Goal: Task Accomplishment & Management: Manage account settings

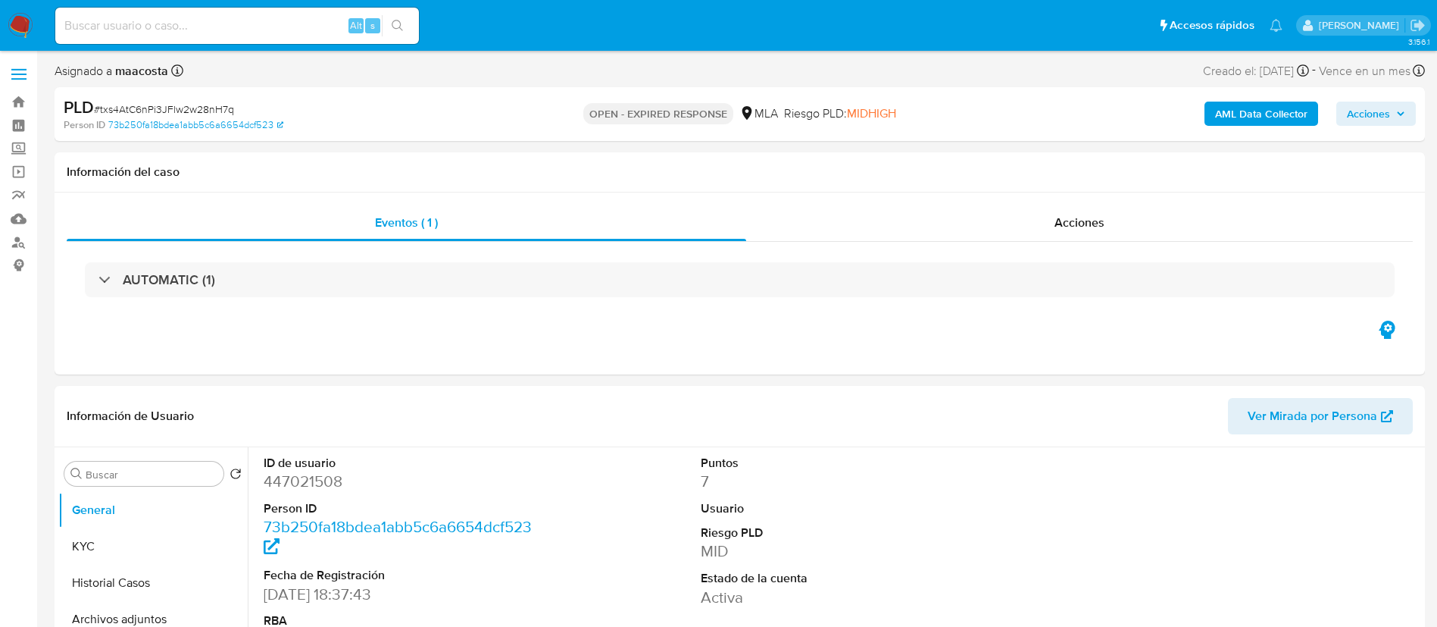
select select "10"
click at [273, 31] on input at bounding box center [237, 26] width 364 height 20
paste input "IonamOw3KdM8U7rSXQCgdtlX"
type input "IonamOw3KdM8U7rSXQCgdtlX"
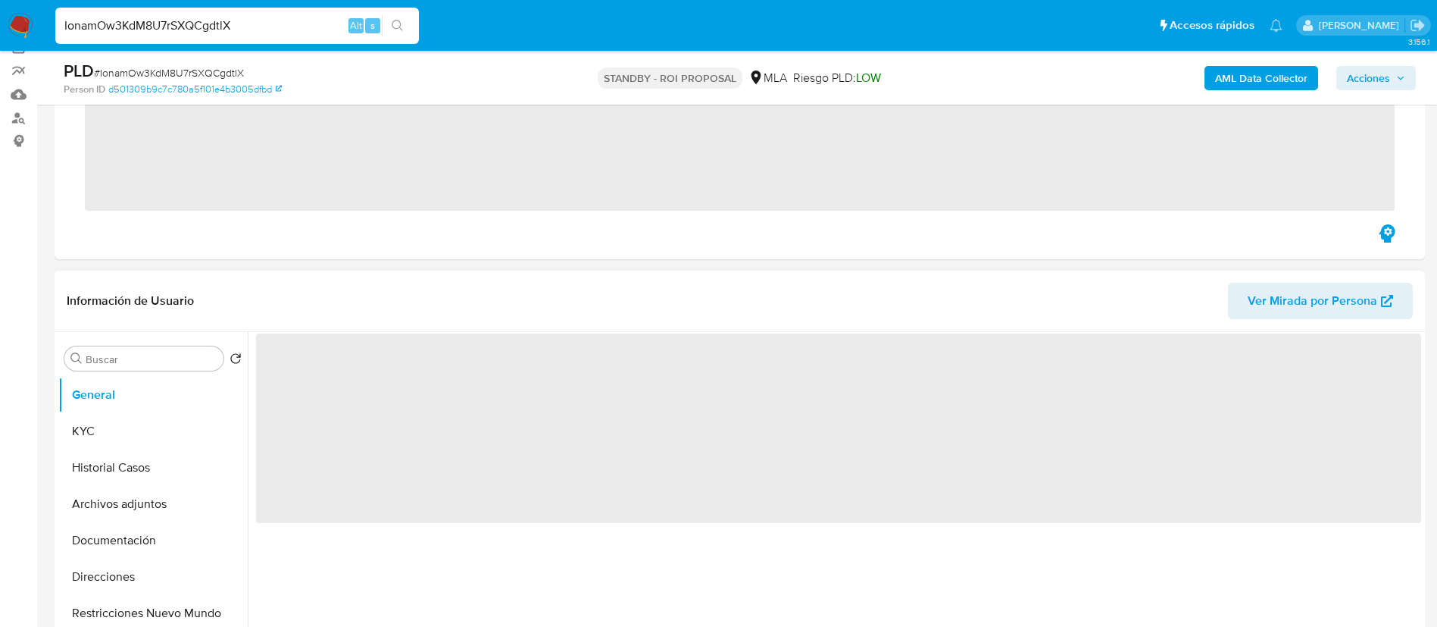
scroll to position [122, 0]
click at [122, 433] on button "KYC" at bounding box center [146, 433] width 177 height 36
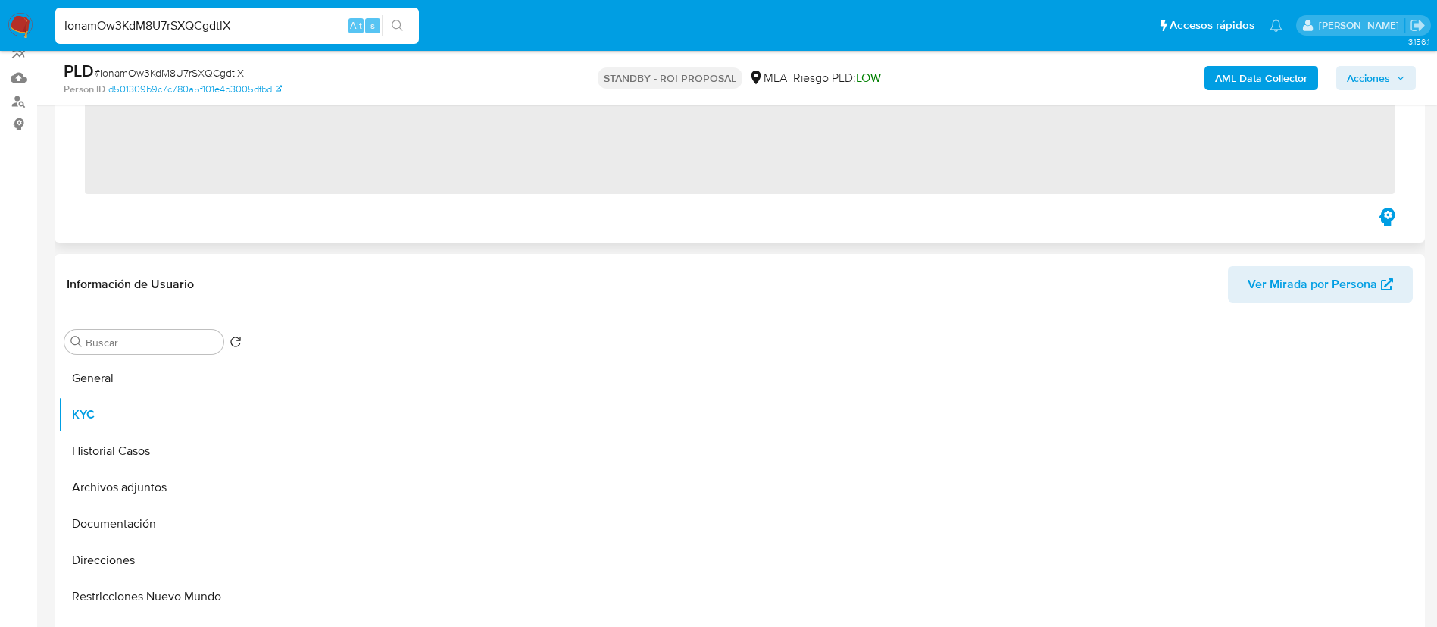
select select "10"
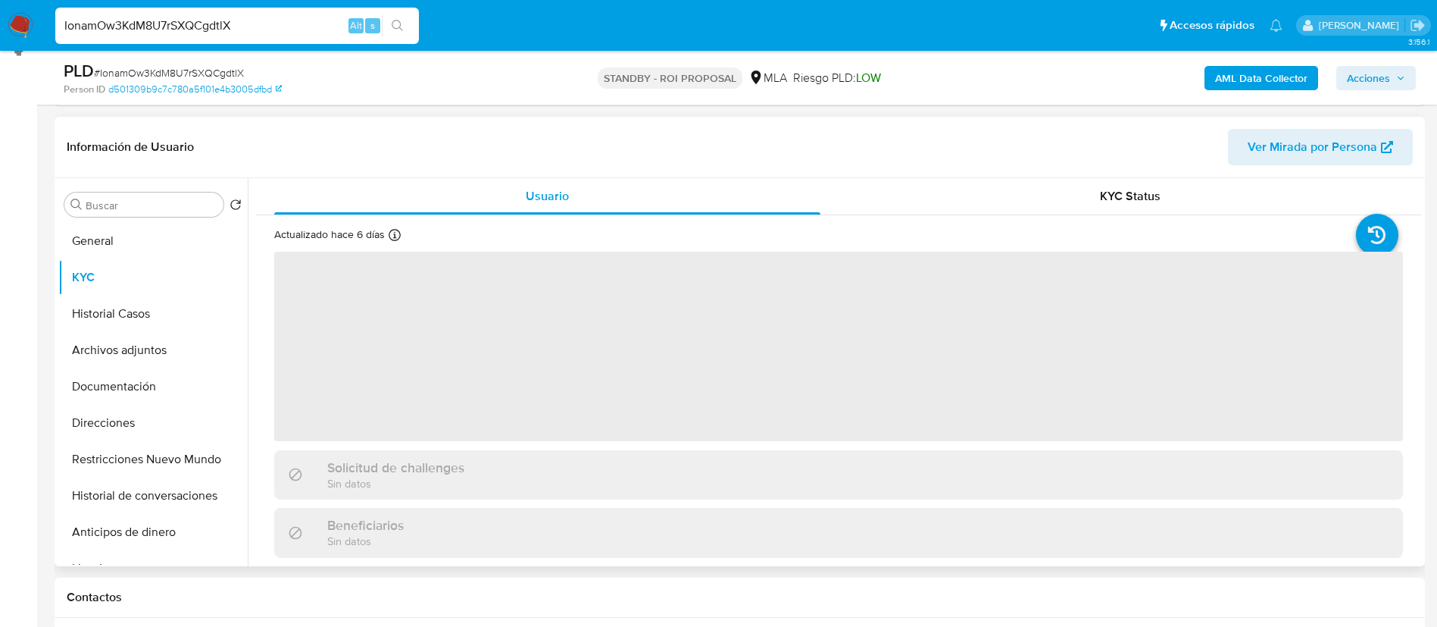
scroll to position [239, 0]
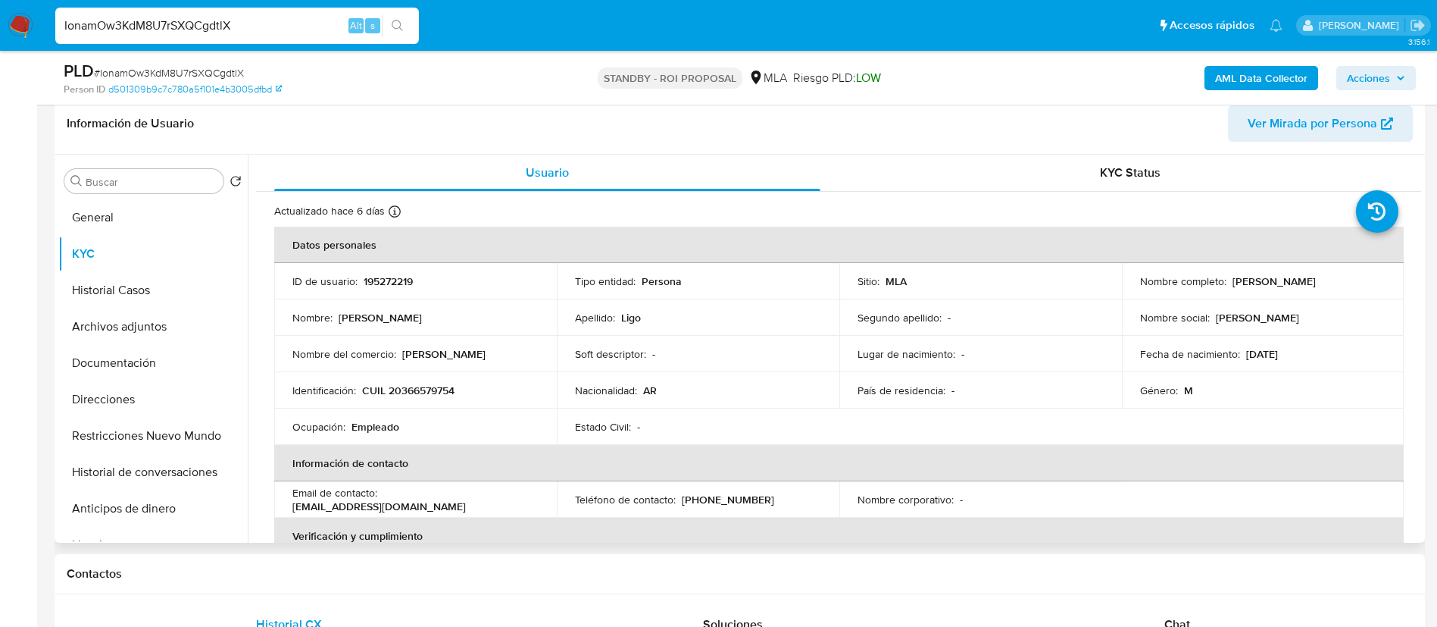
drag, startPoint x: 1227, startPoint y: 282, endPoint x: 1331, endPoint y: 286, distance: 104.6
click at [1331, 286] on div "Nombre completo : Franco David Ligo" at bounding box center [1263, 281] width 246 height 14
copy p "Franco David Ligo"
click at [417, 387] on p "CUIL 20366579754" at bounding box center [408, 390] width 92 height 14
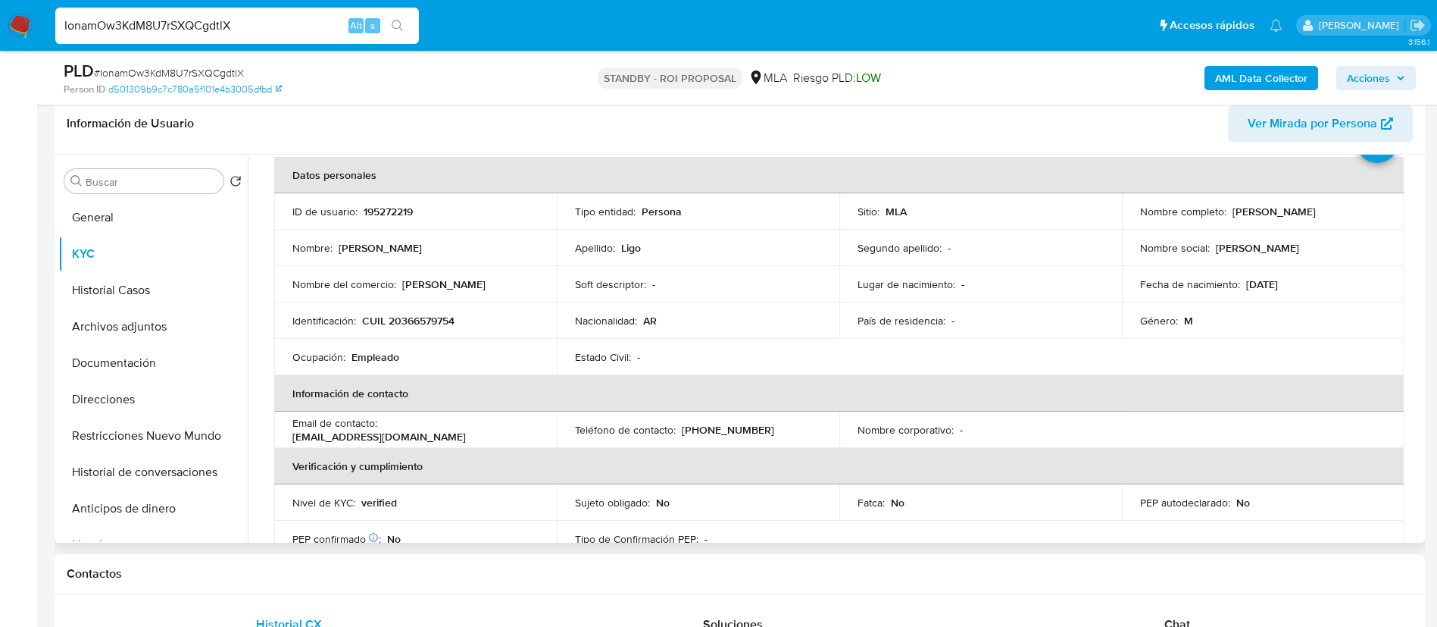
scroll to position [0, 0]
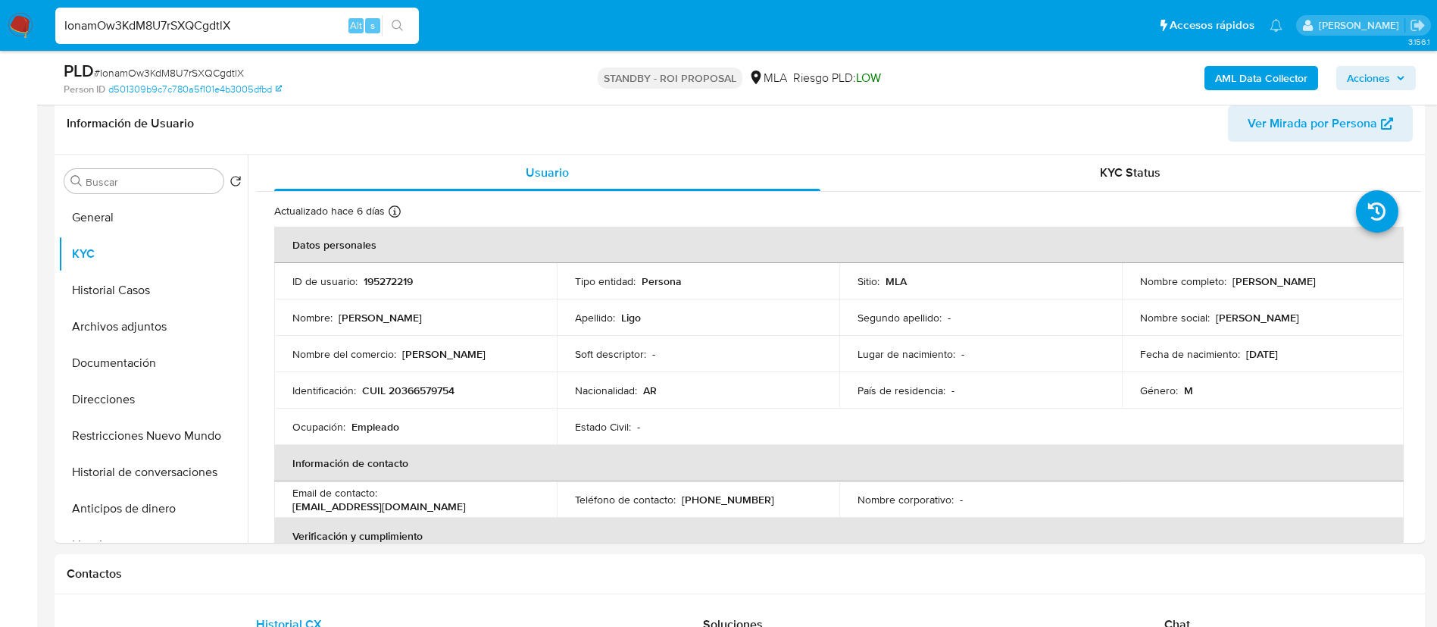
click at [231, 37] on div "IonamOw3KdM8U7rSXQCgdtlX Alt s" at bounding box center [237, 26] width 364 height 36
paste input "233401045"
click at [232, 30] on input "233401045" at bounding box center [237, 26] width 364 height 20
type input "233401045"
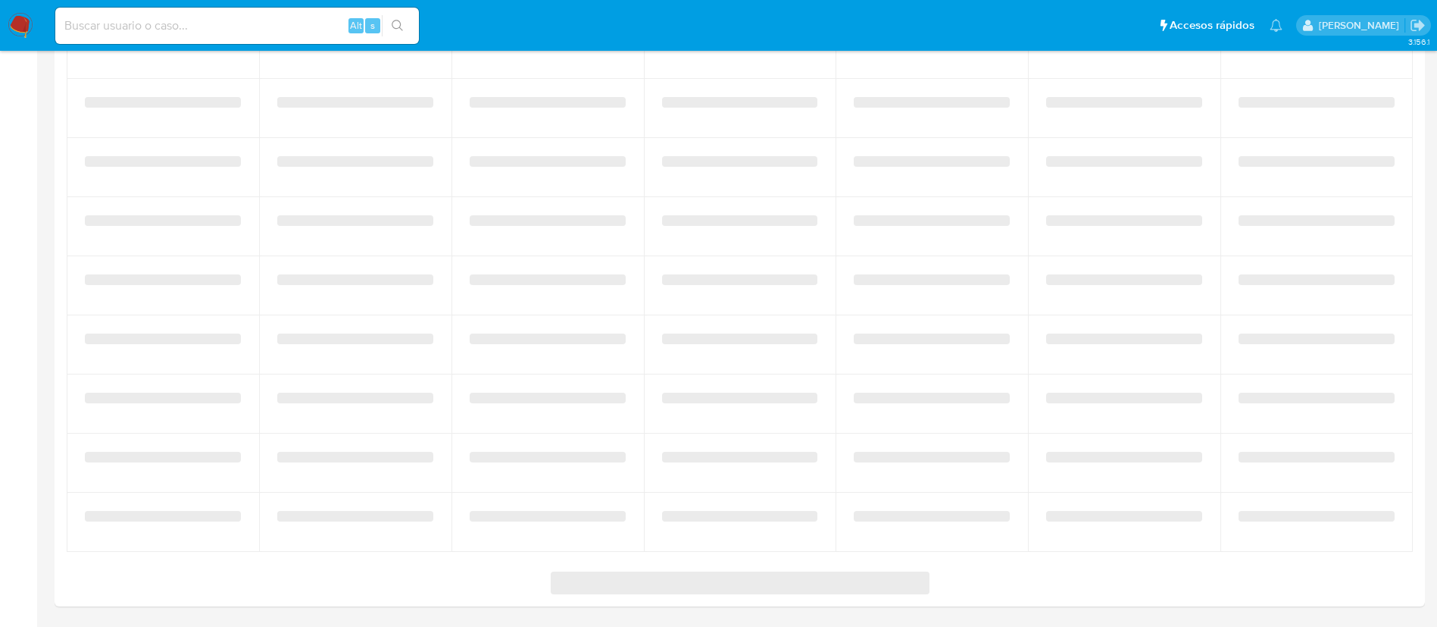
select select "10"
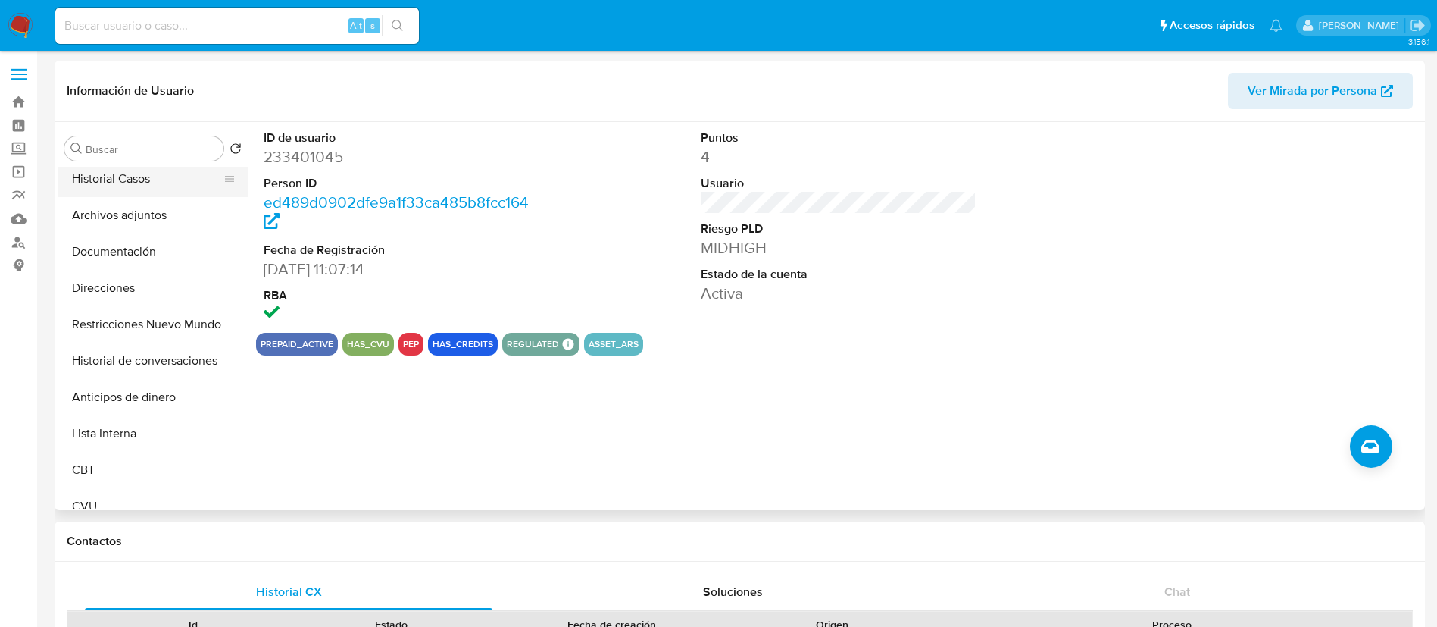
scroll to position [81, 0]
click at [405, 346] on button "pep" at bounding box center [411, 344] width 16 height 6
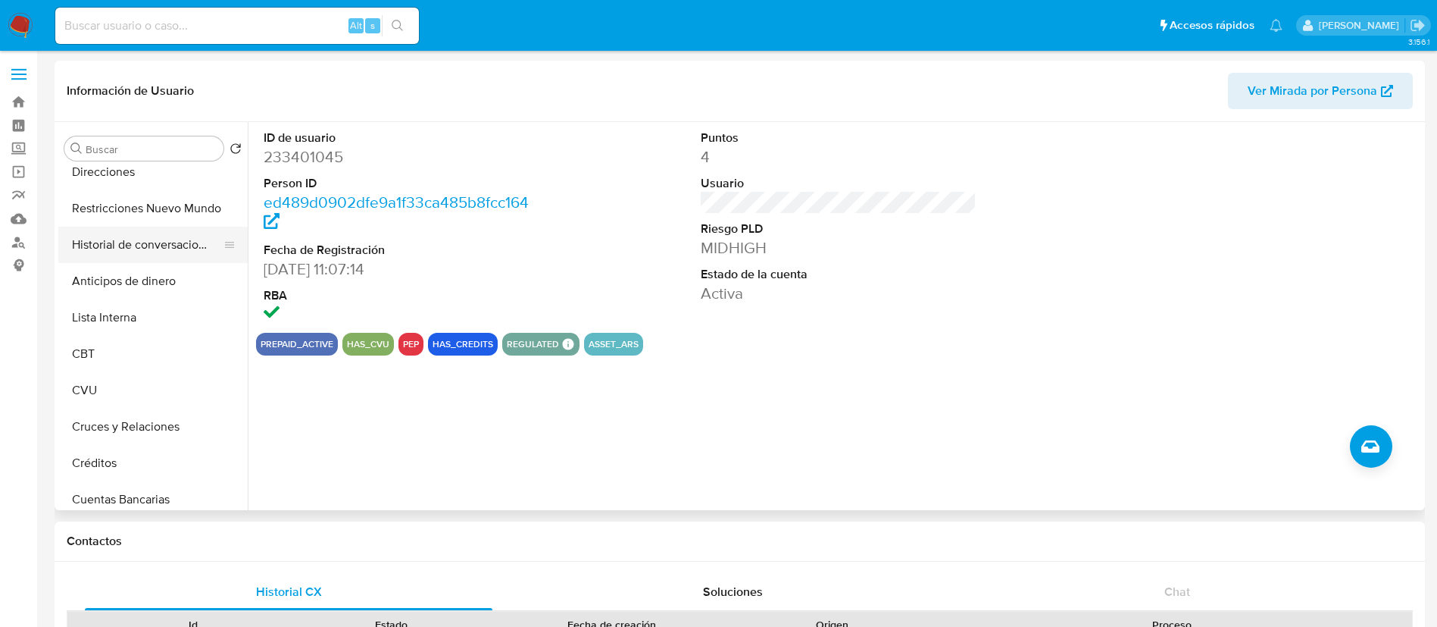
scroll to position [195, 0]
click at [108, 321] on button "Lista Interna" at bounding box center [146, 317] width 177 height 36
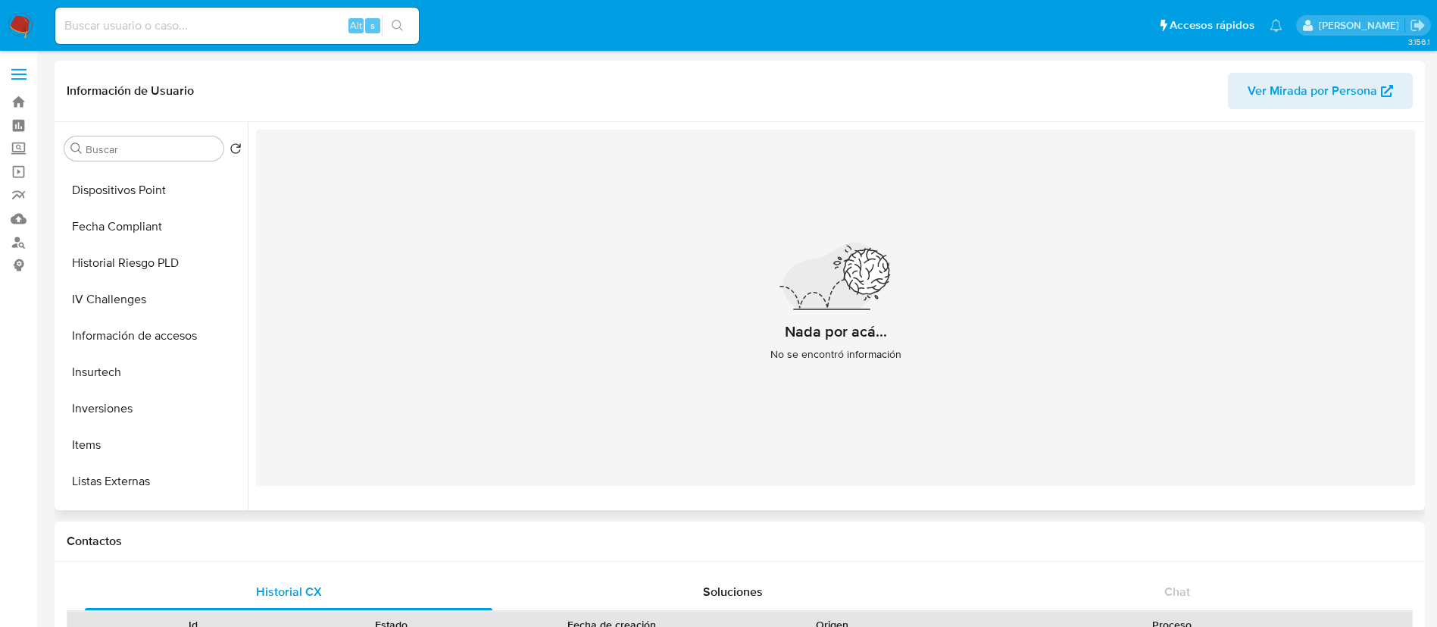
scroll to position [713, 0]
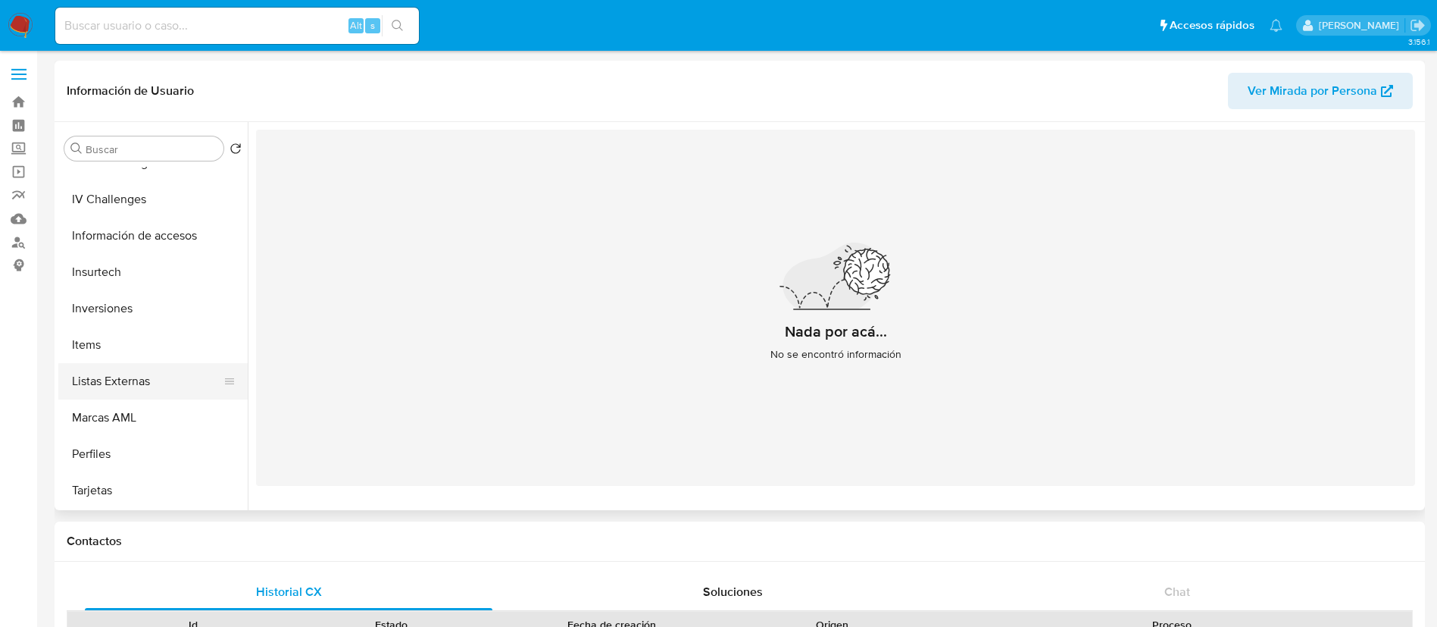
click at [138, 386] on button "Listas Externas" at bounding box center [146, 381] width 177 height 36
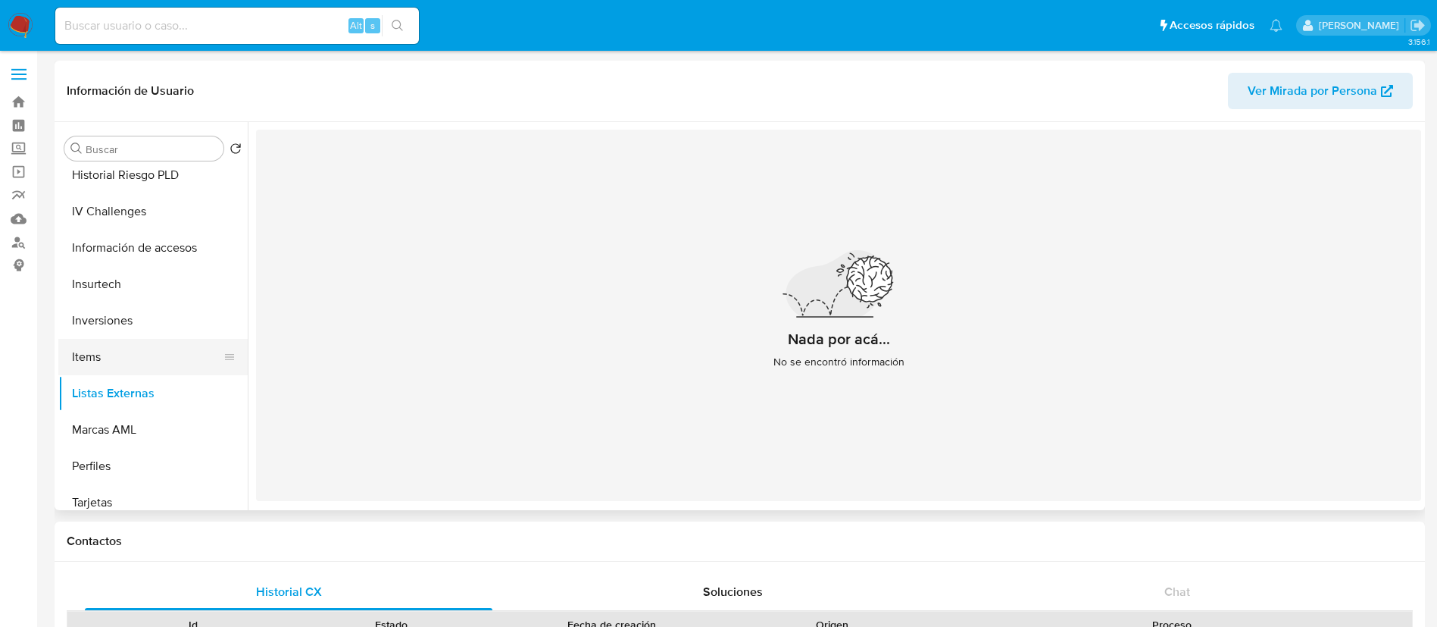
scroll to position [711, 0]
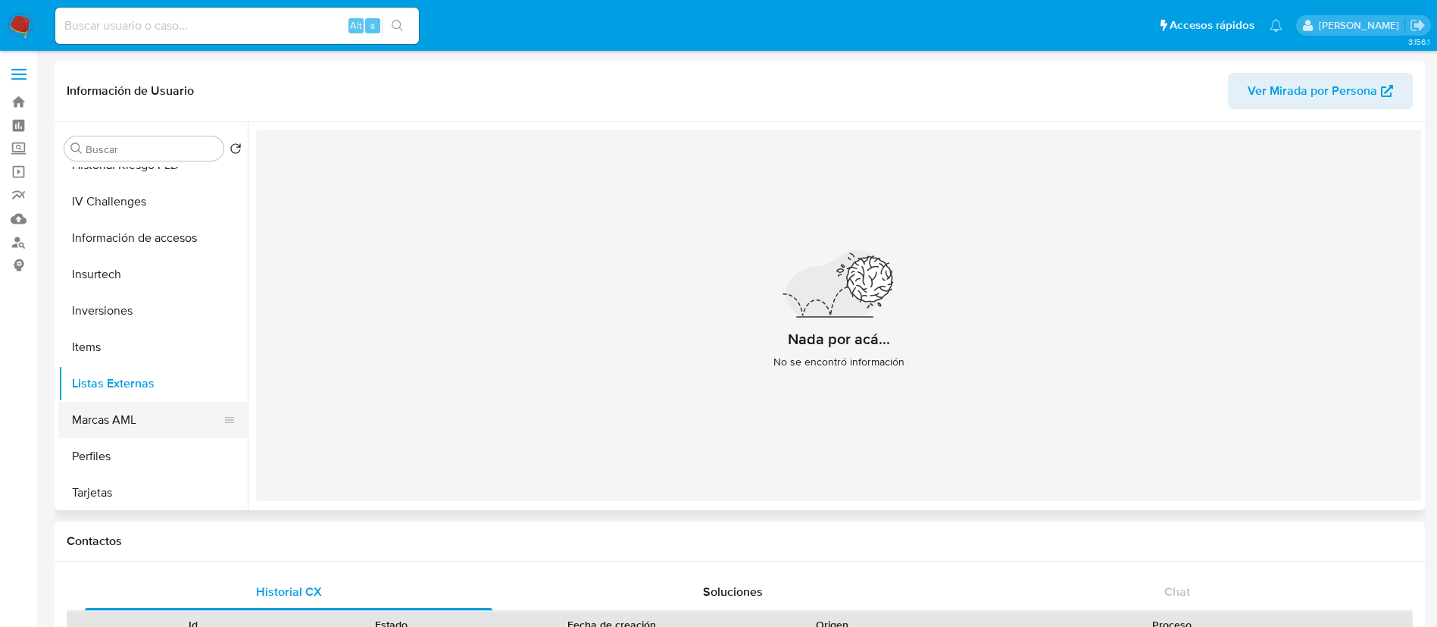
click at [110, 417] on button "Marcas AML" at bounding box center [146, 420] width 177 height 36
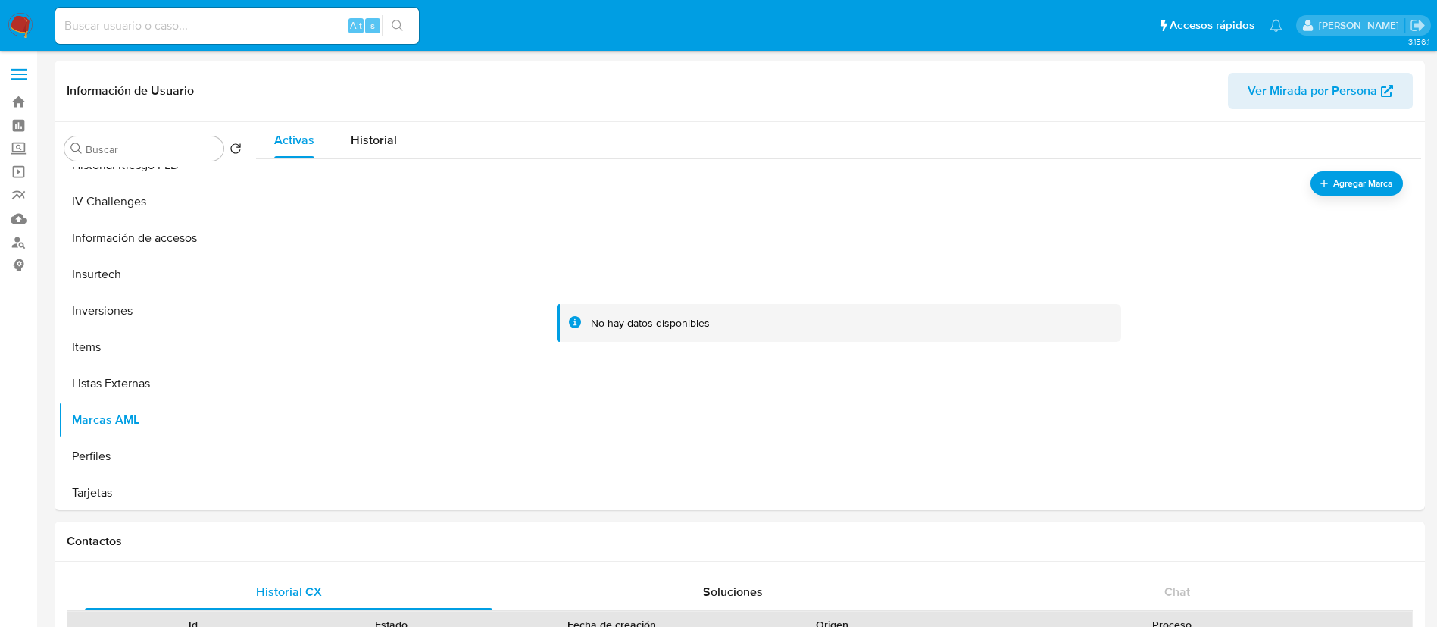
scroll to position [2, 0]
click at [120, 449] on button "Perfiles" at bounding box center [146, 454] width 177 height 36
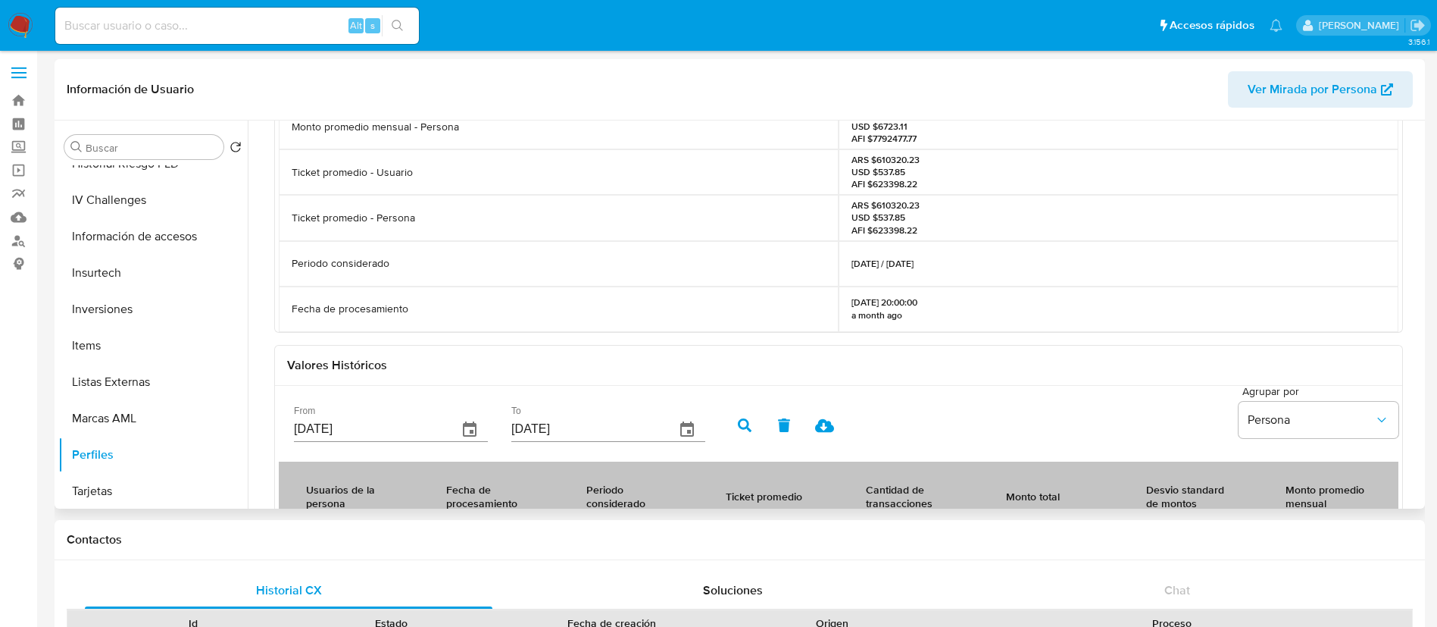
scroll to position [161, 0]
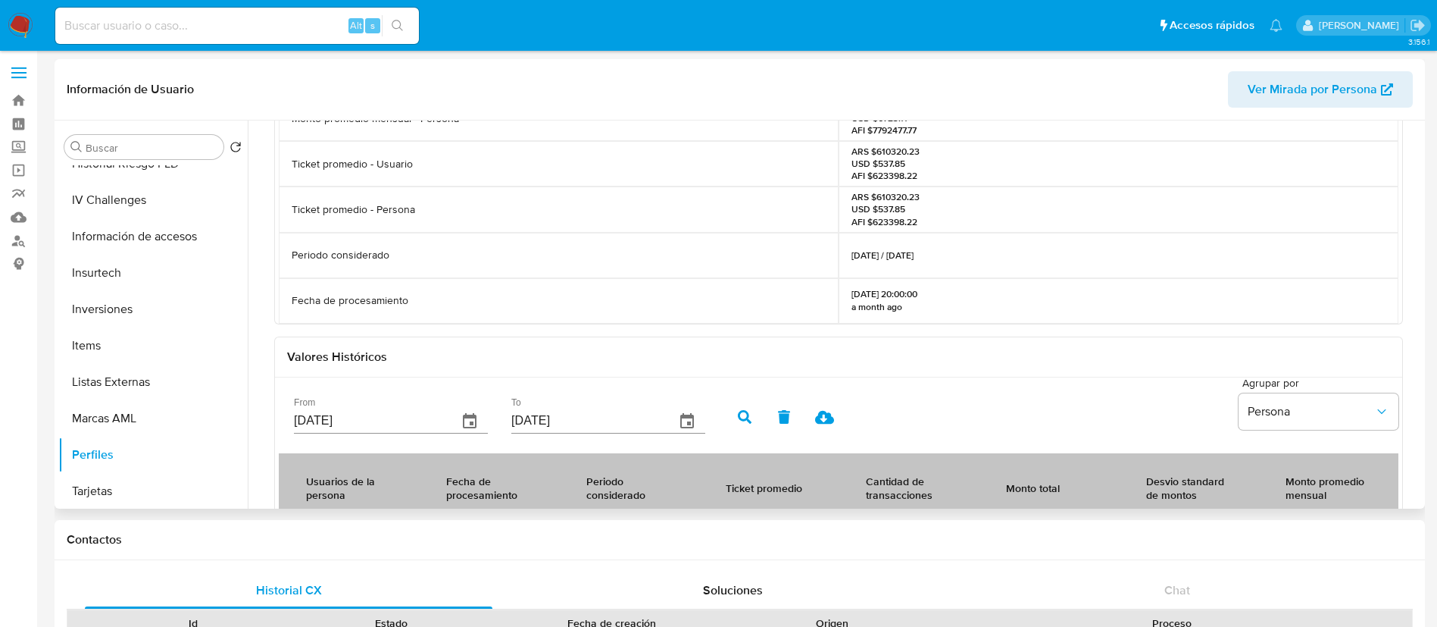
click at [1328, 216] on div "ARS $610320.23 USD $537.85 AFI $623398.22" at bounding box center [1119, 208] width 560 height 45
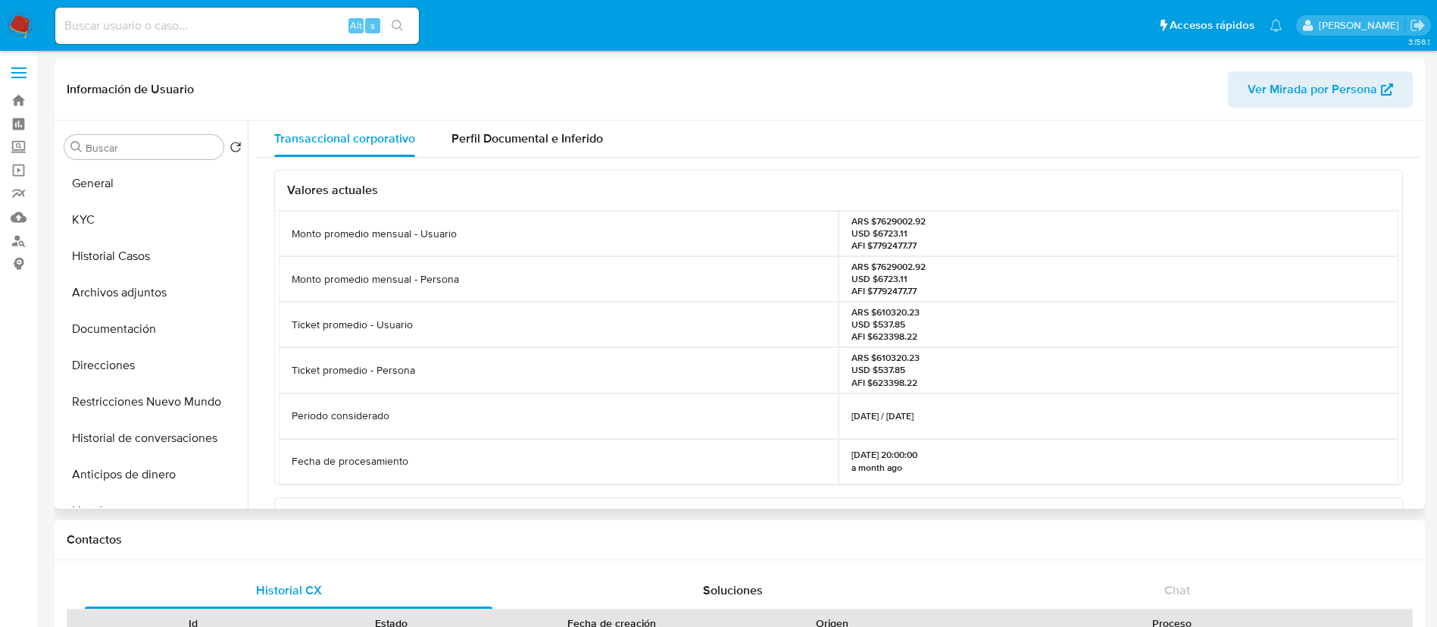
scroll to position [0, 0]
click at [142, 214] on button "KYC" at bounding box center [146, 221] width 177 height 36
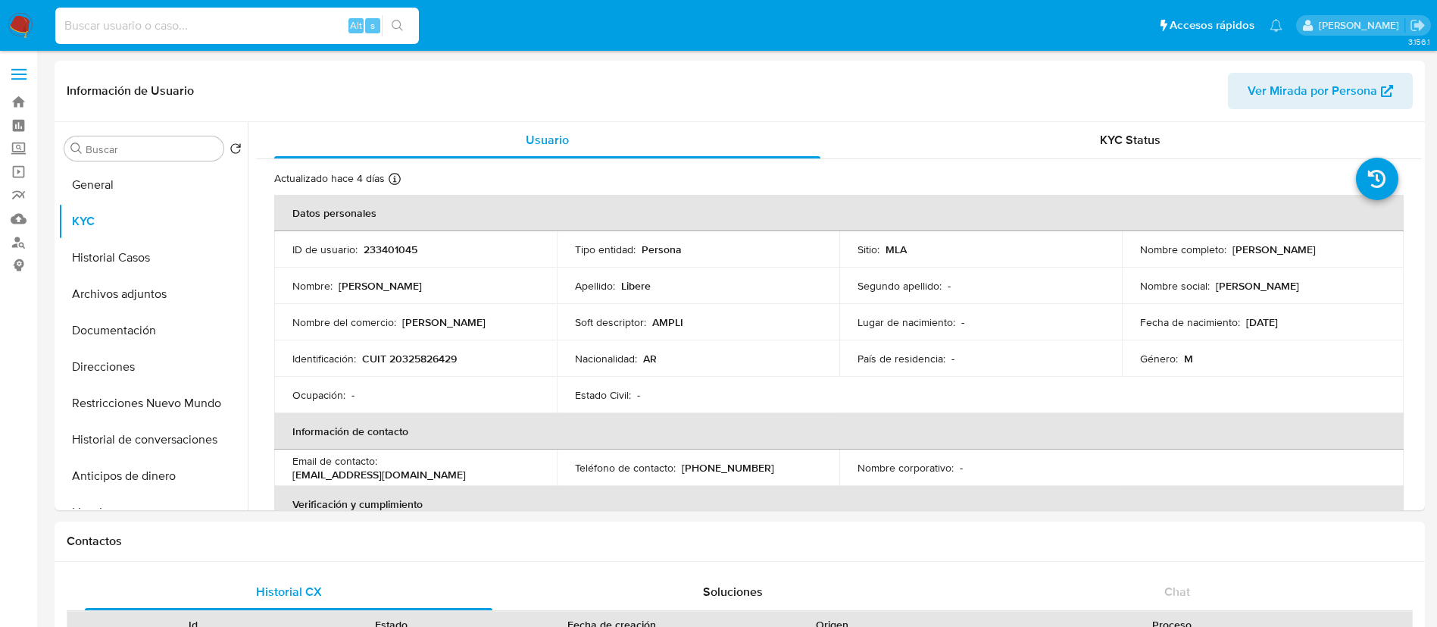
paste input "yc4rti0YMKLNrxYH6IrHeIi8"
click at [249, 19] on input "yc4rti0YMKLNrxYH6IrHeIi8" at bounding box center [237, 26] width 364 height 20
type input "yc4rti0YMKLNrxYH6IrHeIi8"
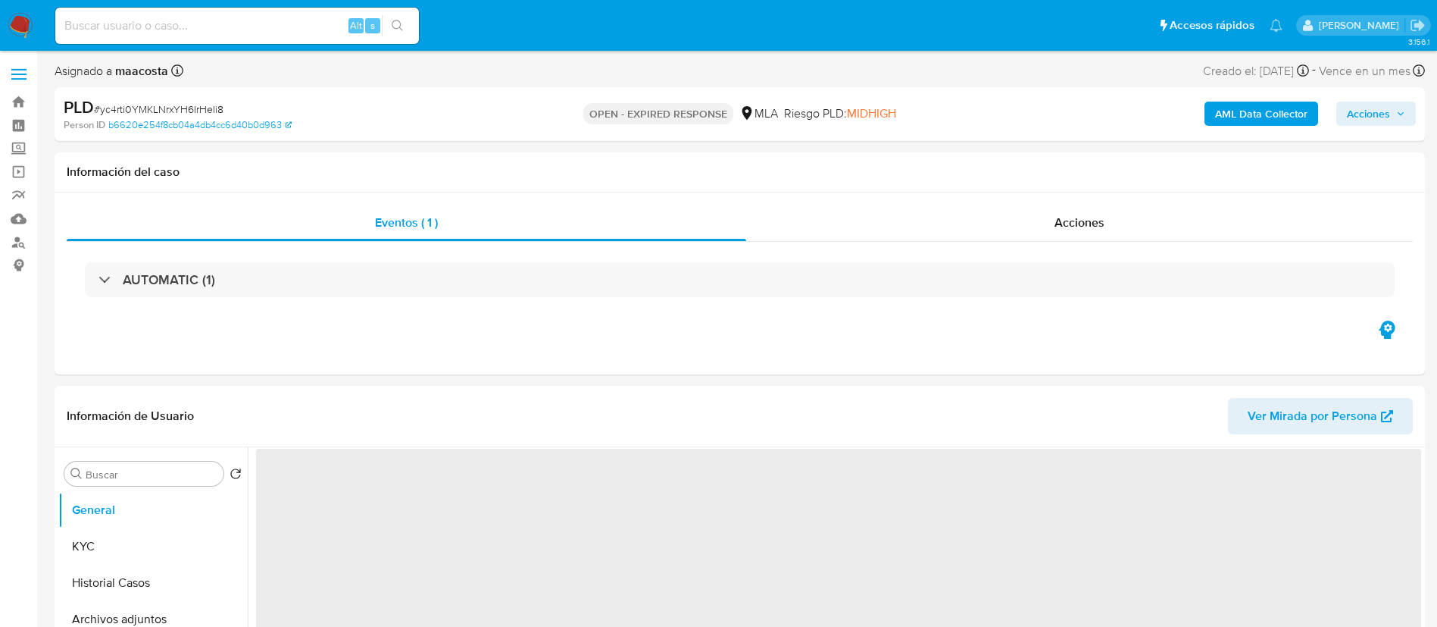
select select "10"
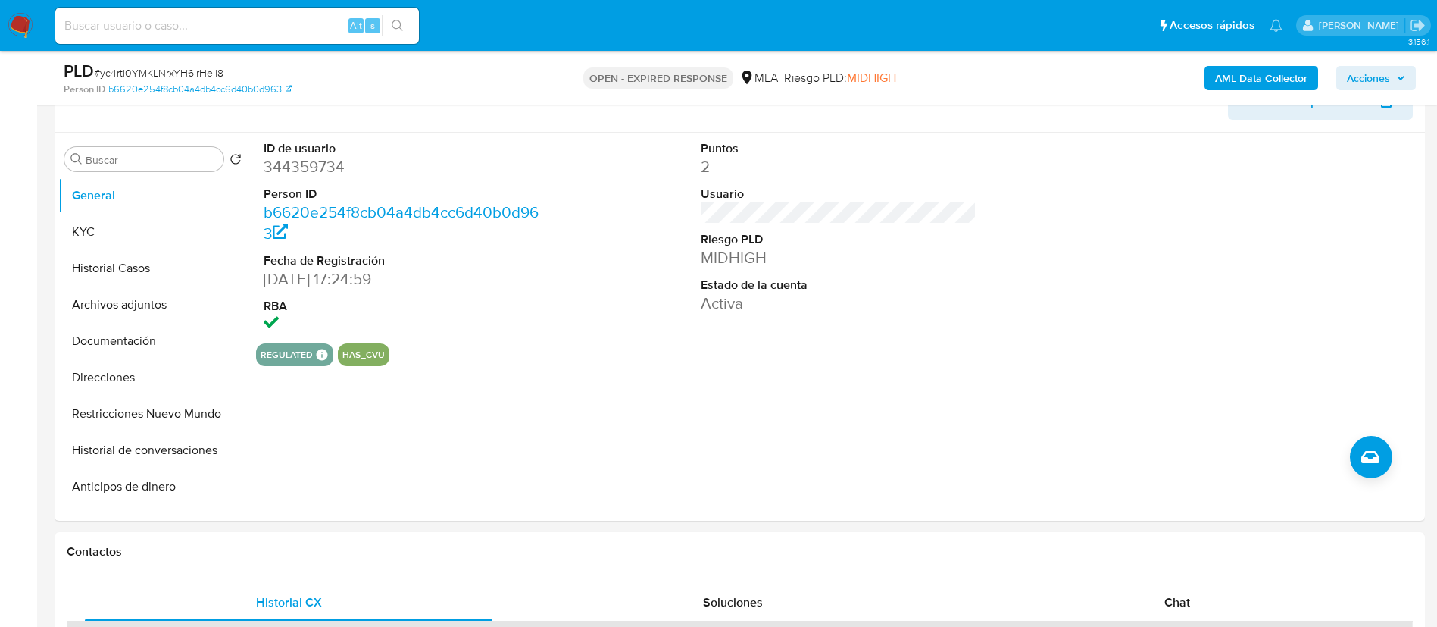
scroll to position [275, 0]
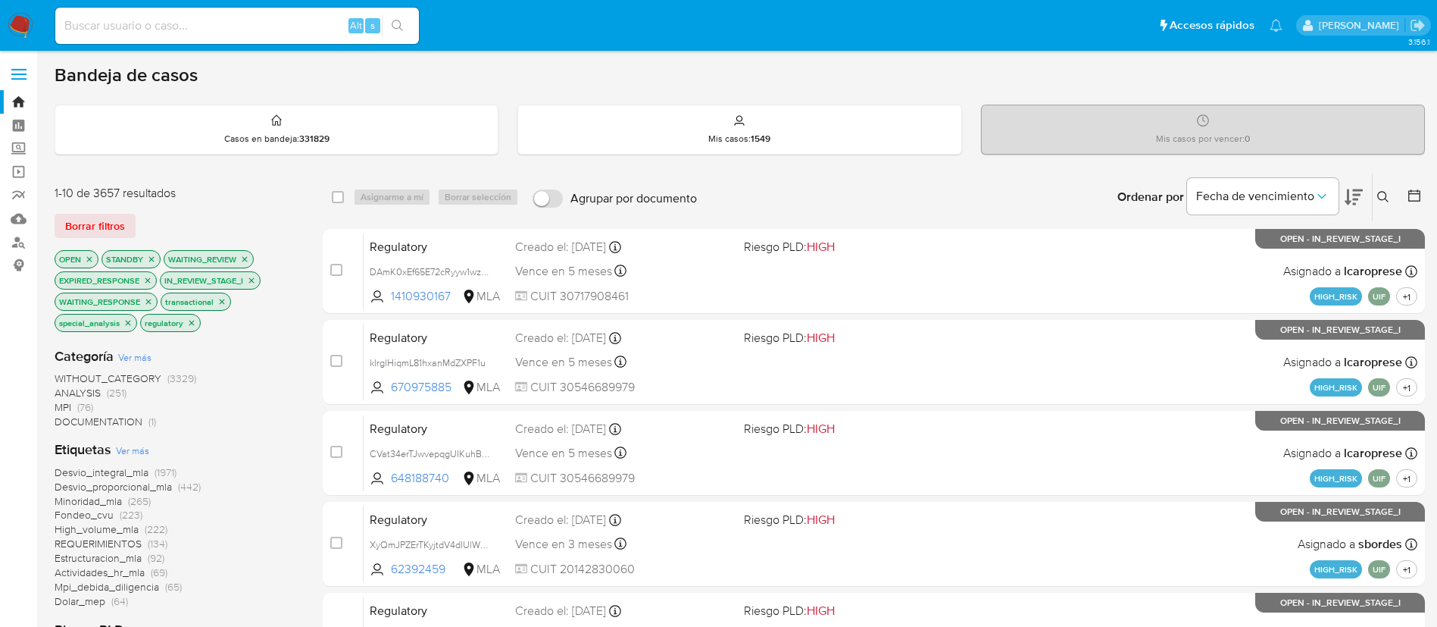
click at [1396, 192] on button at bounding box center [1385, 197] width 25 height 18
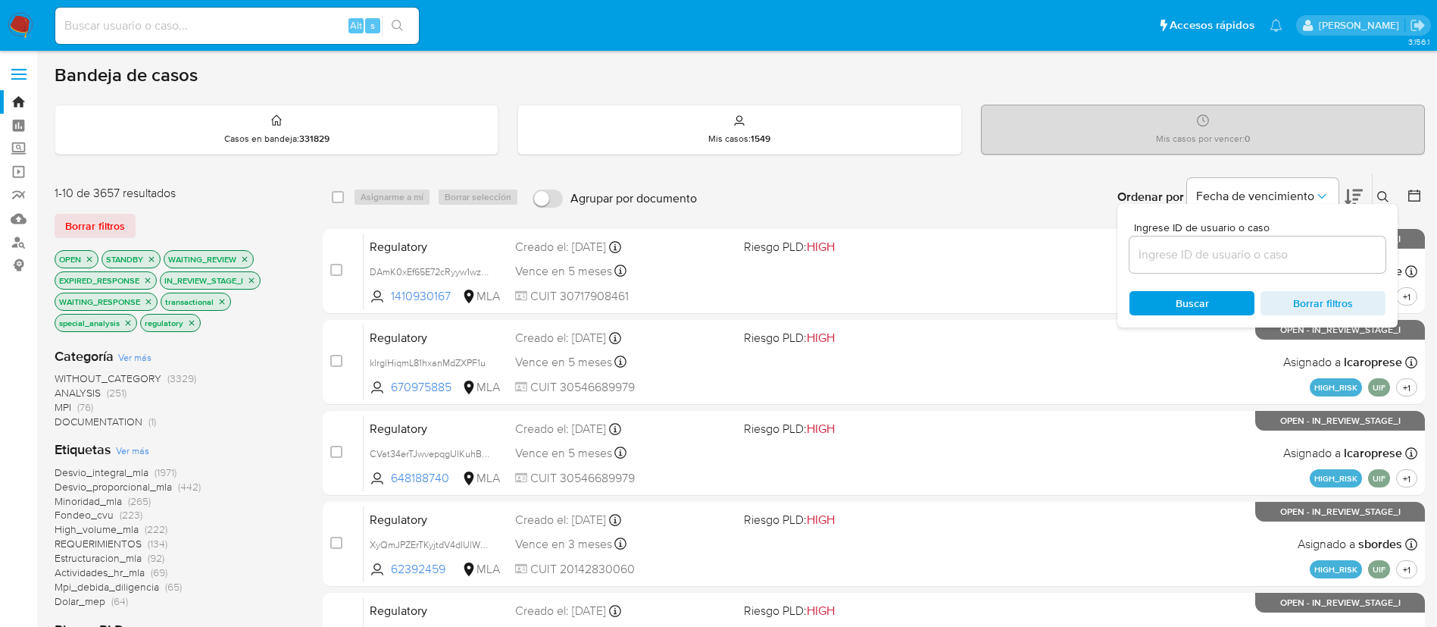
click at [1260, 264] on div at bounding box center [1258, 254] width 256 height 36
paste input "yc4rti0YMKLNrxYH6IrHeIi8"
click at [1233, 254] on input "yc4rti0YMKLNrxYH6IrHeIi8" at bounding box center [1258, 255] width 256 height 20
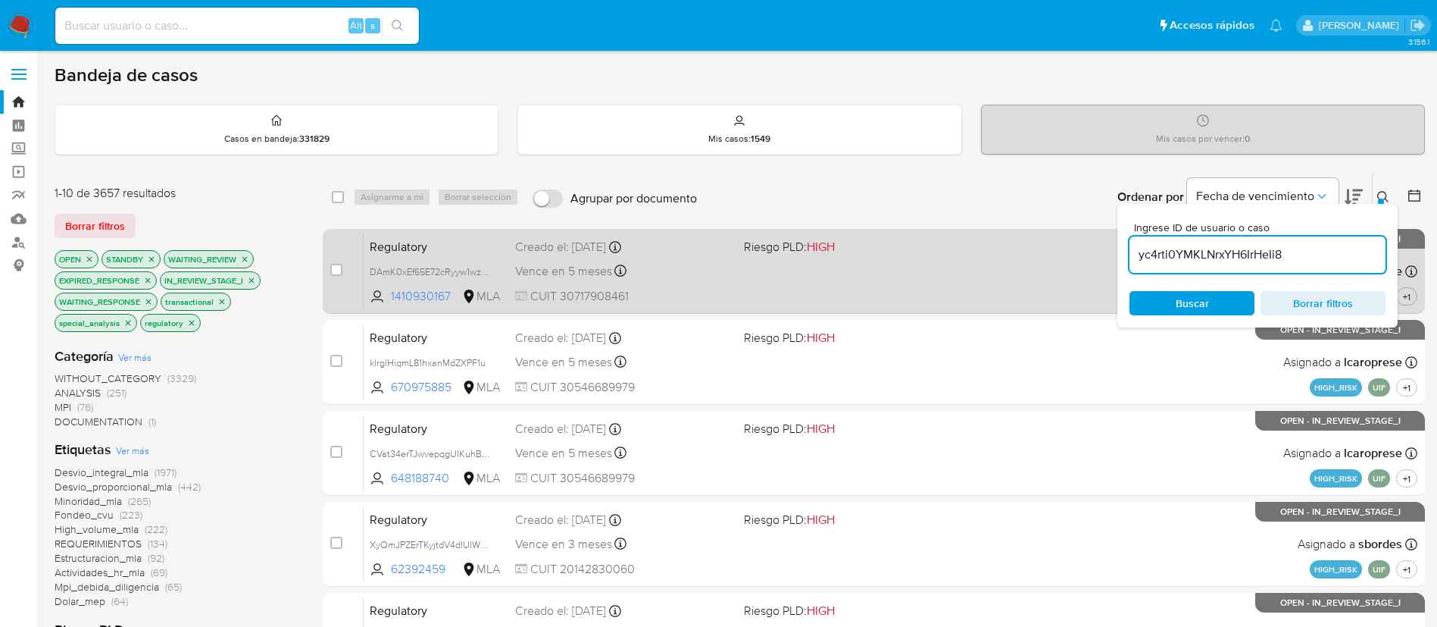
type input "yc4rti0YMKLNrxYH6IrHeIi8"
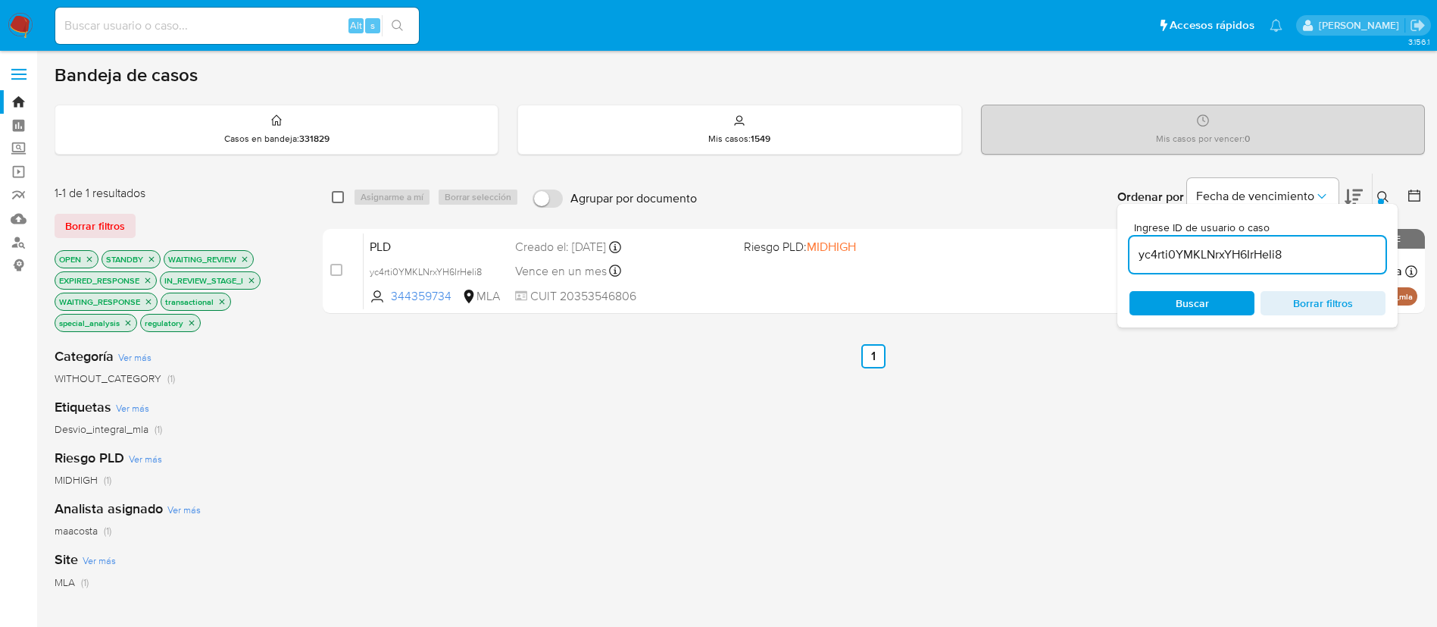
click at [332, 197] on input "checkbox" at bounding box center [338, 197] width 12 height 12
checkbox input "true"
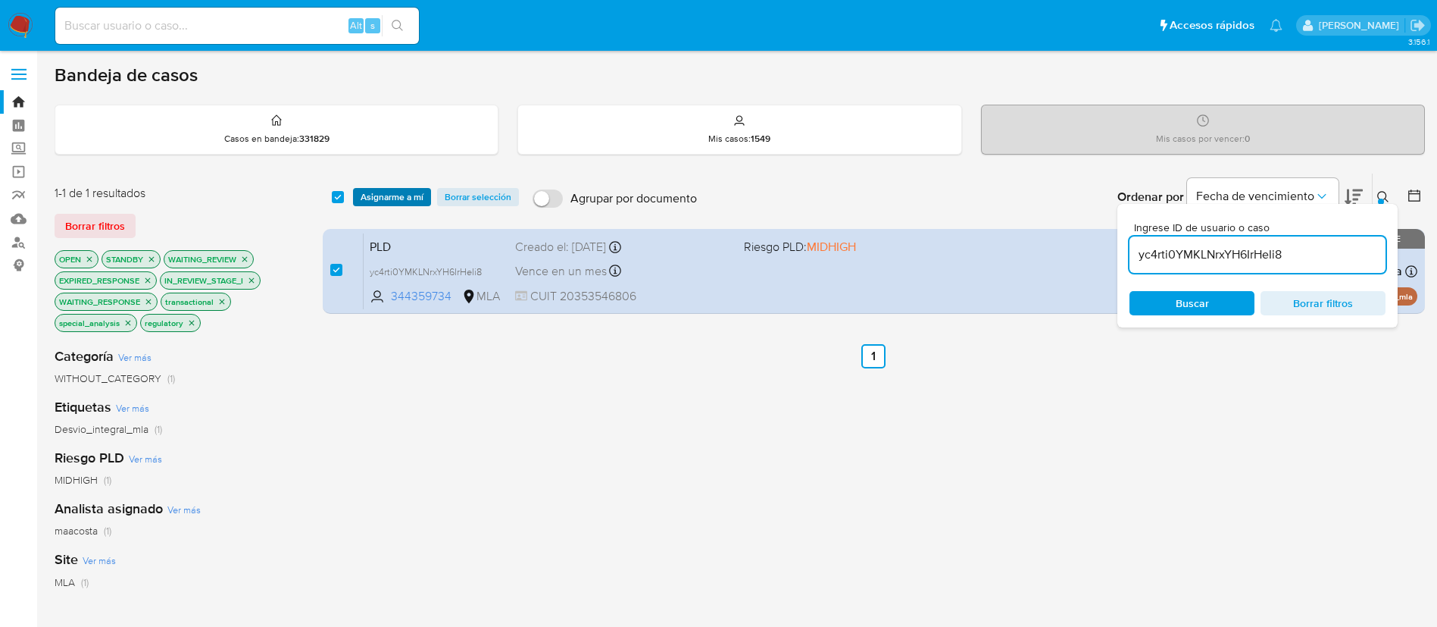
click at [367, 198] on span "Asignarme a mí" at bounding box center [392, 196] width 63 height 15
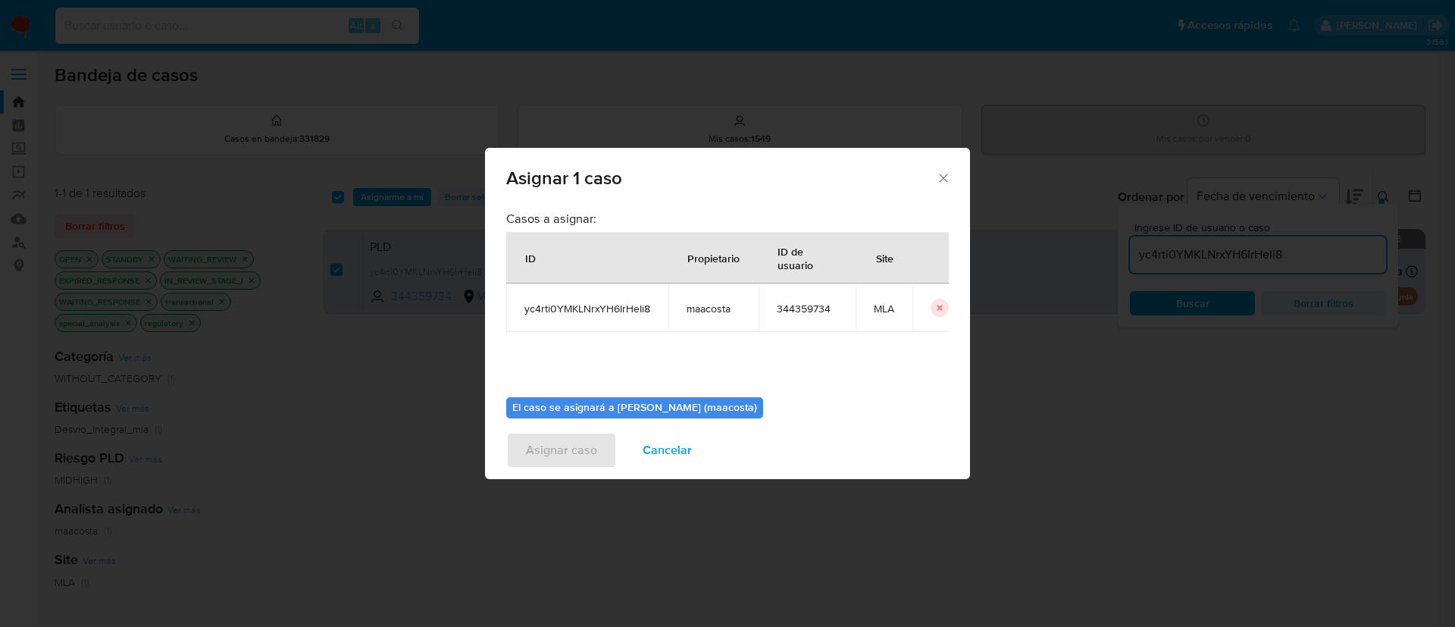
scroll to position [79, 0]
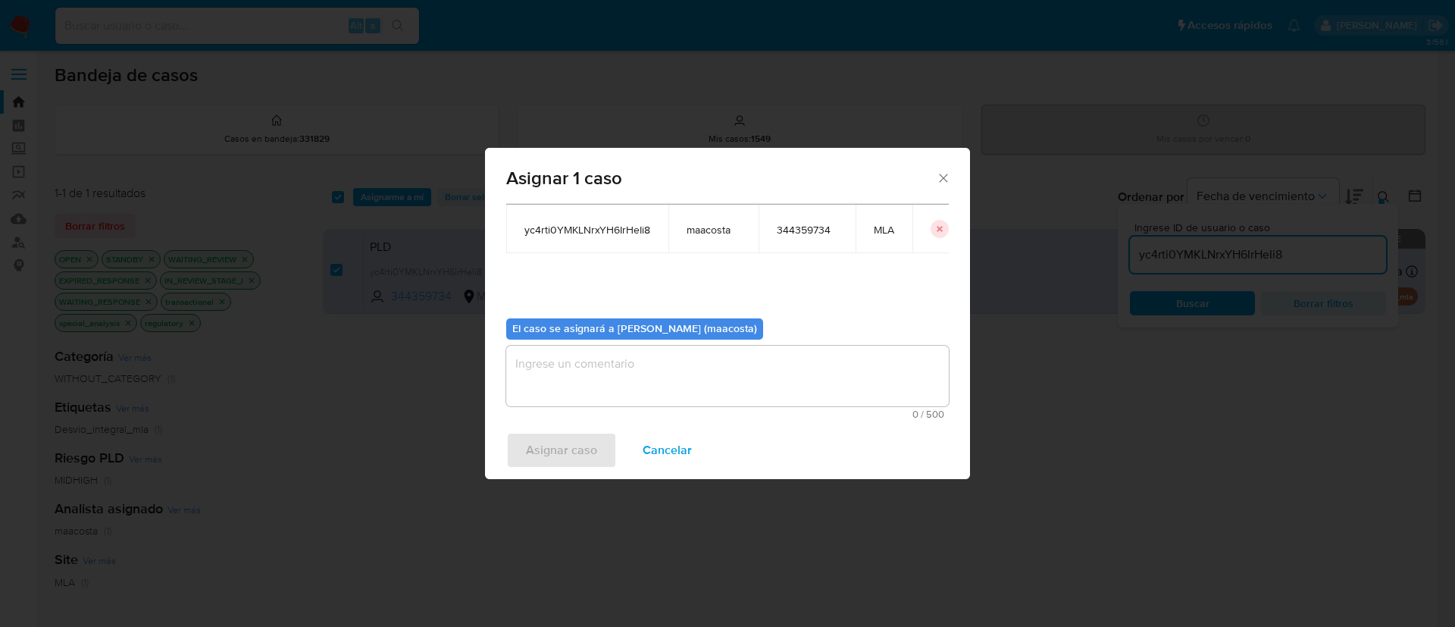
click at [585, 387] on textarea "assign-modal" at bounding box center [727, 376] width 442 height 61
click at [552, 441] on span "Asignar caso" at bounding box center [561, 449] width 71 height 33
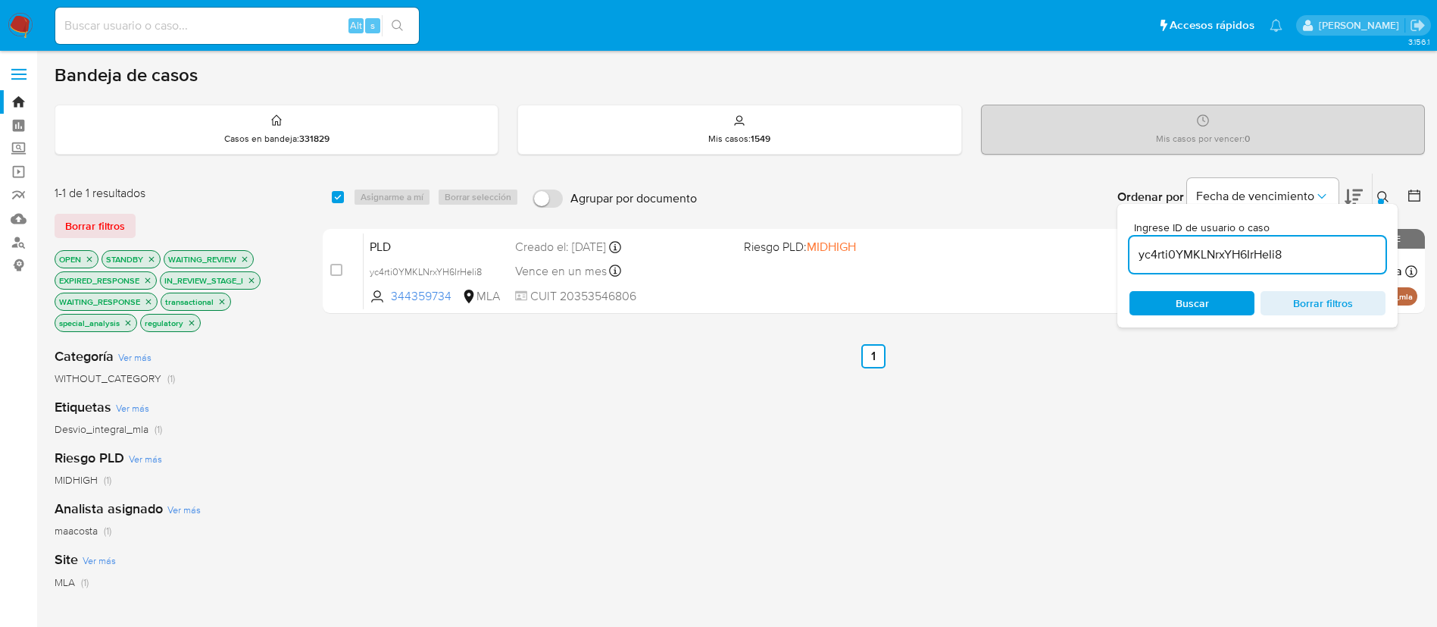
paste input "EVNpwQqX9QB3TW6HJw2mJ3yc"
click at [1220, 255] on input "EVNpwQqX9QB3TW6HJw2mJ3yc" at bounding box center [1258, 255] width 256 height 20
type input "EVNpwQqX9QB3TW6HJw2mJ3yc"
click at [339, 195] on input "checkbox" at bounding box center [338, 197] width 12 height 12
checkbox input "true"
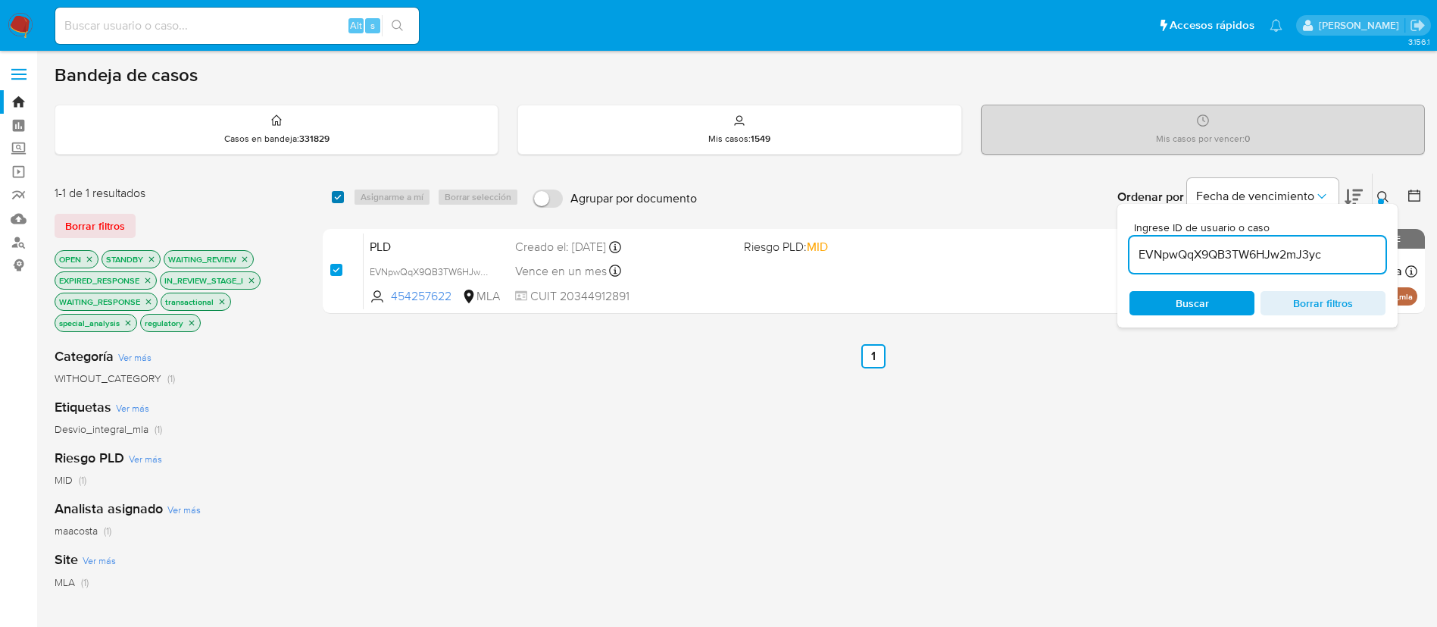
checkbox input "true"
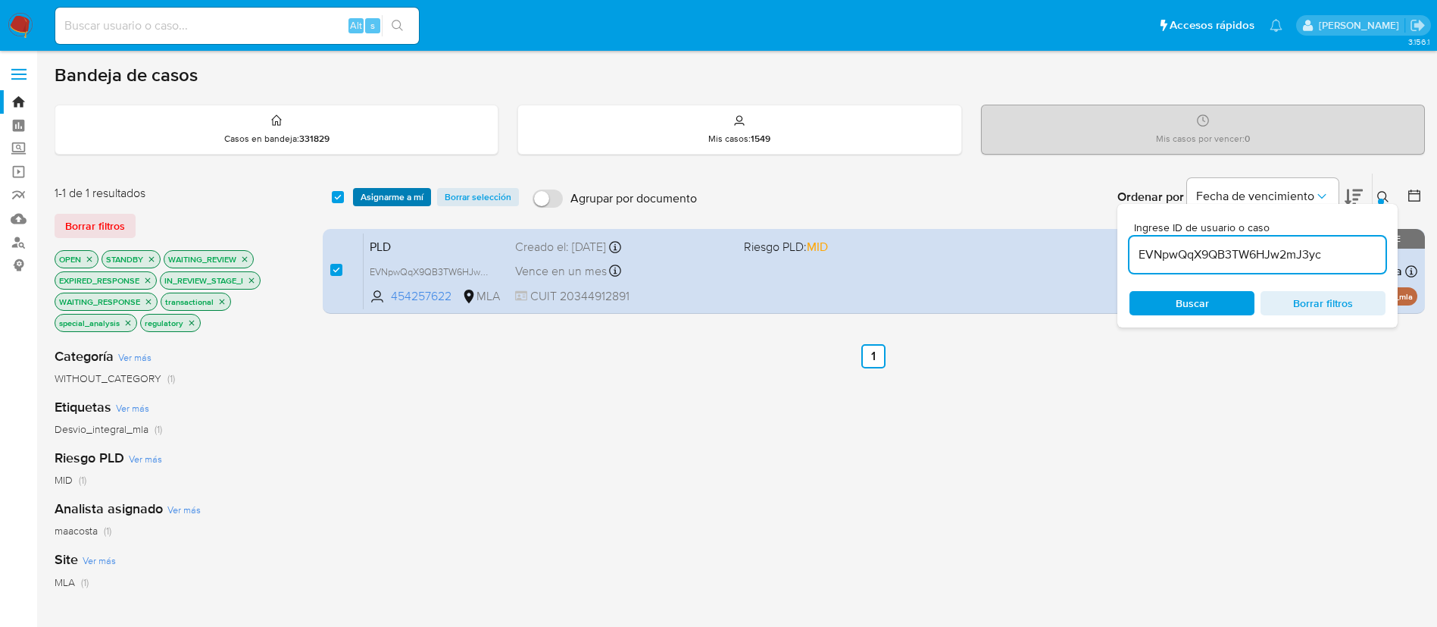
click at [425, 200] on button "Asignarme a mí" at bounding box center [392, 197] width 78 height 18
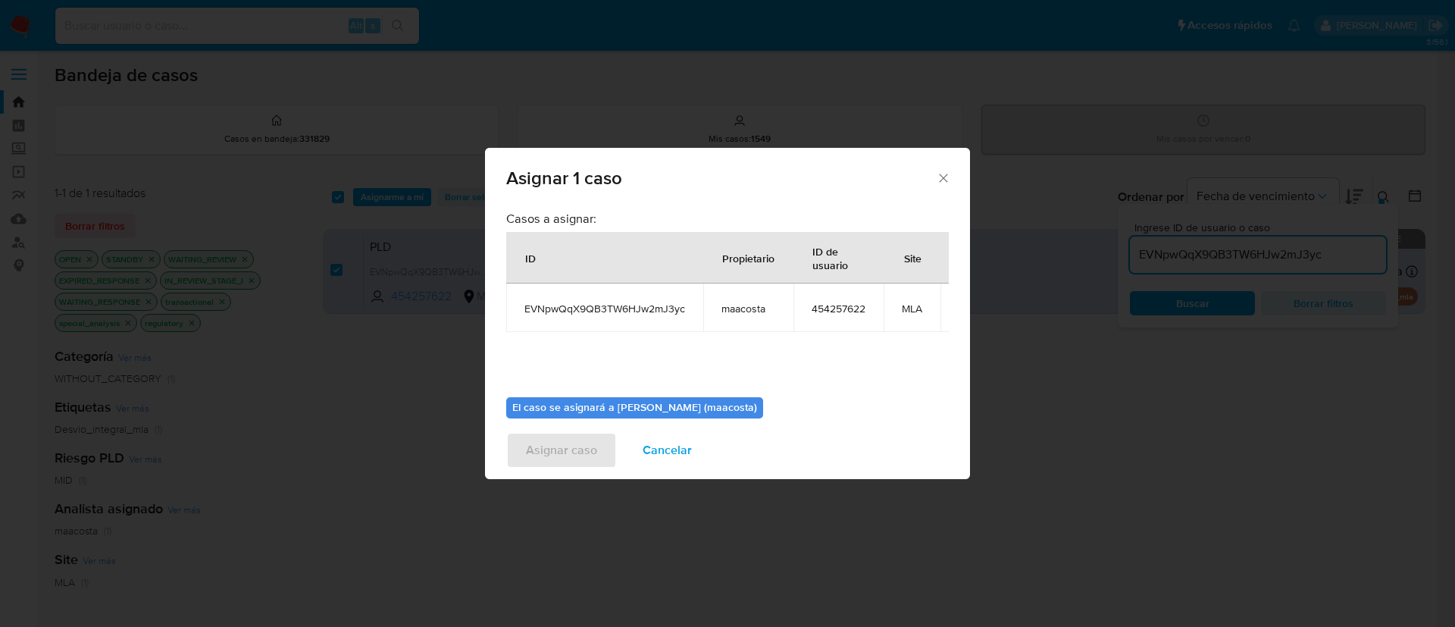
scroll to position [96, 0]
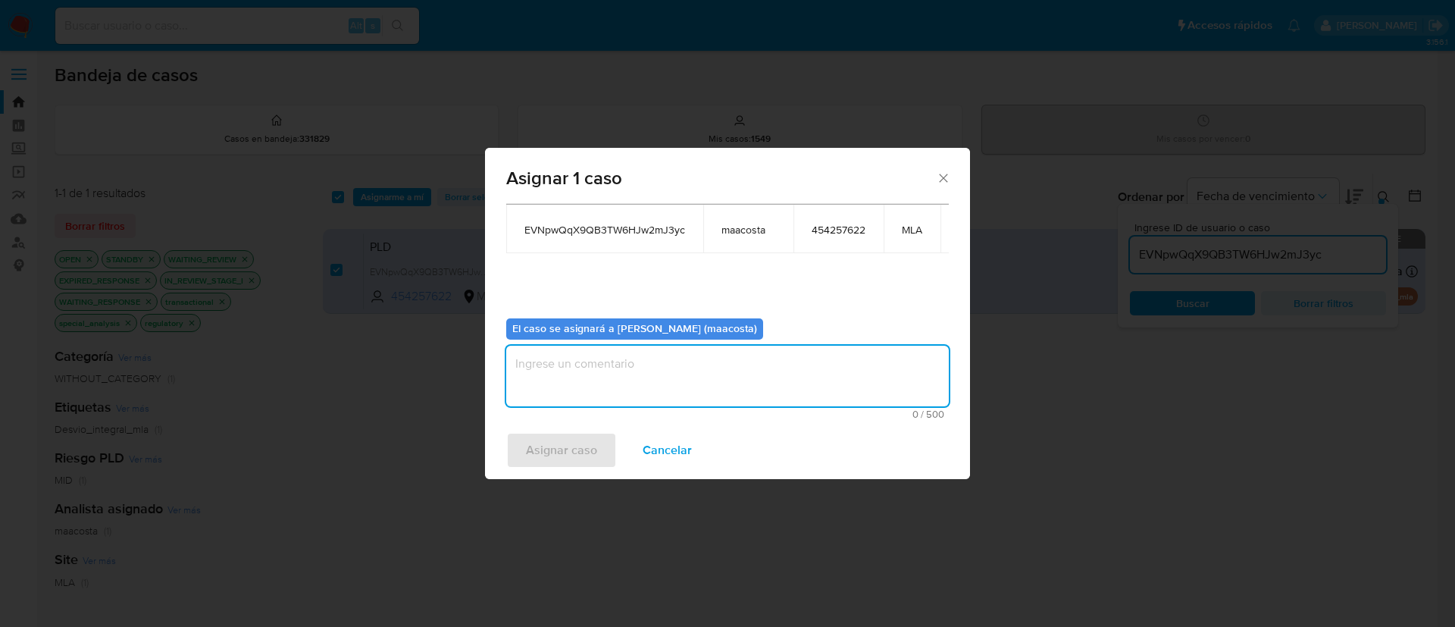
click at [562, 352] on textarea "assign-modal" at bounding box center [727, 376] width 442 height 61
click at [546, 455] on span "Asignar caso" at bounding box center [561, 449] width 71 height 33
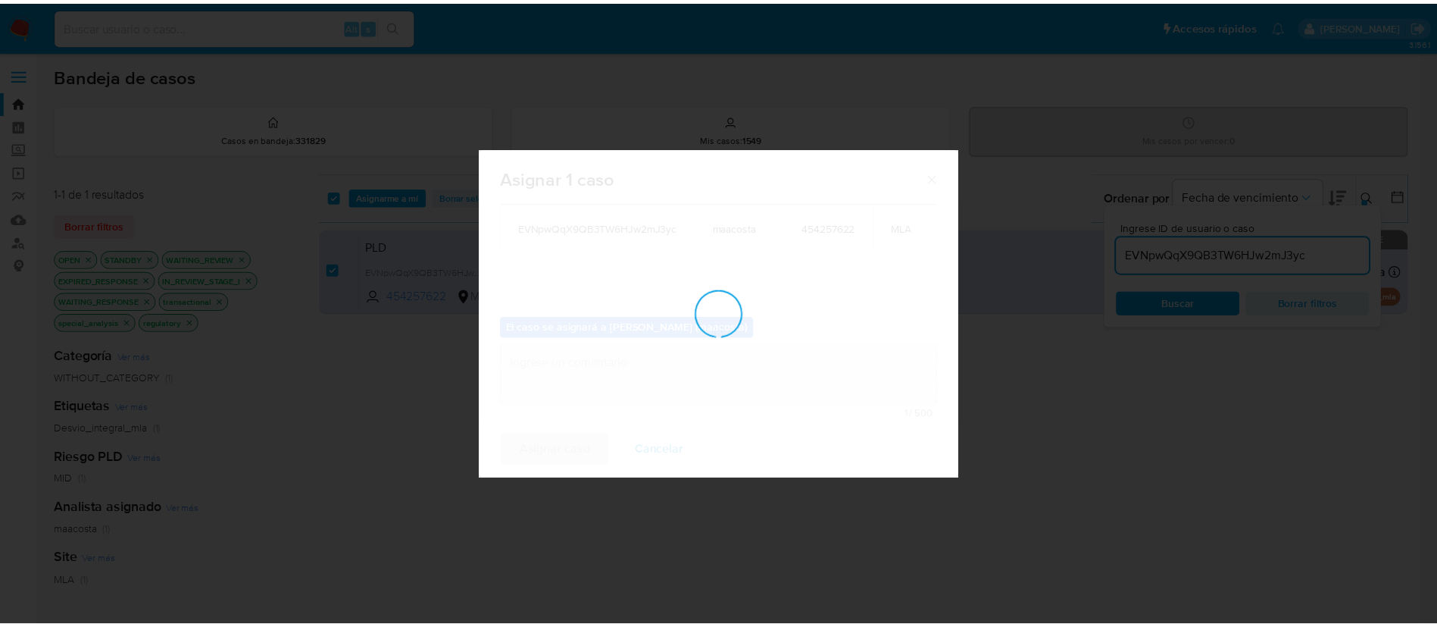
scroll to position [92, 0]
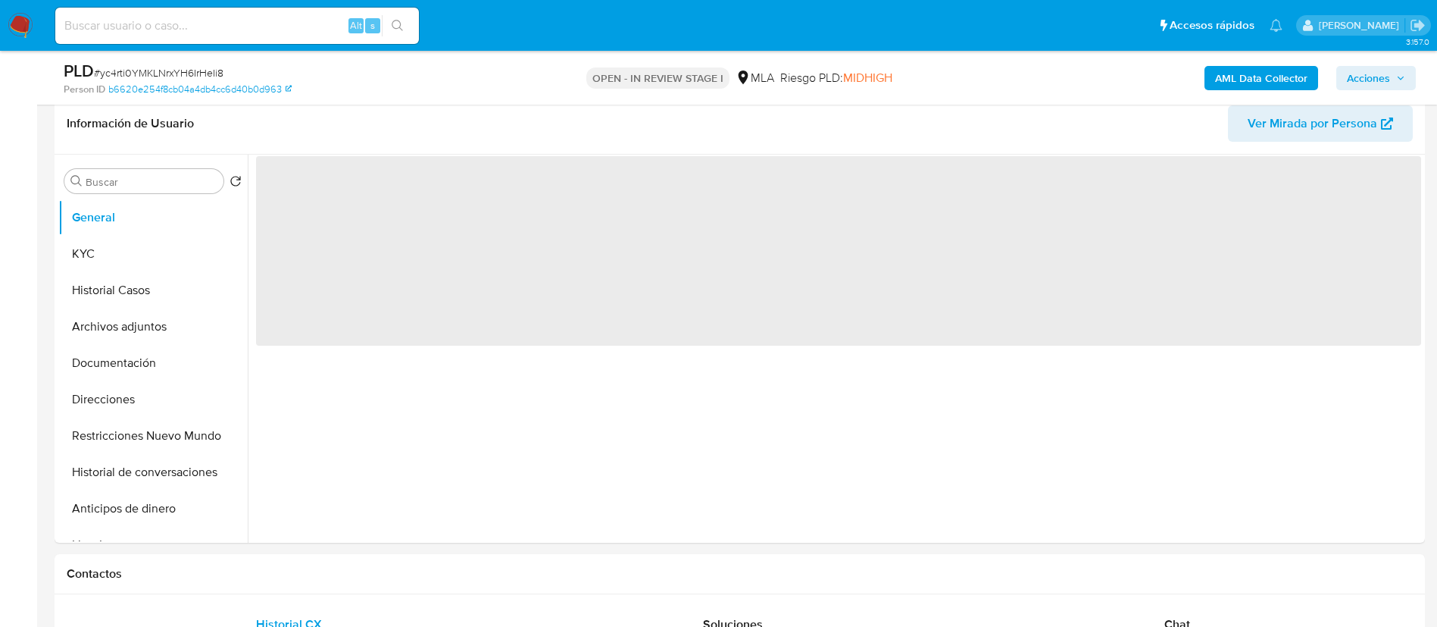
scroll to position [493, 0]
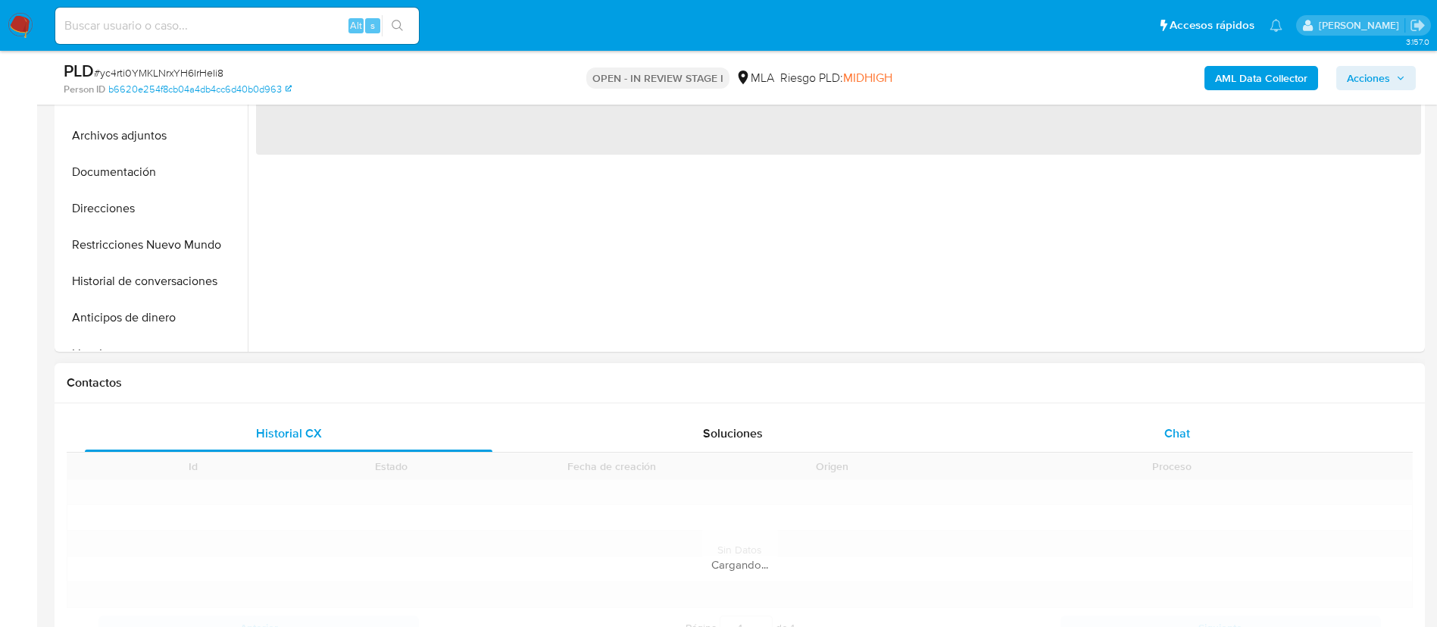
click at [1183, 433] on span "Chat" at bounding box center [1178, 432] width 26 height 17
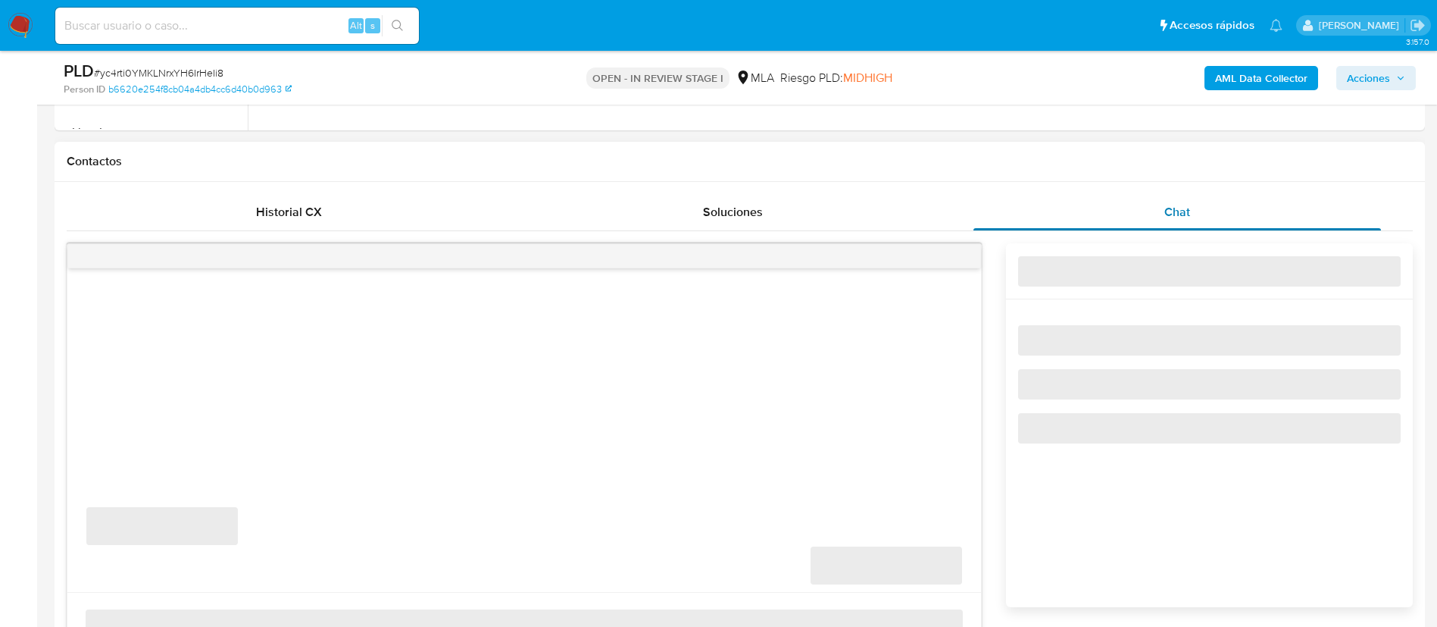
scroll to position [729, 0]
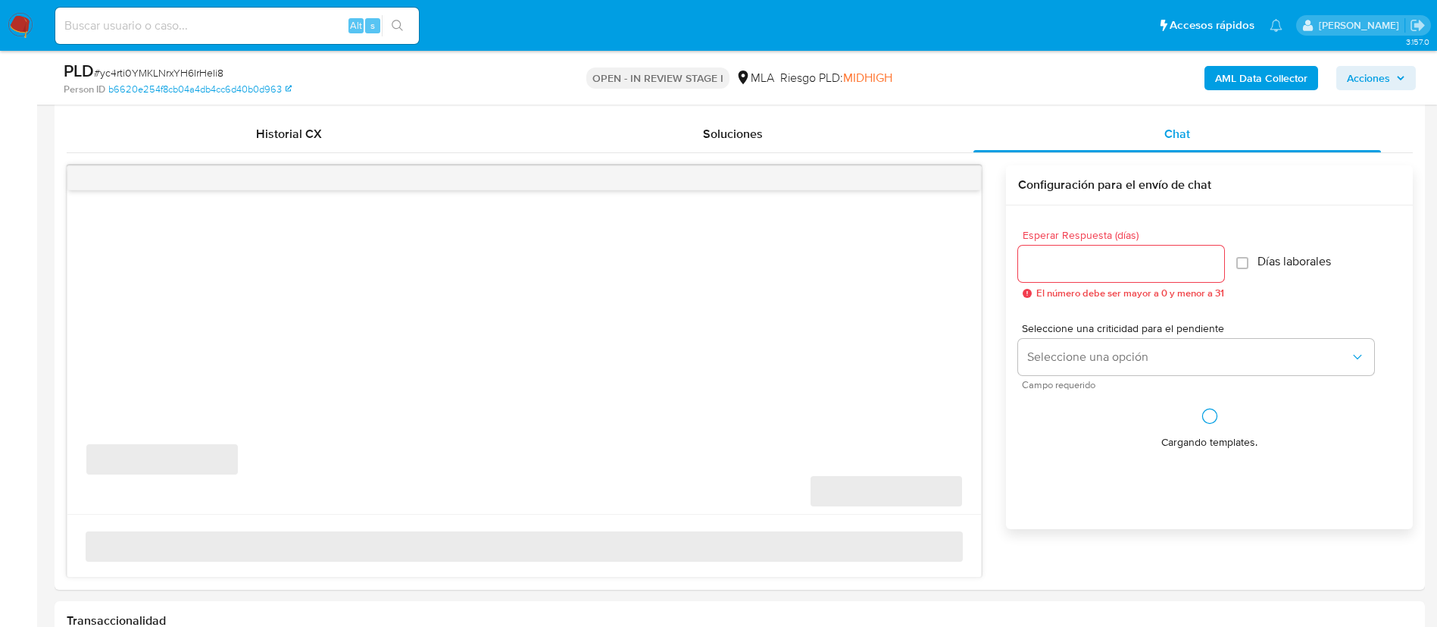
select select "10"
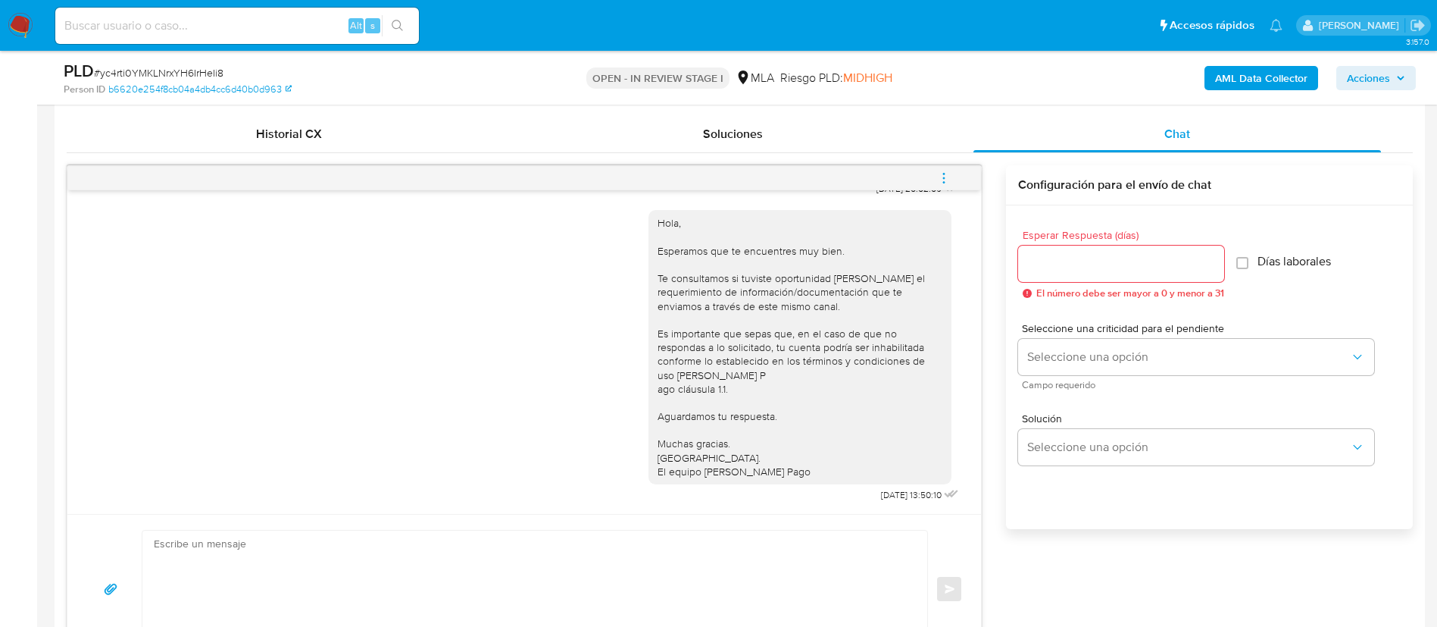
scroll to position [833, 0]
click at [290, 127] on span "Historial CX" at bounding box center [289, 133] width 66 height 17
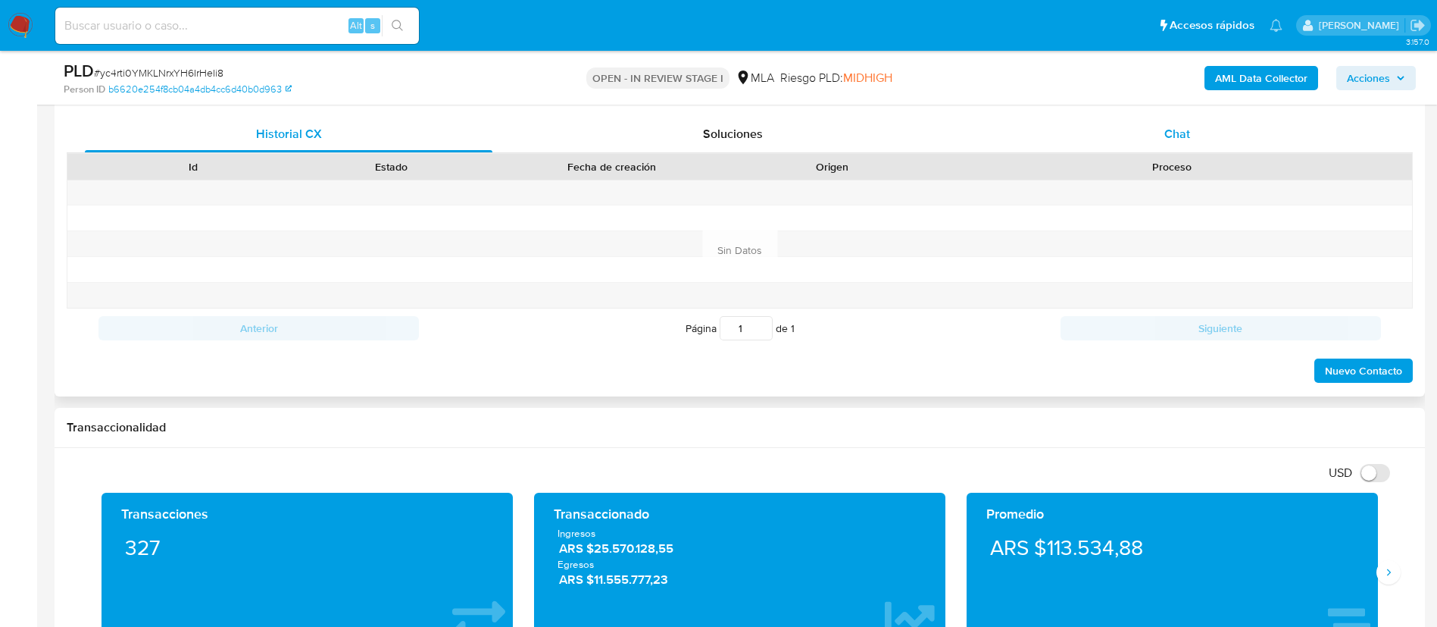
click at [1183, 125] on span "Chat" at bounding box center [1178, 133] width 26 height 17
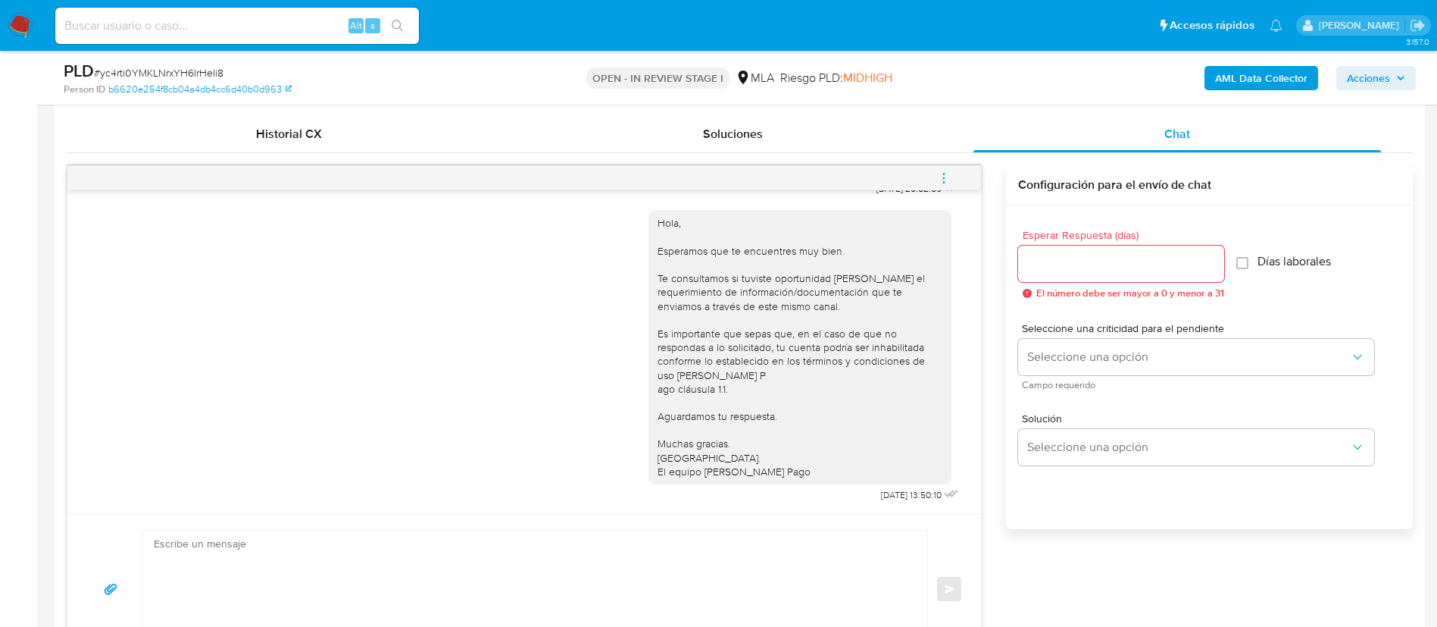
click at [952, 167] on button "menu-action" at bounding box center [944, 178] width 50 height 36
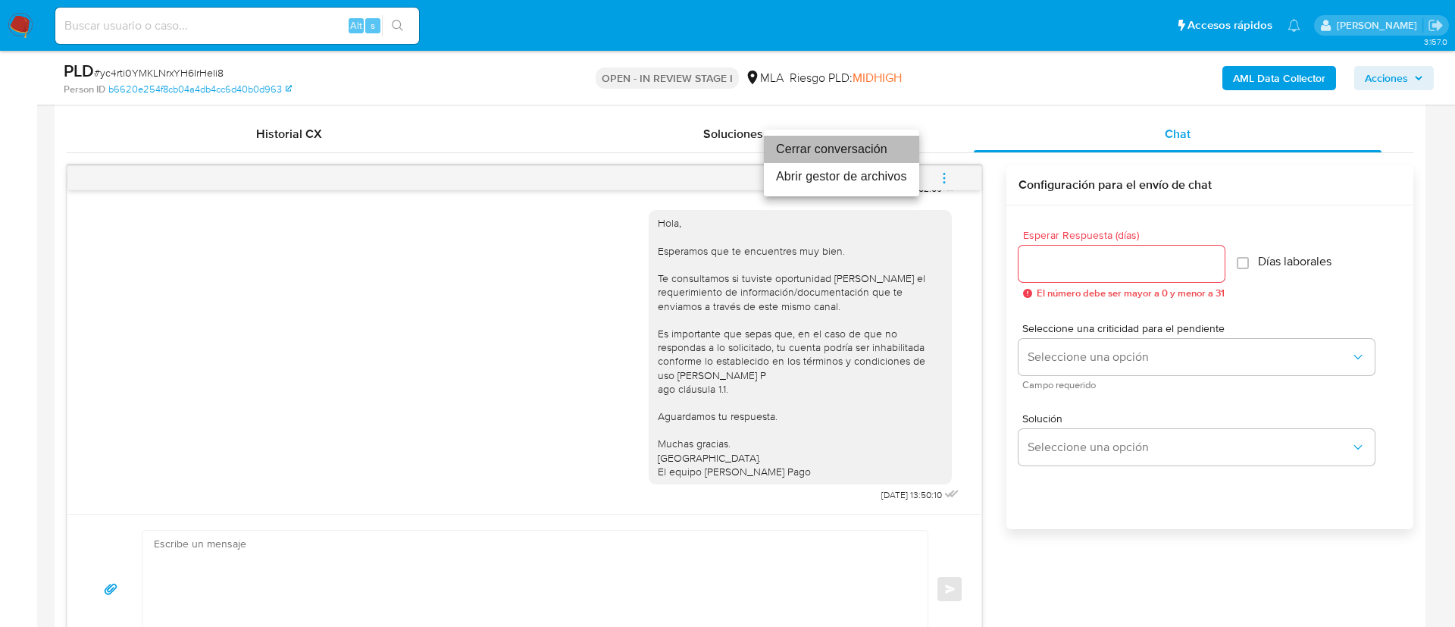
click at [872, 152] on li "Cerrar conversación" at bounding box center [841, 149] width 155 height 27
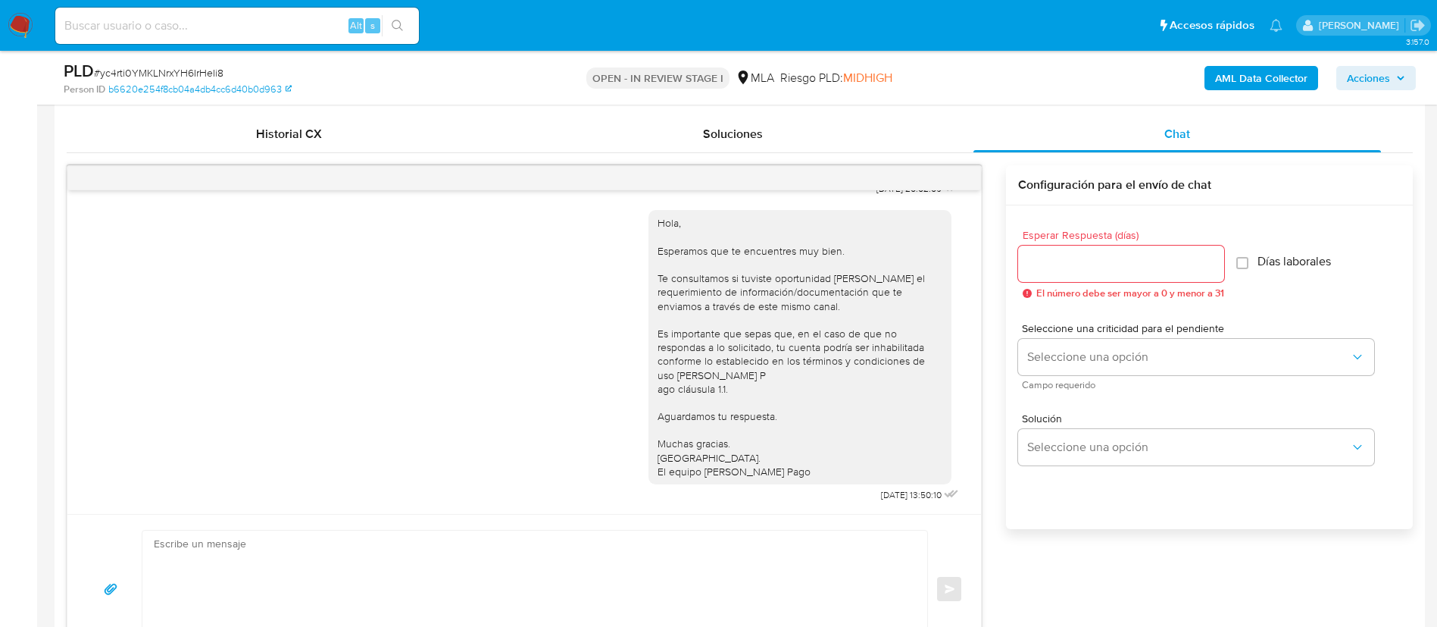
click at [293, 114] on div "Historial CX Soluciones Chat Id Estado Fecha de creación Origen Proceso Anterio…" at bounding box center [740, 390] width 1371 height 572
click at [293, 130] on span "Historial CX" at bounding box center [289, 133] width 66 height 17
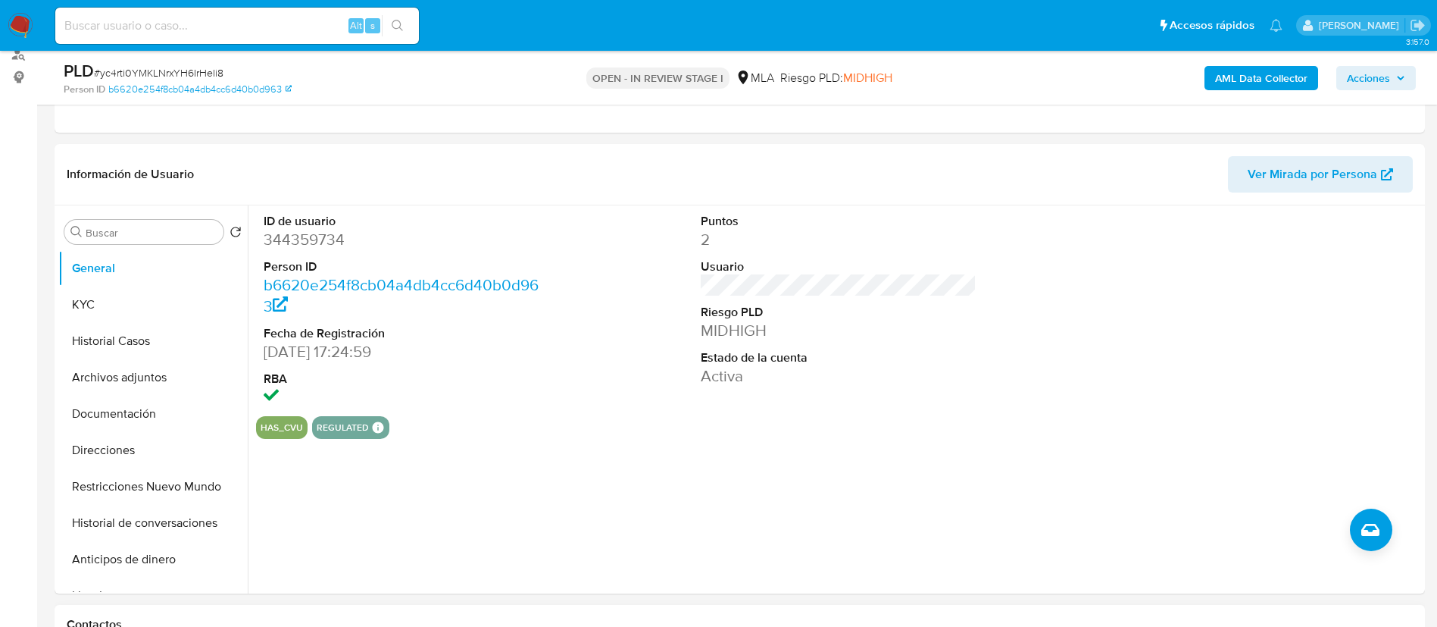
scroll to position [186, 0]
click at [135, 299] on button "KYC" at bounding box center [146, 306] width 177 height 36
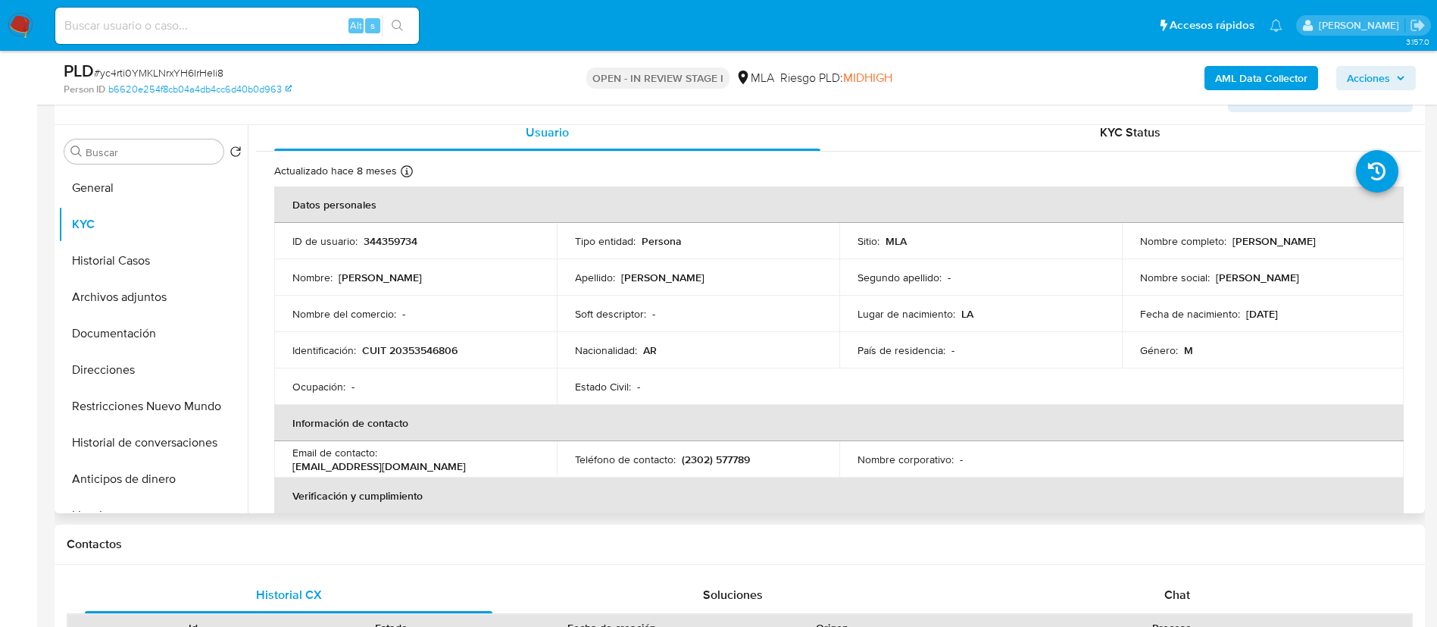
scroll to position [275, 0]
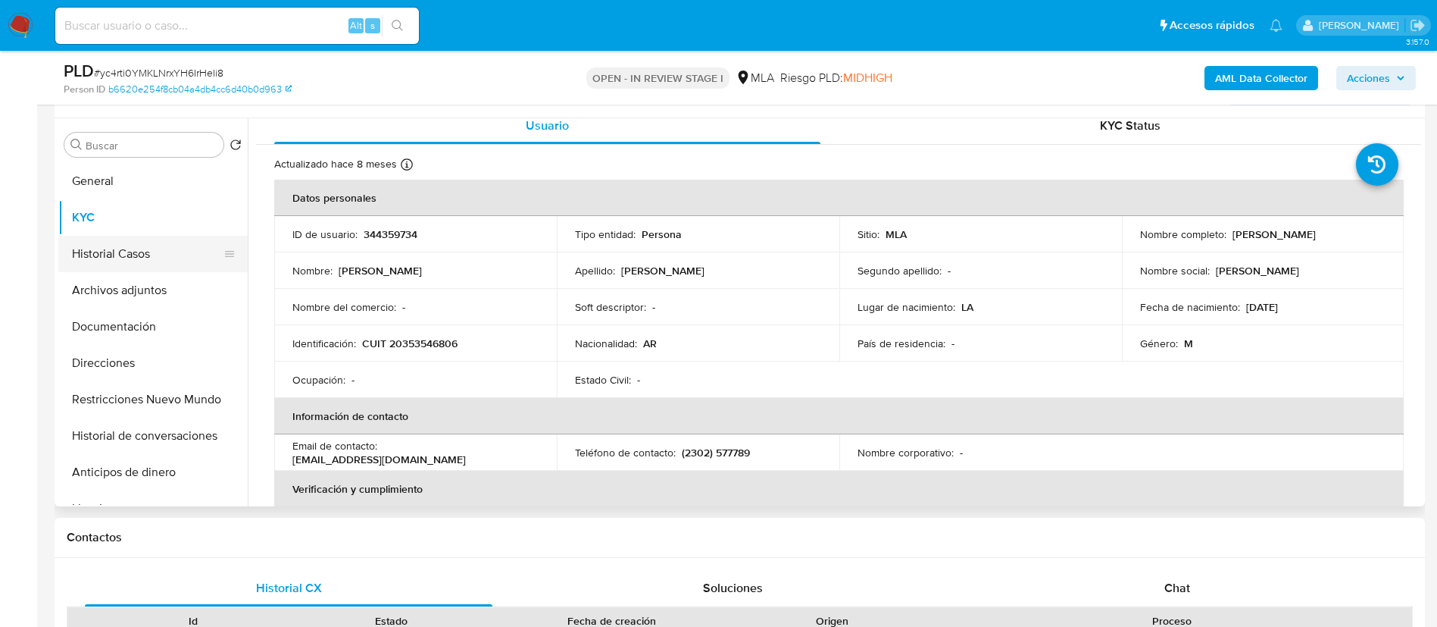
click at [139, 236] on button "Historial Casos" at bounding box center [146, 254] width 177 height 36
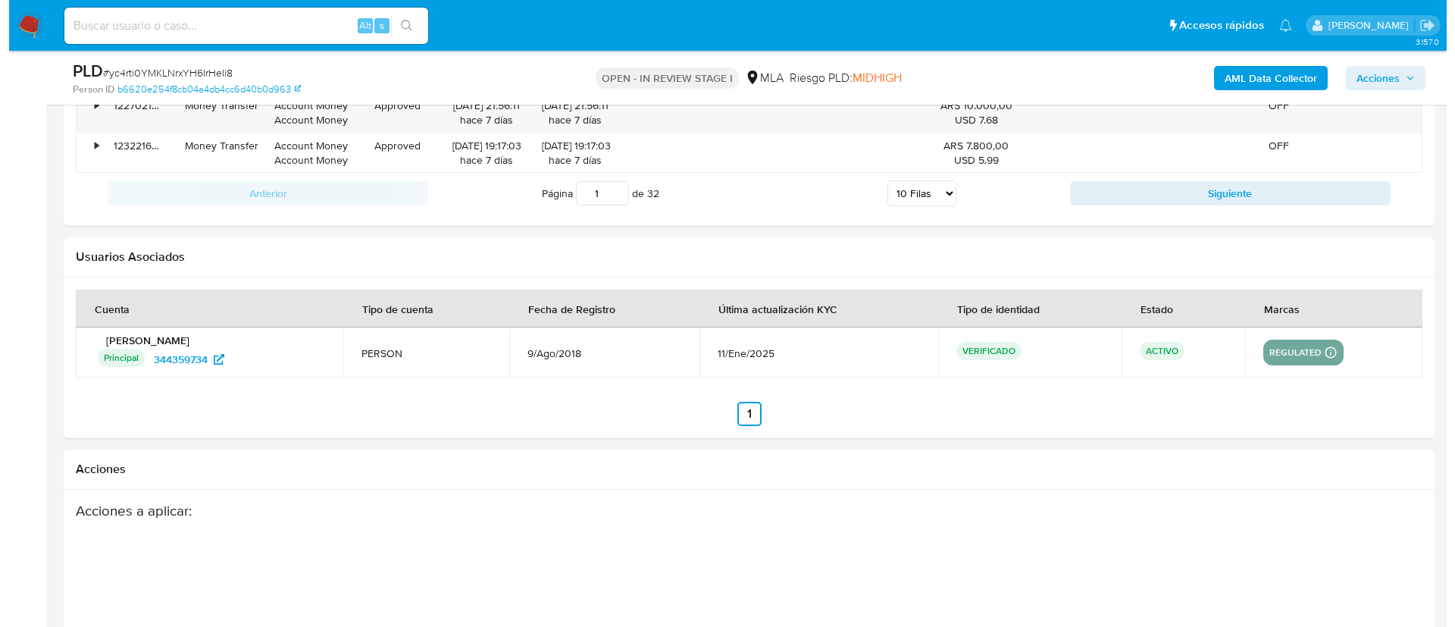
scroll to position [2385, 0]
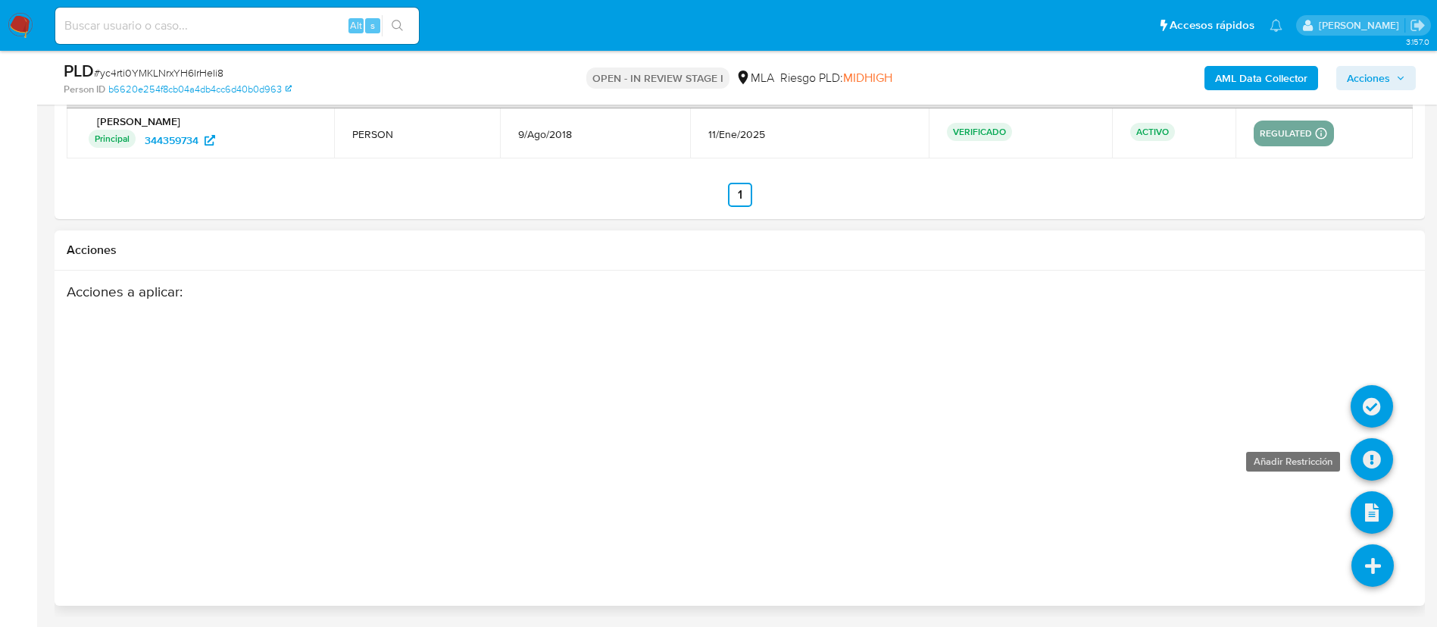
click at [1375, 467] on icon at bounding box center [1372, 459] width 42 height 42
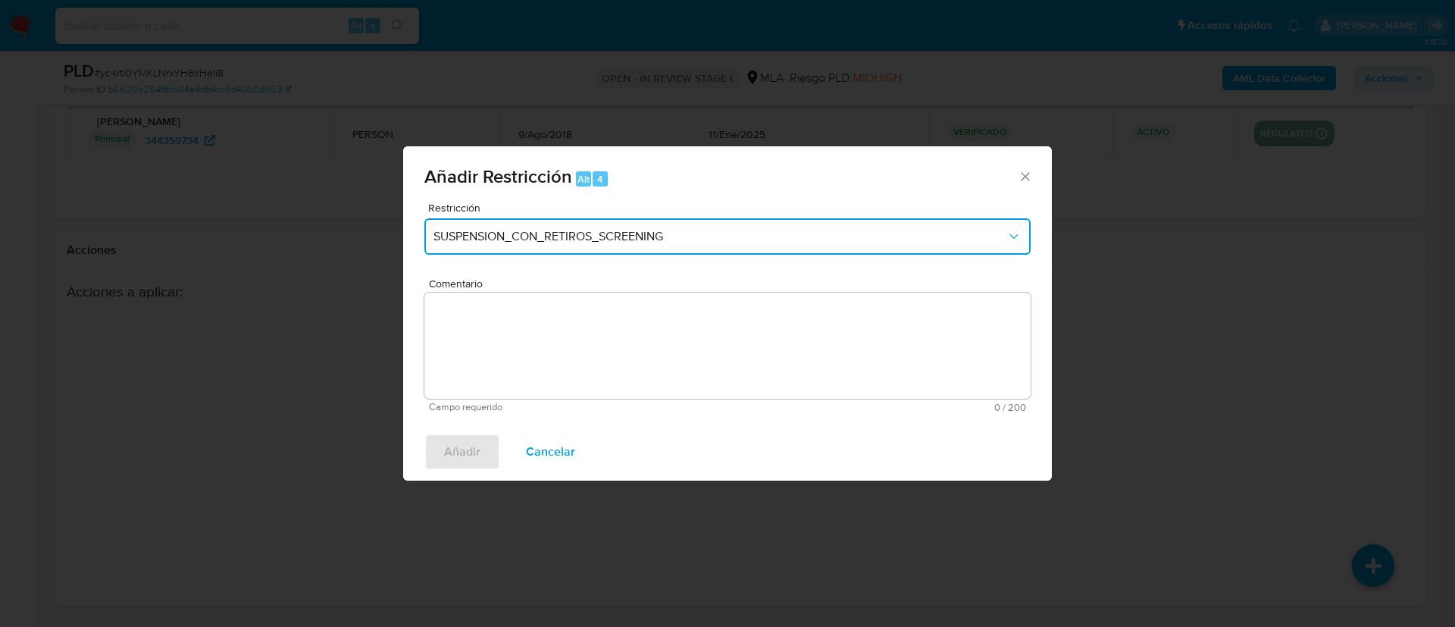
click at [743, 230] on span "SUSPENSION_CON_RETIROS_SCREENING" at bounding box center [719, 236] width 573 height 15
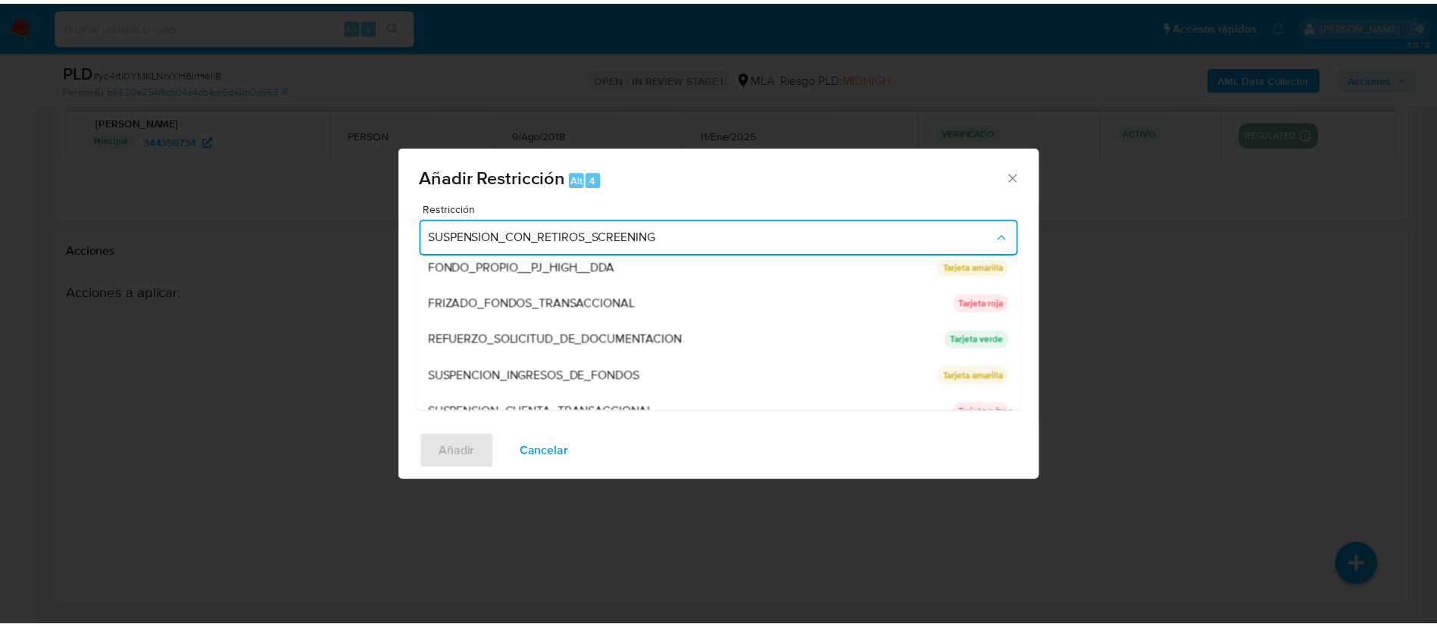
scroll to position [270, 0]
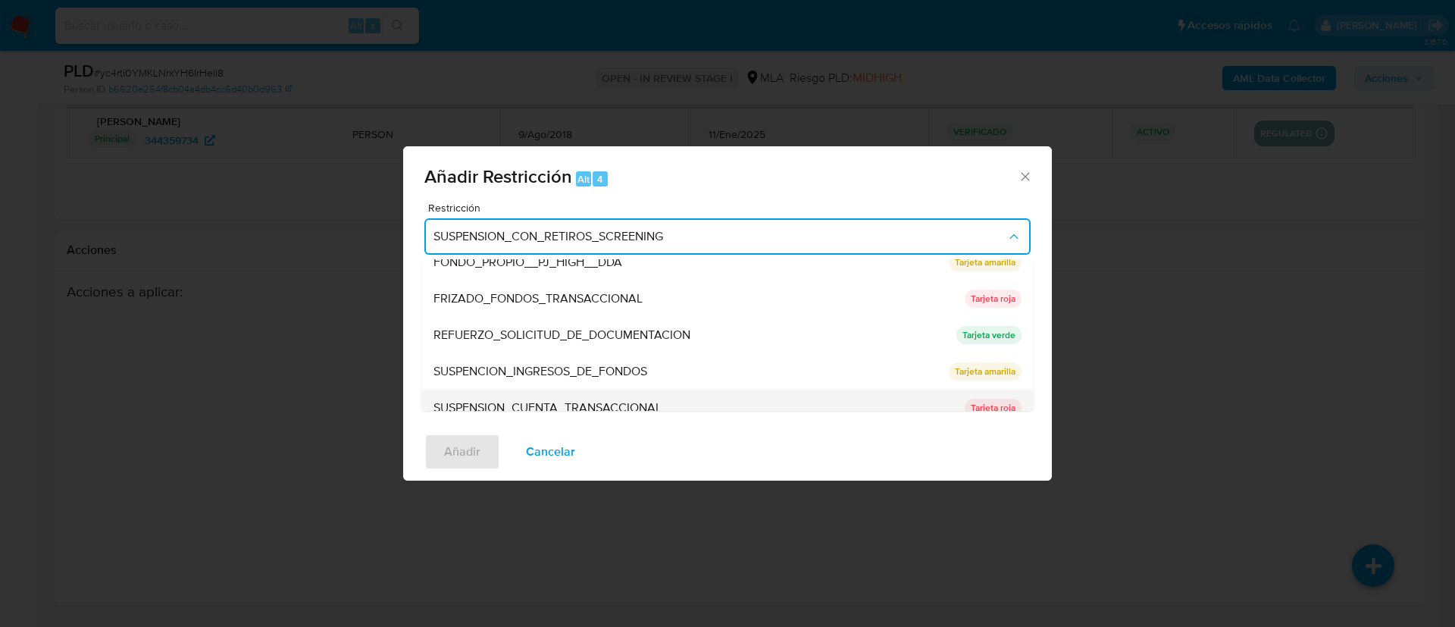
click at [549, 400] on span "SUSPENSION_CUENTA_TRANSACCIONAL" at bounding box center [547, 407] width 228 height 15
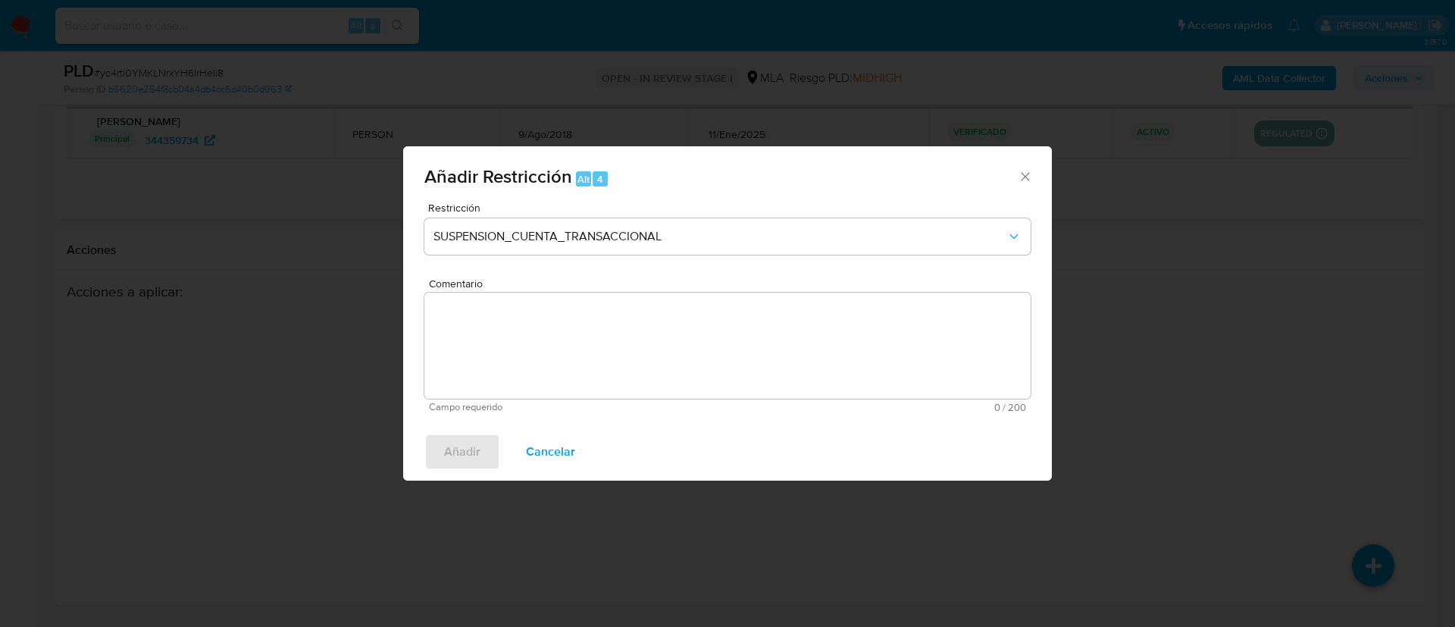
click at [538, 371] on textarea "Comentario" at bounding box center [727, 345] width 606 height 106
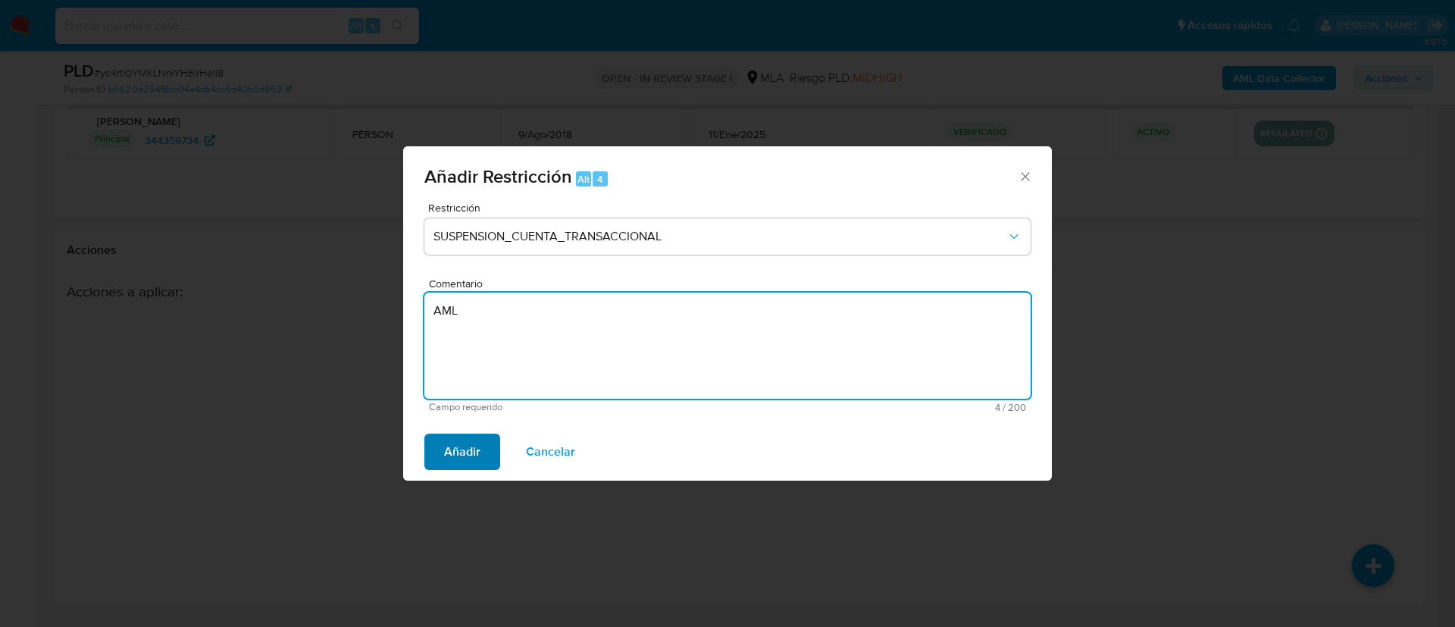
type textarea "AML"
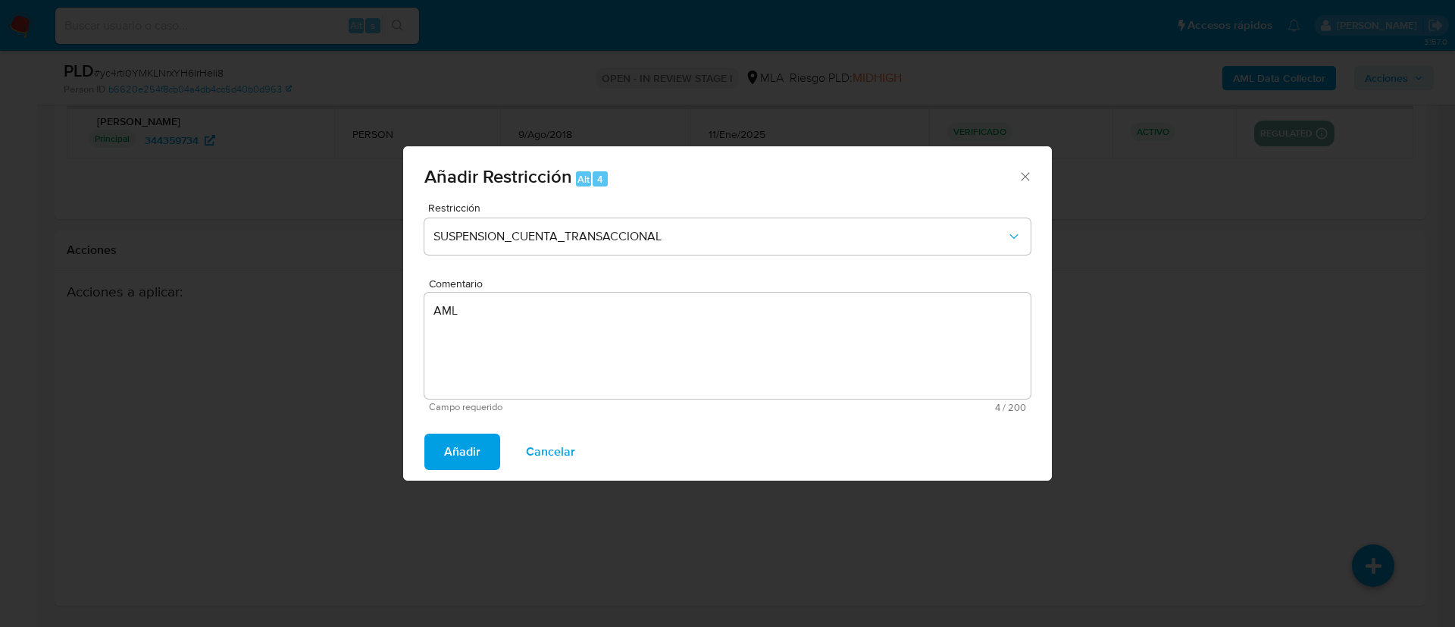
click at [448, 456] on span "Añadir" at bounding box center [462, 451] width 36 height 33
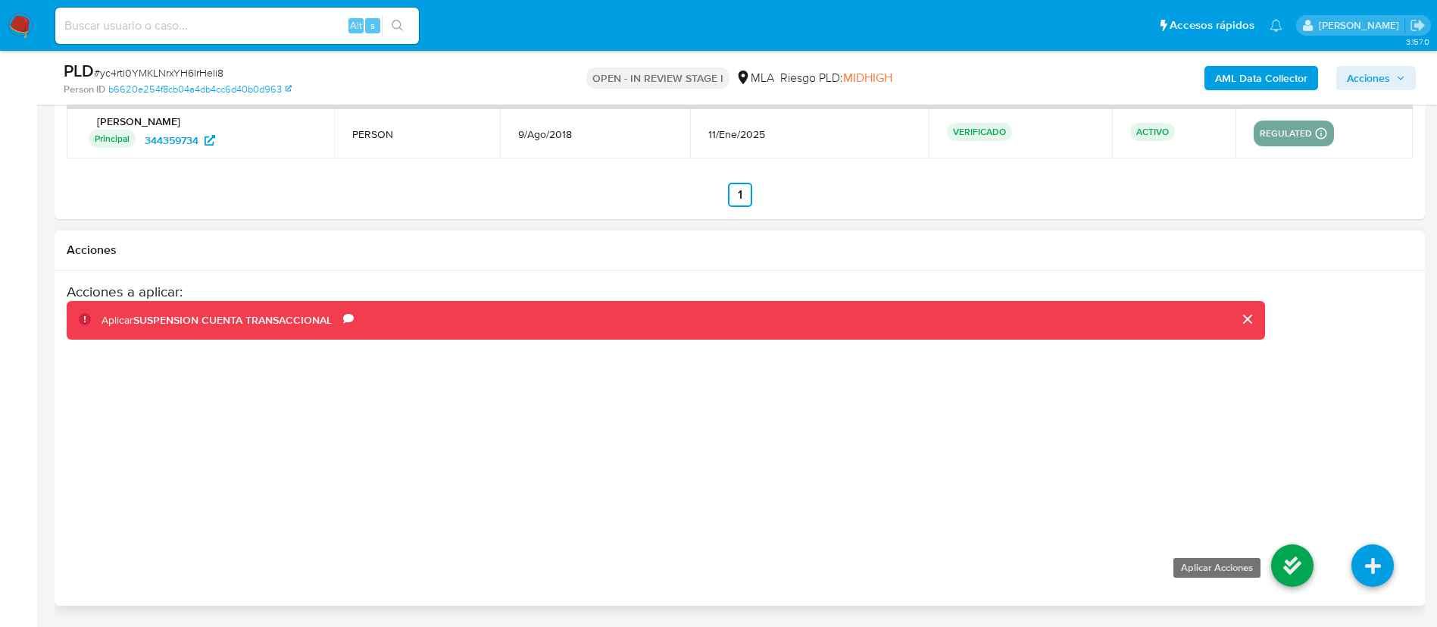
click at [1305, 569] on icon at bounding box center [1292, 565] width 42 height 42
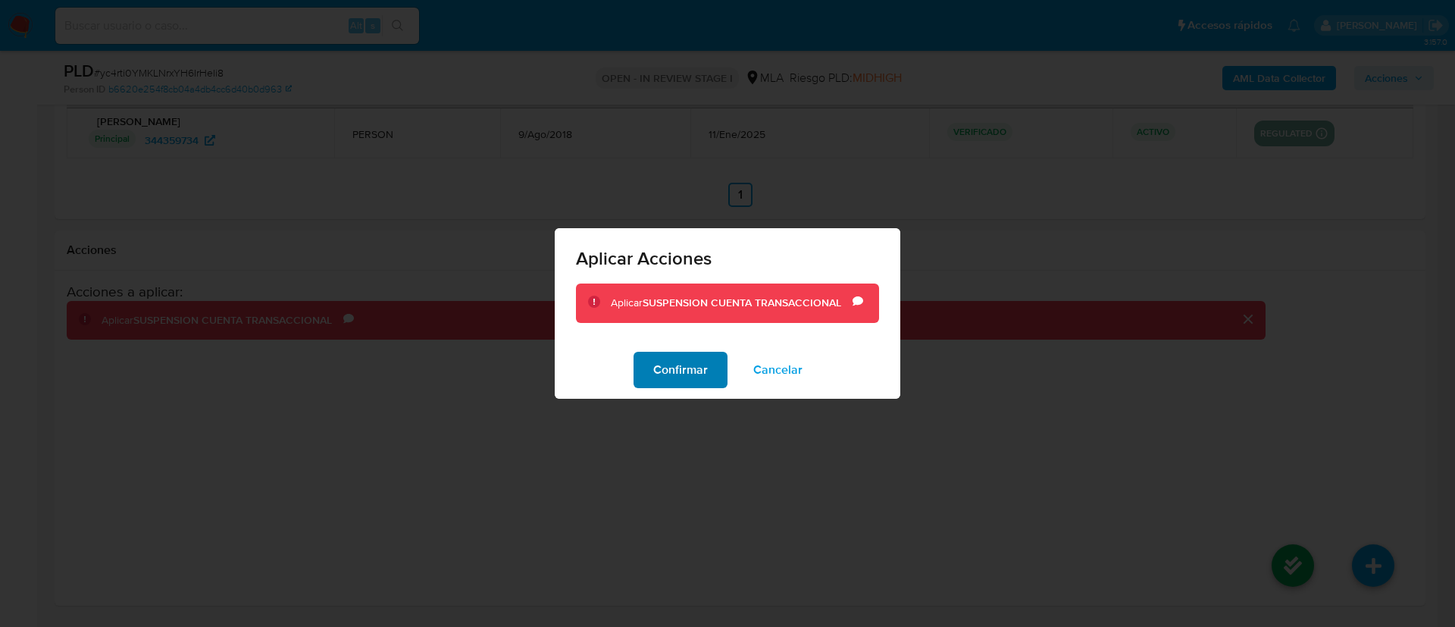
click at [680, 366] on span "Confirmar" at bounding box center [680, 369] width 55 height 33
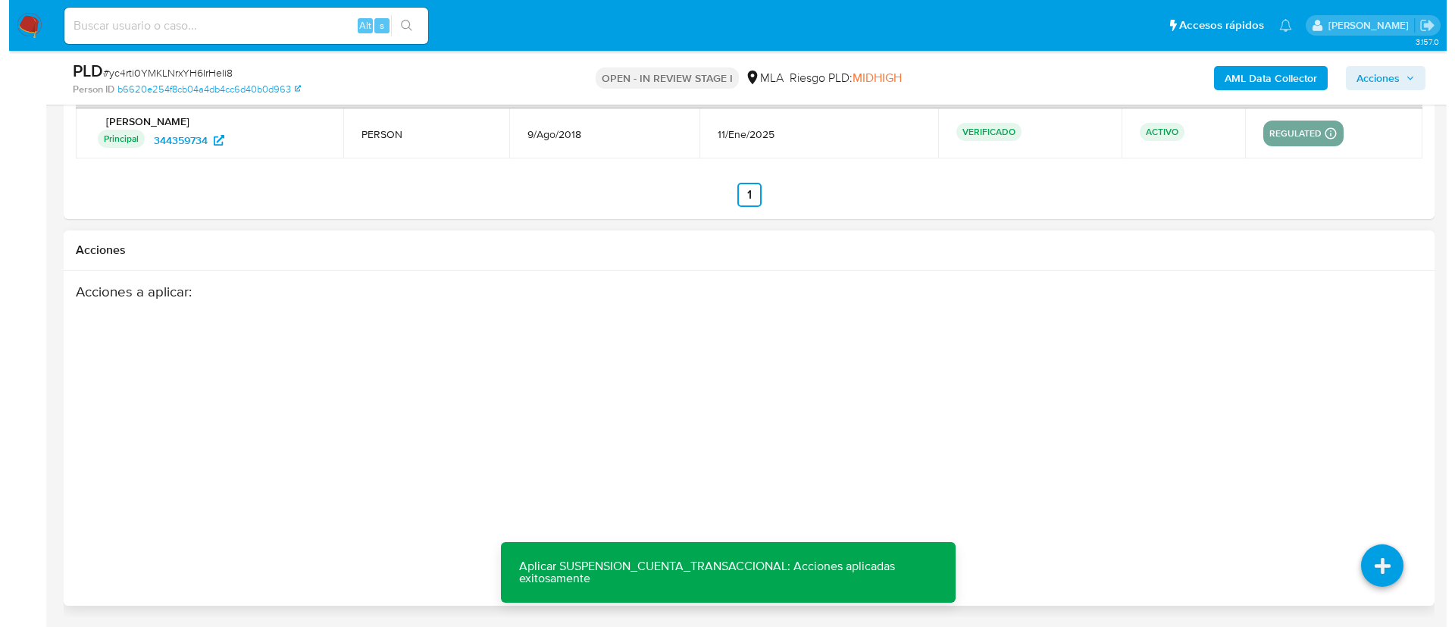
scroll to position [243, 0]
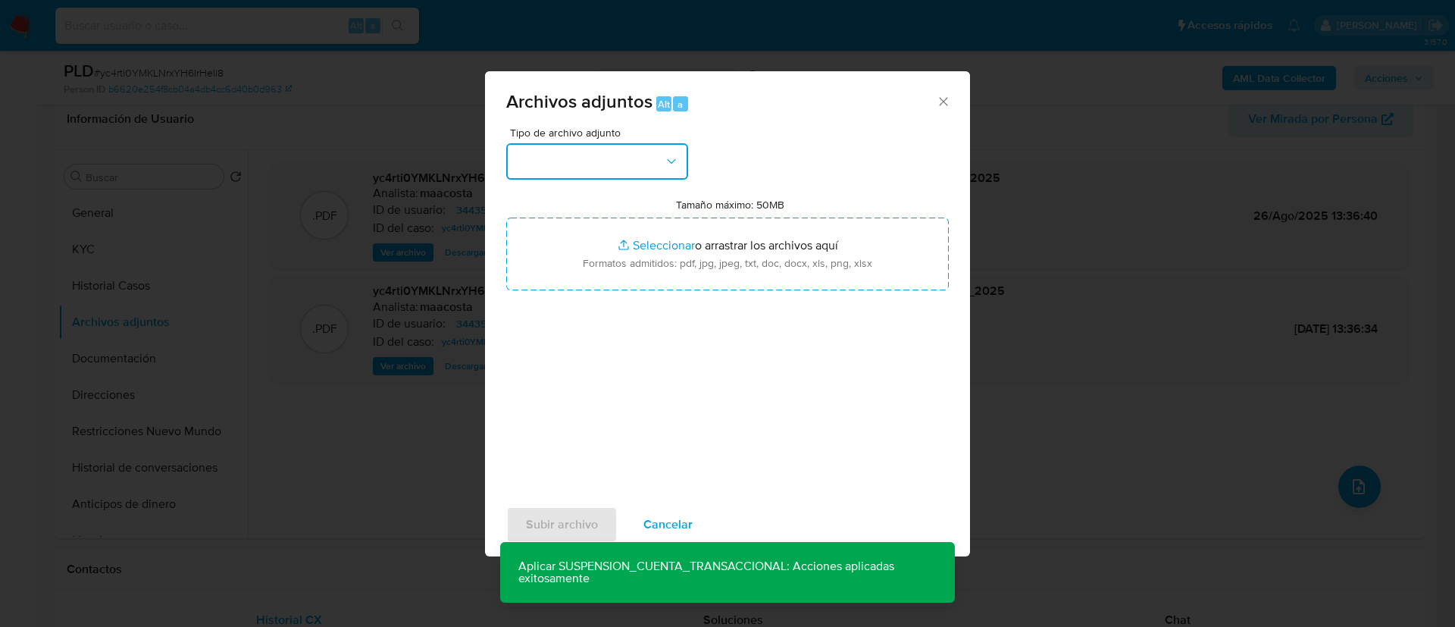
click at [653, 175] on button "button" at bounding box center [597, 161] width 182 height 36
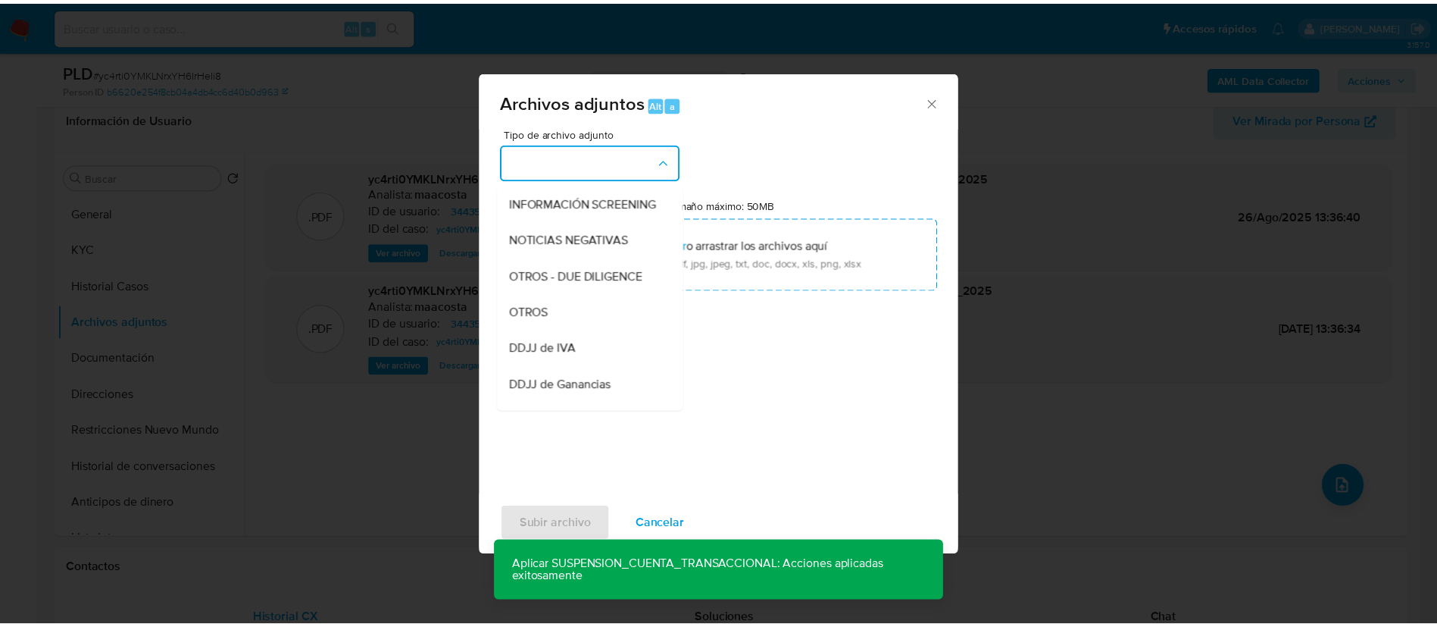
scroll to position [182, 0]
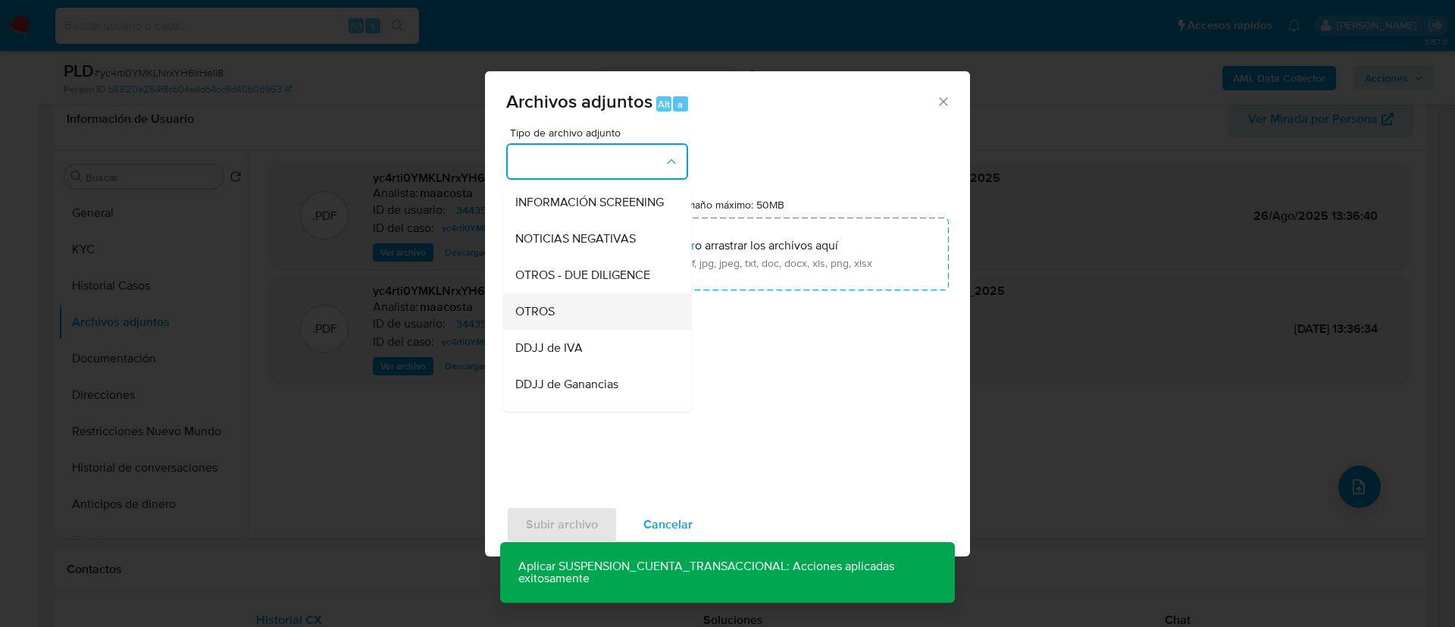
click at [548, 314] on div "OTROS" at bounding box center [592, 311] width 155 height 36
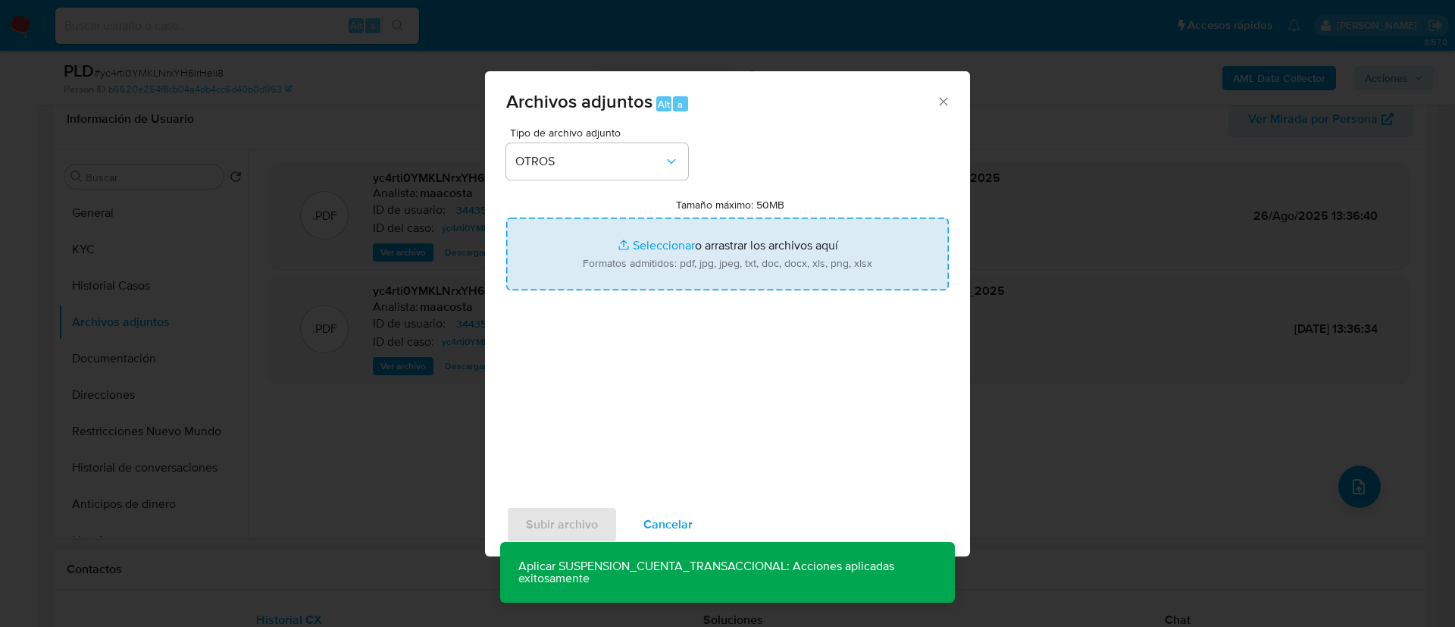
type input "C:\fakepath\Caselog yc4rti0YMKLNrxYH6IrHeIi8_2025_07_18_14_13_52.docx"
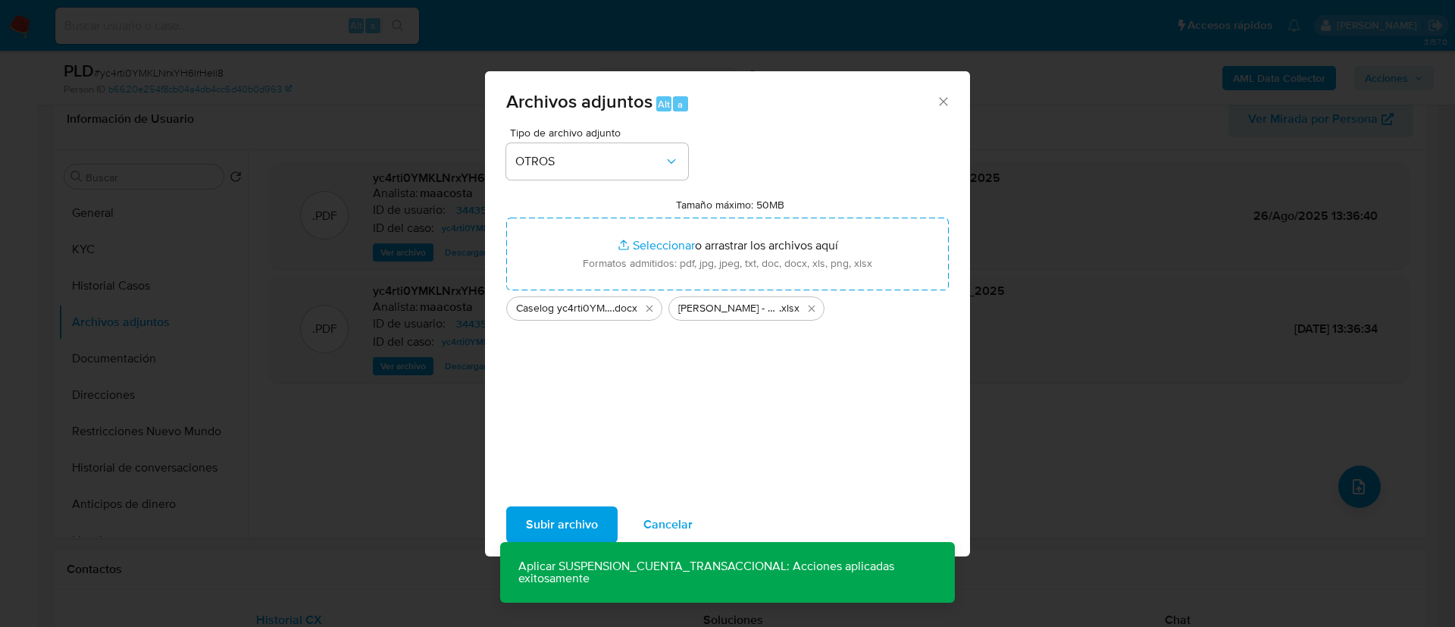
click at [574, 519] on span "Subir archivo" at bounding box center [562, 524] width 72 height 33
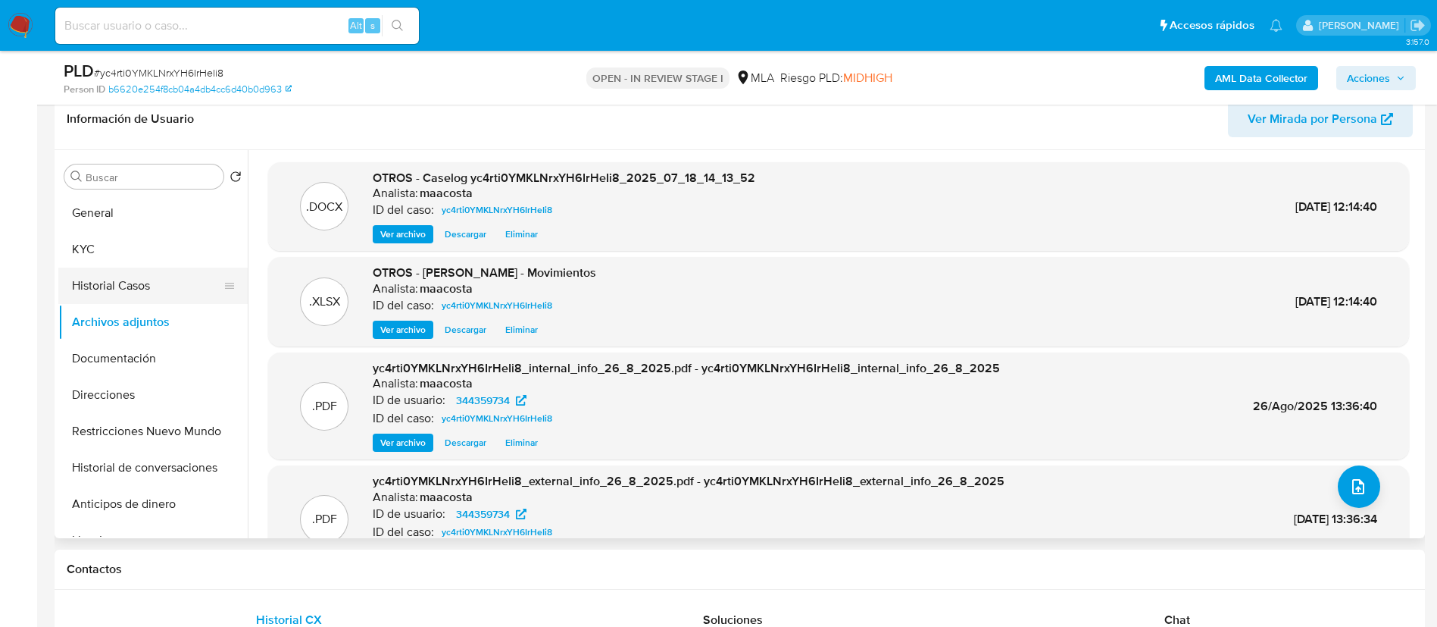
click at [143, 283] on button "Historial Casos" at bounding box center [146, 285] width 177 height 36
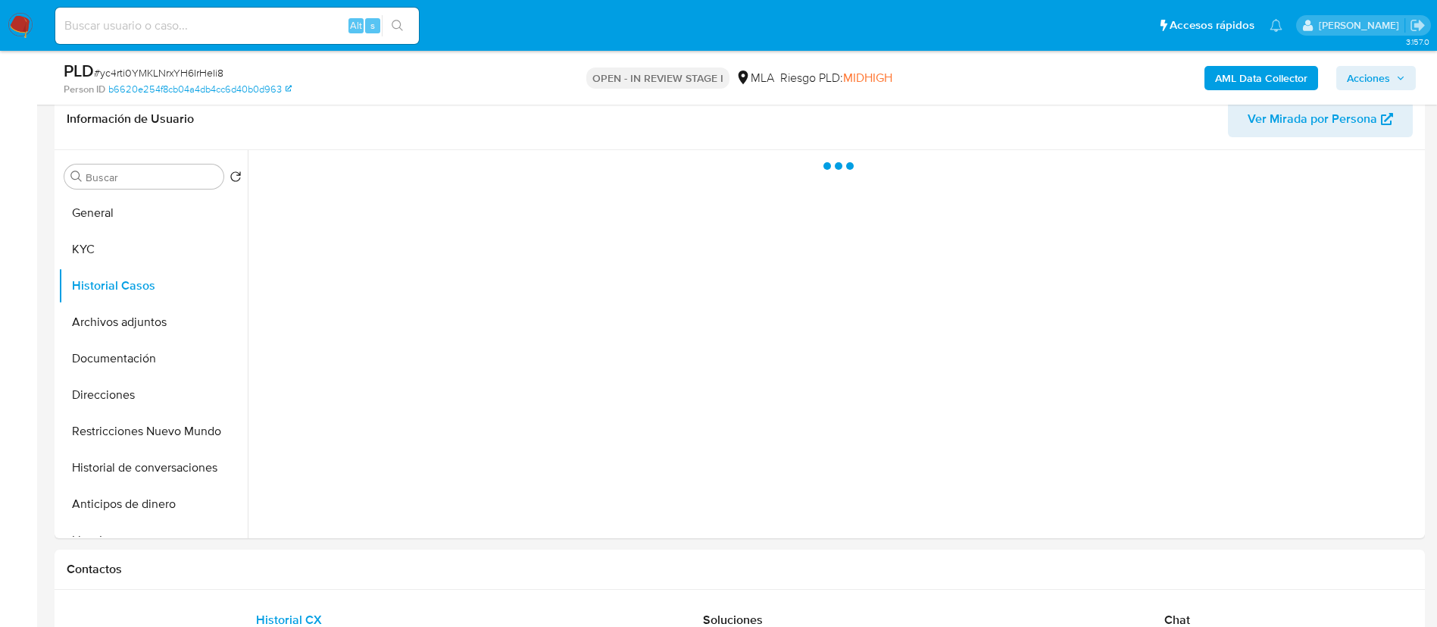
click at [1354, 73] on span "Acciones" at bounding box center [1368, 78] width 43 height 24
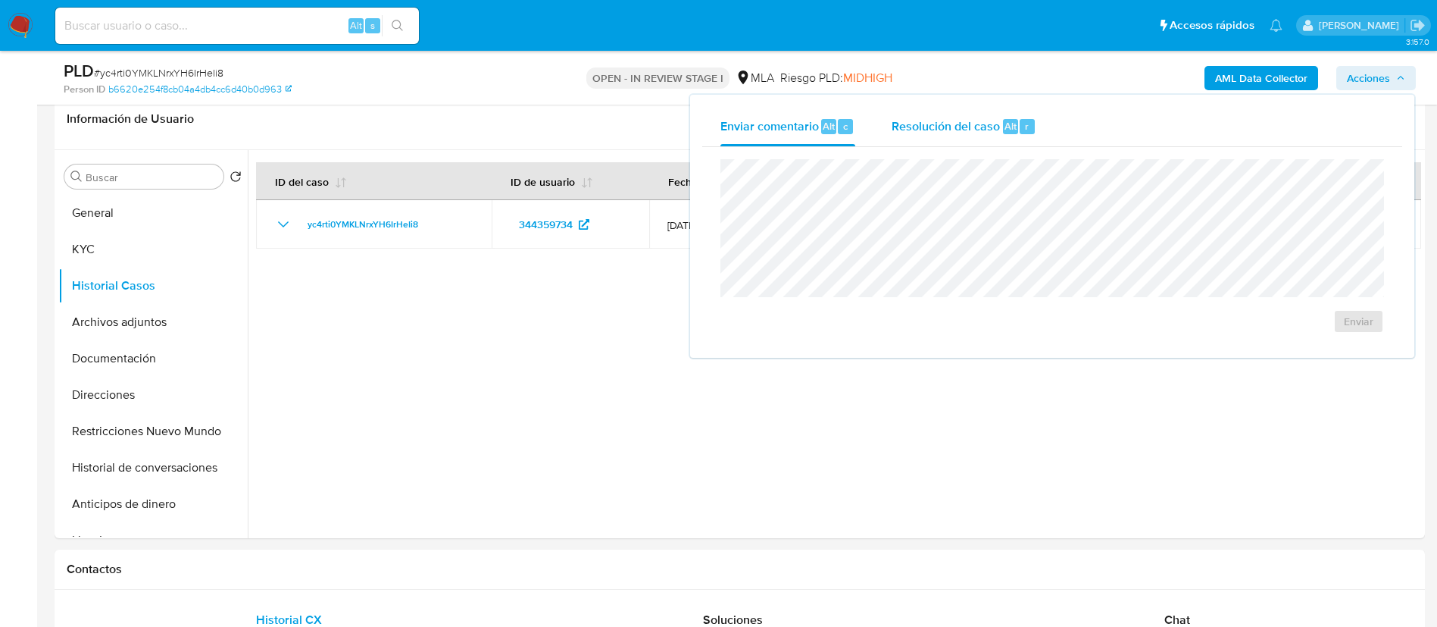
click at [979, 136] on div "Resolución del caso Alt r" at bounding box center [964, 126] width 145 height 39
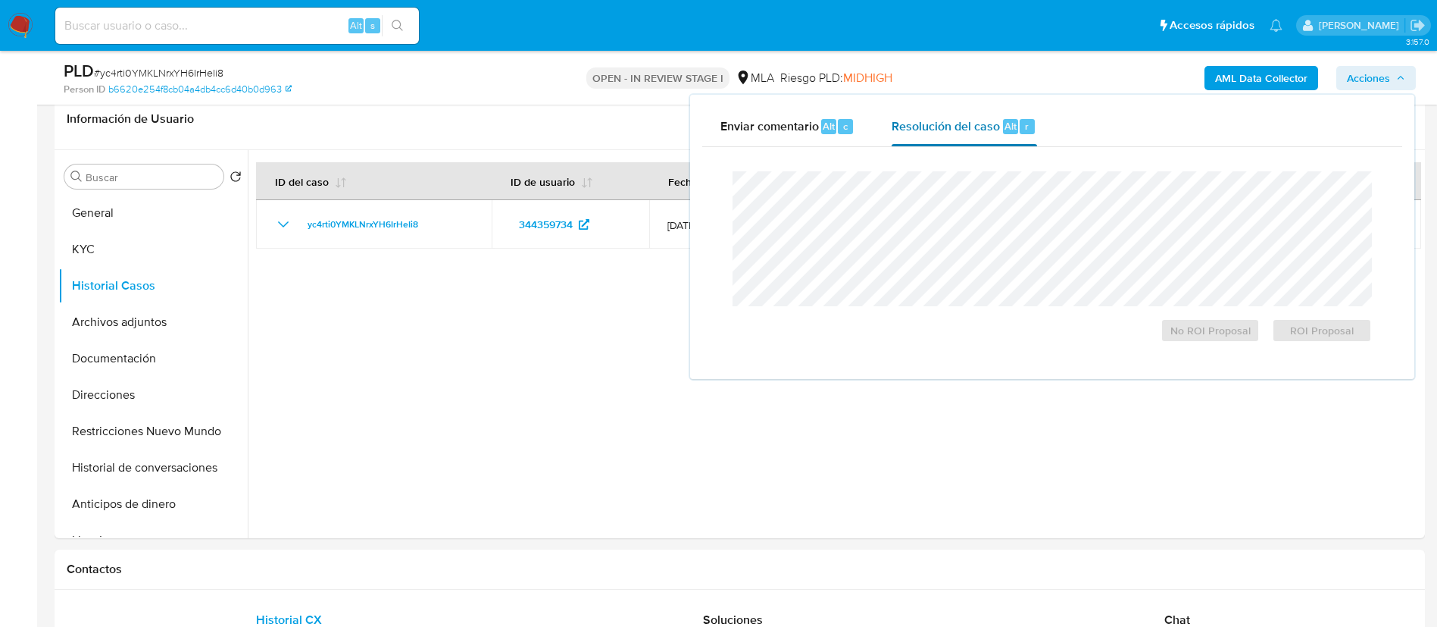
scroll to position [227, 0]
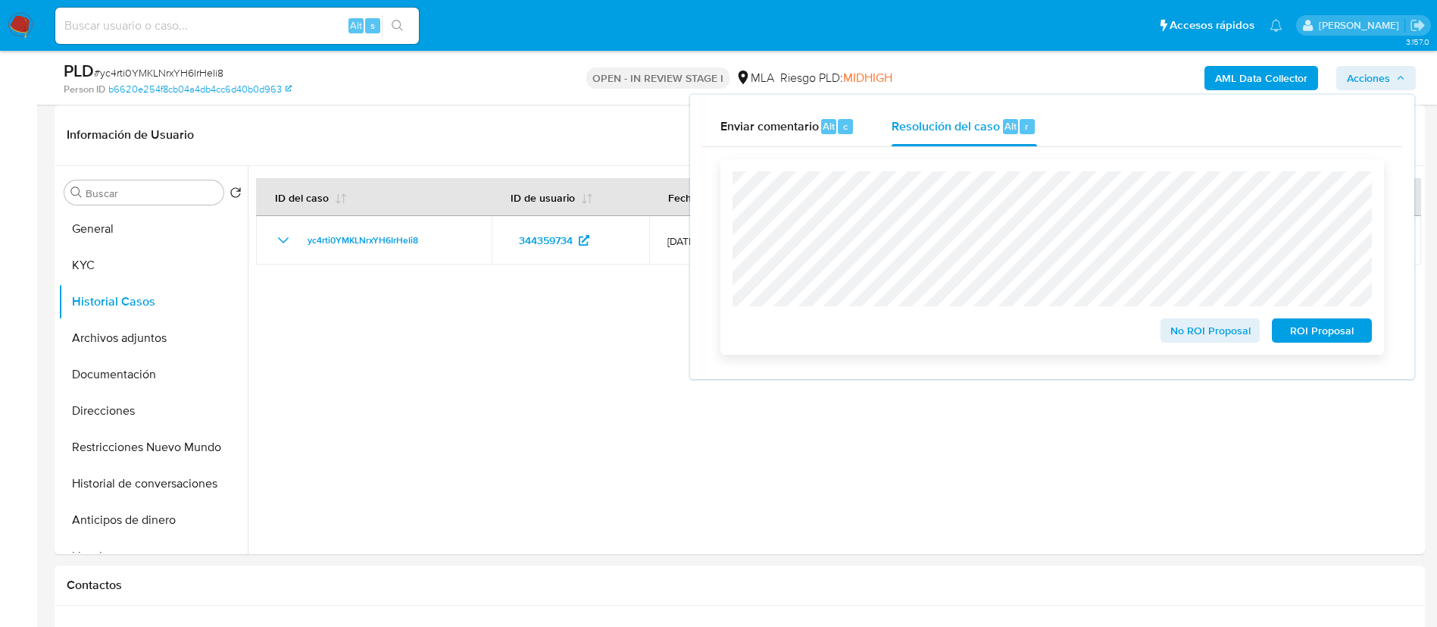
click at [1333, 346] on div "No ROI Proposal ROI Proposal" at bounding box center [1053, 256] width 664 height 195
click at [1352, 327] on span "ROI Proposal" at bounding box center [1322, 330] width 79 height 21
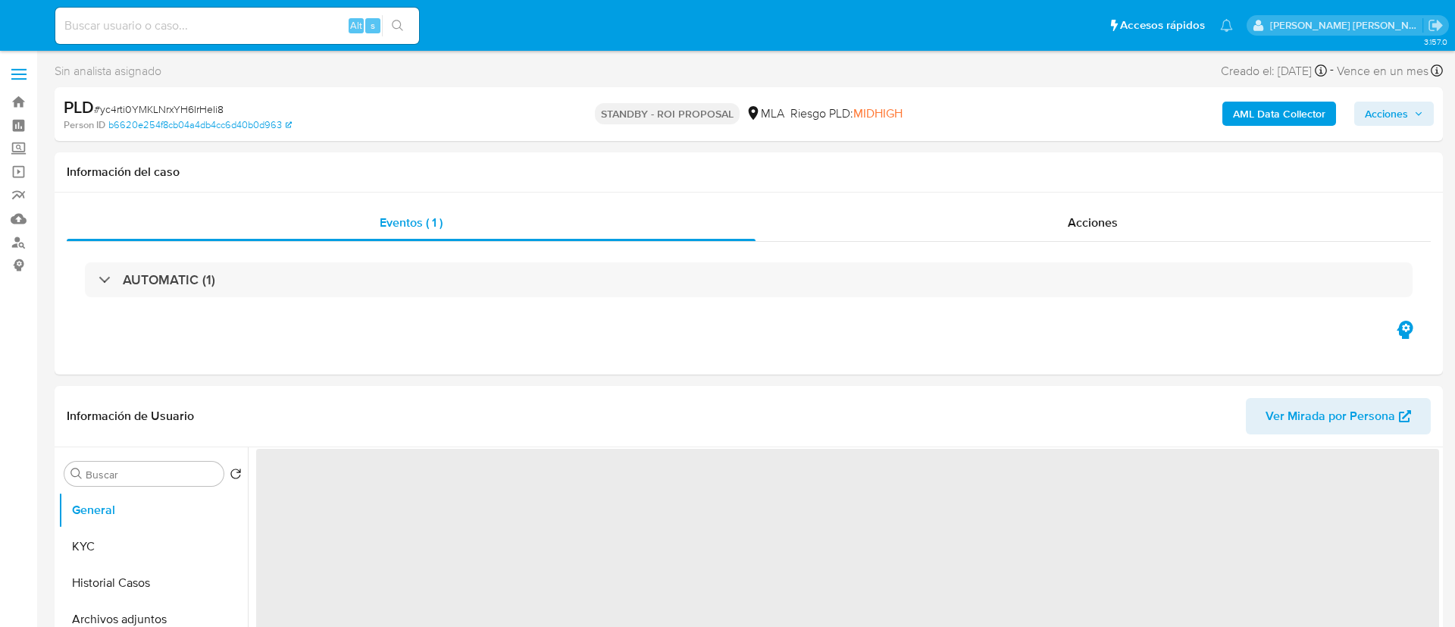
select select "10"
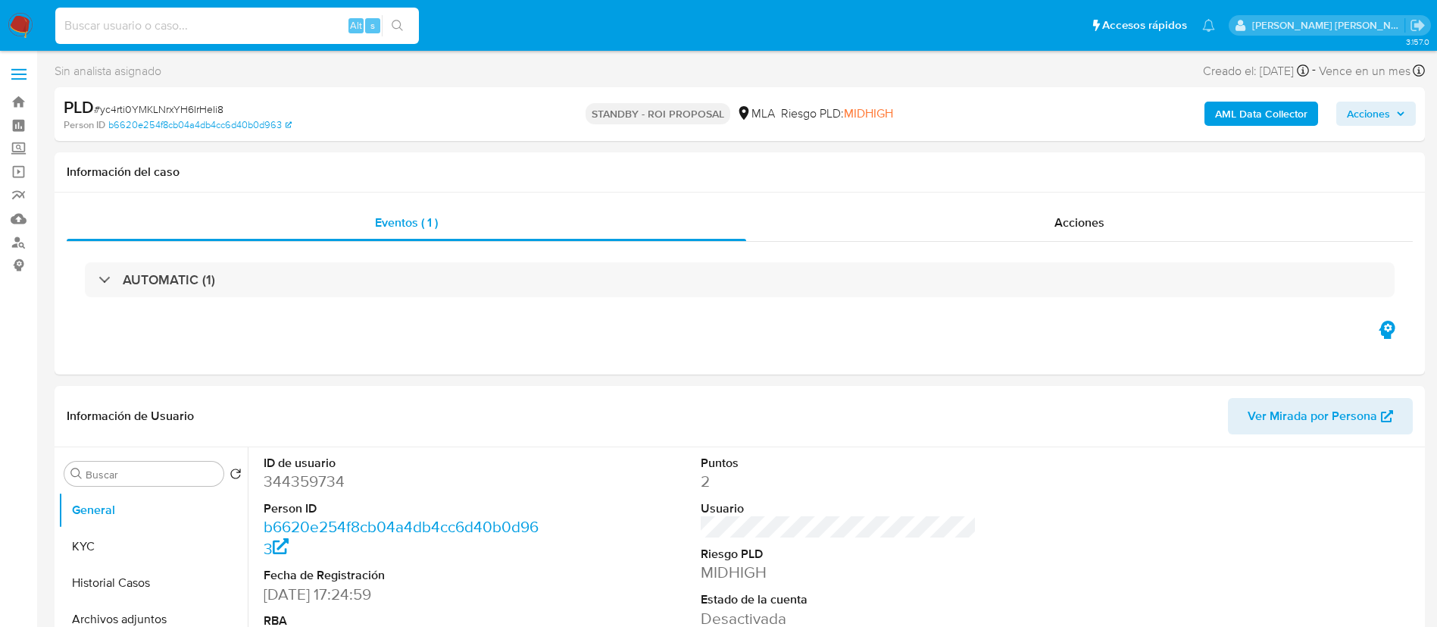
paste input "EVNpwQqX9QB3TW6HJw2mJ3yc"
click at [271, 29] on input "EVNpwQqX9QB3TW6HJw2mJ3yc" at bounding box center [237, 26] width 364 height 20
type input "EVNpwQqX9QB3TW6HJw2mJ3yc"
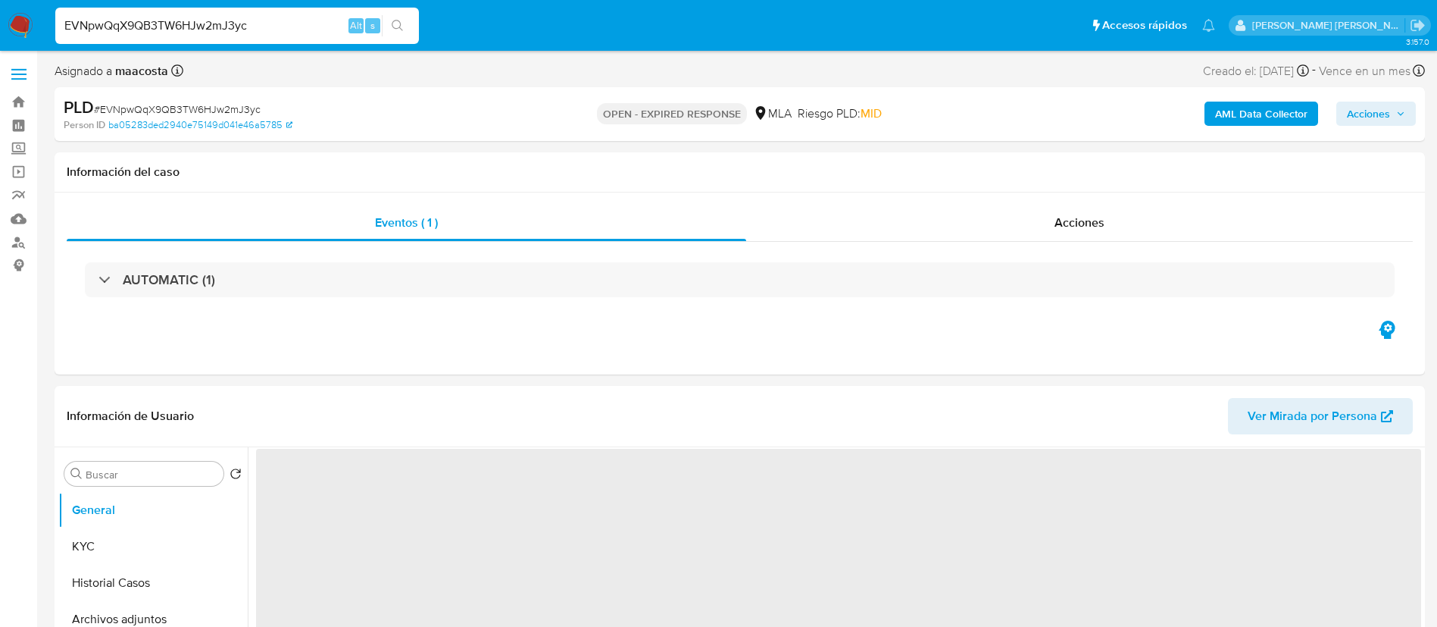
select select "10"
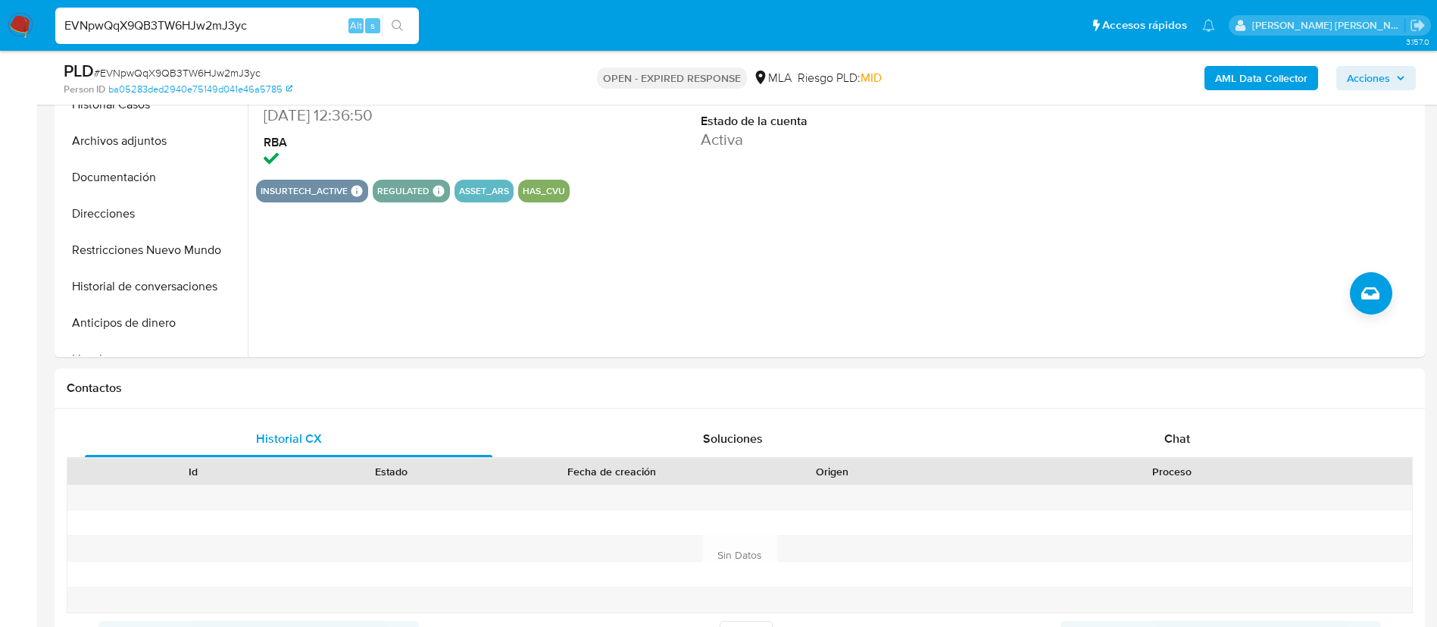
scroll to position [432, 0]
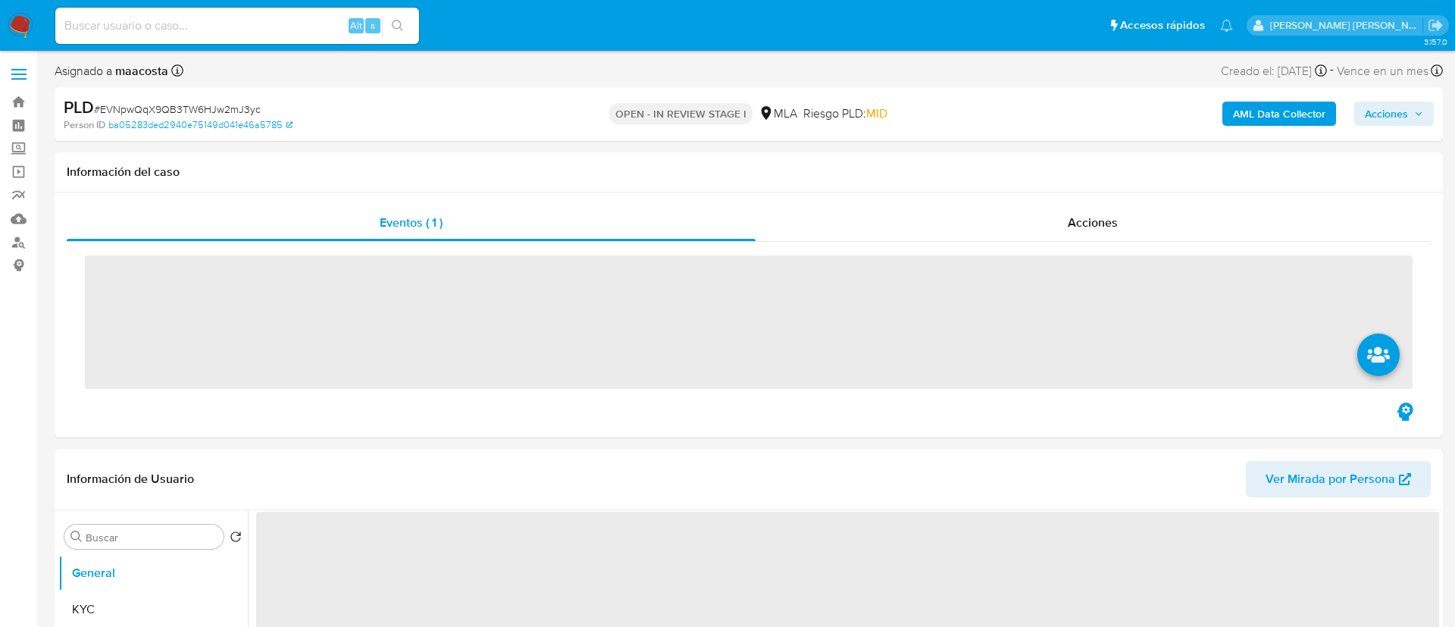
select select "10"
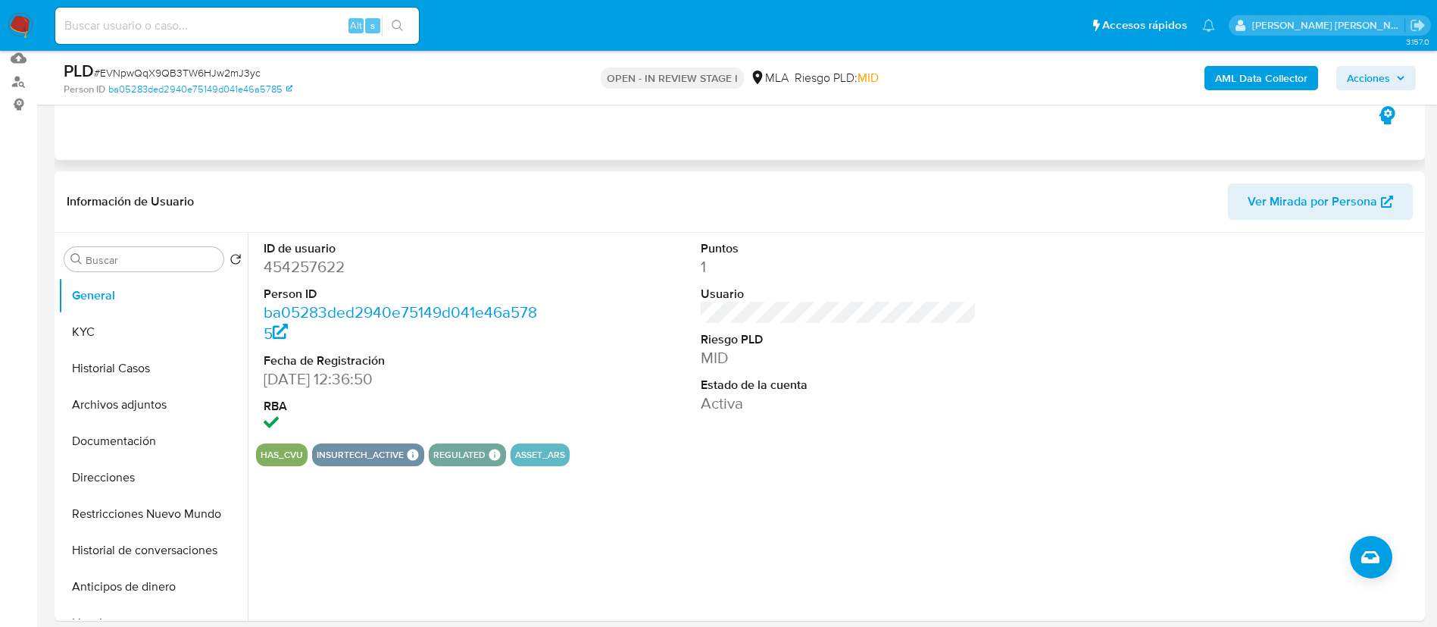
scroll to position [161, 0]
click at [95, 323] on button "KYC" at bounding box center [146, 331] width 177 height 36
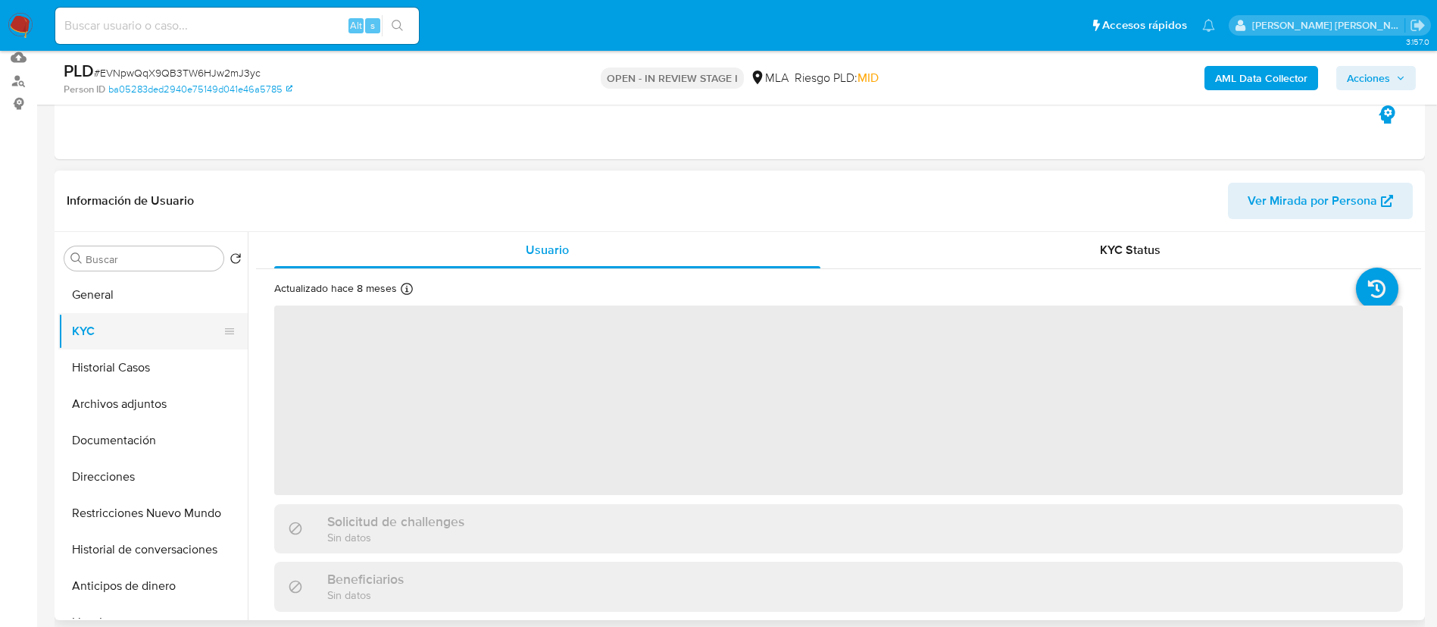
scroll to position [439, 0]
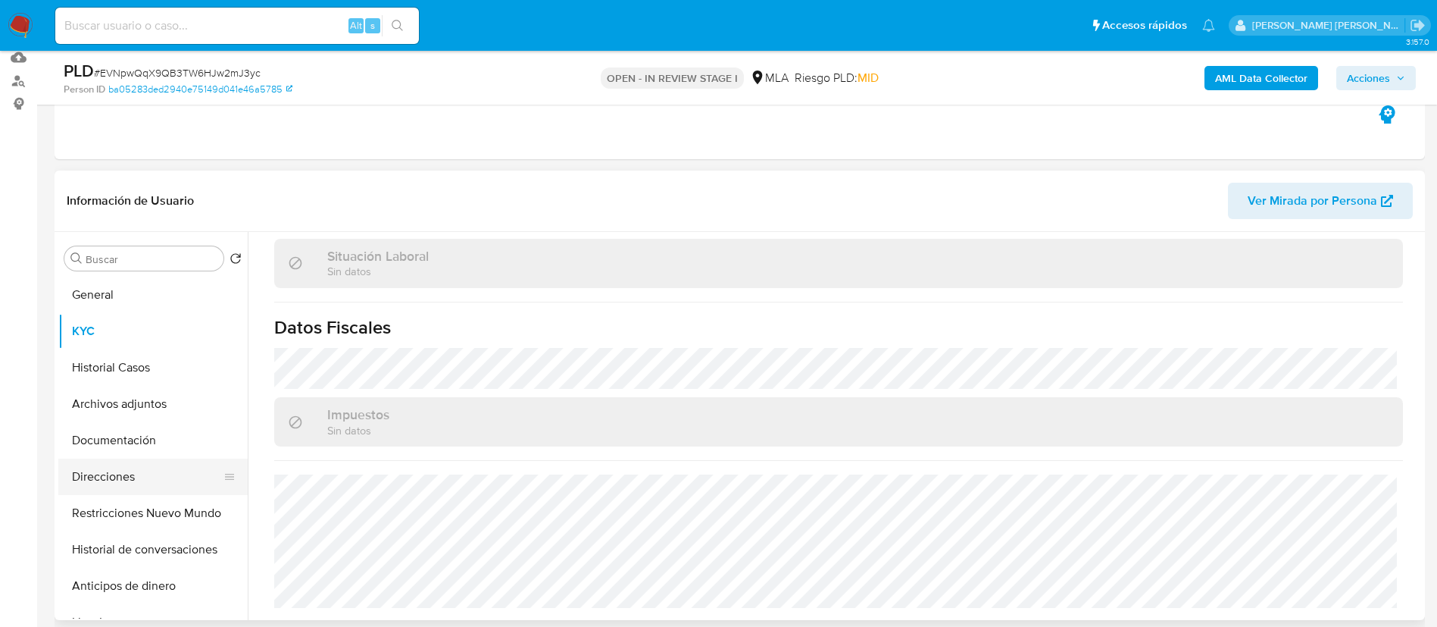
click at [108, 479] on button "Direcciones" at bounding box center [146, 476] width 177 height 36
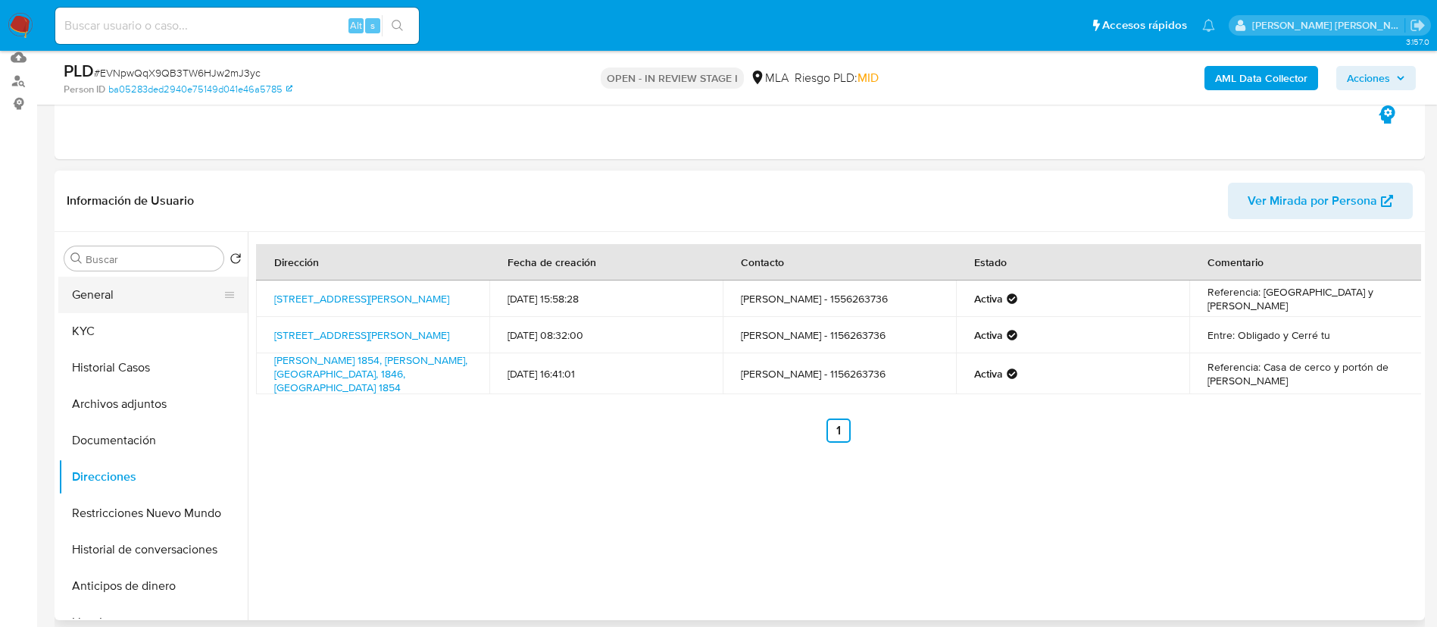
click at [154, 300] on button "General" at bounding box center [146, 295] width 177 height 36
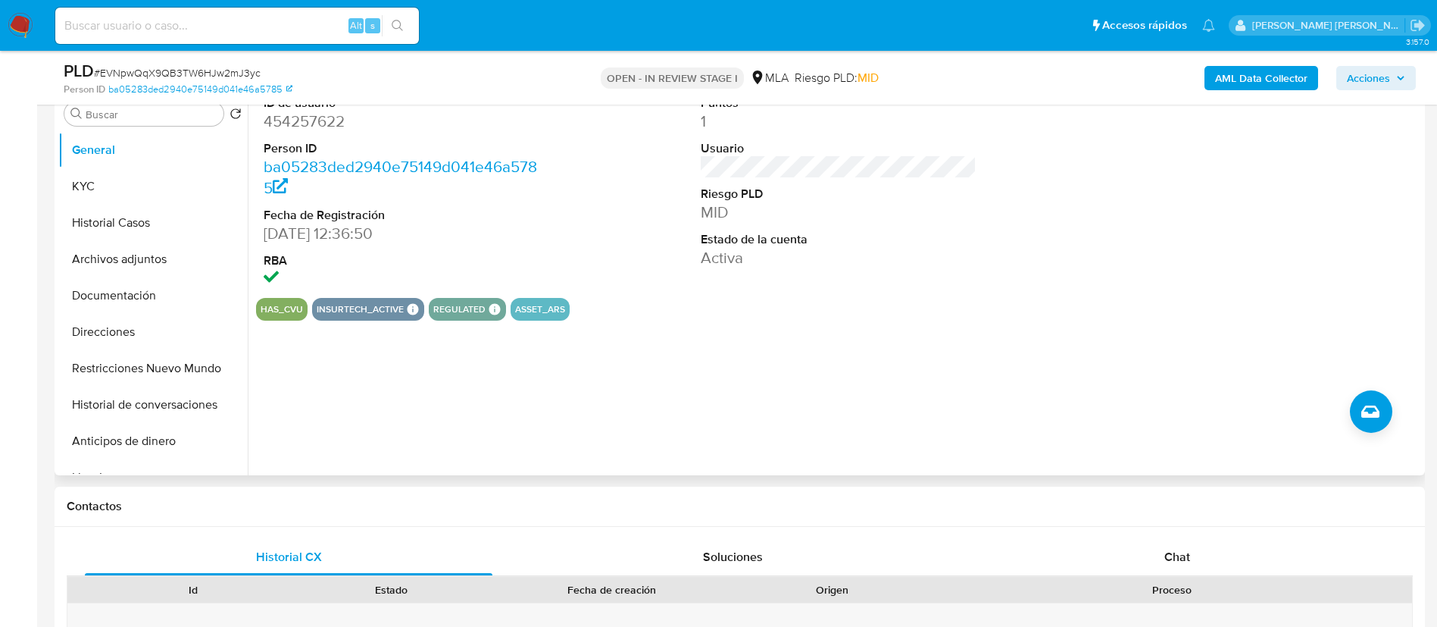
scroll to position [305, 0]
click at [100, 175] on button "KYC" at bounding box center [146, 188] width 177 height 36
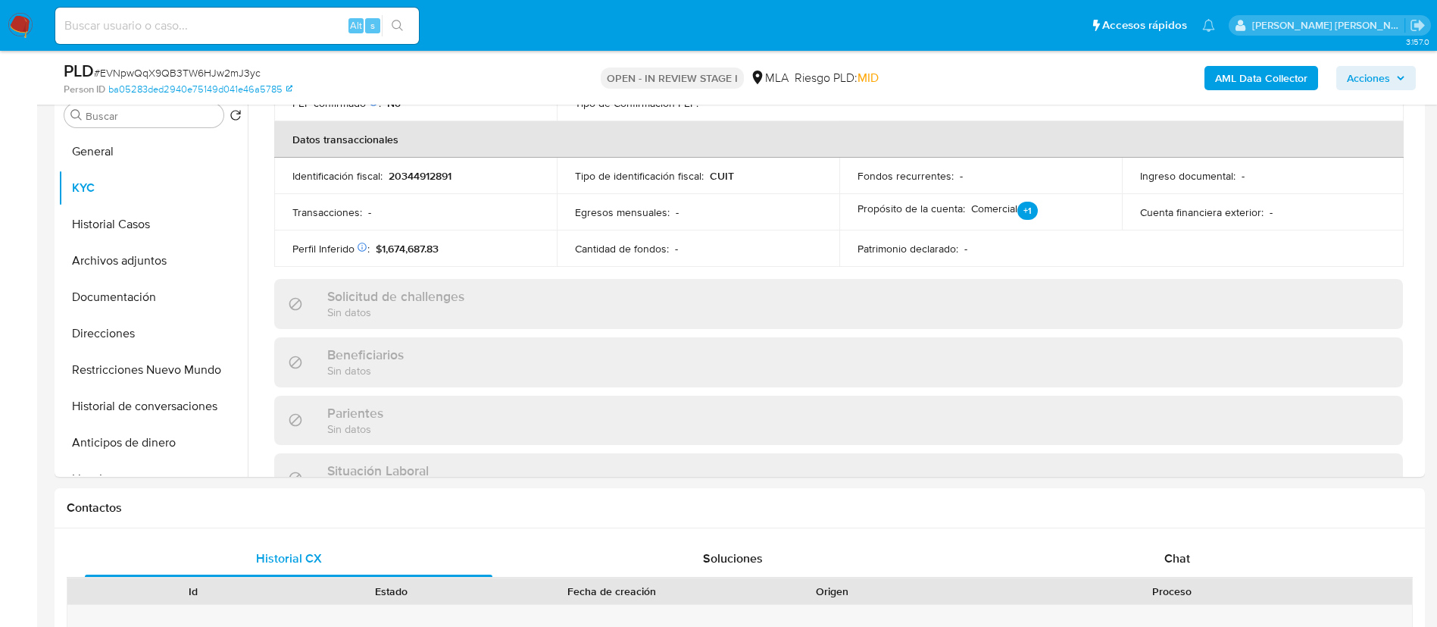
scroll to position [792, 0]
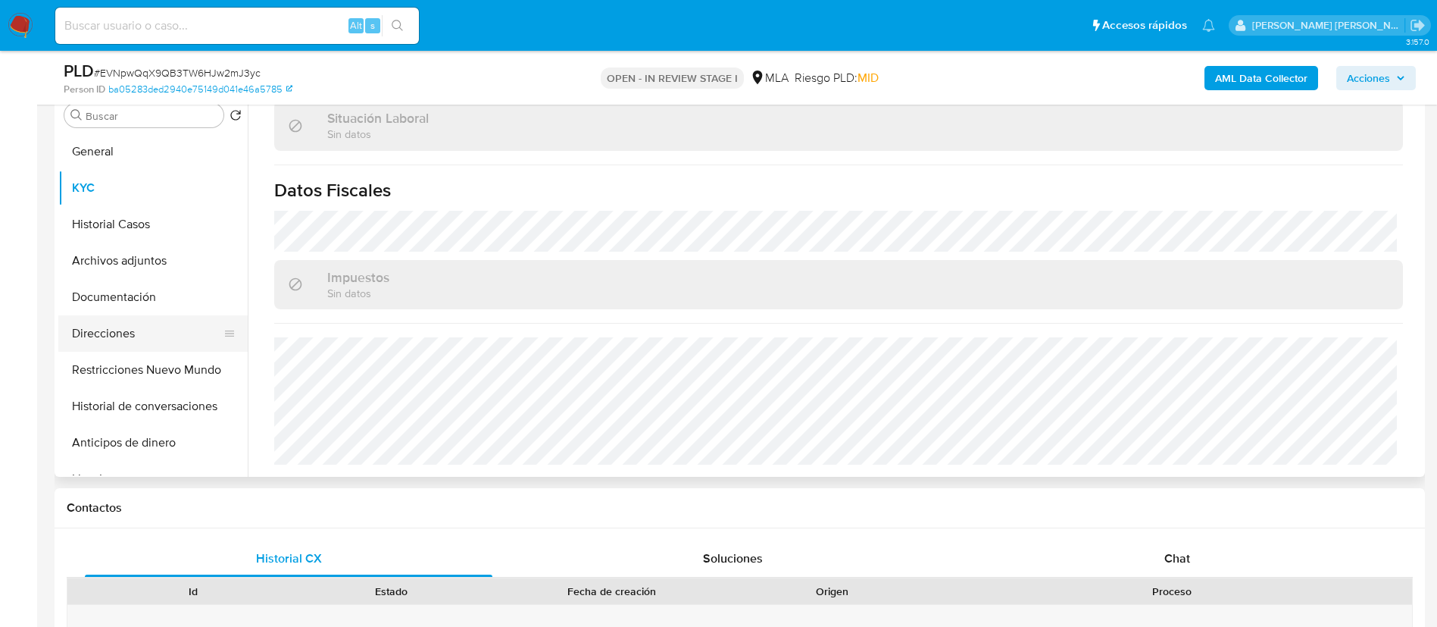
click at [124, 335] on button "Direcciones" at bounding box center [146, 333] width 177 height 36
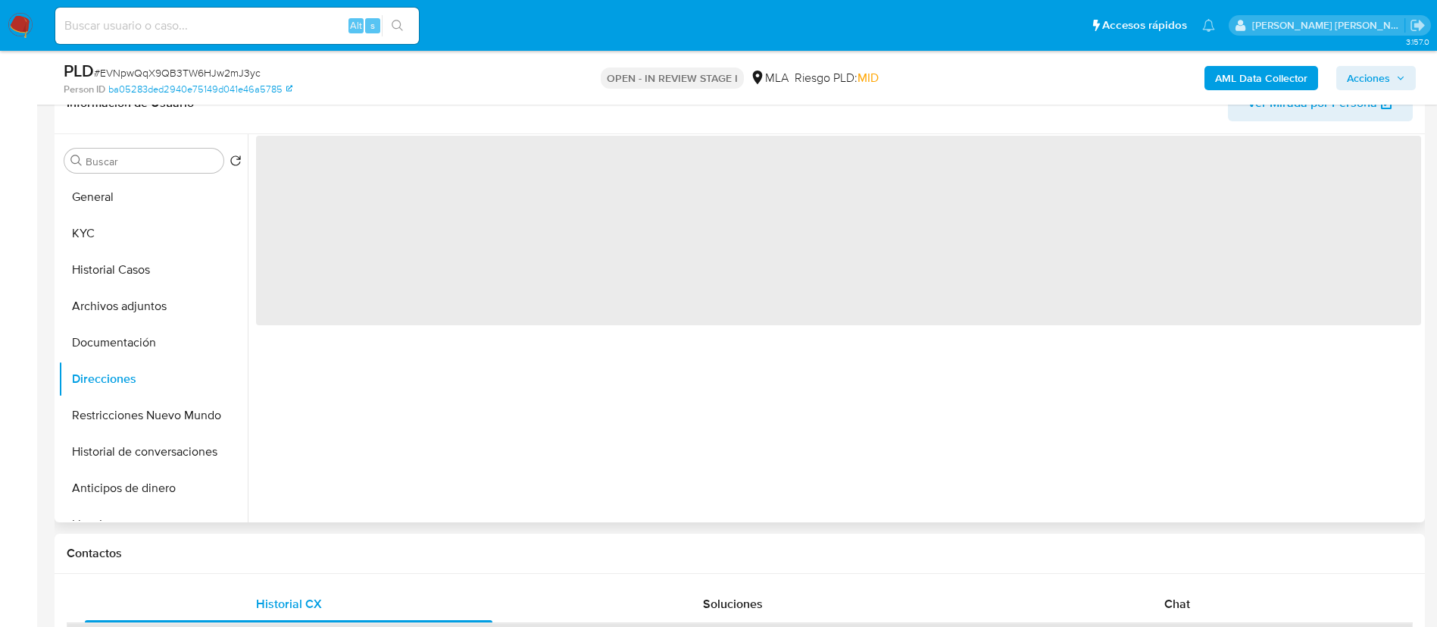
scroll to position [261, 0]
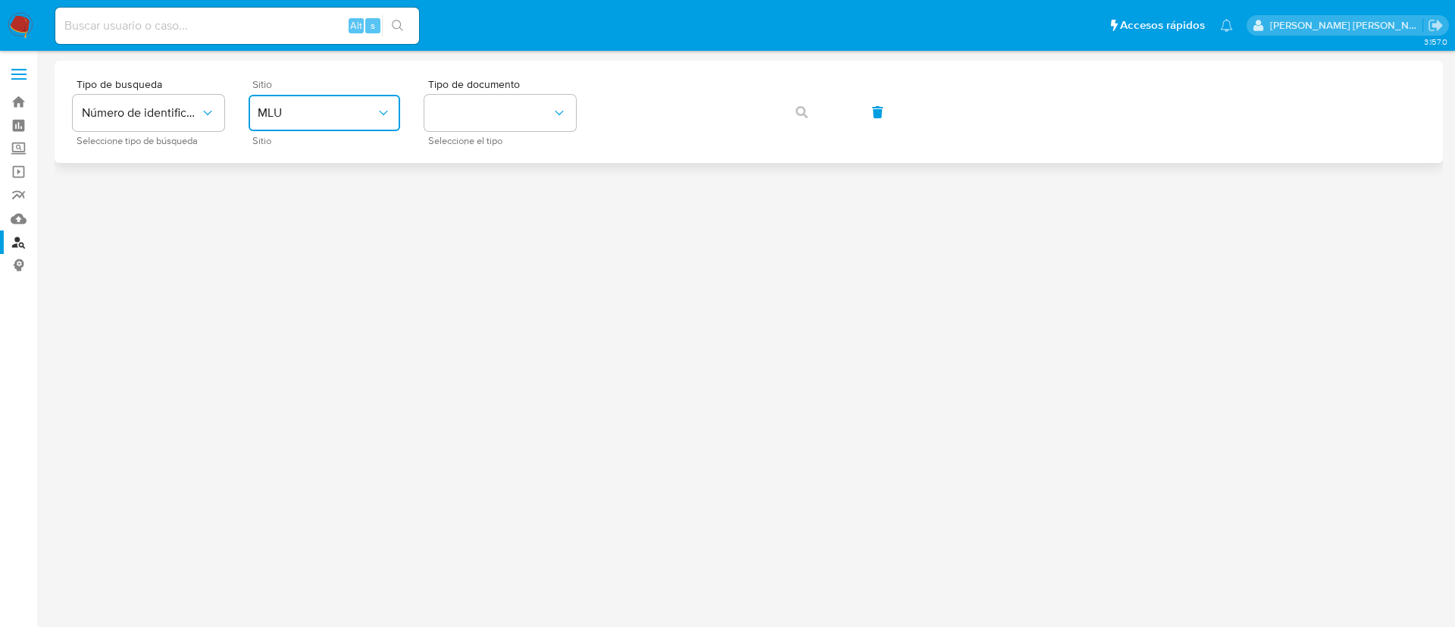
click at [351, 125] on button "MLU" at bounding box center [325, 113] width 152 height 36
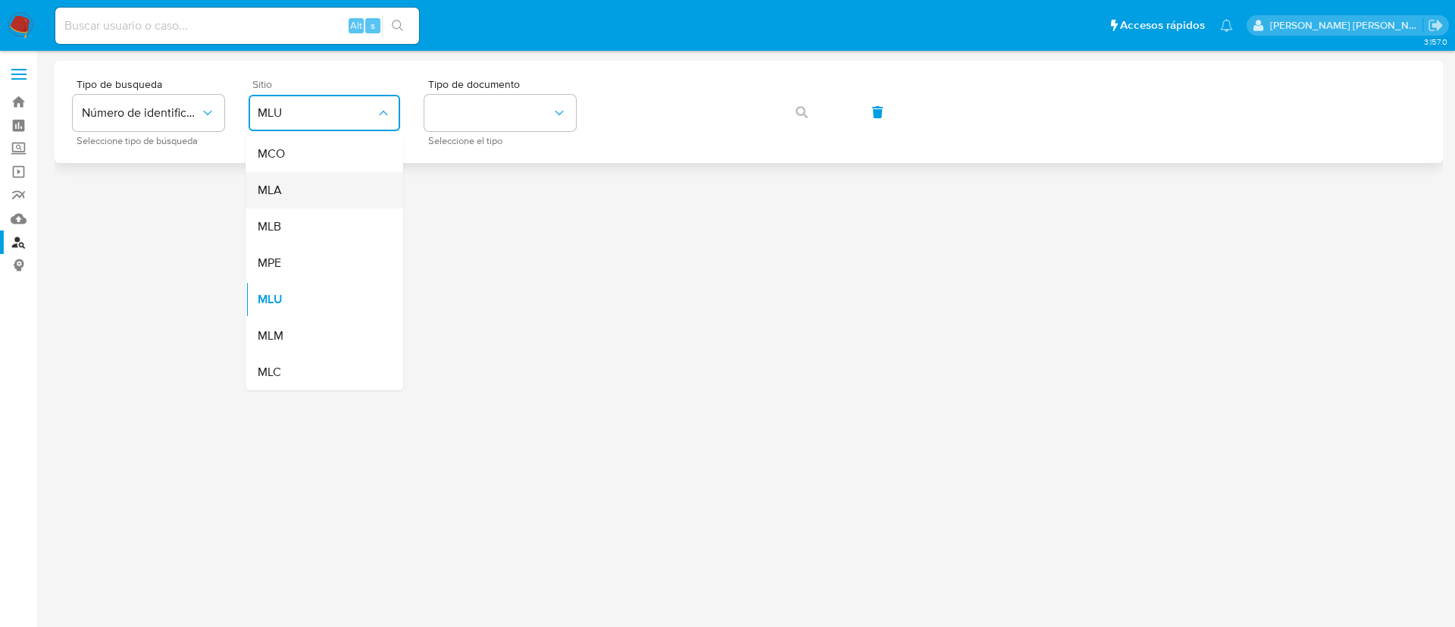
click at [321, 205] on div "MLA" at bounding box center [320, 190] width 124 height 36
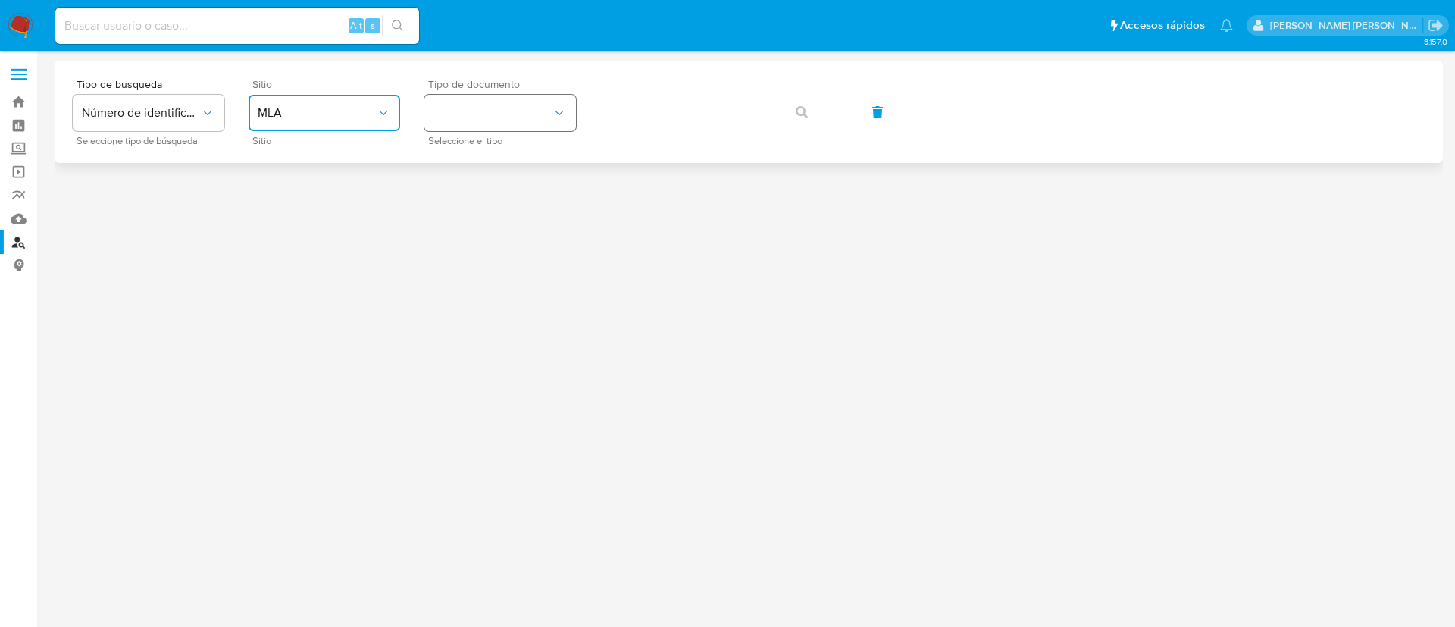
click at [484, 120] on button "identificationType" at bounding box center [500, 113] width 152 height 36
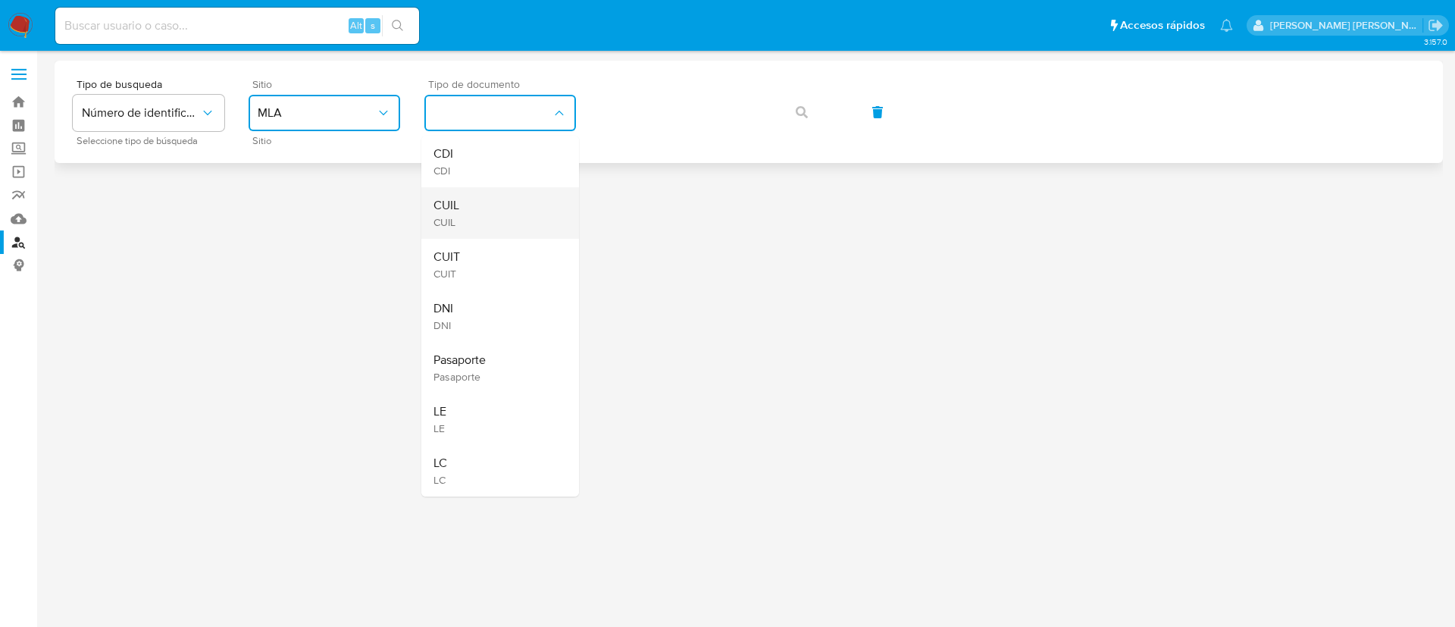
click at [451, 207] on span "CUIL" at bounding box center [446, 205] width 26 height 15
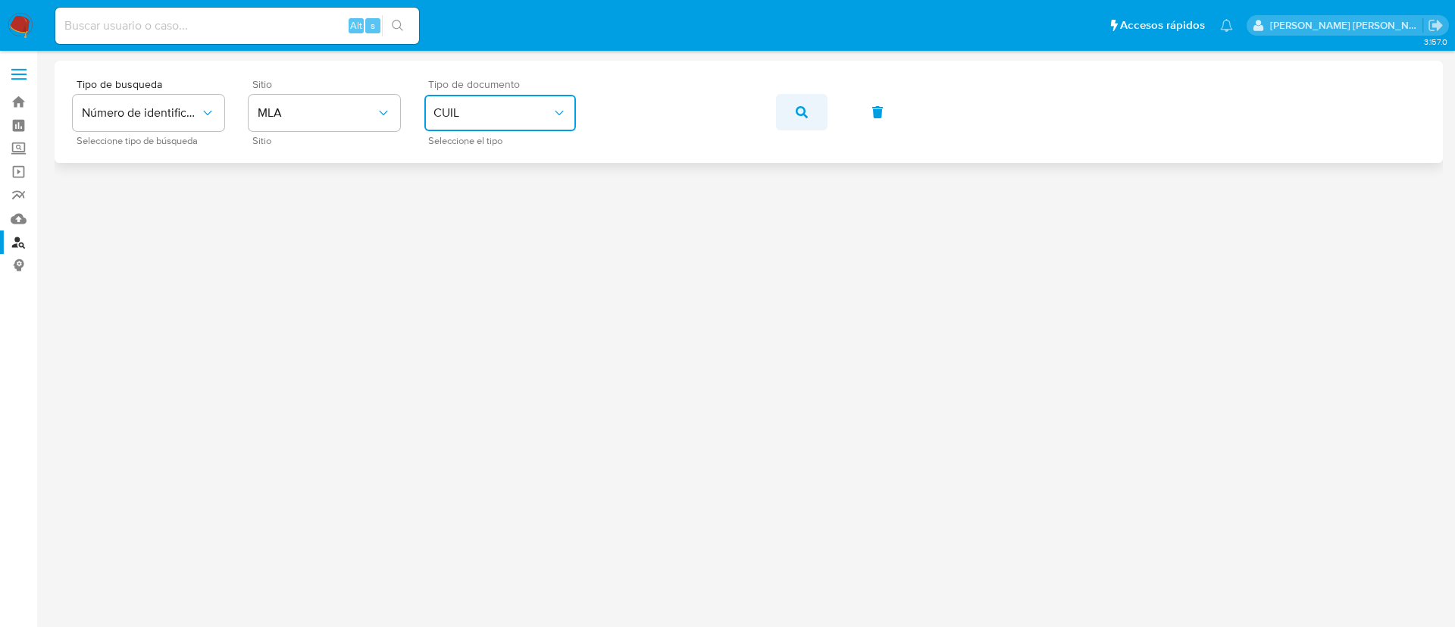
click at [814, 117] on button "button" at bounding box center [802, 112] width 52 height 36
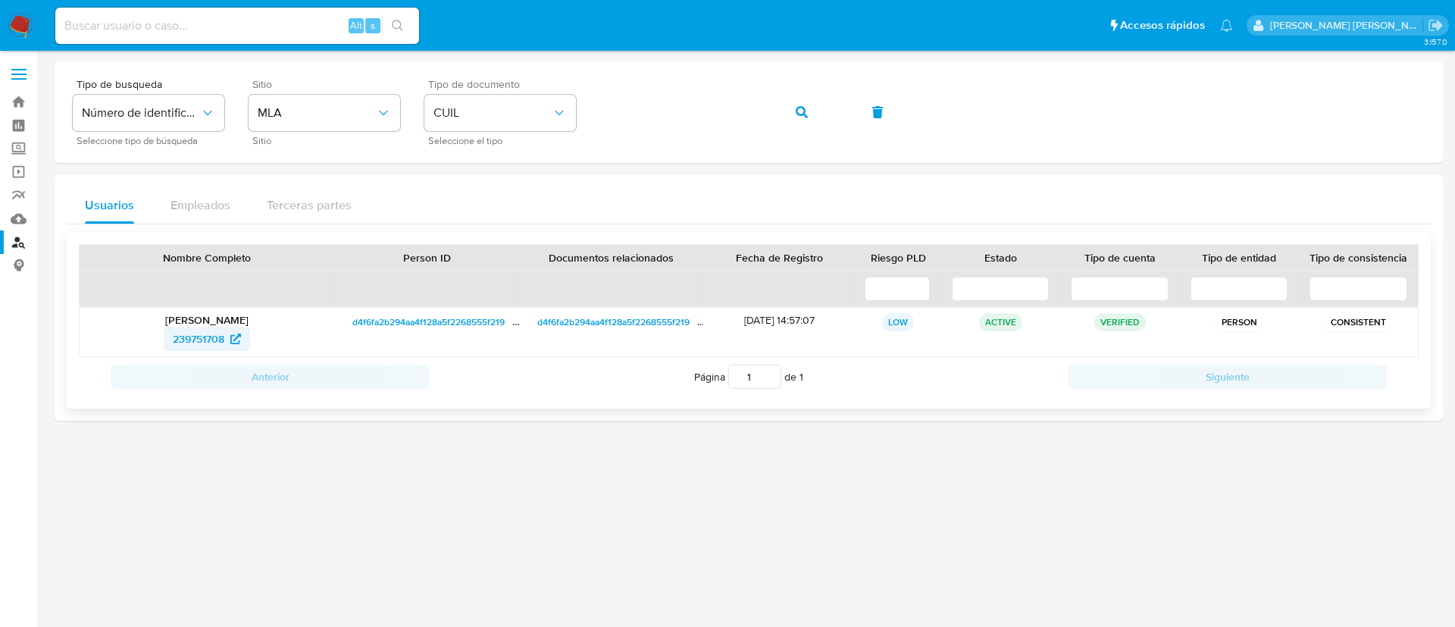
click at [220, 334] on span "239751708" at bounding box center [199, 339] width 52 height 24
click at [803, 110] on icon "button" at bounding box center [802, 112] width 12 height 12
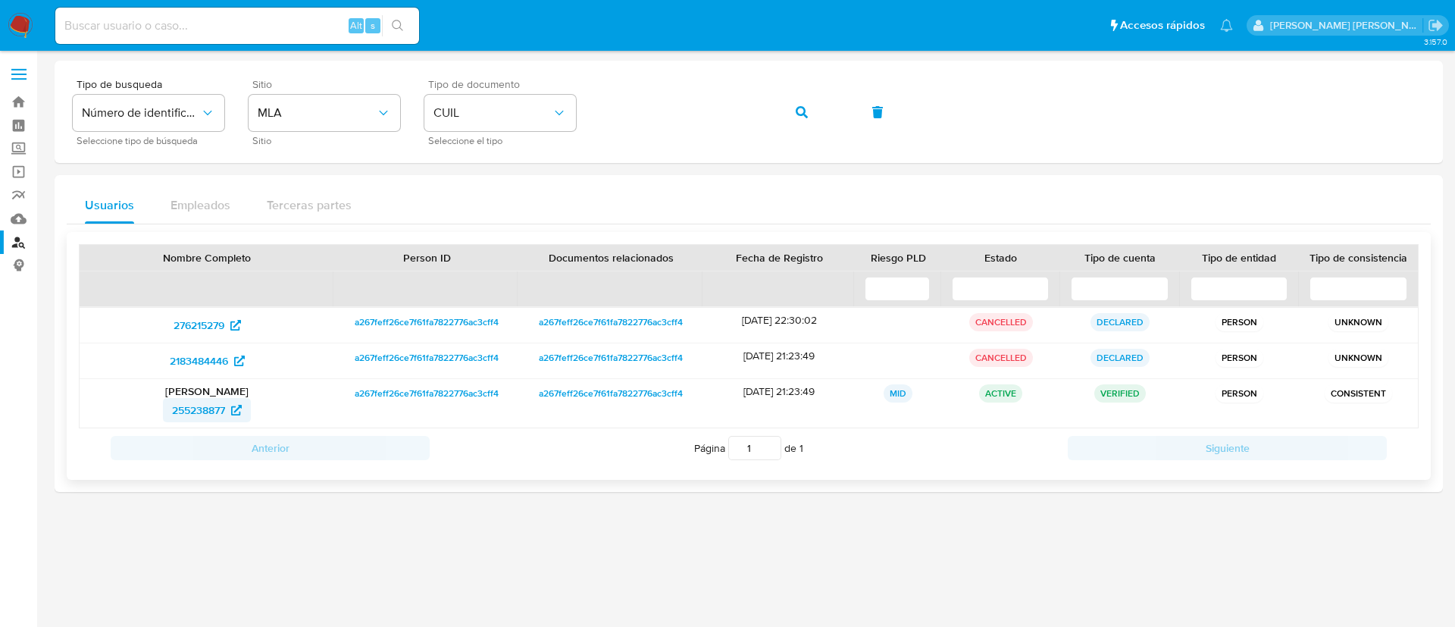
click at [193, 414] on span "255238877" at bounding box center [198, 410] width 53 height 24
click at [806, 109] on icon "button" at bounding box center [802, 112] width 12 height 12
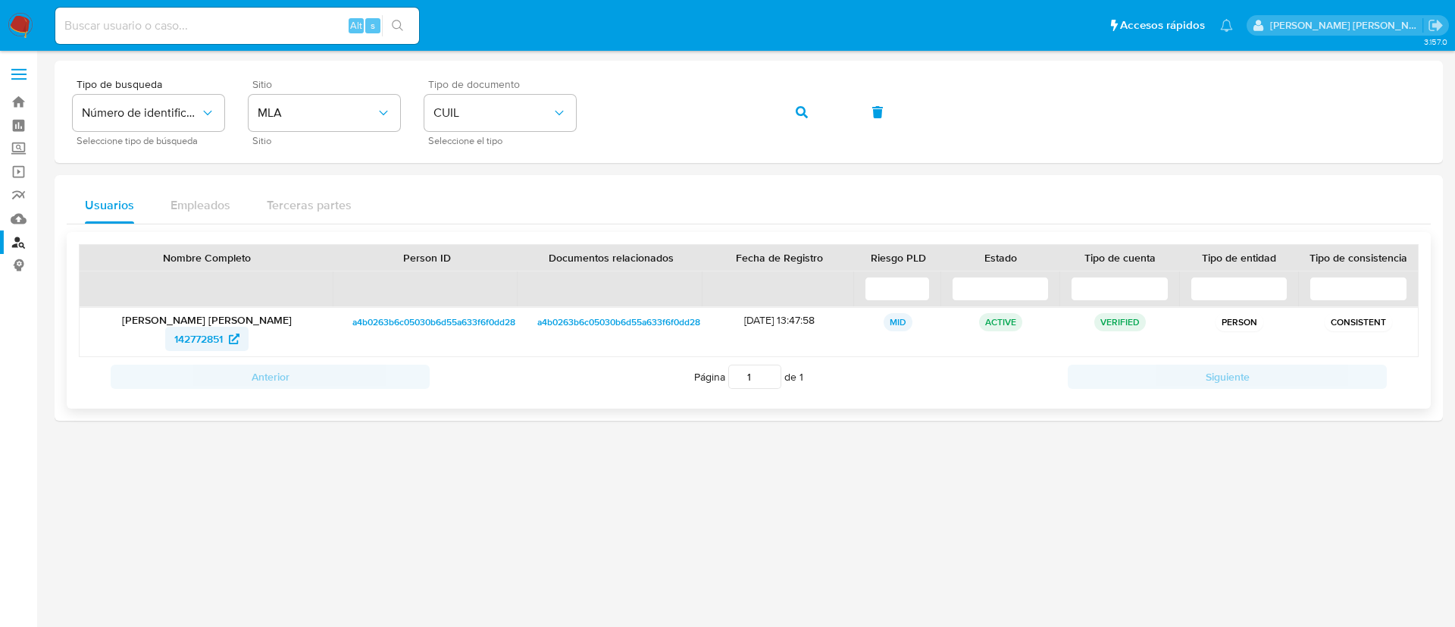
click at [204, 340] on span "142772851" at bounding box center [198, 339] width 48 height 24
click at [171, 469] on div at bounding box center [749, 339] width 1388 height 556
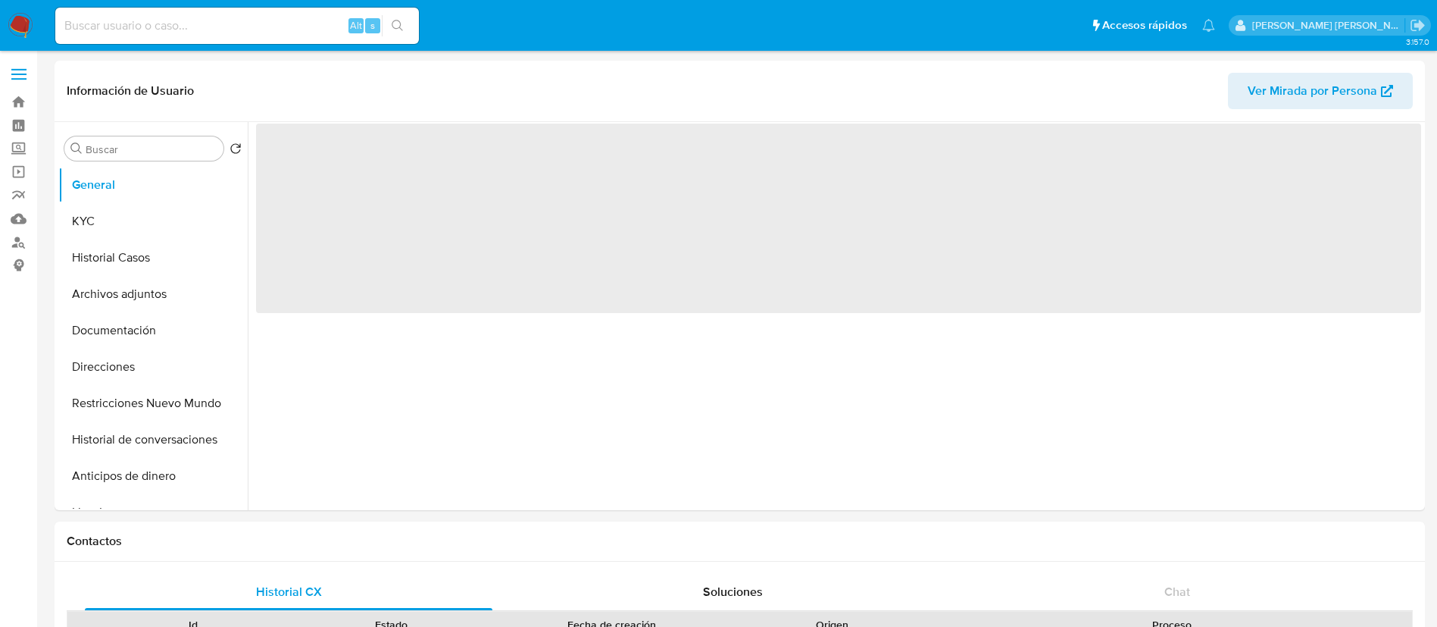
select select "10"
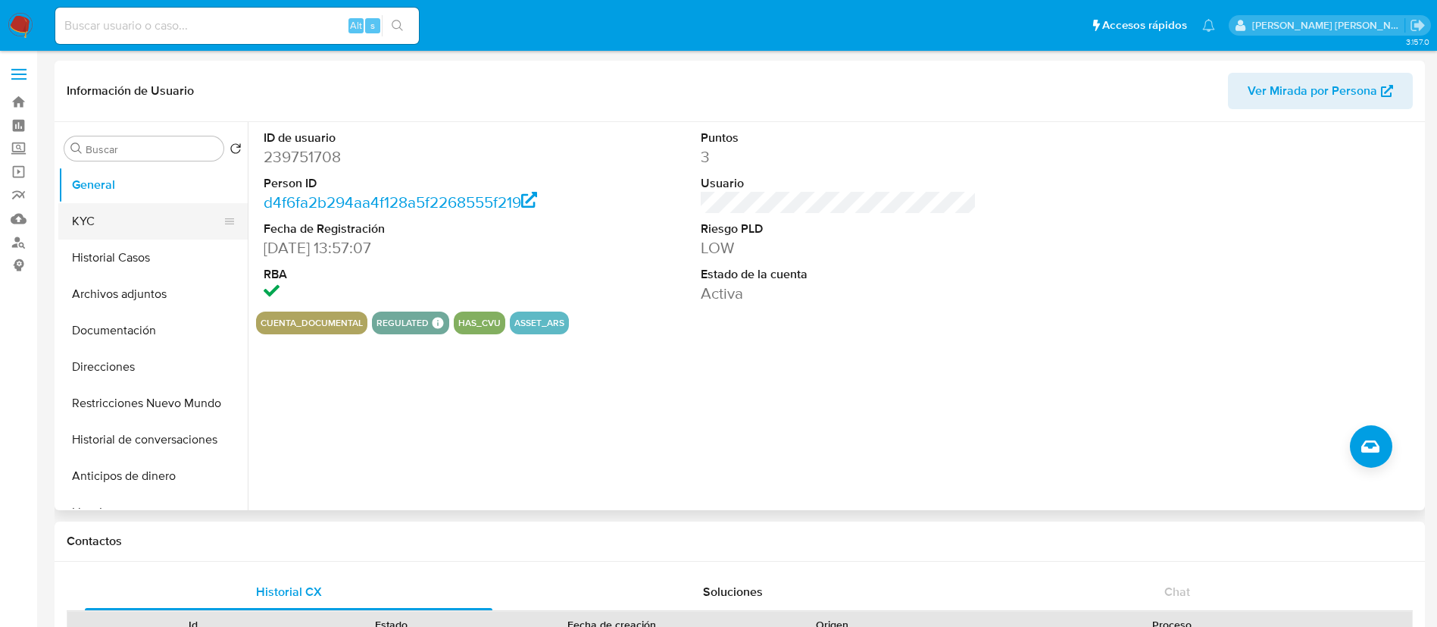
click at [89, 219] on button "KYC" at bounding box center [146, 221] width 177 height 36
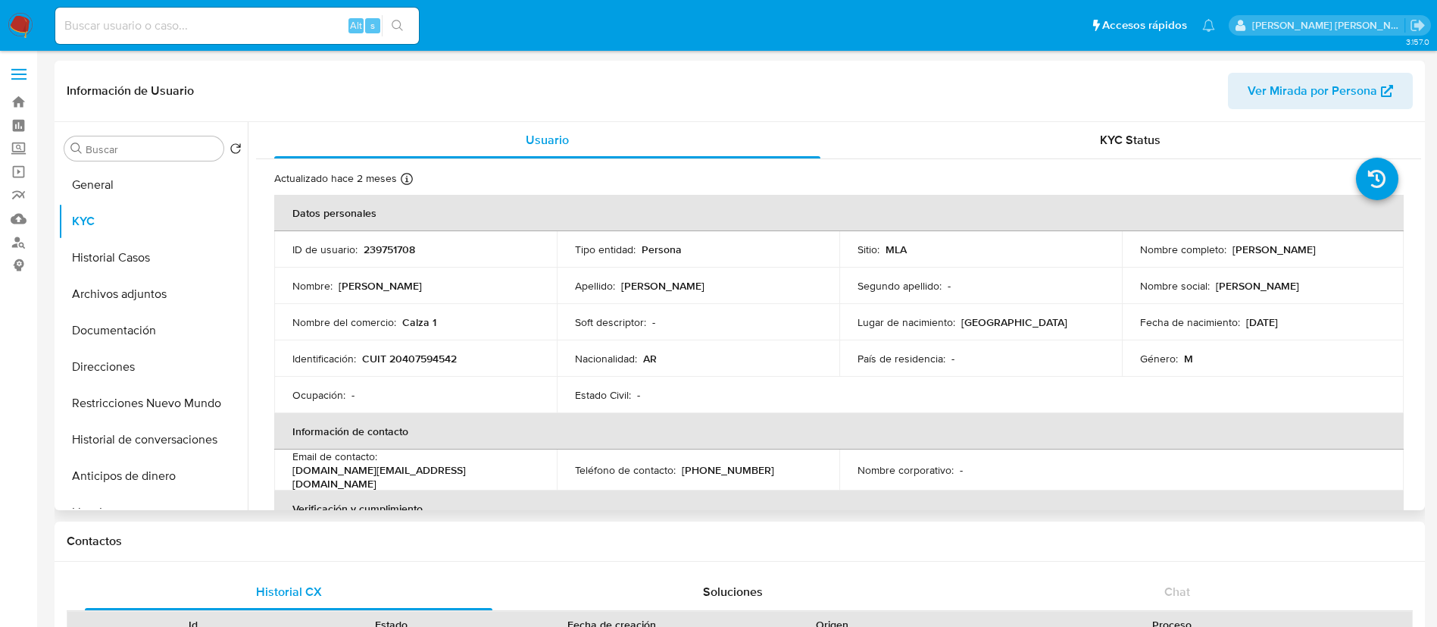
scroll to position [770, 0]
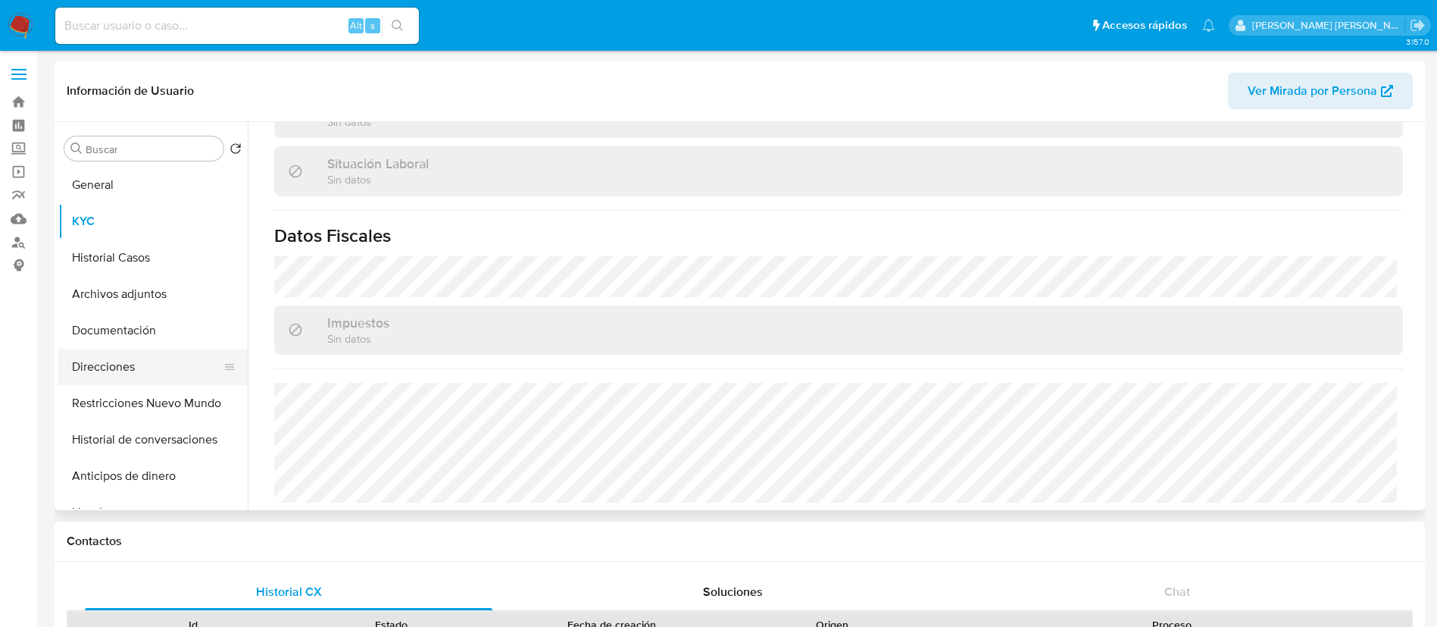
click at [149, 361] on button "Direcciones" at bounding box center [146, 367] width 177 height 36
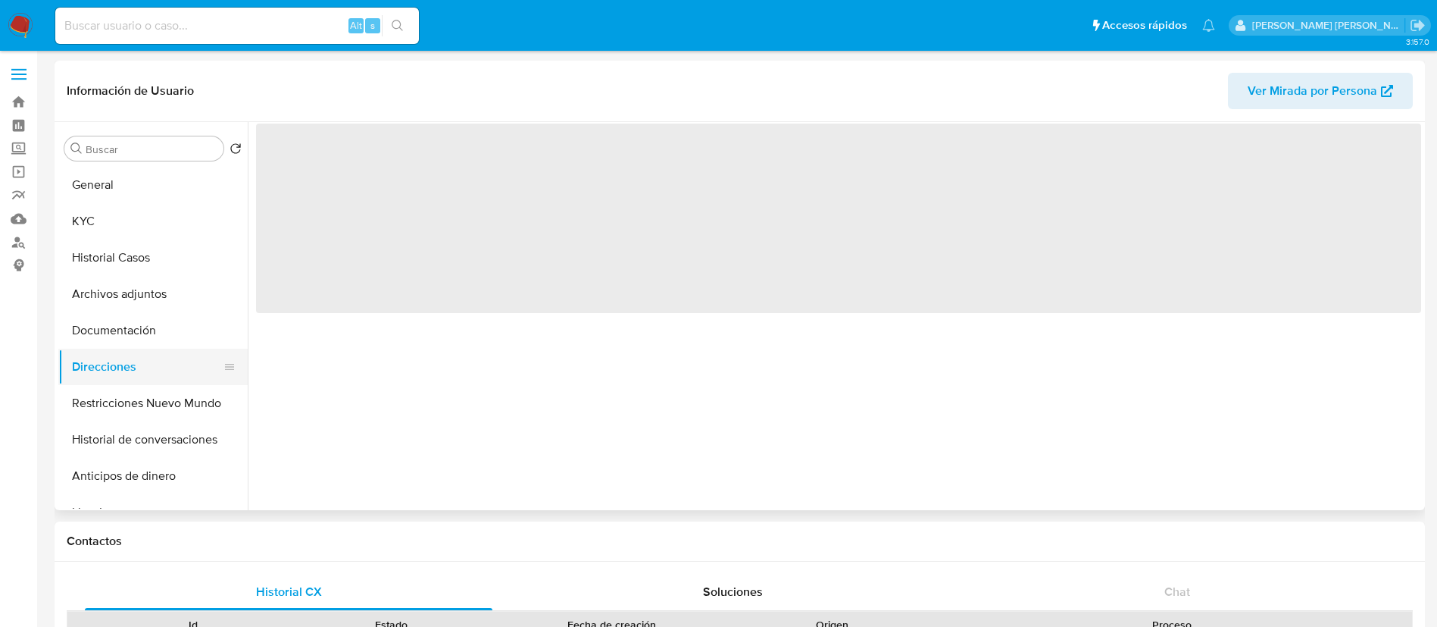
scroll to position [0, 0]
select select "10"
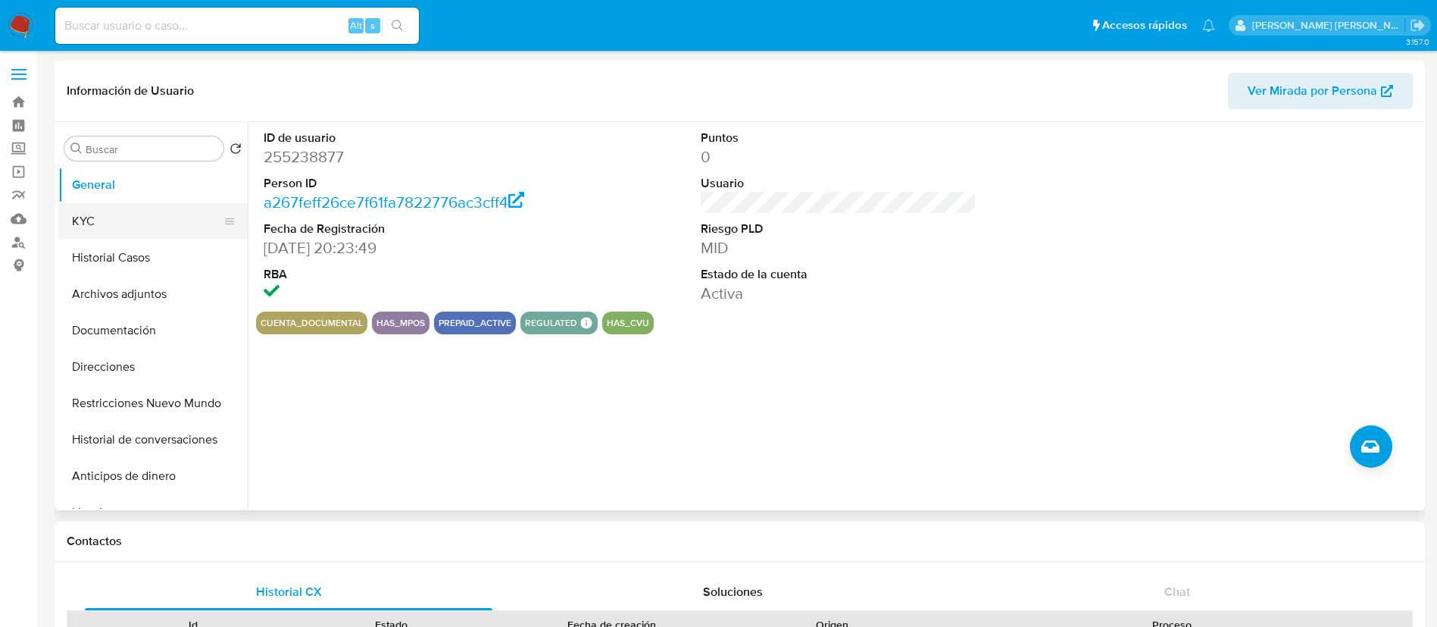
click at [133, 223] on button "KYC" at bounding box center [146, 221] width 177 height 36
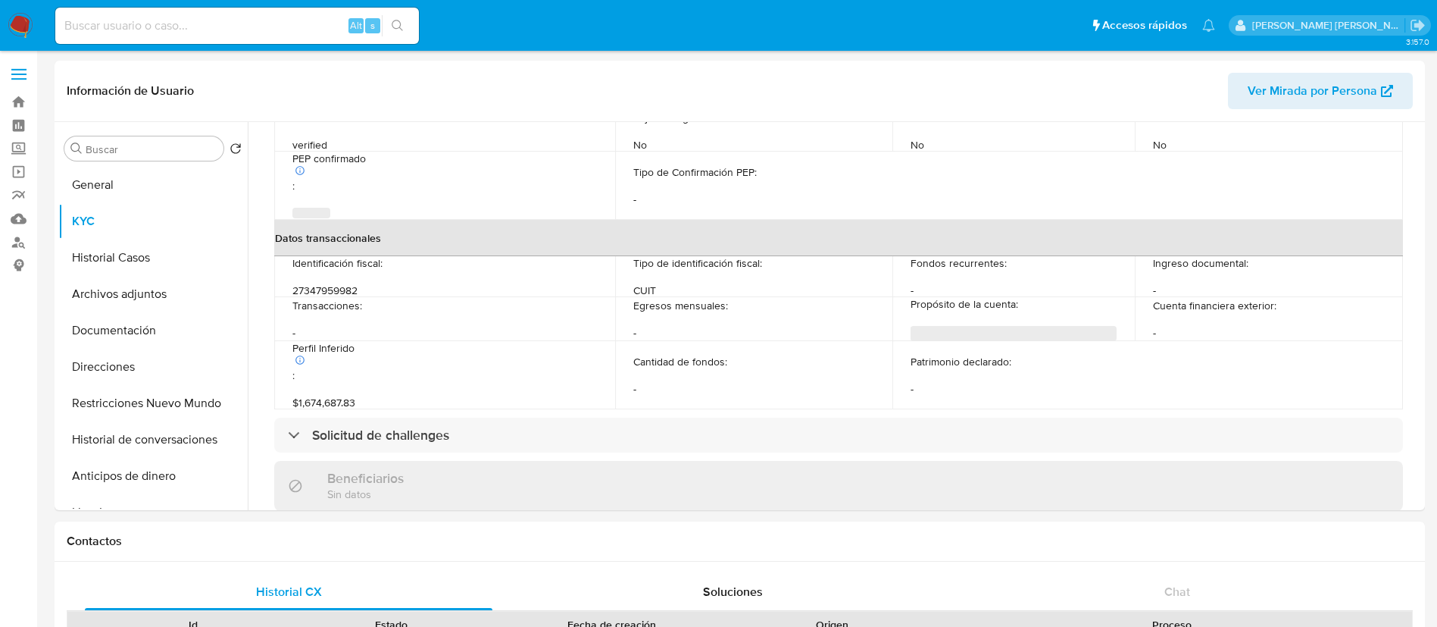
scroll to position [797, 0]
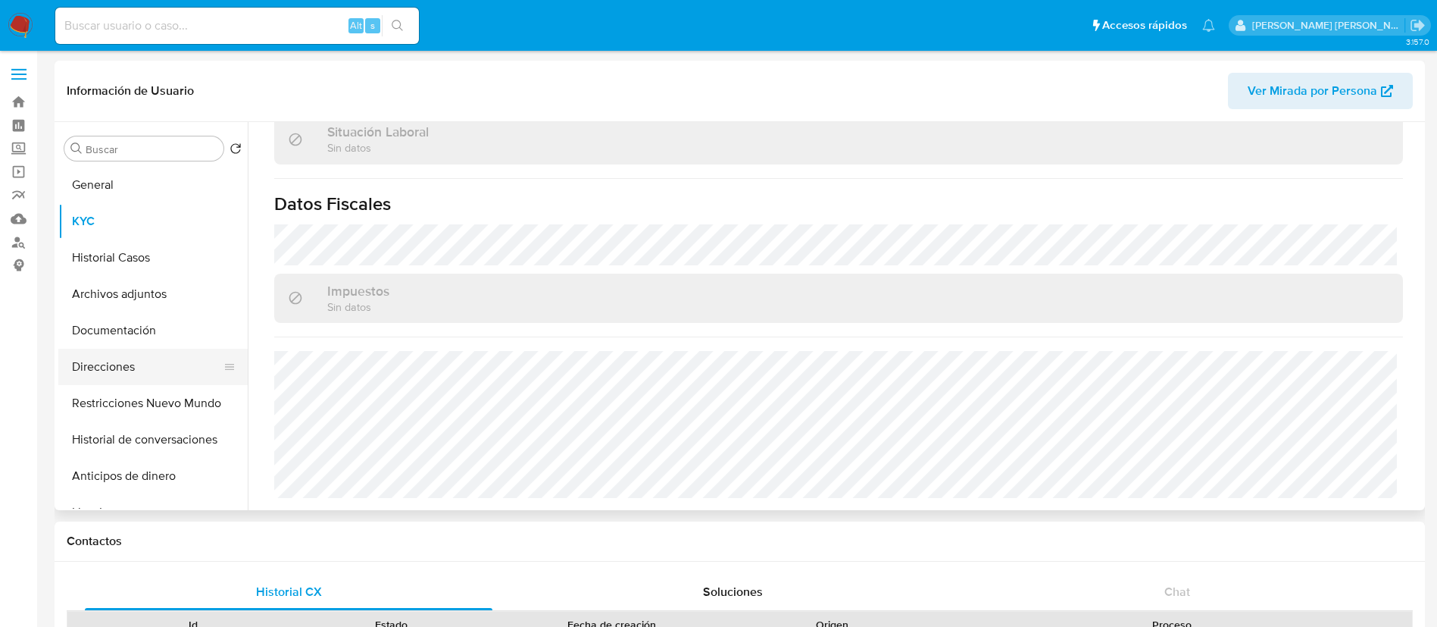
click at [116, 368] on button "Direcciones" at bounding box center [146, 367] width 177 height 36
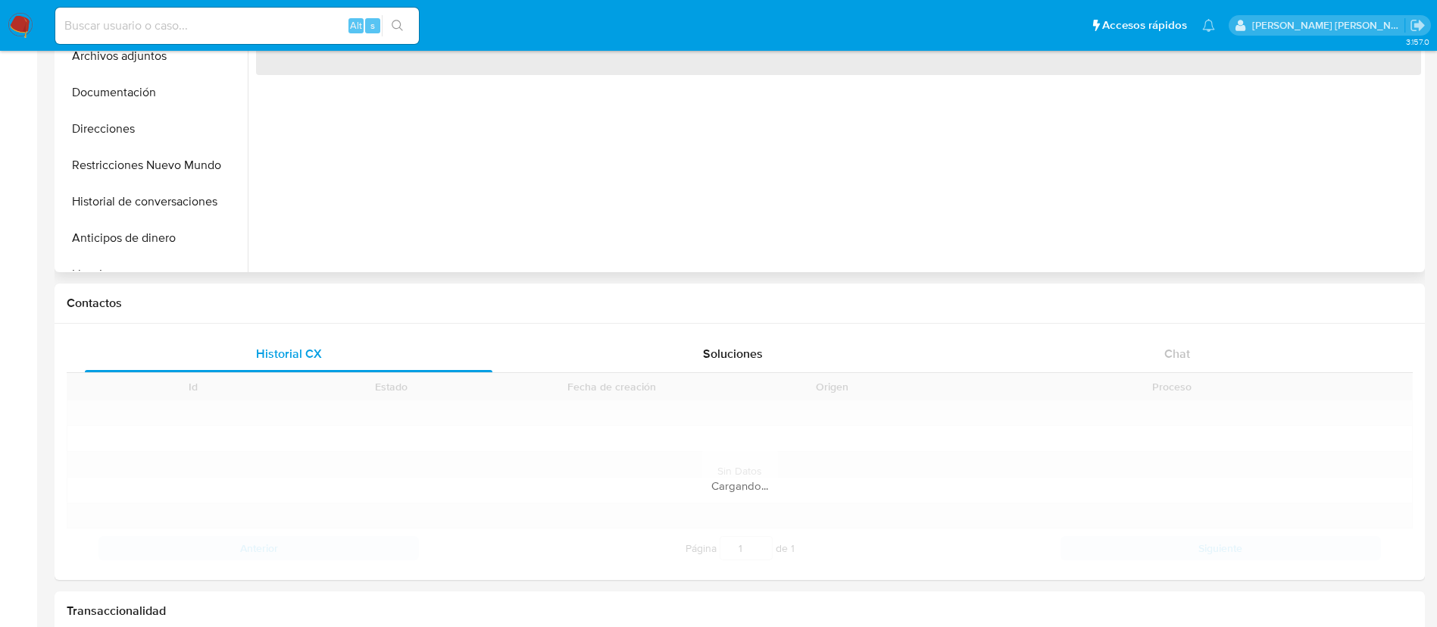
scroll to position [239, 0]
select select "10"
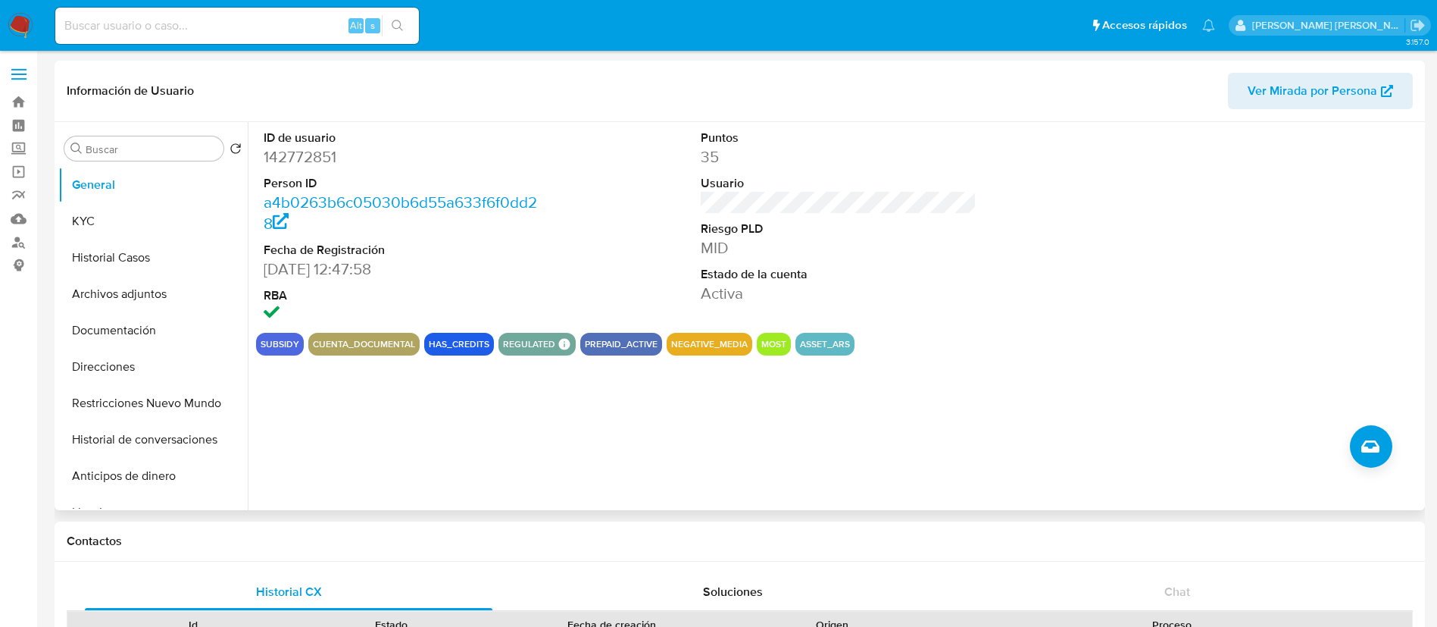
scroll to position [2, 0]
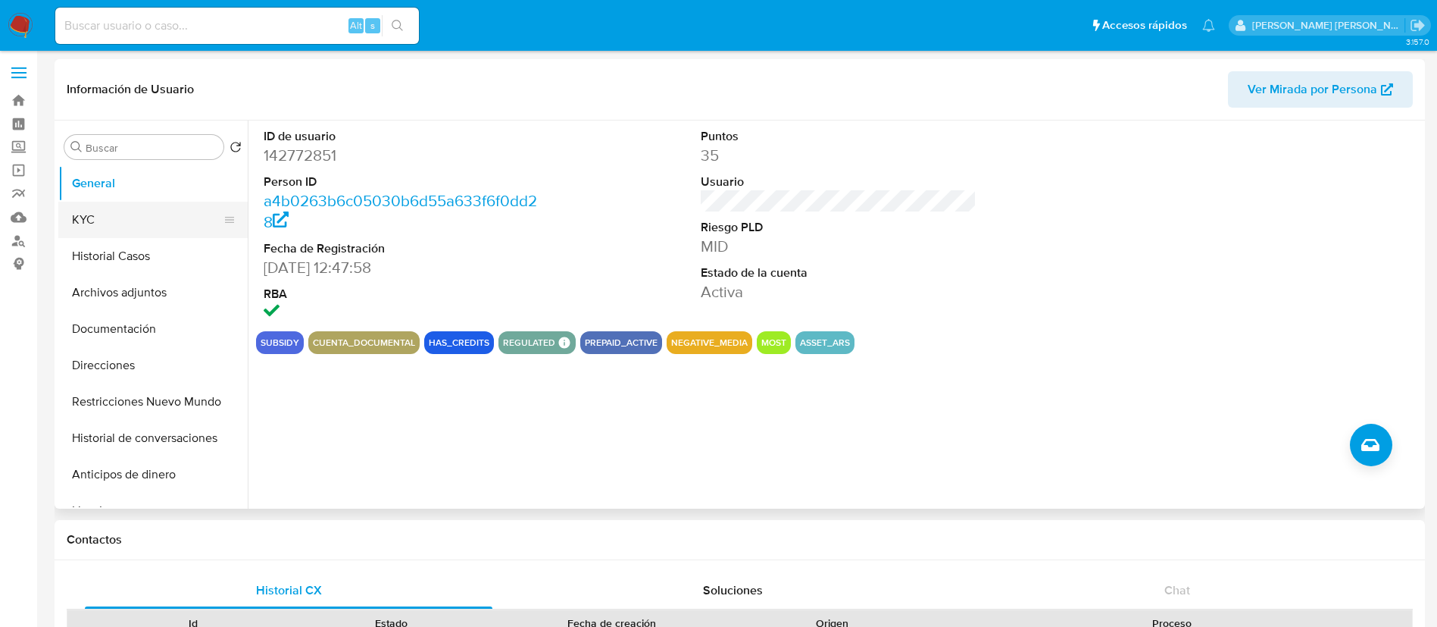
click at [101, 220] on button "KYC" at bounding box center [146, 220] width 177 height 36
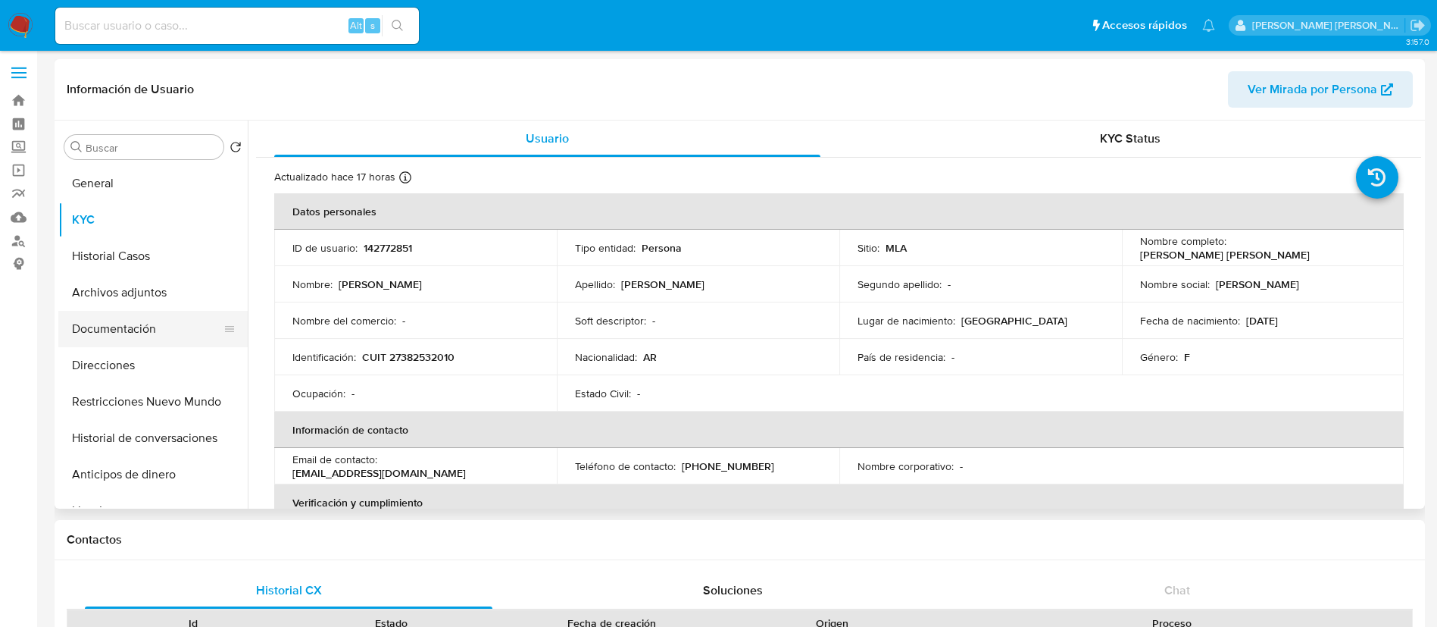
click at [101, 327] on button "Documentación" at bounding box center [146, 329] width 177 height 36
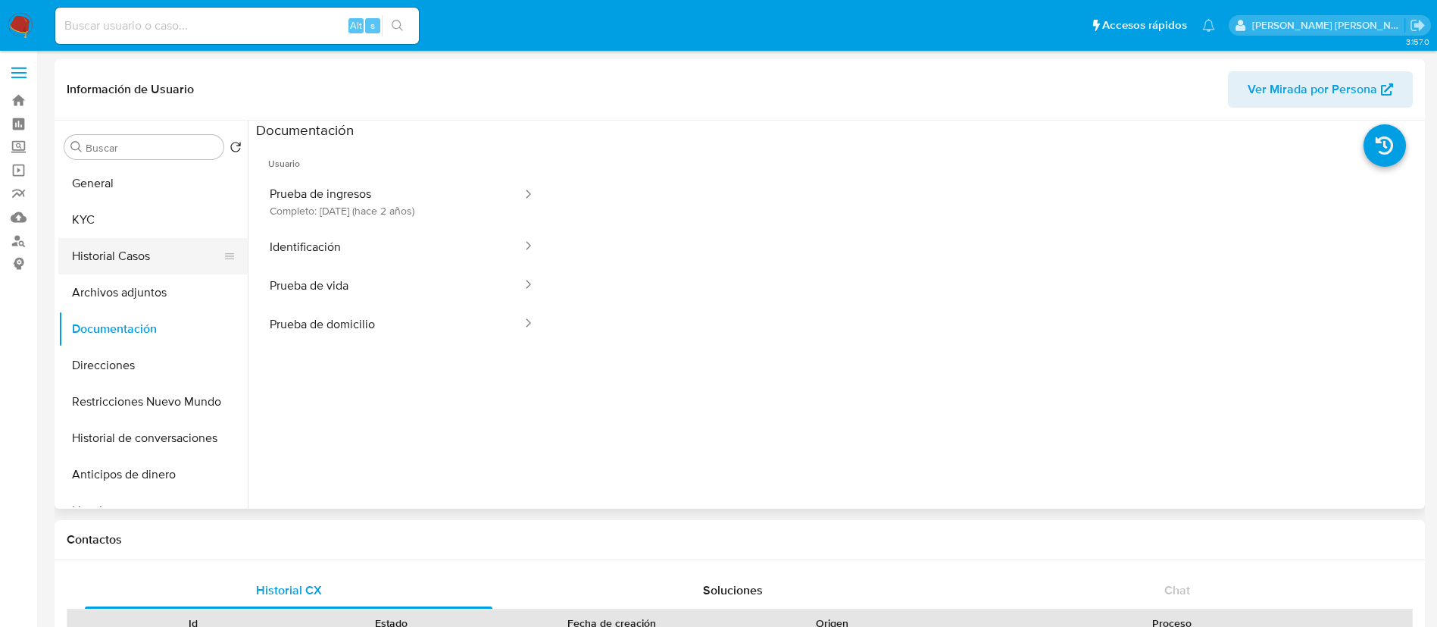
click at [136, 268] on button "Historial Casos" at bounding box center [146, 256] width 177 height 36
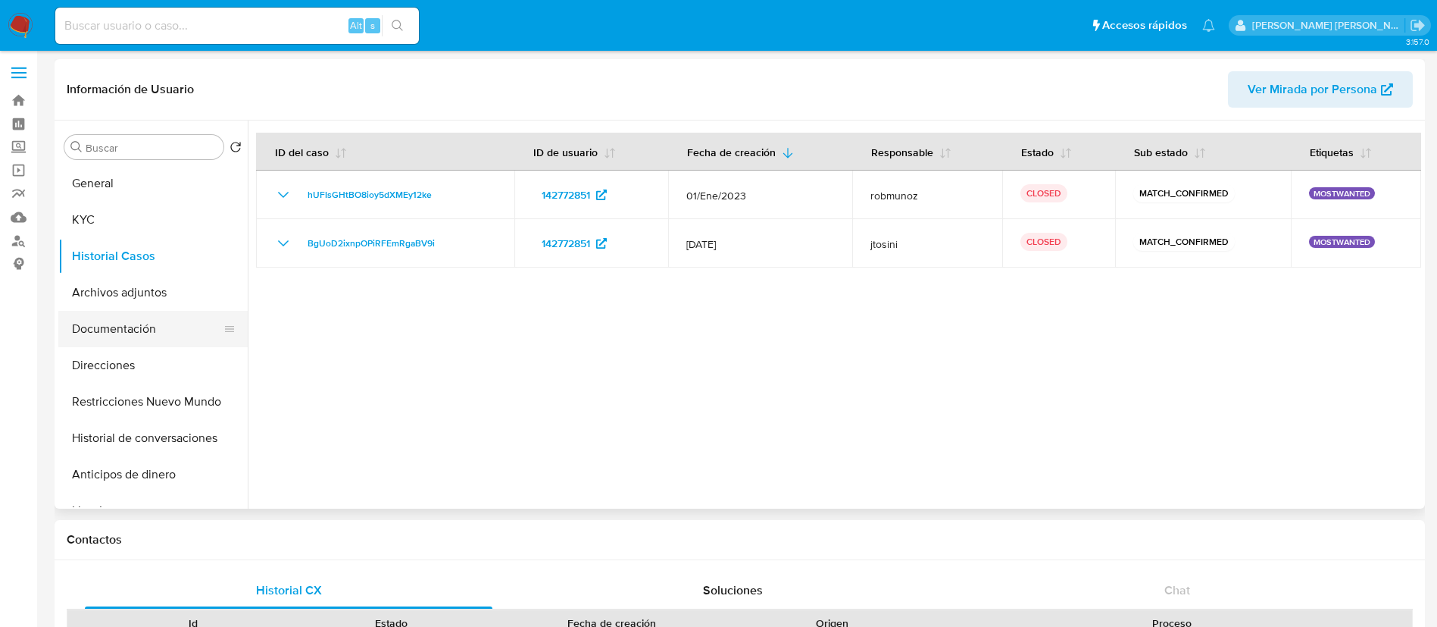
click at [128, 321] on button "Documentación" at bounding box center [146, 329] width 177 height 36
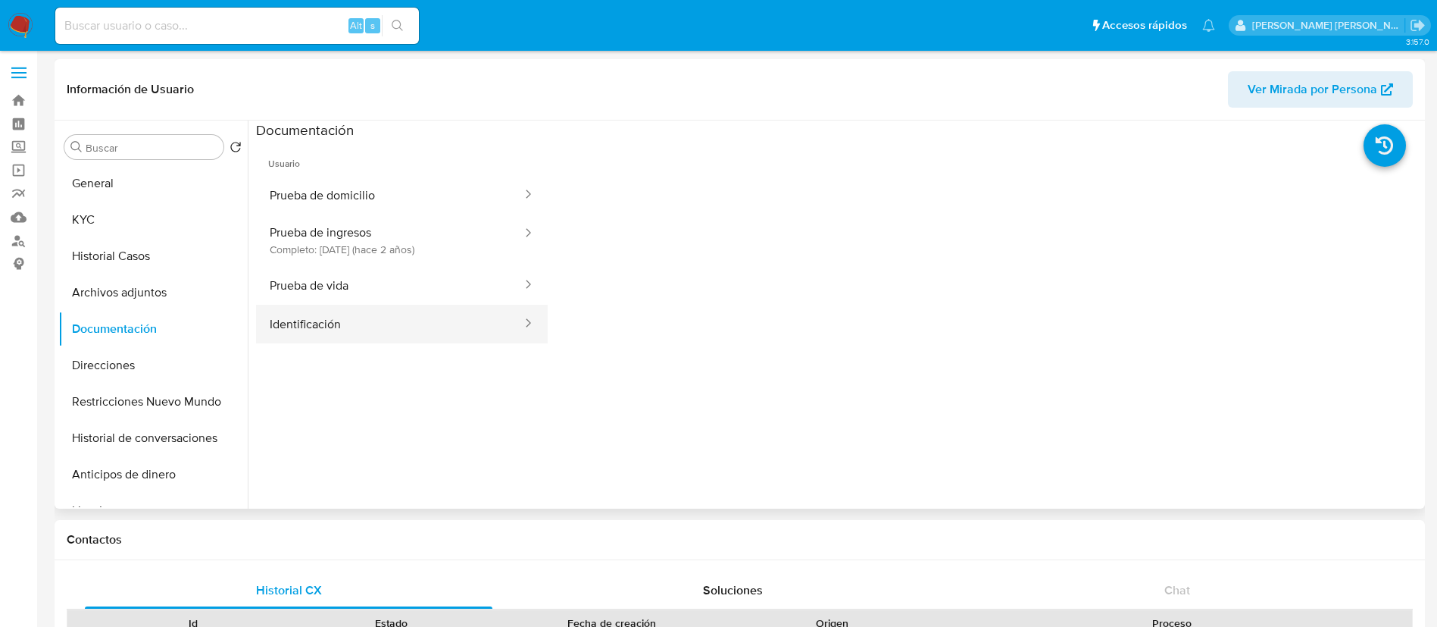
click at [299, 330] on button "Identificación" at bounding box center [389, 324] width 267 height 39
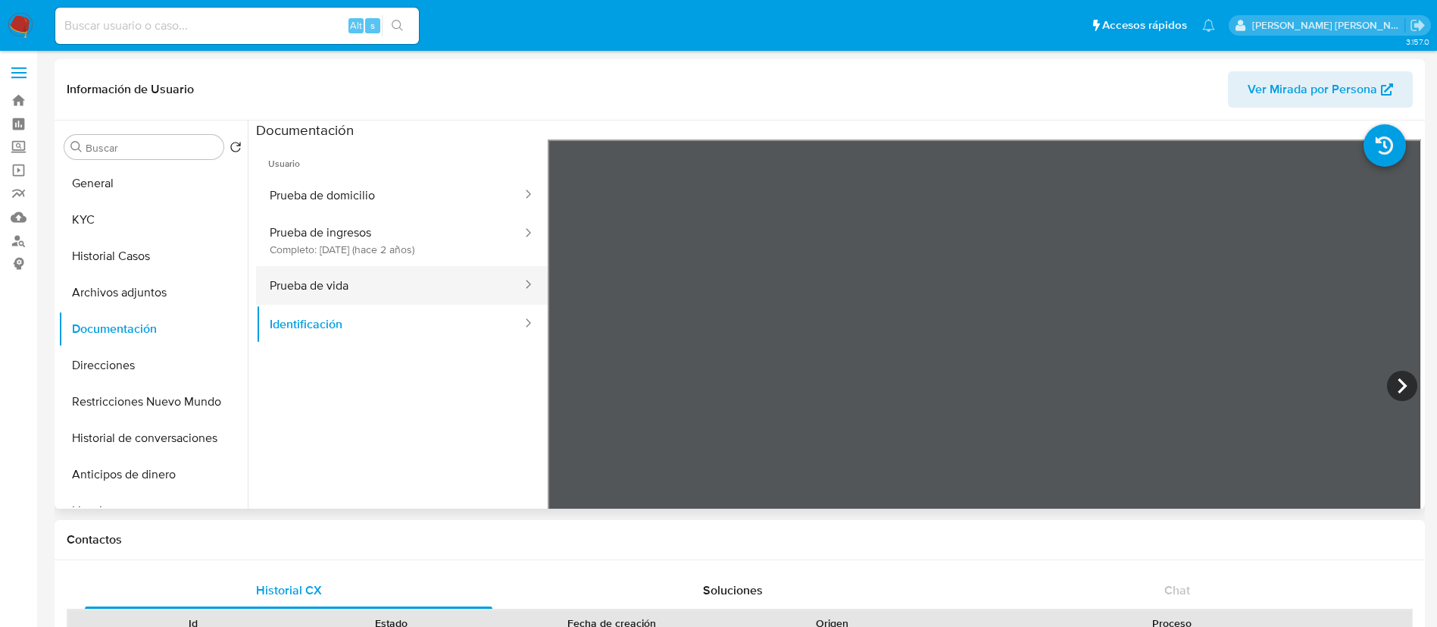
click at [323, 277] on button "Prueba de vida" at bounding box center [389, 285] width 267 height 39
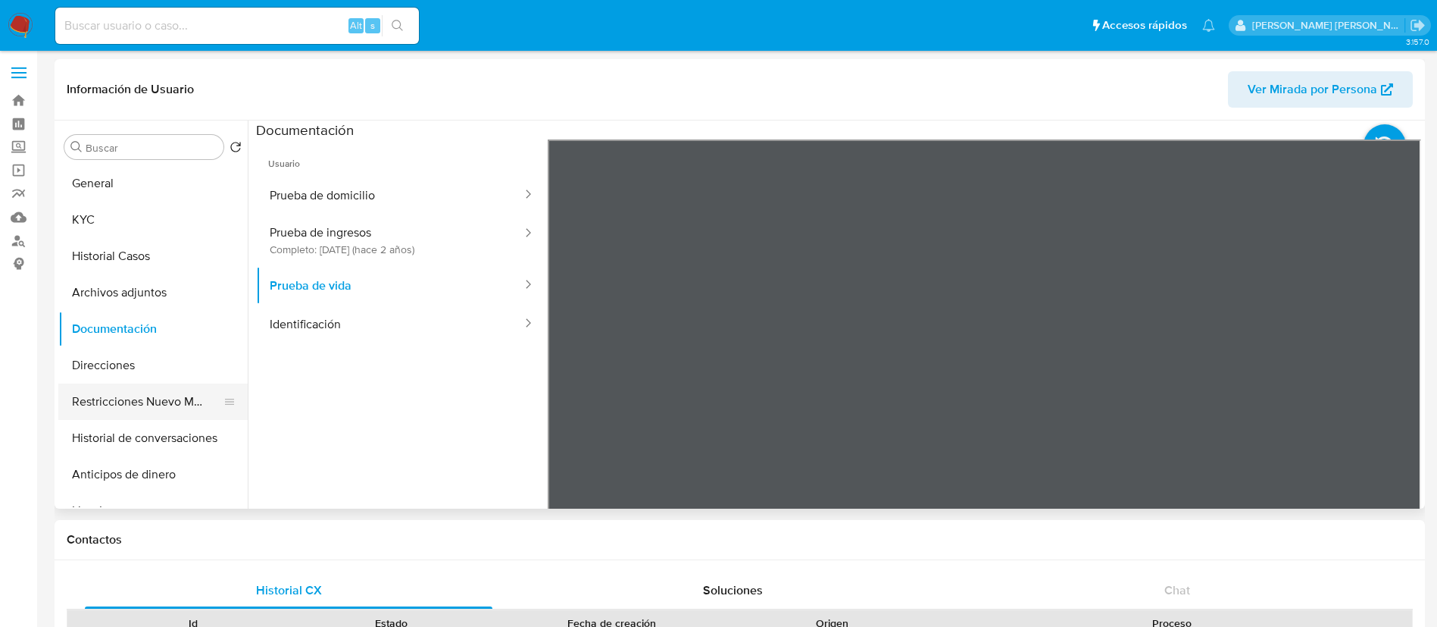
click at [142, 402] on button "Restricciones Nuevo Mundo" at bounding box center [146, 401] width 177 height 36
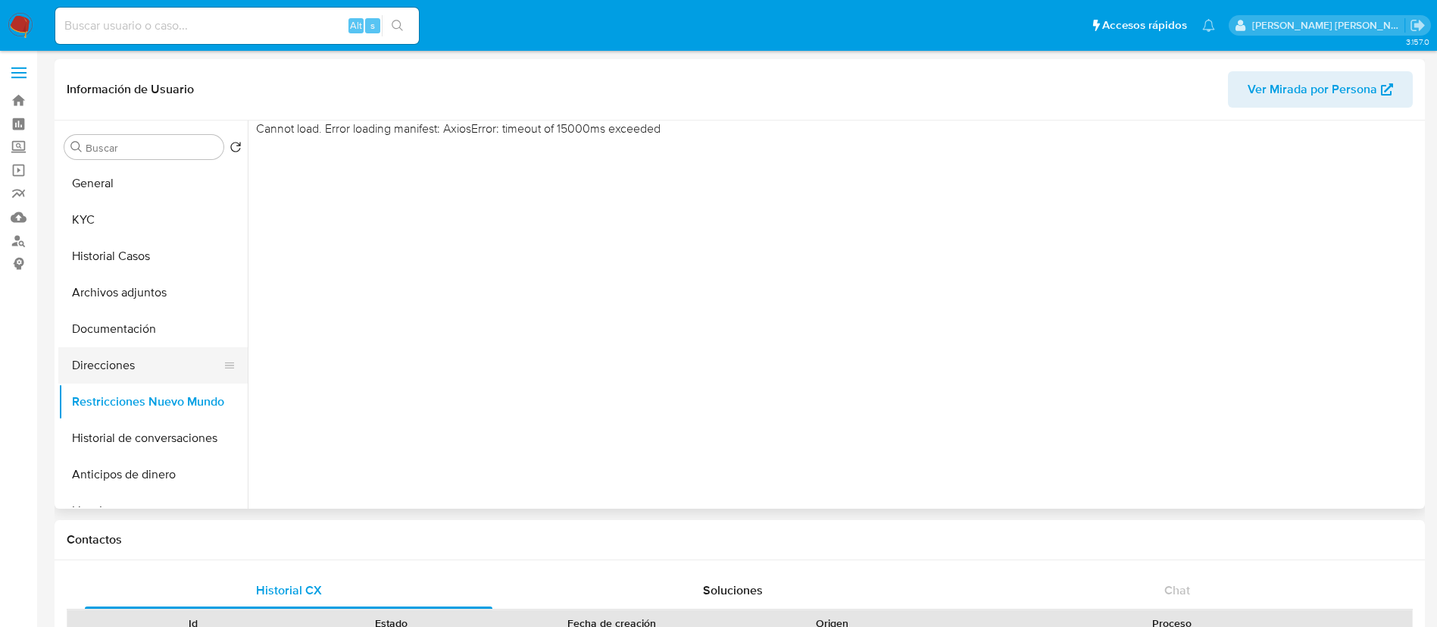
click at [110, 364] on button "Direcciones" at bounding box center [146, 365] width 177 height 36
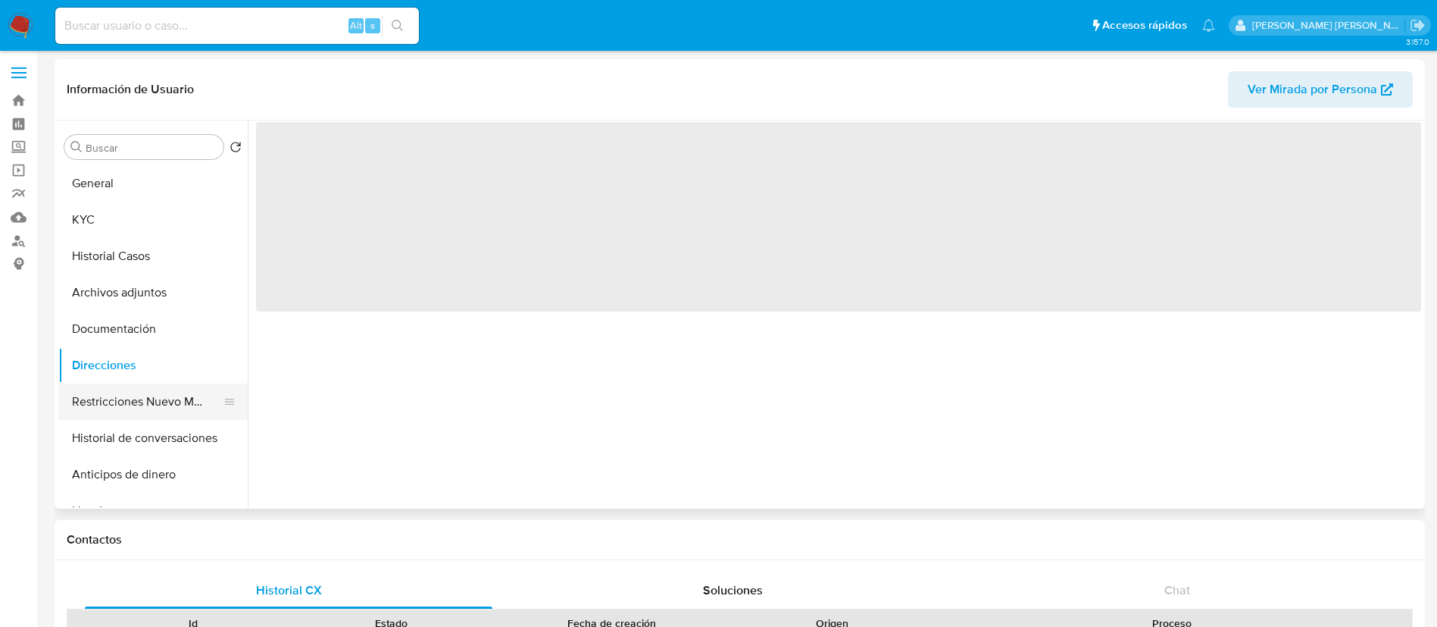
click at [116, 394] on button "Restricciones Nuevo Mundo" at bounding box center [146, 401] width 177 height 36
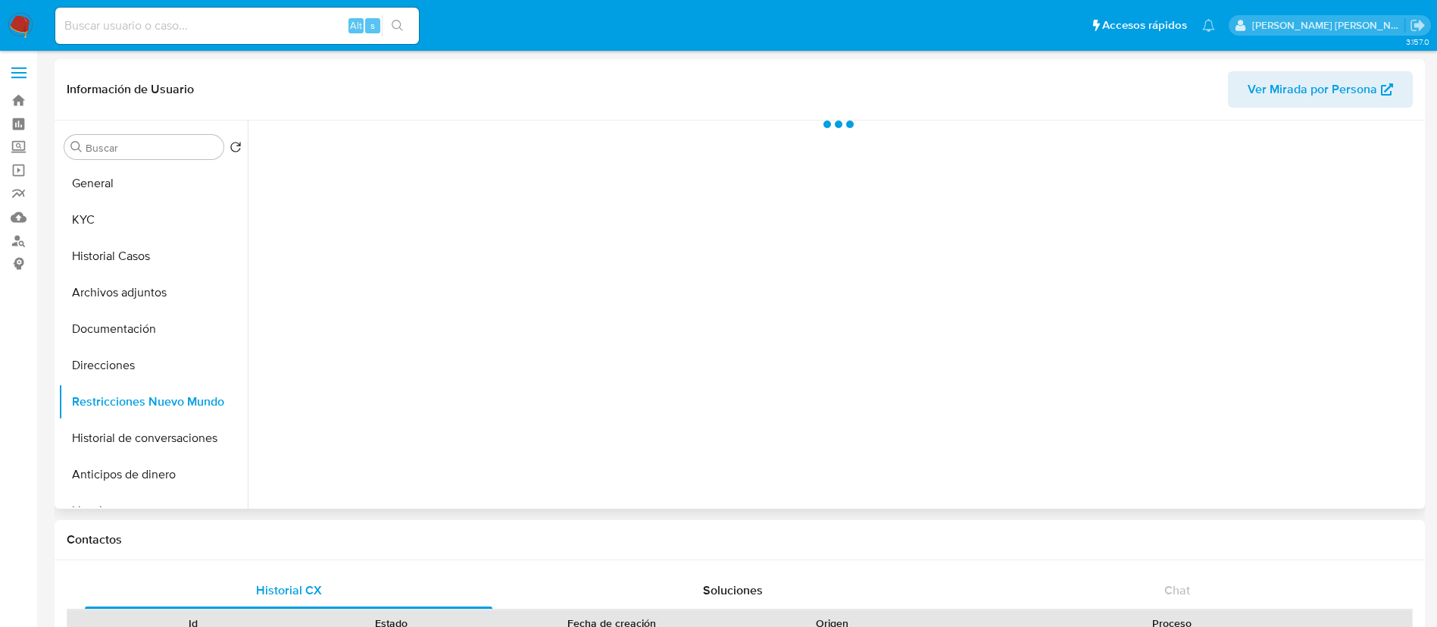
scroll to position [0, 0]
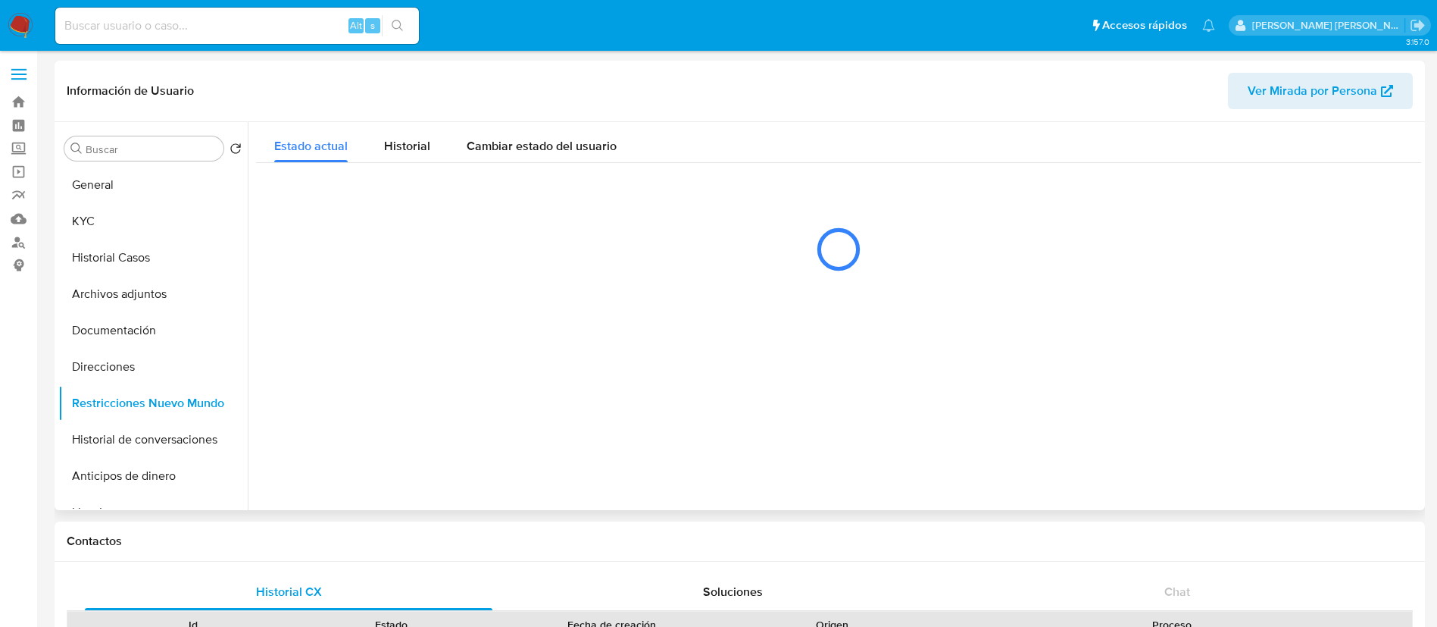
click at [296, 447] on div at bounding box center [835, 316] width 1174 height 388
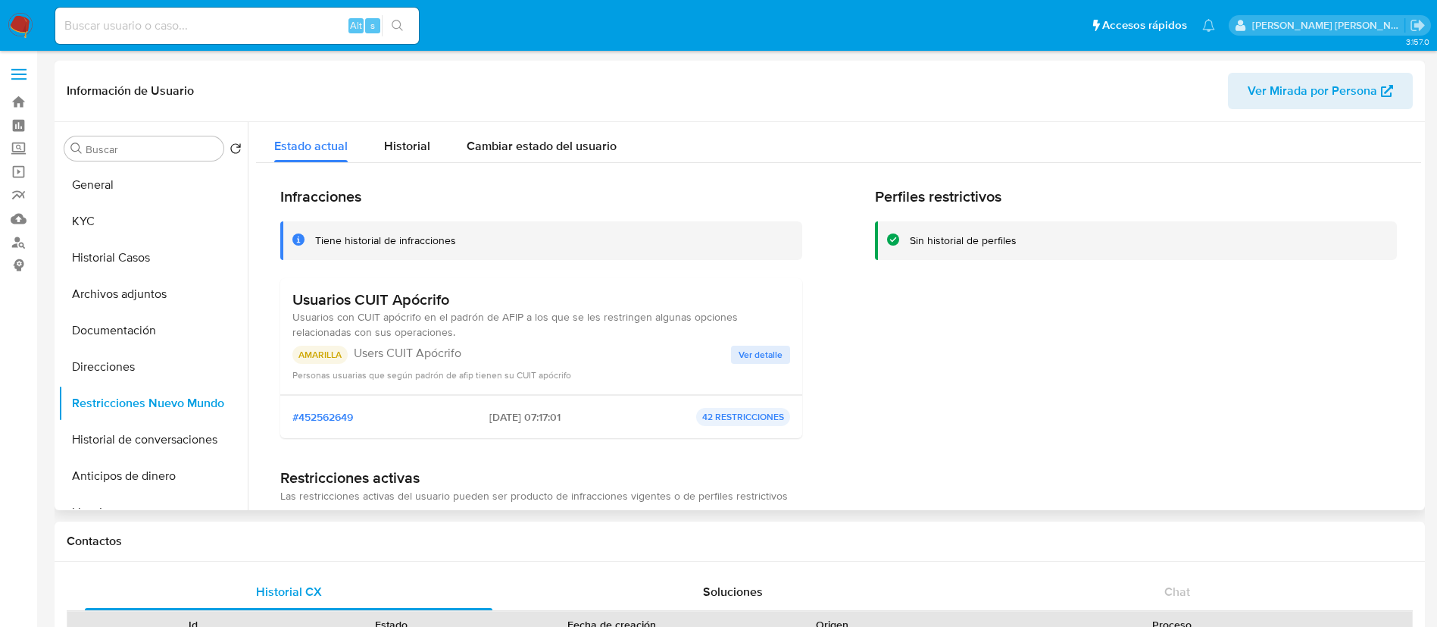
click at [753, 356] on span "Ver detalle" at bounding box center [761, 354] width 44 height 15
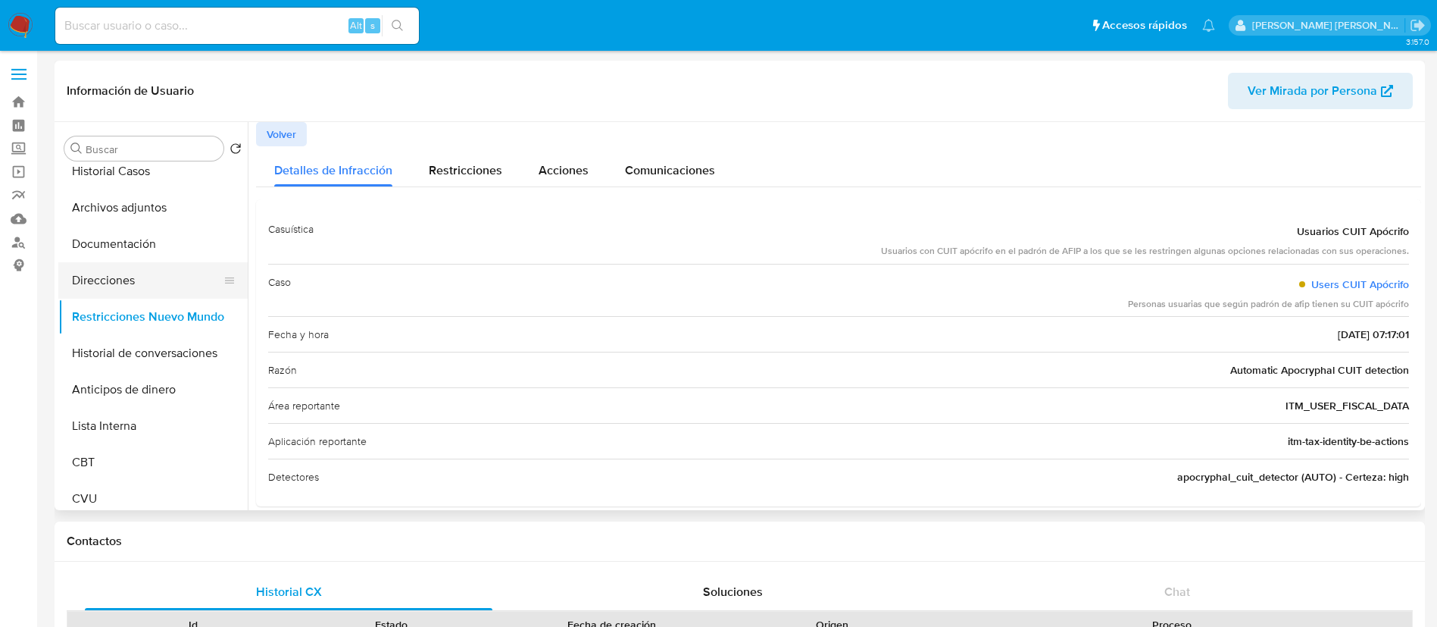
scroll to position [88, 0]
click at [135, 421] on button "Lista Interna" at bounding box center [146, 424] width 177 height 36
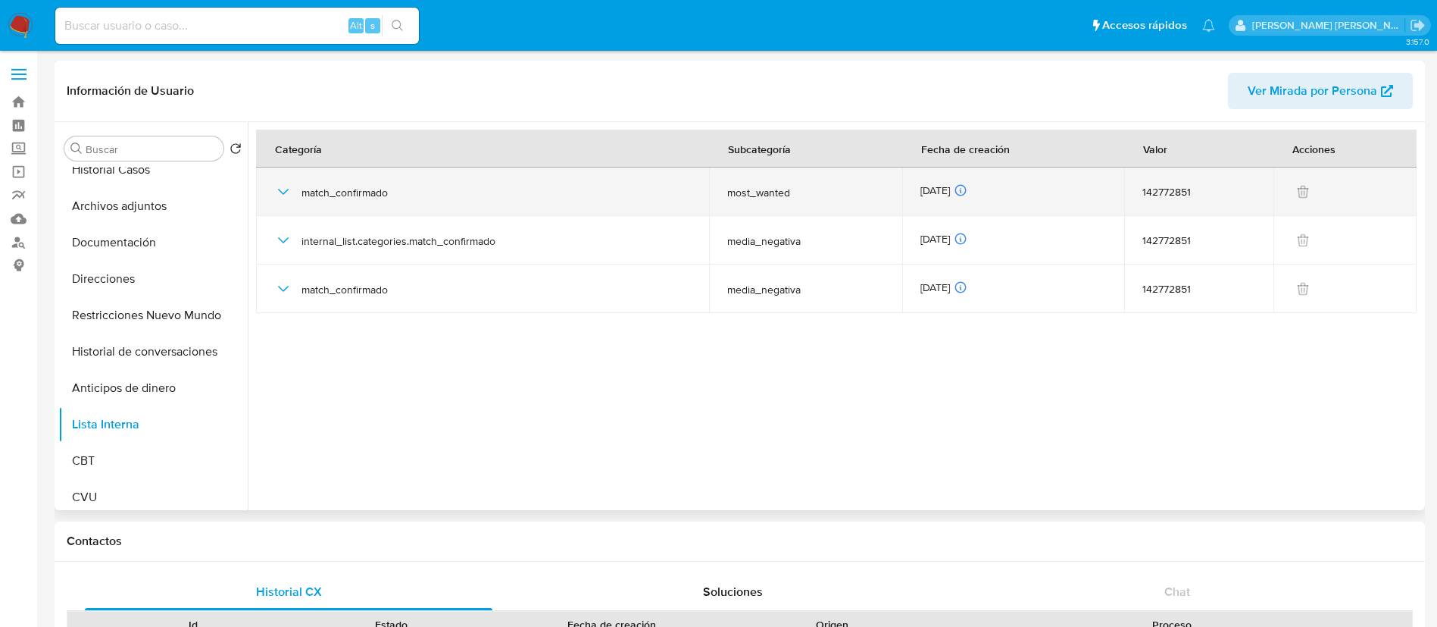
click at [280, 193] on icon "button" at bounding box center [283, 192] width 18 height 18
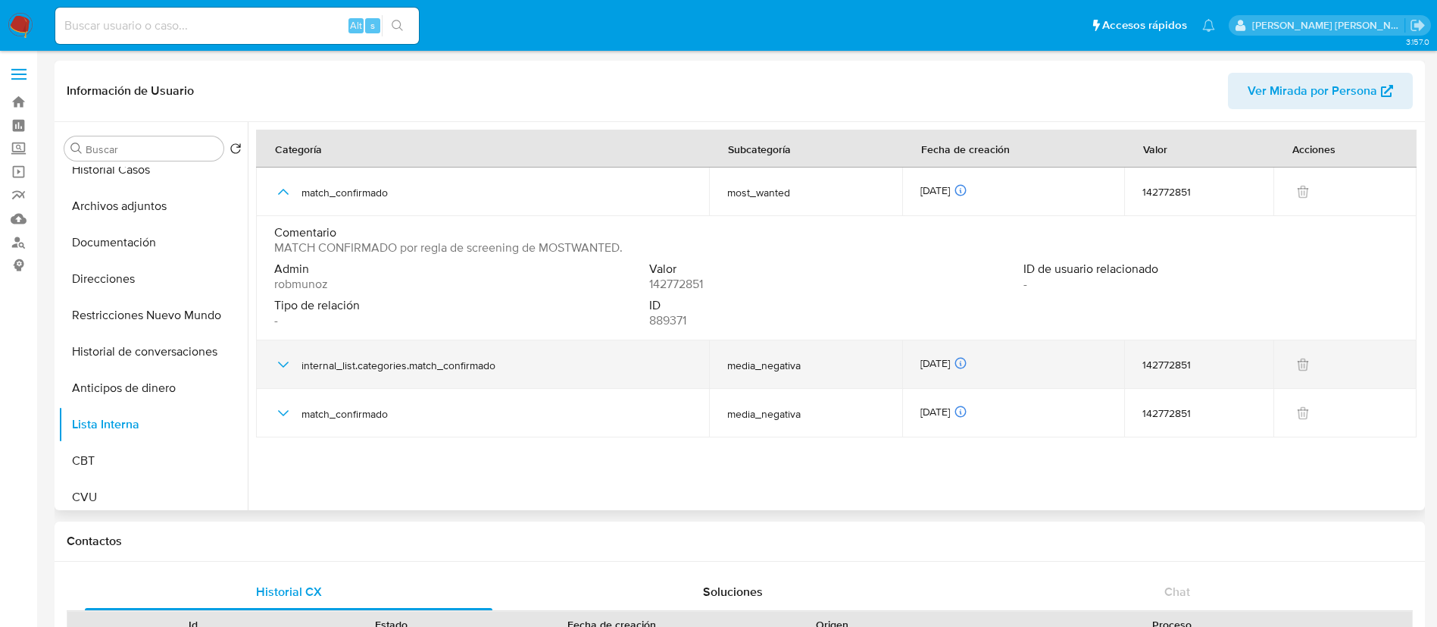
click at [275, 358] on icon "button" at bounding box center [283, 364] width 18 height 18
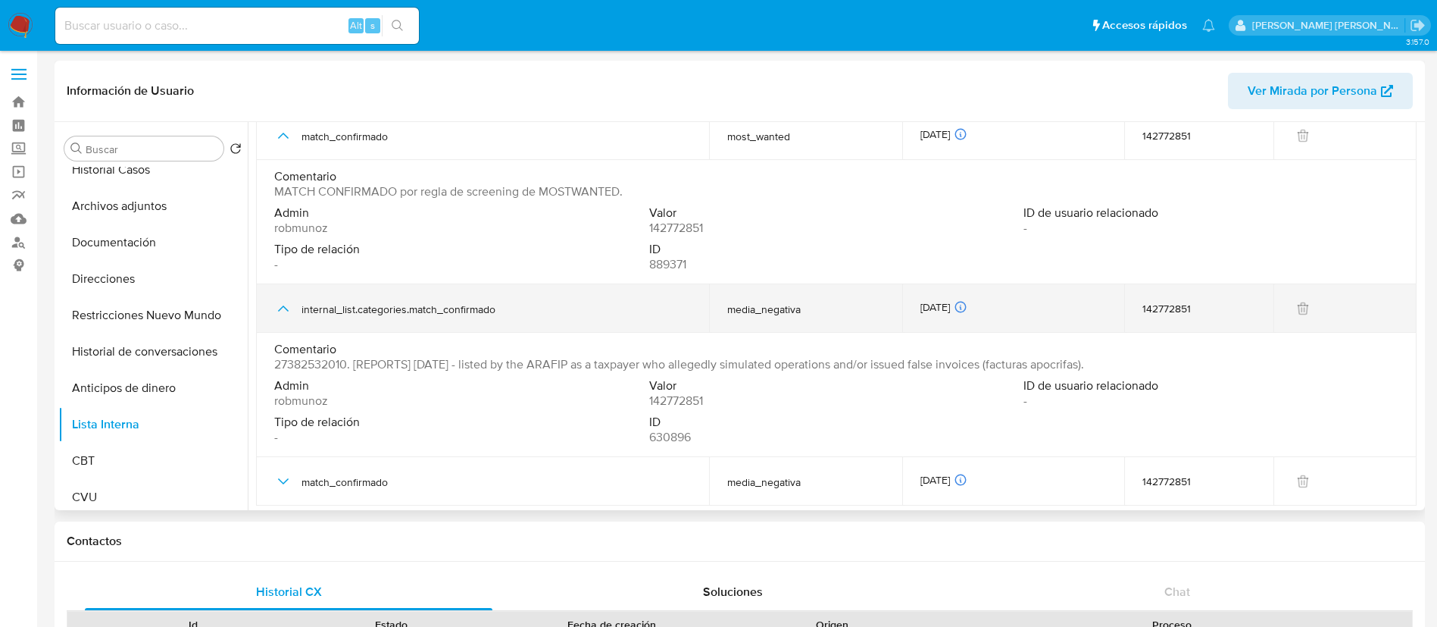
scroll to position [59, 0]
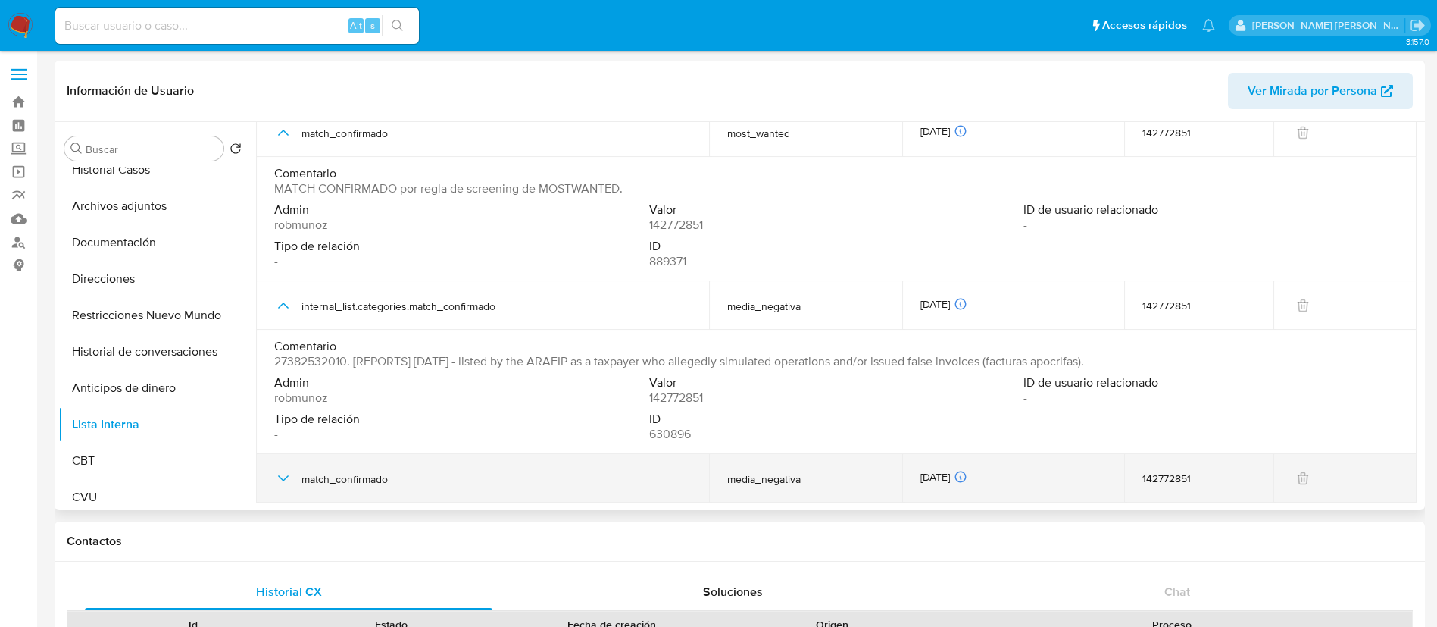
click at [278, 477] on icon "button" at bounding box center [283, 478] width 18 height 18
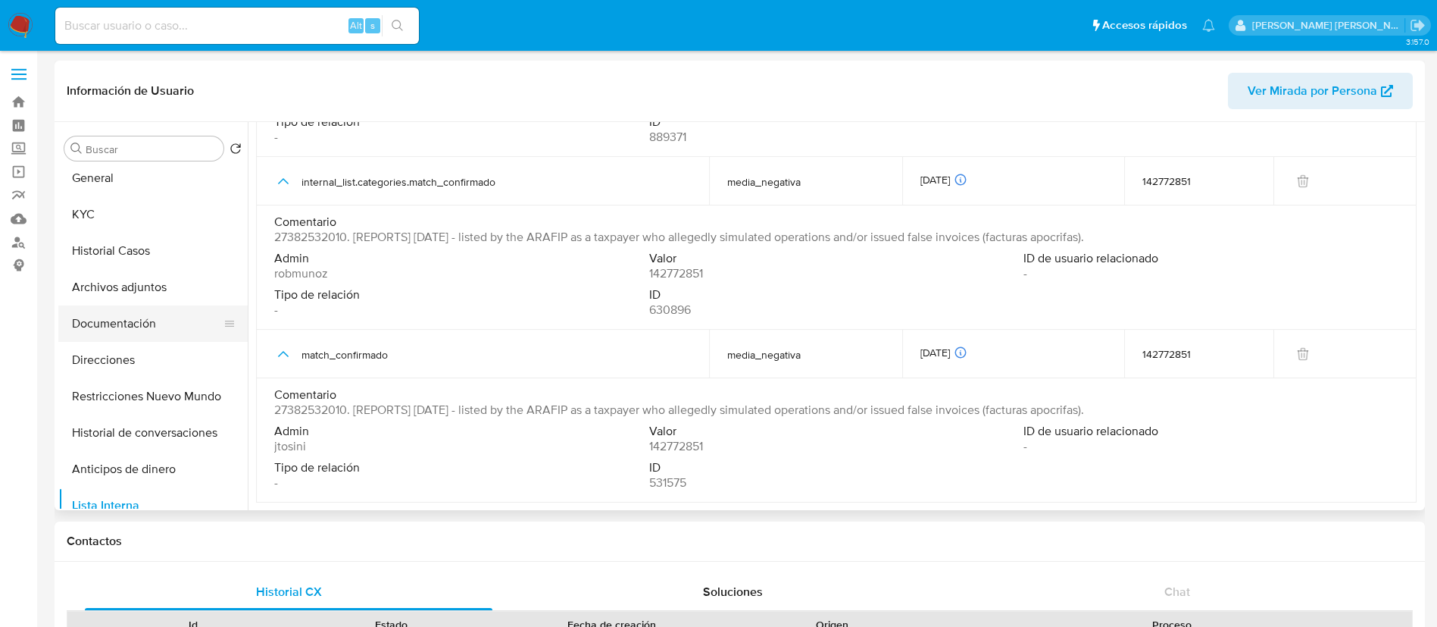
scroll to position [0, 0]
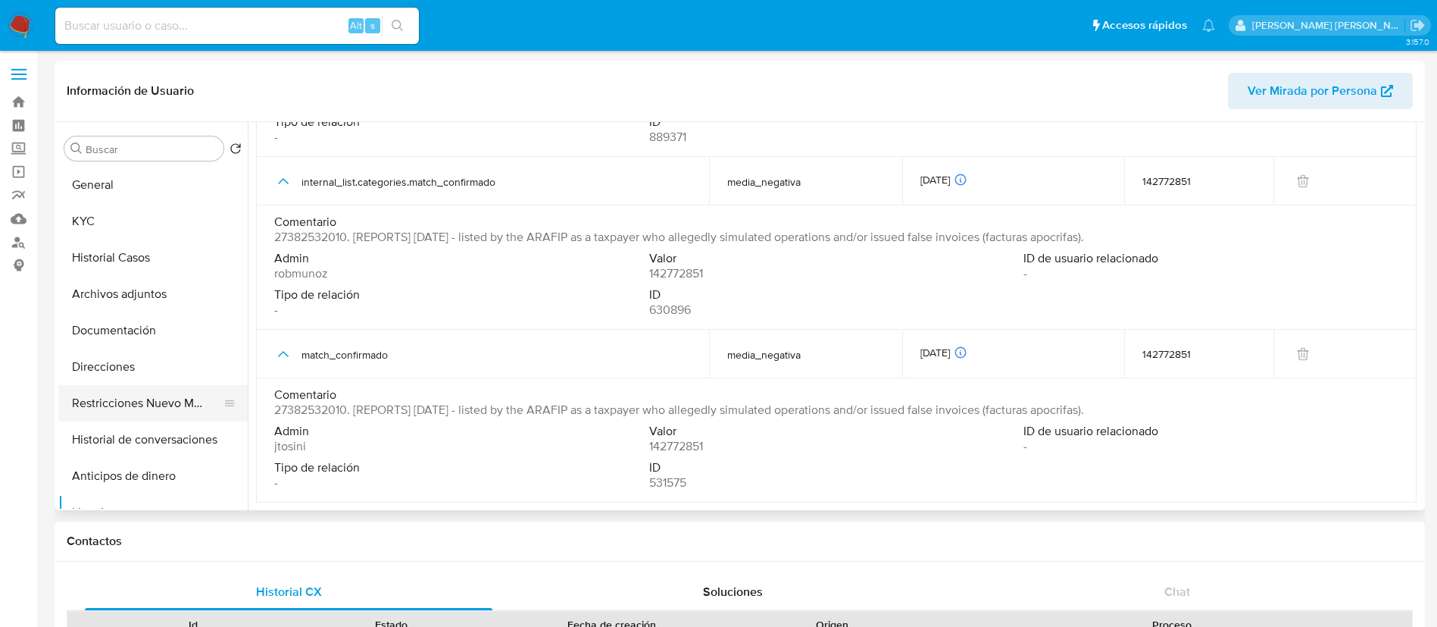
click at [128, 405] on button "Restricciones Nuevo Mundo" at bounding box center [146, 403] width 177 height 36
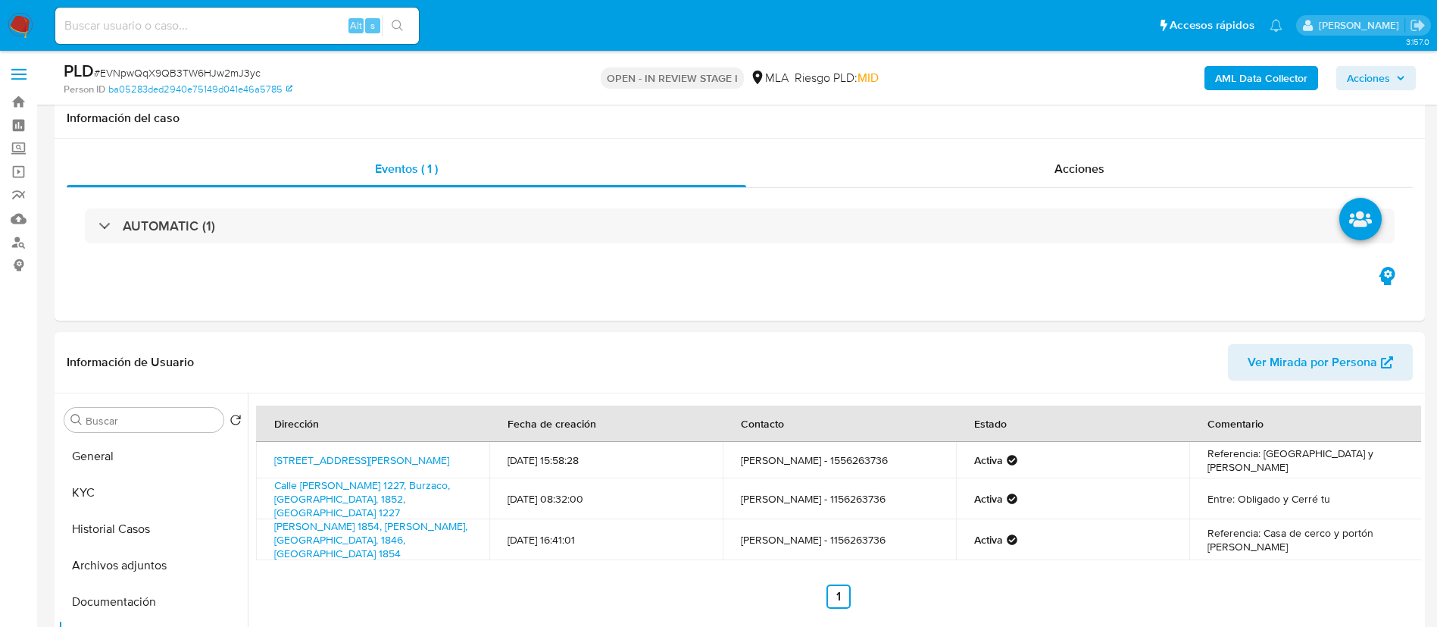
select select "10"
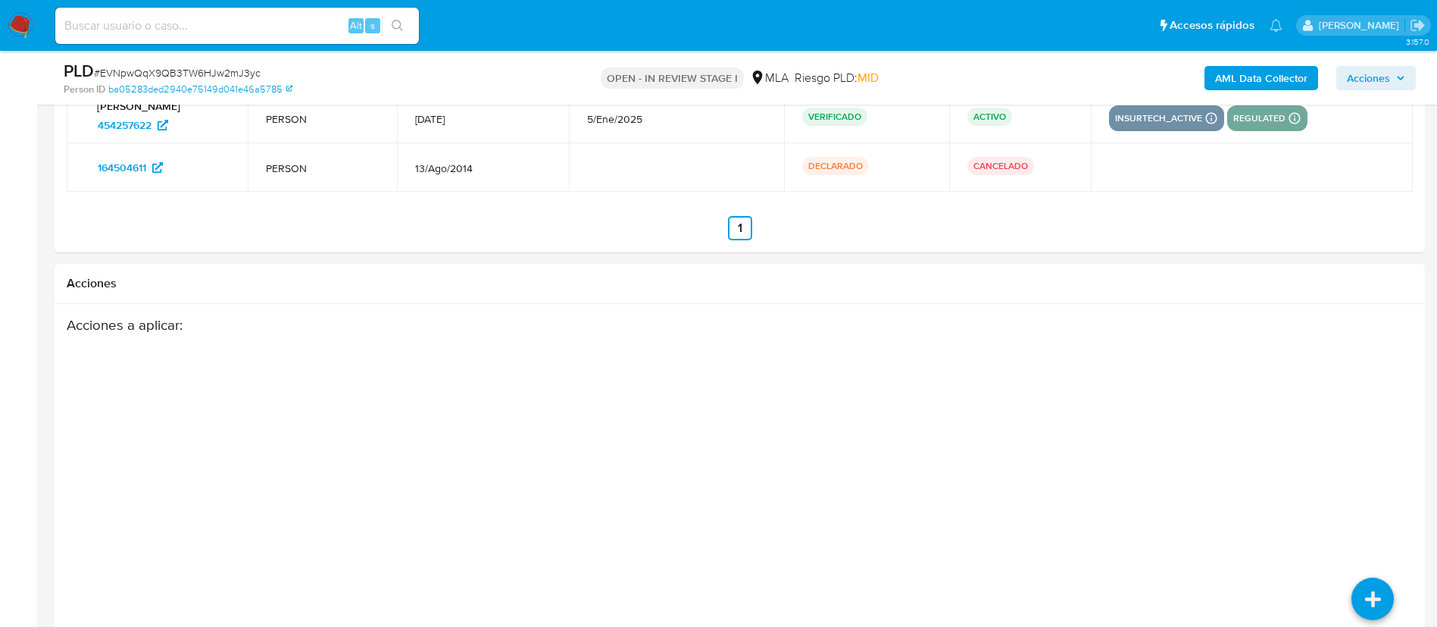
scroll to position [2434, 0]
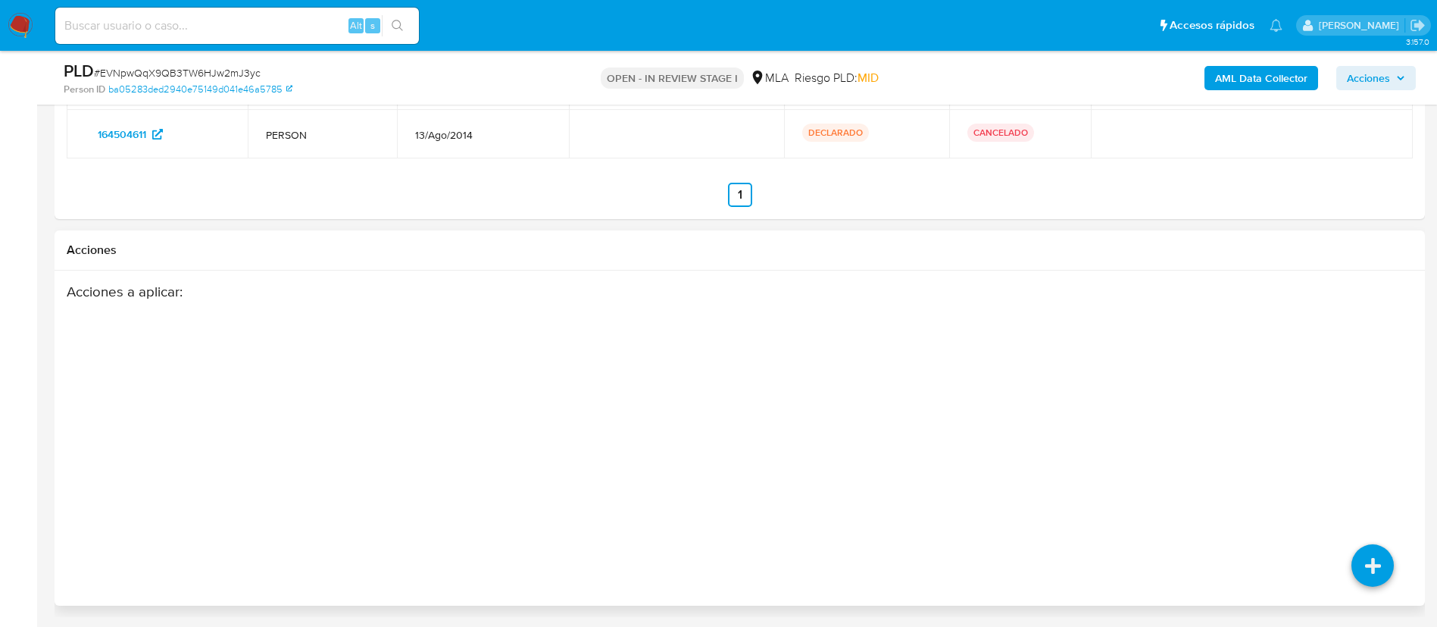
click at [372, 456] on div "Acciones a aplicar :" at bounding box center [666, 404] width 1199 height 242
click at [1390, 445] on icon at bounding box center [1372, 459] width 42 height 42
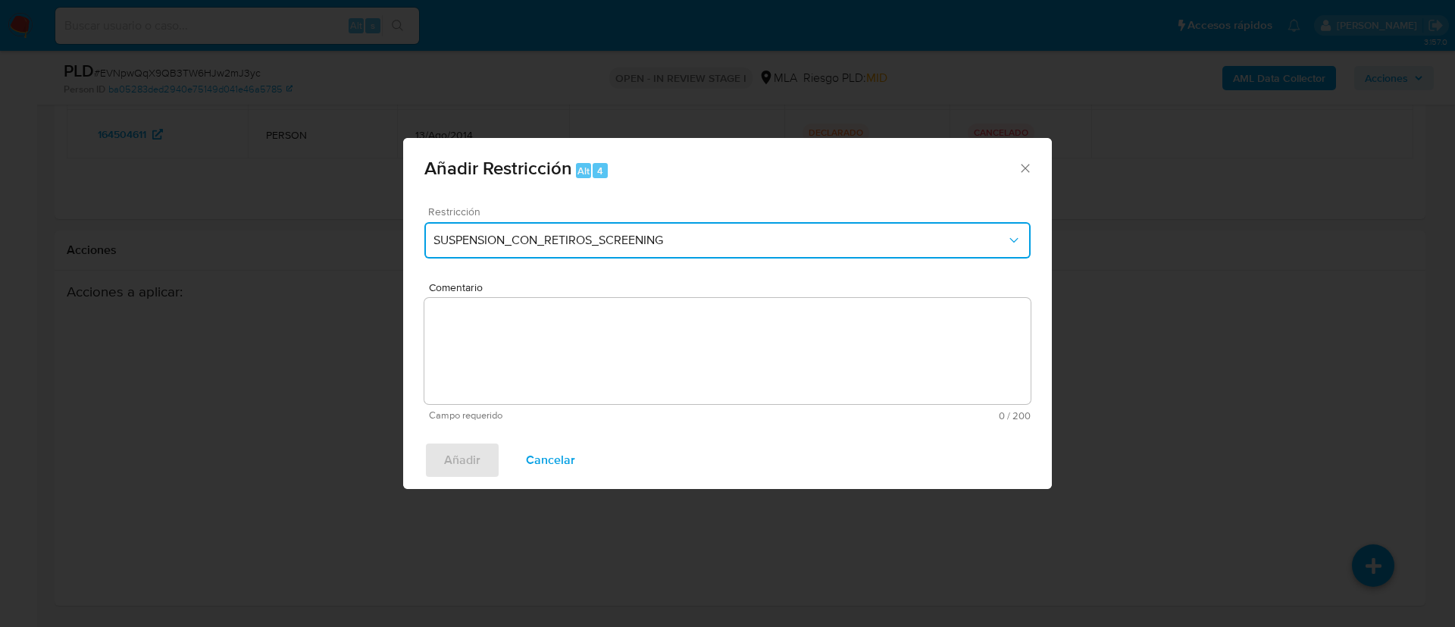
click at [710, 245] on span "SUSPENSION_CON_RETIROS_SCREENING" at bounding box center [719, 240] width 573 height 15
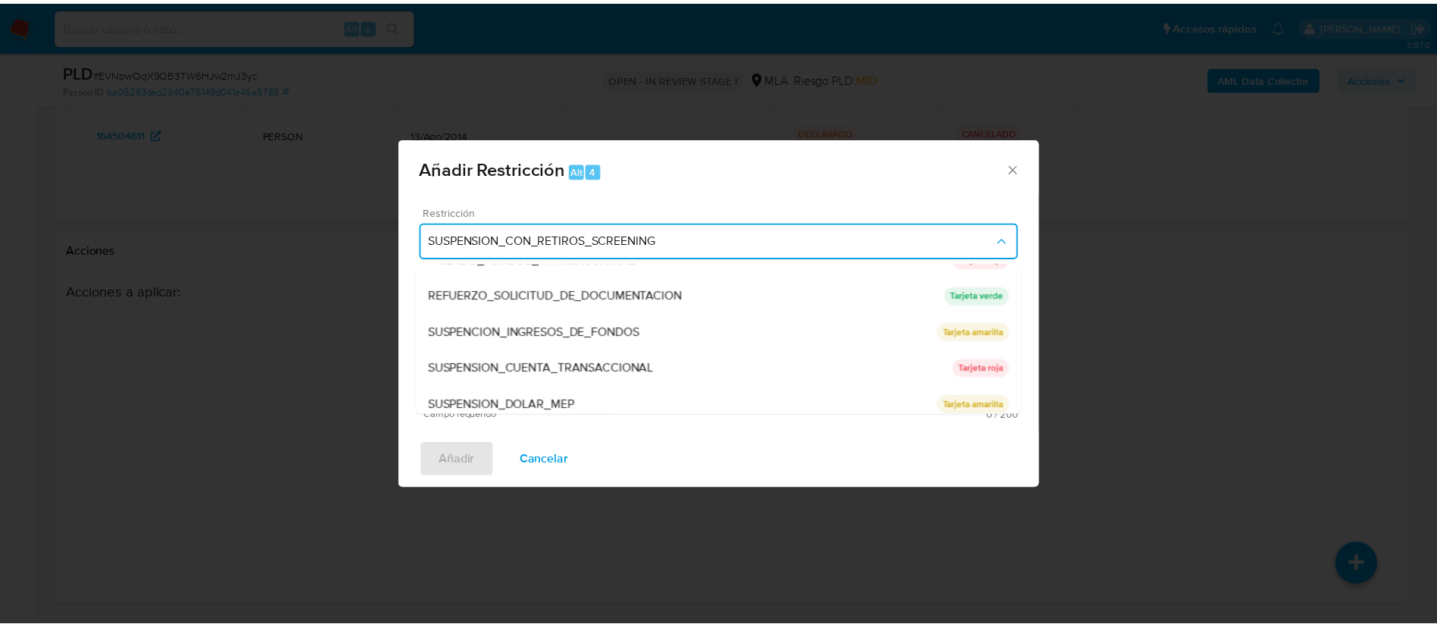
scroll to position [314, 0]
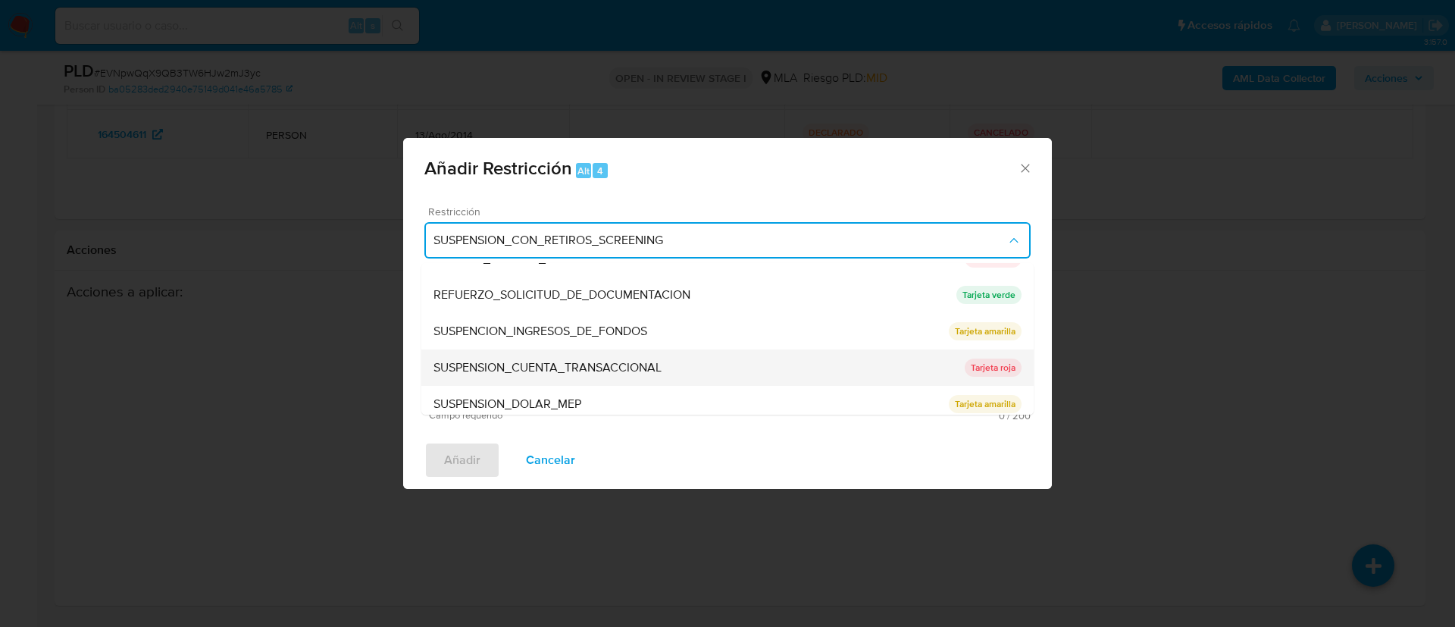
click at [499, 370] on span "SUSPENSION_CUENTA_TRANSACCIONAL" at bounding box center [547, 367] width 228 height 15
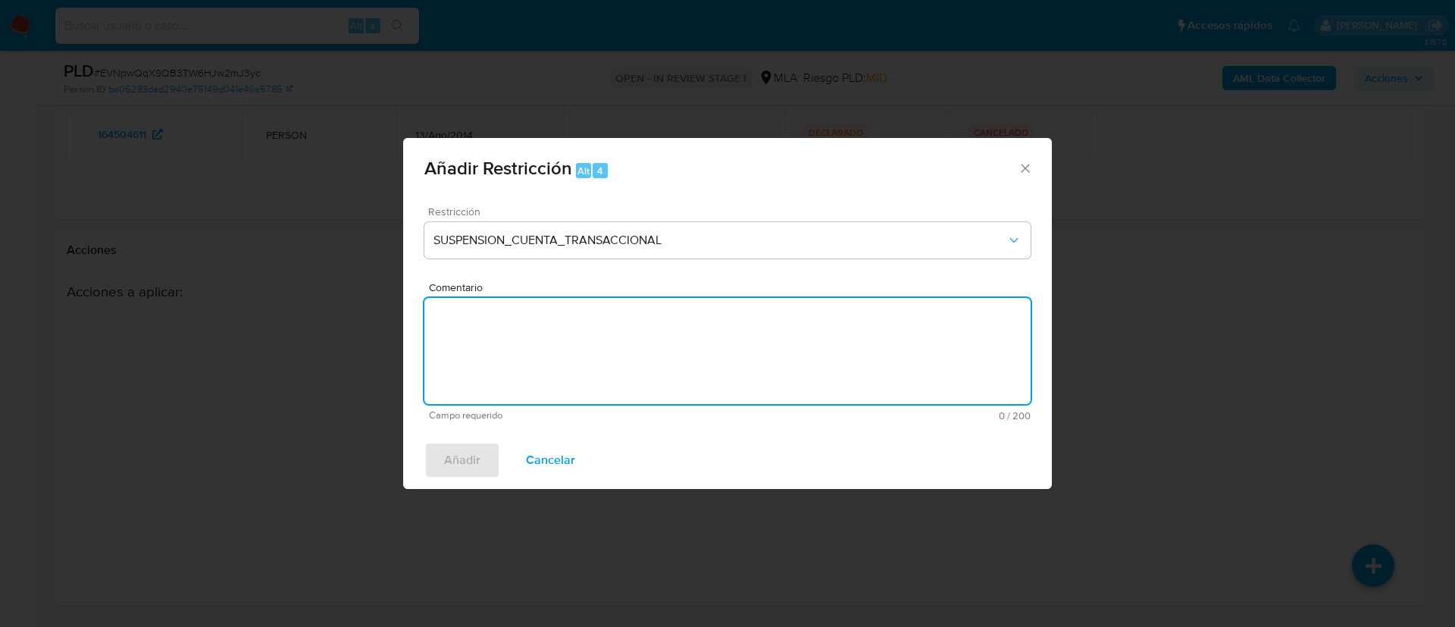
click at [499, 370] on textarea "Comentario" at bounding box center [727, 351] width 606 height 106
type textarea "AML"
click at [464, 471] on span "Añadir" at bounding box center [462, 459] width 36 height 33
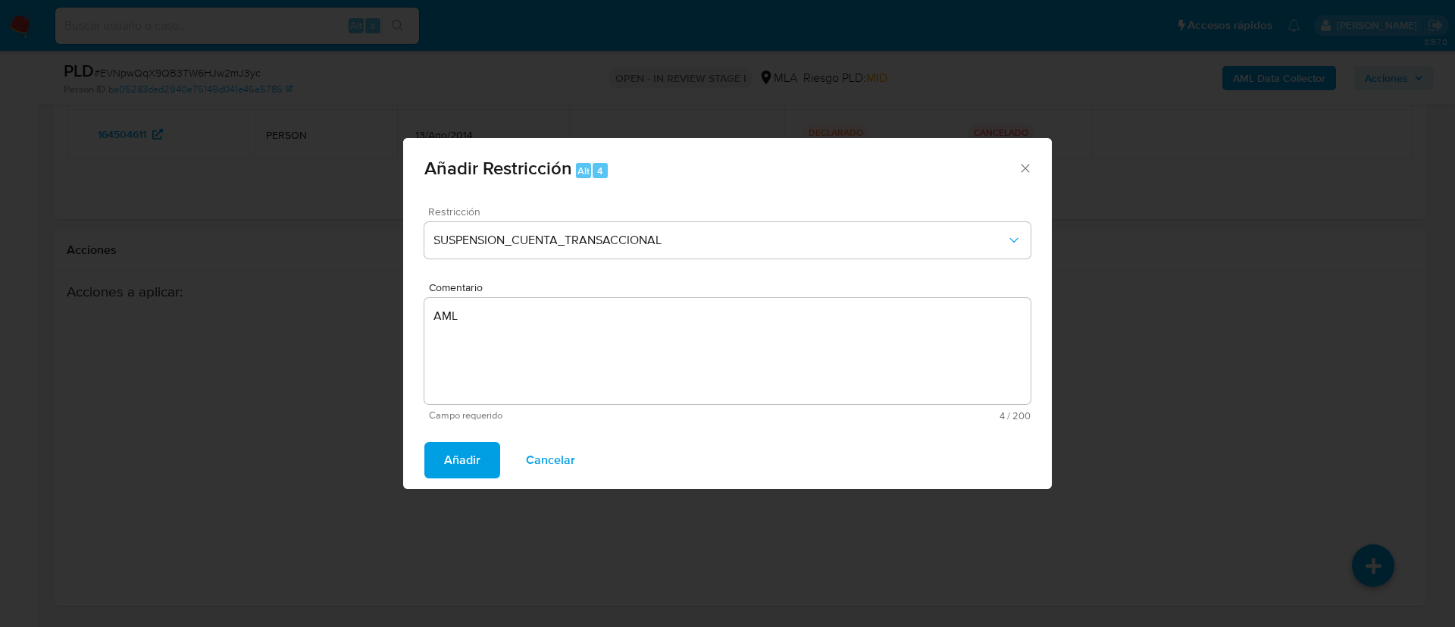
click at [437, 454] on button "Añadir" at bounding box center [462, 460] width 76 height 36
click at [452, 457] on span "Añadir" at bounding box center [462, 459] width 36 height 33
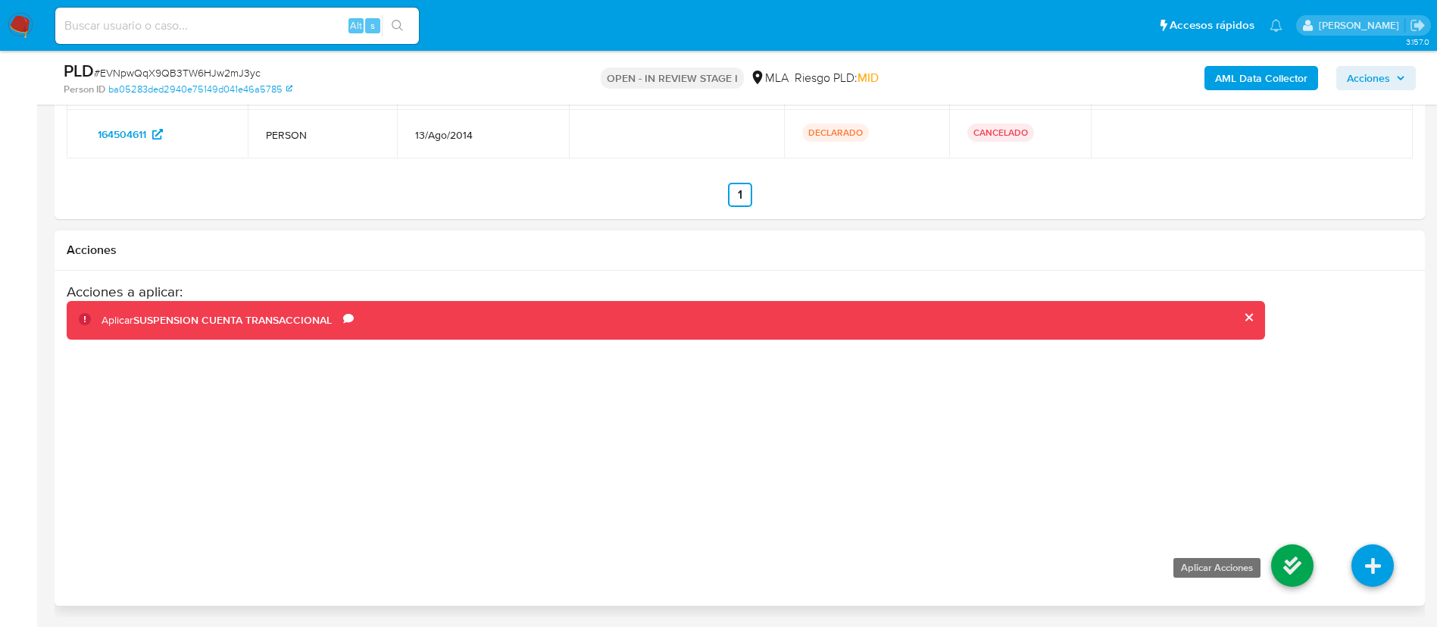
click at [1282, 556] on icon at bounding box center [1292, 565] width 42 height 42
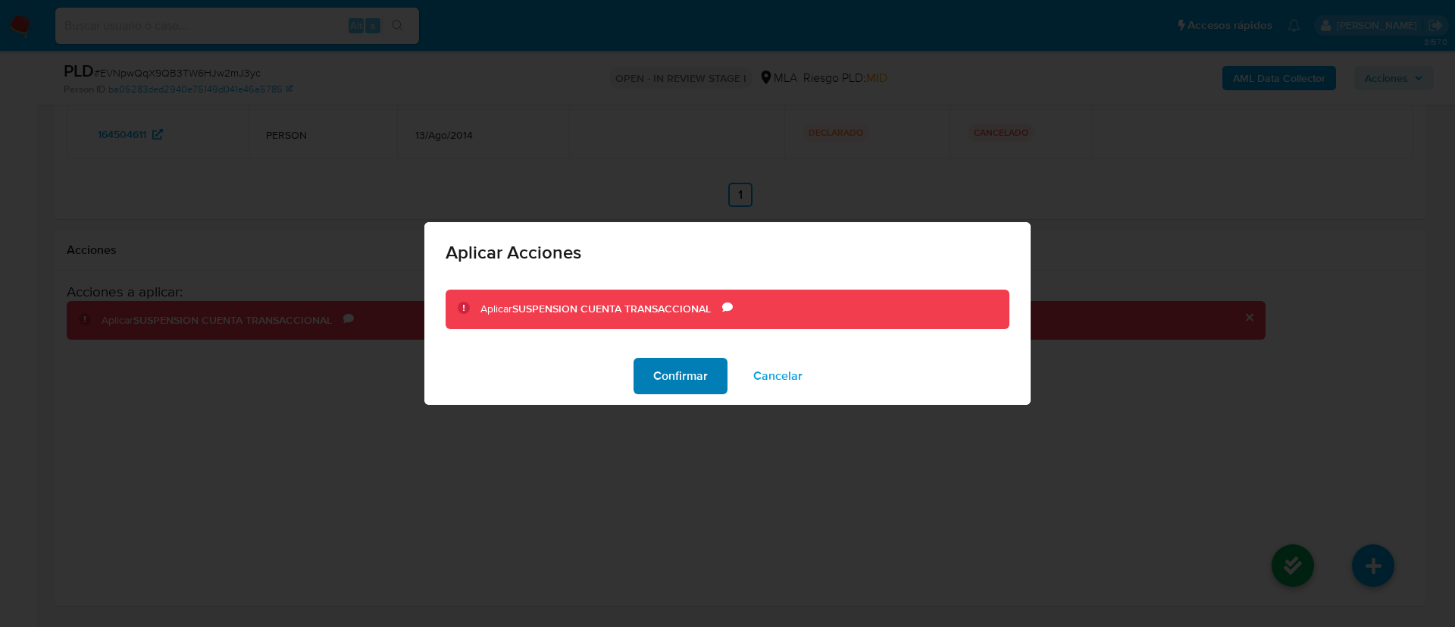
click at [664, 374] on span "Confirmar" at bounding box center [680, 375] width 55 height 33
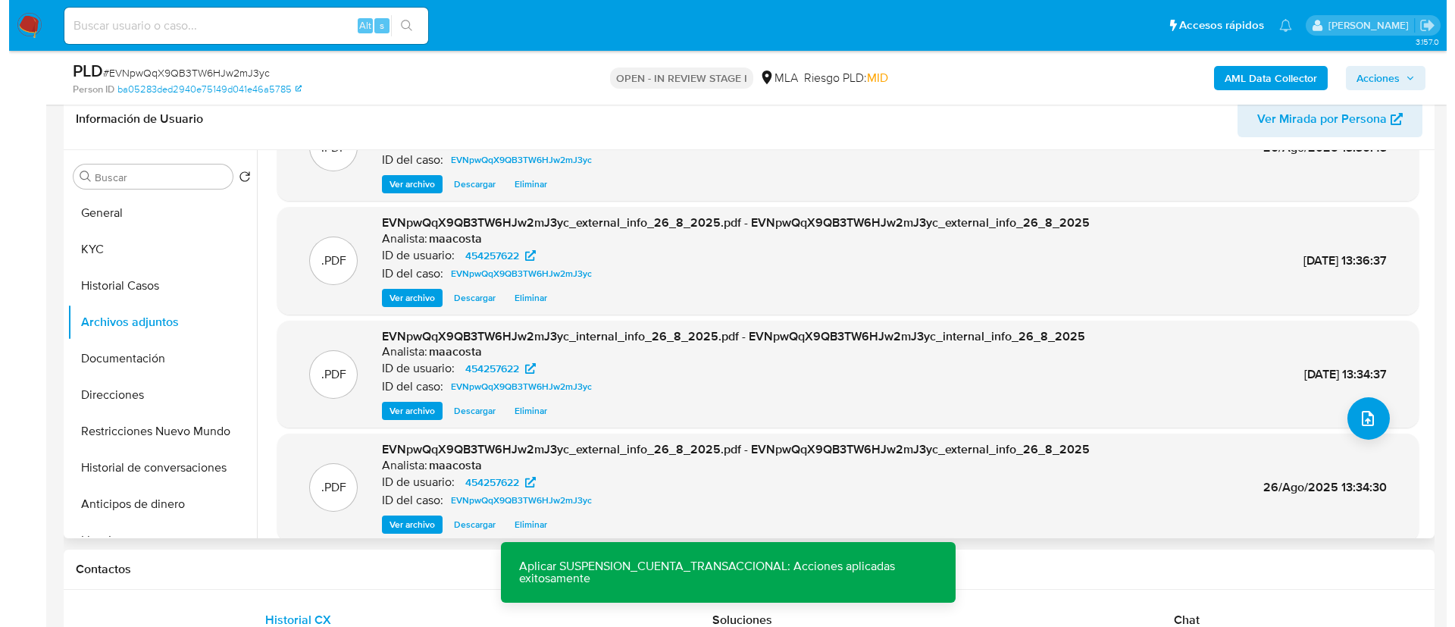
scroll to position [70, 0]
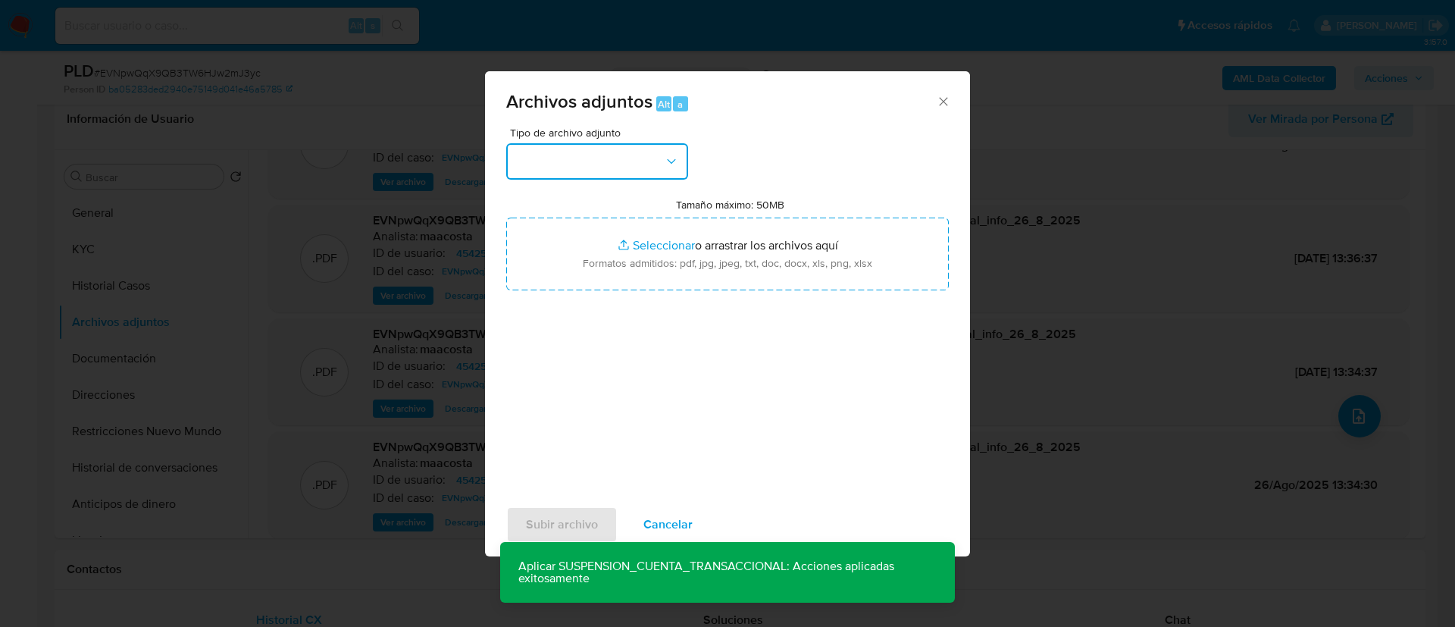
click at [596, 167] on button "button" at bounding box center [597, 161] width 182 height 36
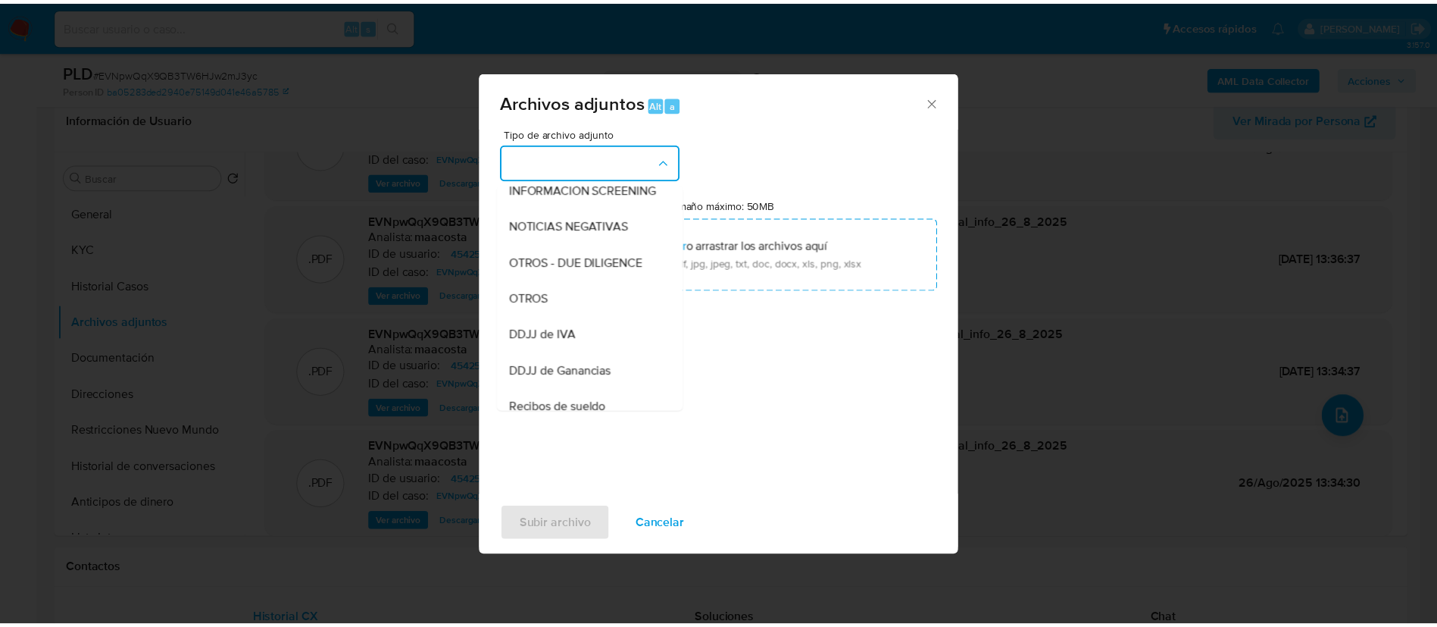
scroll to position [233, 0]
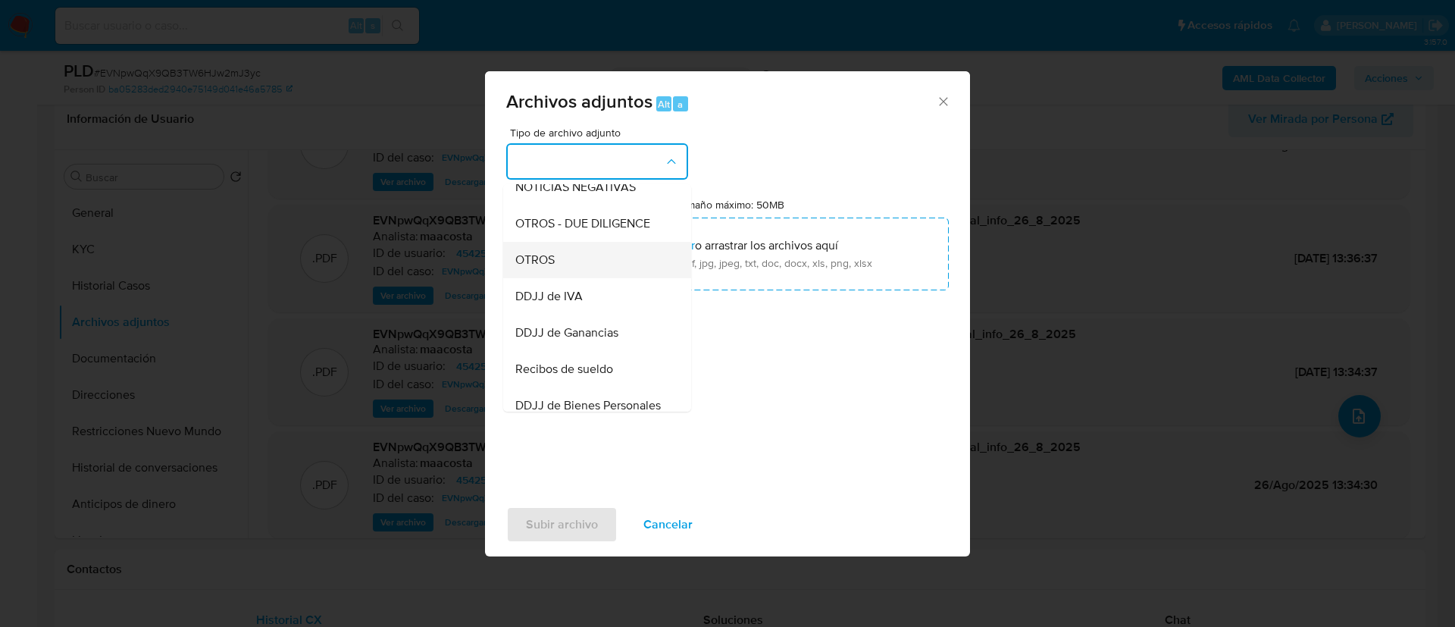
click at [544, 267] on span "OTROS" at bounding box center [534, 259] width 39 height 15
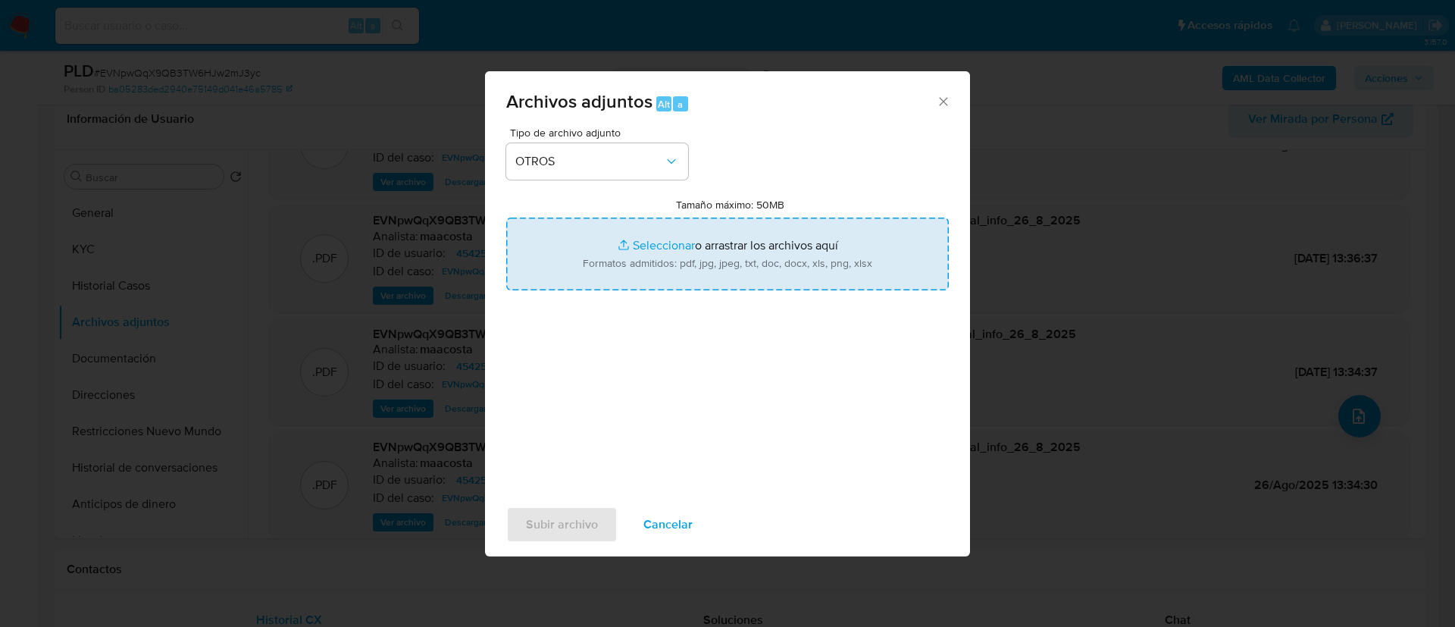
type input "C:\fakepath\Lucas Emiliano Picasso- Movimientos.xlsx"
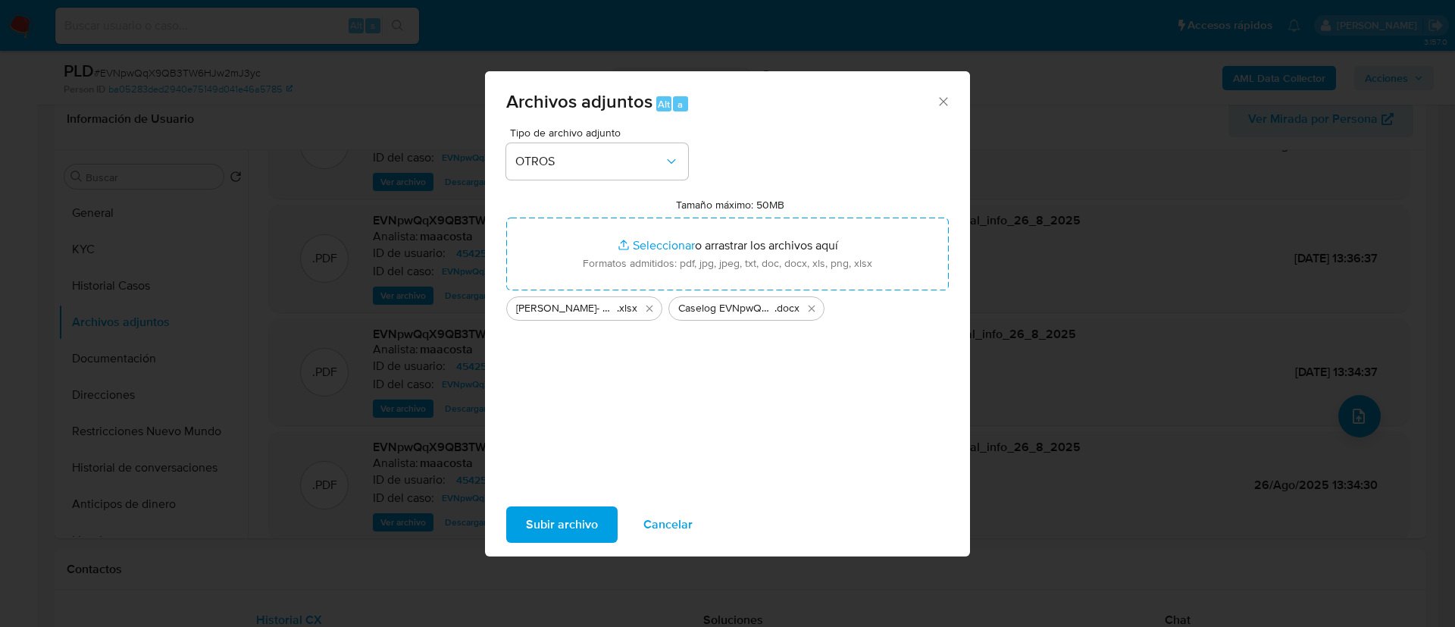
click at [574, 530] on span "Subir archivo" at bounding box center [562, 524] width 72 height 33
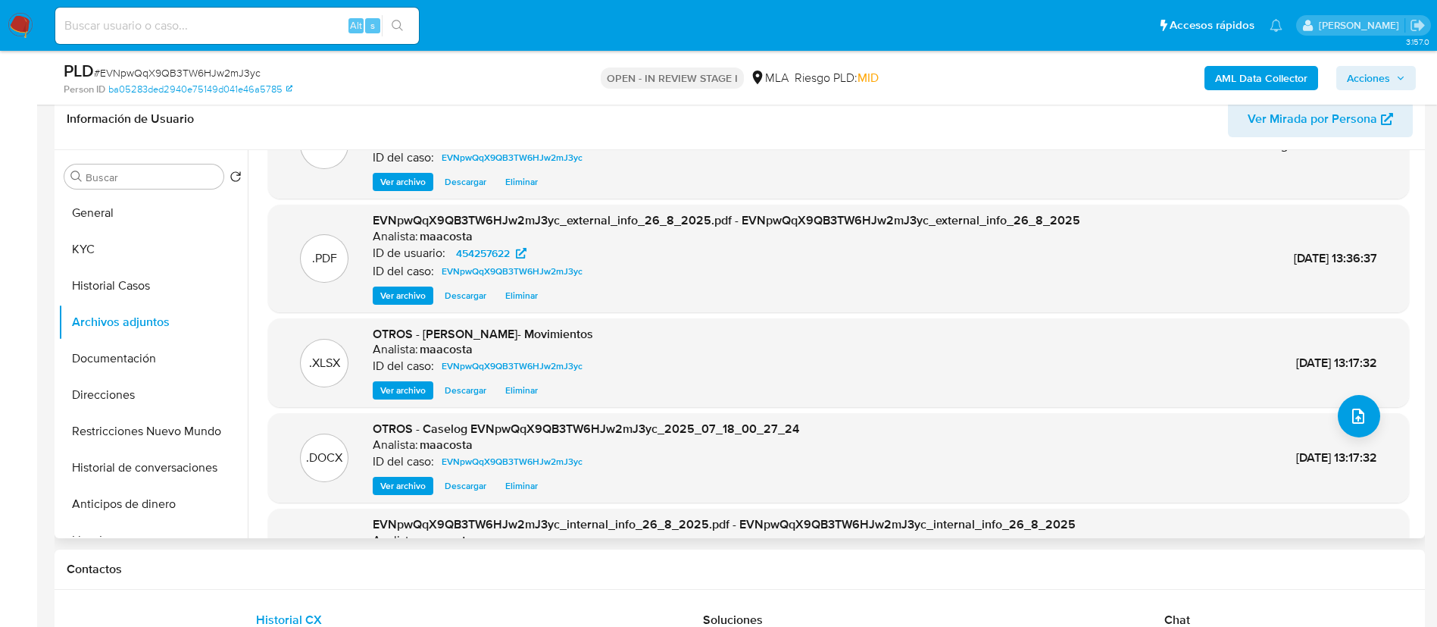
click at [276, 336] on div ".XLSX OTROS - Lucas Emiliano Picasso- Movimientos Analista: maacosta ID del cas…" at bounding box center [838, 362] width 1141 height 89
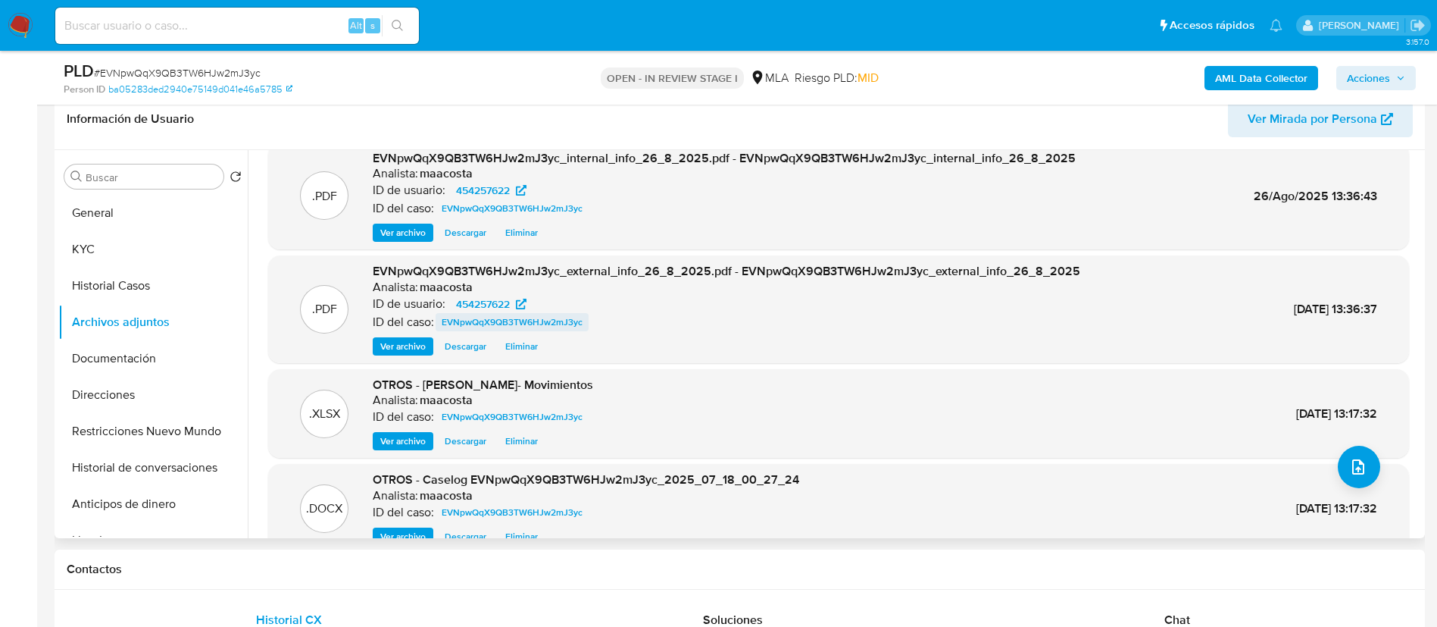
scroll to position [18, 0]
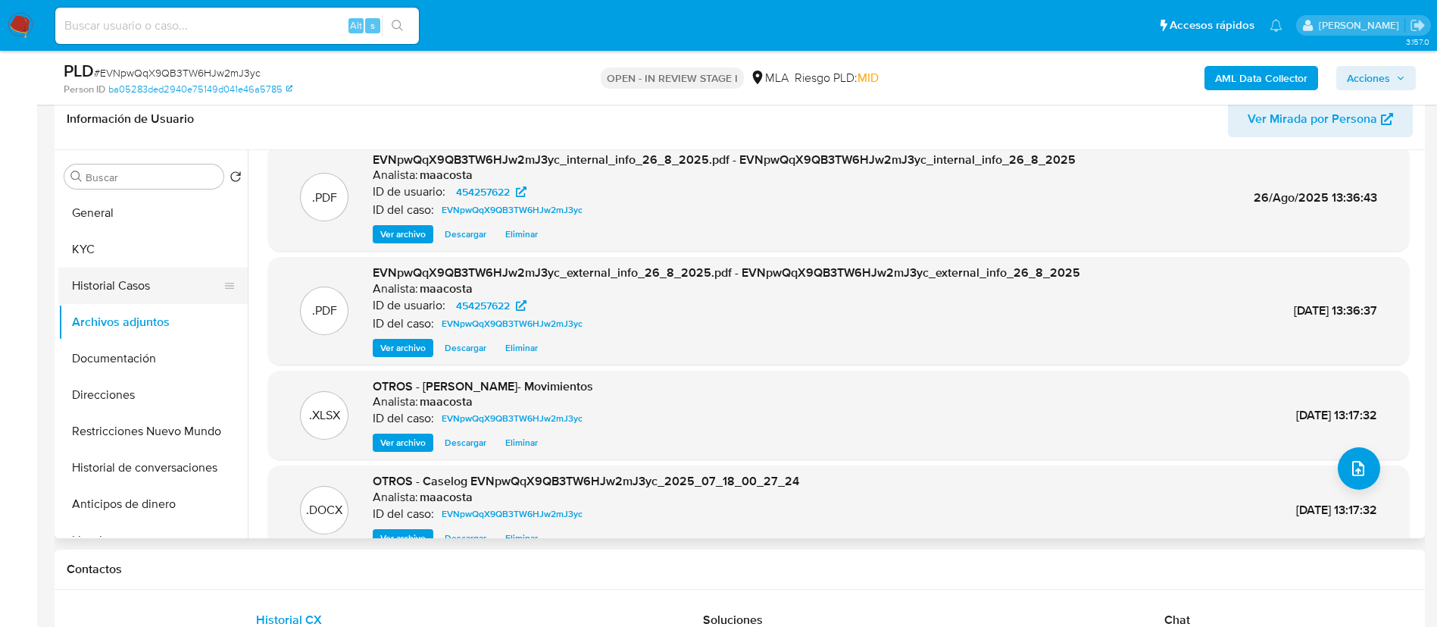
click at [133, 294] on button "Historial Casos" at bounding box center [146, 285] width 177 height 36
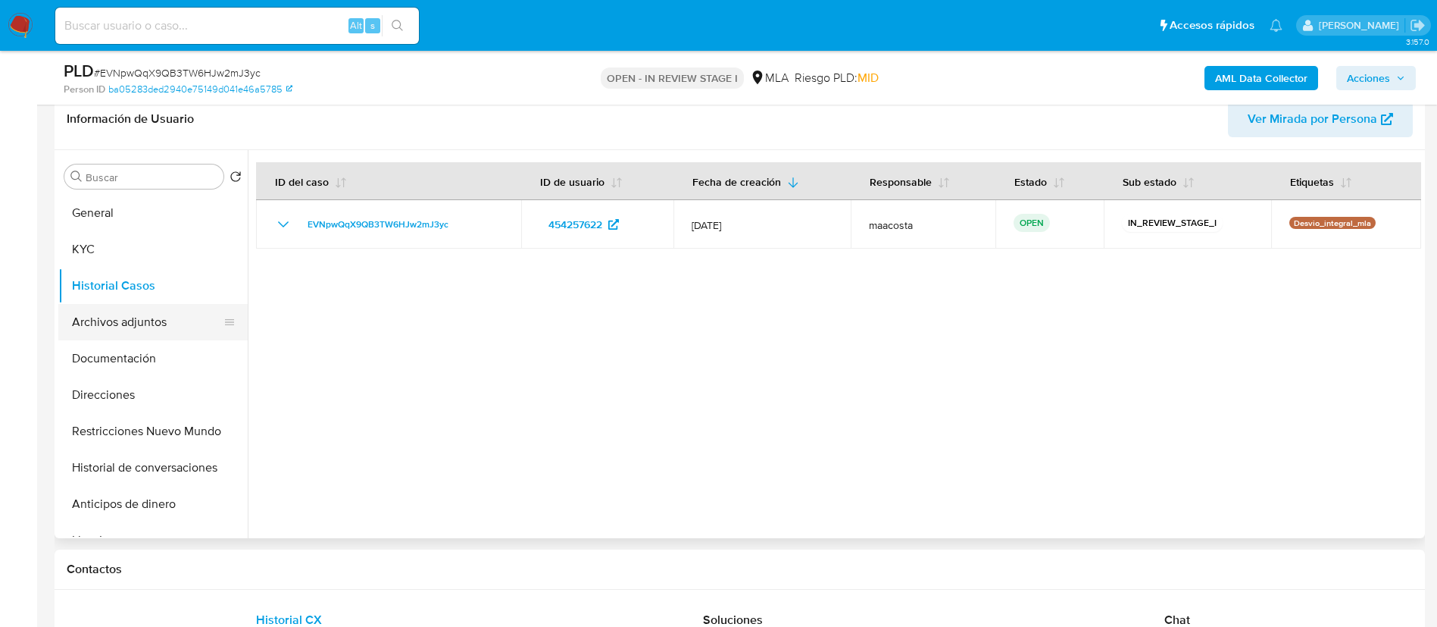
click at [133, 321] on button "Archivos adjuntos" at bounding box center [146, 322] width 177 height 36
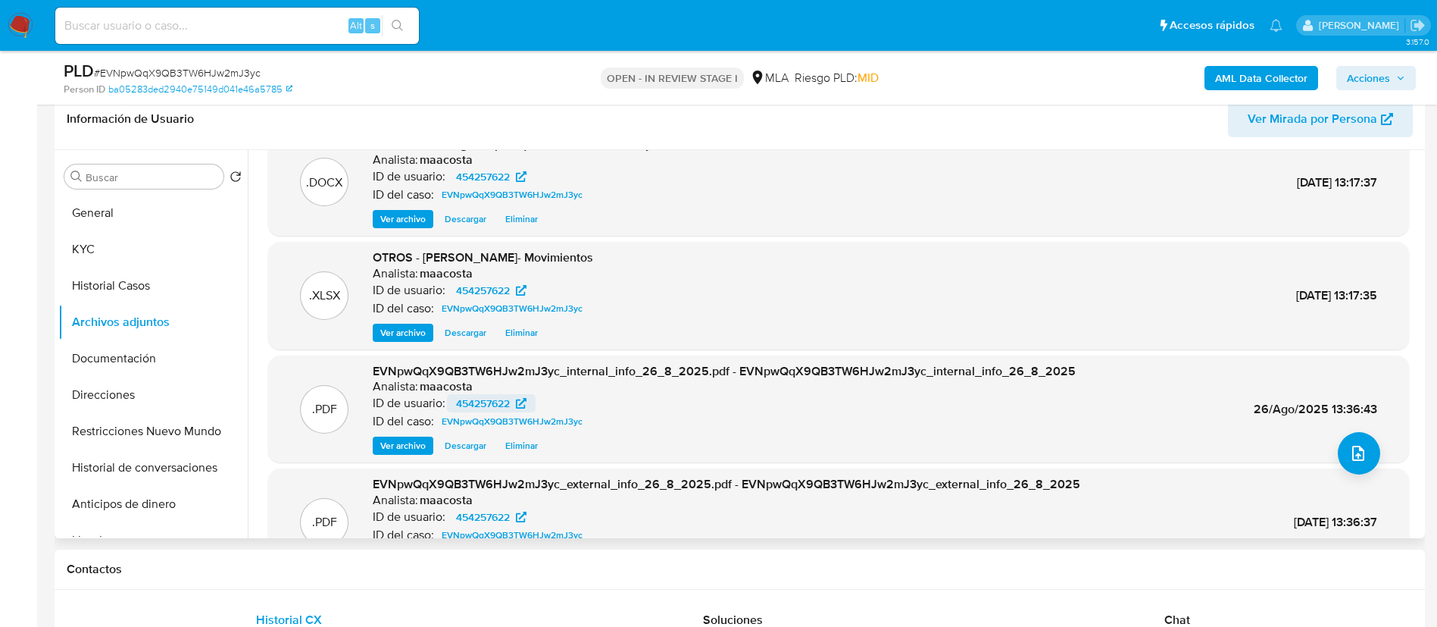
scroll to position [36, 0]
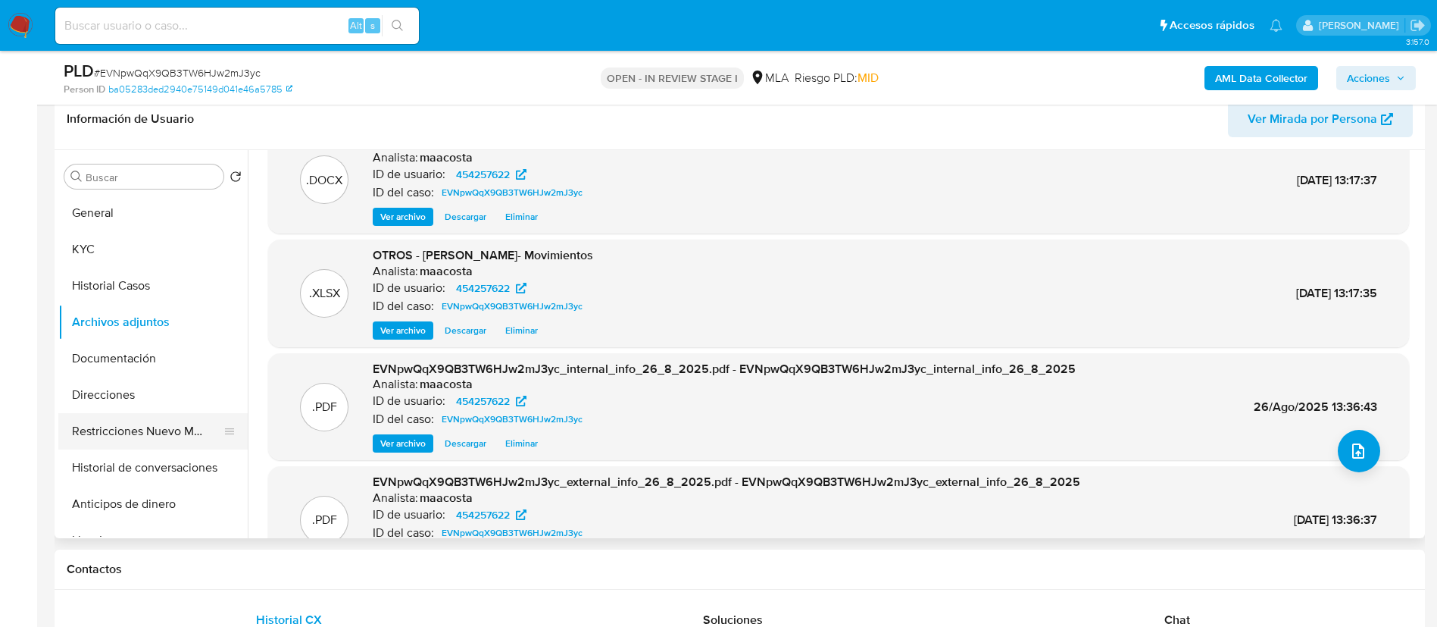
click at [183, 425] on button "Restricciones Nuevo Mundo" at bounding box center [146, 431] width 177 height 36
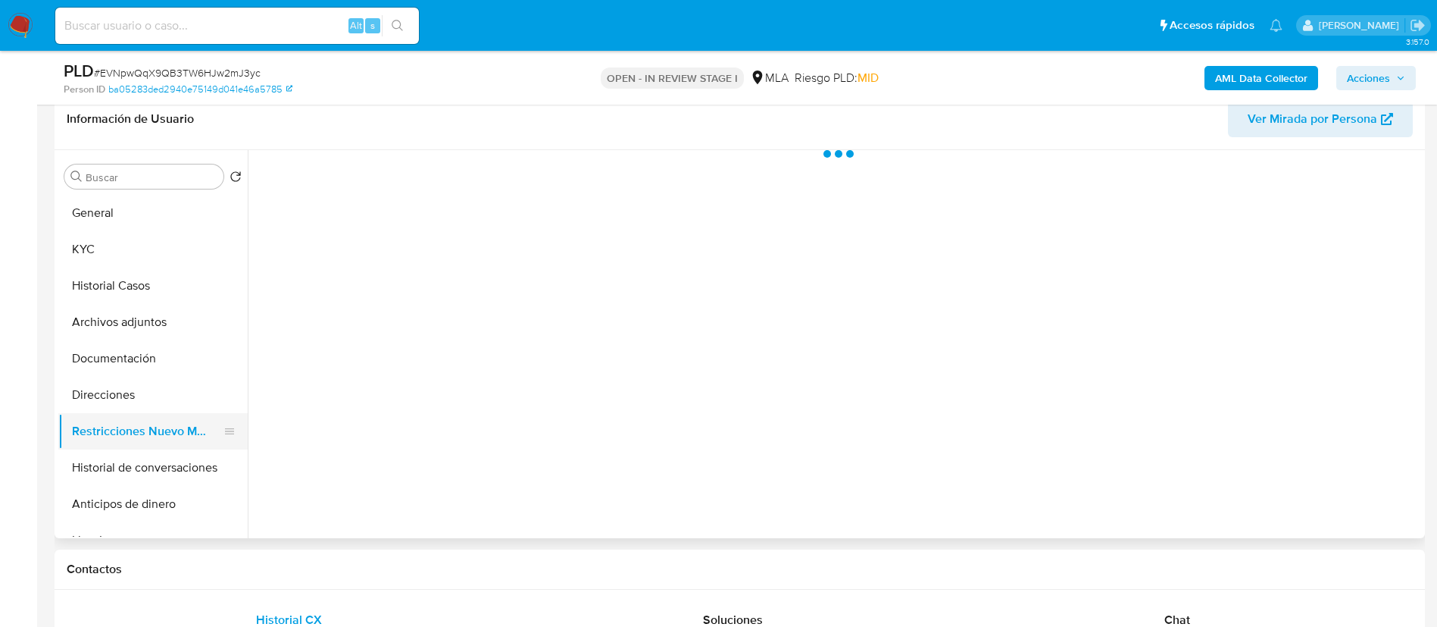
scroll to position [0, 0]
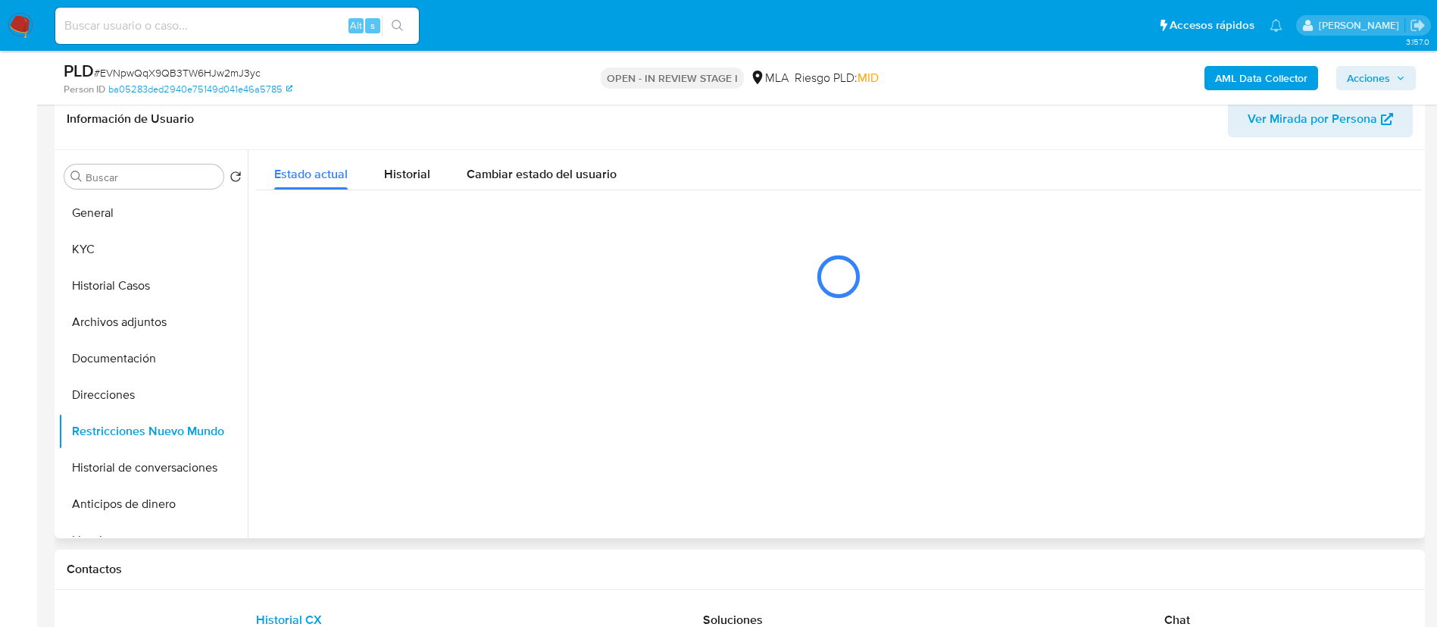
click at [280, 457] on div at bounding box center [835, 344] width 1174 height 388
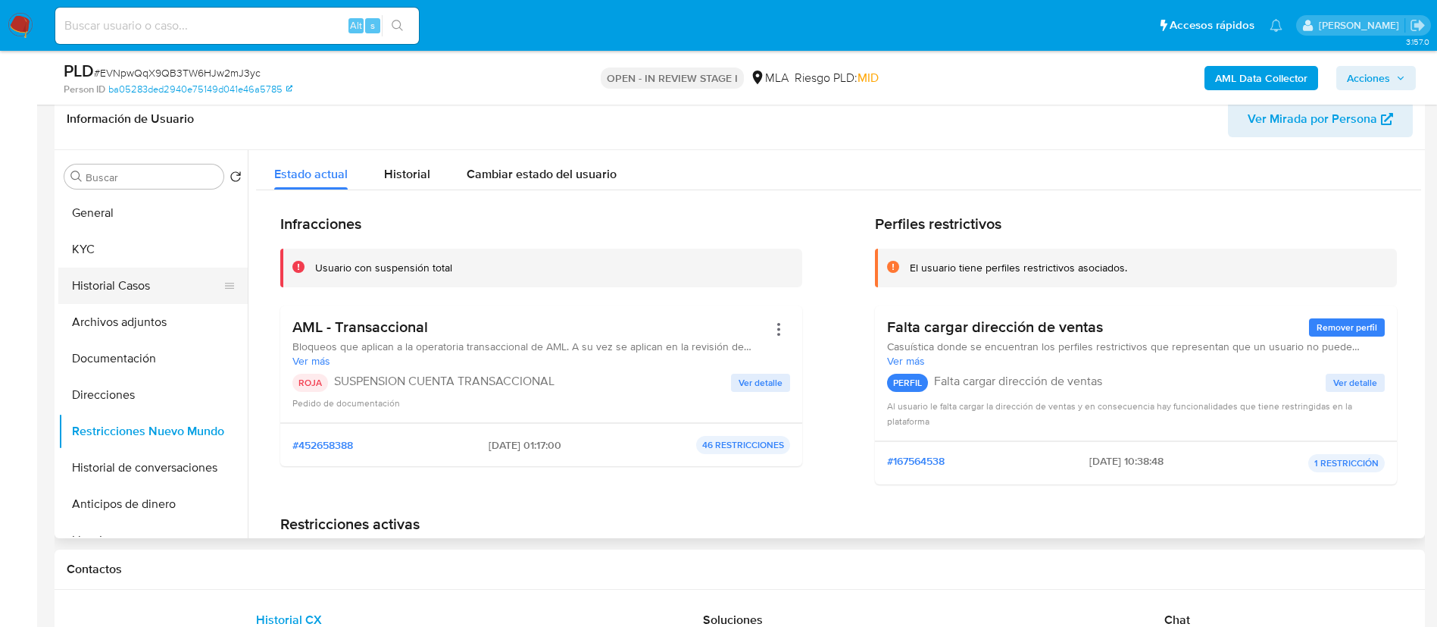
click at [124, 276] on button "Historial Casos" at bounding box center [146, 285] width 177 height 36
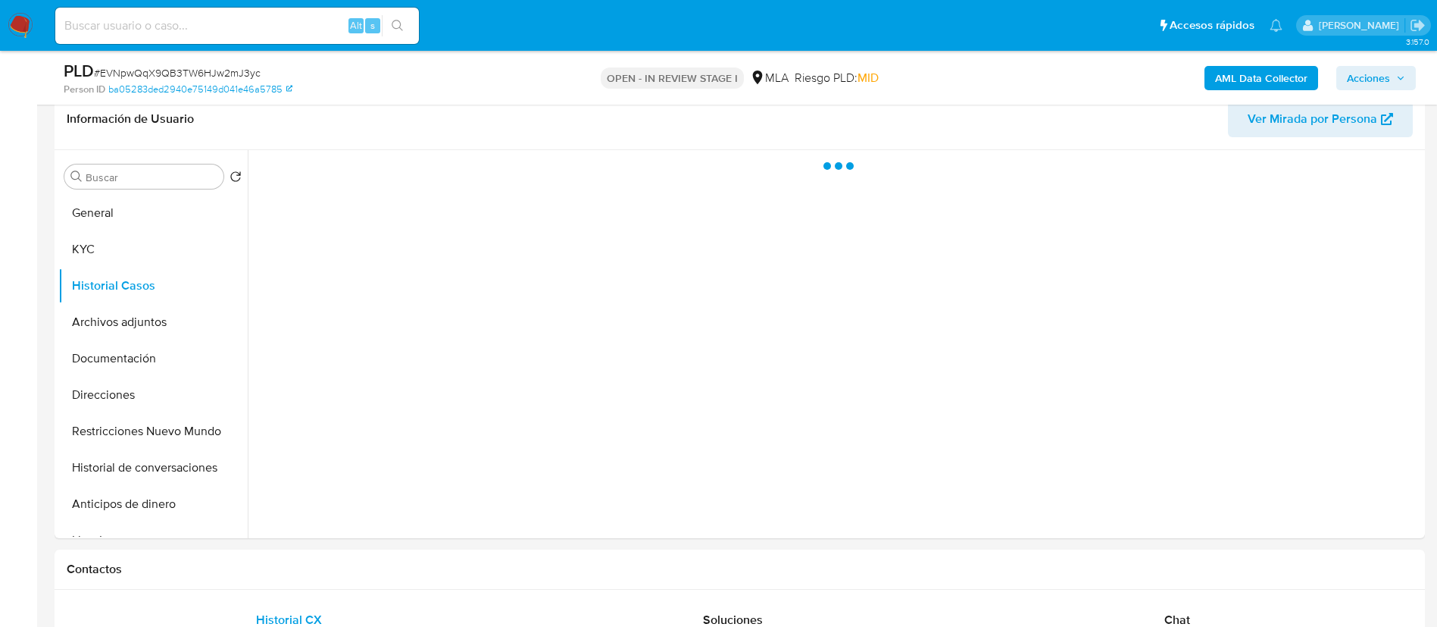
click at [1393, 69] on span "Acciones" at bounding box center [1376, 77] width 58 height 21
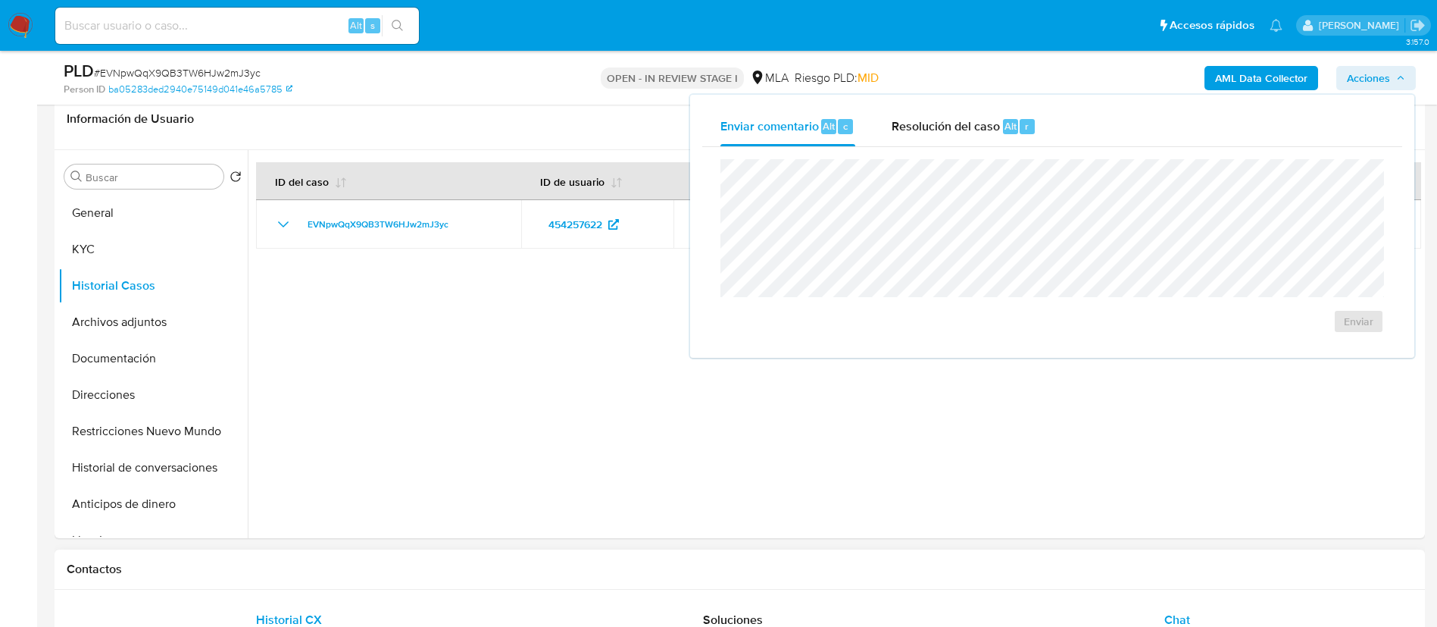
click at [1171, 618] on span "Chat" at bounding box center [1178, 619] width 26 height 17
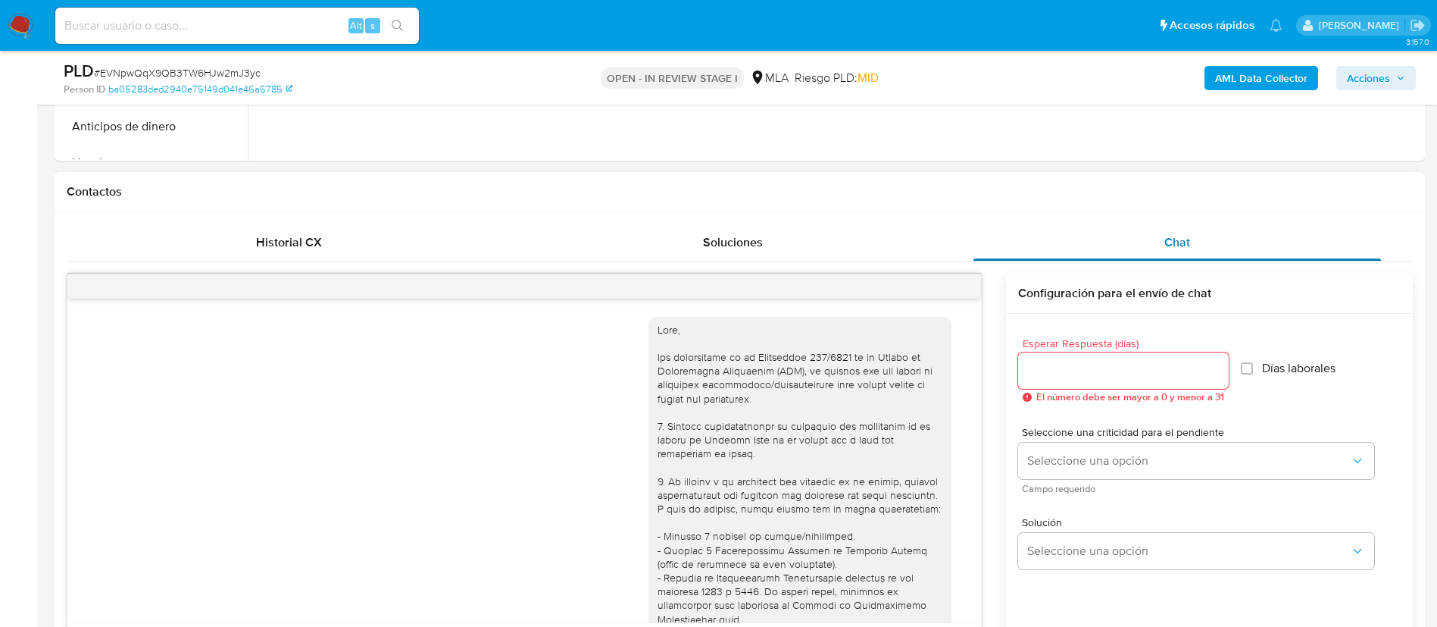
scroll to position [868, 0]
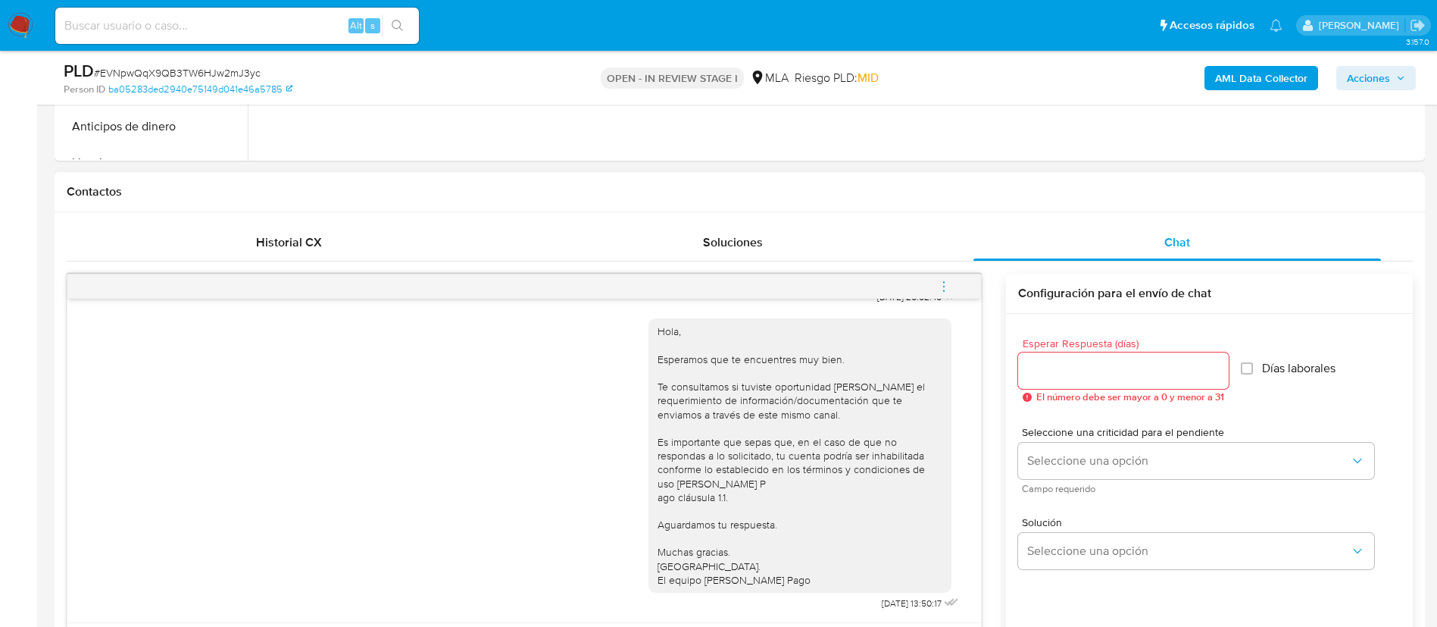
click at [939, 286] on icon "menu-action" at bounding box center [944, 287] width 14 height 14
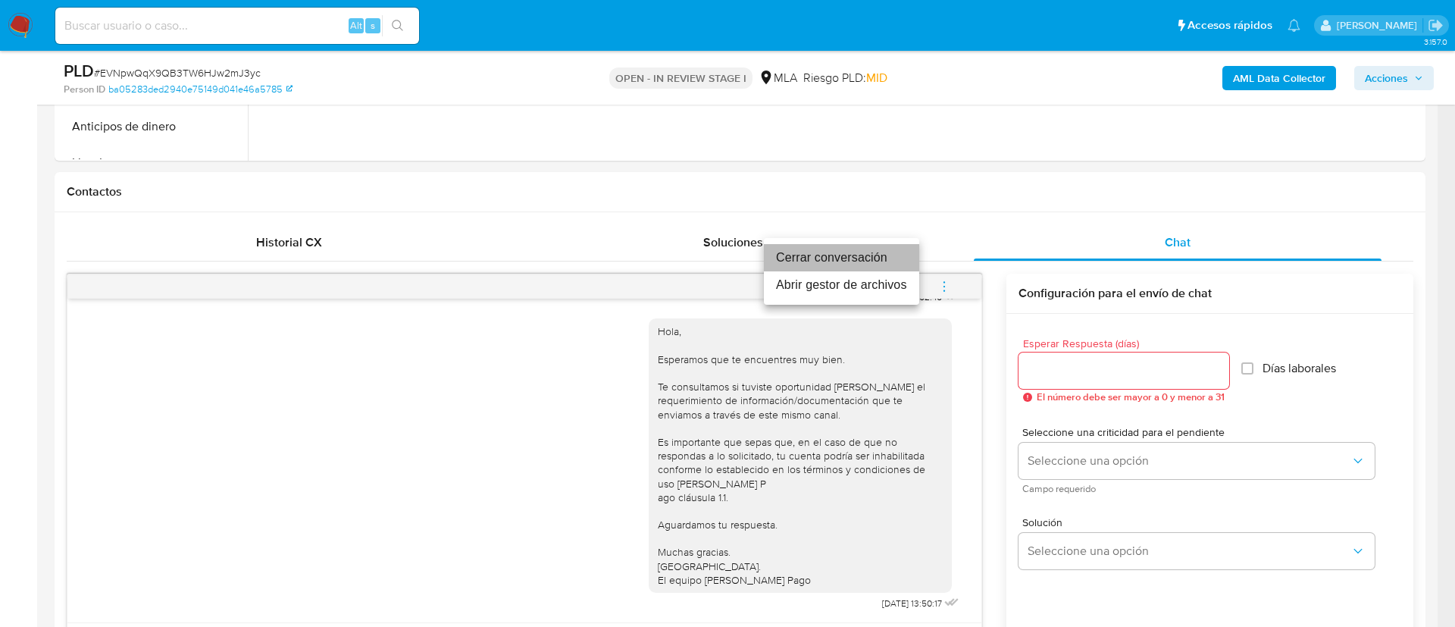
click at [863, 255] on li "Cerrar conversación" at bounding box center [841, 257] width 155 height 27
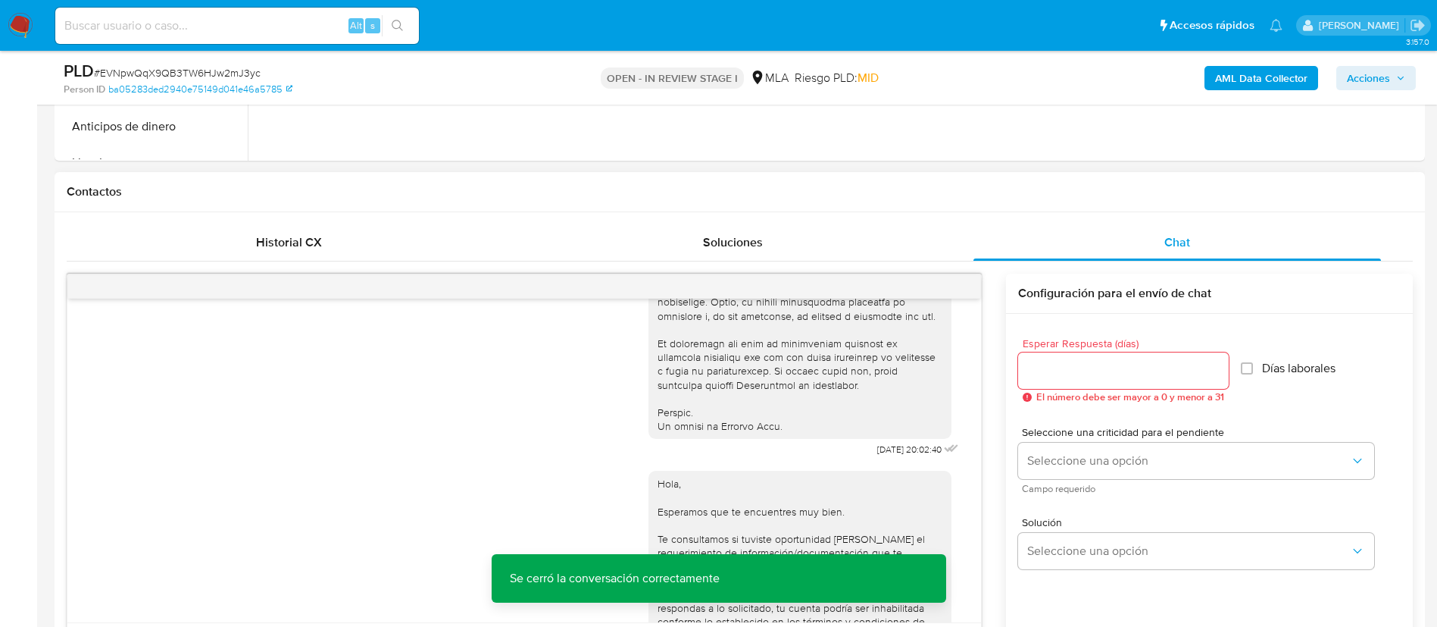
scroll to position [677, 0]
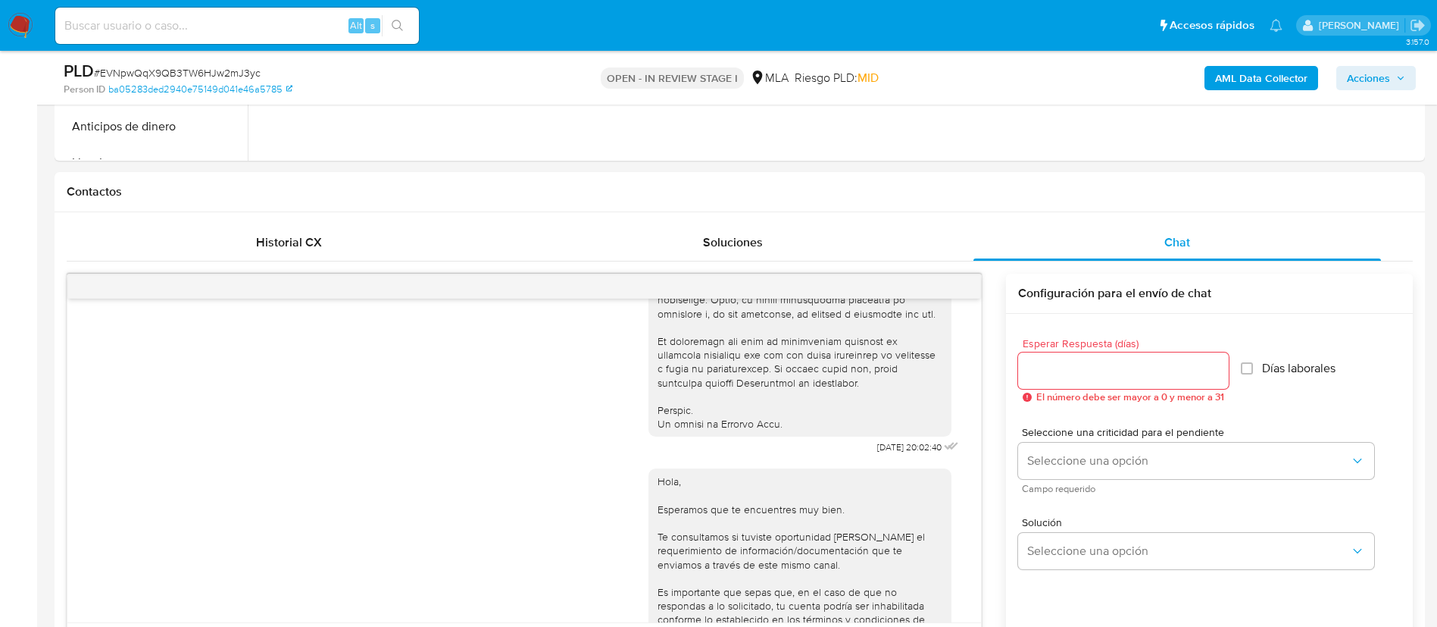
click at [1371, 80] on span "Acciones" at bounding box center [1368, 78] width 43 height 24
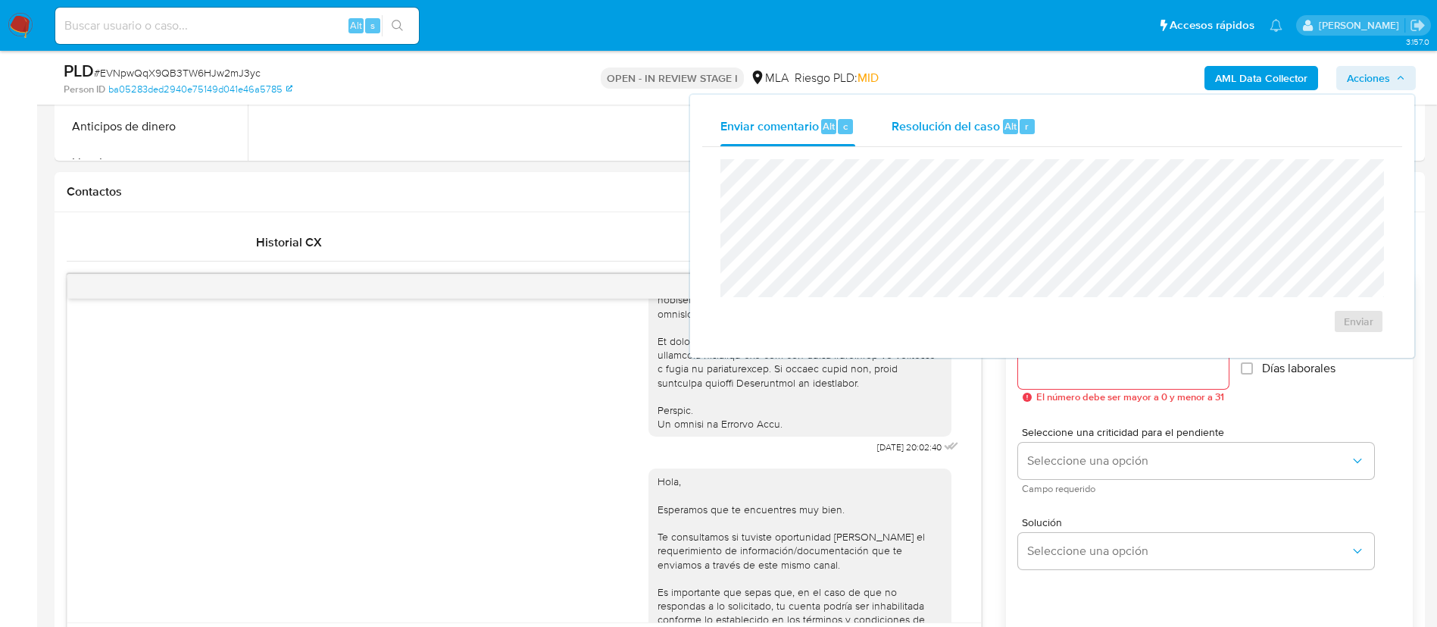
click at [1021, 122] on div "r" at bounding box center [1027, 126] width 15 height 15
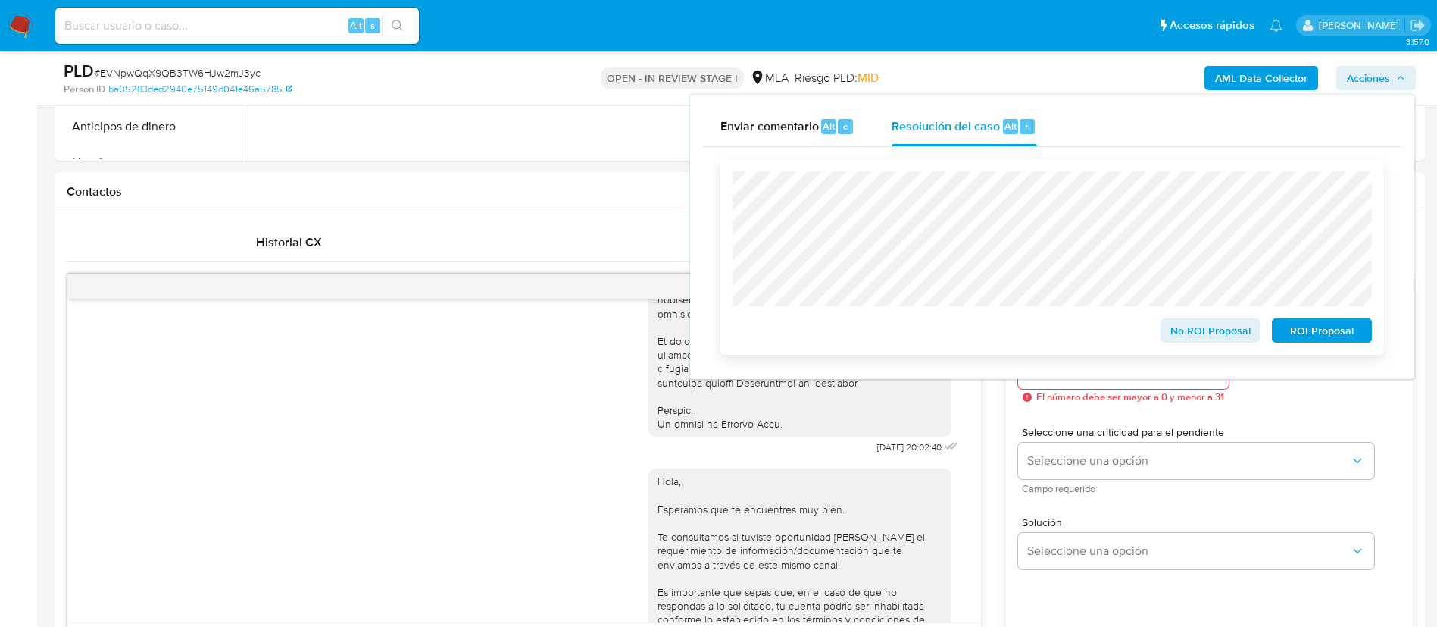
click at [1319, 330] on span "ROI Proposal" at bounding box center [1322, 330] width 79 height 21
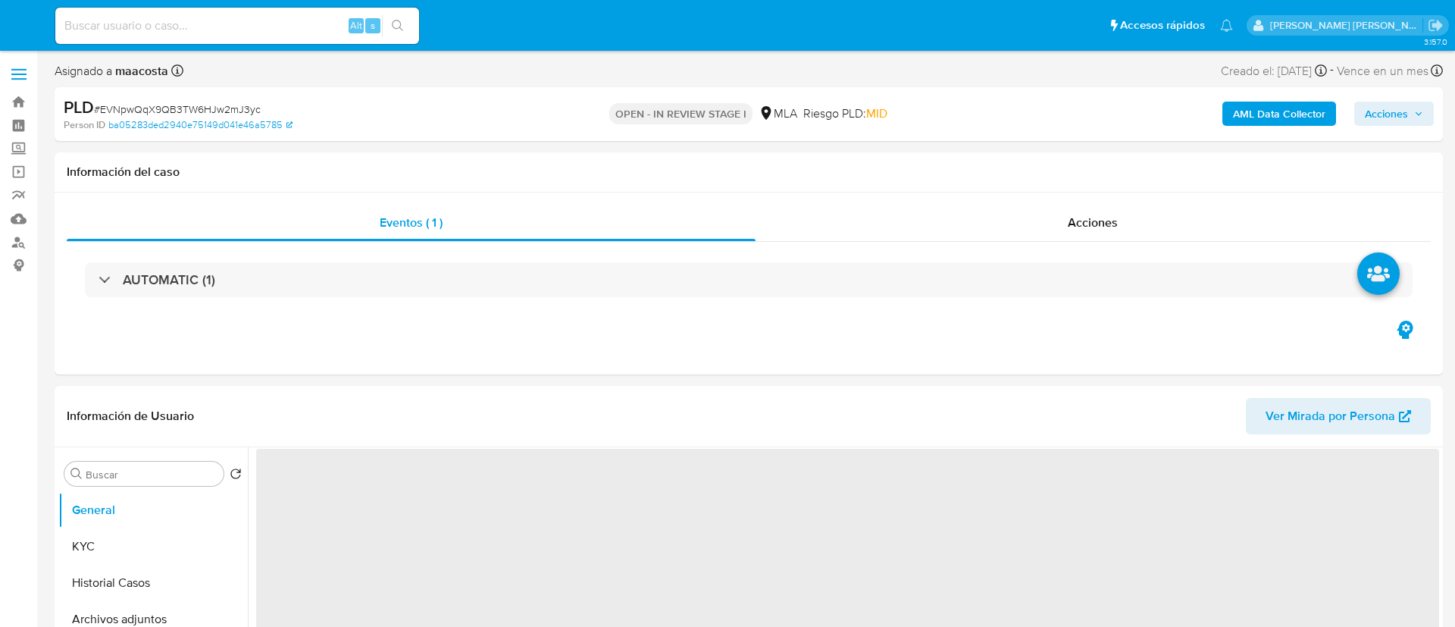
select select "10"
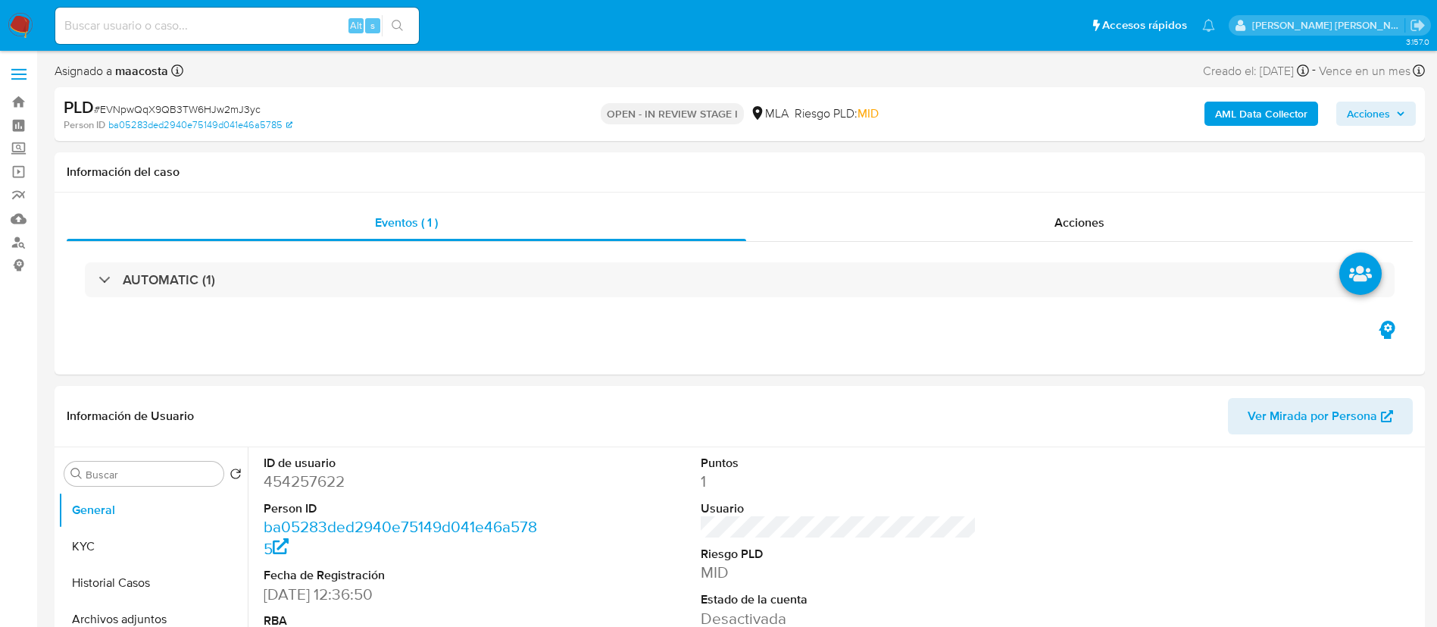
paste input "Gt4twk721YDpFskUZDIO878r"
click at [286, 32] on input "Gt4twk721YDpFskUZDIO878r" at bounding box center [237, 26] width 364 height 20
type input "Gt4twk721YDpFskUZDIO878r"
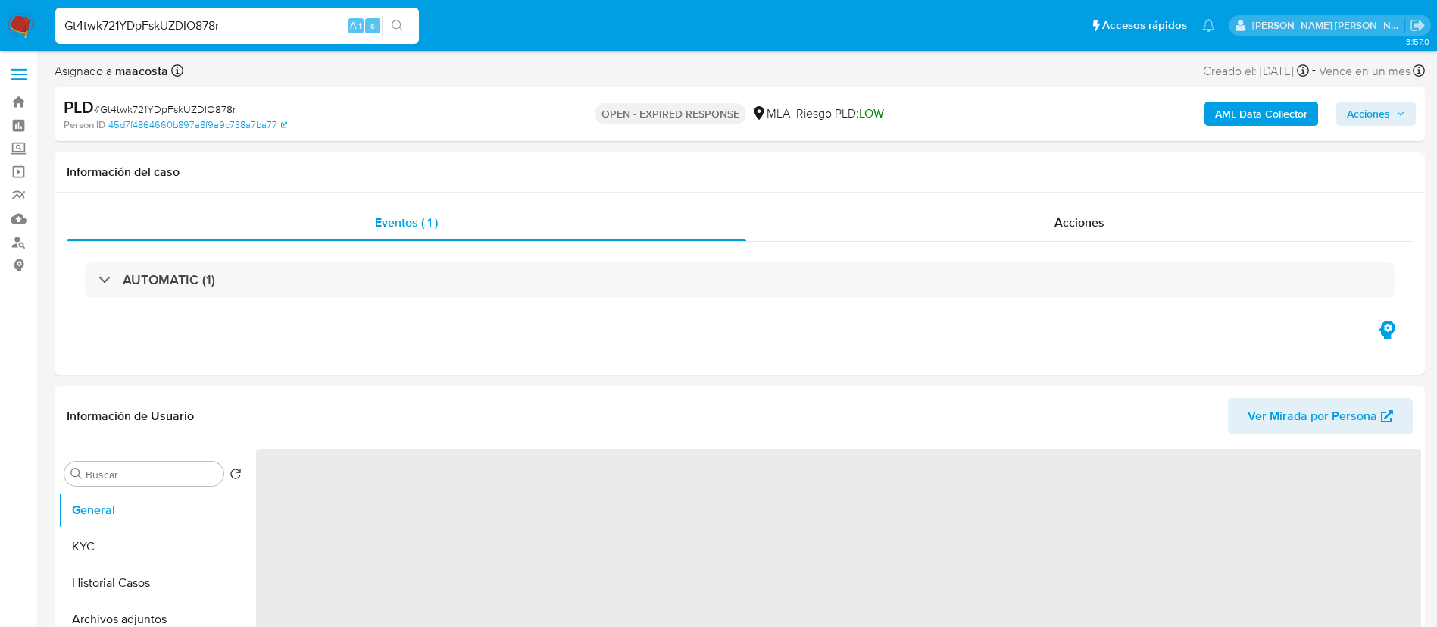
select select "10"
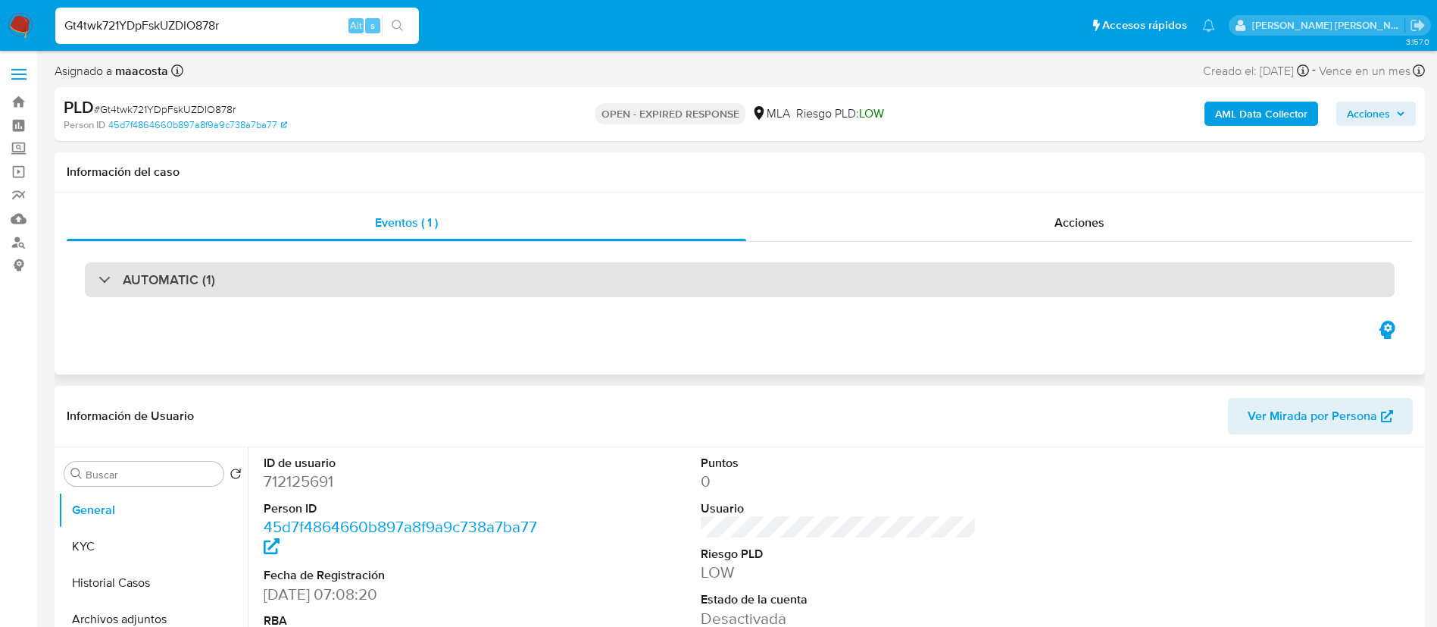
scroll to position [22, 0]
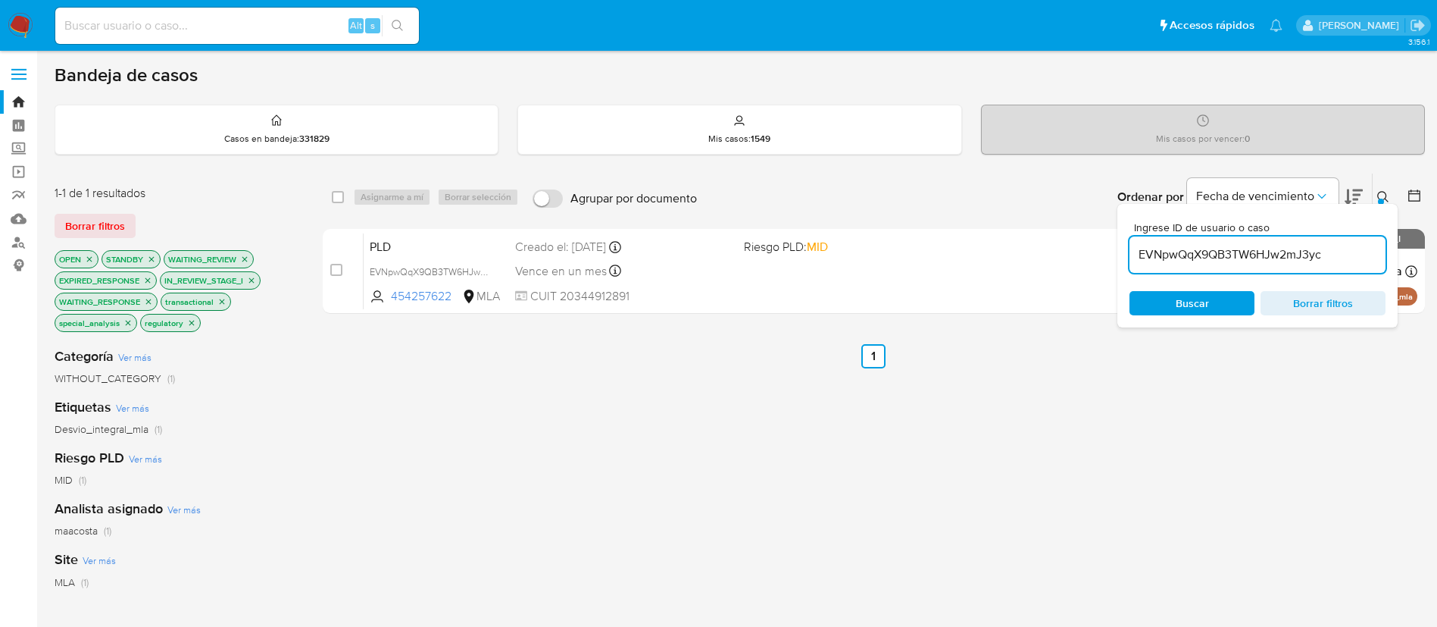
click at [1202, 260] on input "EVNpwQqX9QB3TW6HJw2mJ3yc" at bounding box center [1258, 255] width 256 height 20
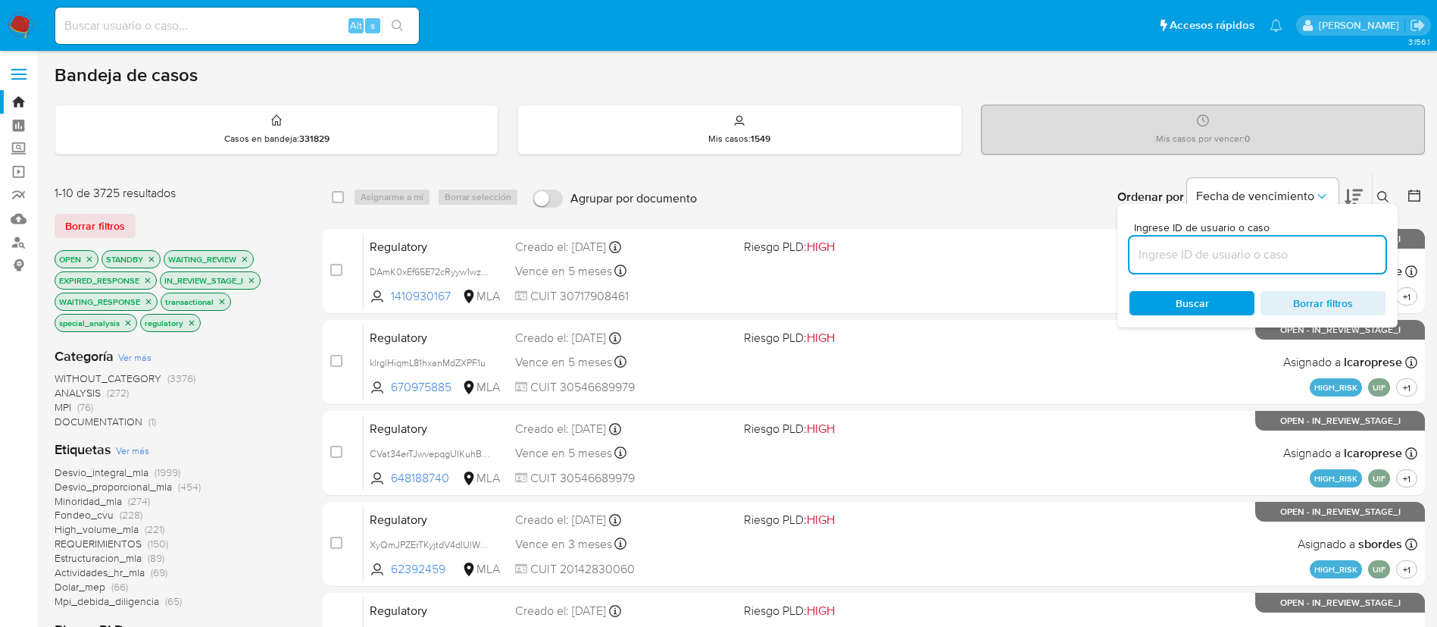
paste input "Gt4twk721YDpFskUZDIO878r"
click at [1169, 255] on input "Gt4twk721YDpFskUZDIO878r" at bounding box center [1258, 255] width 256 height 20
type input "Gt4twk721YDpFskUZDIO878r"
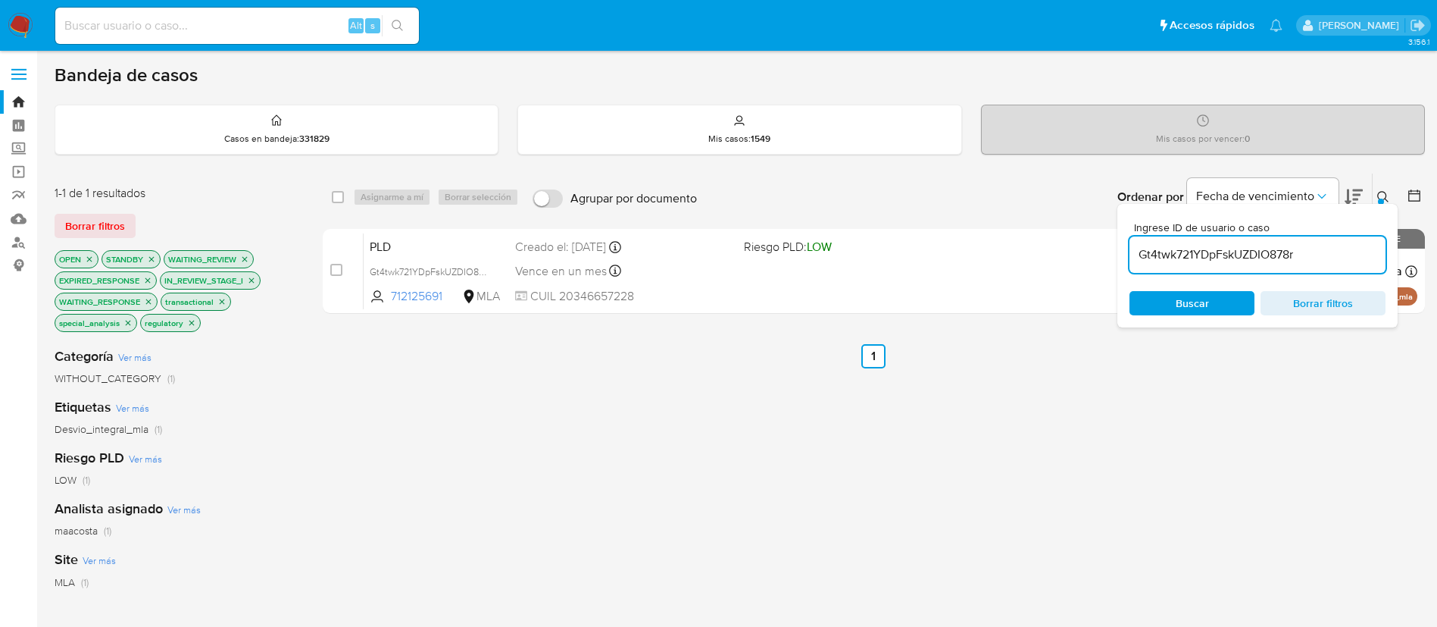
click at [340, 203] on div "select-all-cases-checkbox" at bounding box center [338, 196] width 12 height 15
click at [335, 200] on input "checkbox" at bounding box center [338, 197] width 12 height 12
checkbox input "true"
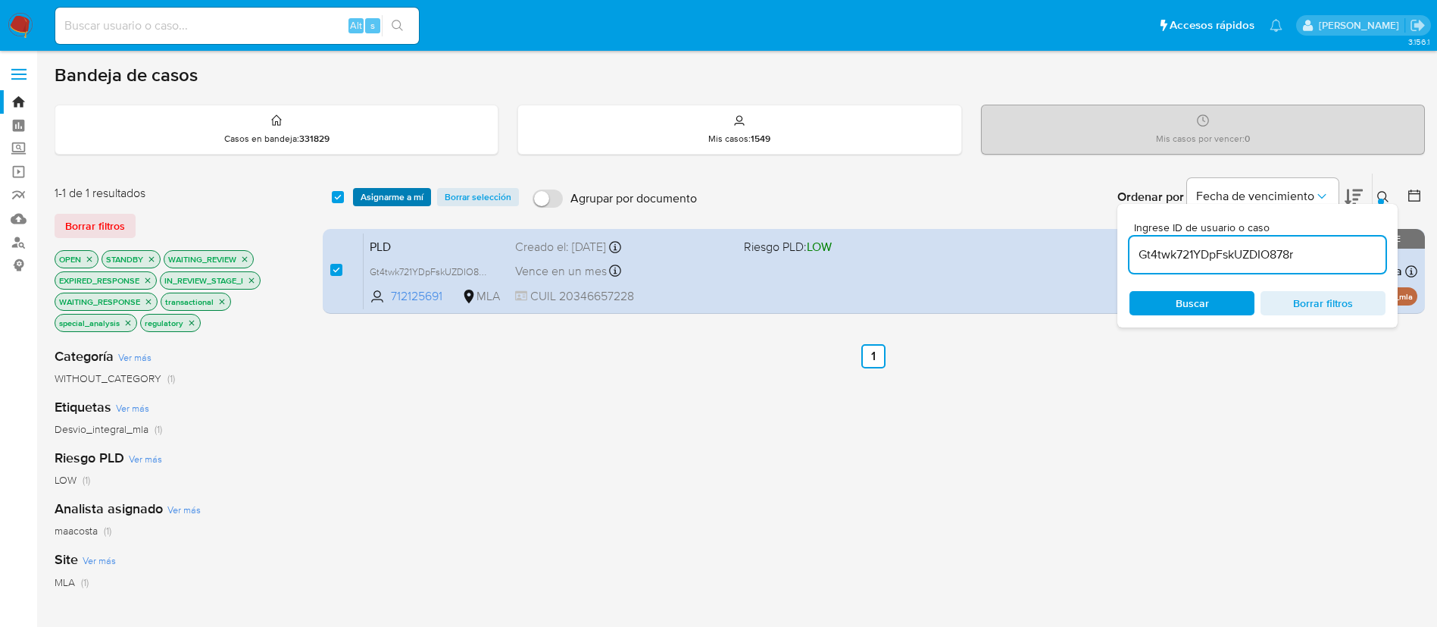
click at [371, 197] on span "Asignarme a mí" at bounding box center [392, 196] width 63 height 15
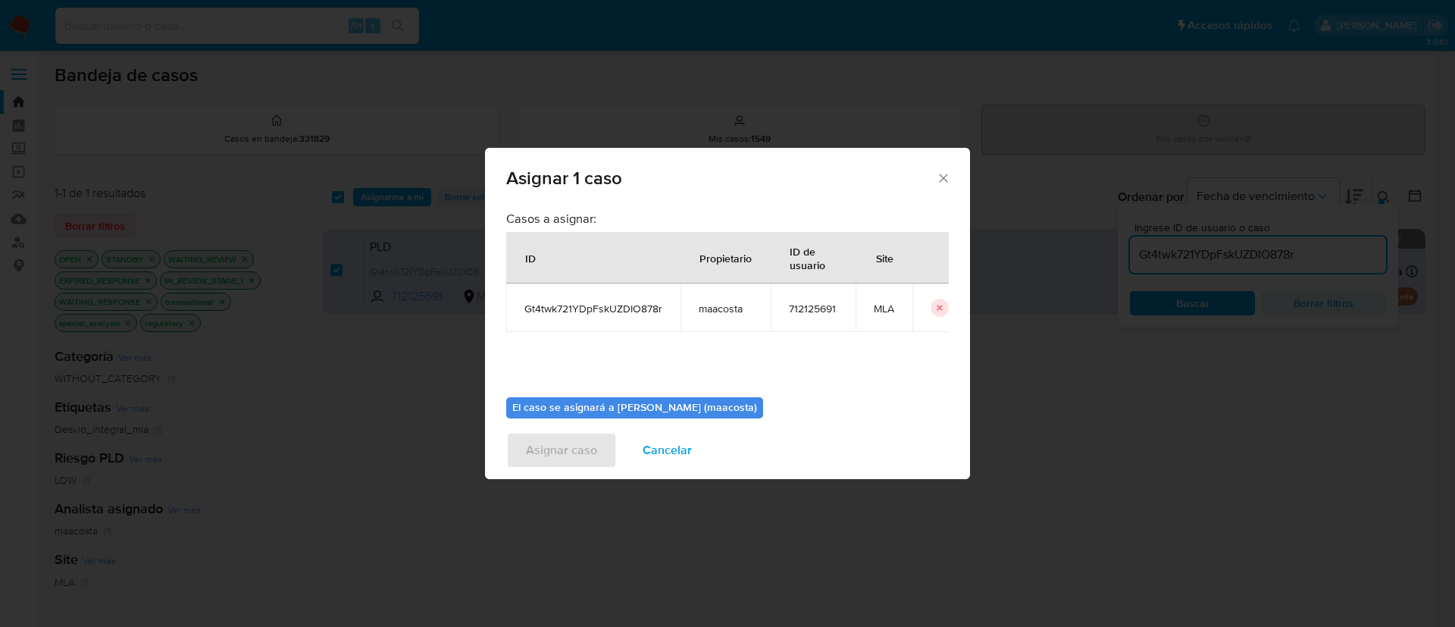
scroll to position [79, 0]
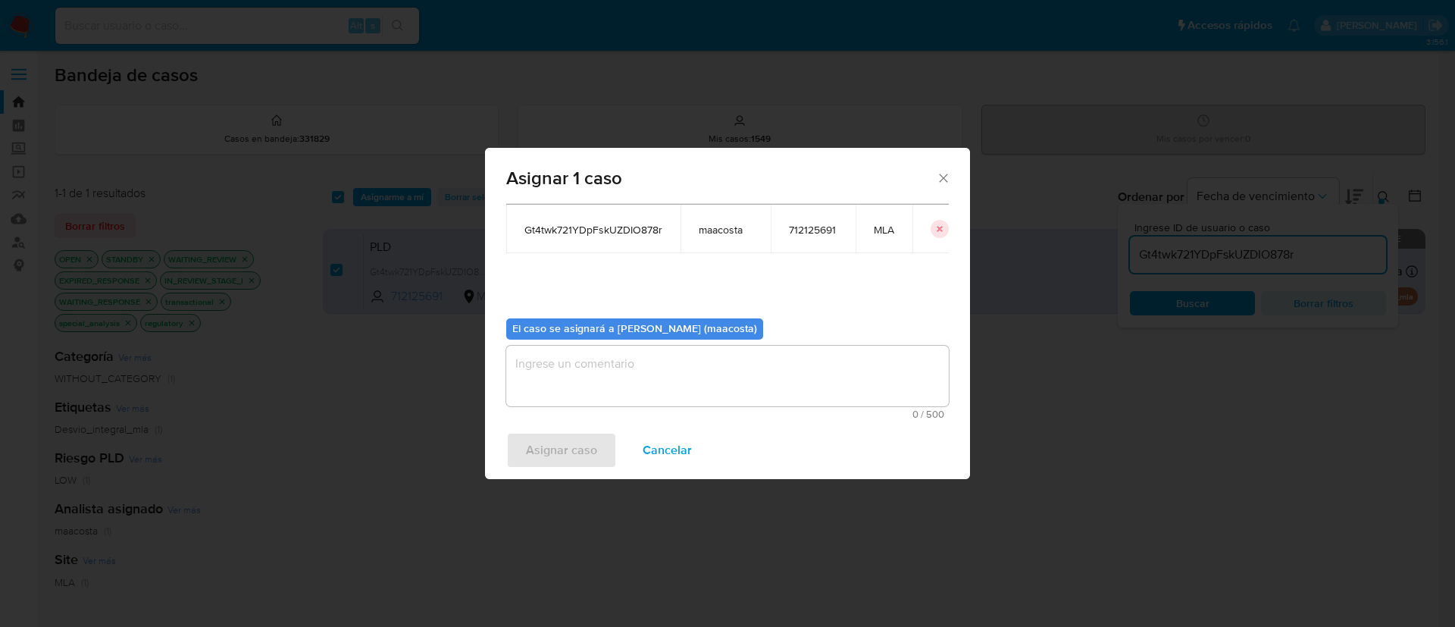
click at [614, 383] on textarea "assign-modal" at bounding box center [727, 376] width 442 height 61
click at [565, 446] on span "Asignar caso" at bounding box center [561, 449] width 71 height 33
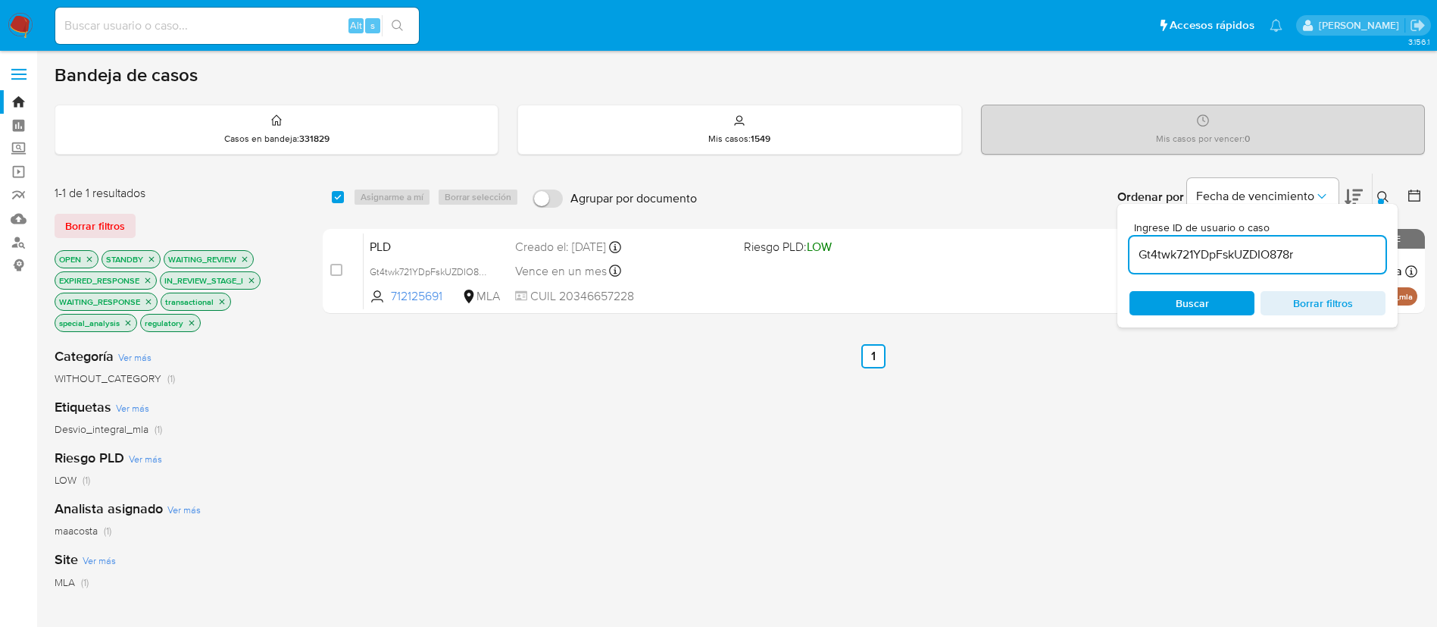
click at [1187, 255] on input "Gt4twk721YDpFskUZDIO878r" at bounding box center [1258, 255] width 256 height 20
click at [341, 199] on input "checkbox" at bounding box center [338, 197] width 12 height 12
checkbox input "true"
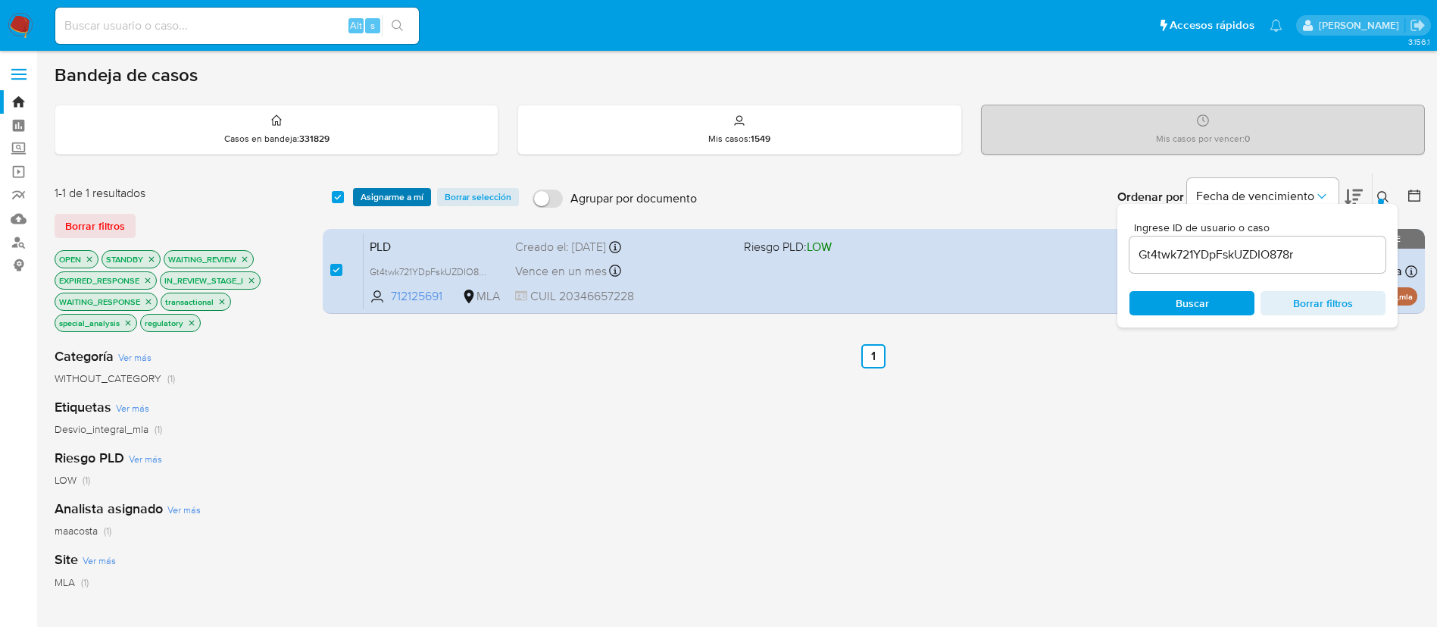
click at [371, 202] on span "Asignarme a mí" at bounding box center [392, 196] width 63 height 15
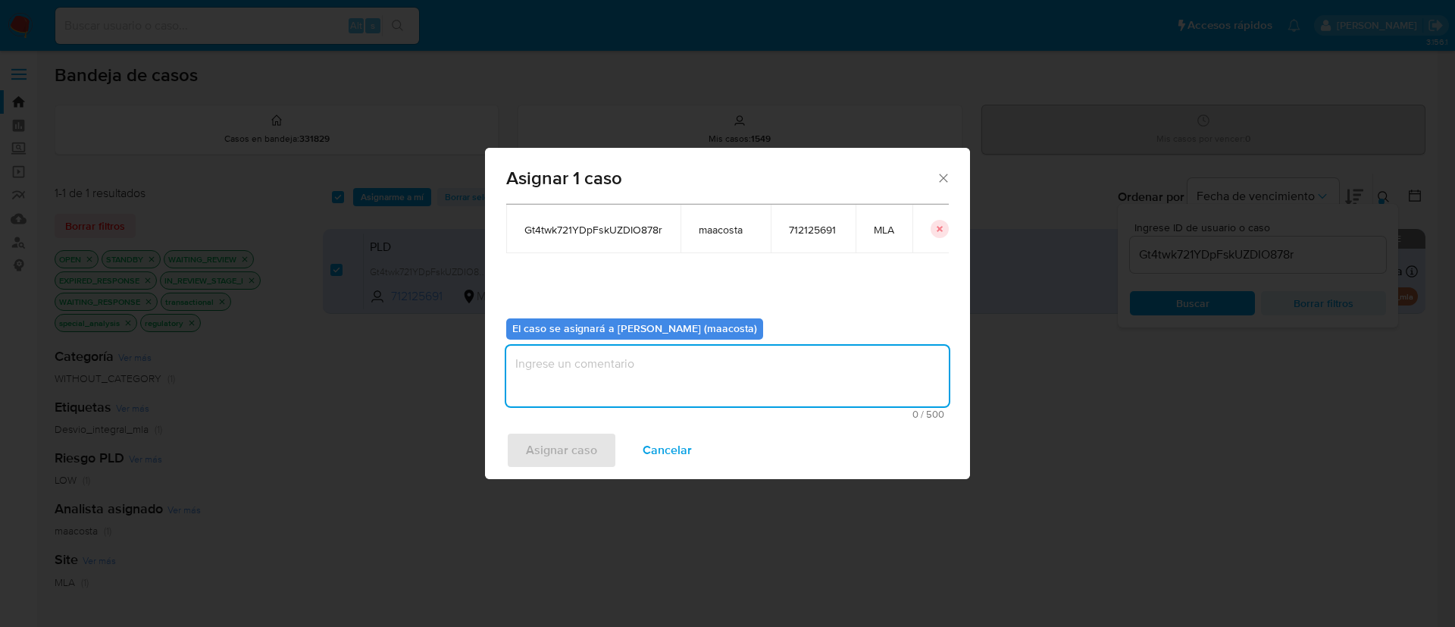
click at [547, 387] on textarea "assign-modal" at bounding box center [727, 376] width 442 height 61
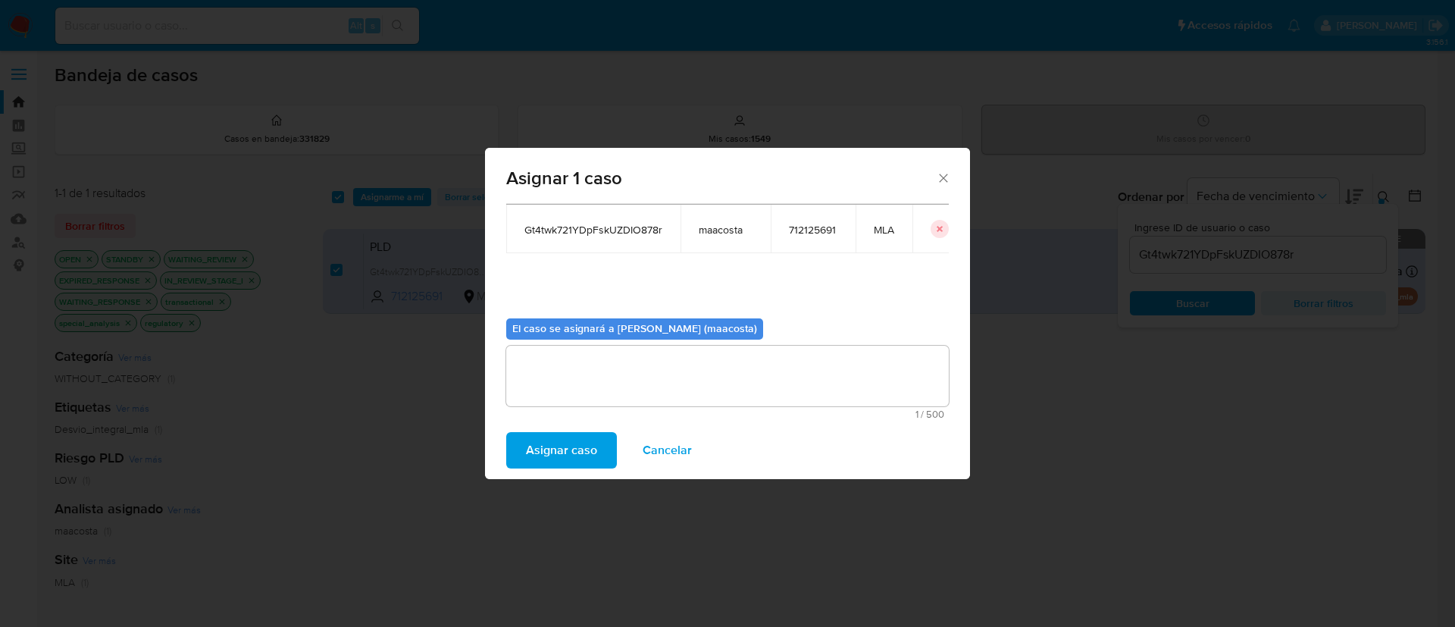
click at [541, 445] on span "Asignar caso" at bounding box center [561, 449] width 71 height 33
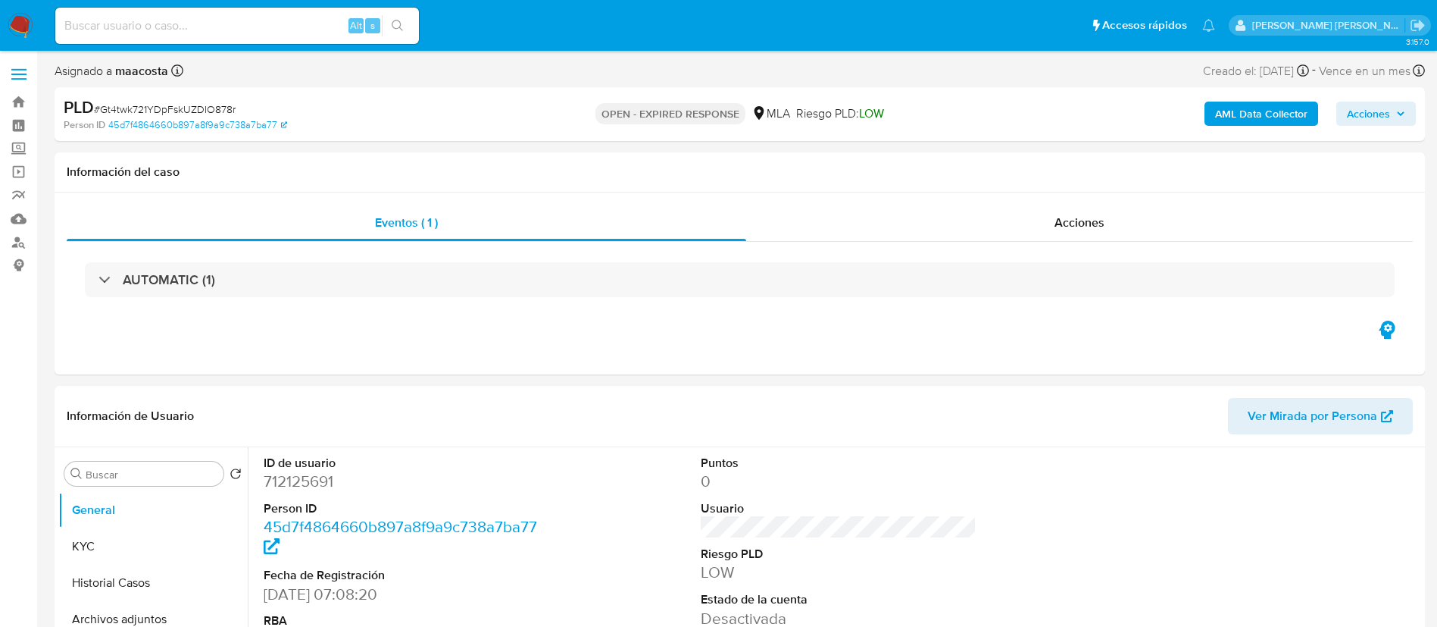
select select "10"
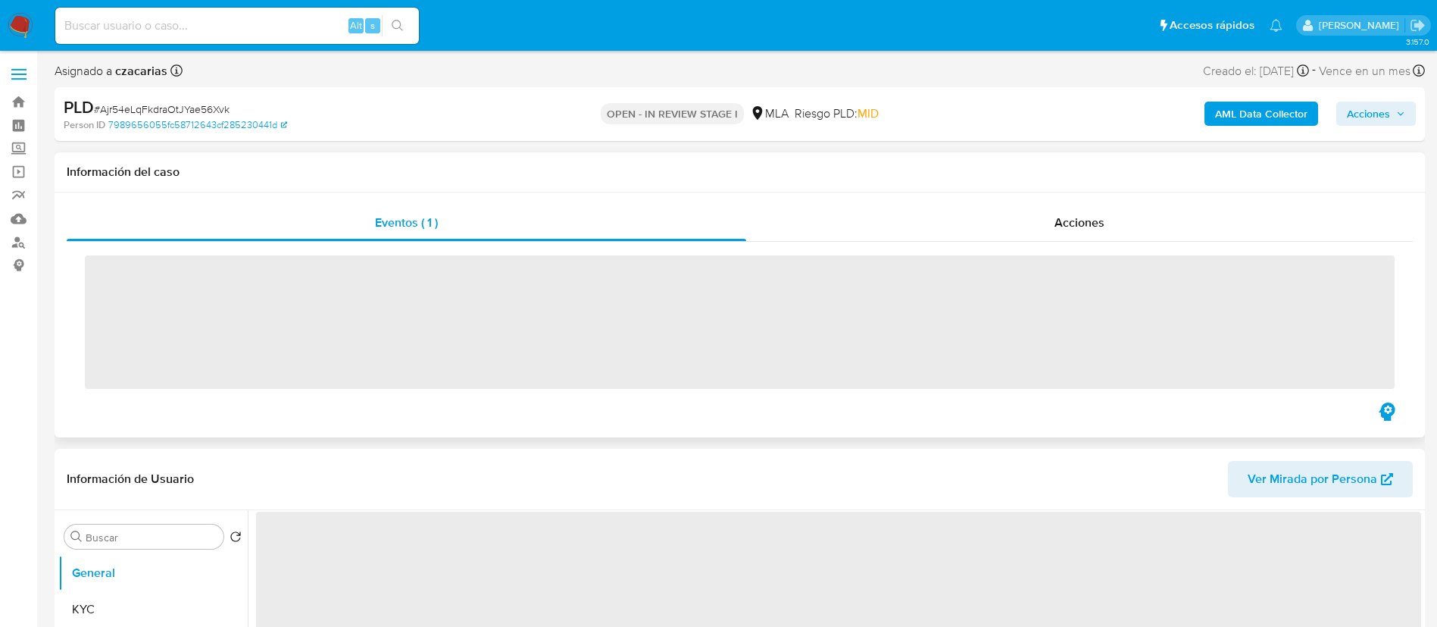
click at [95, 414] on div "Eventos ( 1 ) Acciones ‌" at bounding box center [740, 314] width 1371 height 245
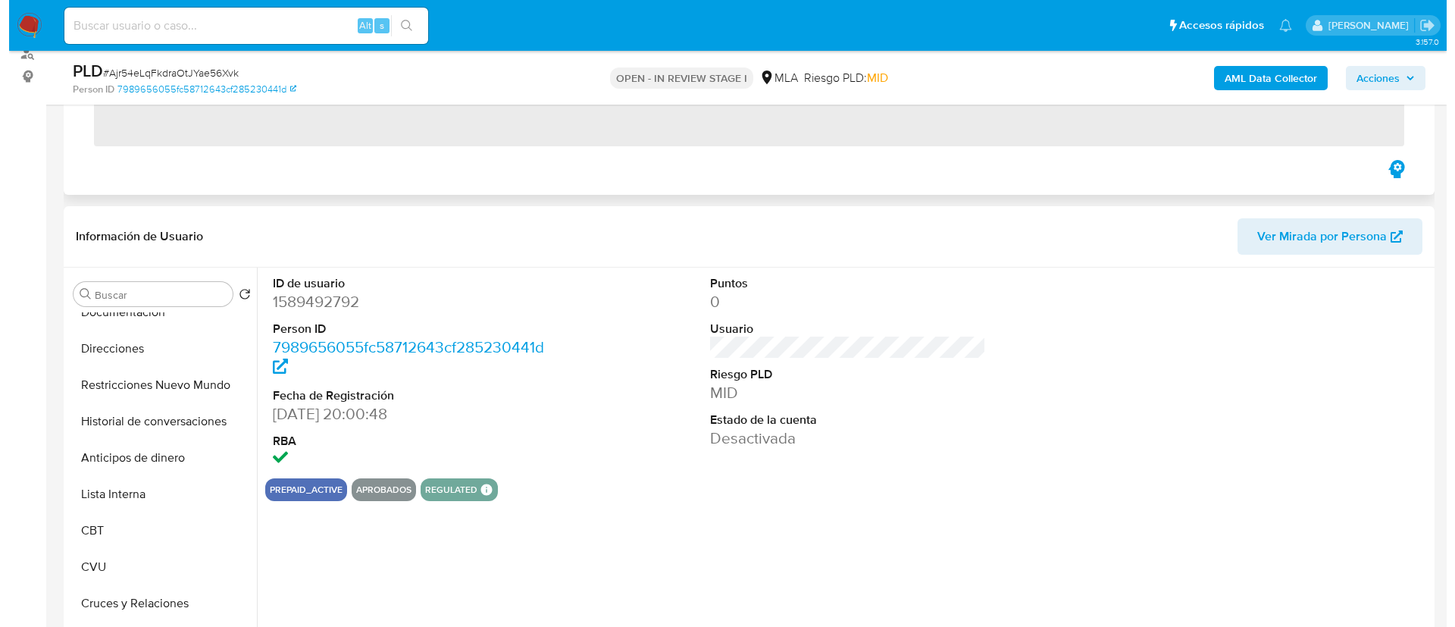
scroll to position [167, 0]
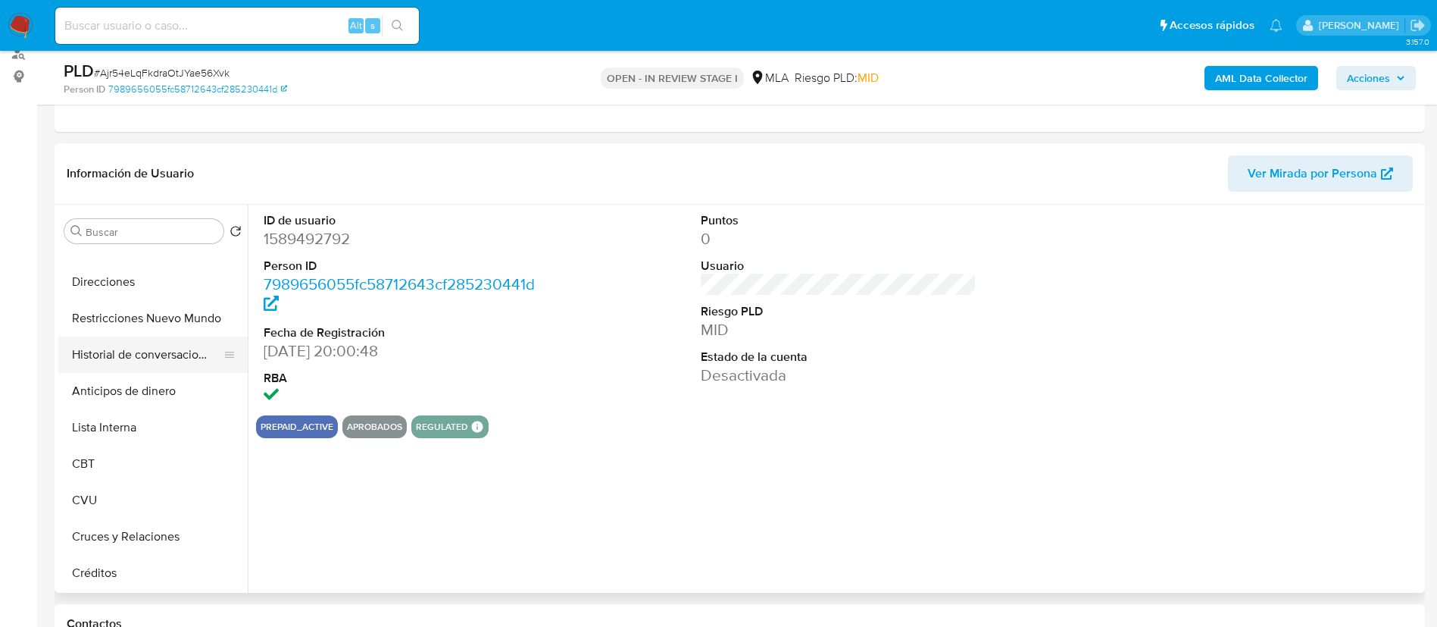
click at [170, 351] on button "Historial de conversaciones" at bounding box center [146, 354] width 177 height 36
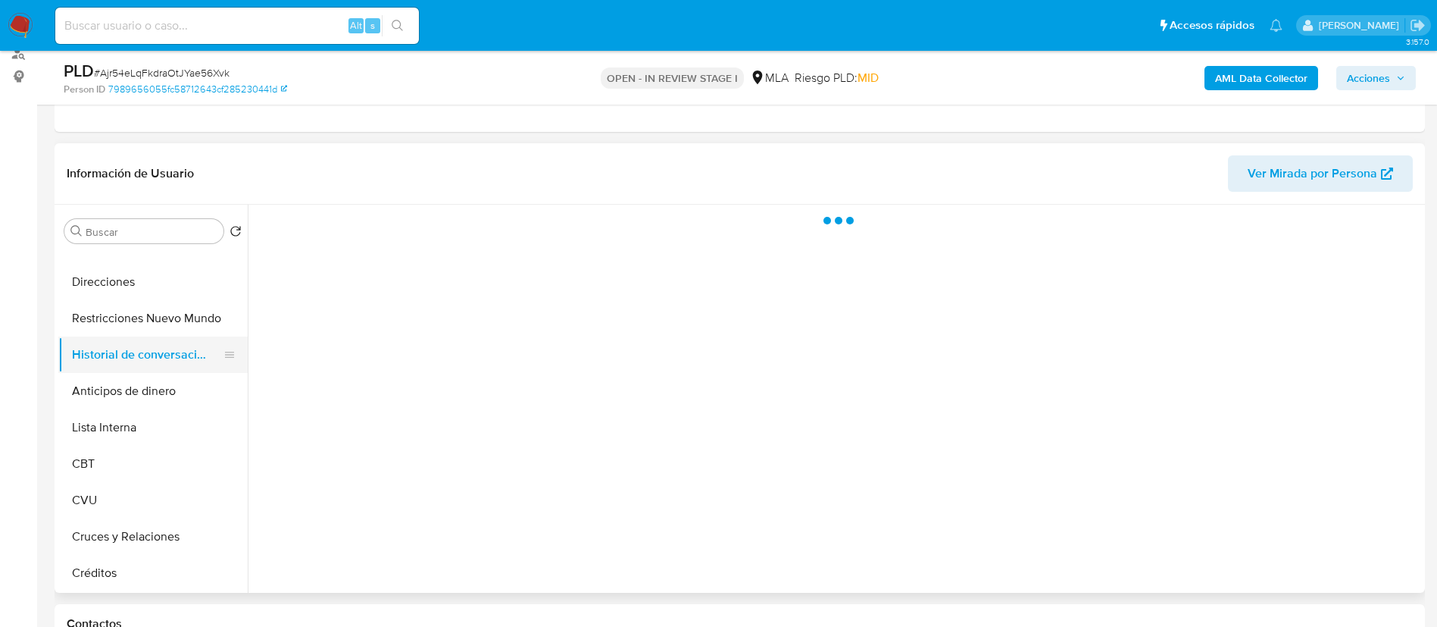
select select "10"
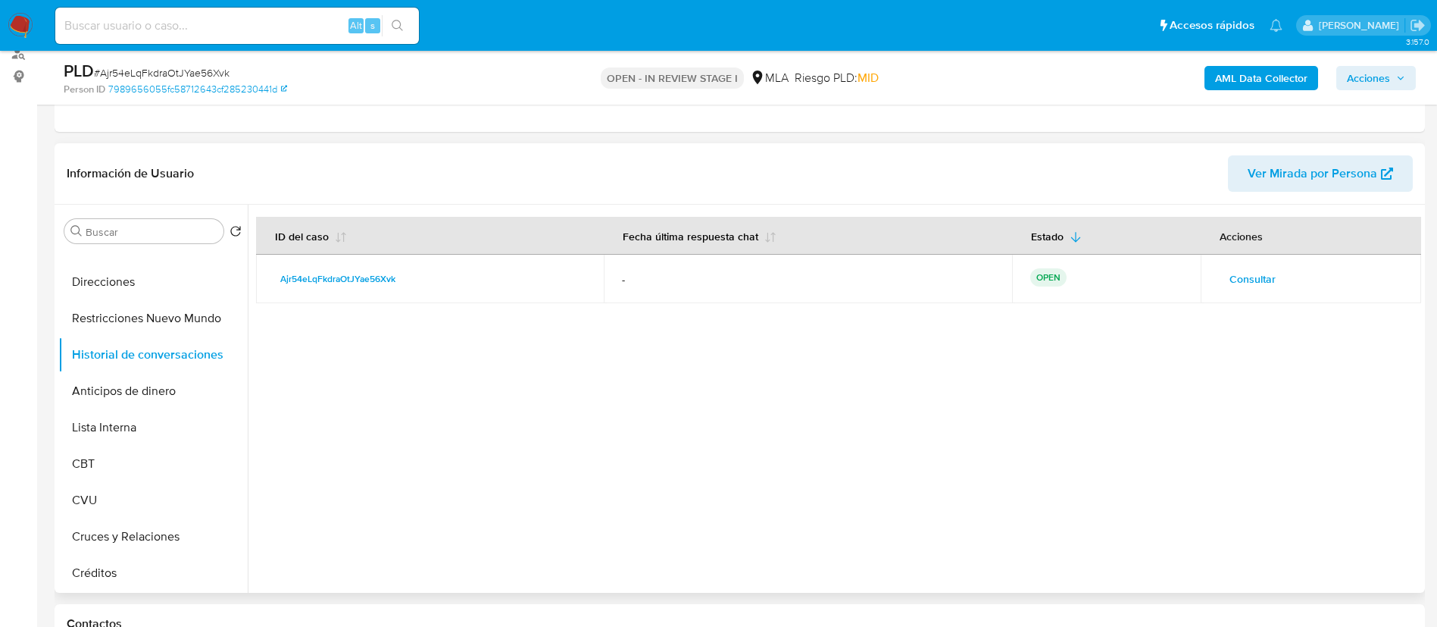
click at [1268, 280] on span "Consultar" at bounding box center [1253, 278] width 46 height 21
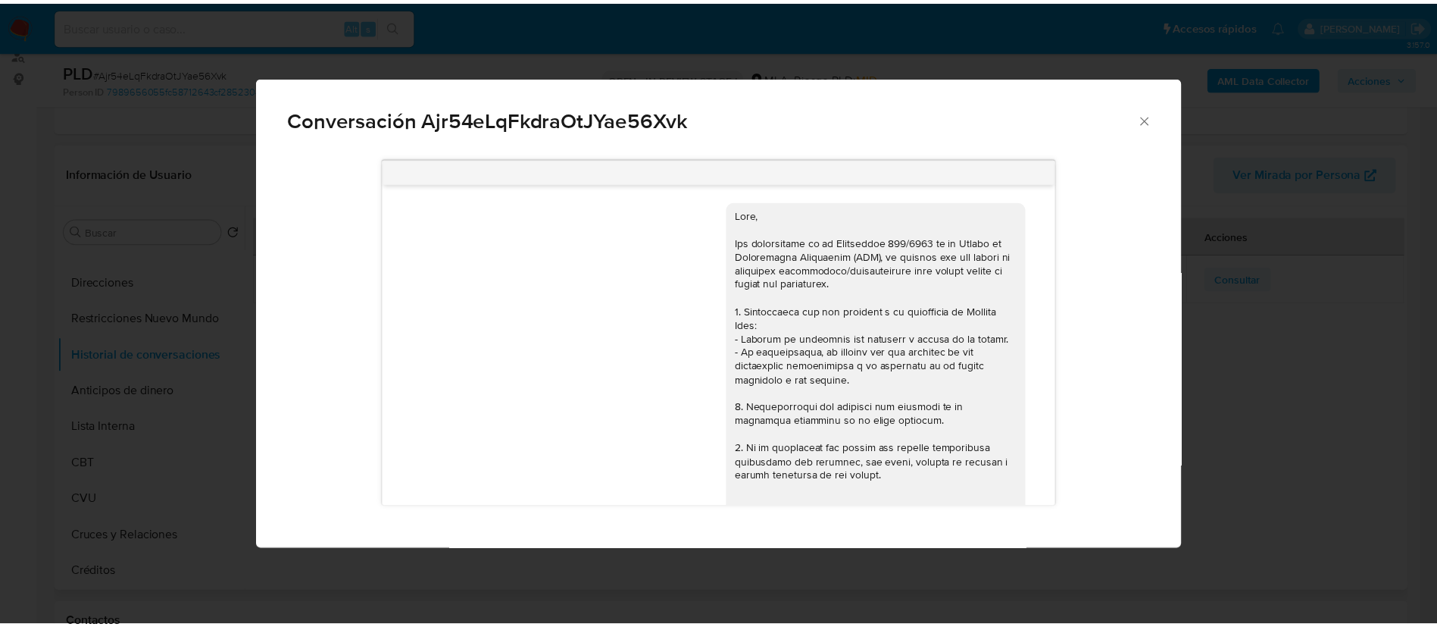
scroll to position [704, 0]
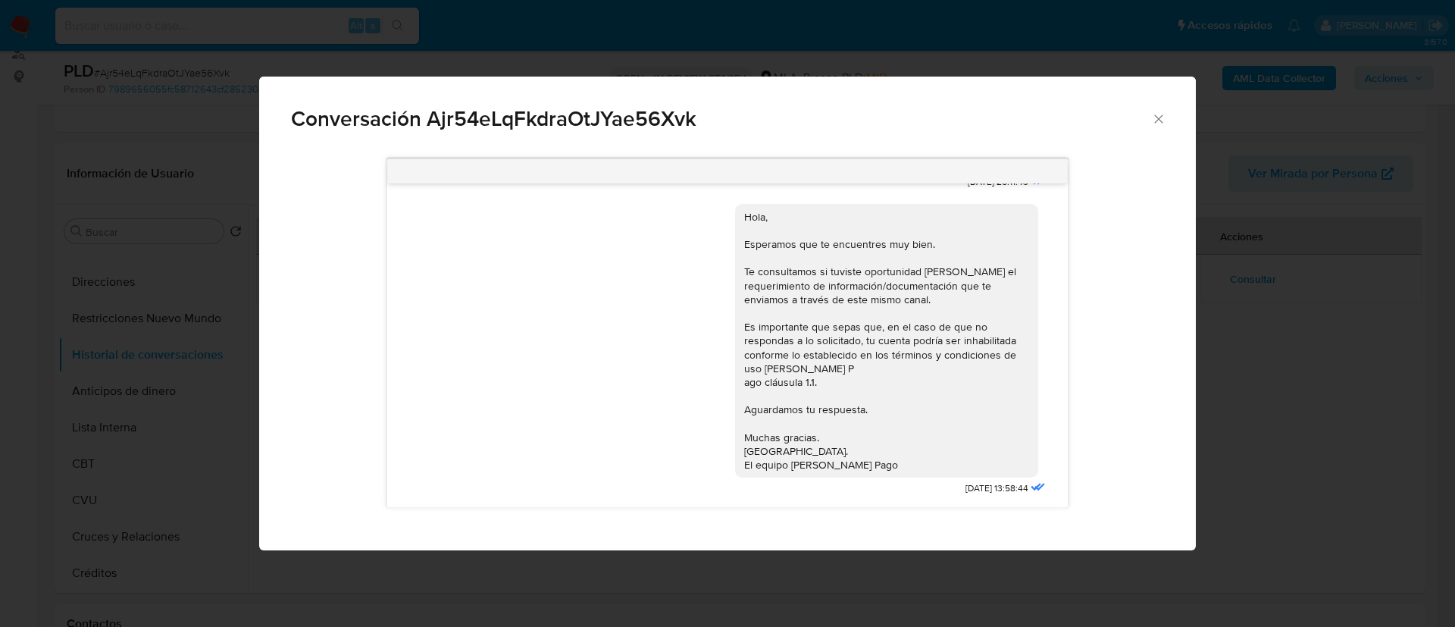
click at [1153, 117] on icon "Cerrar" at bounding box center [1158, 118] width 15 height 15
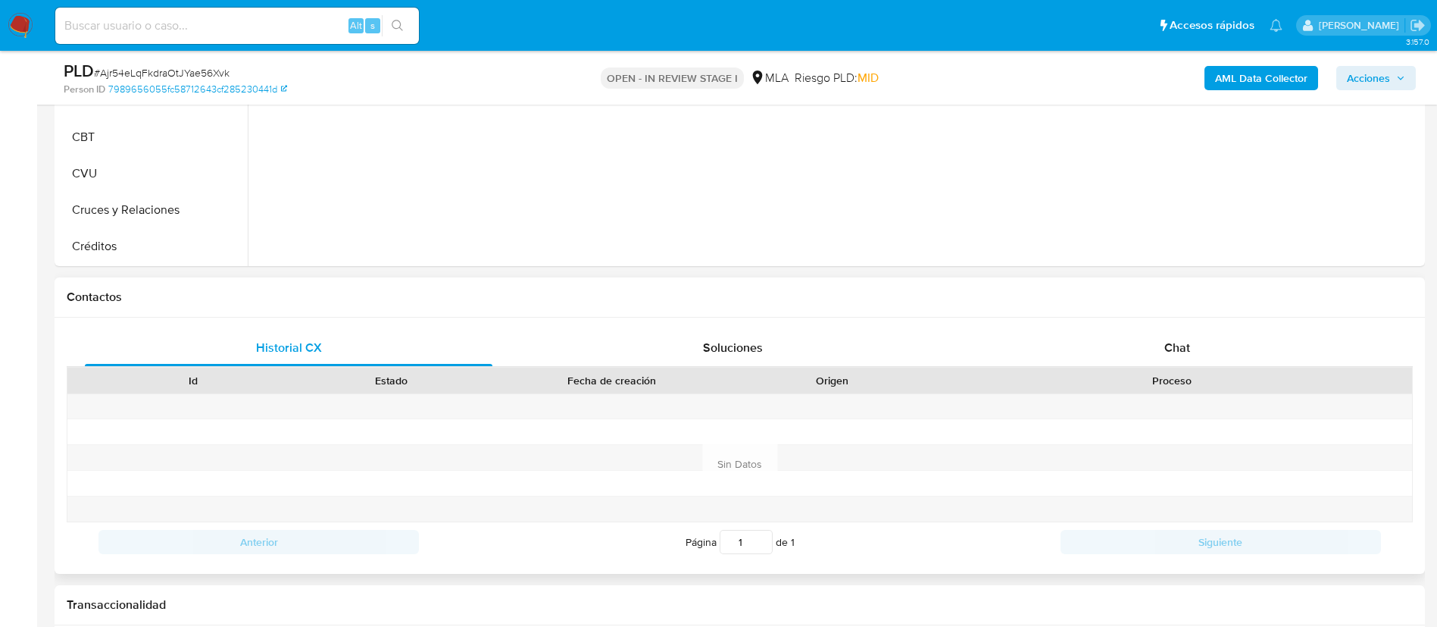
scroll to position [516, 0]
click at [1187, 353] on span "Chat" at bounding box center [1178, 346] width 26 height 17
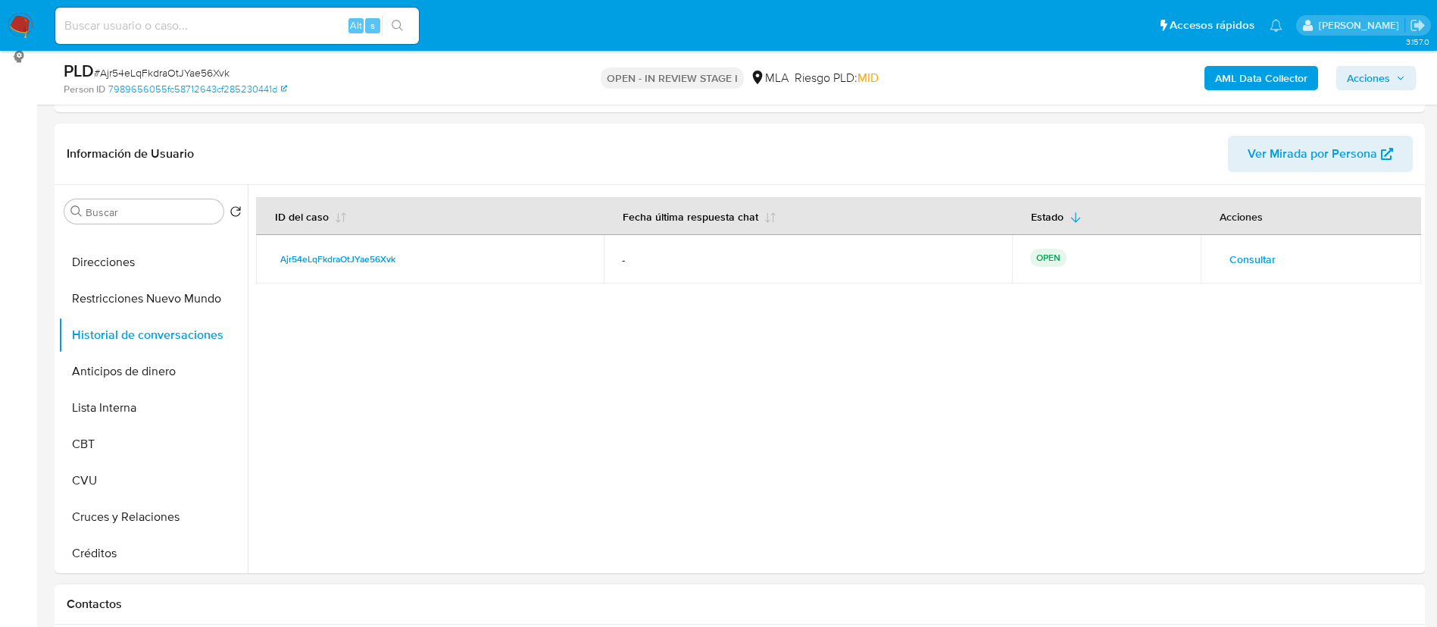
scroll to position [205, 0]
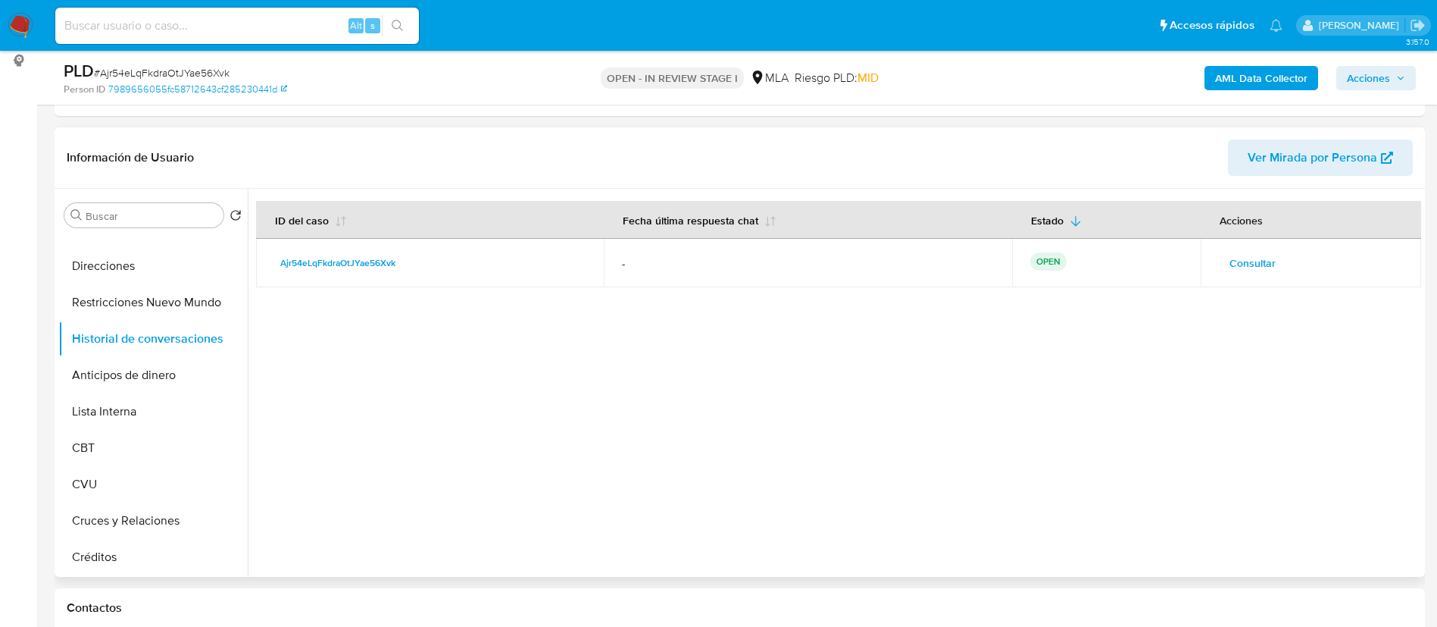
click at [286, 479] on div at bounding box center [835, 383] width 1174 height 388
click at [291, 399] on div at bounding box center [835, 383] width 1174 height 388
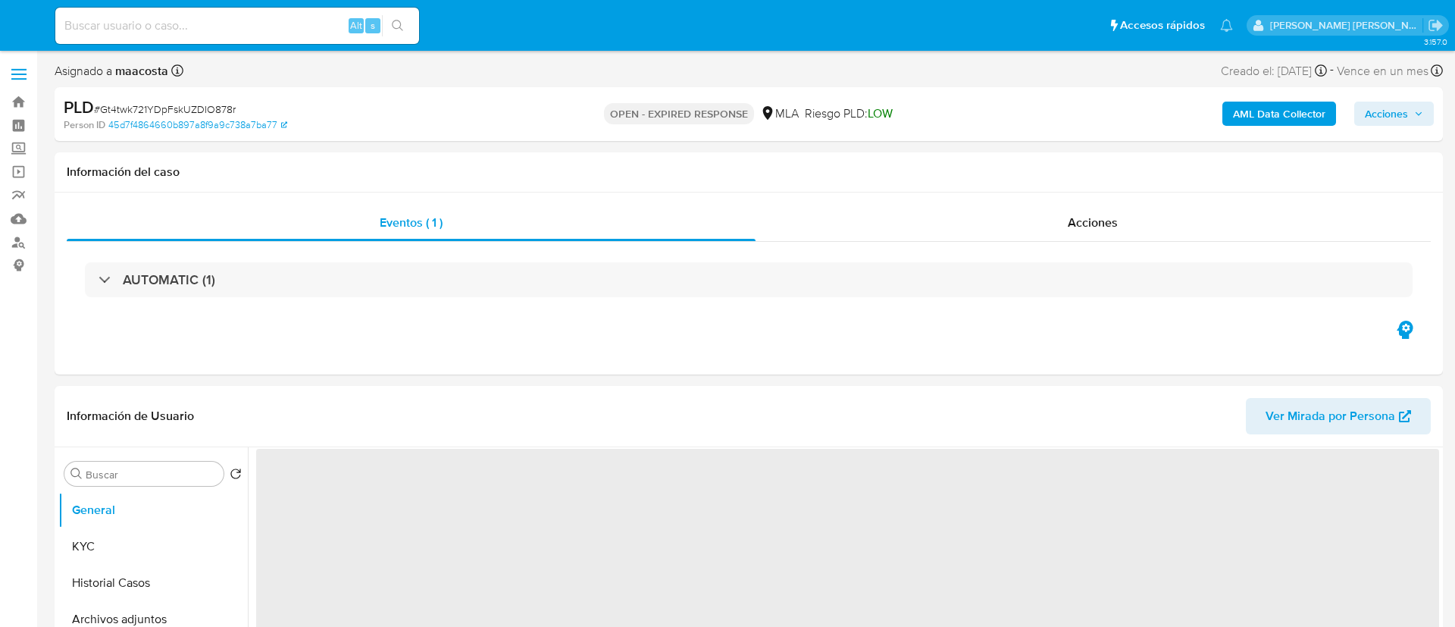
select select "10"
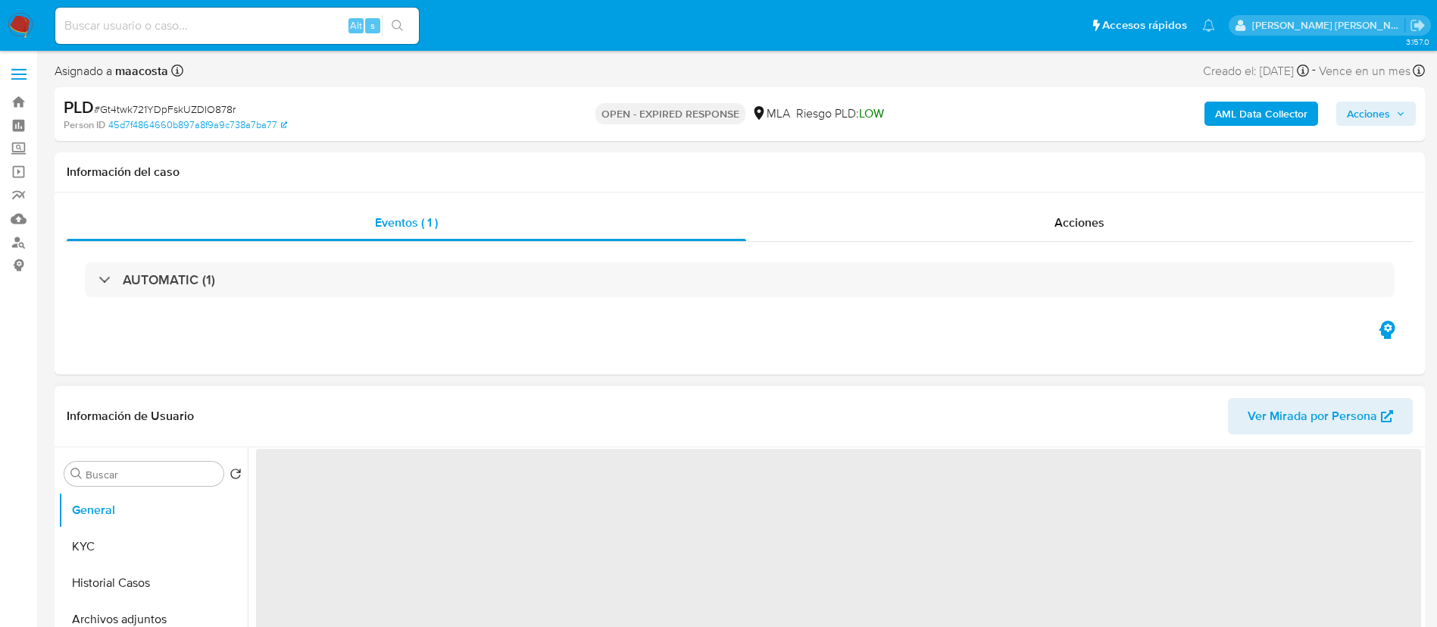
select select "10"
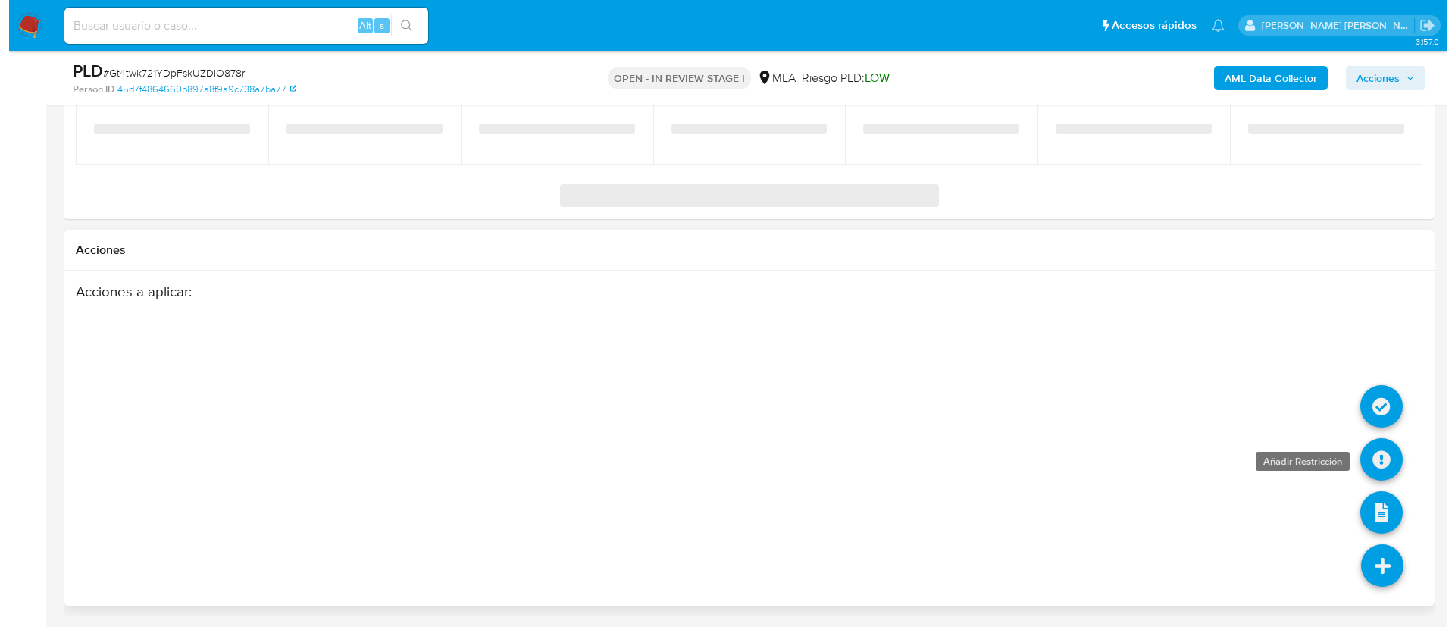
scroll to position [2394, 0]
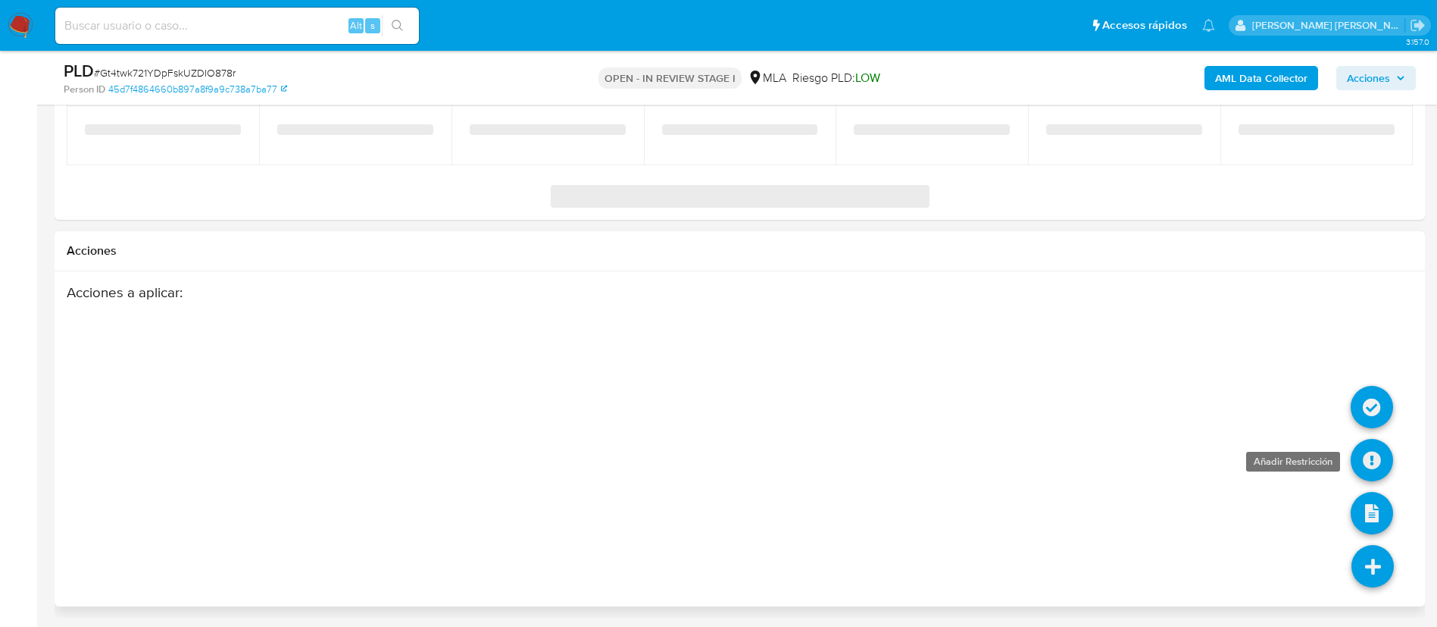
click at [1373, 466] on icon at bounding box center [1372, 460] width 42 height 42
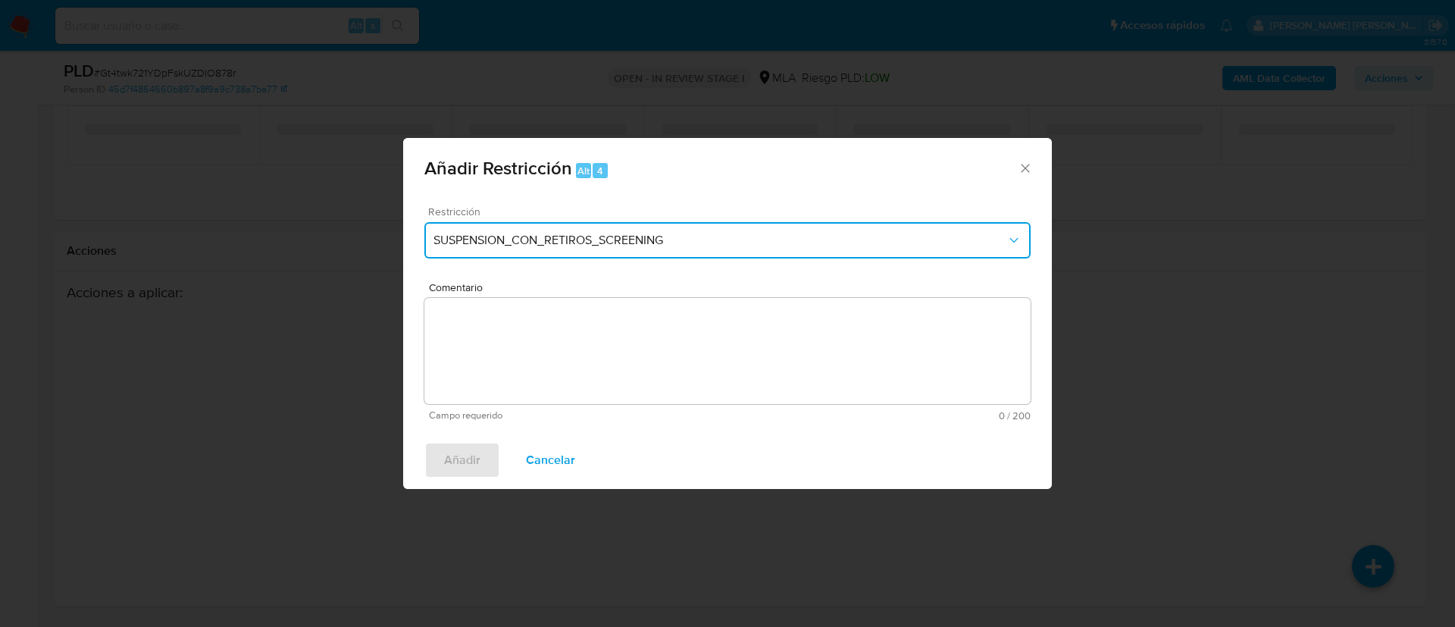
click at [738, 231] on button "SUSPENSION_CON_RETIROS_SCREENING" at bounding box center [727, 240] width 606 height 36
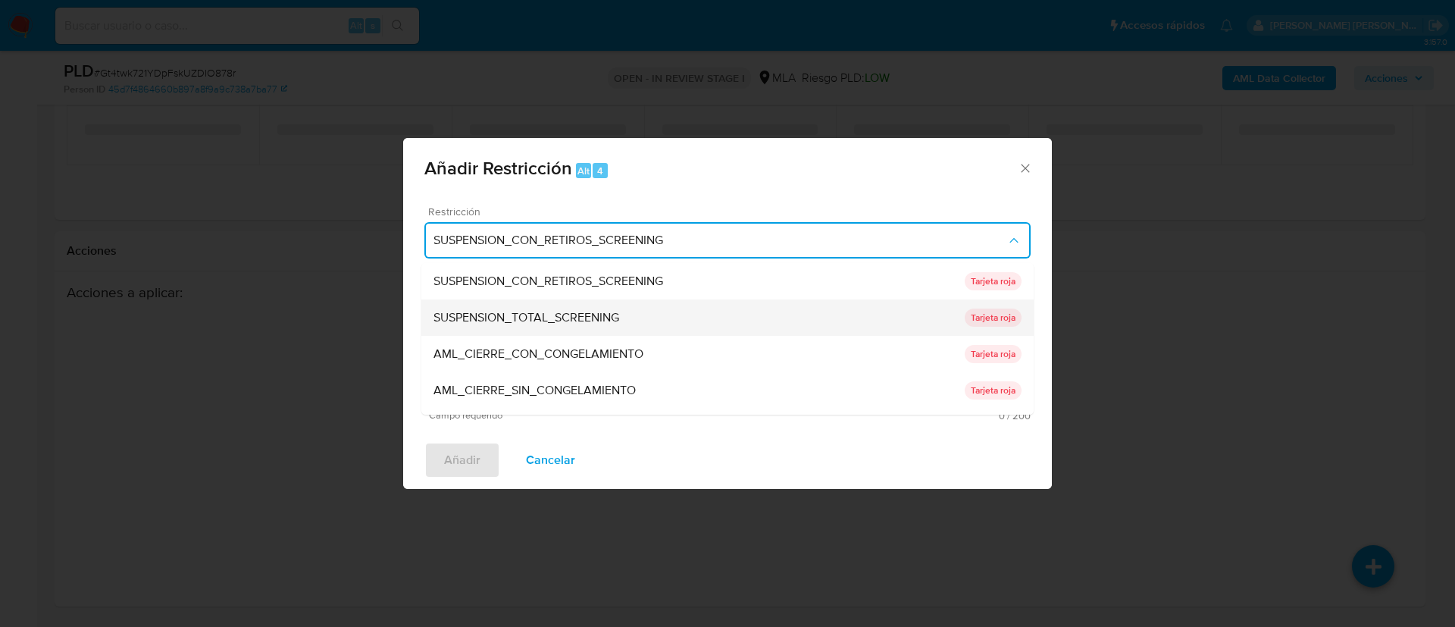
scroll to position [1845, 0]
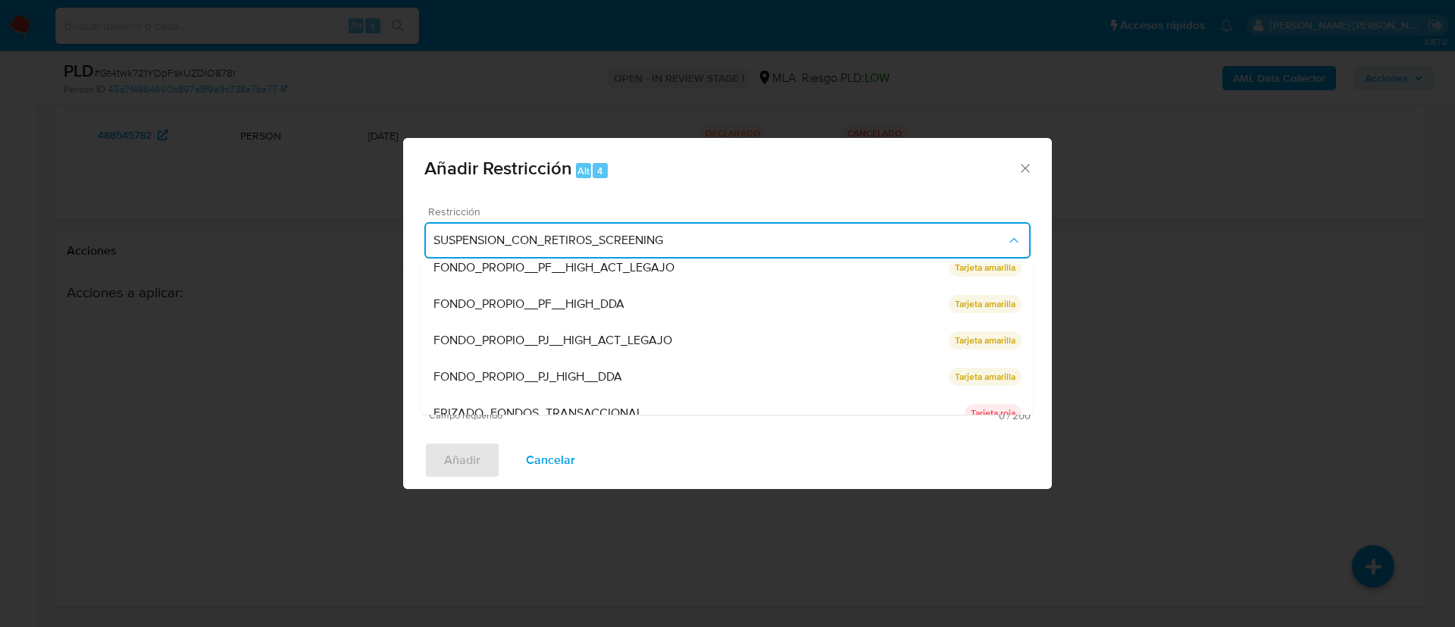
select select "10"
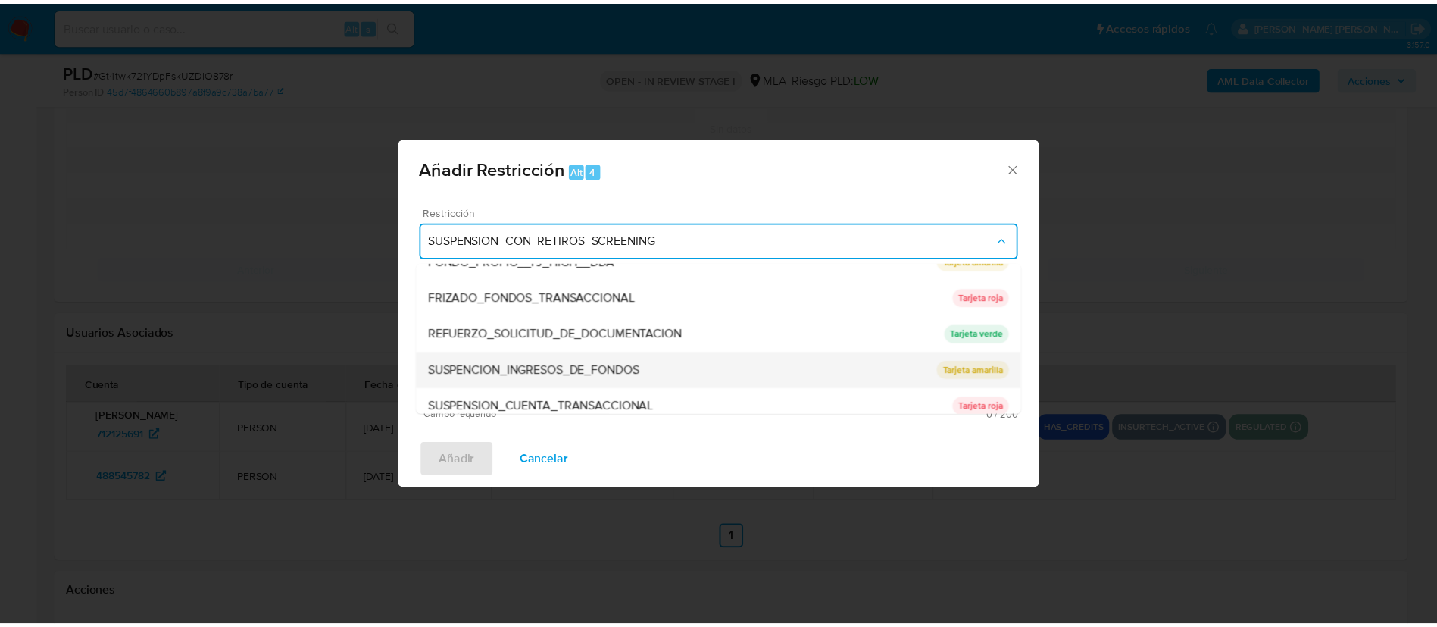
scroll to position [321, 0]
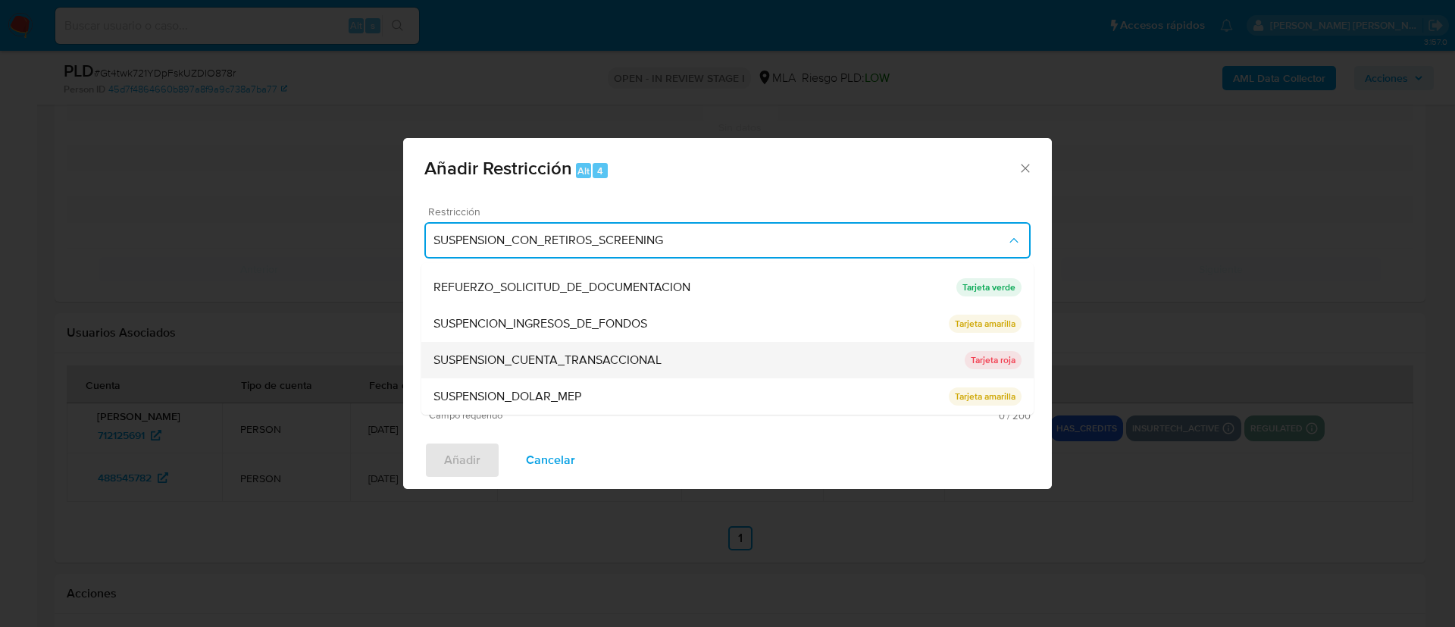
click at [505, 364] on span "SUSPENSION_CUENTA_TRANSACCIONAL" at bounding box center [547, 359] width 228 height 15
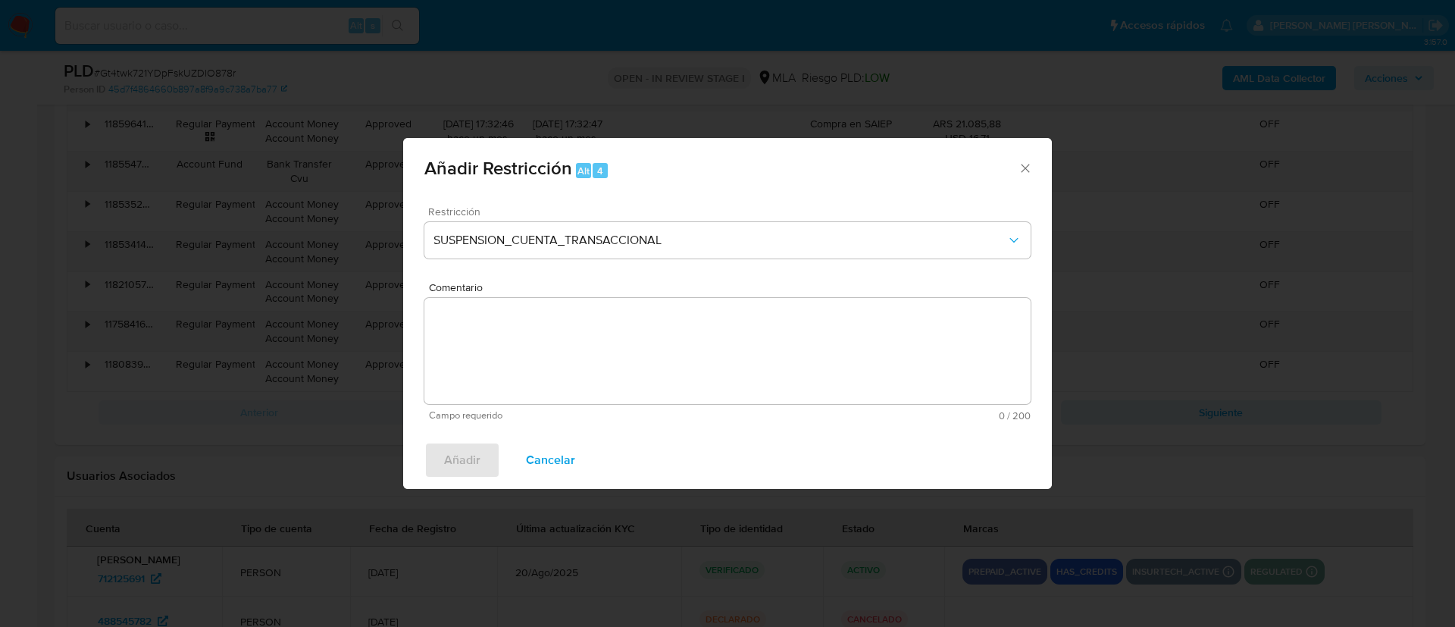
click at [505, 364] on textarea "Comentario" at bounding box center [727, 351] width 606 height 106
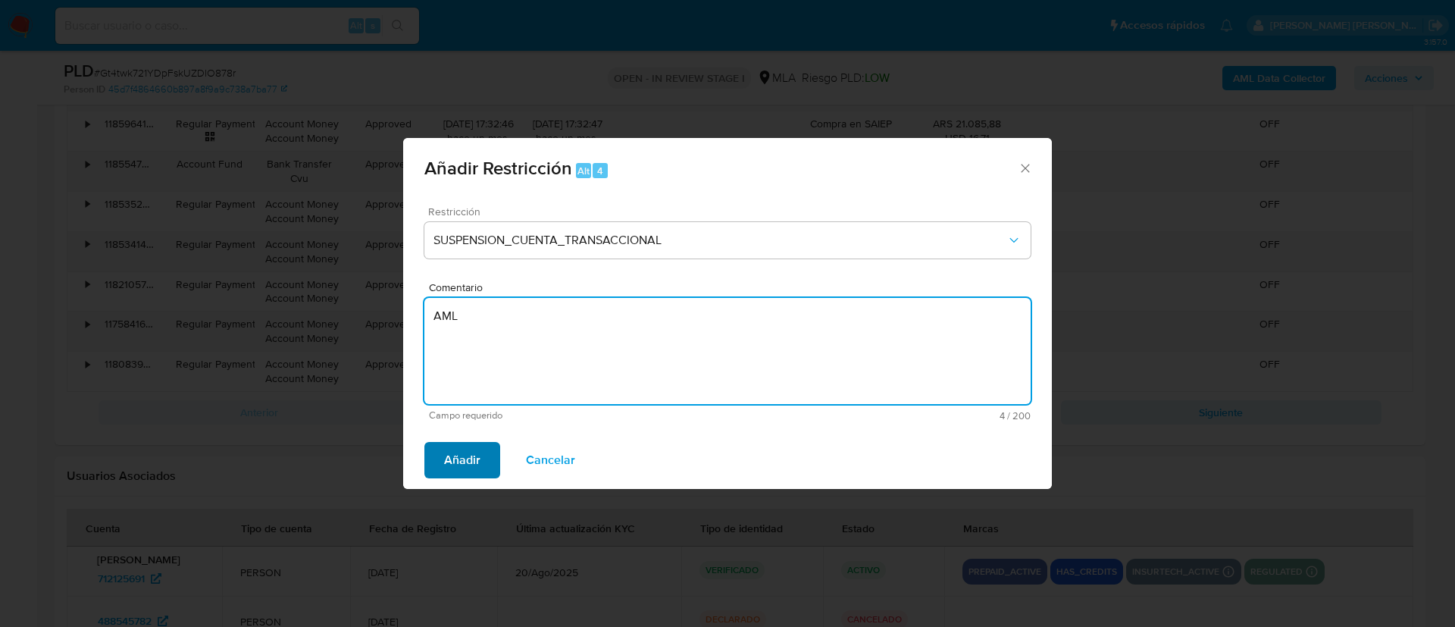
type textarea "AML"
click at [456, 450] on span "Añadir" at bounding box center [462, 459] width 36 height 33
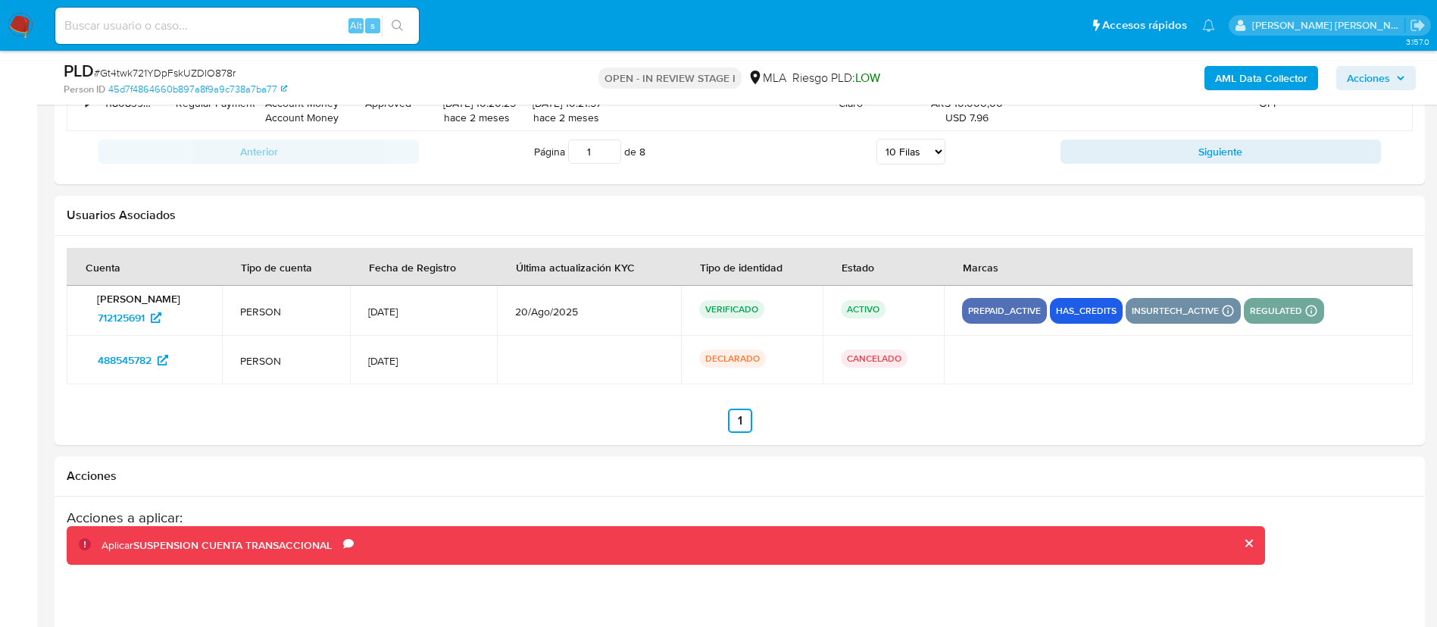
scroll to position [2331, 0]
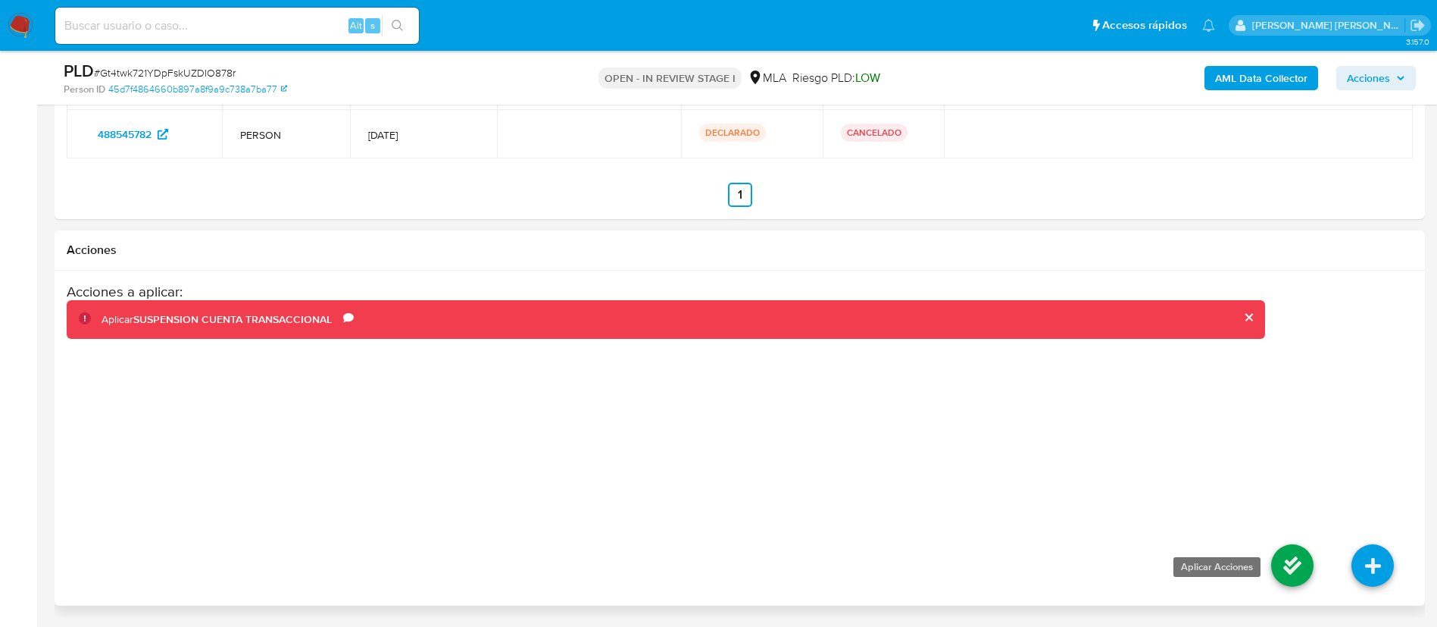
click at [1299, 565] on icon at bounding box center [1292, 565] width 42 height 42
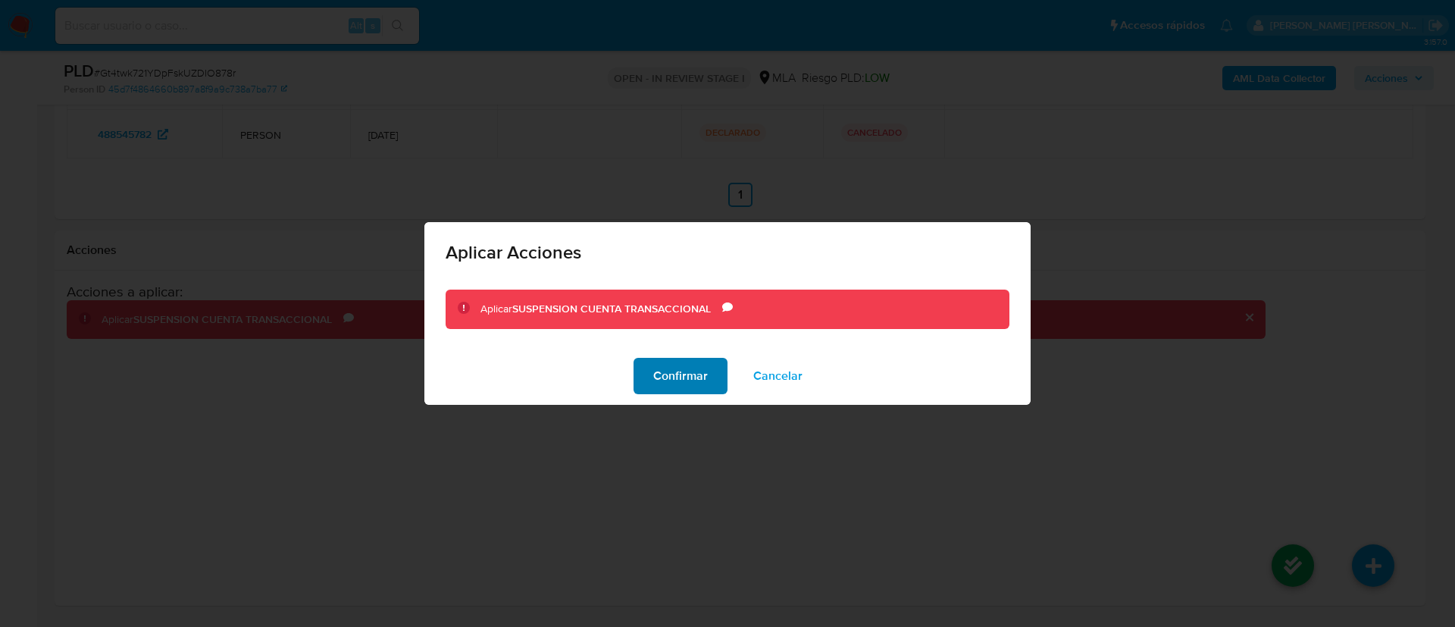
click at [663, 381] on span "Confirmar" at bounding box center [680, 375] width 55 height 33
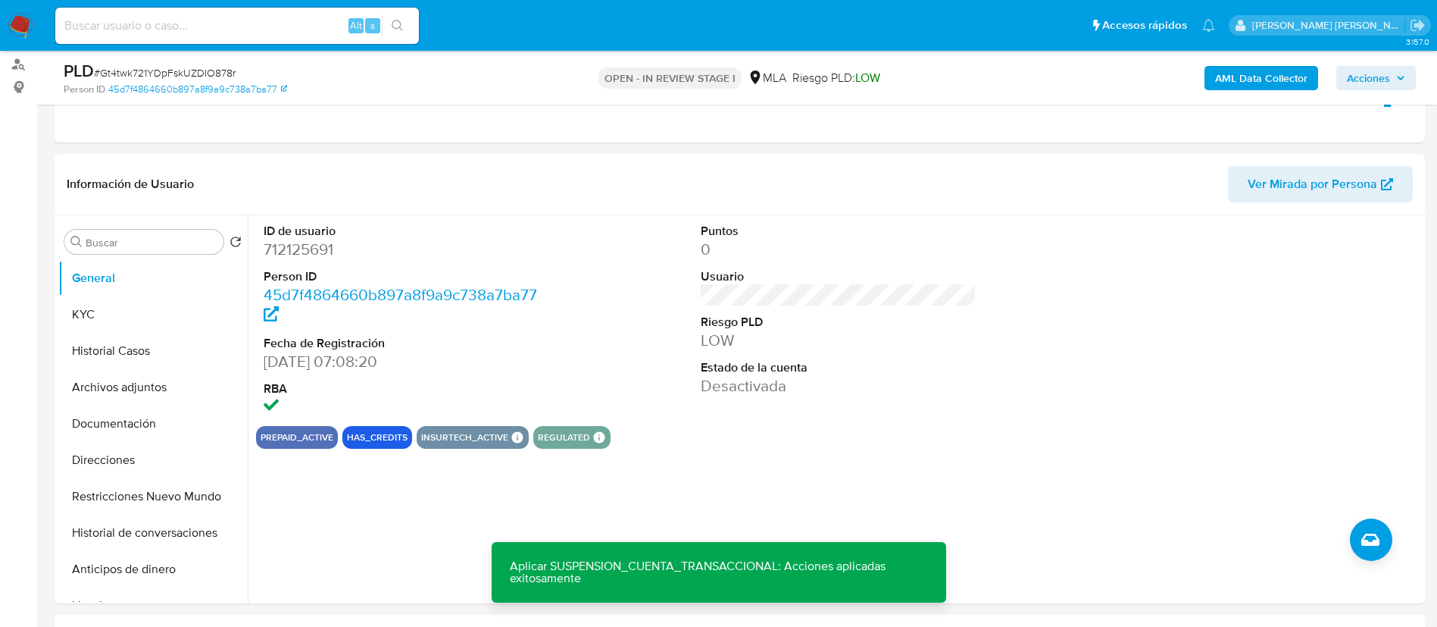
scroll to position [180, 0]
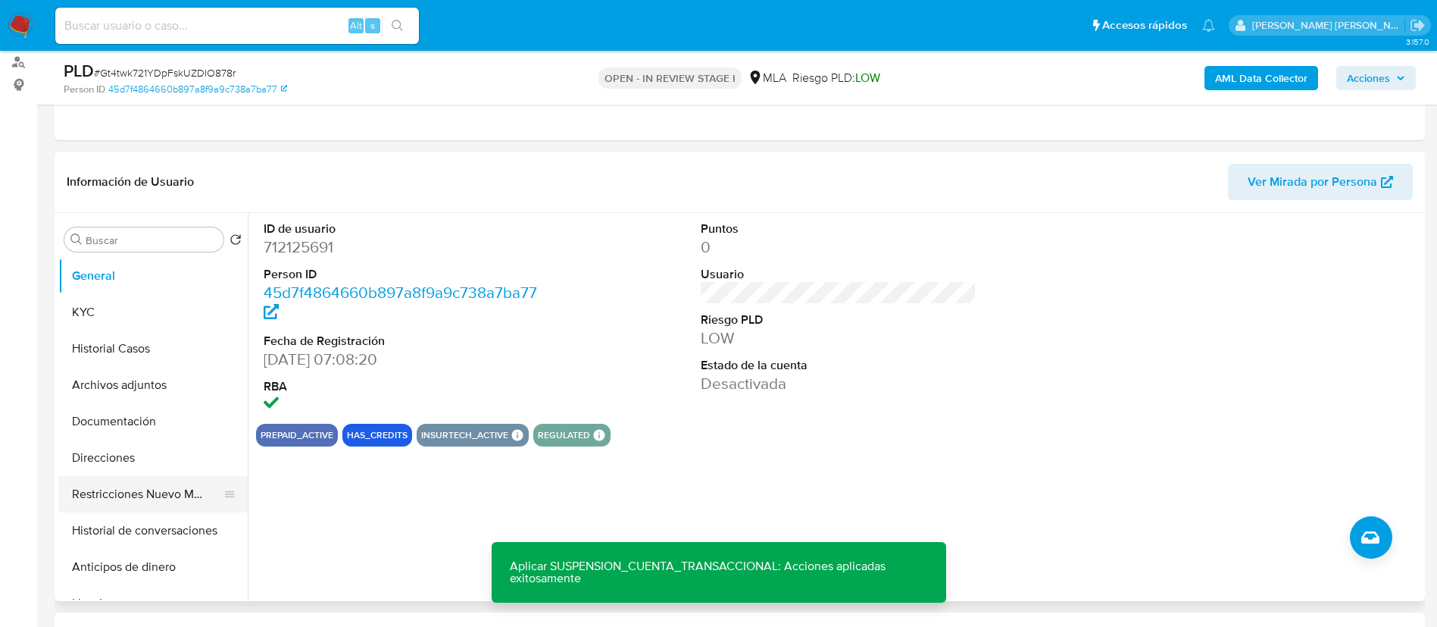
click at [106, 508] on button "Restricciones Nuevo Mundo" at bounding box center [146, 494] width 177 height 36
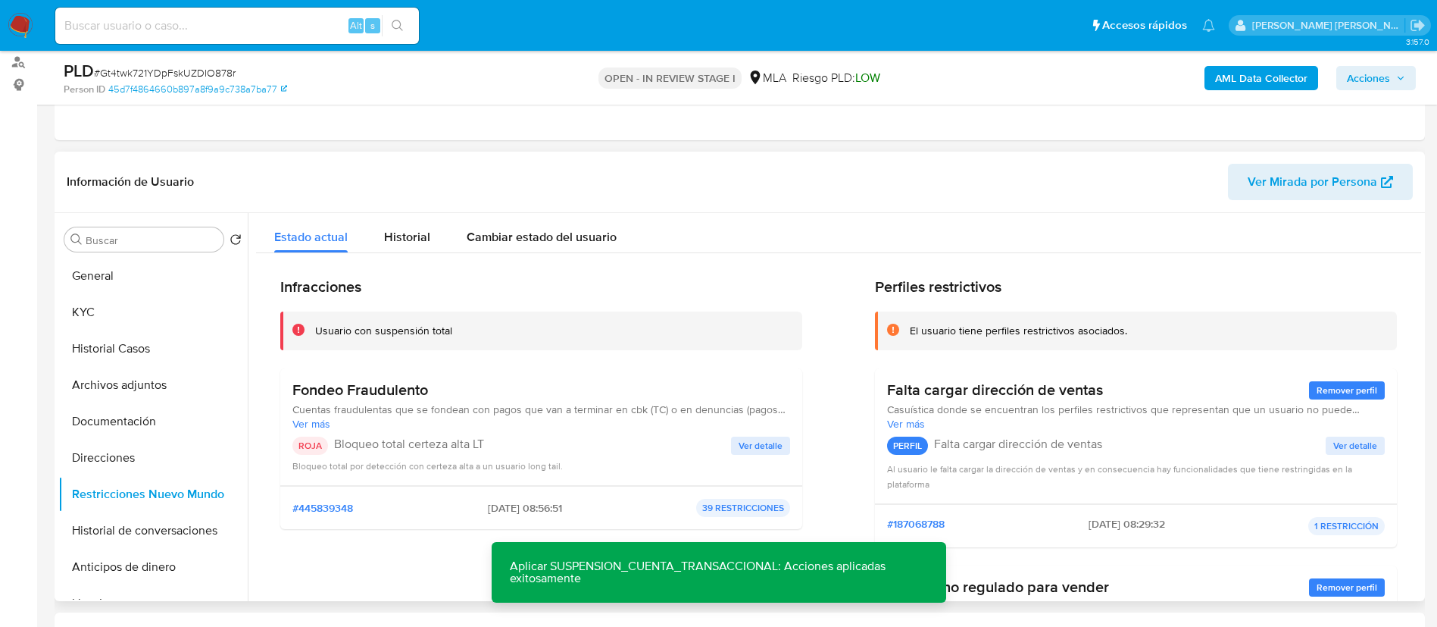
scroll to position [66, 0]
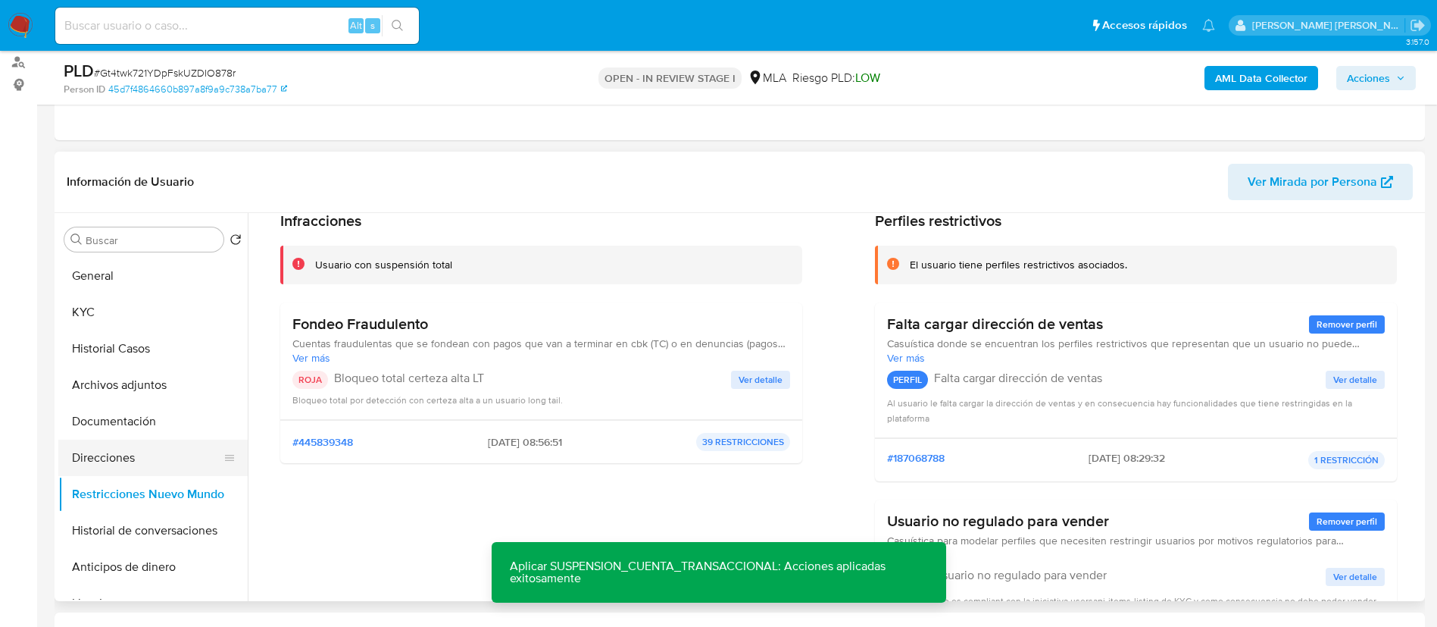
click at [92, 458] on button "Direcciones" at bounding box center [146, 457] width 177 height 36
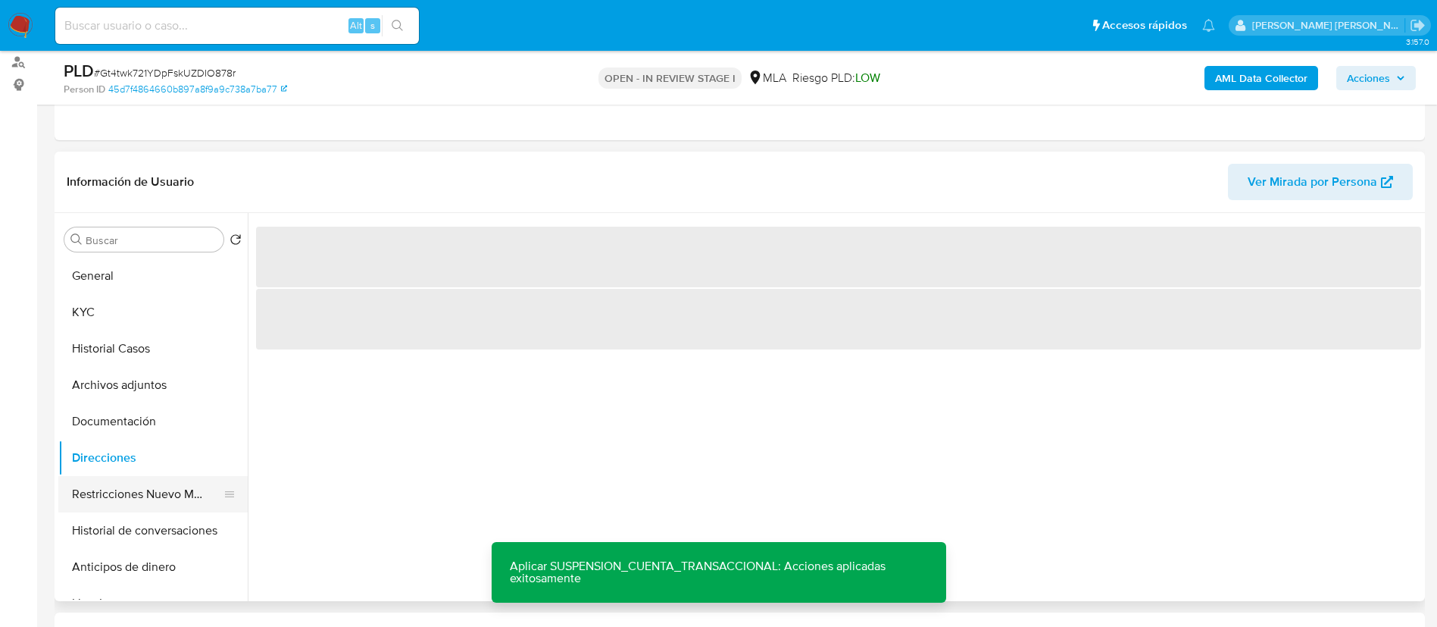
click at [101, 485] on button "Restricciones Nuevo Mundo" at bounding box center [146, 494] width 177 height 36
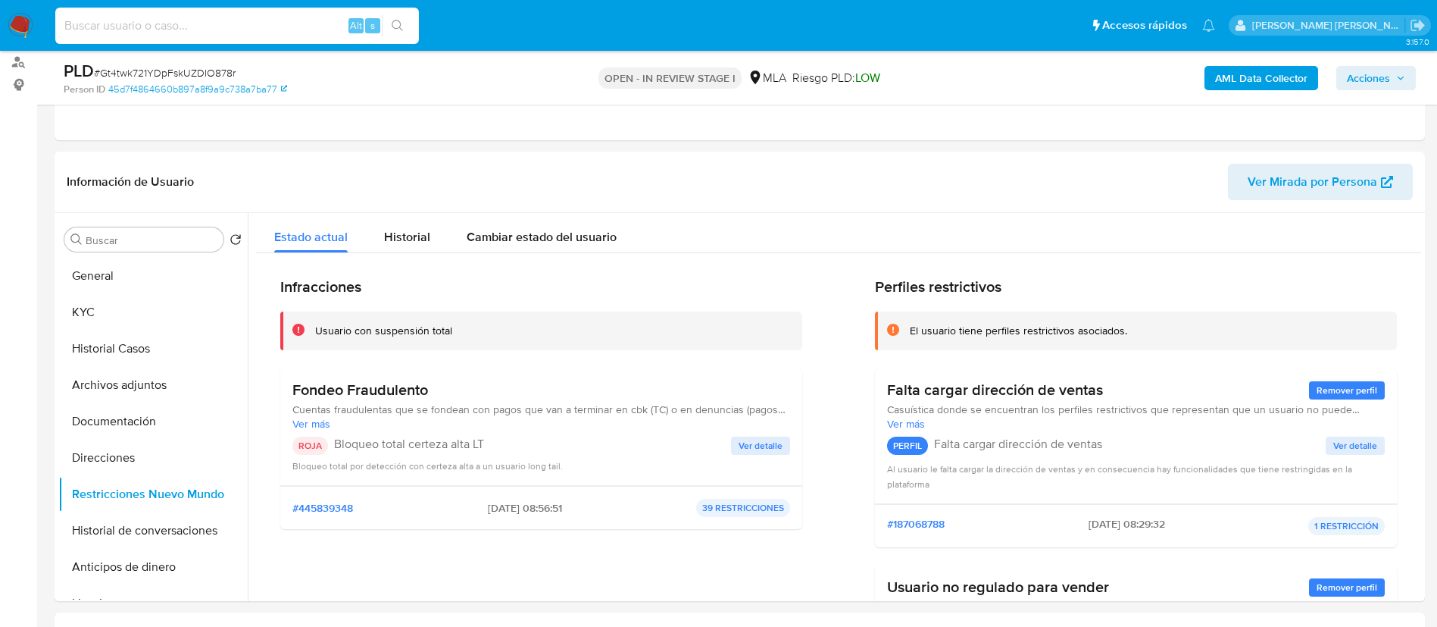
paste input "zQexCTQkTqXwMiQPU0mcPUnF"
click at [261, 17] on input "zQexCTQkTqXwMiQPU0mcPUnF" at bounding box center [237, 26] width 364 height 20
type input "zQexCTQkTqXwMiQPU0mcPUnF"
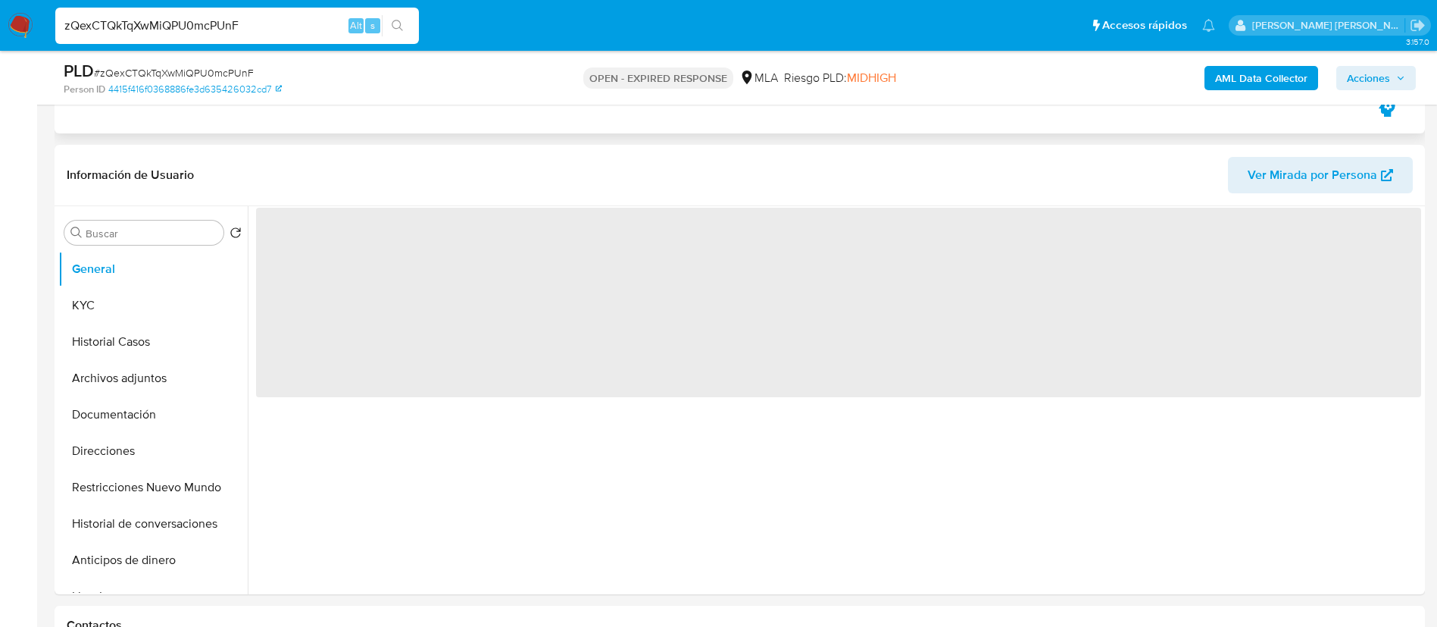
scroll to position [252, 0]
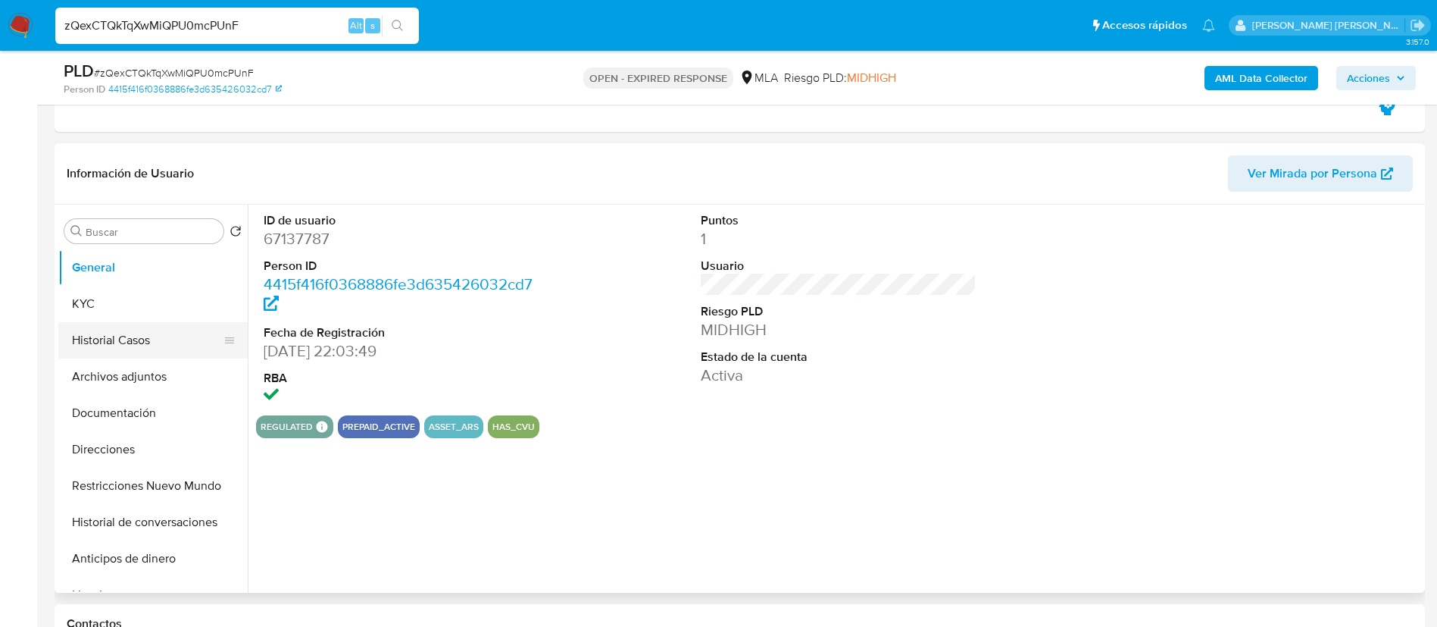
select select "10"
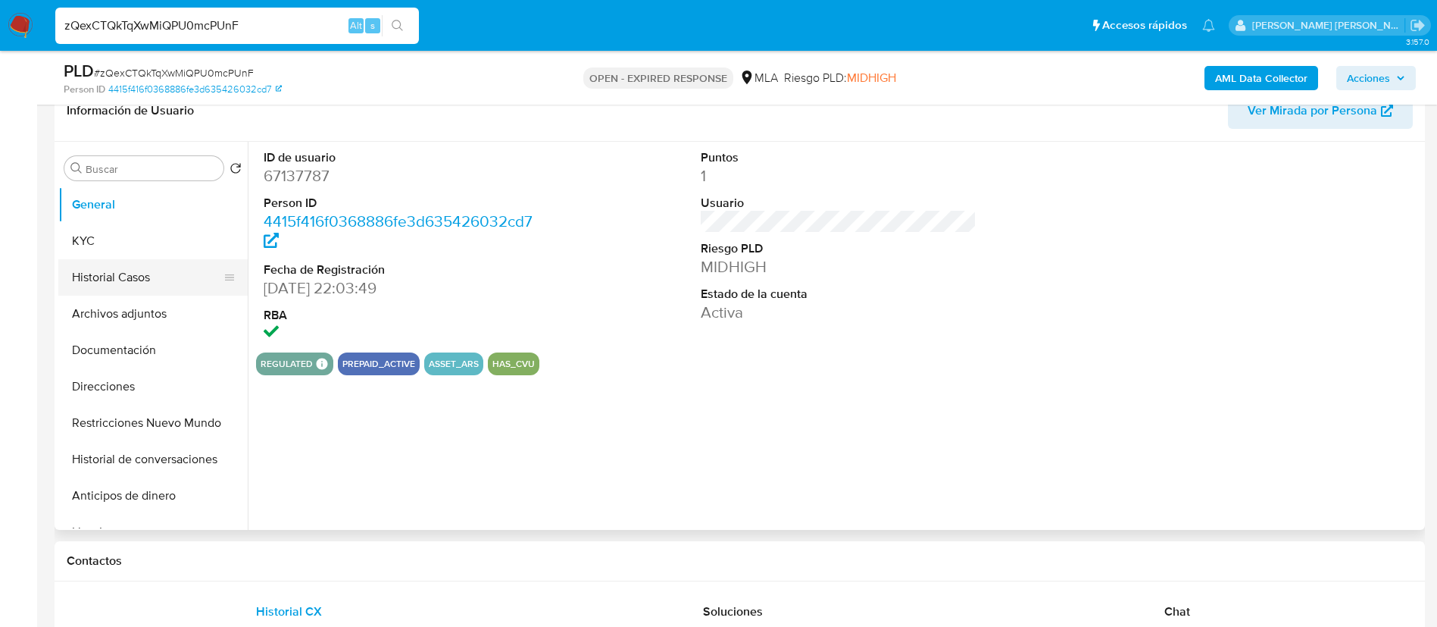
click at [87, 287] on button "Historial Casos" at bounding box center [146, 277] width 177 height 36
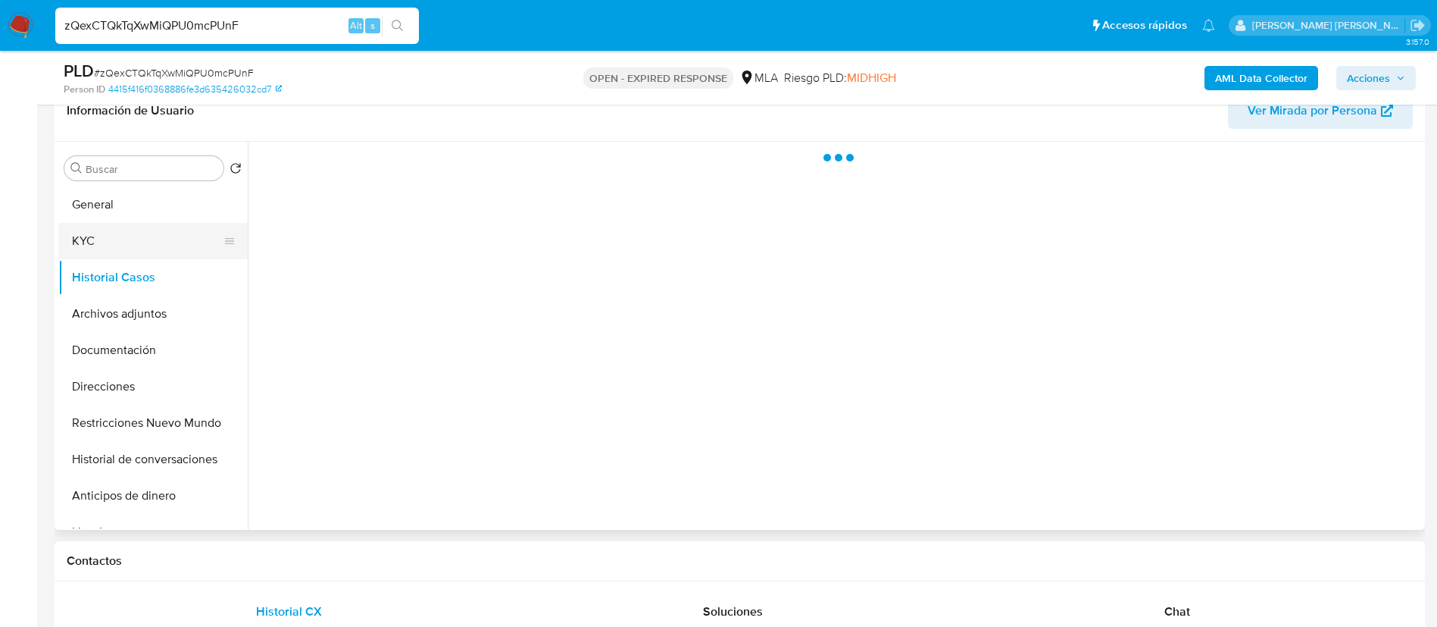
click at [81, 247] on button "KYC" at bounding box center [146, 241] width 177 height 36
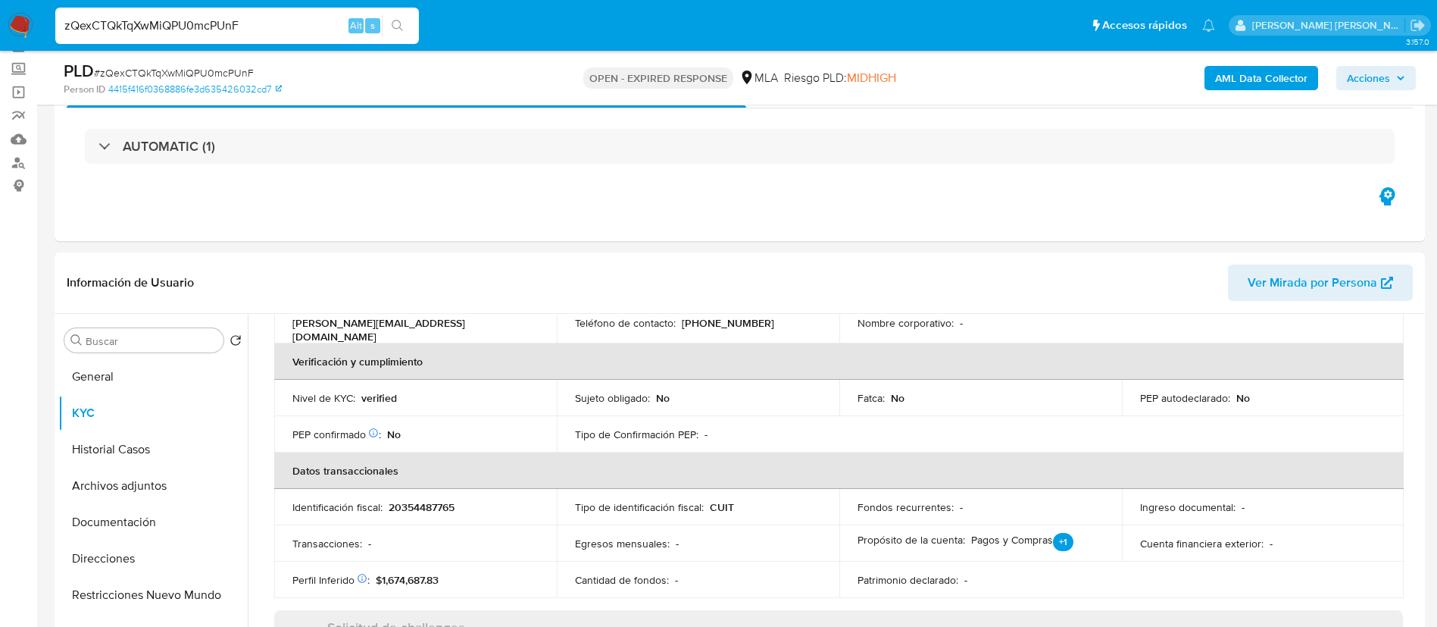
scroll to position [0, 0]
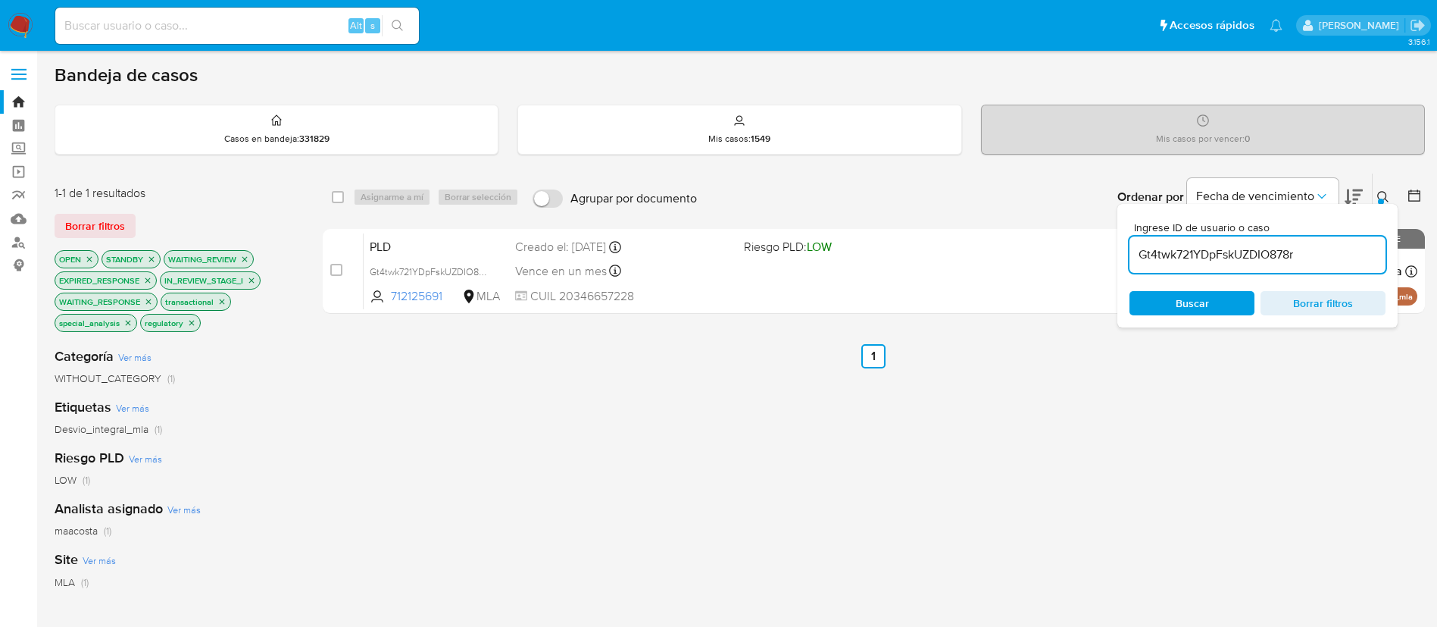
click at [1202, 257] on input "Gt4twk721YDpFskUZDIO878r" at bounding box center [1258, 255] width 256 height 20
paste input "zQexCTQkTqXwMiQPU0mcPUnF"
type input "zQexCTQkTqXwMiQPU0mcPUnF"
click at [339, 195] on input "checkbox" at bounding box center [338, 197] width 12 height 12
checkbox input "true"
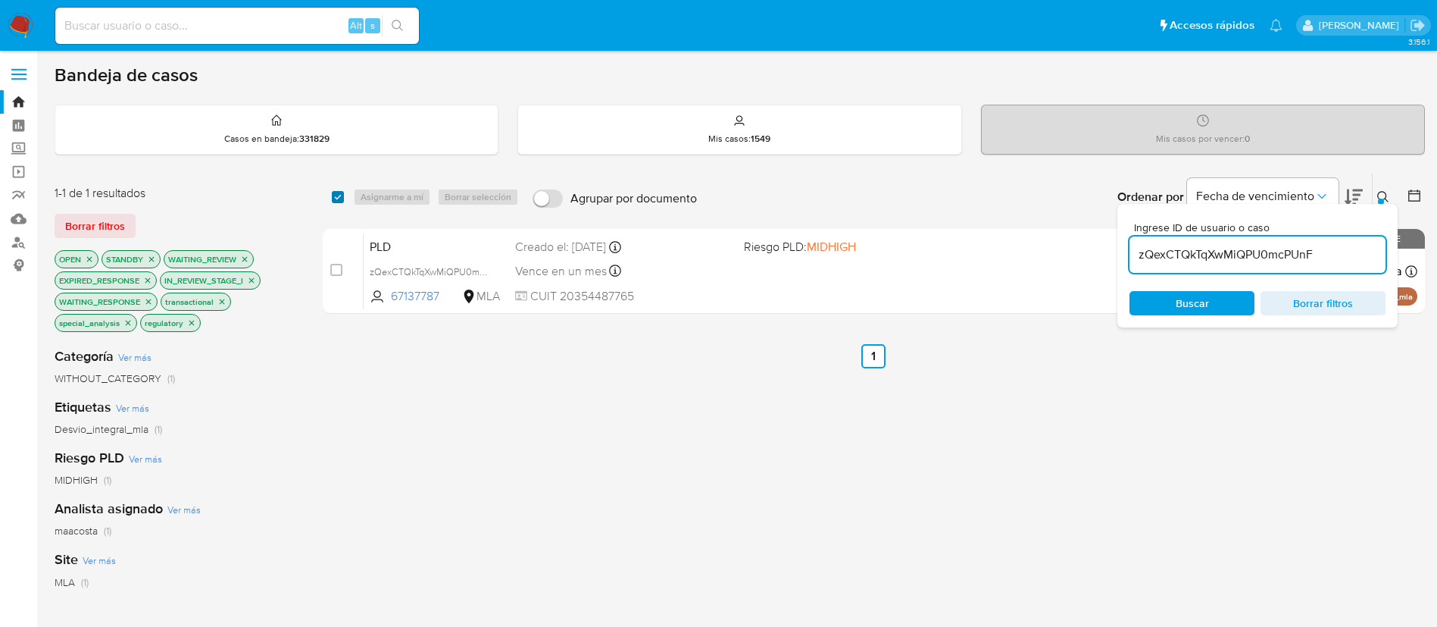
checkbox input "true"
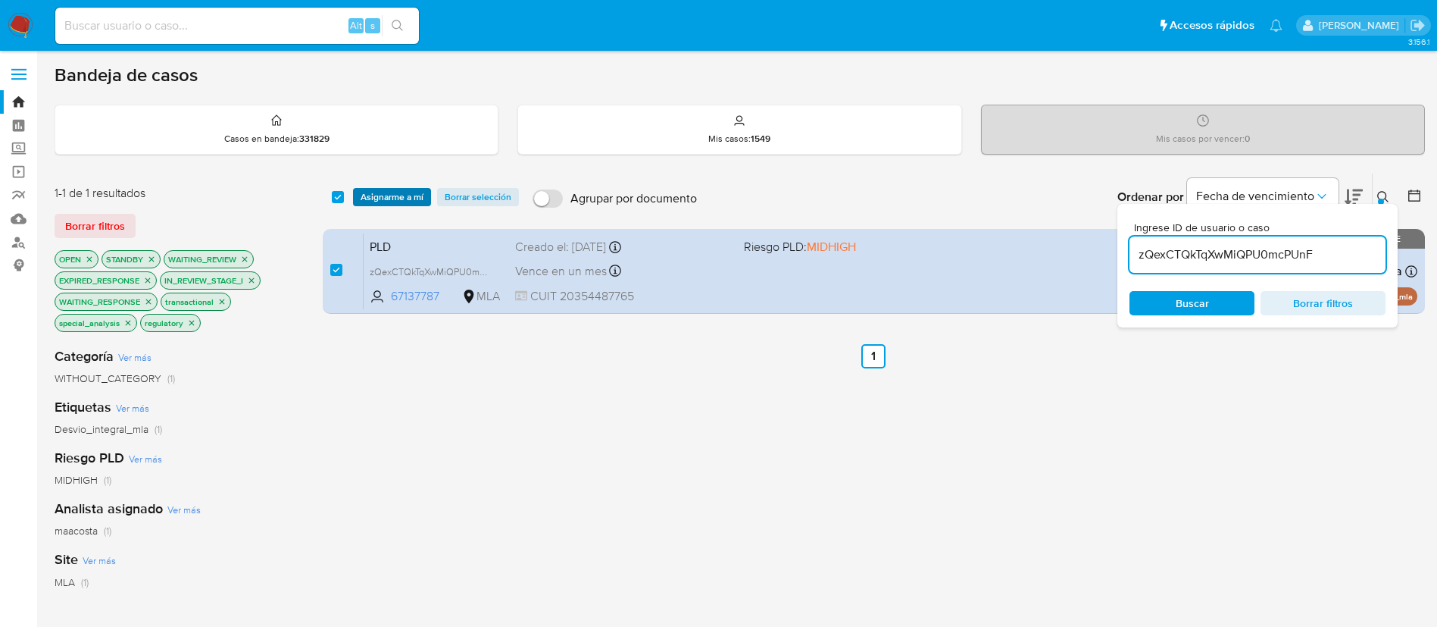
click at [376, 196] on span "Asignarme a mí" at bounding box center [392, 196] width 63 height 15
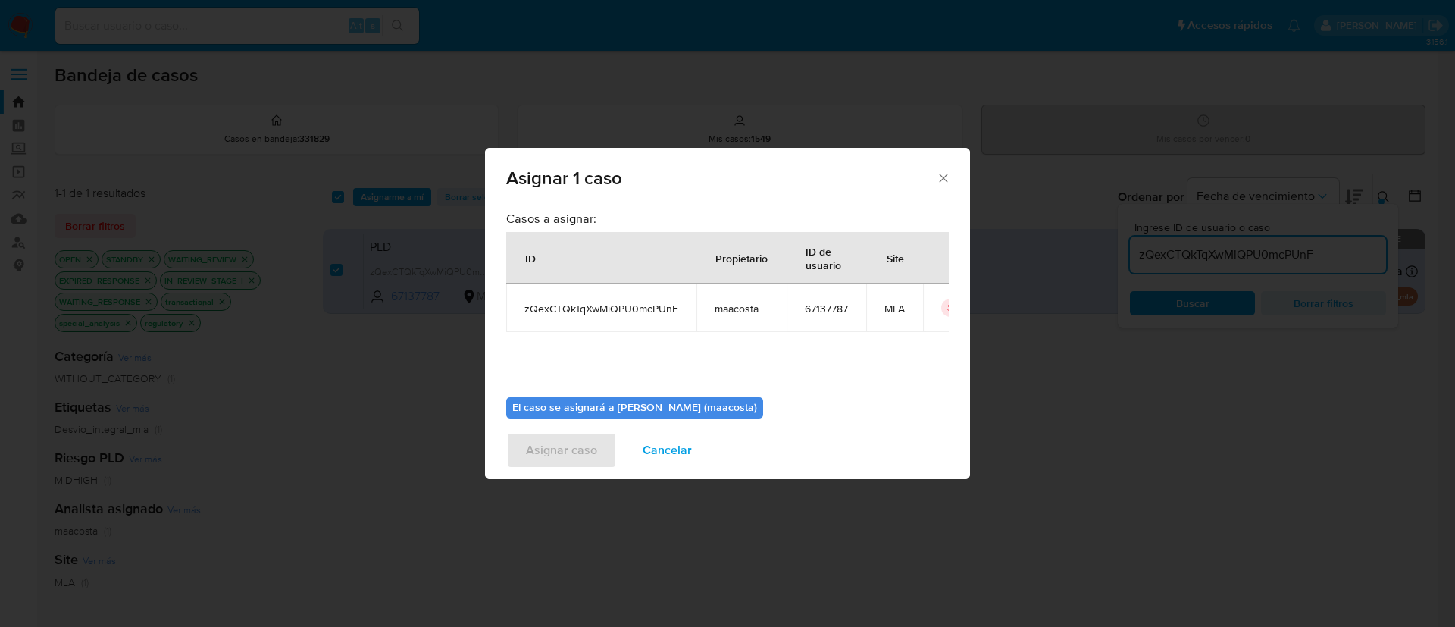
scroll to position [79, 0]
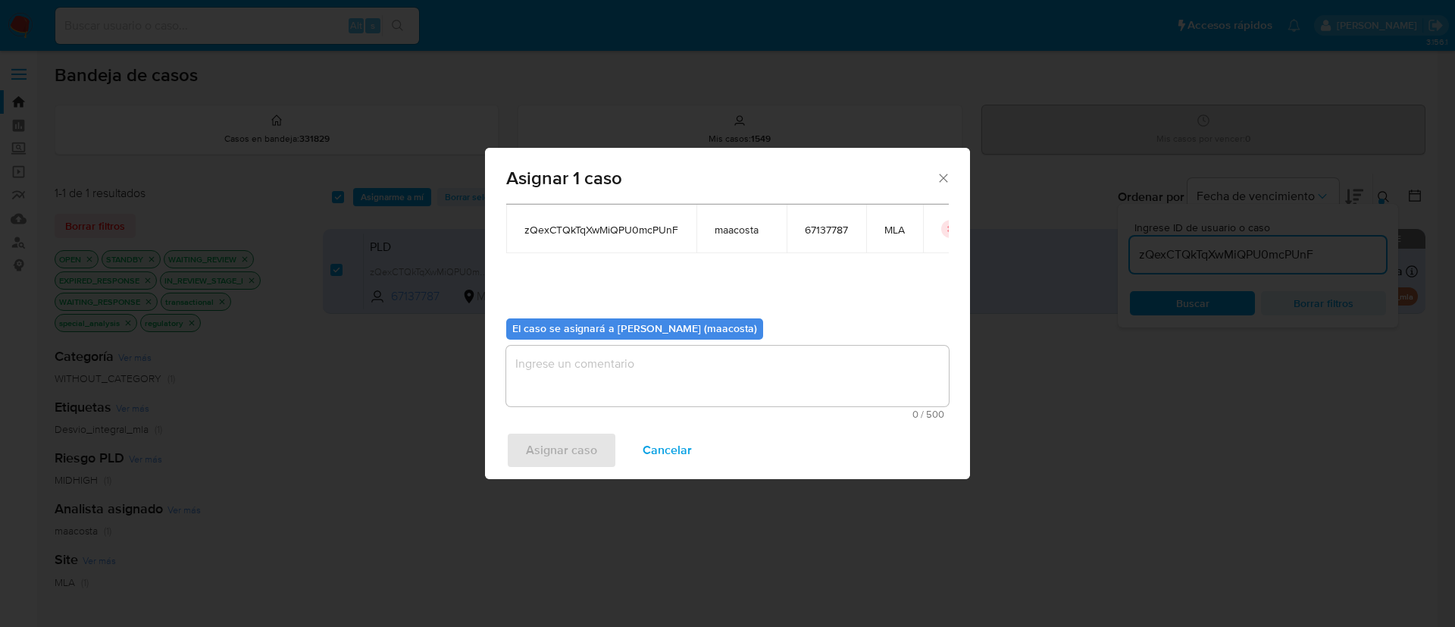
click at [561, 392] on textarea "assign-modal" at bounding box center [727, 376] width 442 height 61
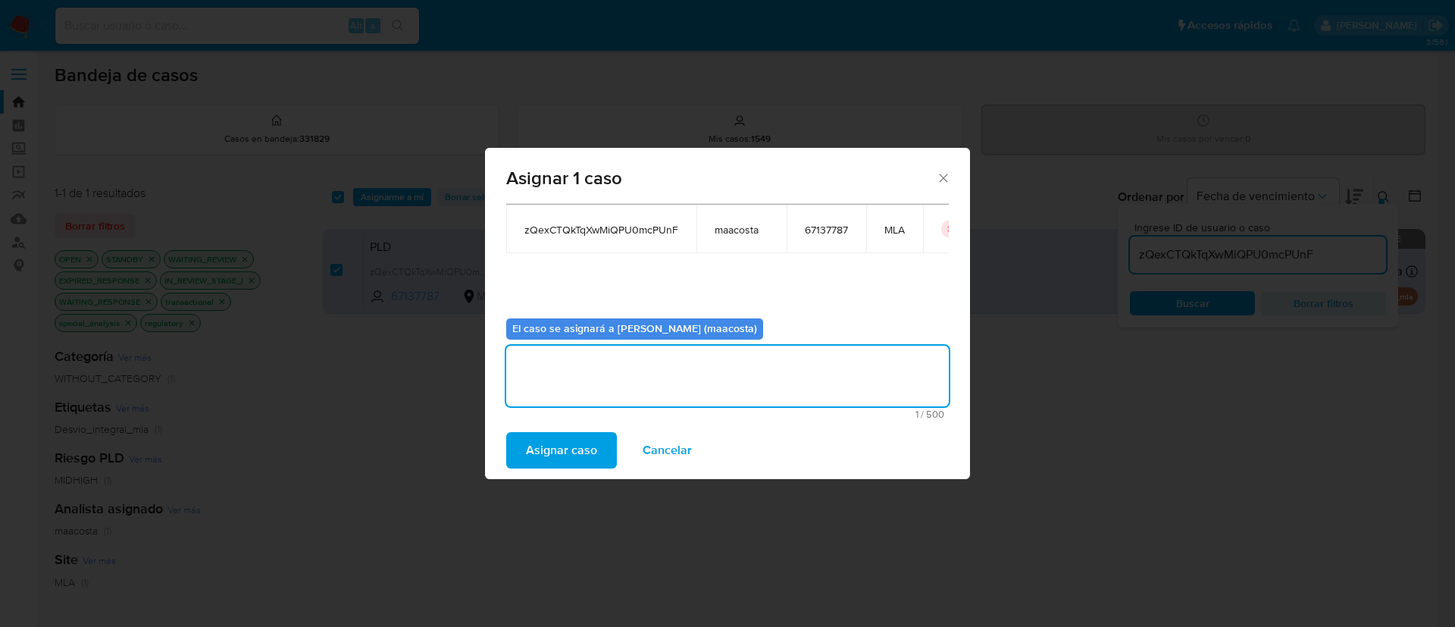
click at [552, 444] on span "Asignar caso" at bounding box center [561, 449] width 71 height 33
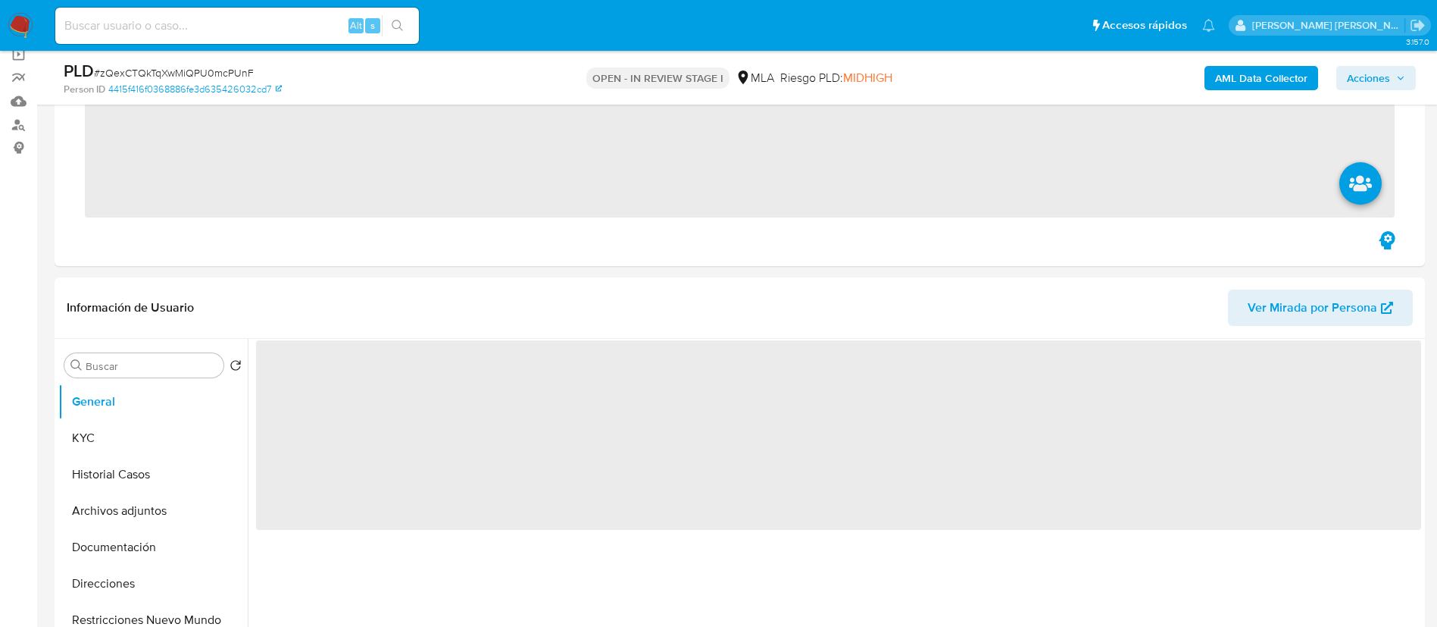
scroll to position [118, 0]
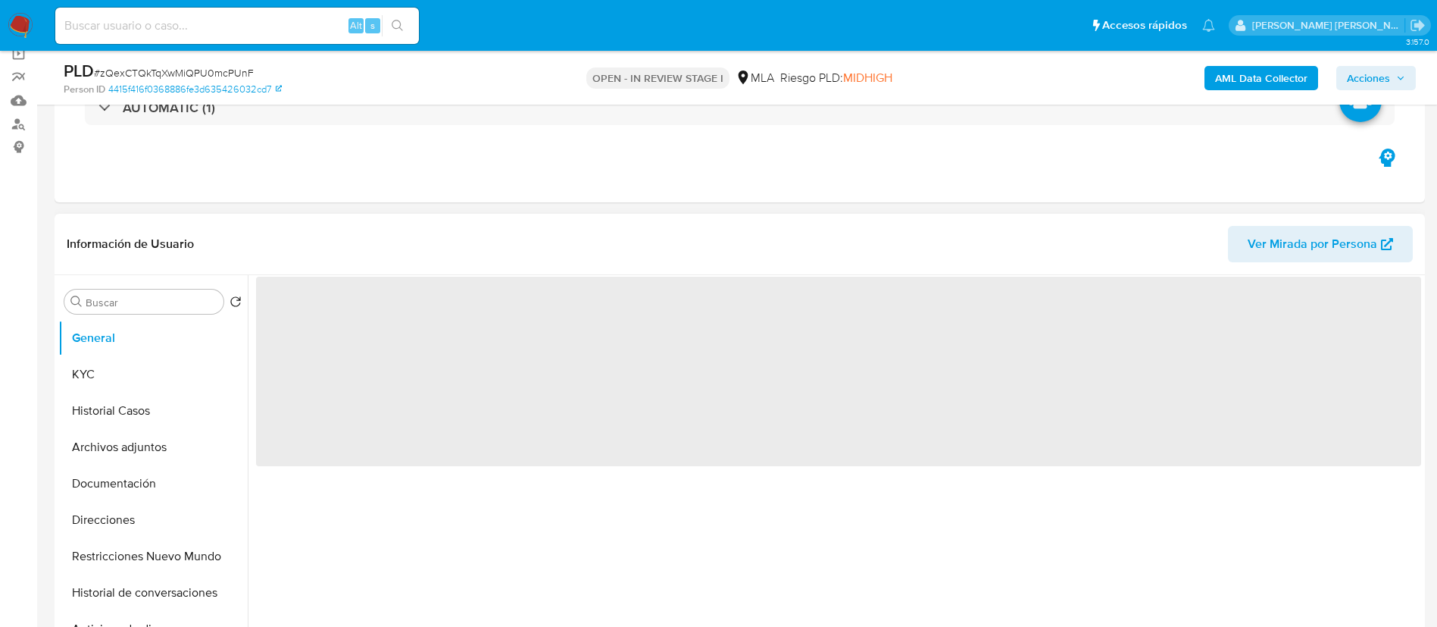
select select "10"
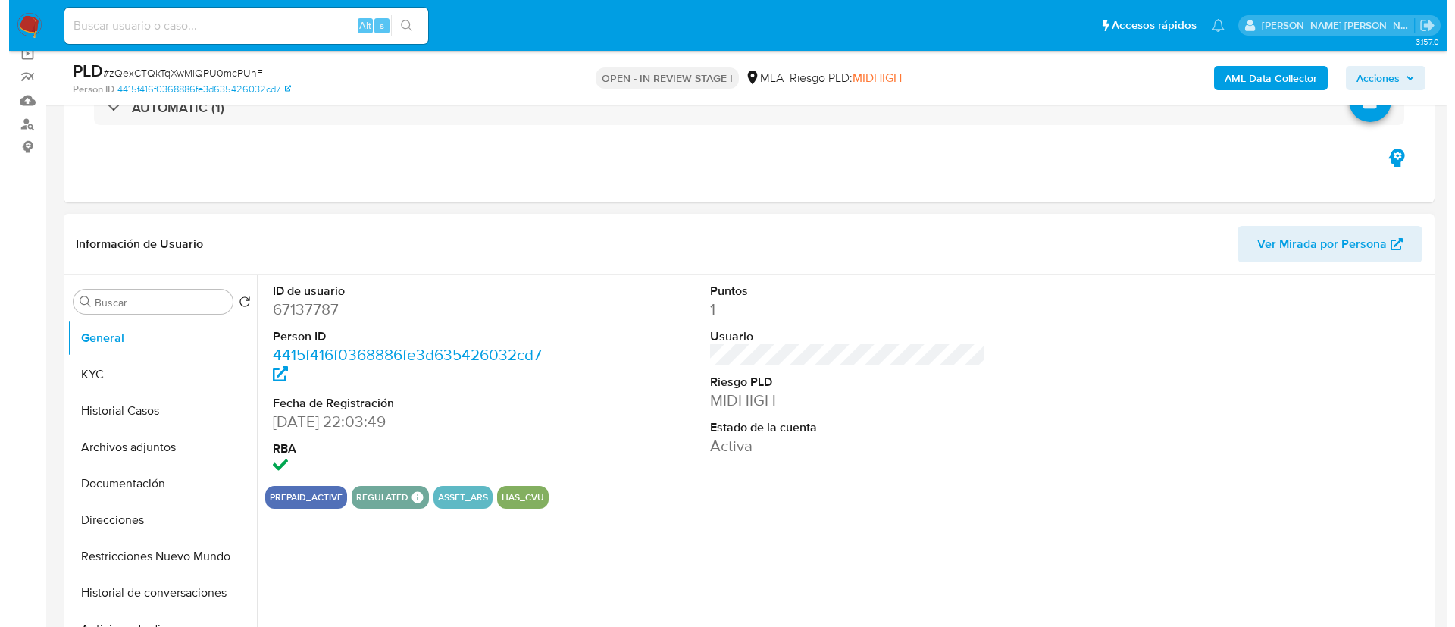
scroll to position [188, 0]
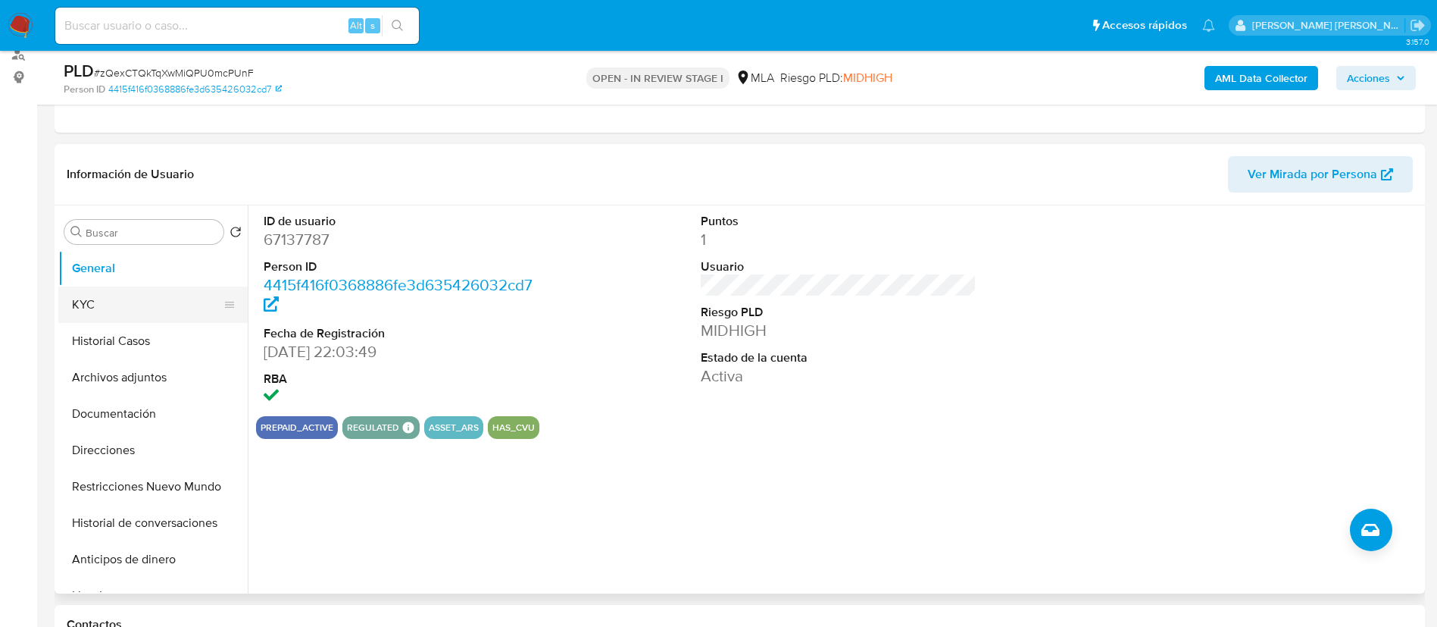
click at [97, 306] on button "KYC" at bounding box center [146, 304] width 177 height 36
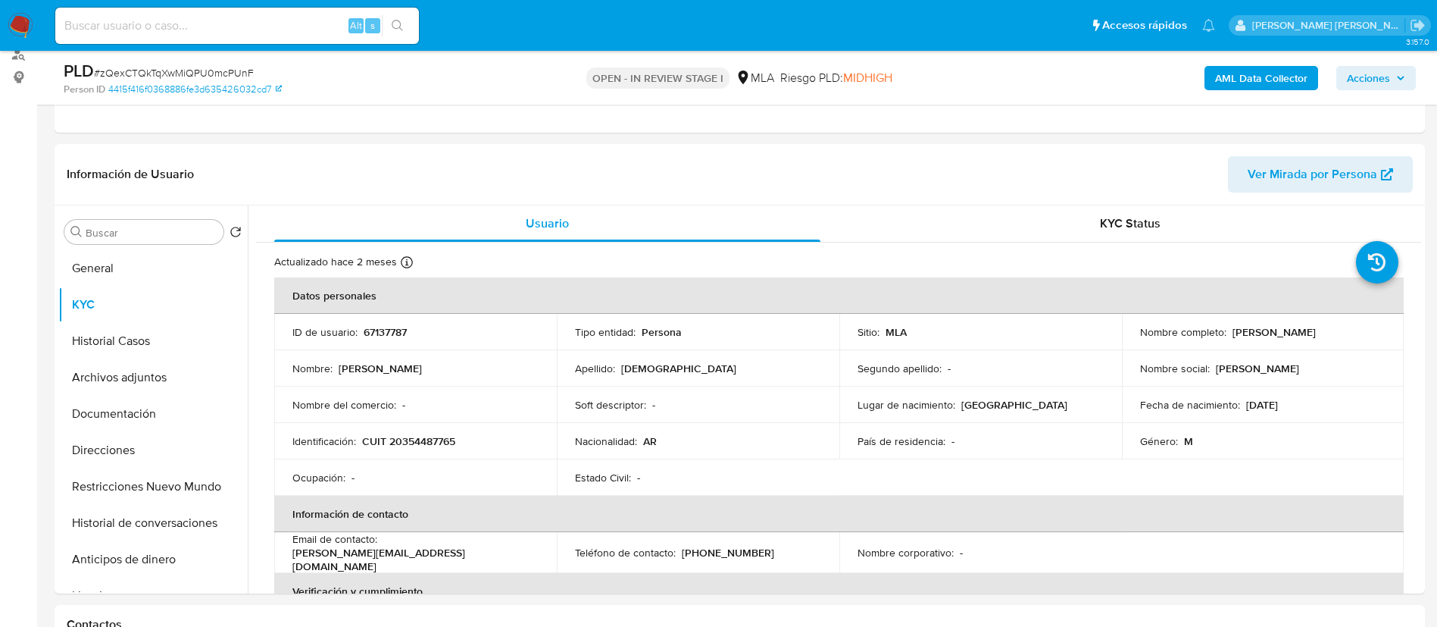
click at [1250, 80] on b "AML Data Collector" at bounding box center [1261, 78] width 92 height 24
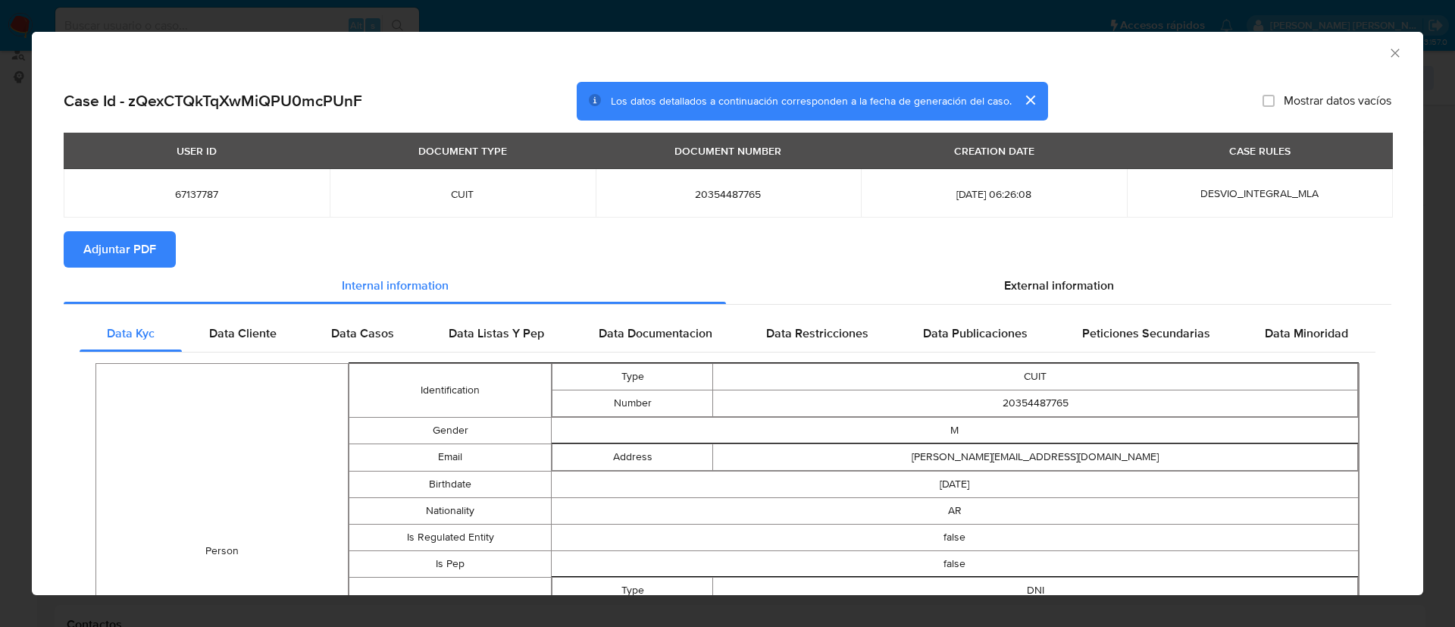
click at [245, 233] on section "Adjuntar PDF" at bounding box center [727, 249] width 1327 height 36
click at [1072, 298] on div "External information" at bounding box center [1058, 285] width 665 height 36
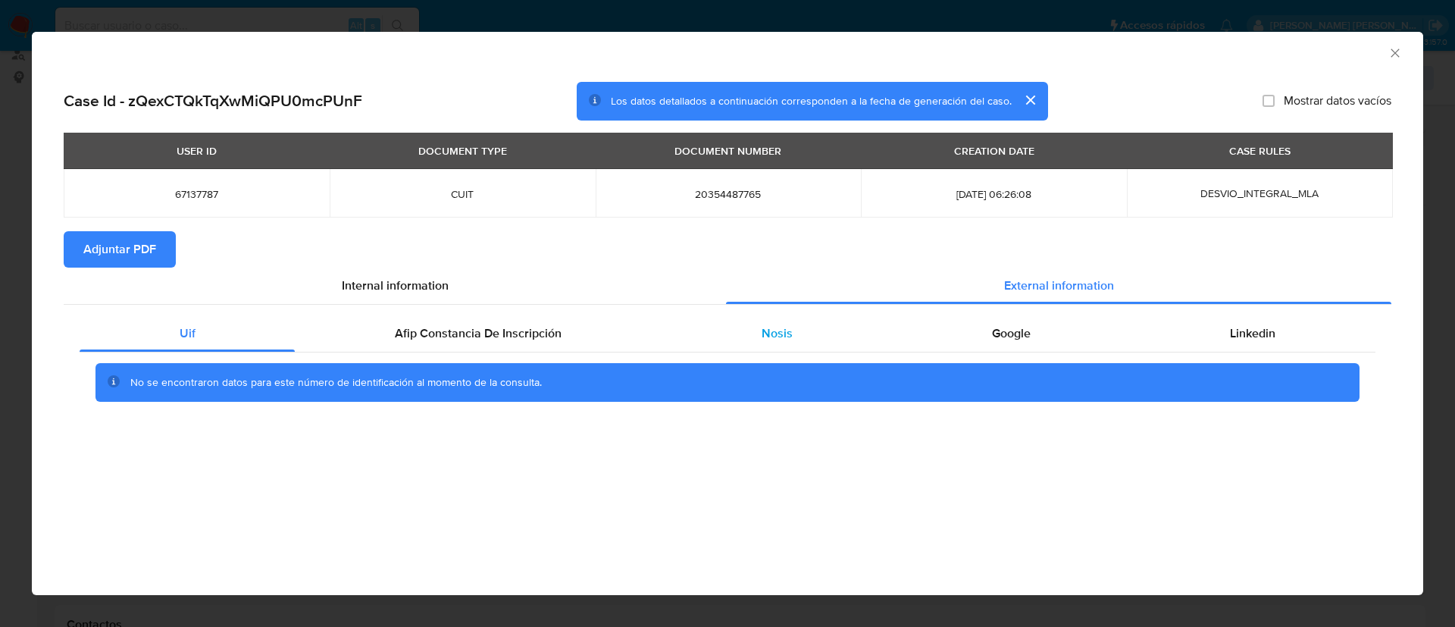
click at [783, 335] on span "Nosis" at bounding box center [776, 332] width 31 height 17
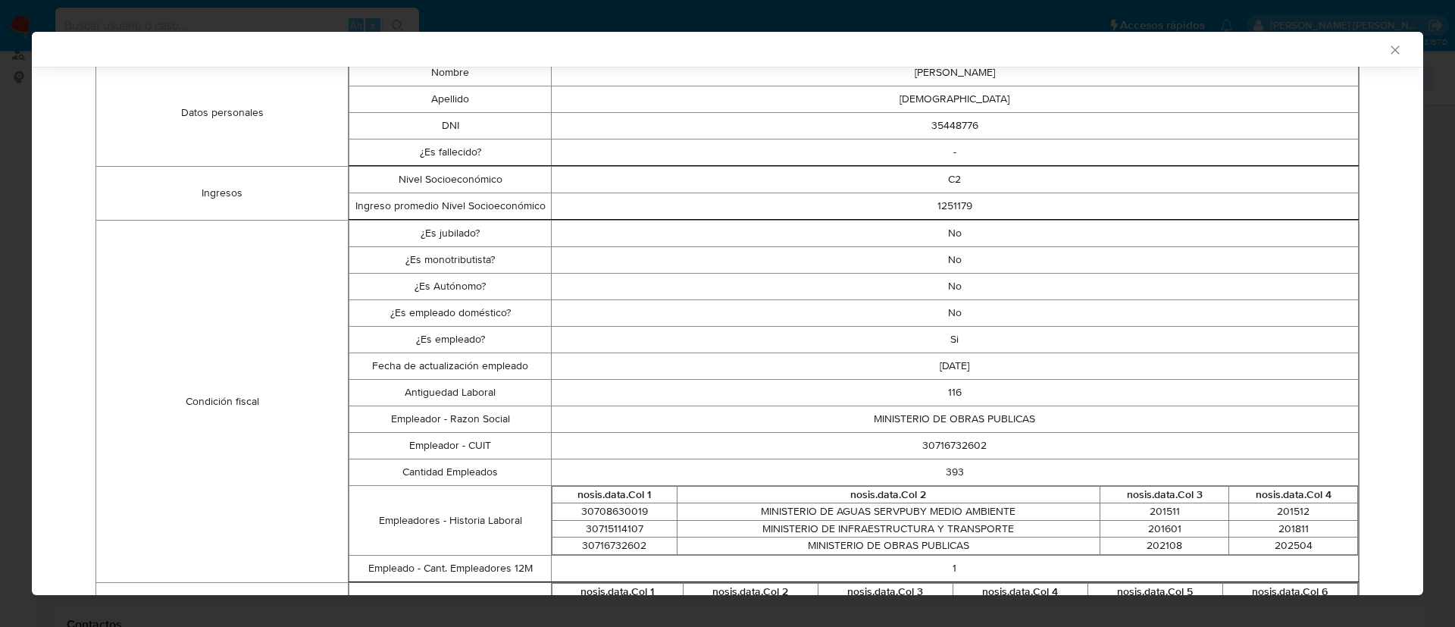
scroll to position [322, 0]
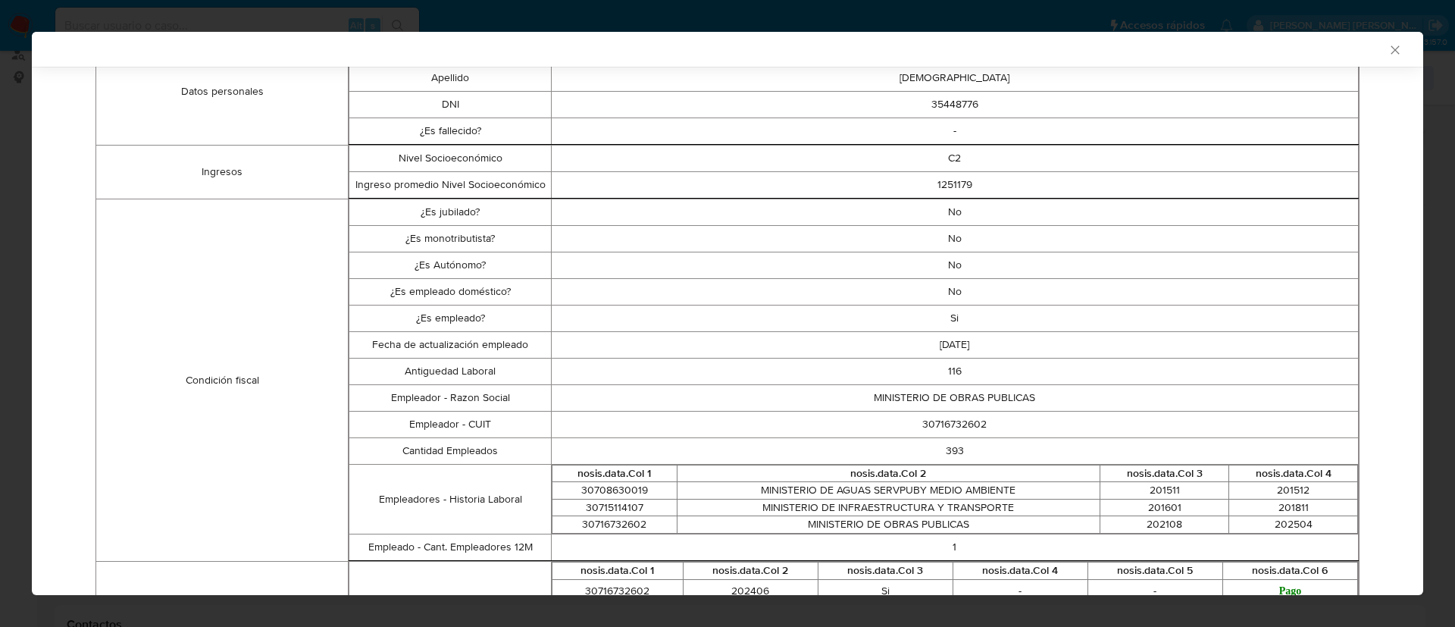
click at [943, 423] on td "30716732602" at bounding box center [954, 424] width 807 height 27
click at [929, 383] on td "116" at bounding box center [954, 371] width 807 height 27
click at [946, 421] on td "30716732602" at bounding box center [954, 424] width 807 height 27
copy td "30716732602"
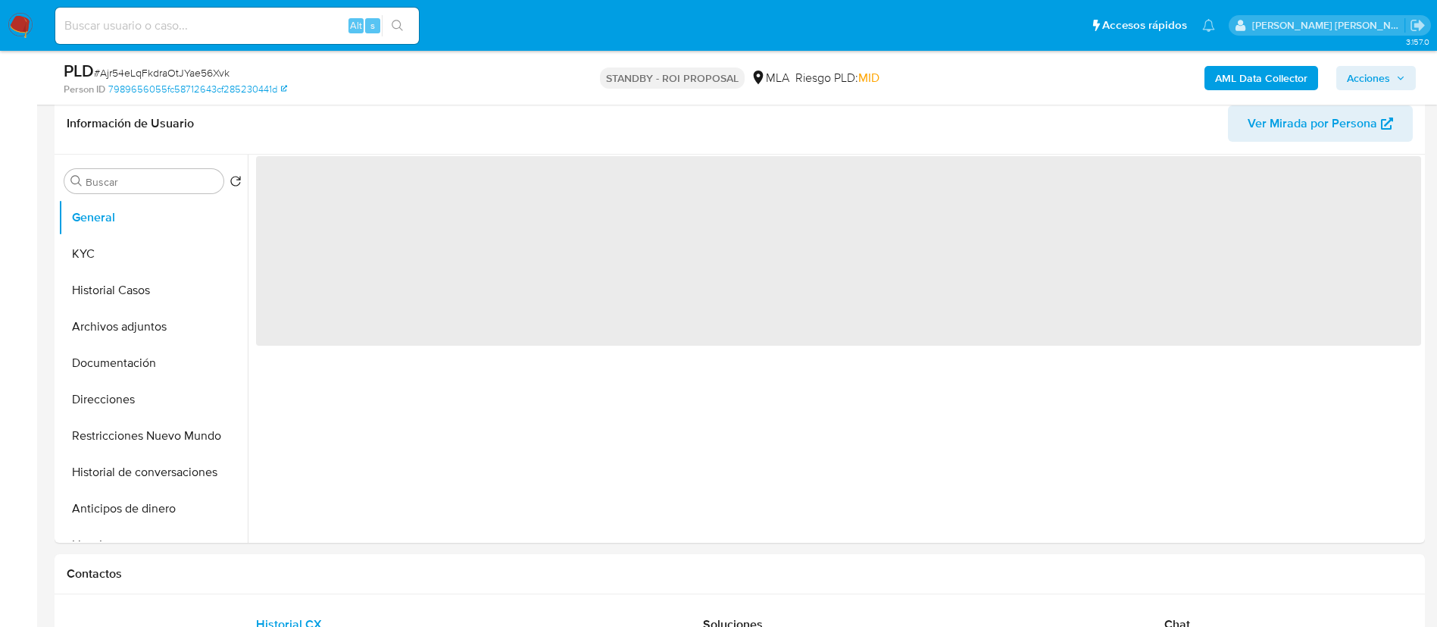
scroll to position [309, 0]
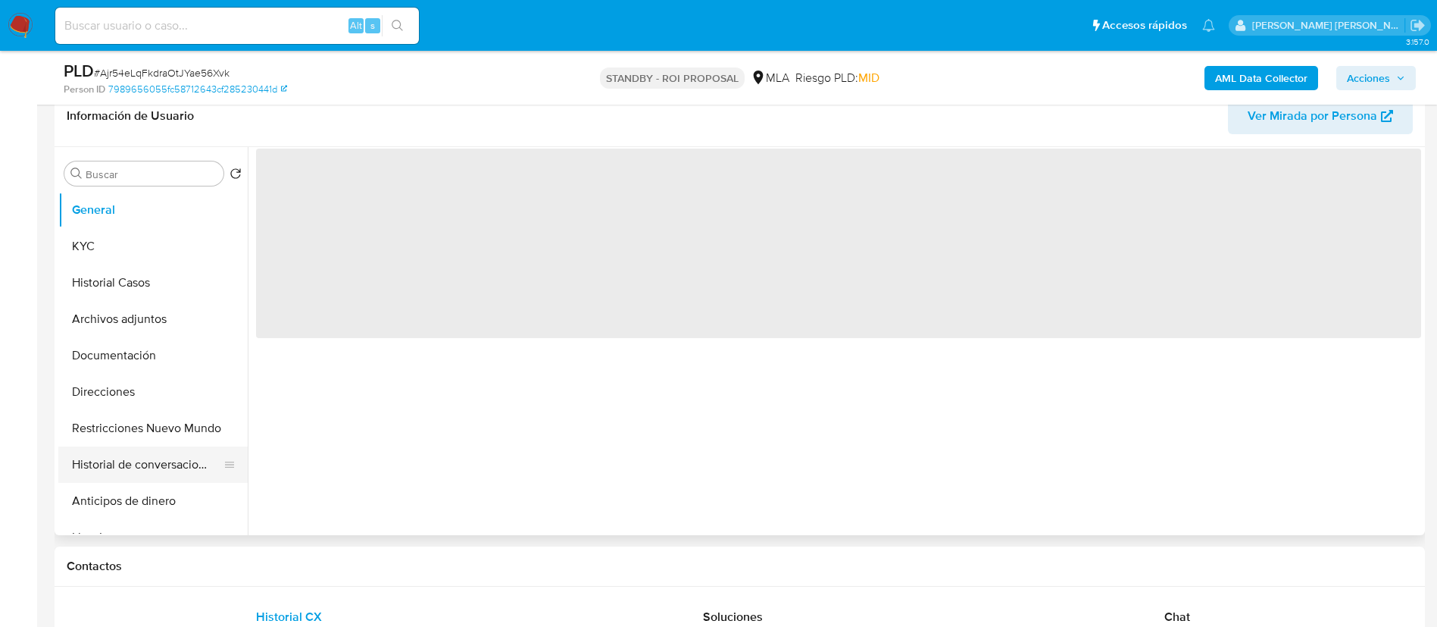
click at [144, 459] on button "Historial de conversaciones" at bounding box center [146, 464] width 177 height 36
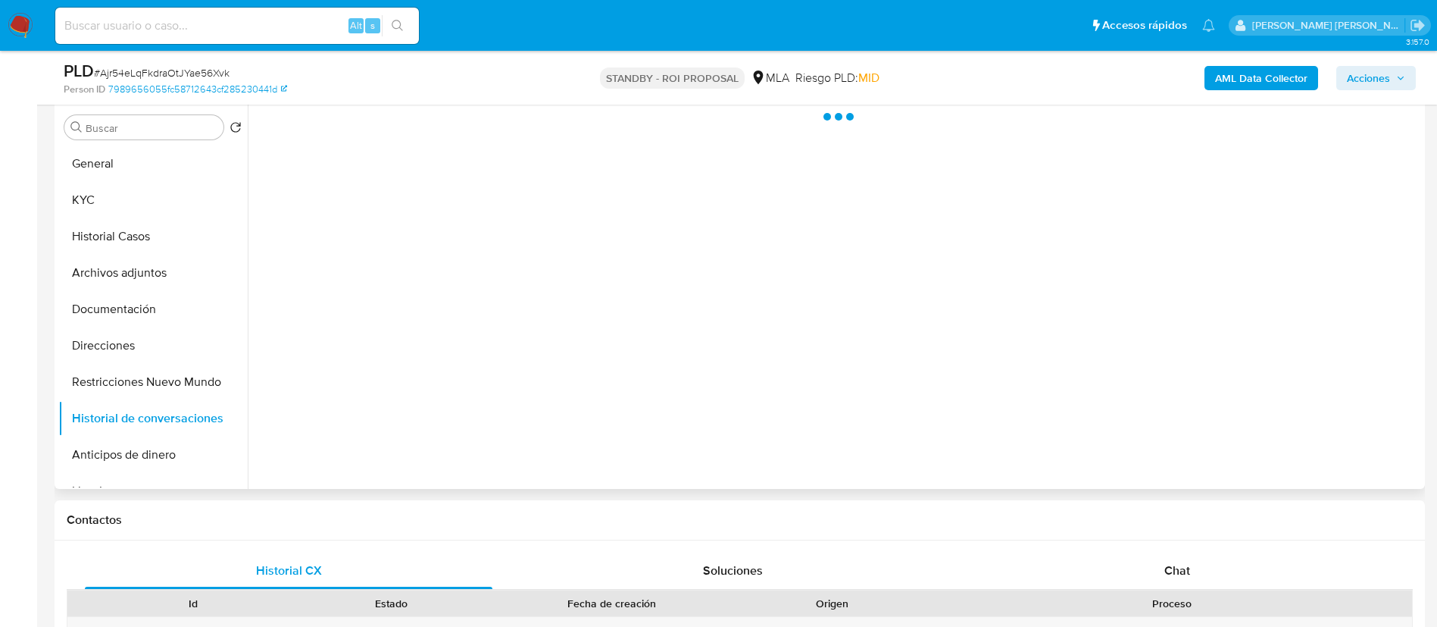
select select "10"
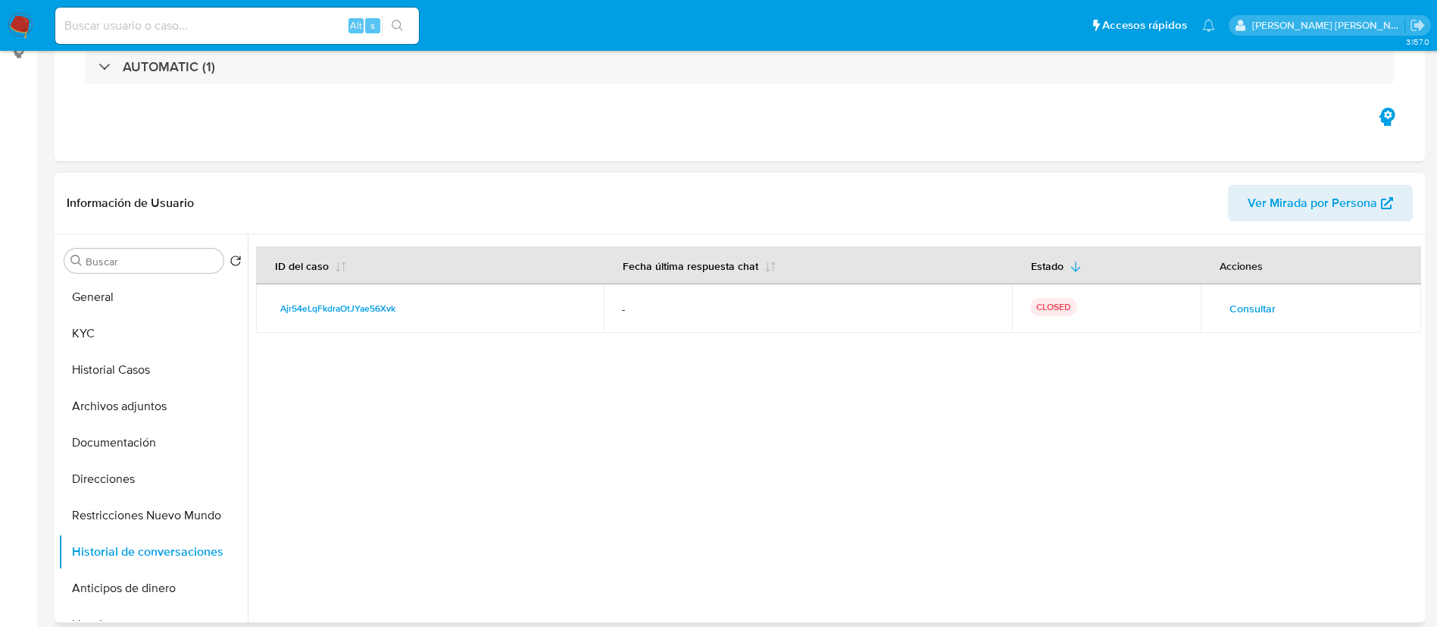
scroll to position [0, 0]
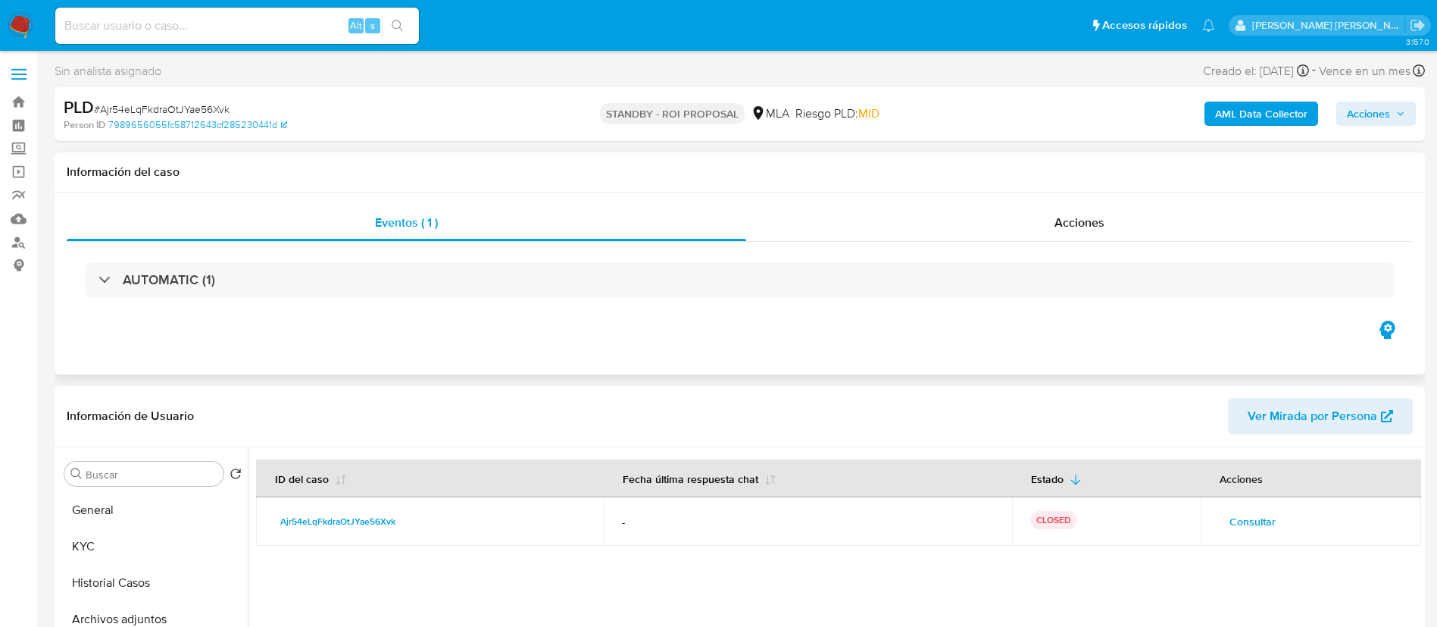
click at [220, 355] on div "Eventos ( 1 ) Acciones AUTOMATIC (1)" at bounding box center [740, 283] width 1371 height 182
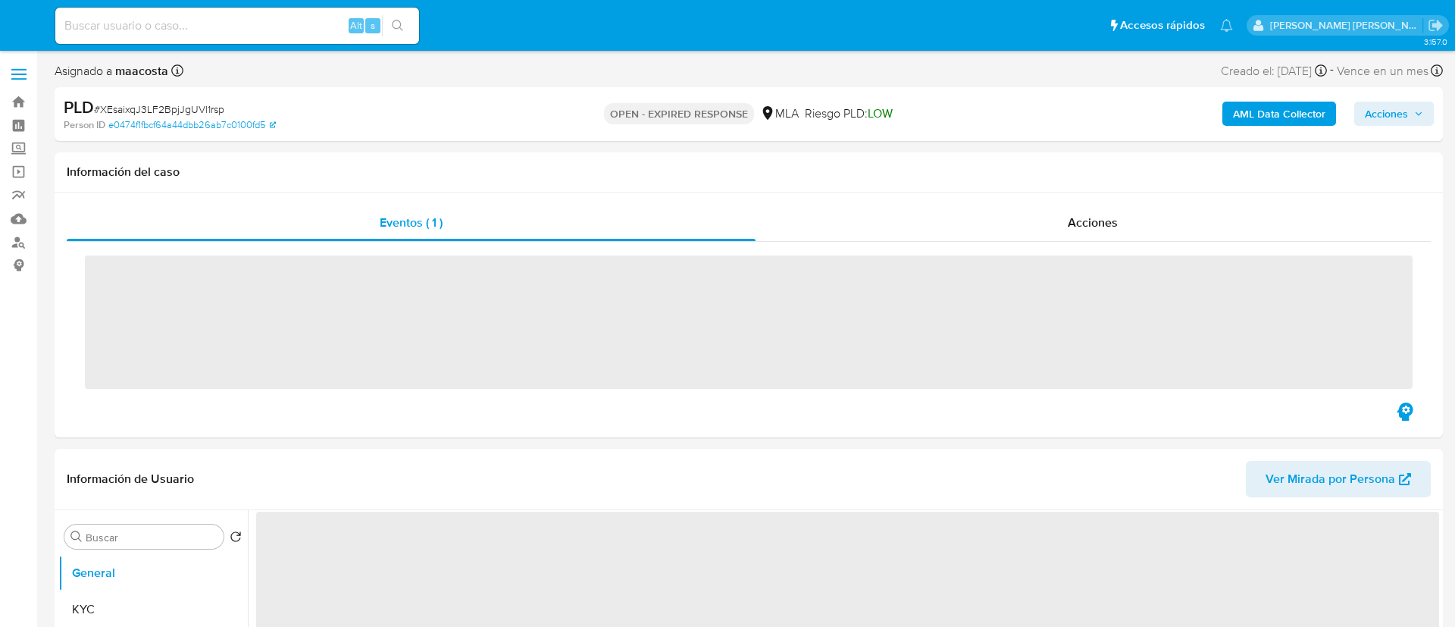
select select "10"
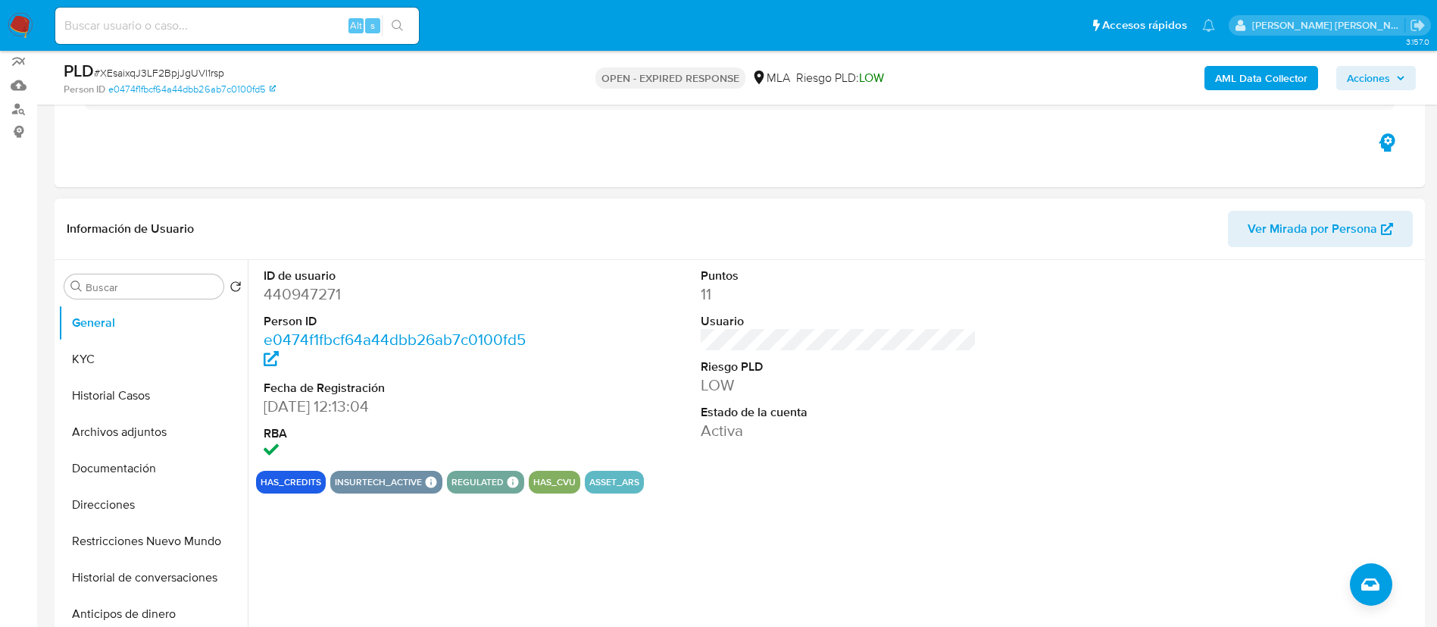
scroll to position [134, 0]
paste input "zQexCTQkTqXwMiQPU0mcPUnF"
click at [278, 33] on input "zQexCTQkTqXwMiQPU0mcPUnF" at bounding box center [237, 26] width 364 height 20
type input "zQexCTQkTqXwMiQPU0mcPUnF"
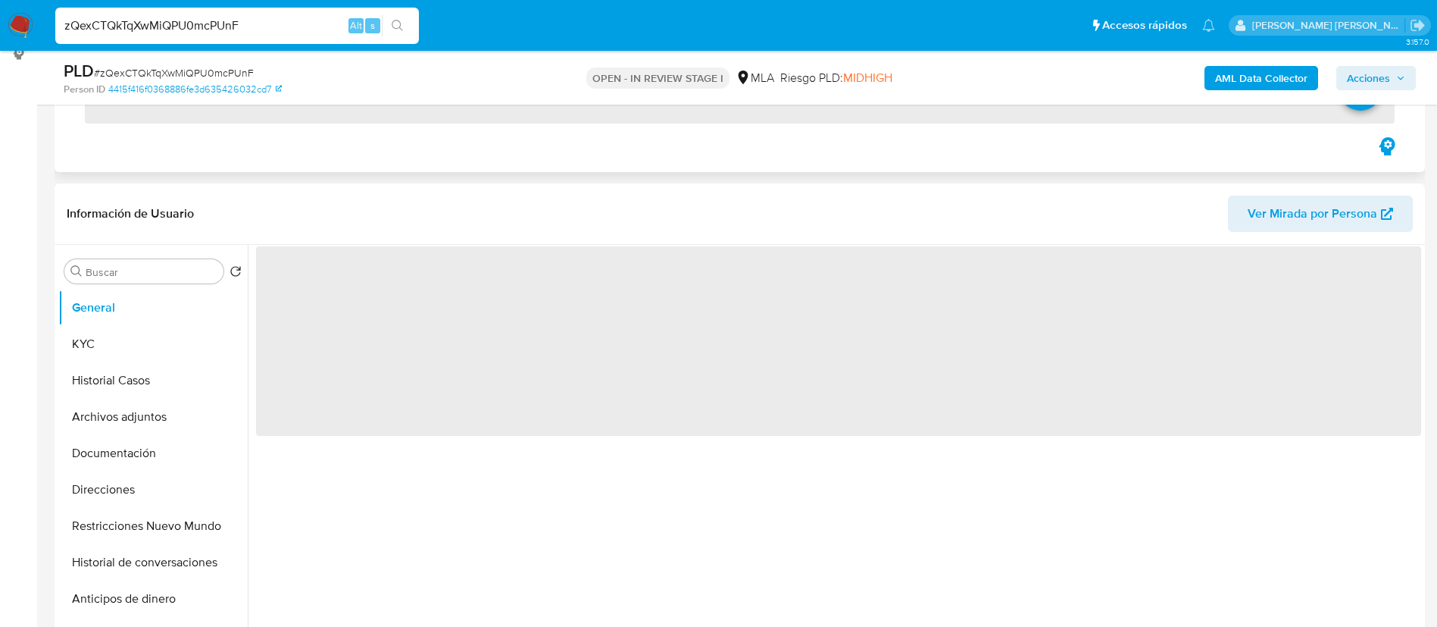
scroll to position [218, 0]
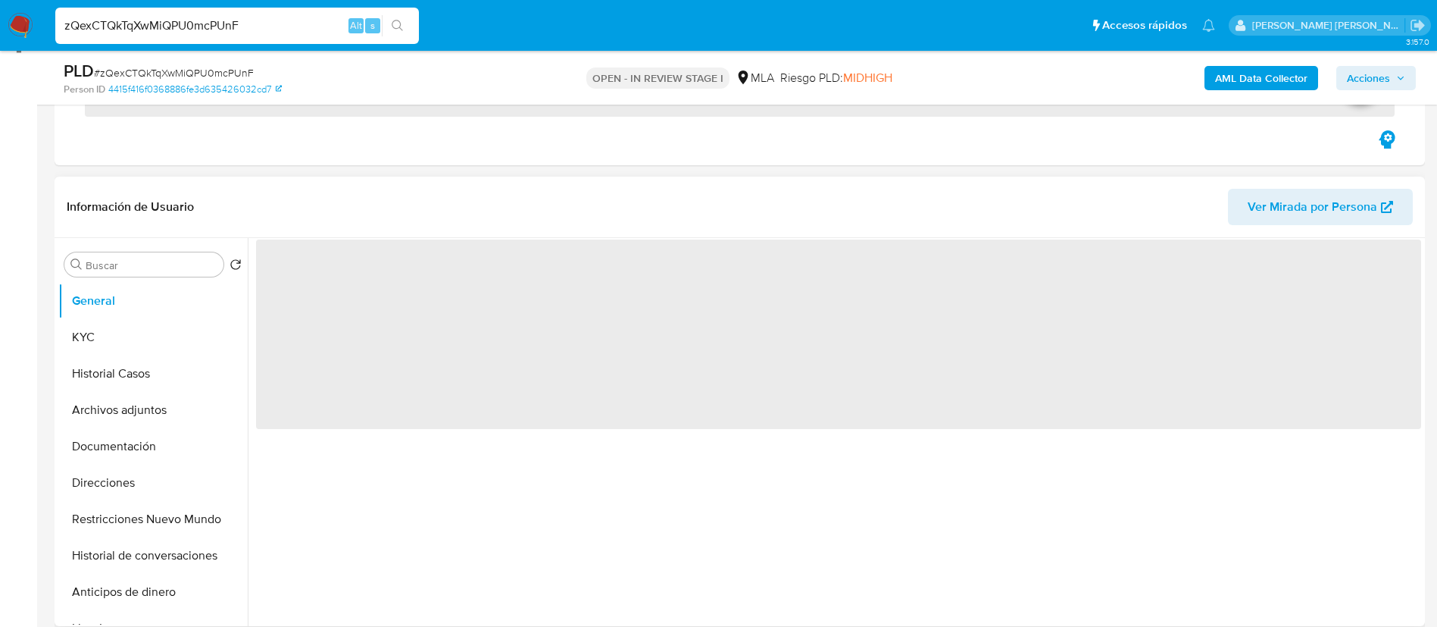
click at [591, 357] on span "‌" at bounding box center [838, 333] width 1165 height 189
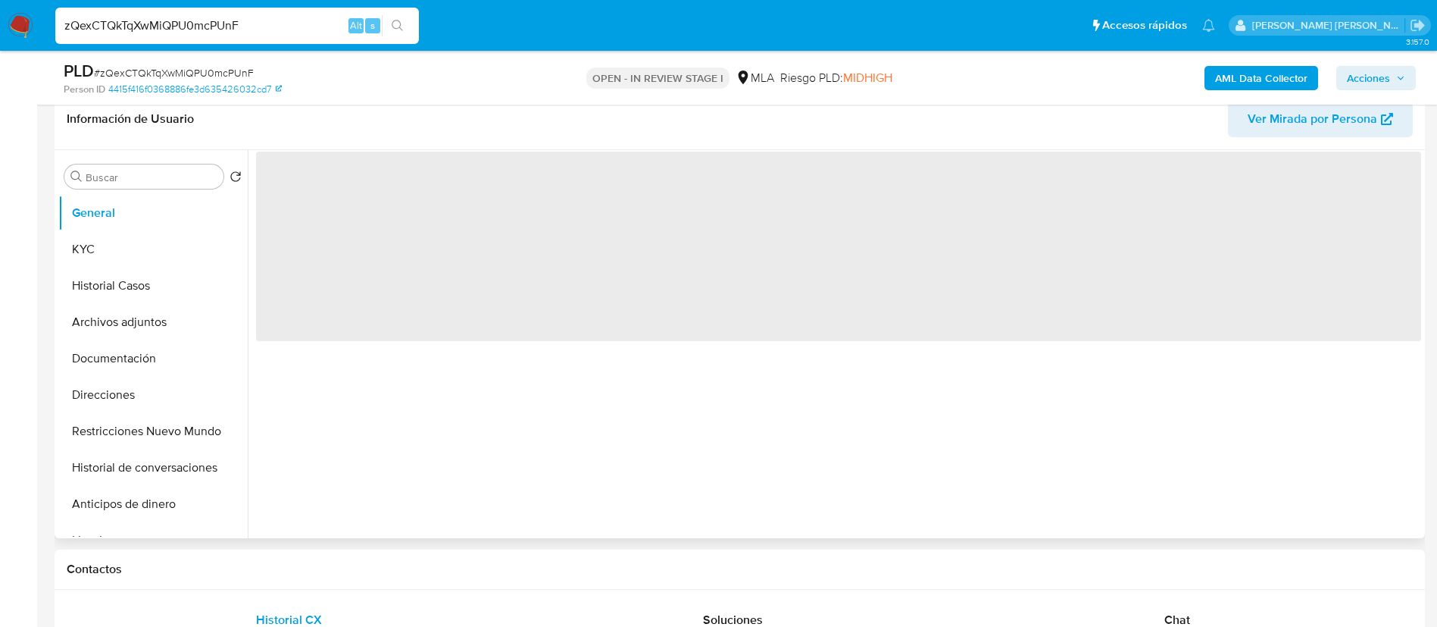
scroll to position [309, 0]
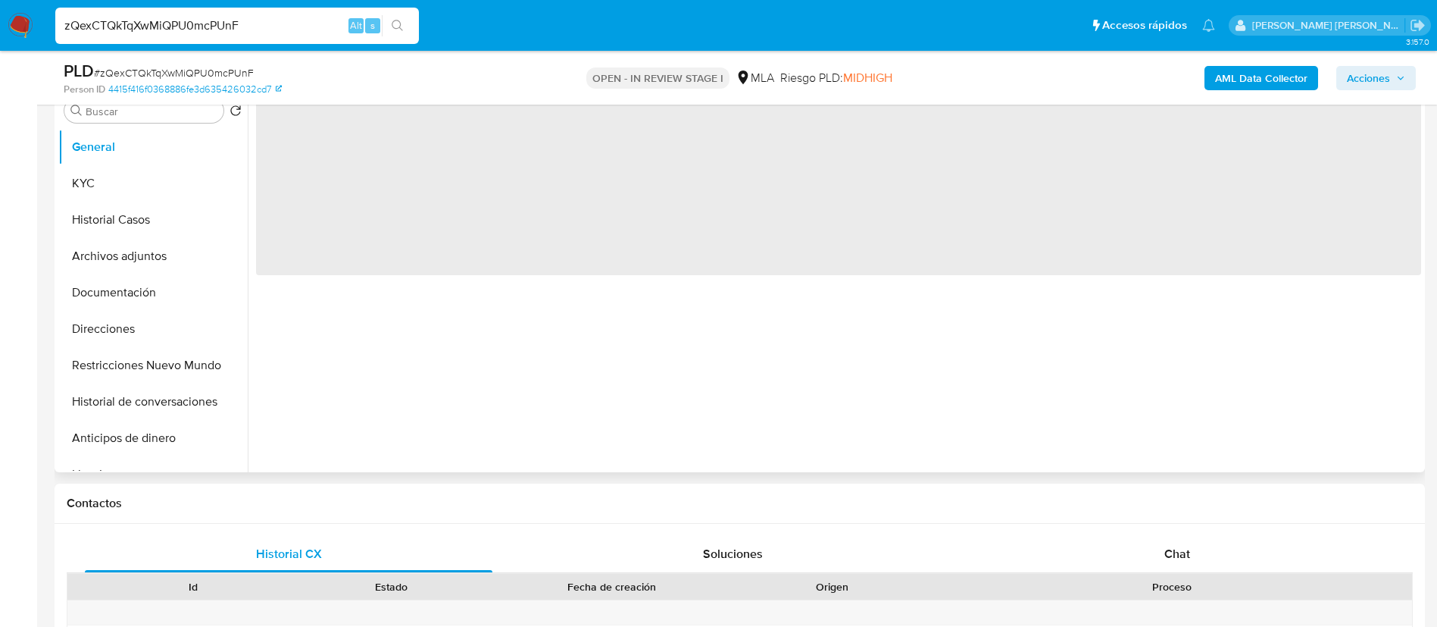
select select "10"
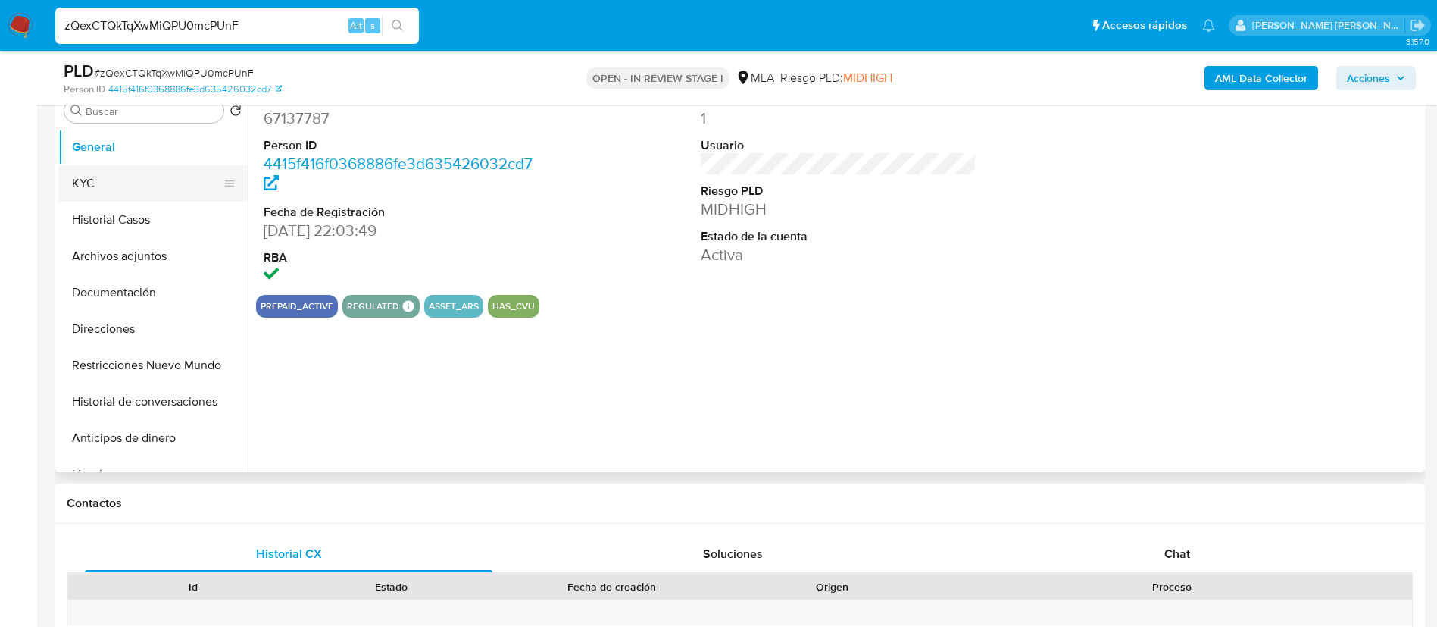
click at [120, 184] on button "KYC" at bounding box center [146, 183] width 177 height 36
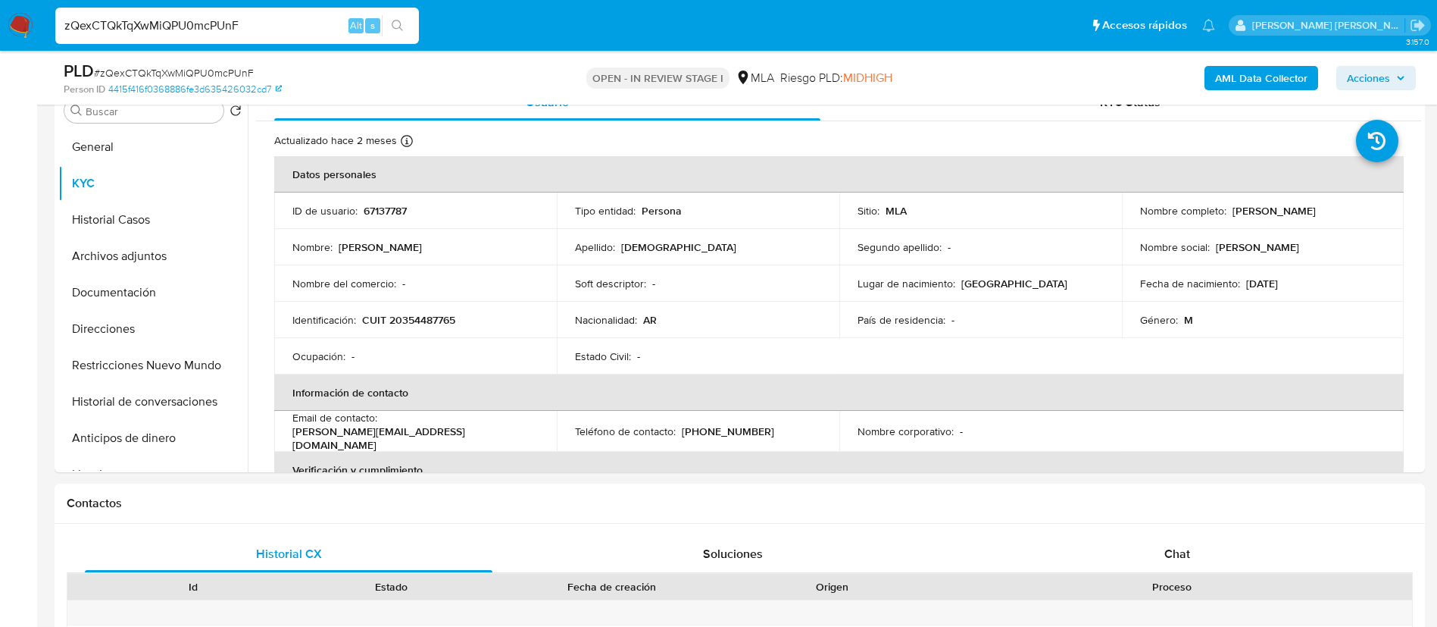
scroll to position [295, 0]
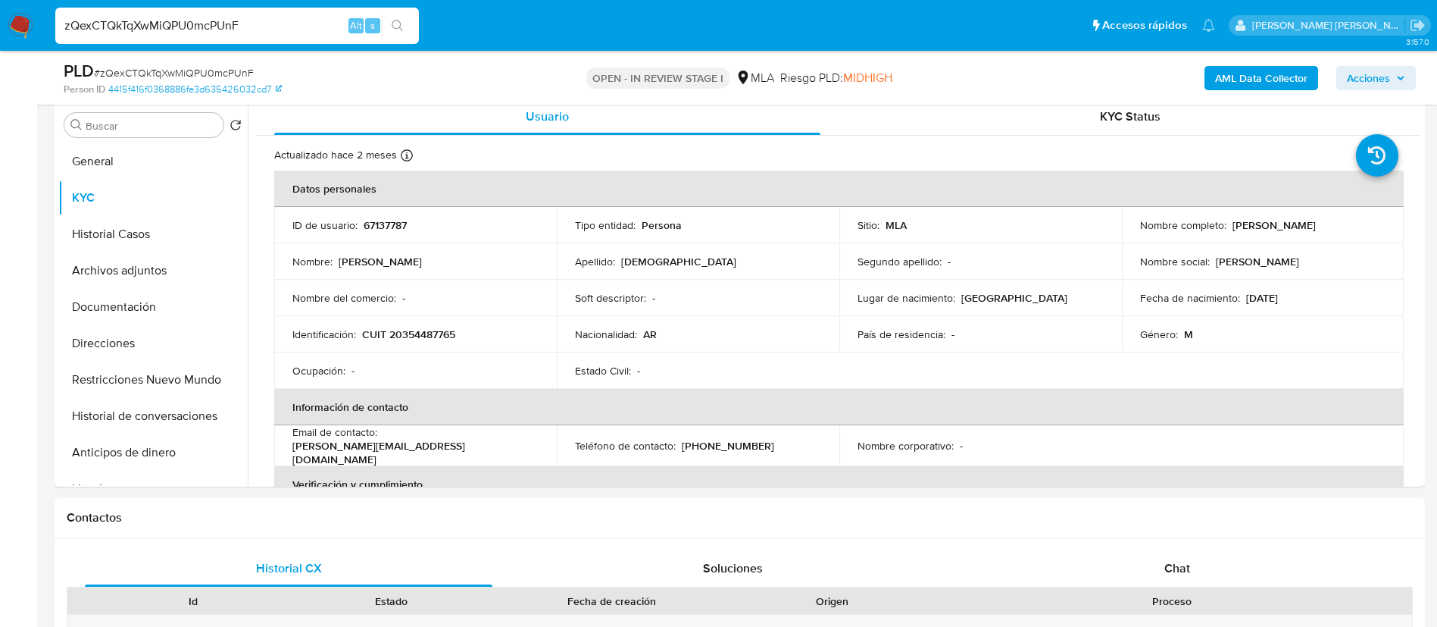
paste input "XEsaixqJ3LF2BpjJgUVl1rsp"
click at [216, 20] on input "zQexCTQkTqXwMiQPU0mcPUnF" at bounding box center [237, 26] width 364 height 20
type input "XEsaixqJ3LF2BpjJgUVl1rsp"
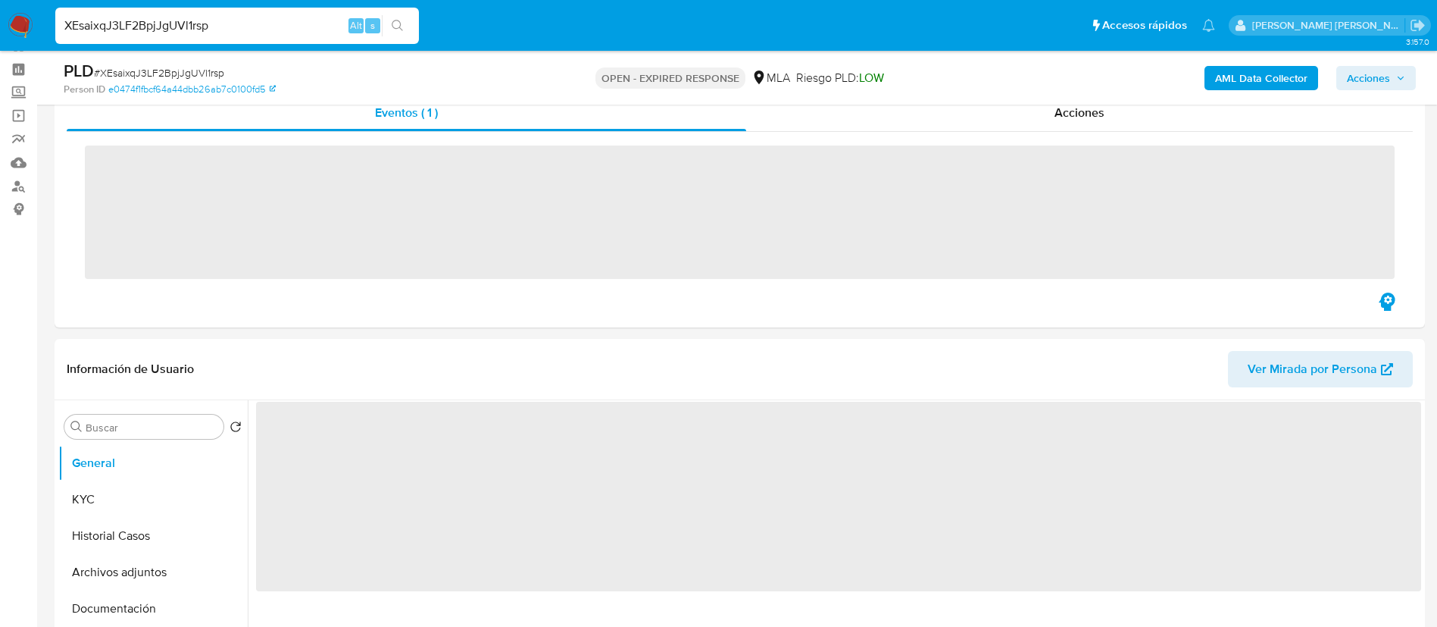
scroll to position [55, 0]
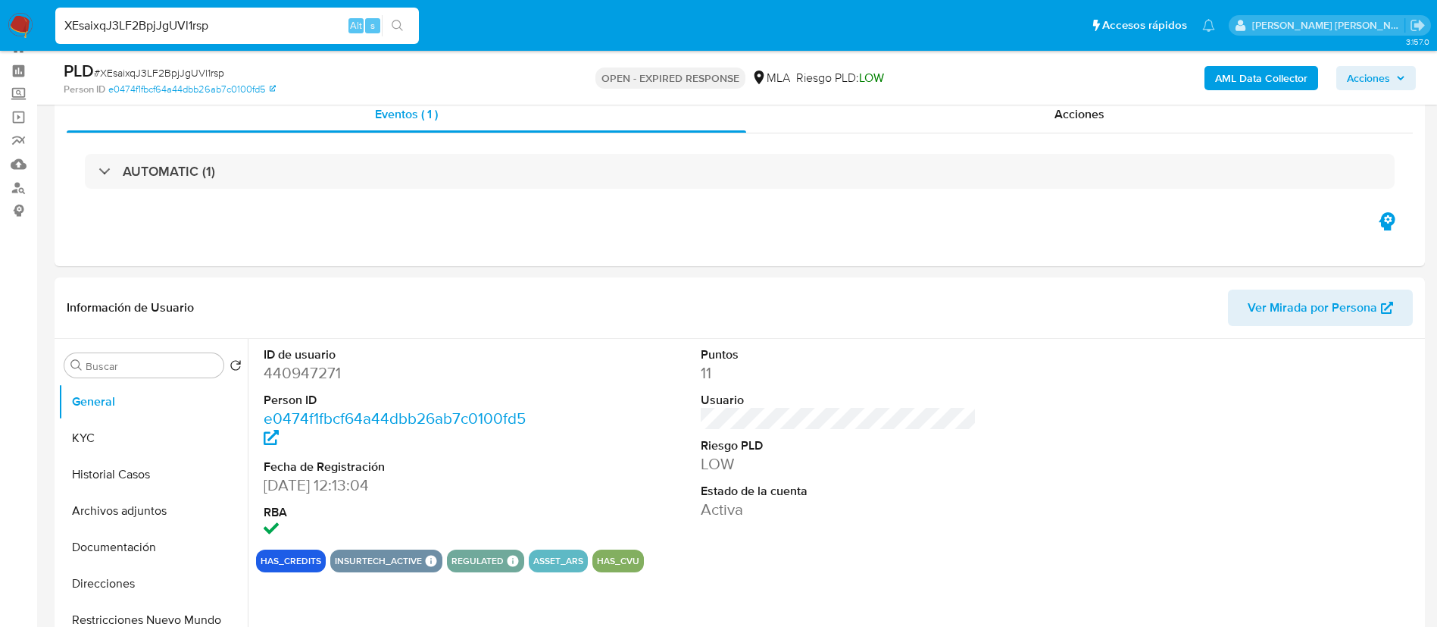
select select "10"
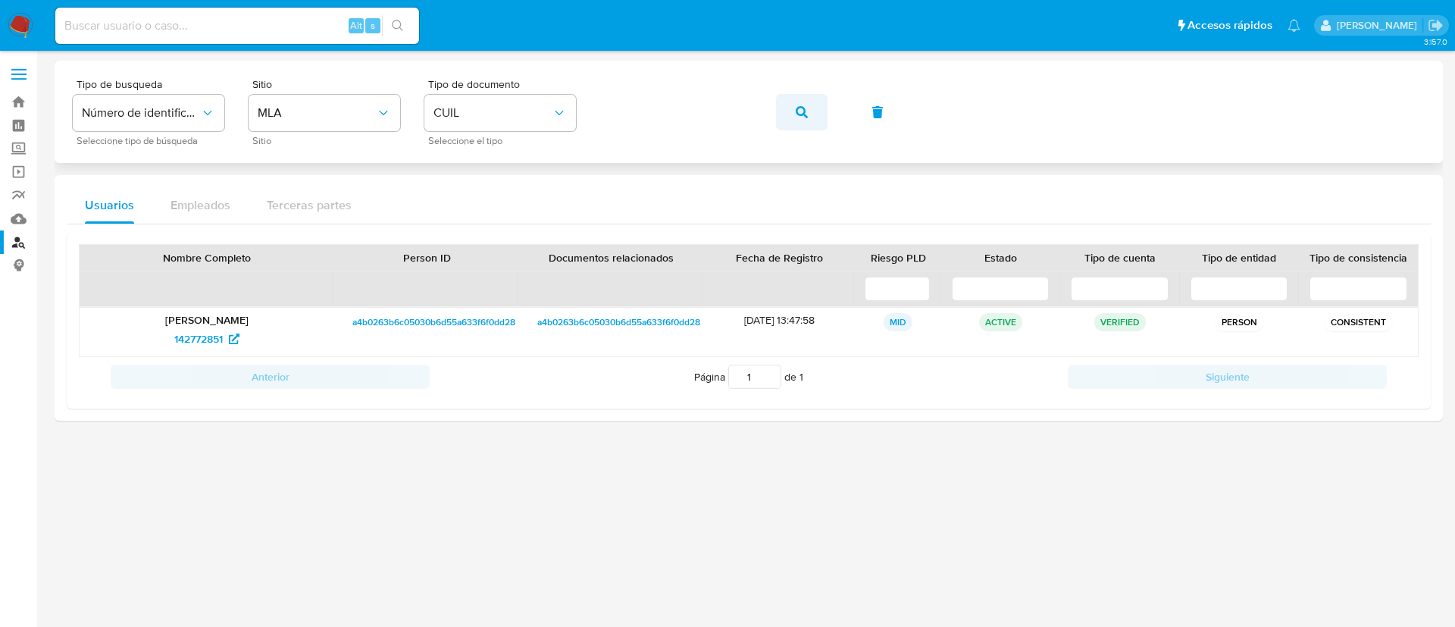
click at [799, 127] on span "button" at bounding box center [802, 111] width 12 height 33
click at [210, 334] on span "183725381" at bounding box center [198, 339] width 49 height 24
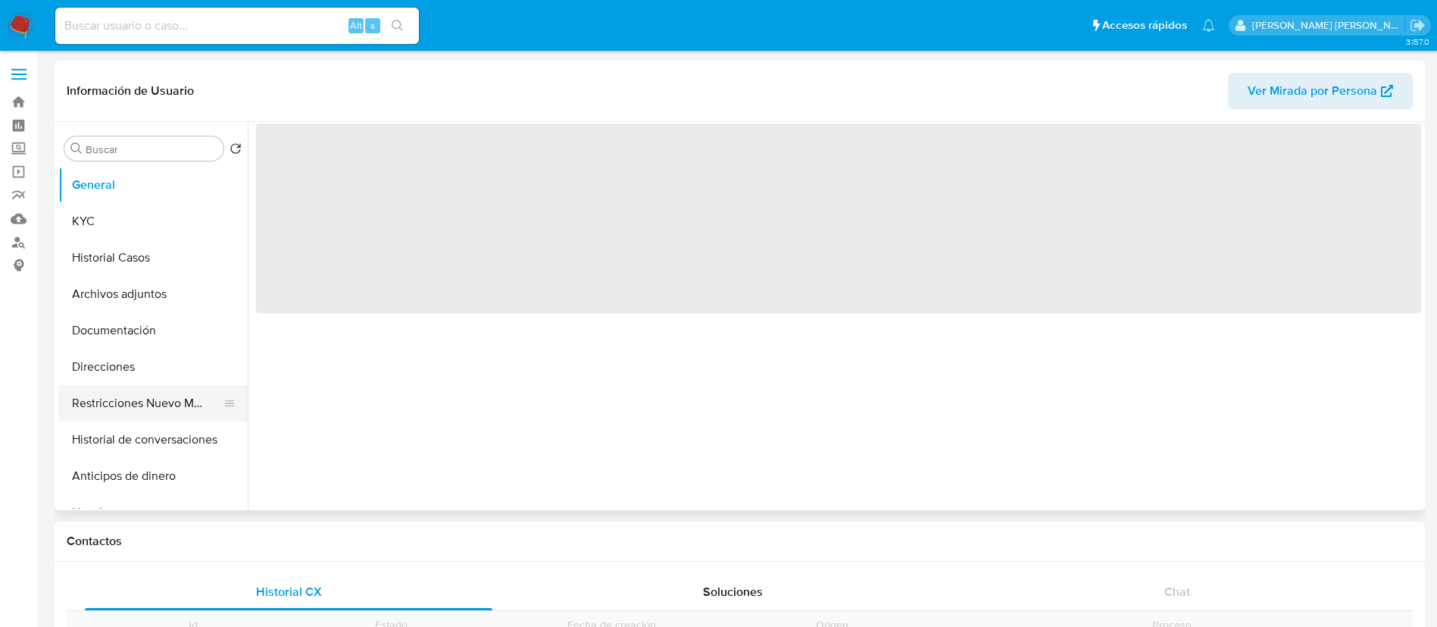
click at [149, 402] on button "Restricciones Nuevo Mundo" at bounding box center [146, 403] width 177 height 36
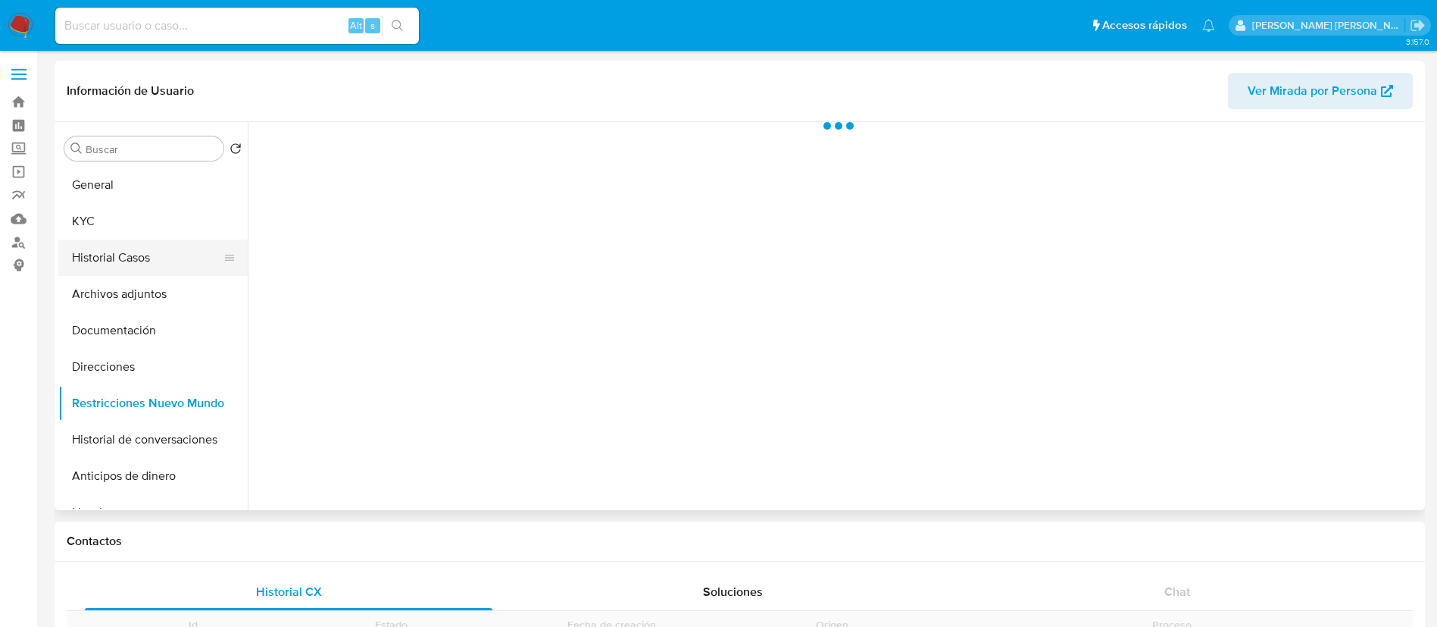
click at [144, 255] on button "Historial Casos" at bounding box center [146, 257] width 177 height 36
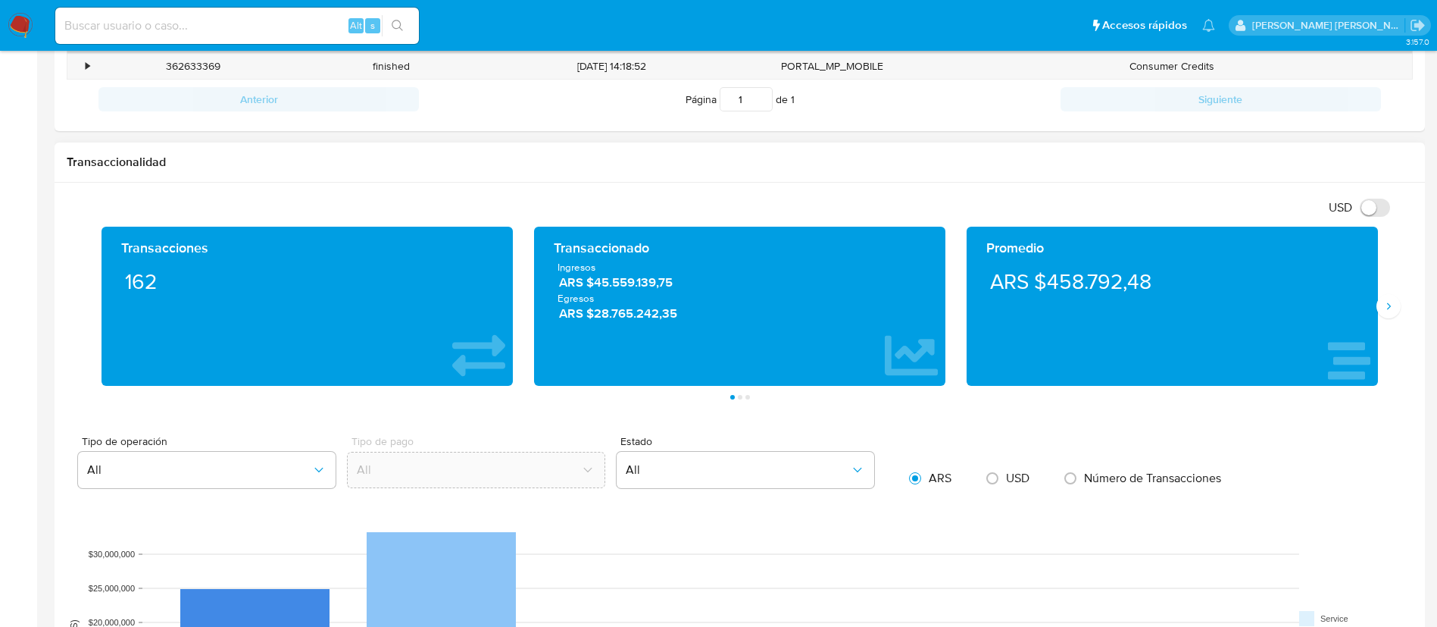
scroll to position [588, 0]
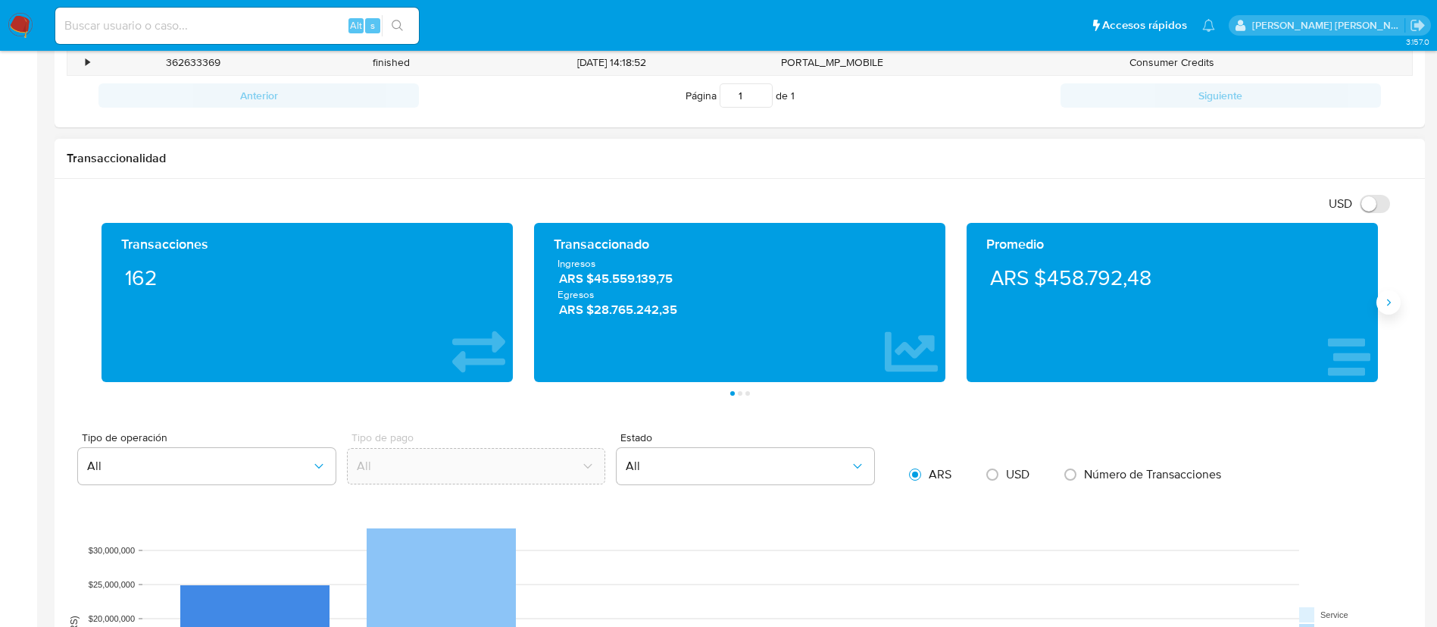
click at [1387, 304] on icon "Siguiente" at bounding box center [1389, 302] width 12 height 12
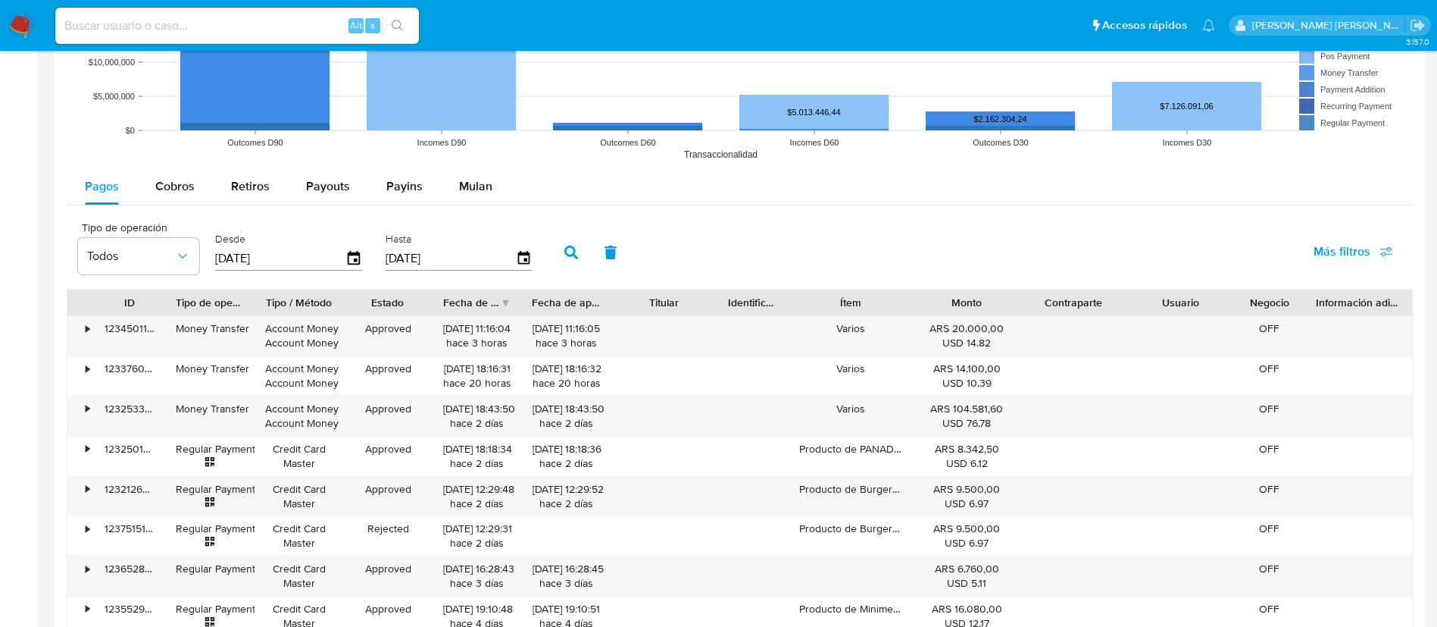
scroll to position [1214, 0]
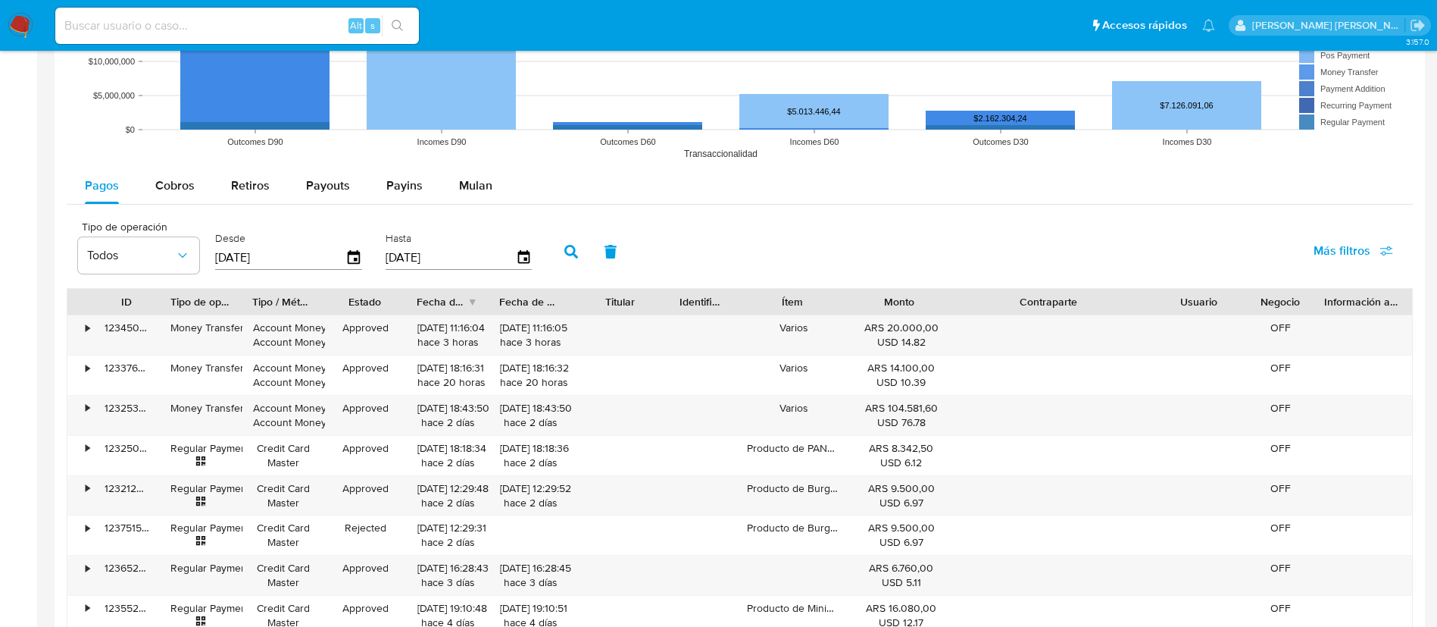
click at [1231, 329] on div "ID Tipo de operación Tipo / Método Estado Fecha de creación Fecha de aprobación…" at bounding box center [740, 501] width 1346 height 427
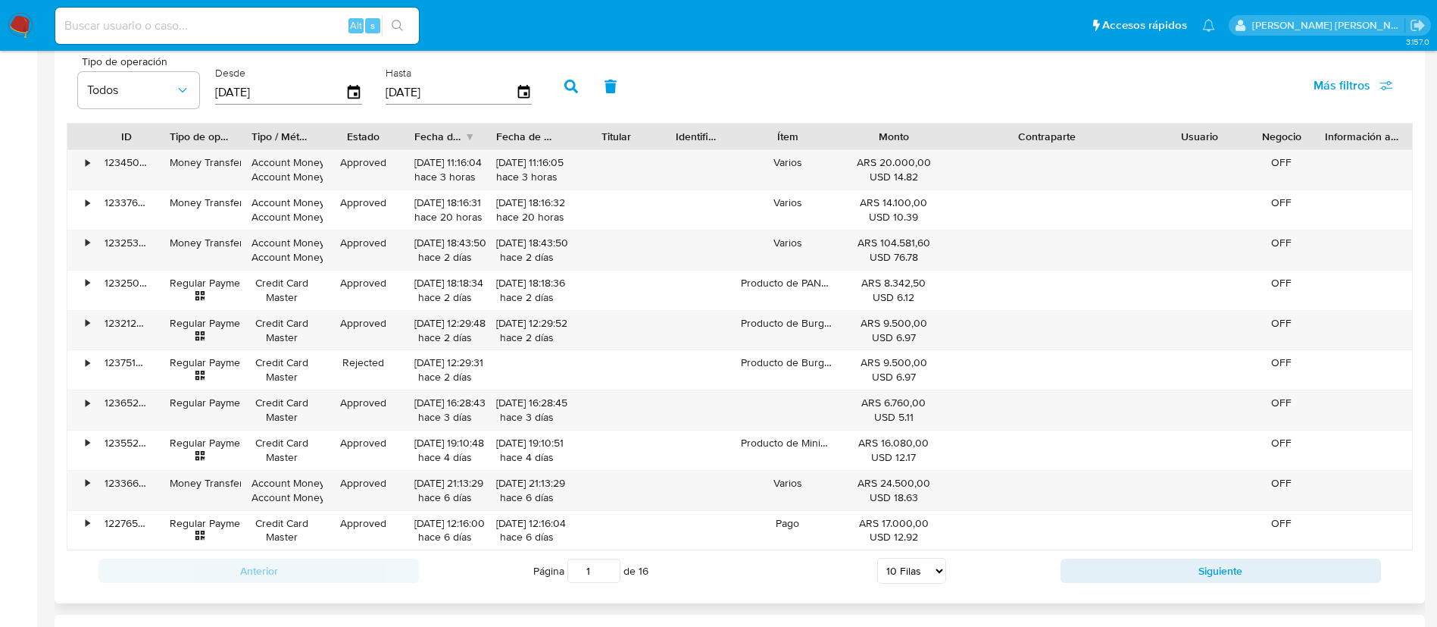
scroll to position [1381, 0]
click at [915, 569] on select "5 Filas 10 Filas 20 Filas 25 Filas 50 Filas 100 Filas" at bounding box center [911, 568] width 69 height 26
select select "100"
click at [877, 555] on select "5 Filas 10 Filas 20 Filas 25 Filas 50 Filas 100 Filas" at bounding box center [911, 568] width 69 height 26
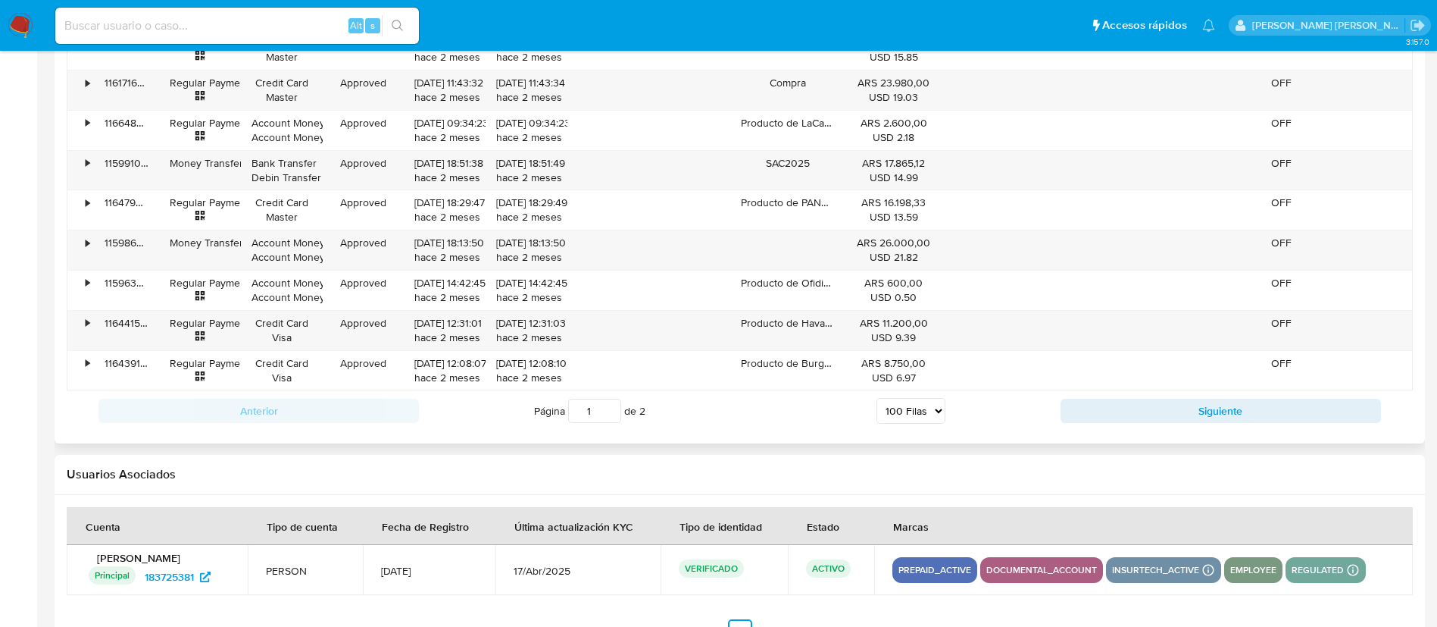
scroll to position [5217, 0]
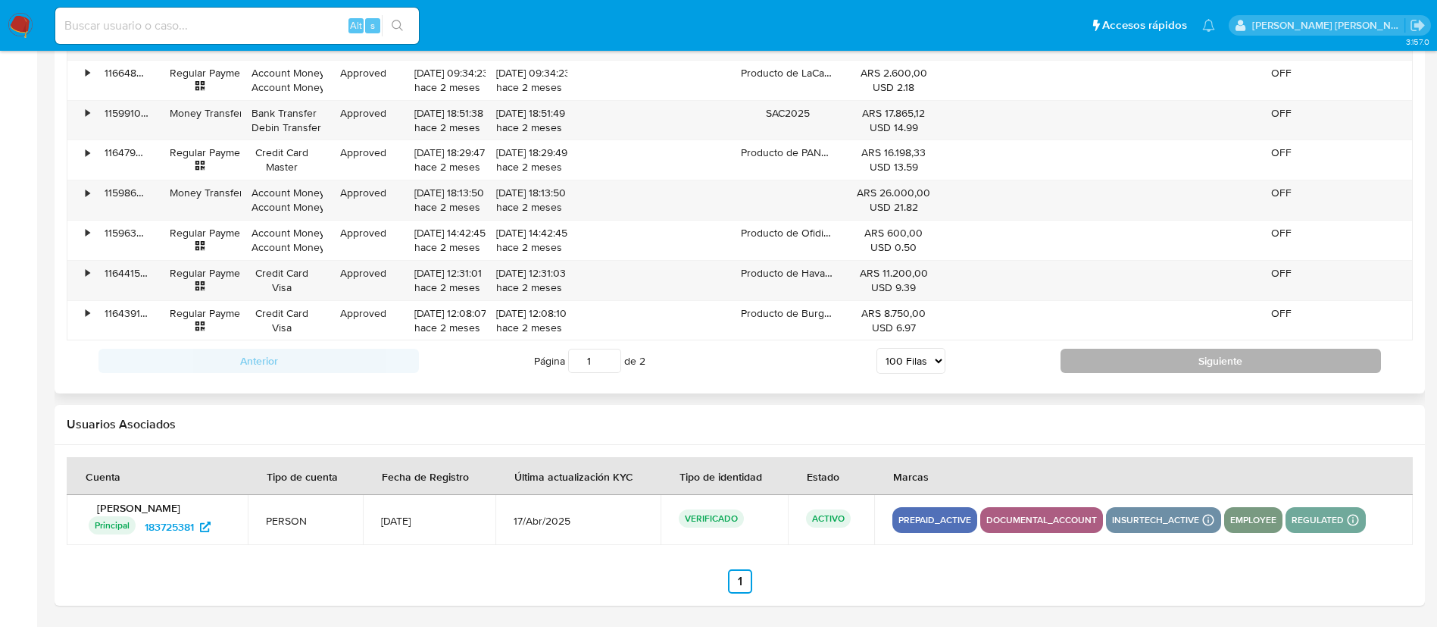
click at [1134, 361] on button "Siguiente" at bounding box center [1221, 361] width 321 height 24
type input "2"
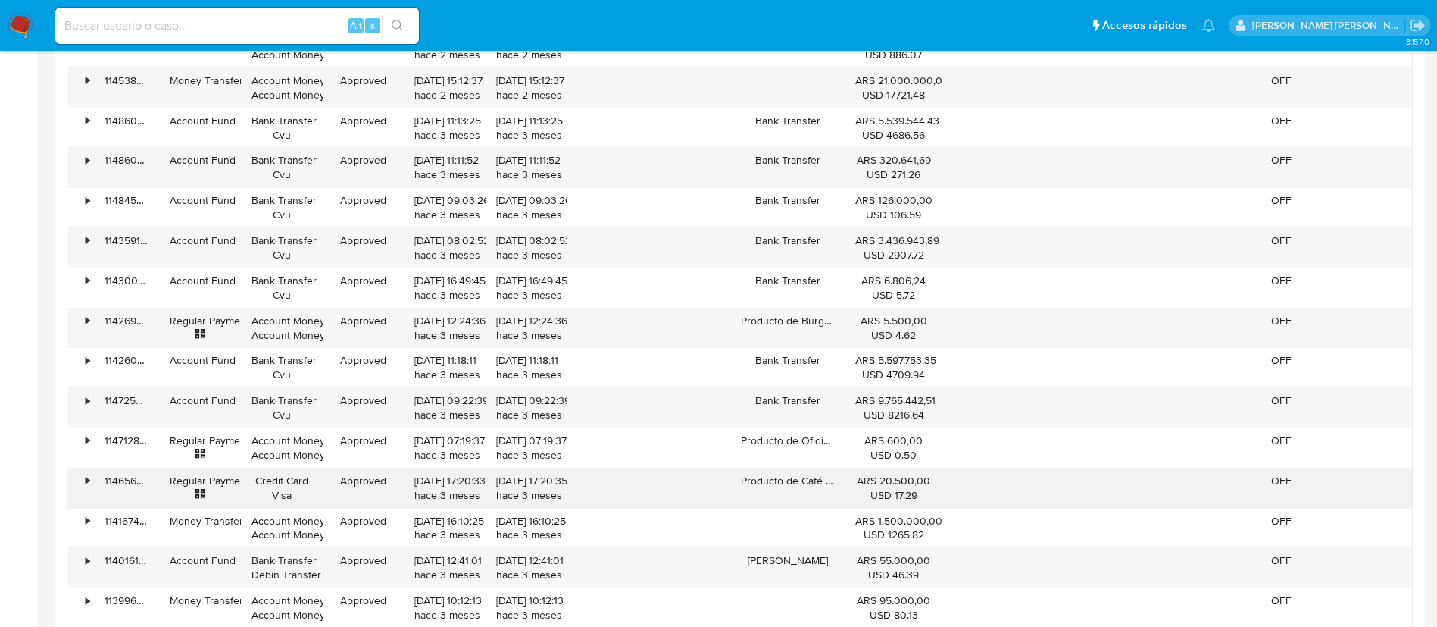
scroll to position [2660, 0]
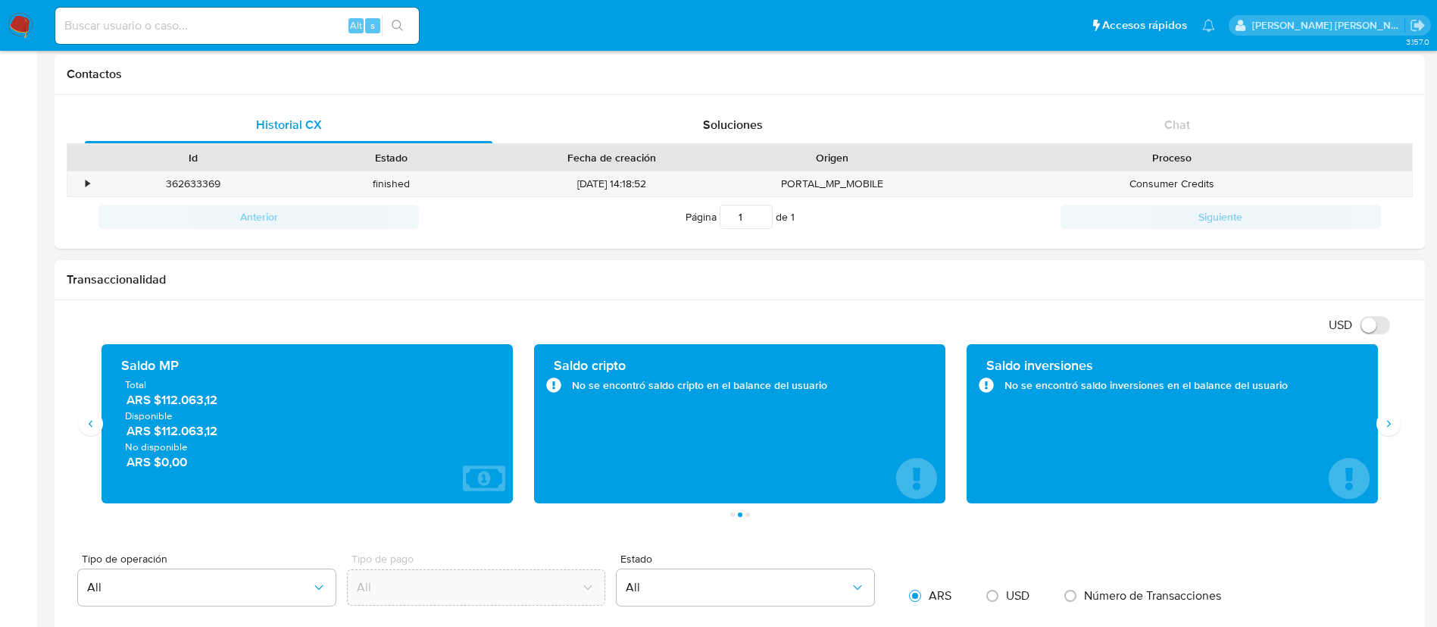
scroll to position [0, 0]
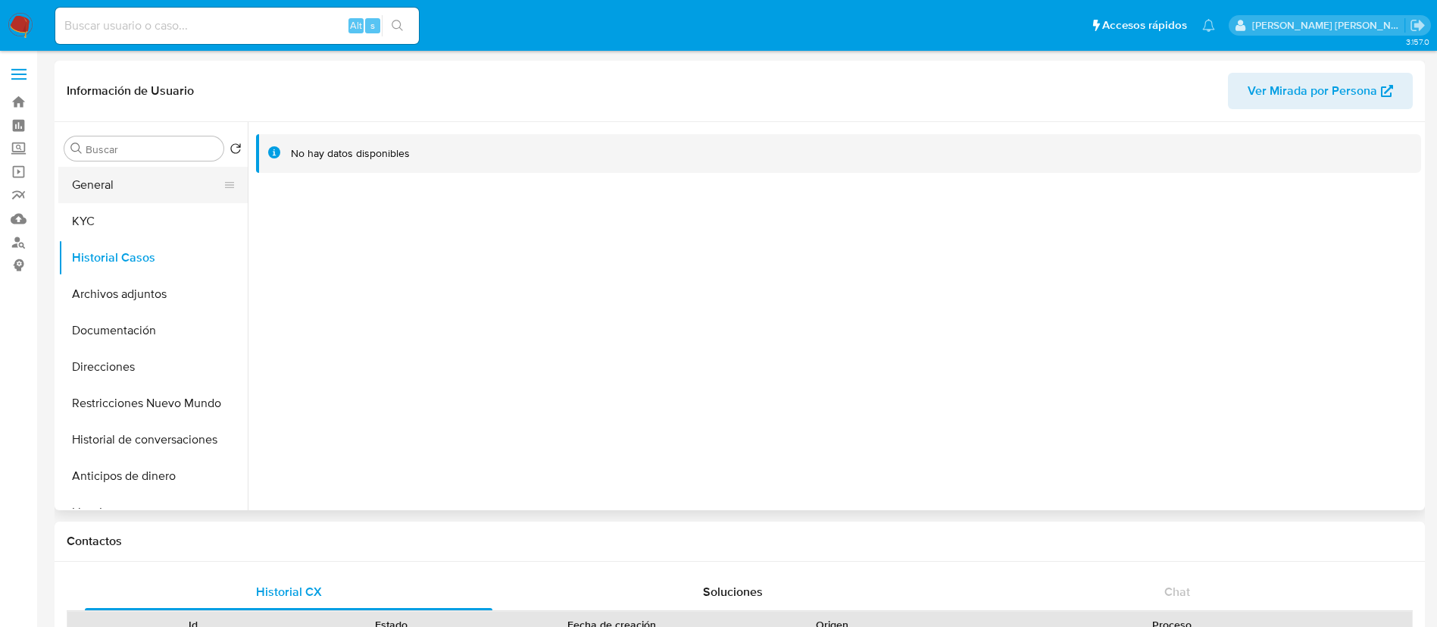
click at [124, 178] on button "General" at bounding box center [146, 185] width 177 height 36
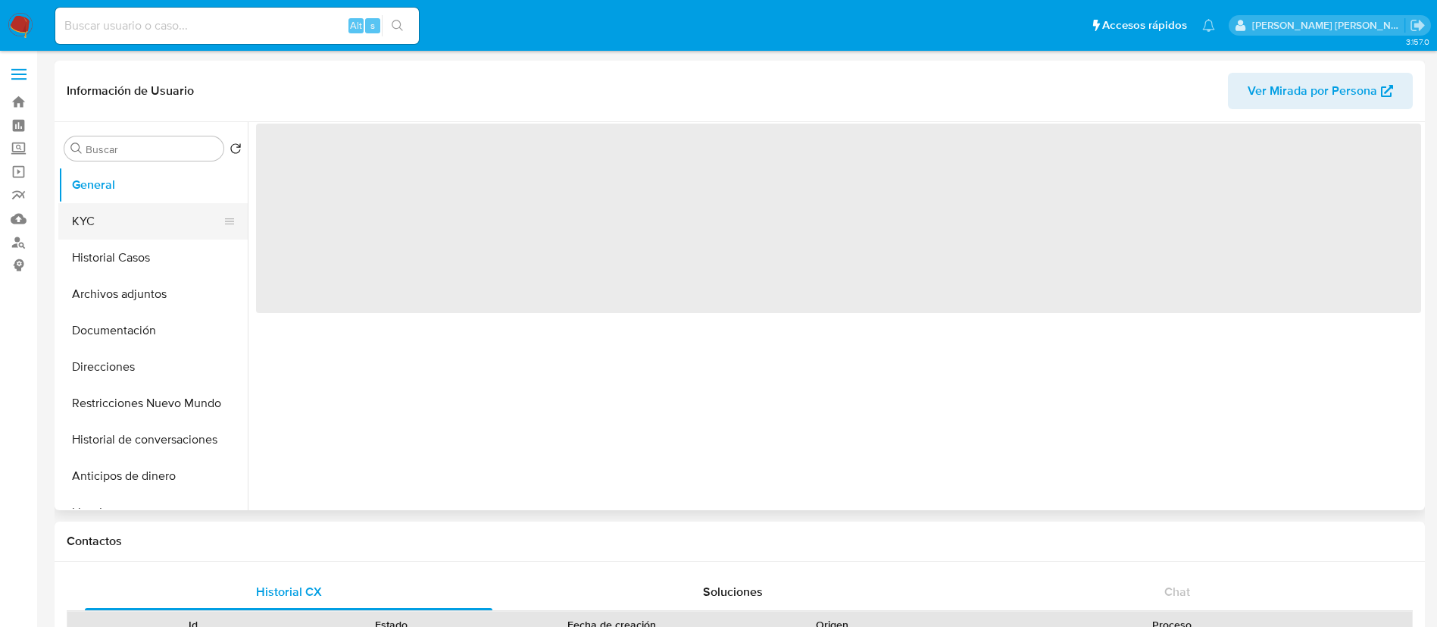
click at [109, 220] on button "KYC" at bounding box center [146, 221] width 177 height 36
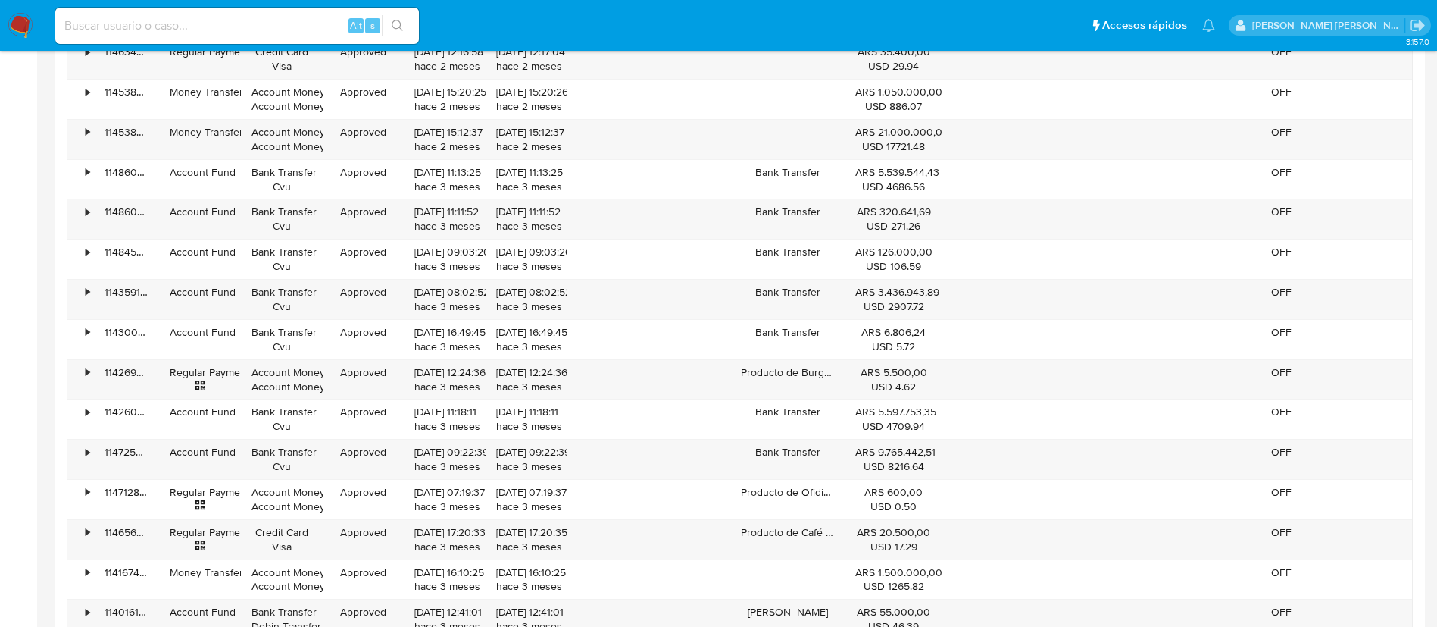
scroll to position [2611, 0]
click at [302, 438] on div "Bank Transfer Cvu" at bounding box center [282, 457] width 82 height 39
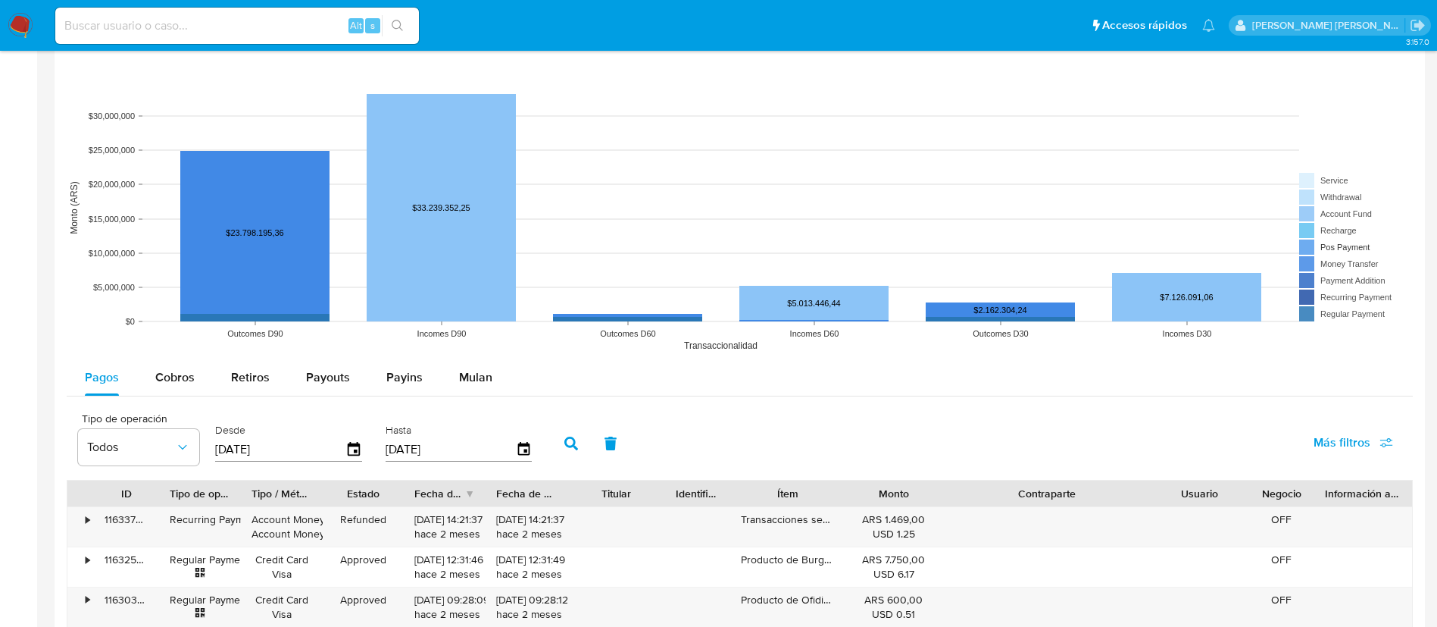
scroll to position [1023, 0]
click at [166, 366] on div "Cobros" at bounding box center [174, 376] width 39 height 36
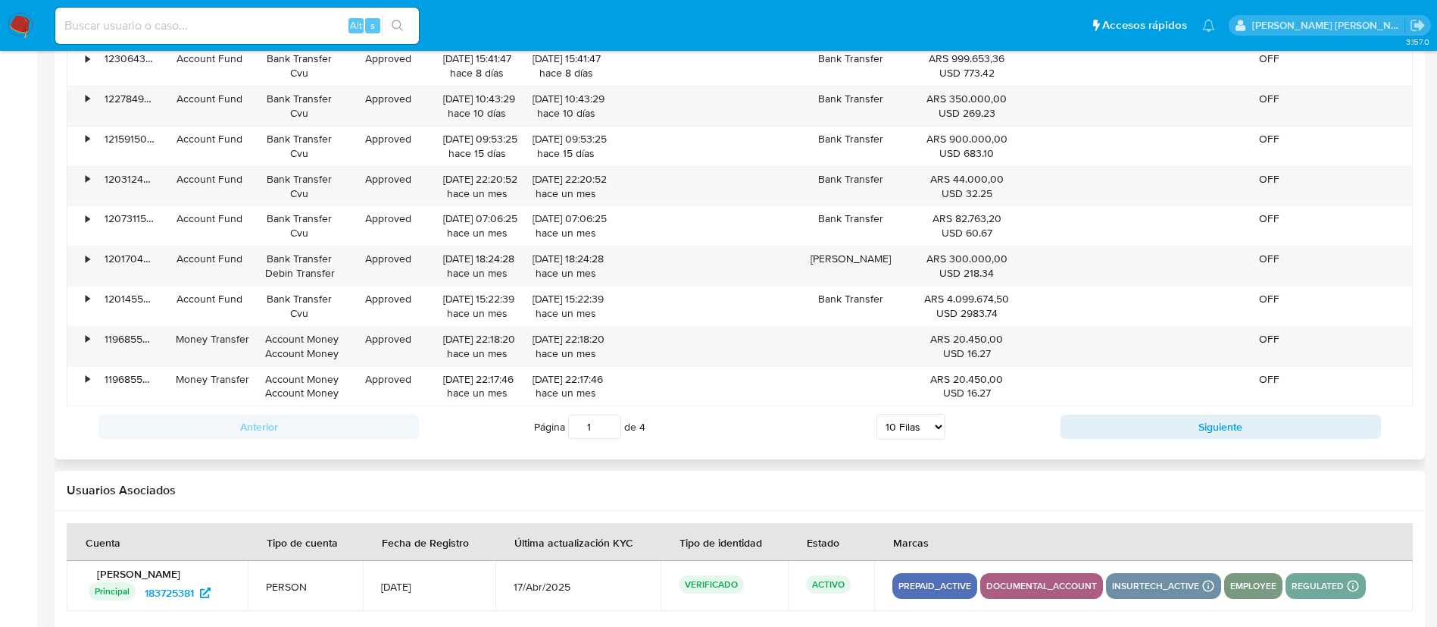
scroll to position [1524, 0]
click at [908, 423] on select "5 Filas 10 Filas 20 Filas 25 Filas 50 Filas 100 Filas" at bounding box center [911, 425] width 69 height 26
select select "100"
click at [877, 412] on select "5 Filas 10 Filas 20 Filas 25 Filas 50 Filas 100 Filas" at bounding box center [911, 425] width 69 height 26
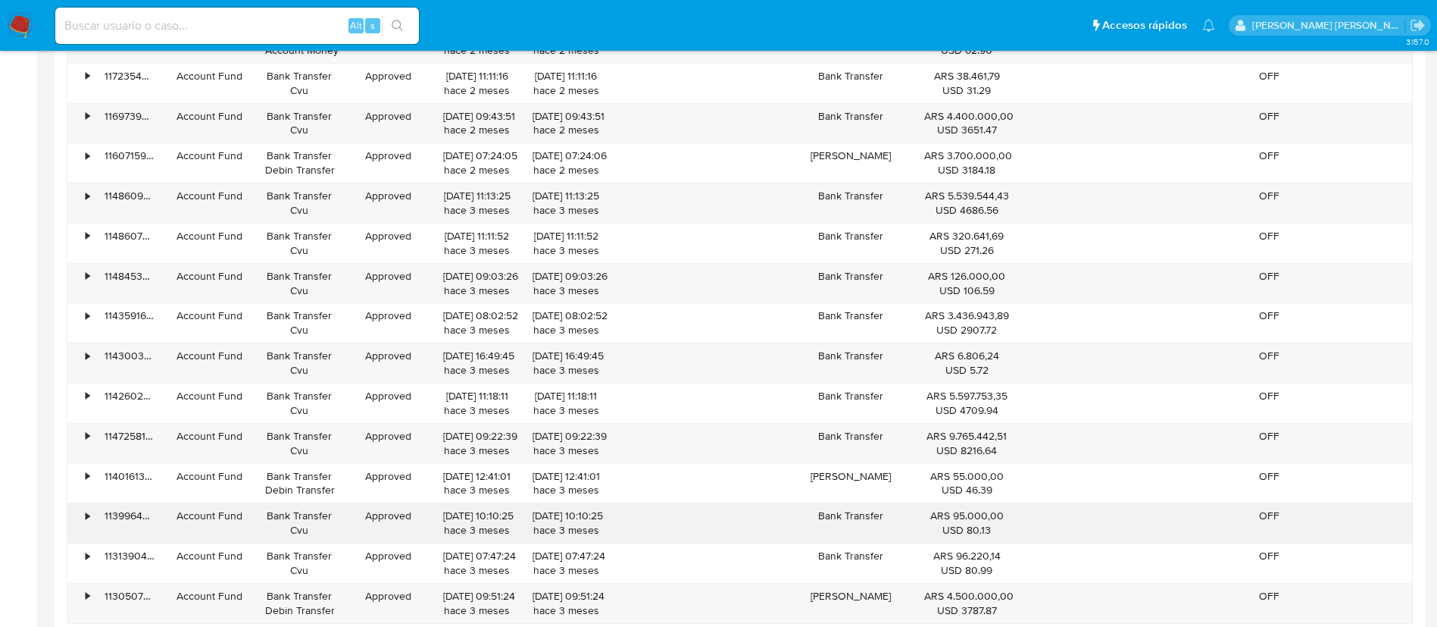
scroll to position [2141, 0]
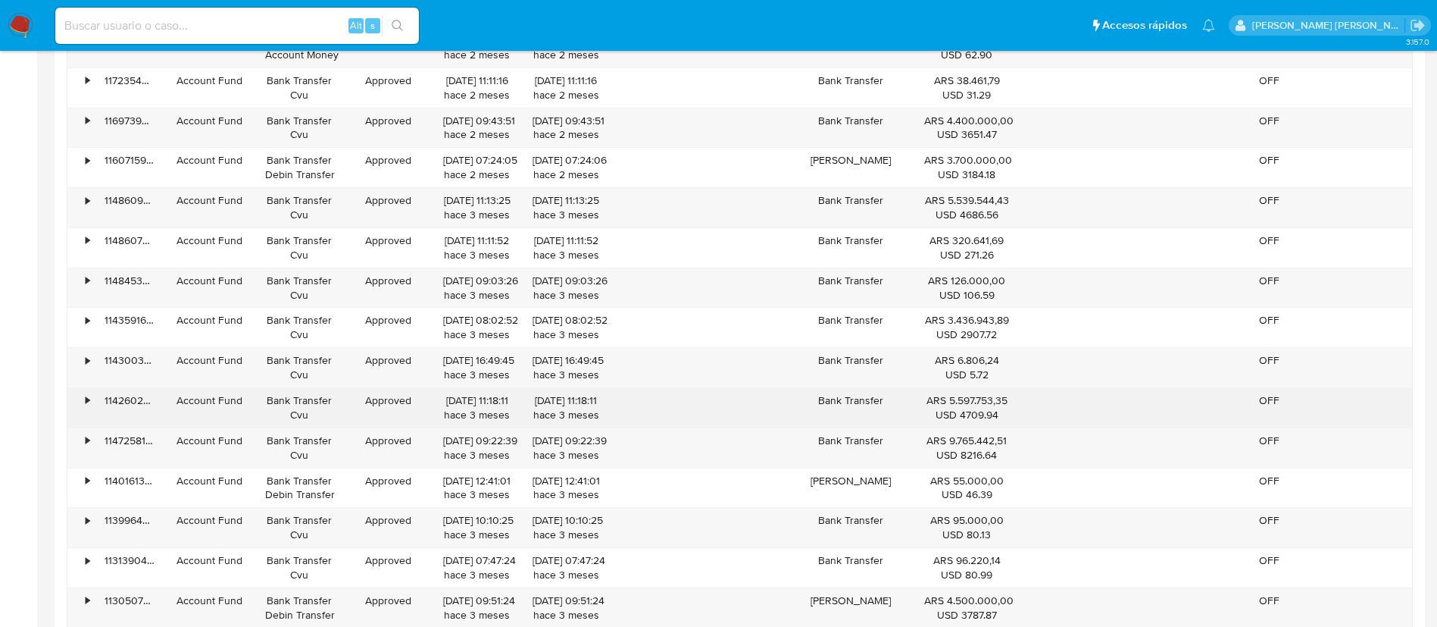
click at [252, 398] on div "Account Fund" at bounding box center [209, 407] width 89 height 39
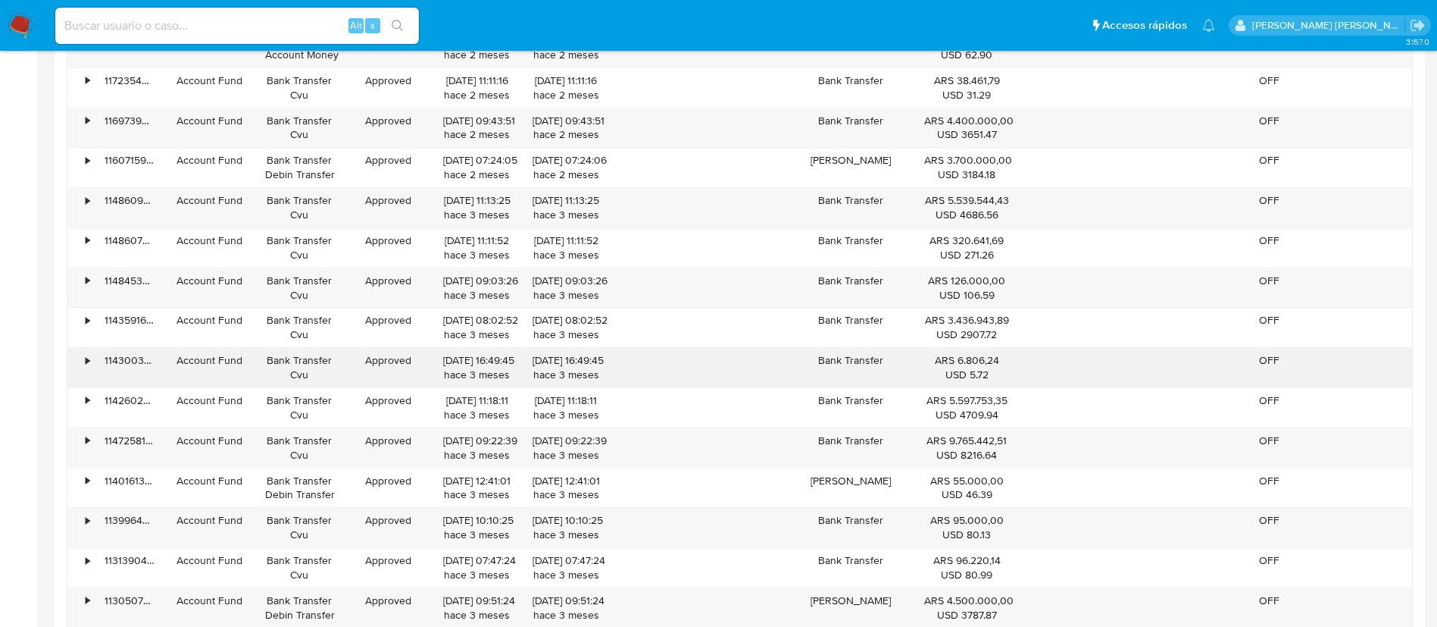
click at [117, 373] on div "114300342925" at bounding box center [129, 367] width 71 height 39
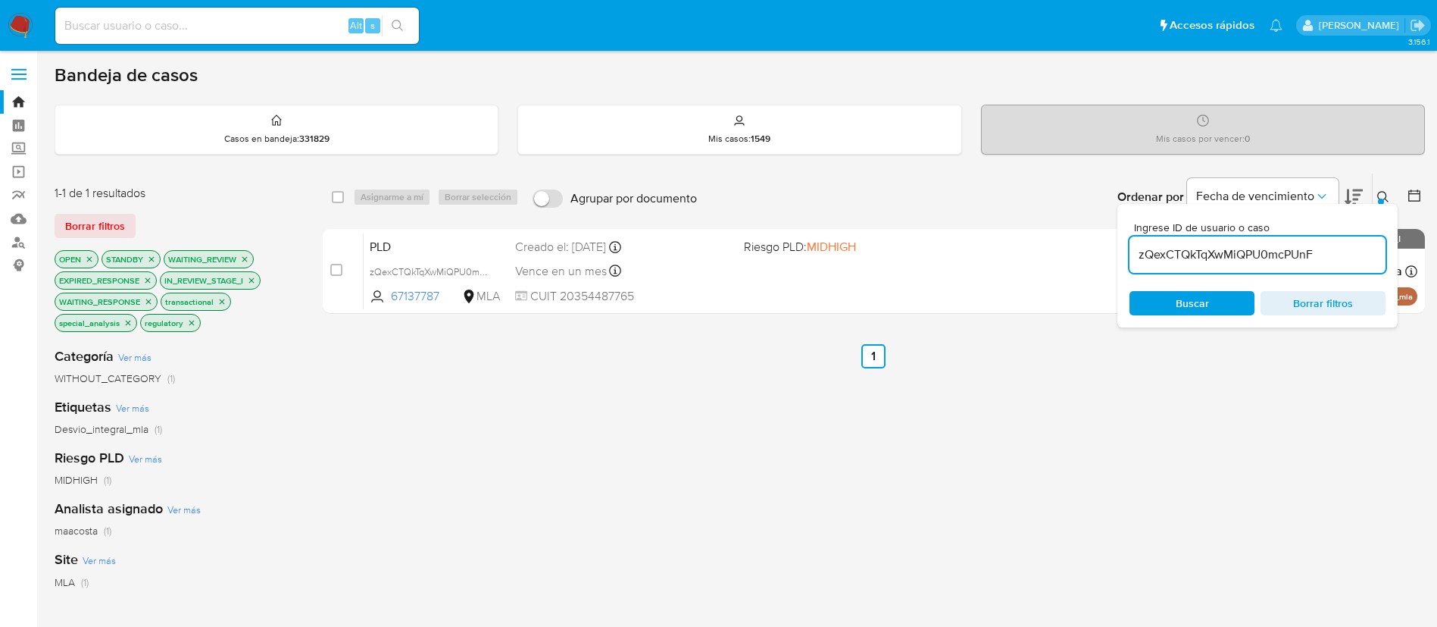
paste input "XEsaixqJ3LF2BpjJgUVl1rsp"
click at [1173, 258] on input "XEsaixqJ3LF2BpjJgUVl1rsp" at bounding box center [1258, 255] width 256 height 20
type input "XEsaixqJ3LF2BpjJgUVl1rsp"
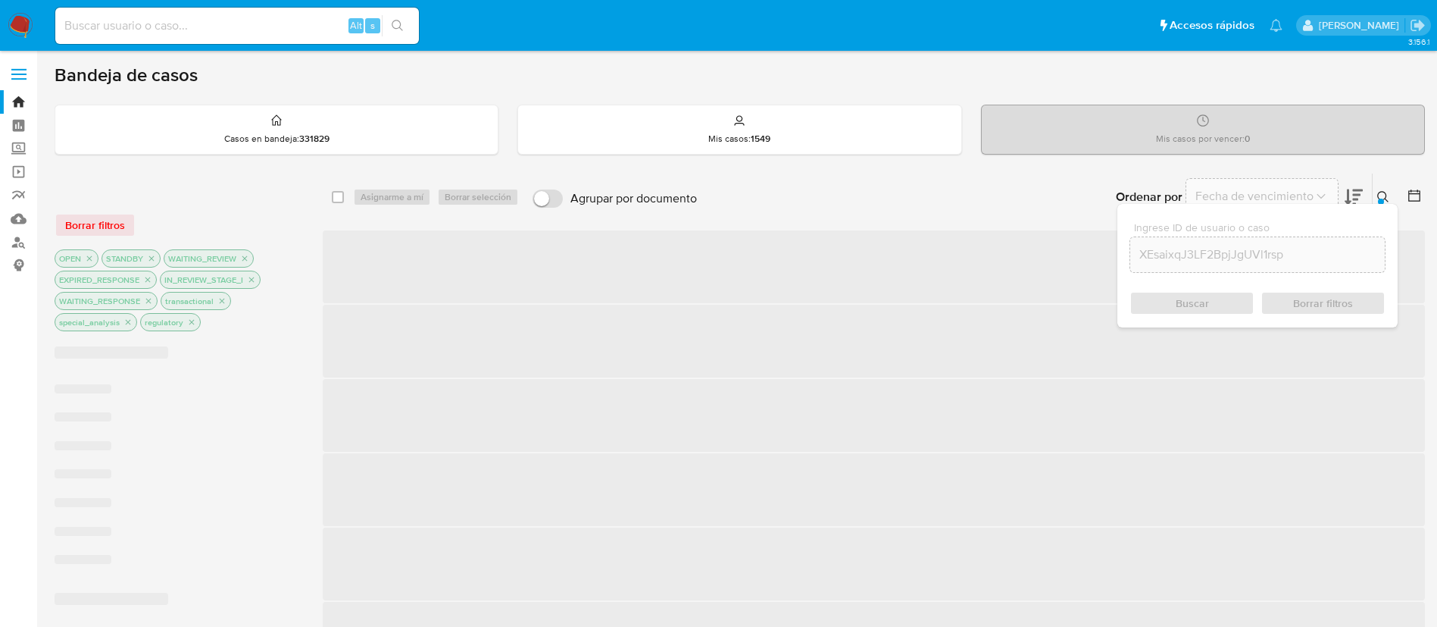
click at [345, 207] on div "select-all-cases-checkbox Asignarme a mí Borrar selección Agrupar por documento…" at bounding box center [874, 197] width 1102 height 47
click at [341, 199] on input "checkbox" at bounding box center [338, 197] width 12 height 12
checkbox input "true"
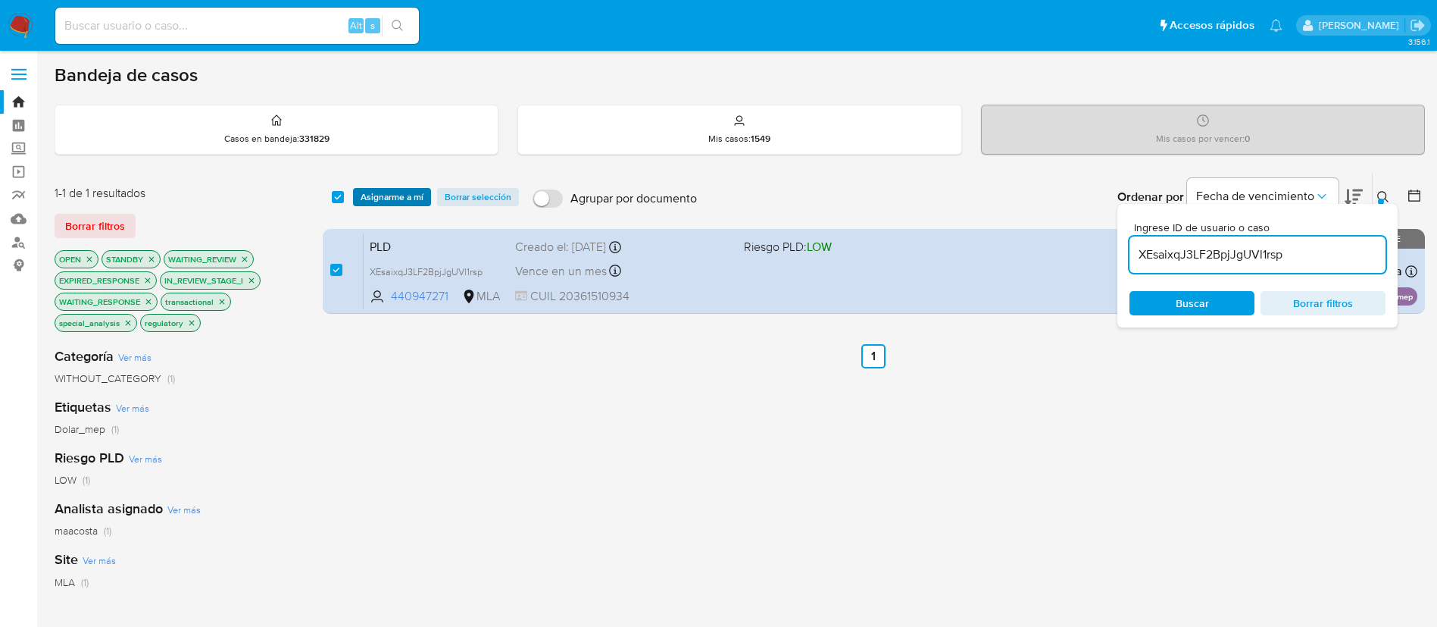
click at [374, 196] on span "Asignarme a mí" at bounding box center [392, 196] width 63 height 15
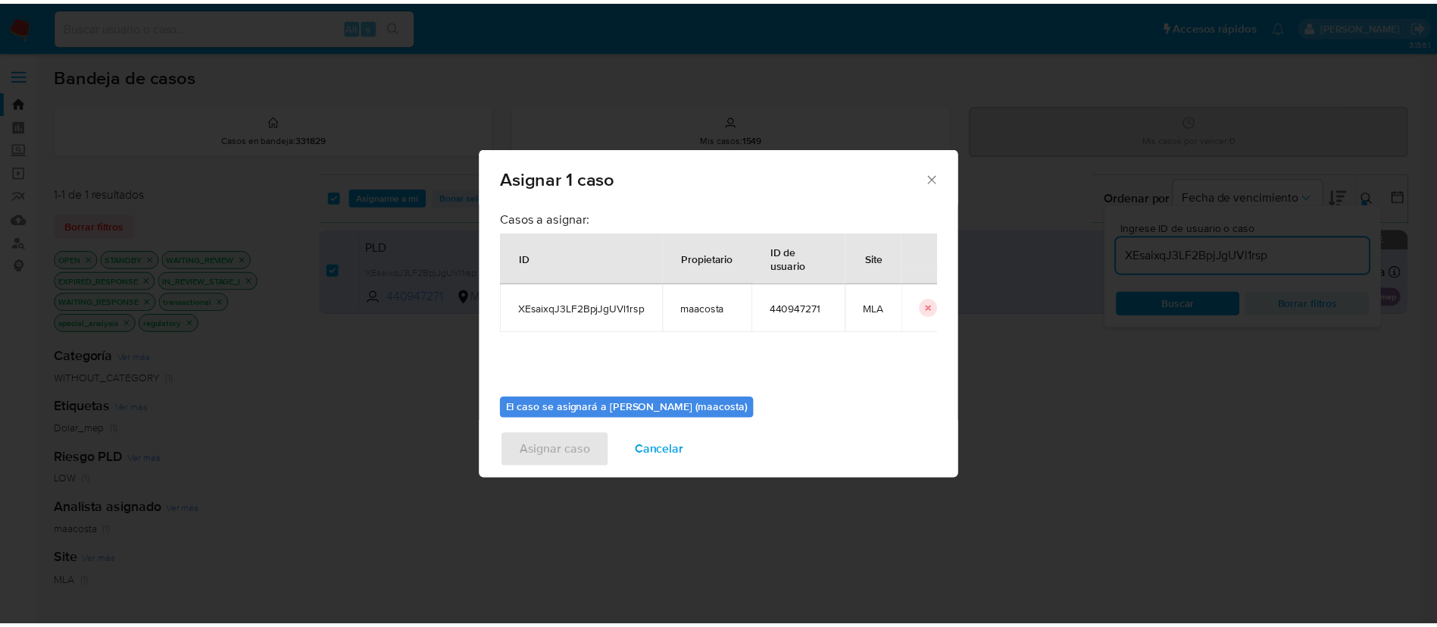
scroll to position [79, 0]
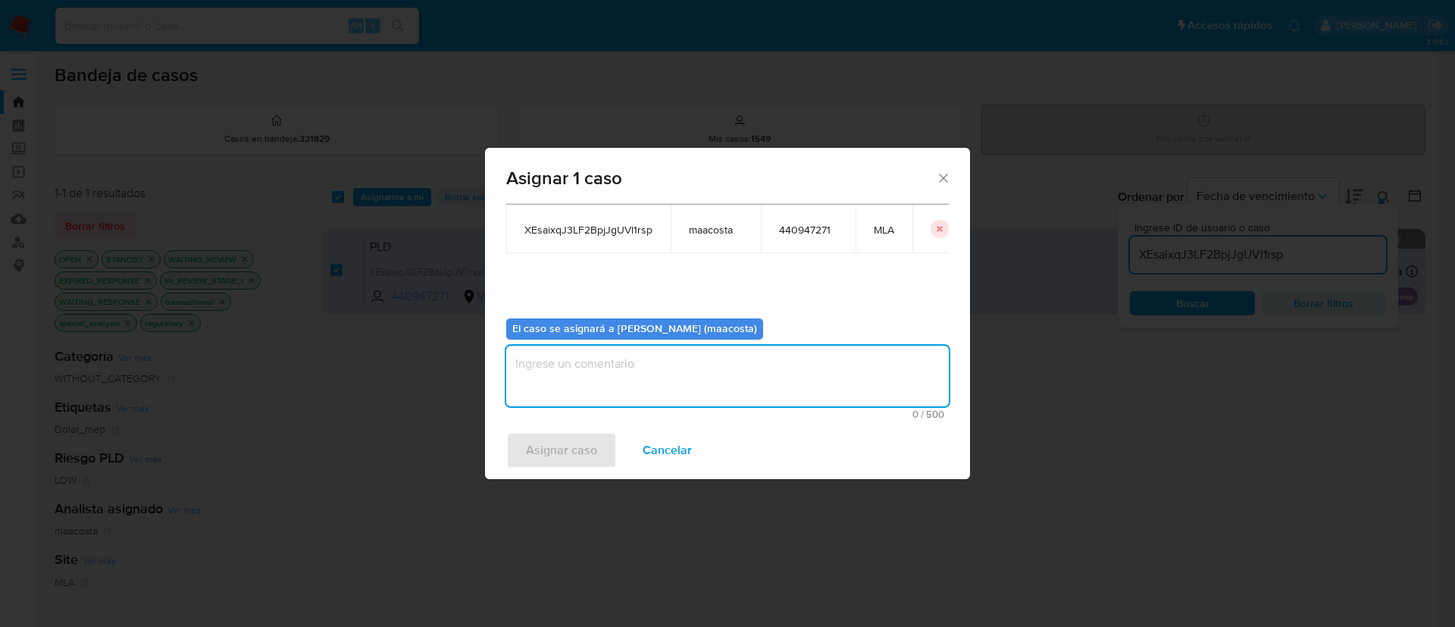
click at [562, 375] on textarea "assign-modal" at bounding box center [727, 376] width 442 height 61
click at [559, 442] on span "Asignar caso" at bounding box center [561, 449] width 71 height 33
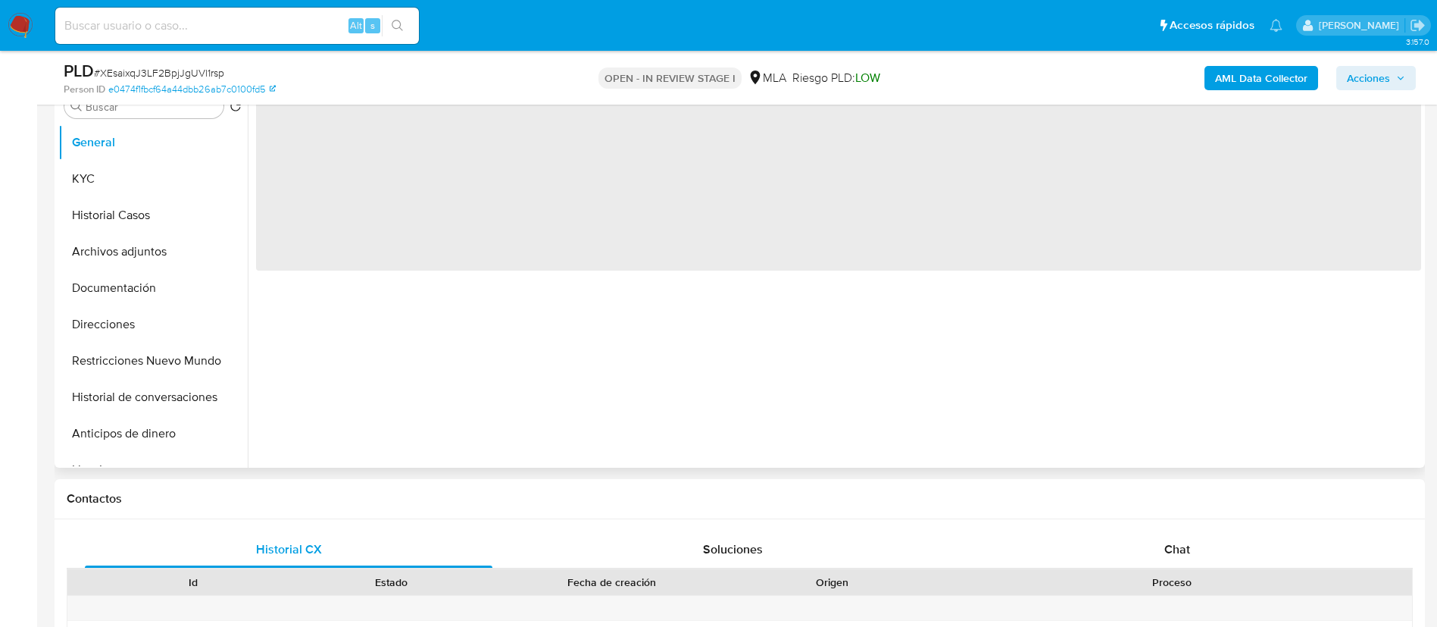
scroll to position [386, 0]
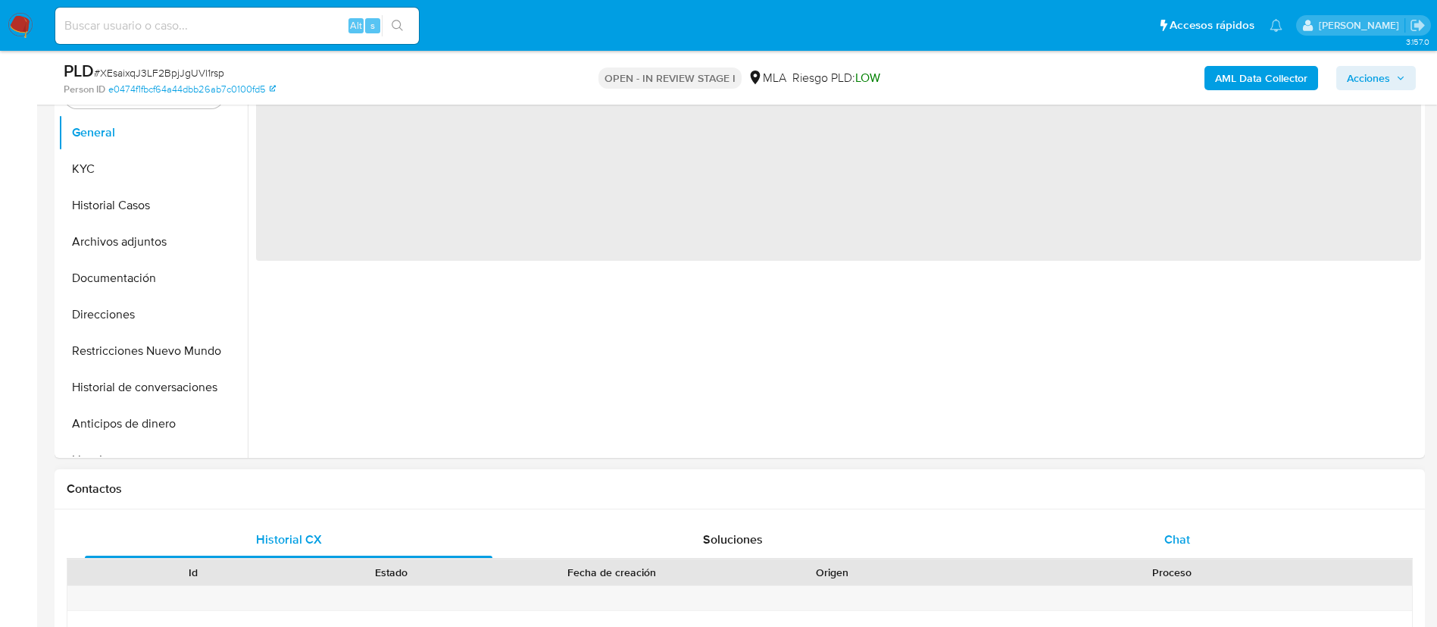
click at [1188, 532] on span "Chat" at bounding box center [1178, 538] width 26 height 17
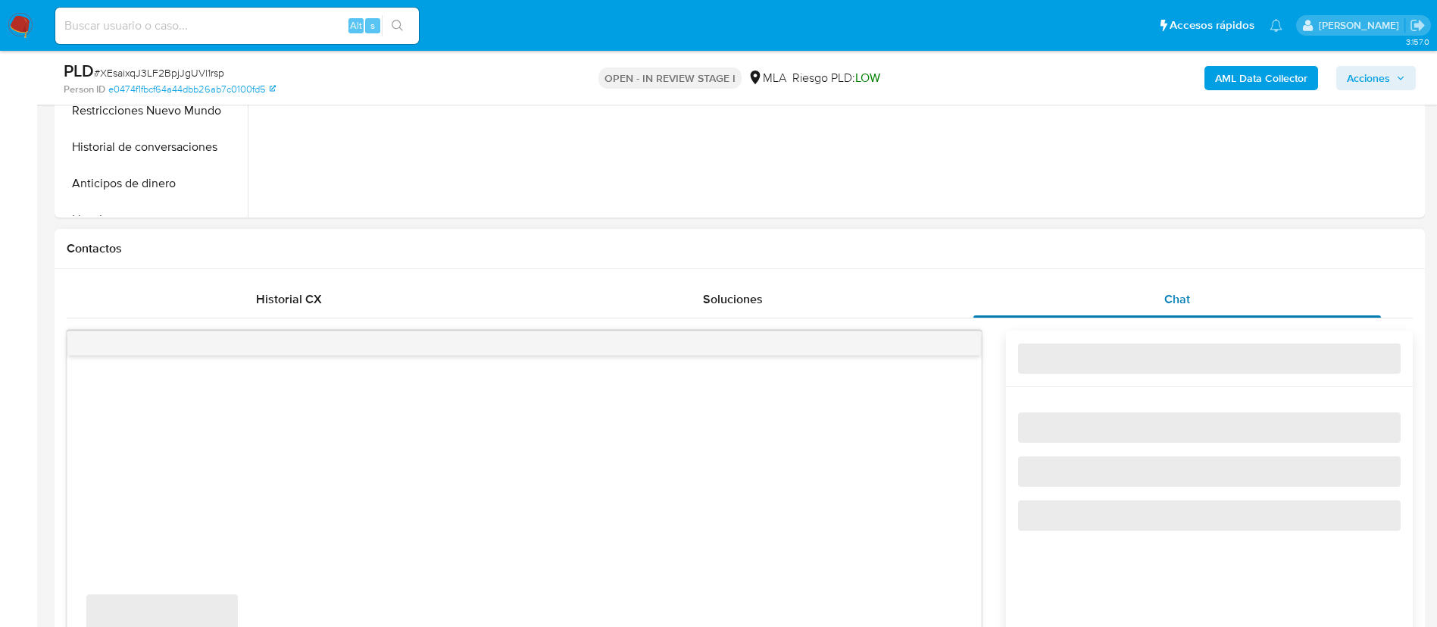
scroll to position [627, 0]
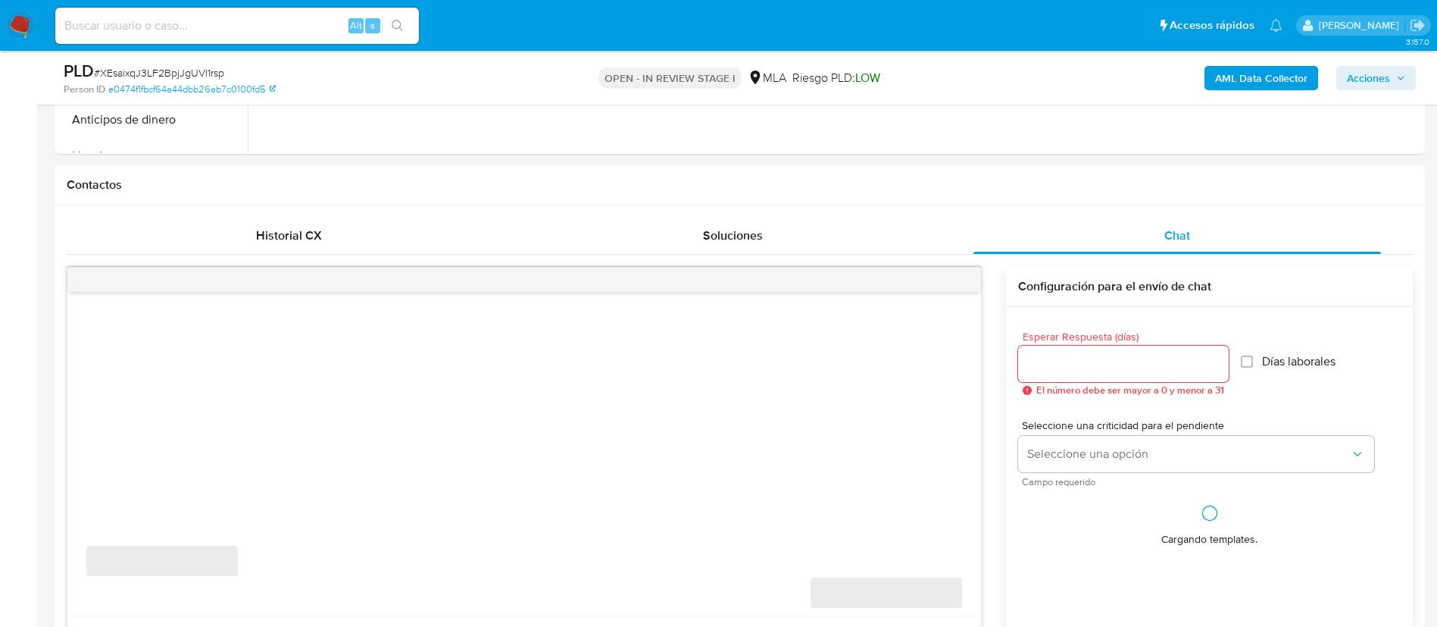
select select "10"
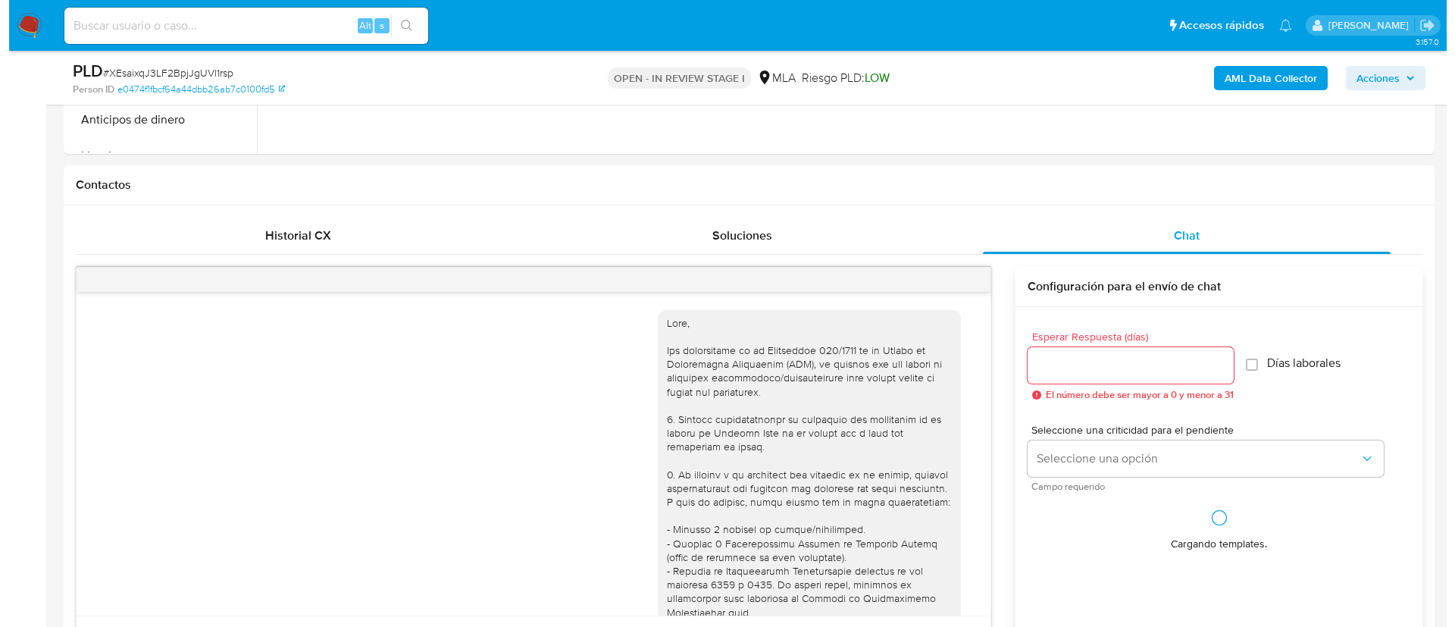
scroll to position [868, 0]
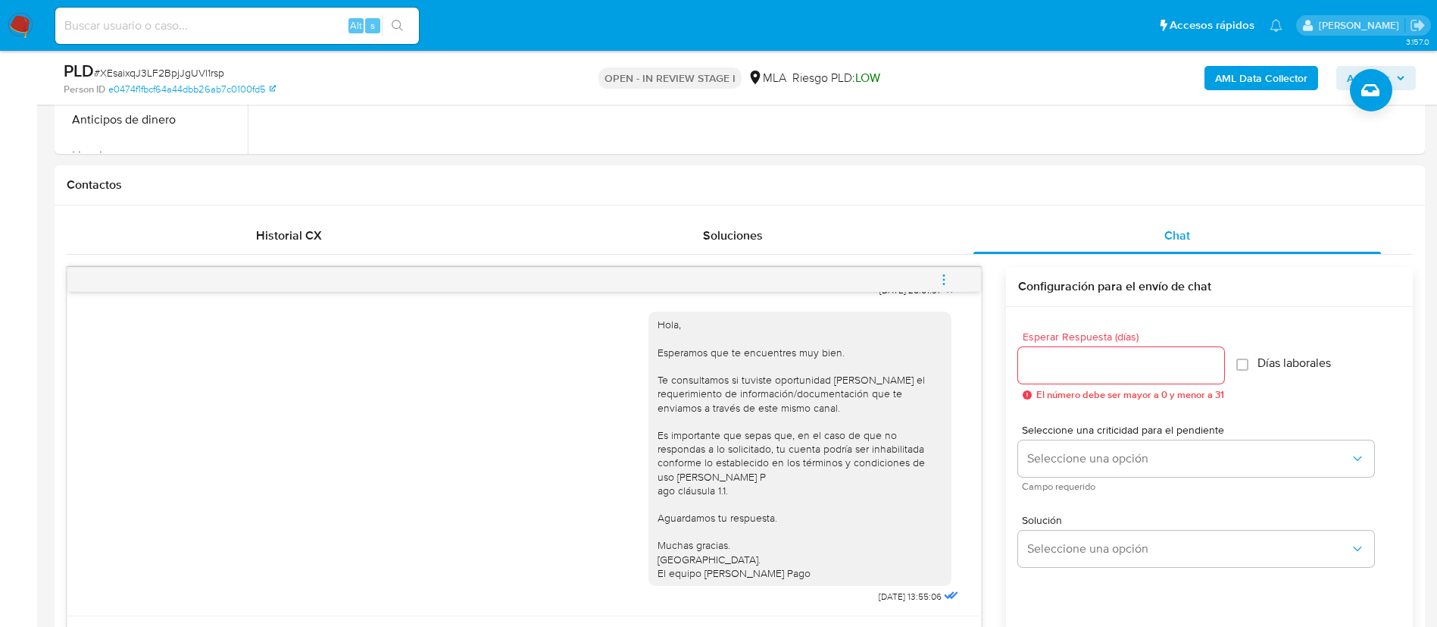
click at [949, 286] on span "menu-action" at bounding box center [944, 279] width 14 height 36
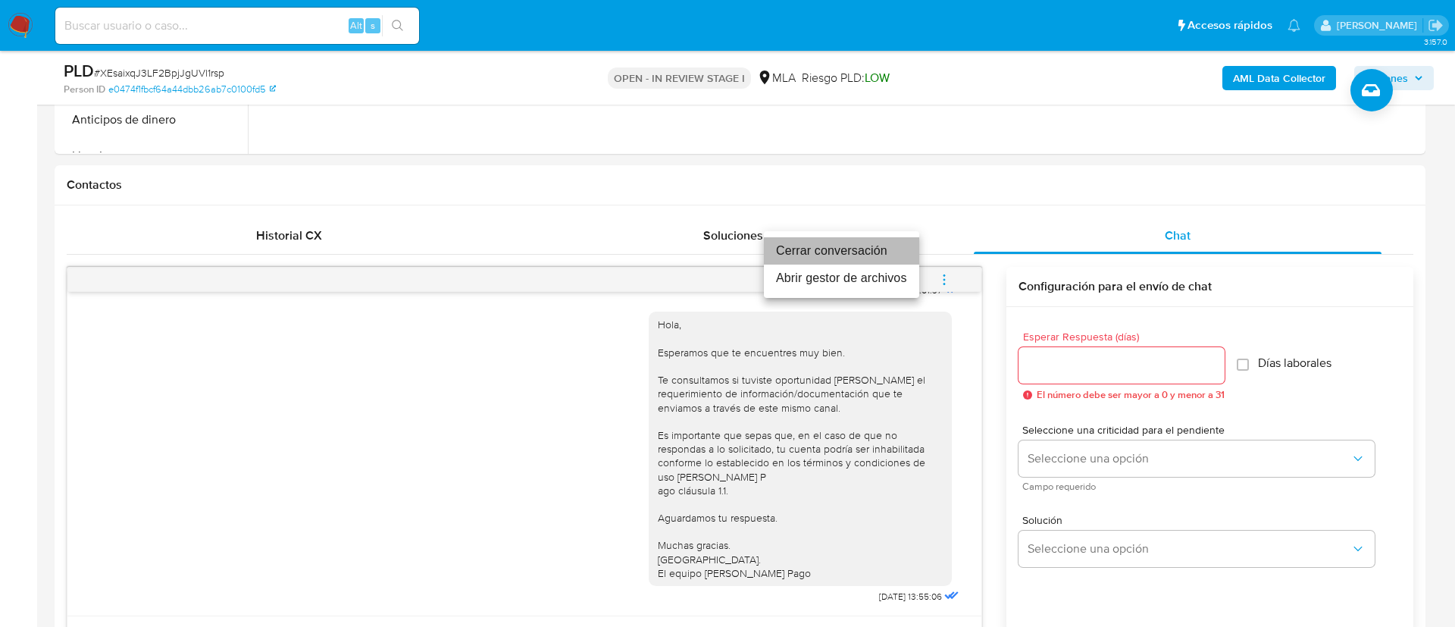
click at [877, 246] on li "Cerrar conversación" at bounding box center [841, 250] width 155 height 27
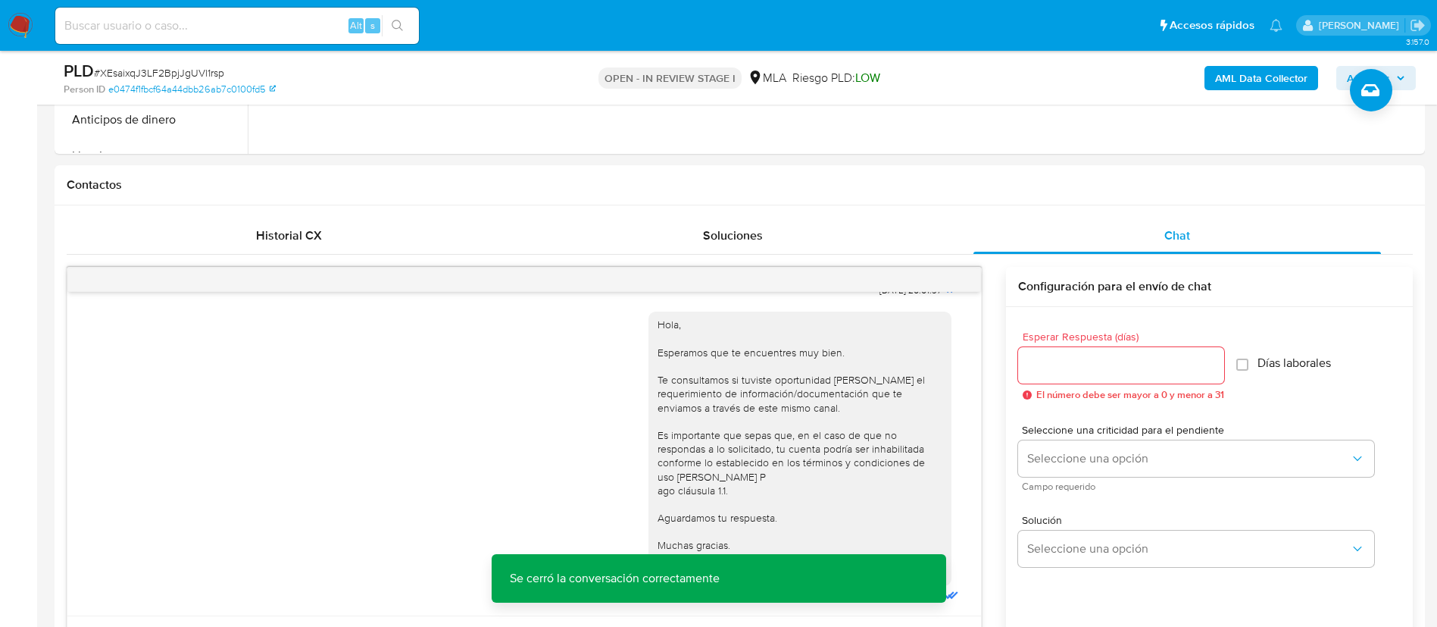
click at [1243, 85] on b "AML Data Collector" at bounding box center [1261, 78] width 92 height 24
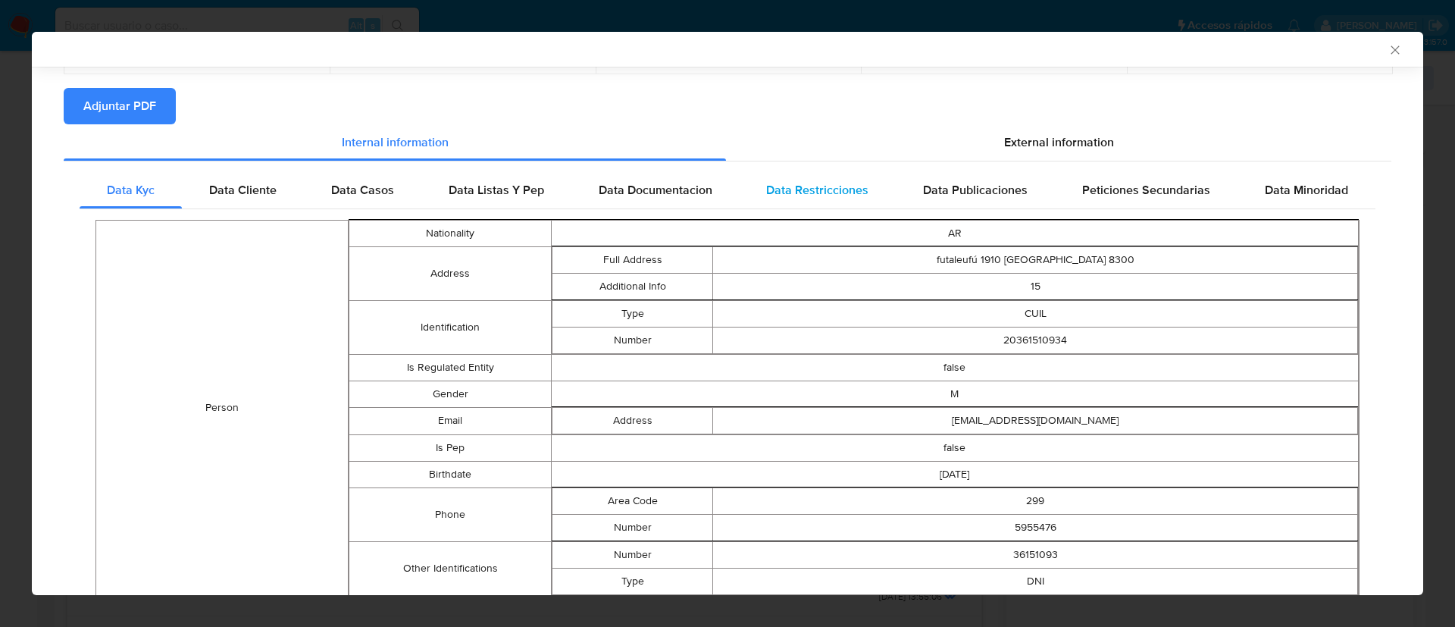
scroll to position [162, 0]
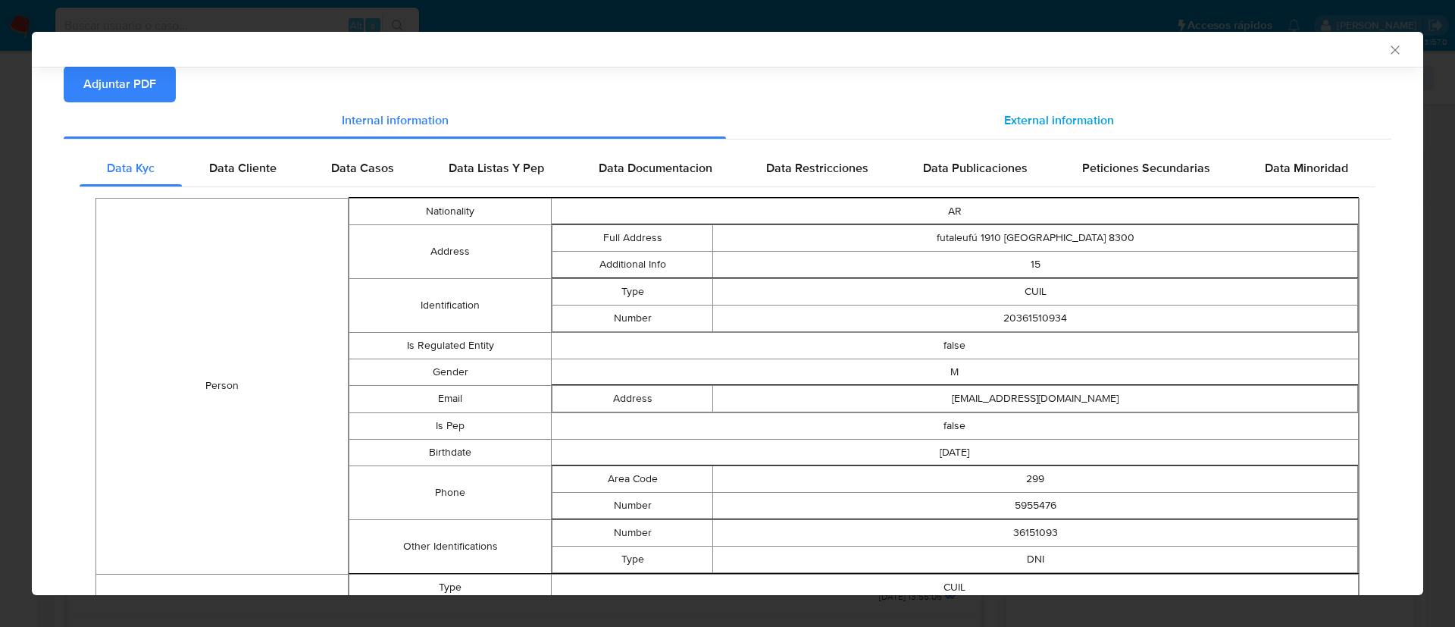
click at [1042, 116] on span "External information" at bounding box center [1059, 119] width 110 height 17
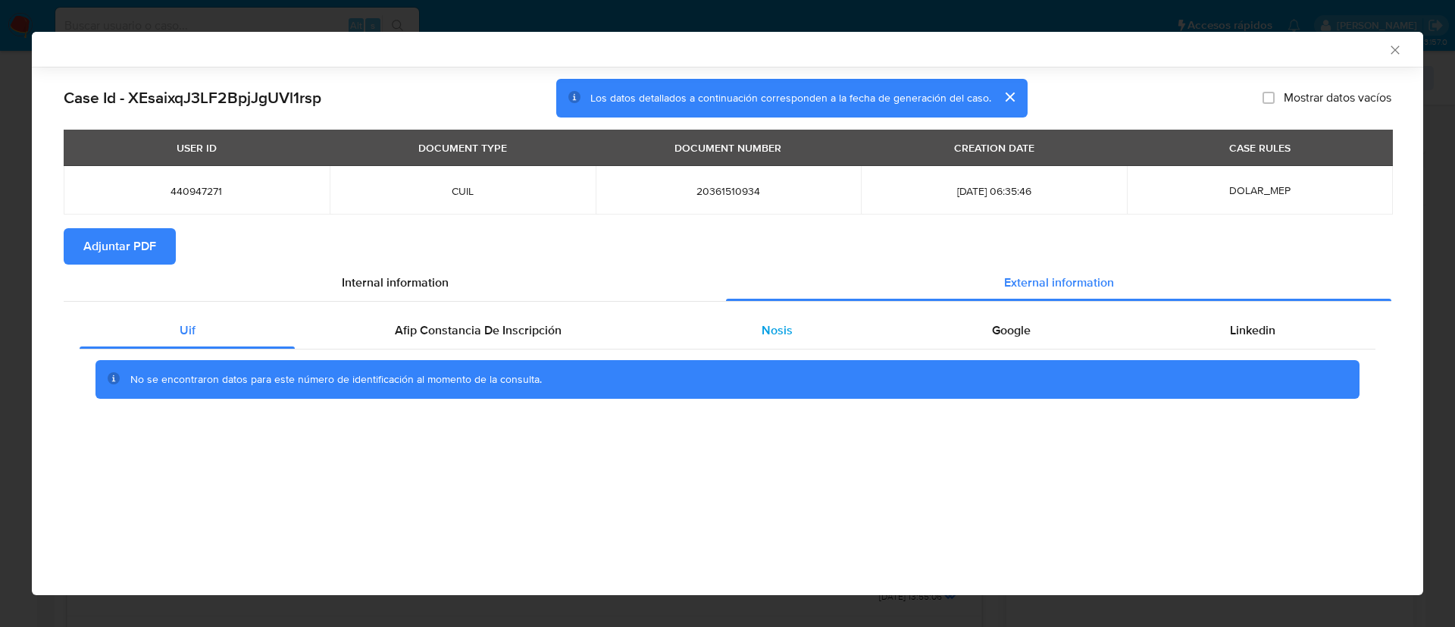
click at [780, 329] on span "Nosis" at bounding box center [776, 329] width 31 height 17
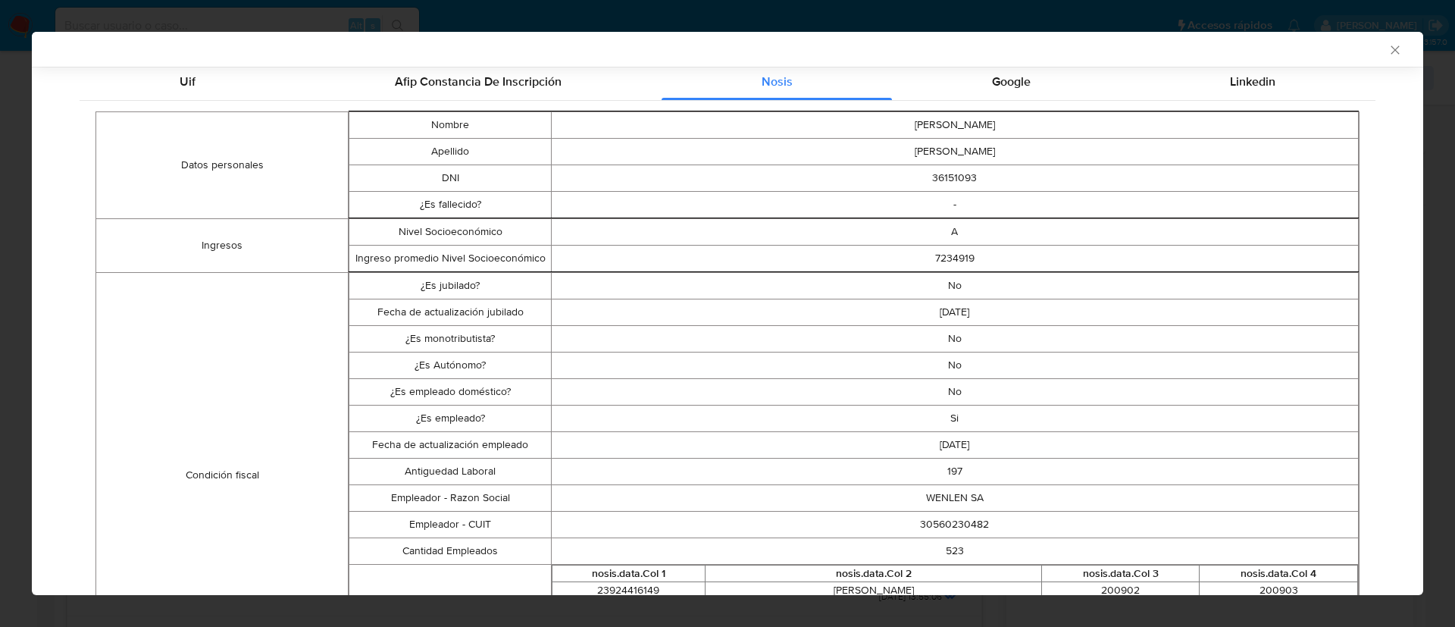
scroll to position [251, 0]
click at [945, 513] on td "30560230482" at bounding box center [954, 521] width 807 height 27
copy td "30560230482"
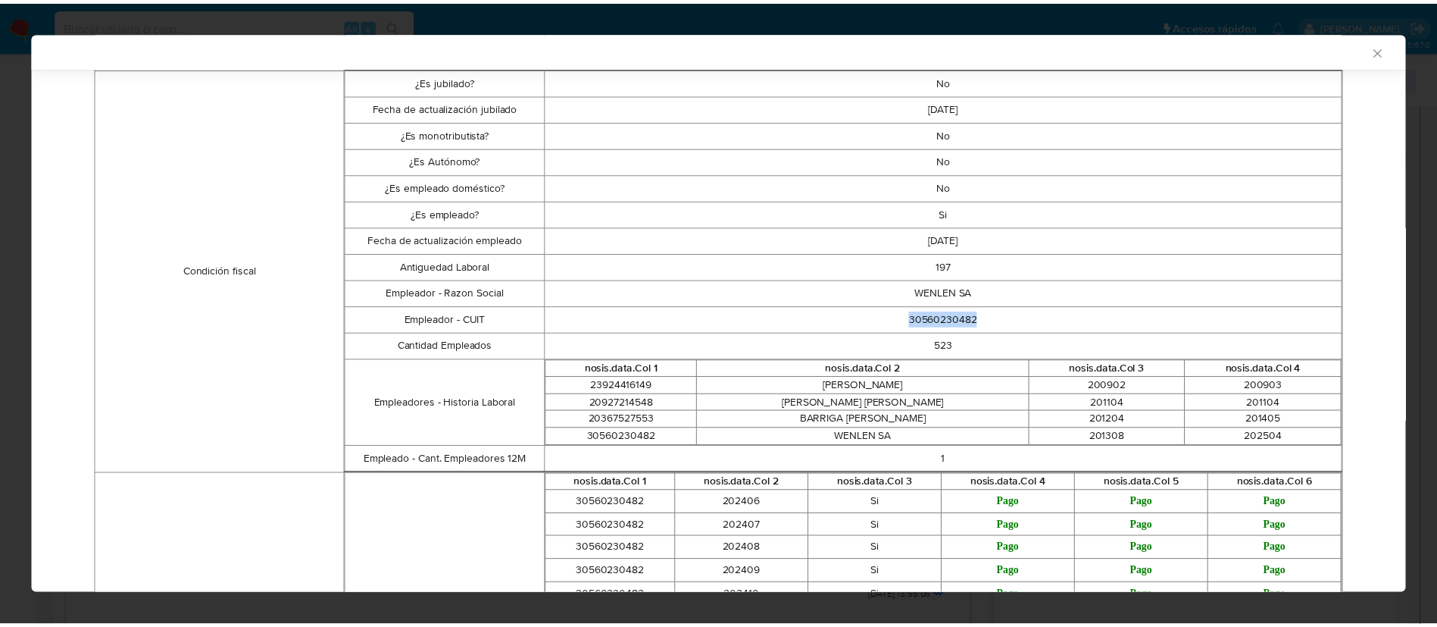
scroll to position [474, 0]
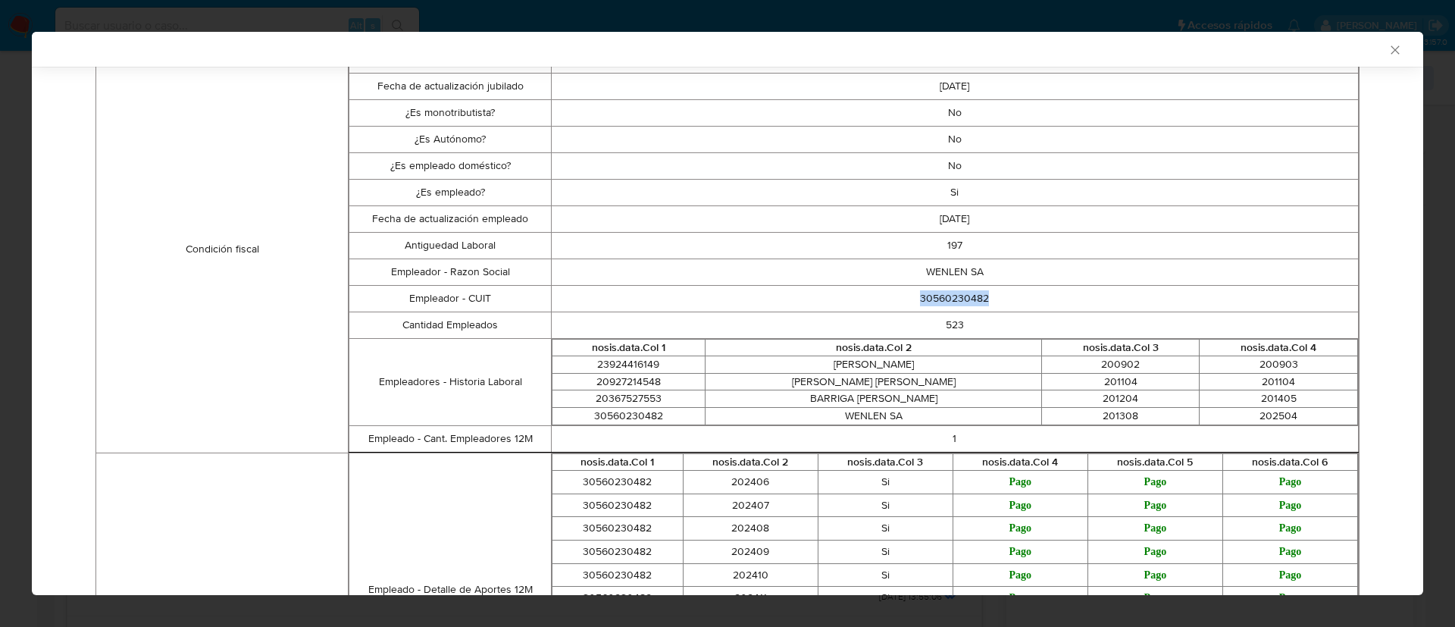
click at [1387, 48] on icon "Cerrar ventana" at bounding box center [1394, 49] width 15 height 15
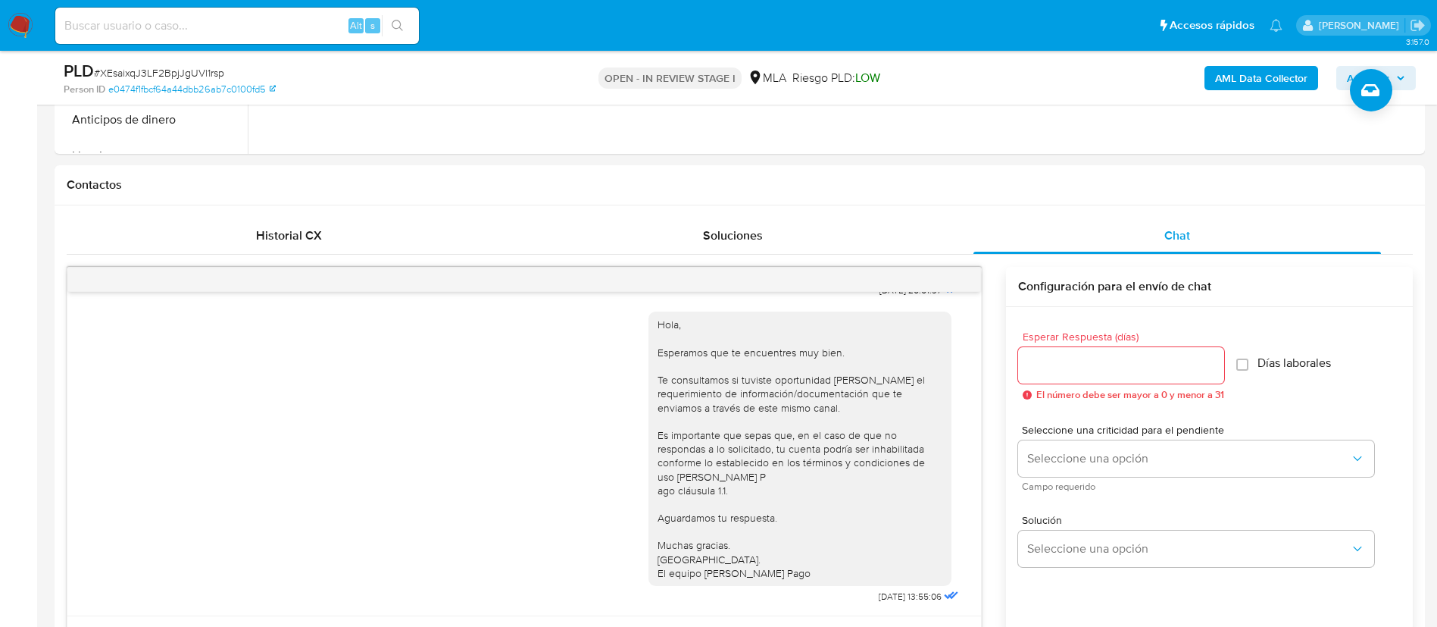
scroll to position [708, 0]
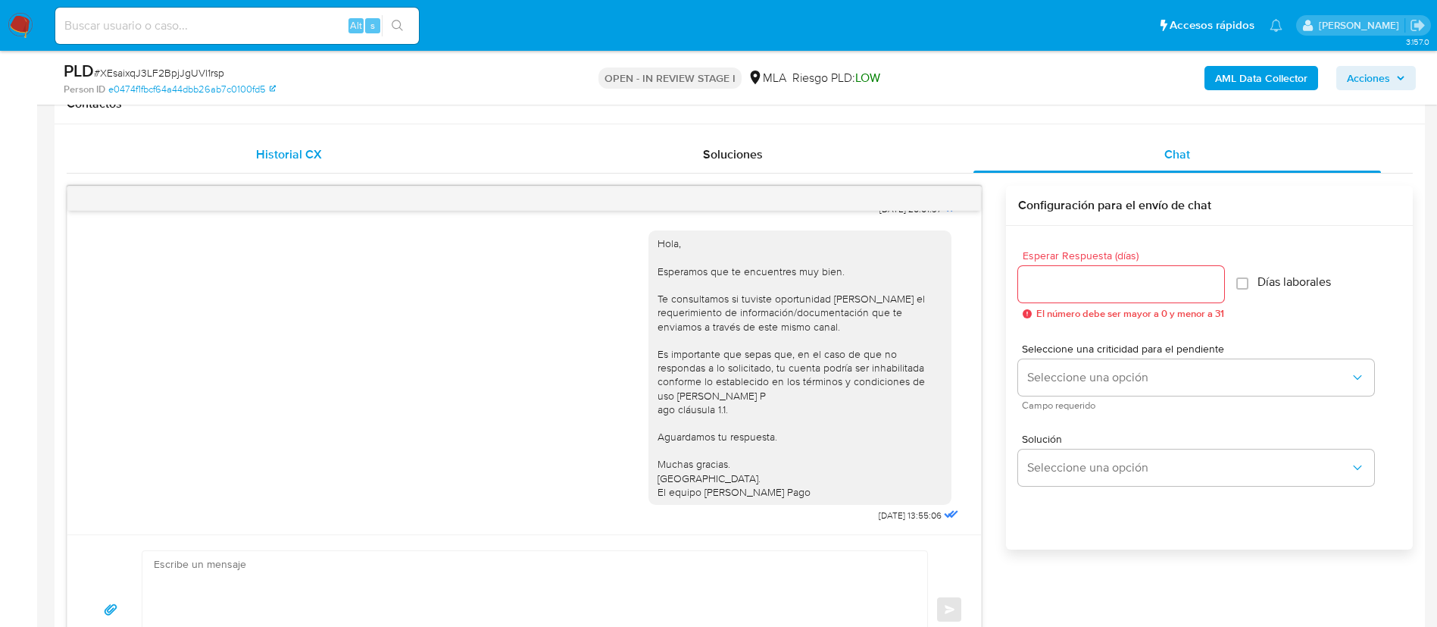
click at [311, 156] on span "Historial CX" at bounding box center [289, 153] width 66 height 17
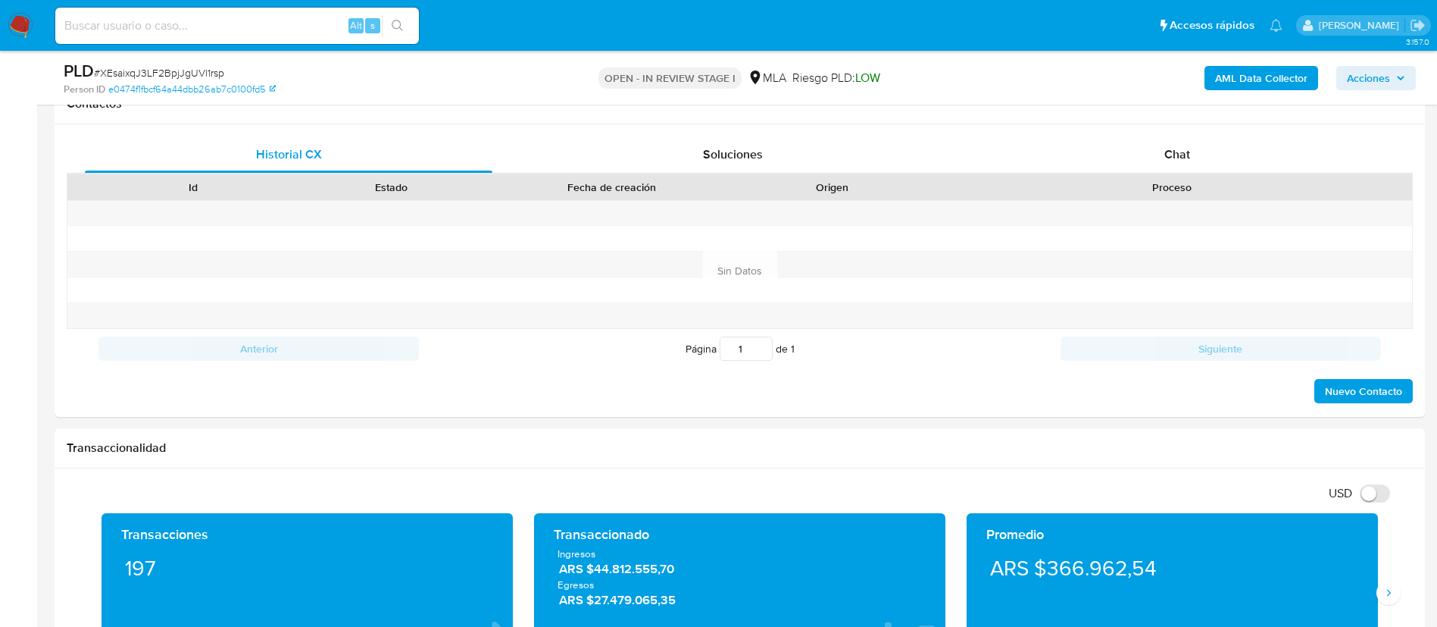
paste input "txs4AtC6nPi3JFlw2w28nH7q"
click at [303, 18] on input "txs4AtC6nPi3JFlw2w28nH7q" at bounding box center [237, 26] width 364 height 20
type input "txs4AtC6nPi3JFlw2w28nH7q"
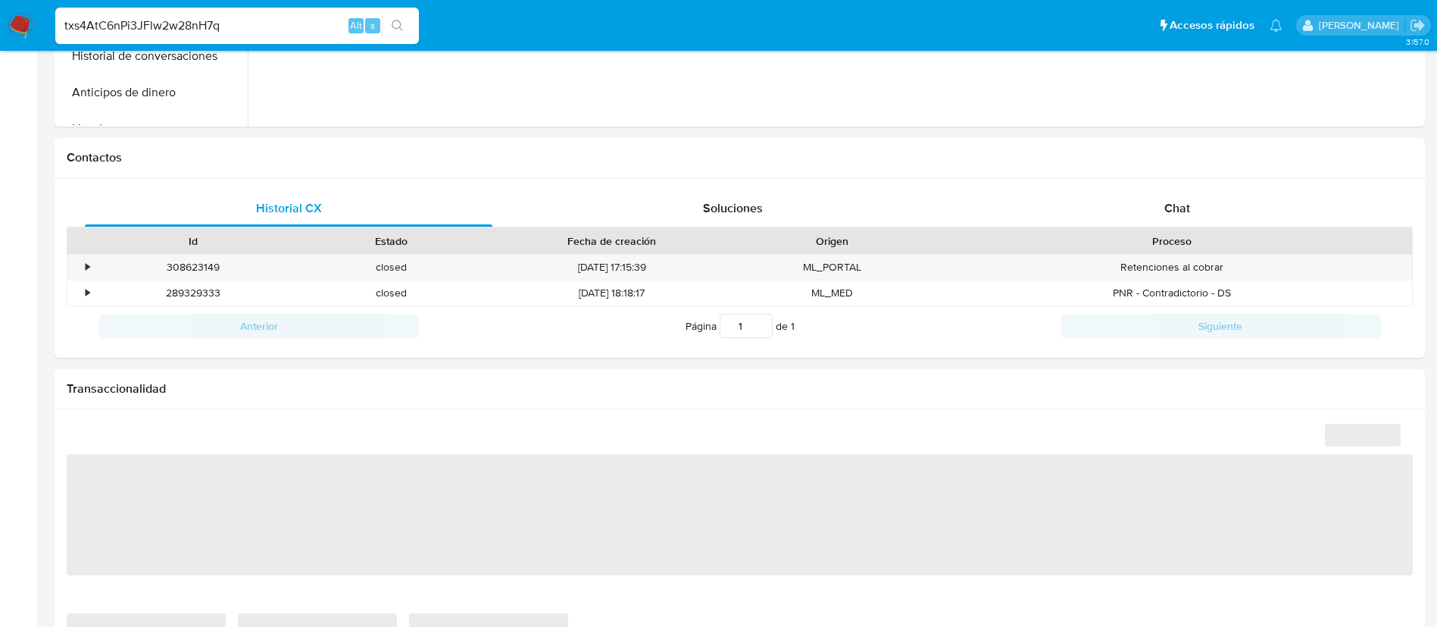
select select "10"
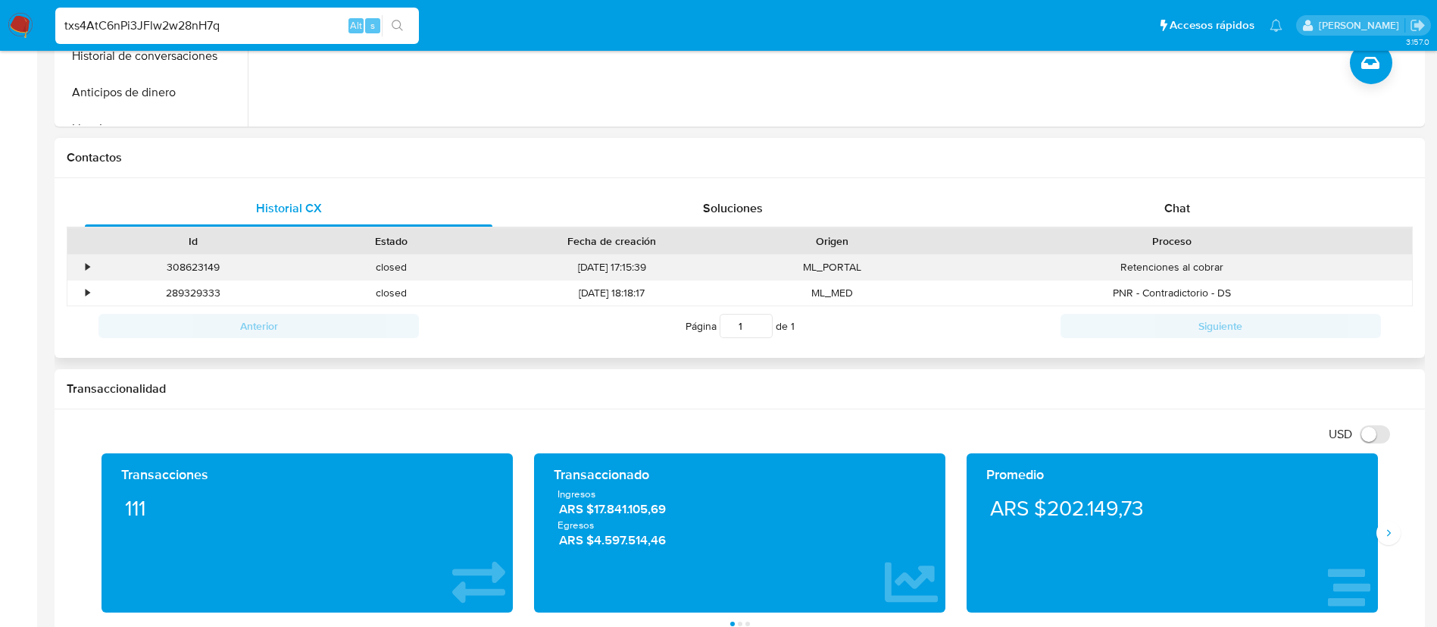
scroll to position [547, 0]
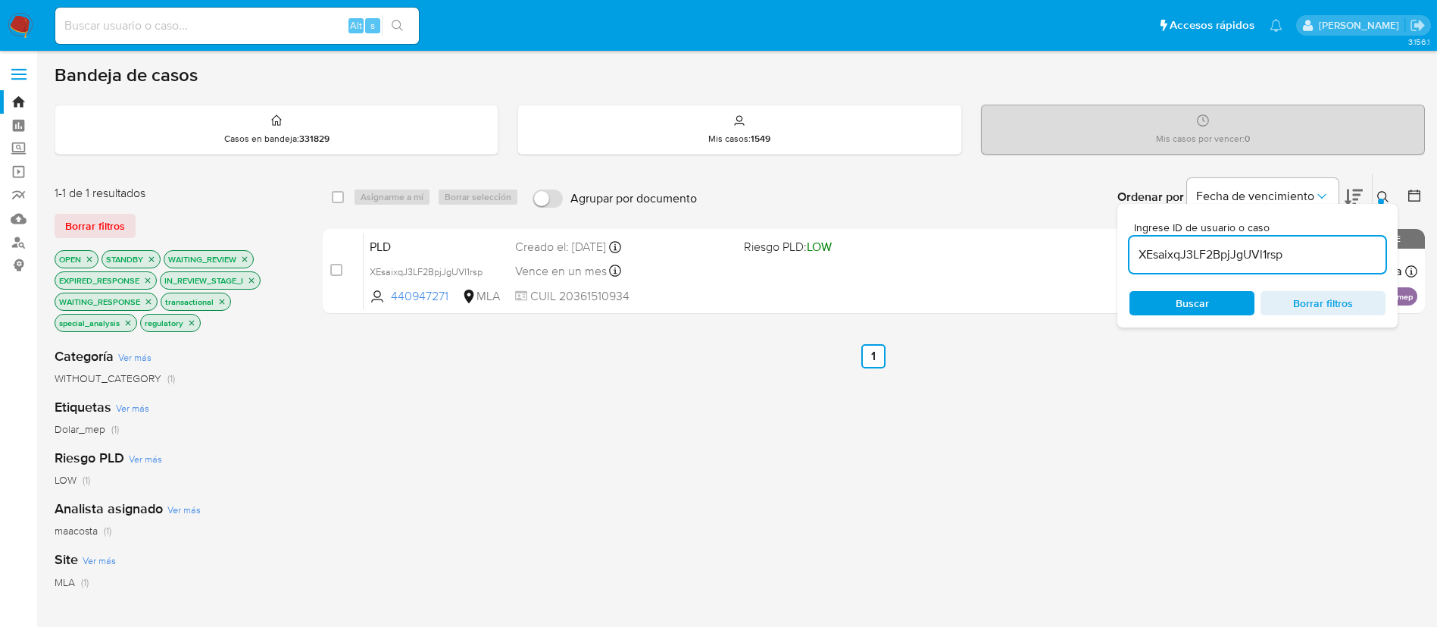
click at [1269, 262] on input "XEsaixqJ3LF2BpjJgUVl1rsp" at bounding box center [1258, 255] width 256 height 20
type input "txs4AtC6nPi3JFlw2w28nH7q"
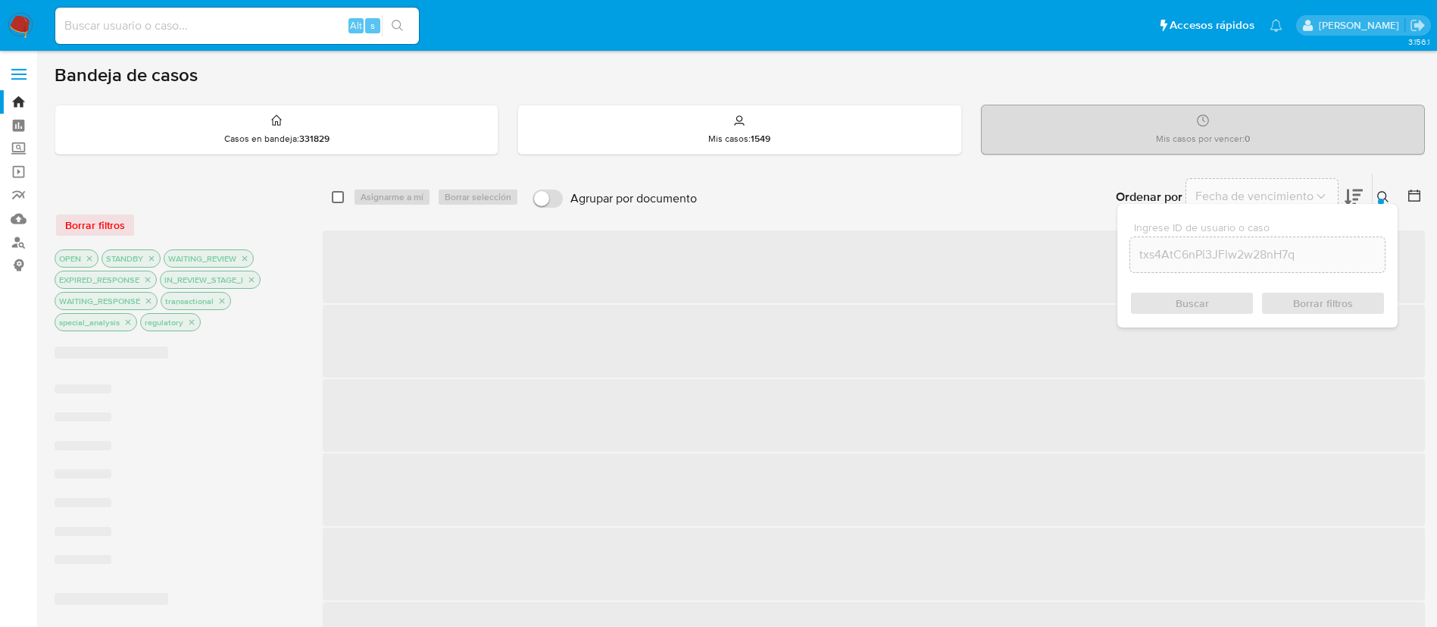
click at [341, 196] on input "checkbox" at bounding box center [338, 197] width 12 height 12
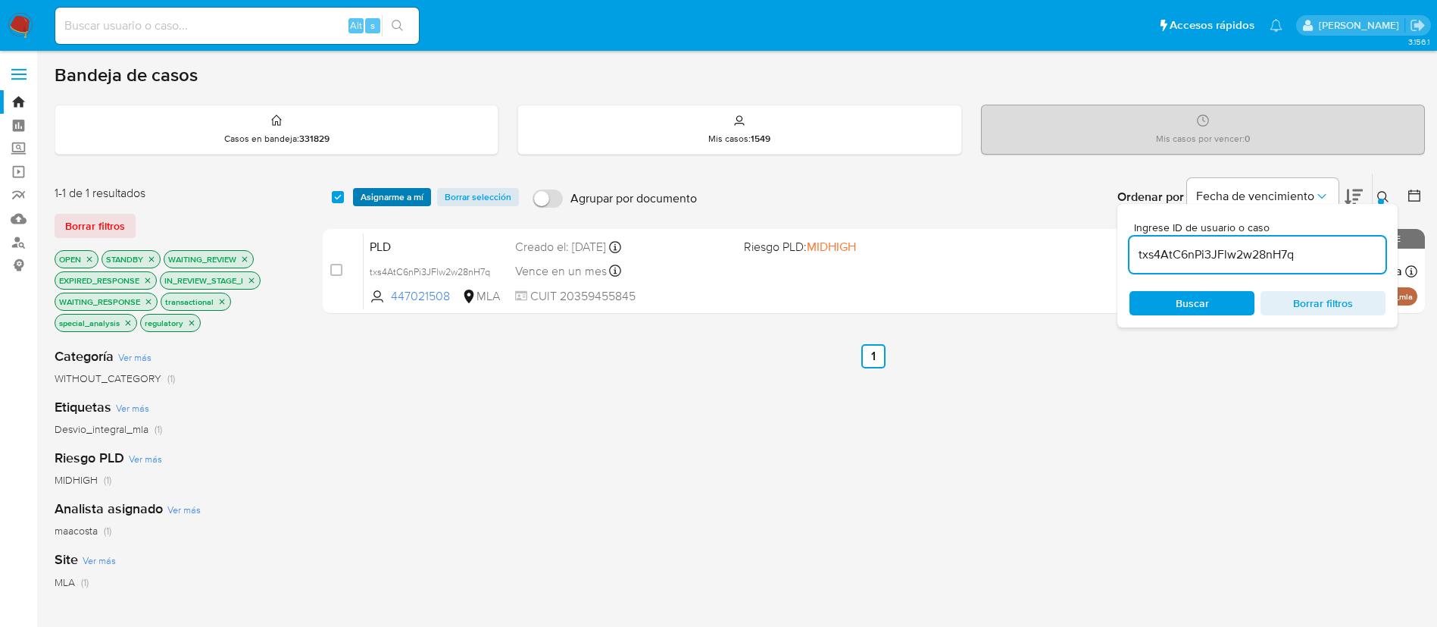
click at [377, 199] on span "Asignarme a mí" at bounding box center [392, 196] width 63 height 15
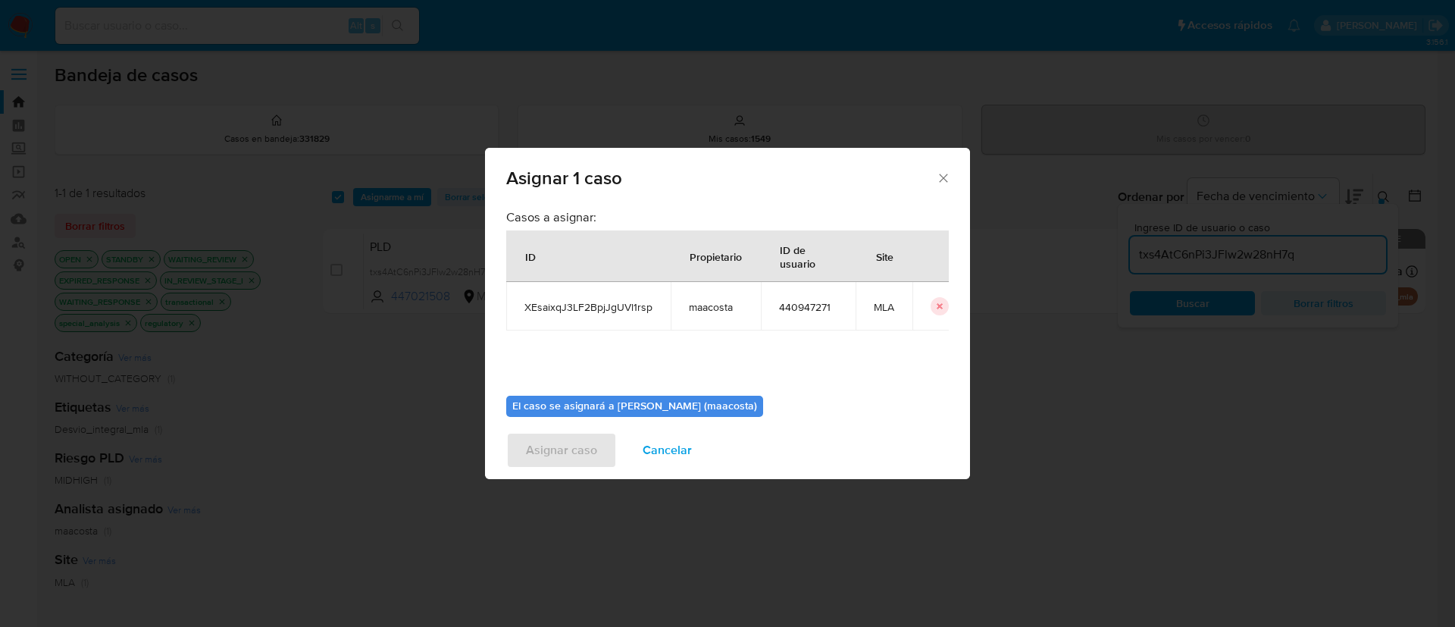
scroll to position [2, 0]
click at [647, 455] on span "Cancelar" at bounding box center [667, 449] width 49 height 33
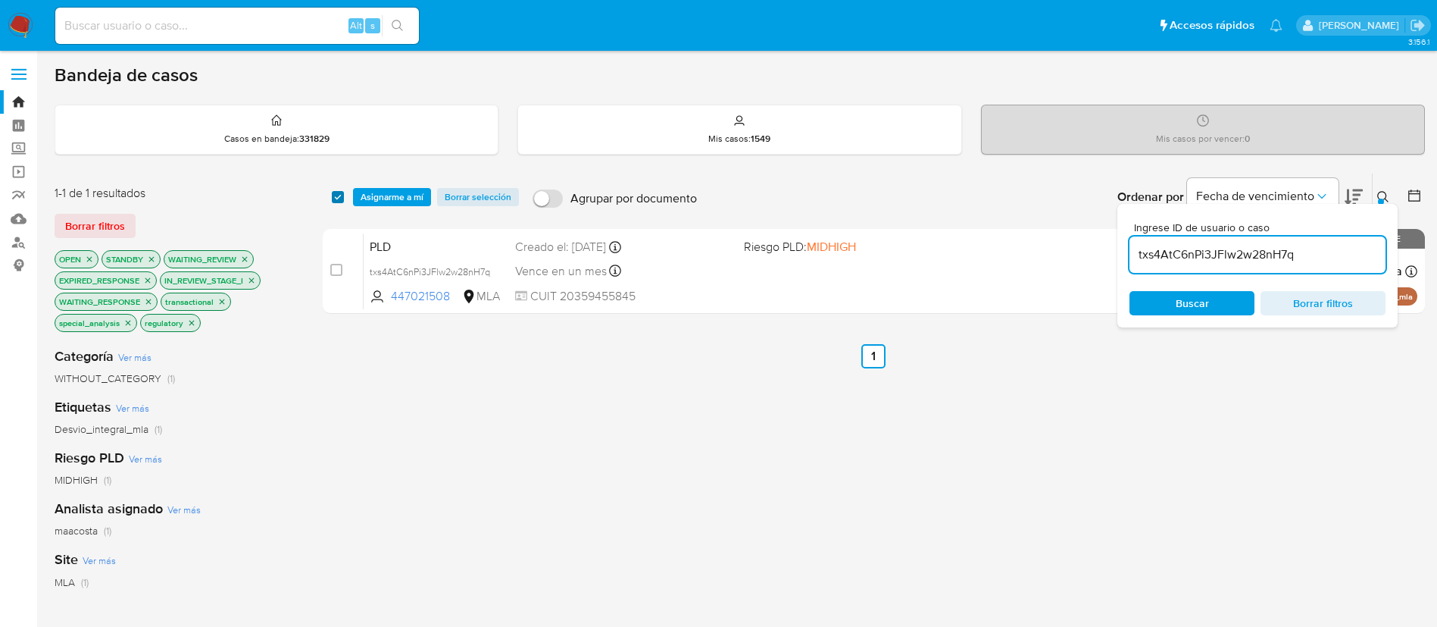
click at [338, 196] on input "checkbox" at bounding box center [338, 197] width 12 height 12
checkbox input "true"
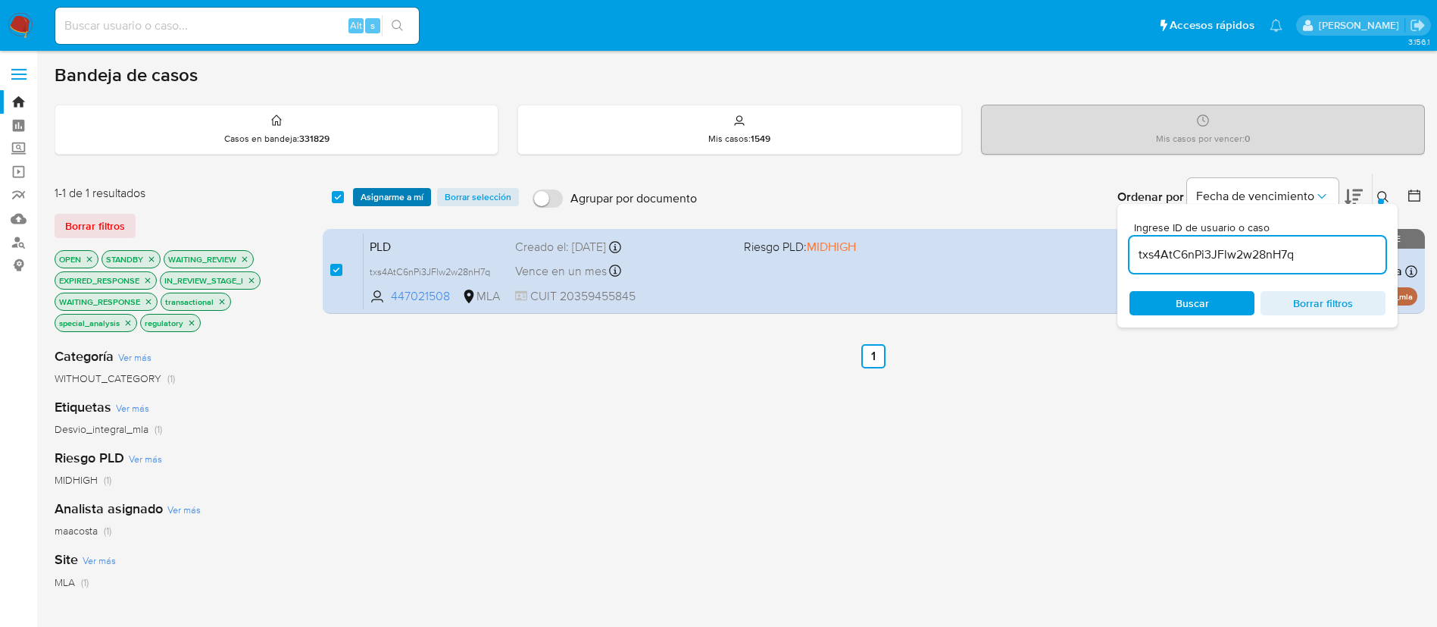
click at [386, 192] on span "Asignarme a mí" at bounding box center [392, 196] width 63 height 15
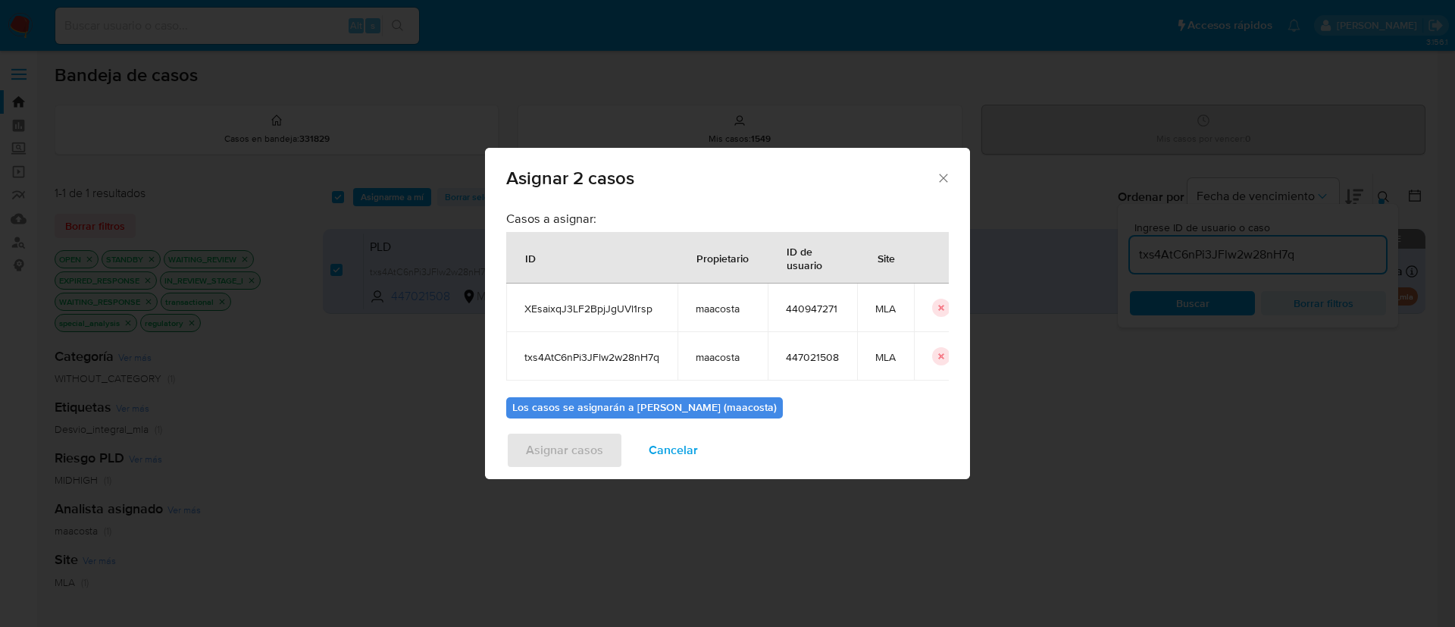
drag, startPoint x: 809, startPoint y: 322, endPoint x: 672, endPoint y: 333, distance: 137.6
click at [672, 333] on td "txs4AtC6nPi3JFlw2w28nH7q" at bounding box center [591, 356] width 171 height 48
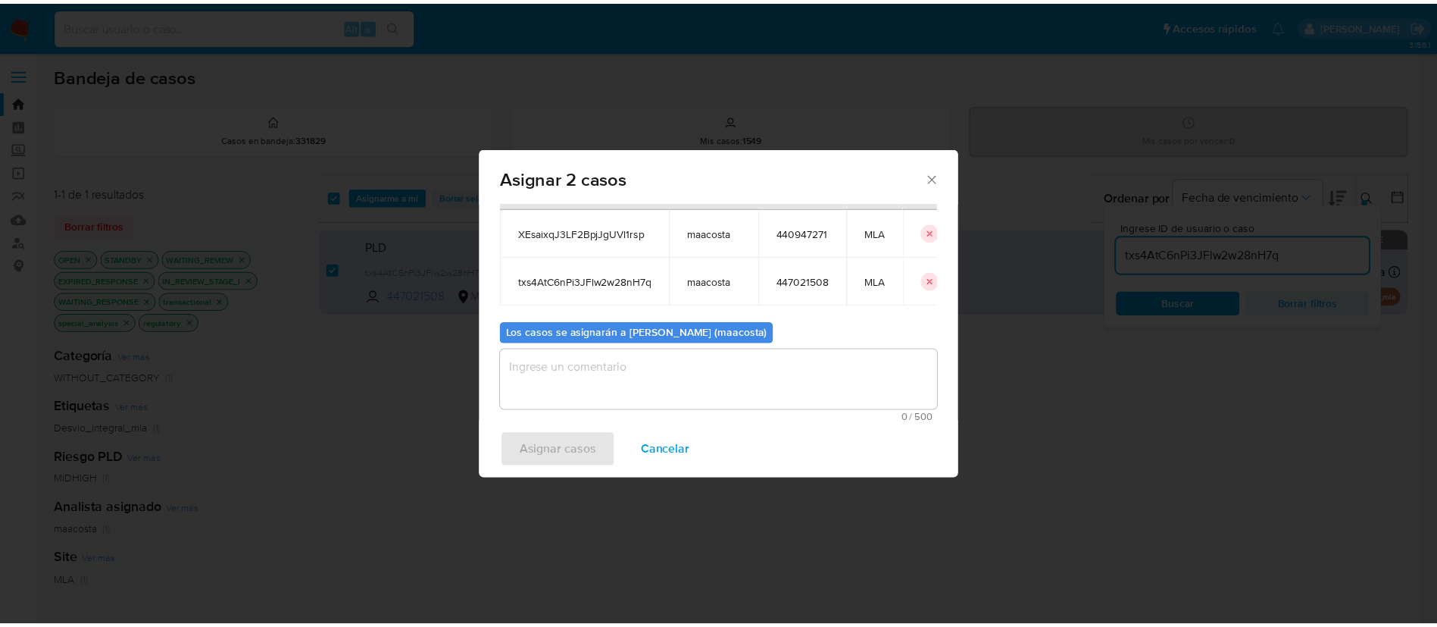
scroll to position [92, 0]
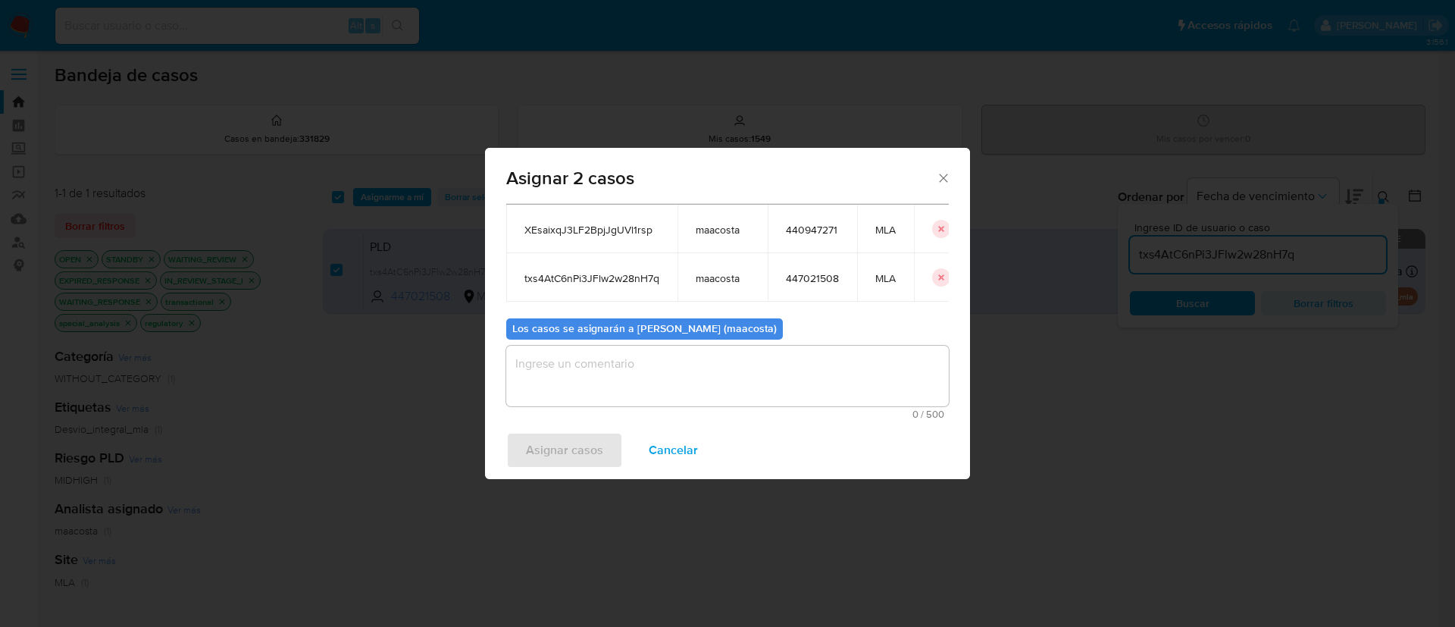
click at [599, 394] on textarea "assign-modal" at bounding box center [727, 376] width 442 height 61
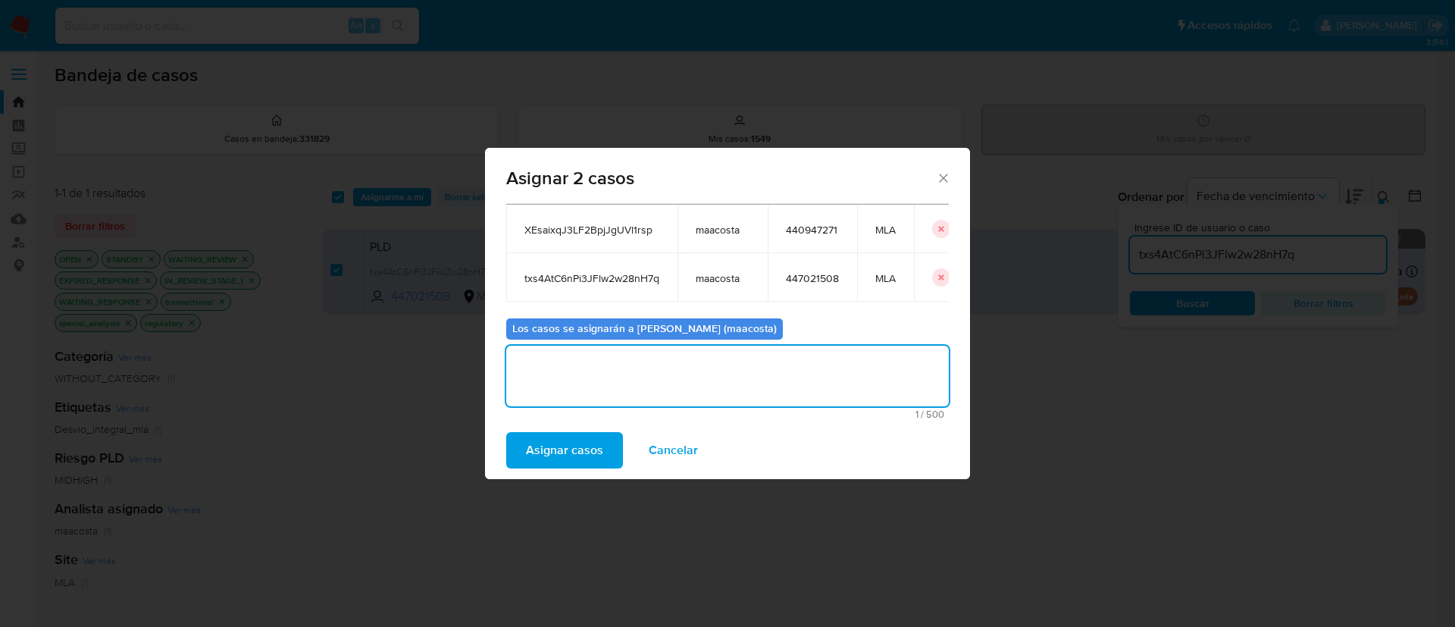
click at [568, 445] on span "Asignar casos" at bounding box center [564, 449] width 77 height 33
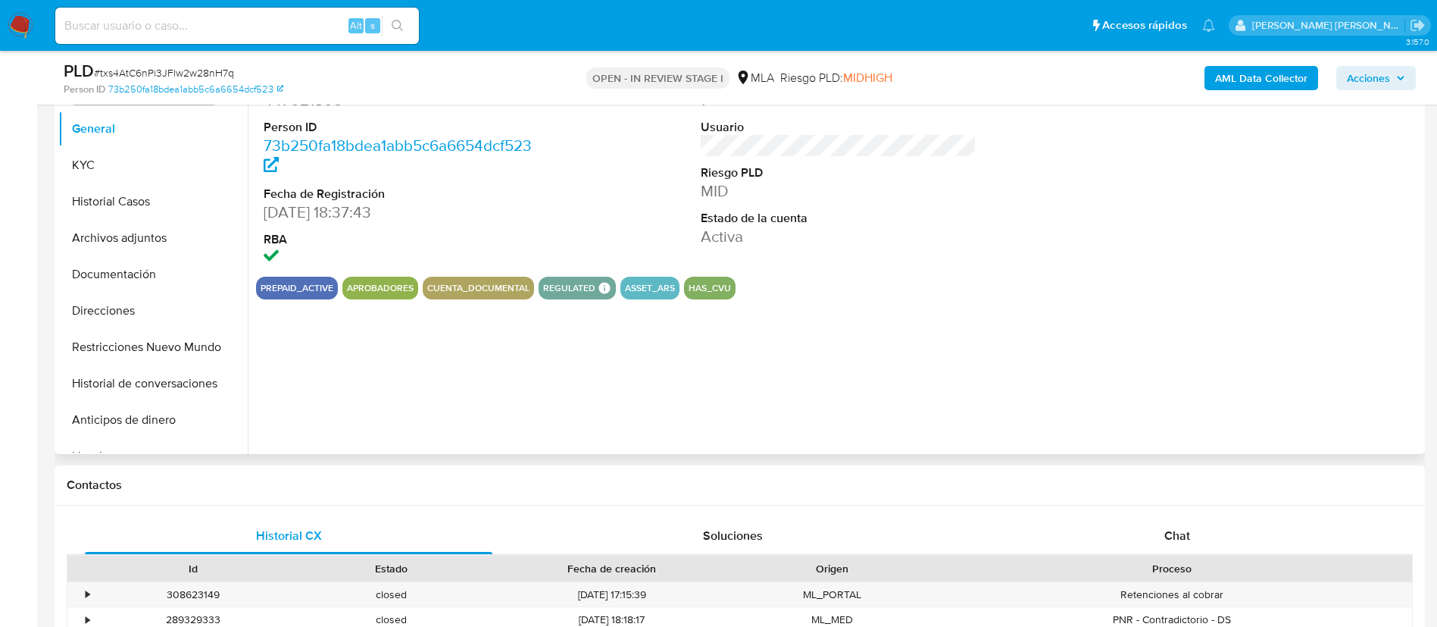
select select "10"
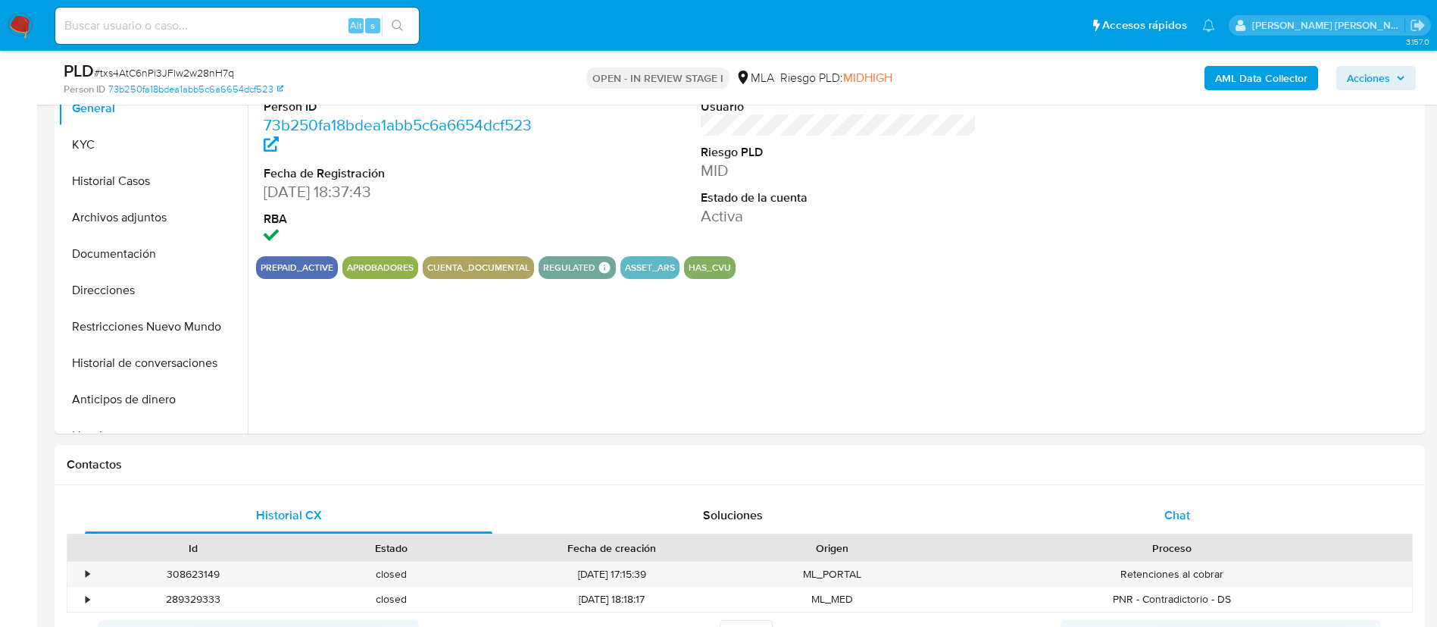
click at [1177, 511] on span "Chat" at bounding box center [1178, 514] width 26 height 17
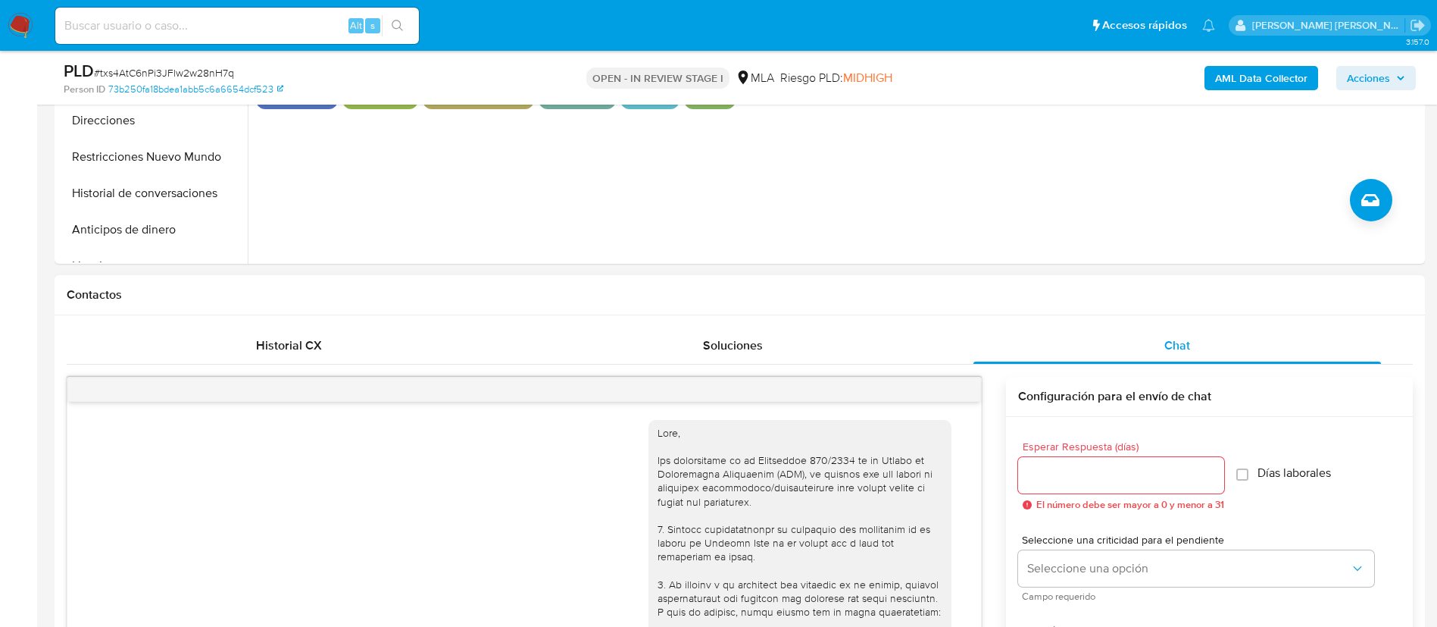
scroll to position [868, 0]
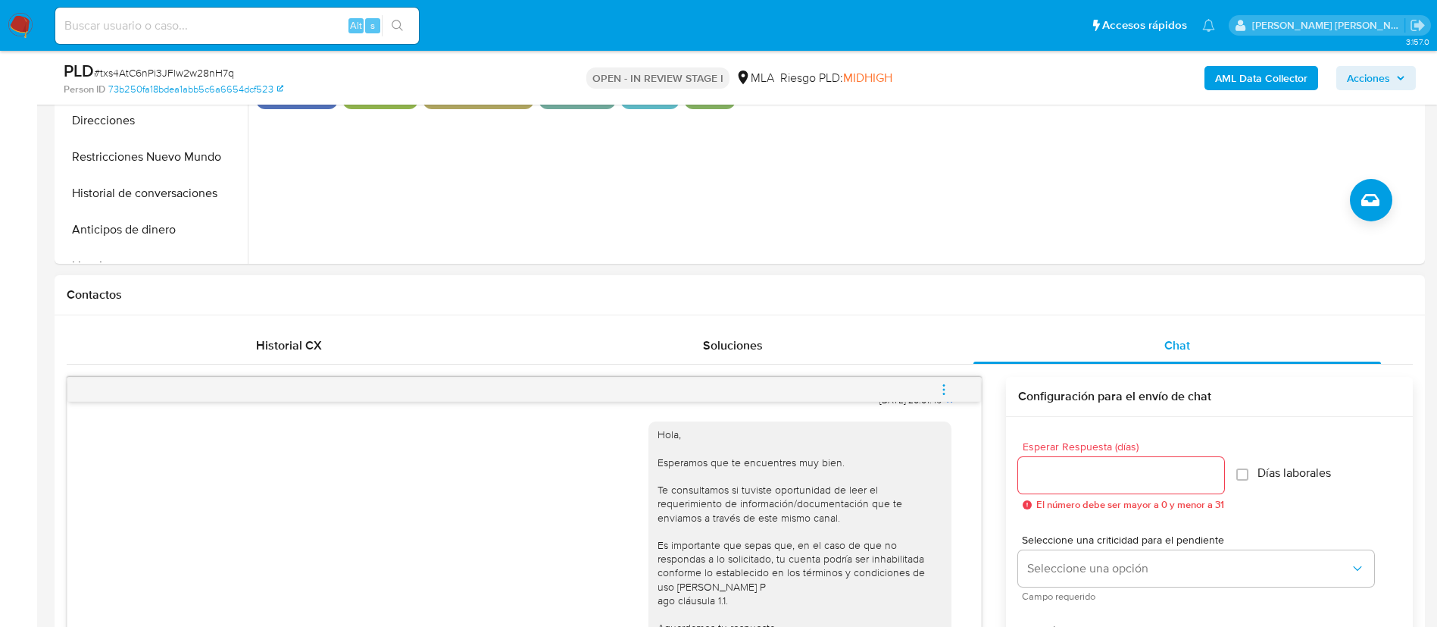
click at [937, 389] on button "menu-action" at bounding box center [944, 389] width 50 height 36
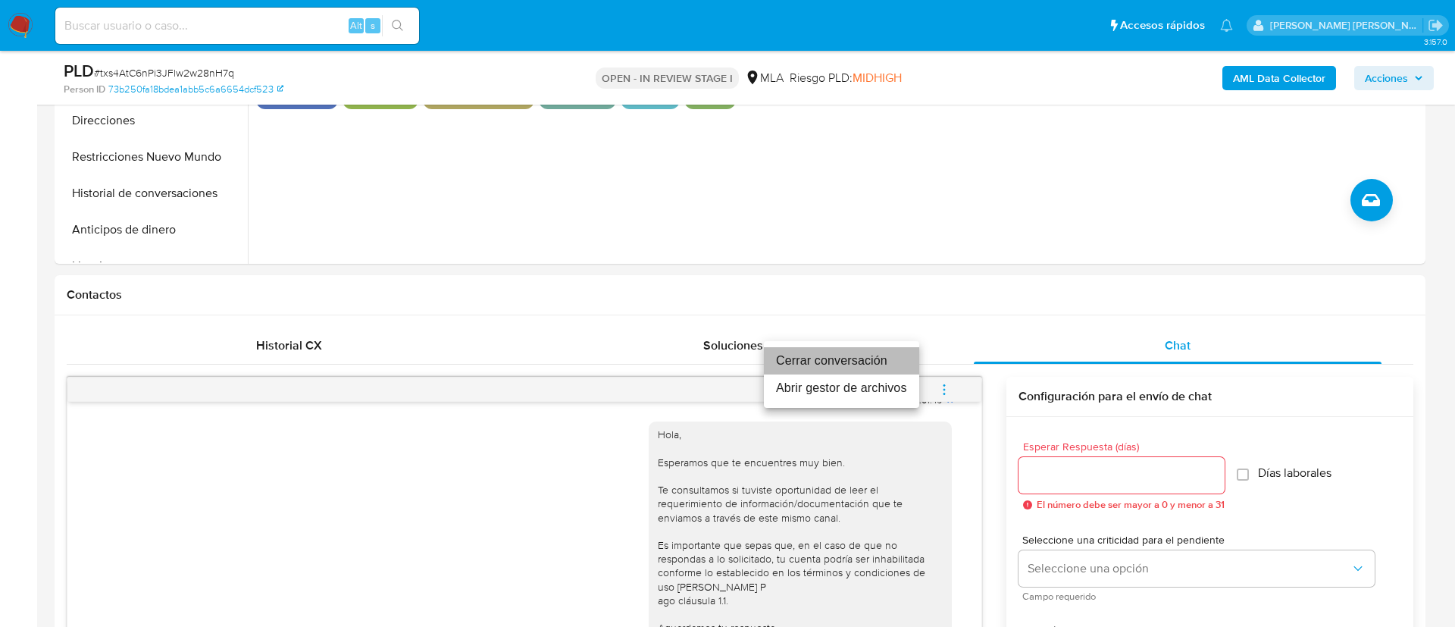
click at [823, 351] on li "Cerrar conversación" at bounding box center [841, 360] width 155 height 27
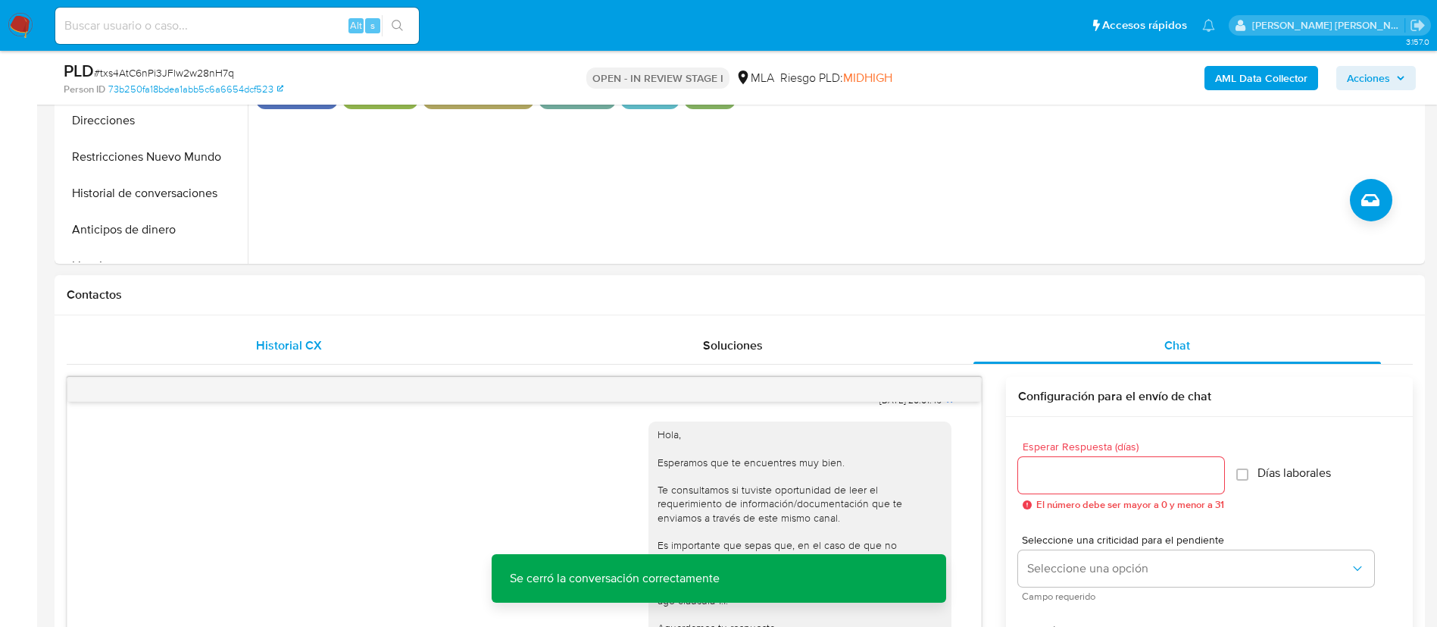
click at [300, 346] on span "Historial CX" at bounding box center [289, 344] width 66 height 17
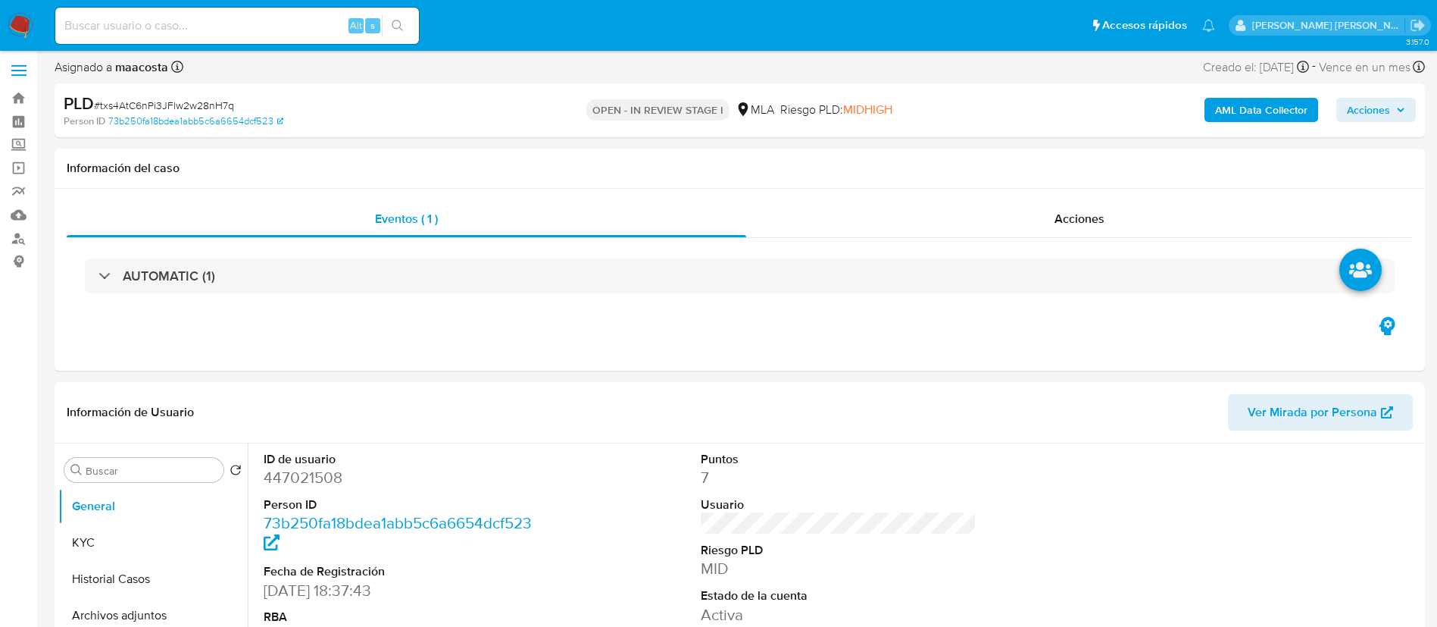
scroll to position [0, 0]
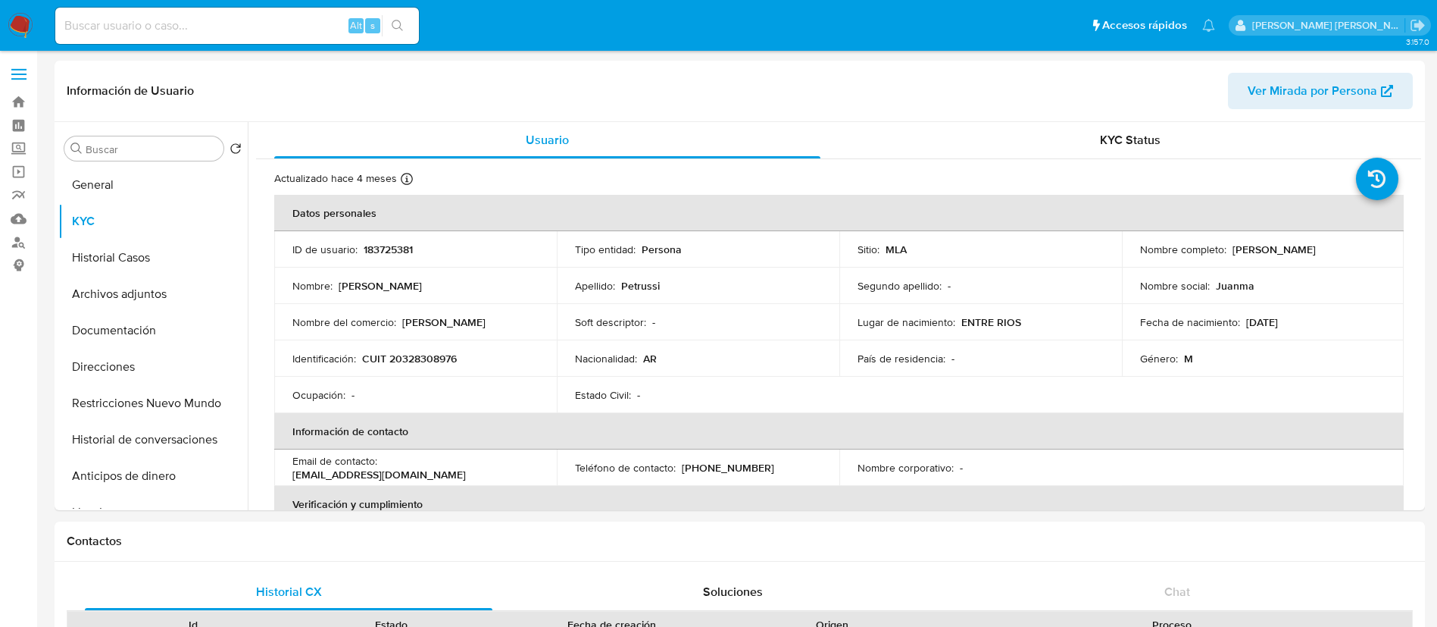
select select "100"
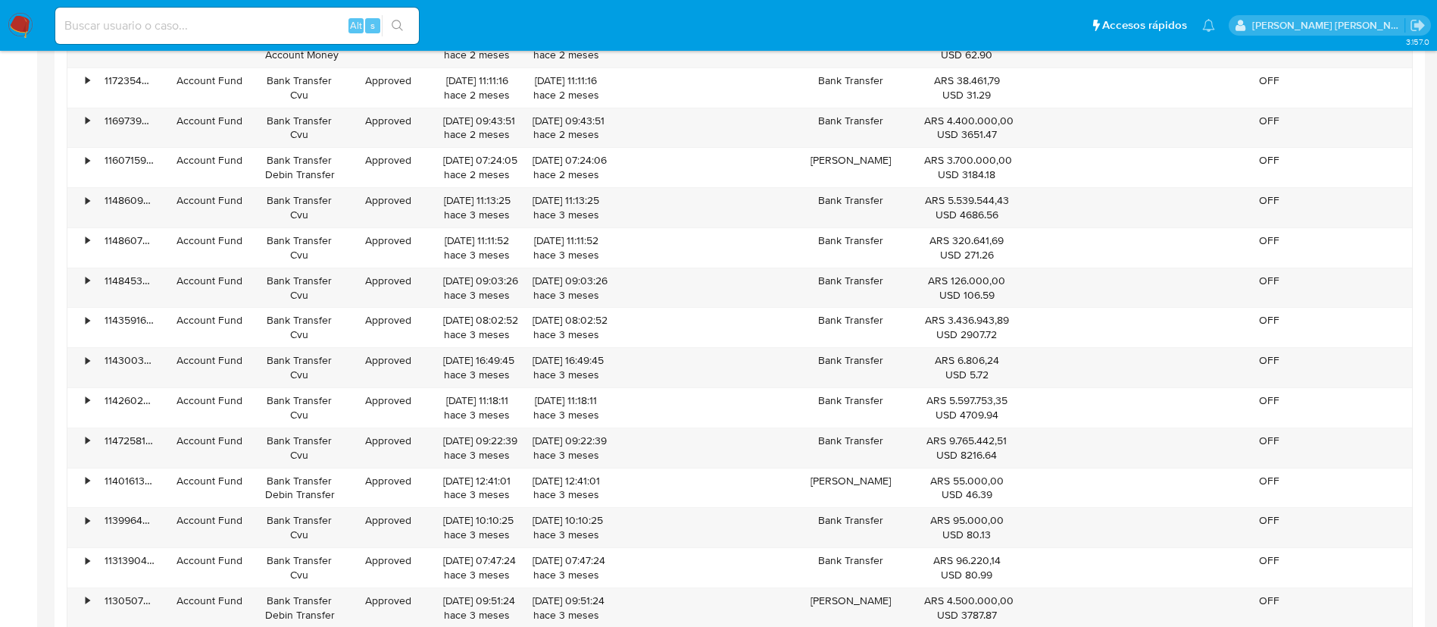
scroll to position [792, 0]
paste input "fbQoIzKLzYeHv92POaPGKghN"
click at [308, 30] on input at bounding box center [237, 26] width 364 height 20
type input "fbQoIzKLzYeHv92POaPGKghN"
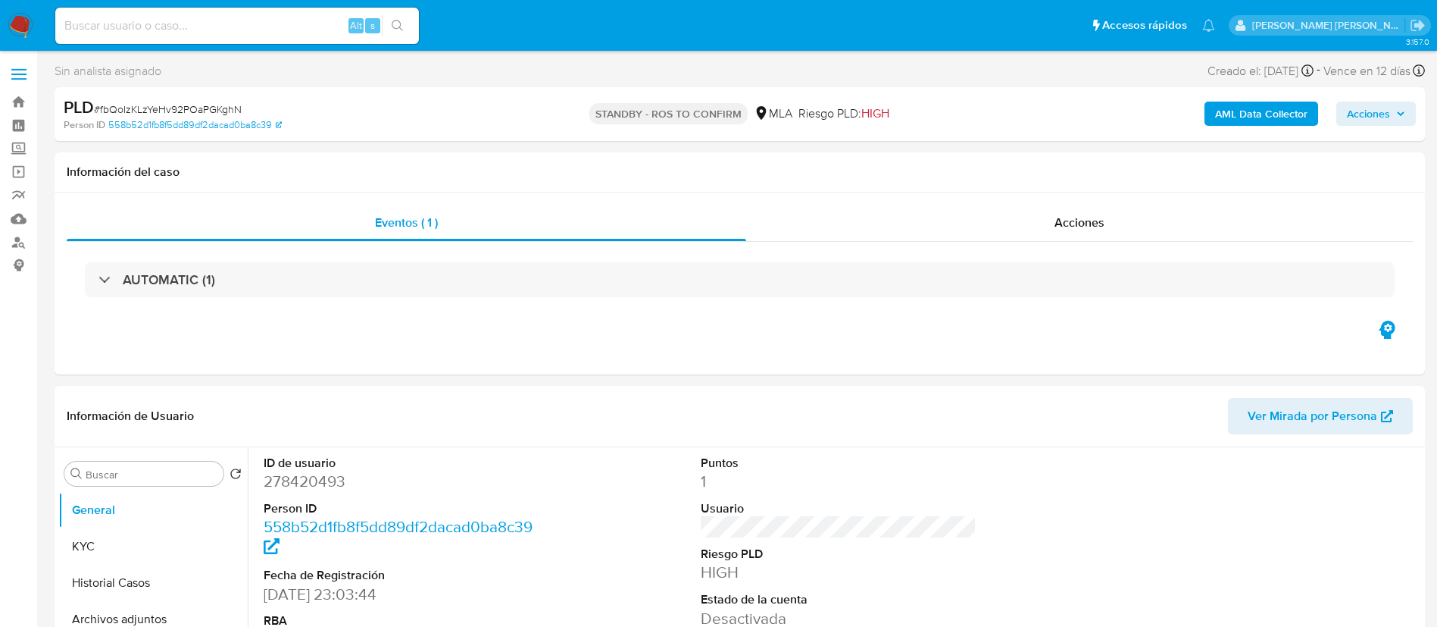
select select "10"
click at [274, 344] on div "Eventos ( 1 ) Acciones AUTOMATIC (1)" at bounding box center [740, 283] width 1371 height 182
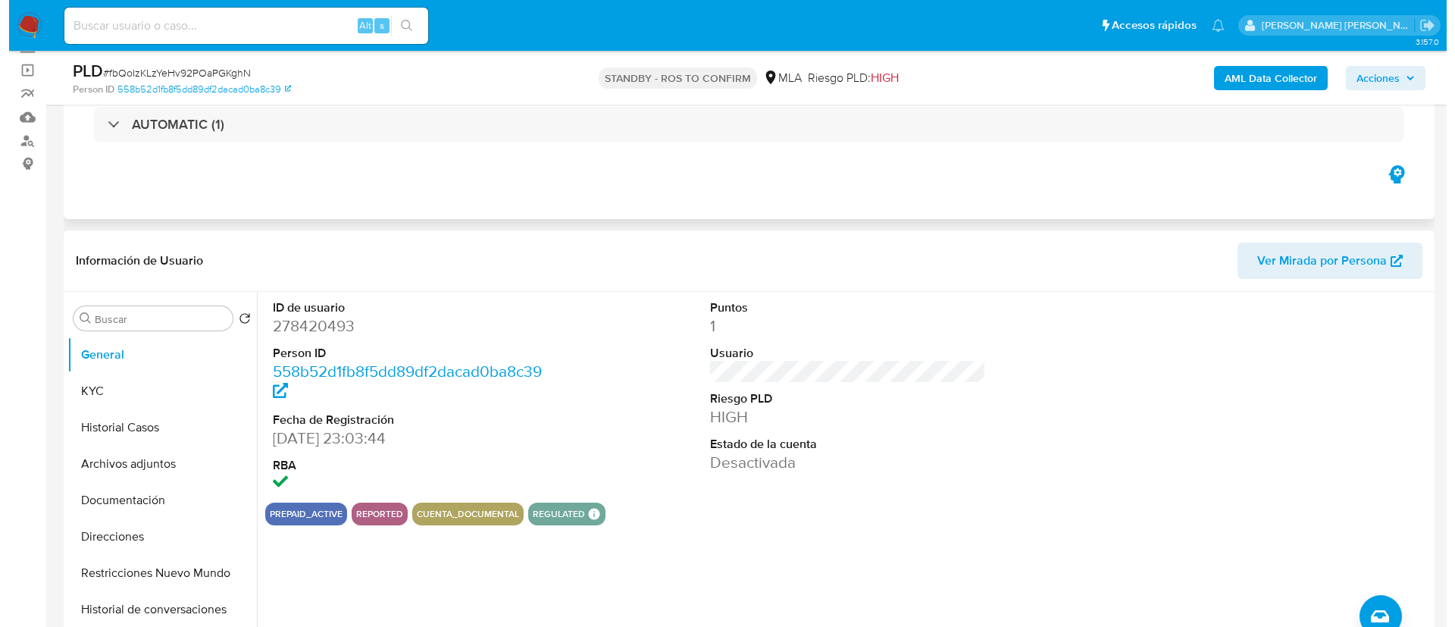
scroll to position [118, 0]
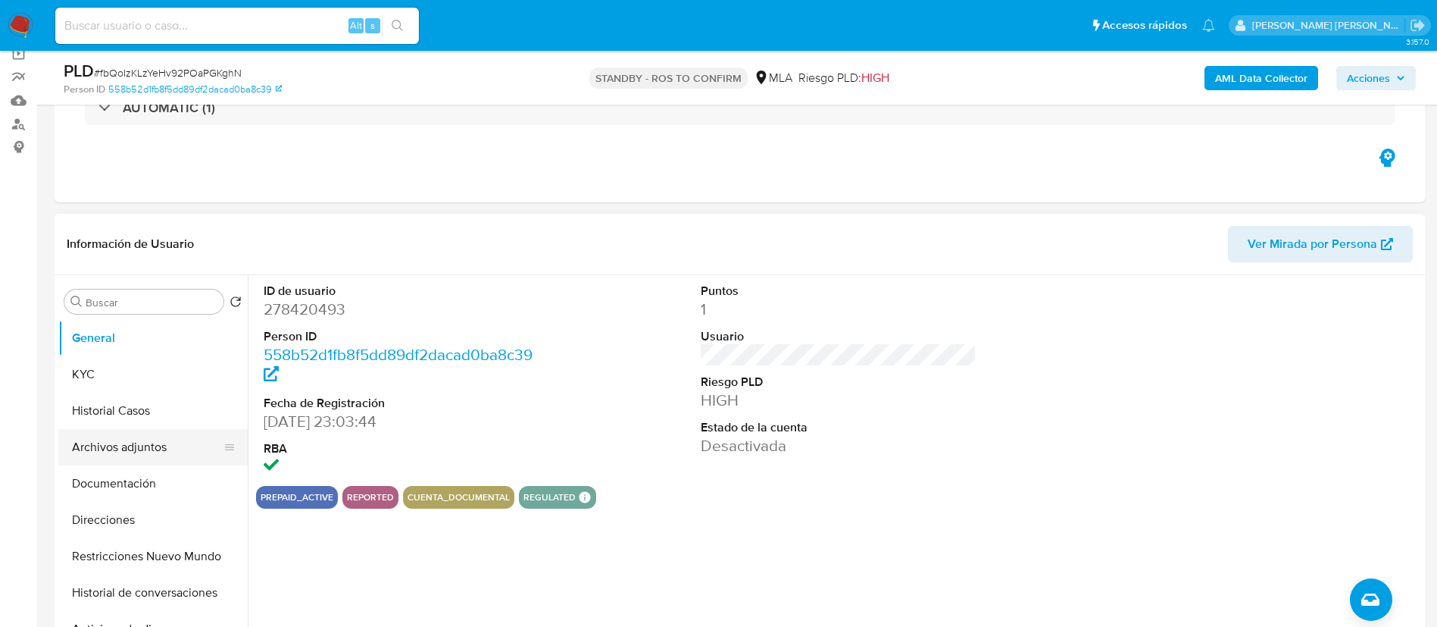
click at [133, 449] on button "Archivos adjuntos" at bounding box center [146, 447] width 177 height 36
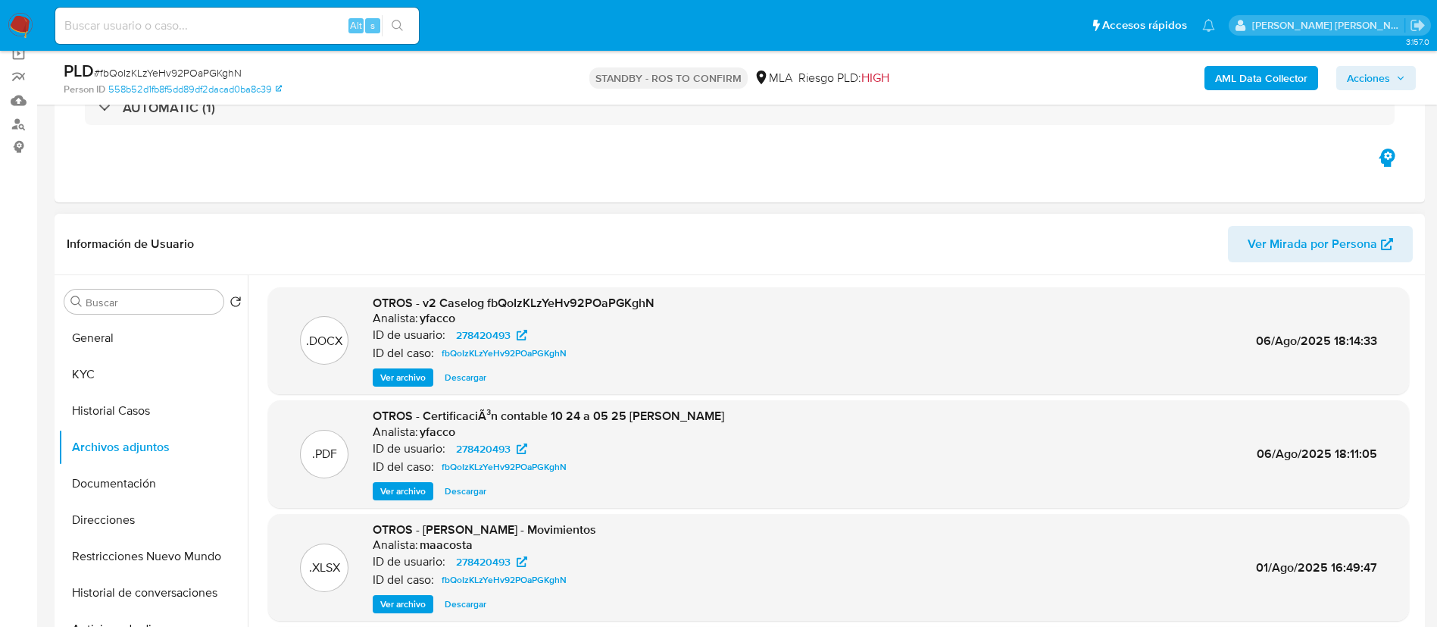
click at [411, 372] on span "Ver archivo" at bounding box center [402, 377] width 45 height 15
click at [284, 162] on div "Eventos ( 1 ) Acciones AUTOMATIC (1)" at bounding box center [740, 111] width 1371 height 182
click at [299, 198] on div "Eventos ( 1 ) Acciones AUTOMATIC (1)" at bounding box center [740, 111] width 1371 height 182
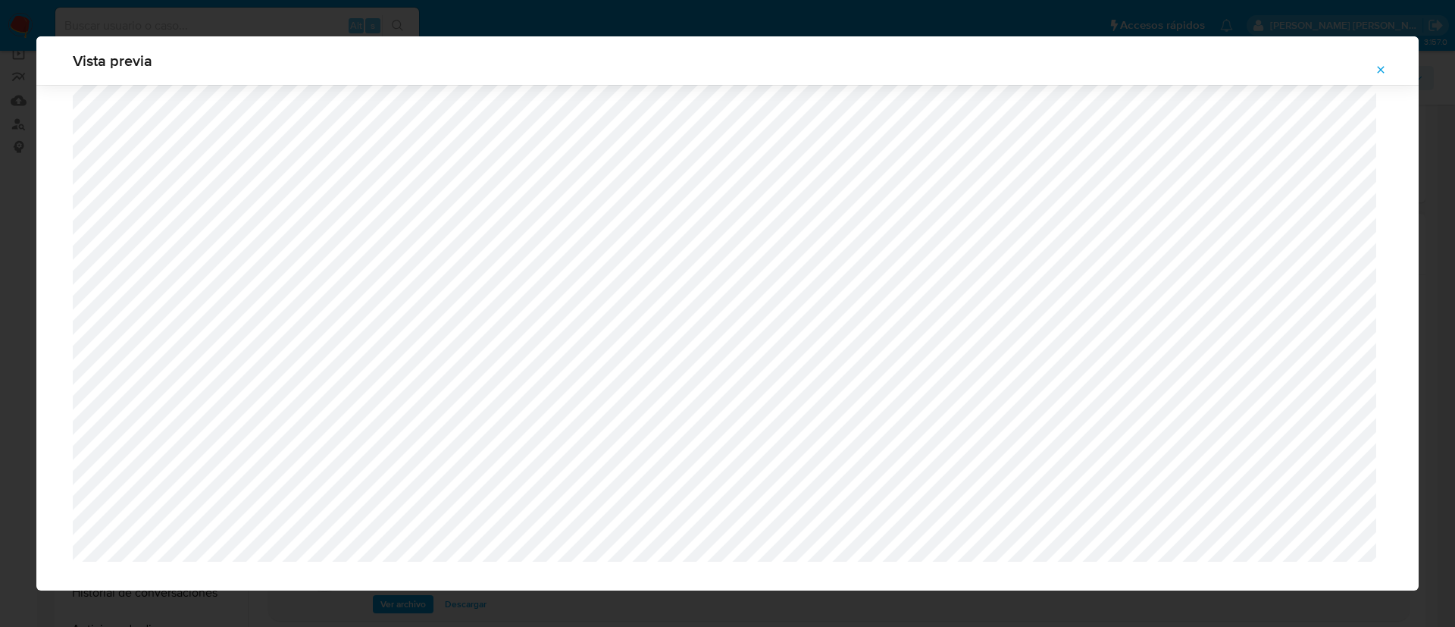
scroll to position [1247, 0]
click at [1389, 64] on button "Attachment preview" at bounding box center [1380, 70] width 33 height 24
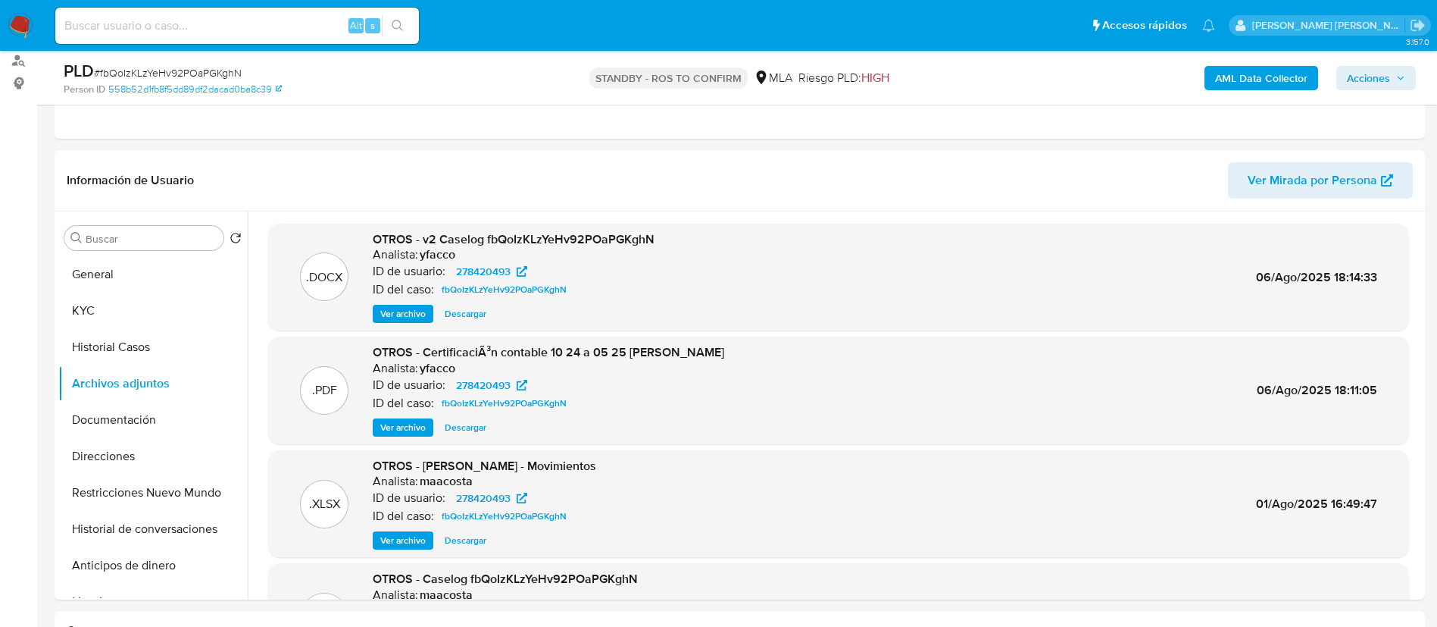
scroll to position [127, 0]
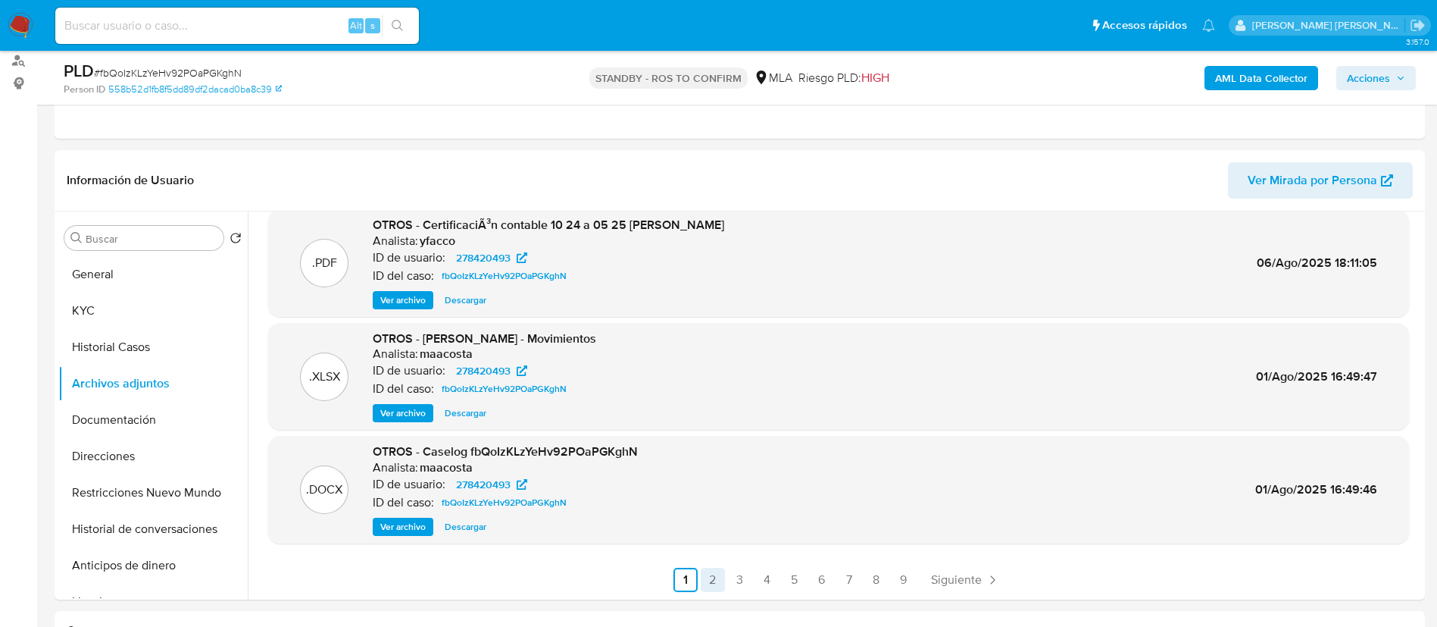
click at [705, 574] on link "2" at bounding box center [713, 580] width 24 height 24
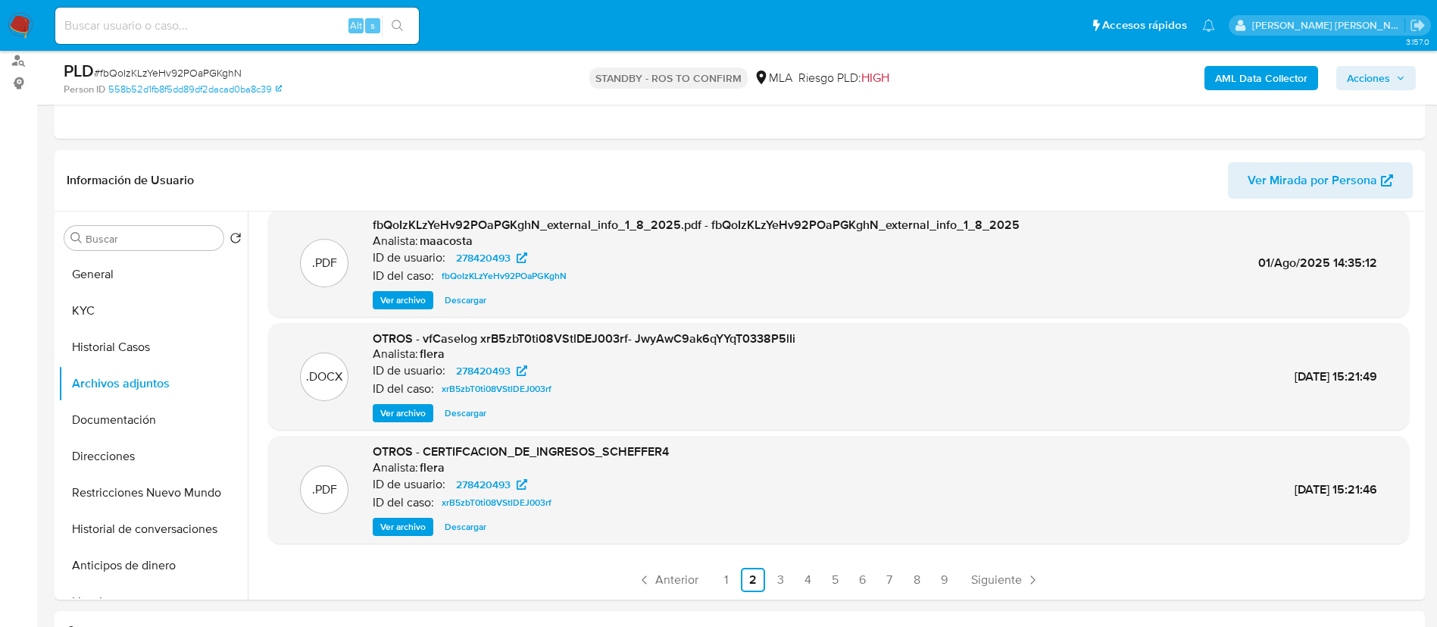
click at [399, 416] on span "Ver archivo" at bounding box center [402, 412] width 45 height 15
click at [257, 511] on div ".PDF fbQoIzKLzYeHv92POaPGKghN_internal_info_1_8_2025.pdf - fbQoIzKLzYeHv92POaPG…" at bounding box center [838, 344] width 1165 height 496
click at [730, 574] on link "1" at bounding box center [726, 580] width 24 height 24
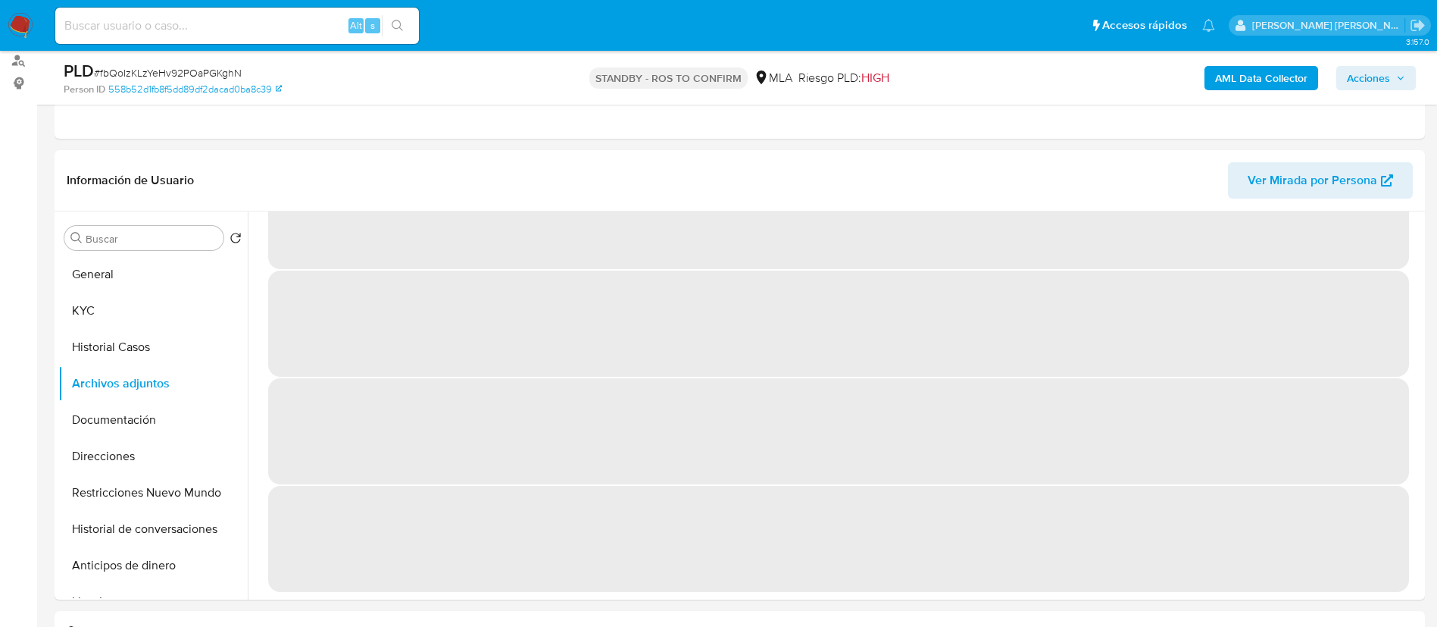
scroll to position [0, 0]
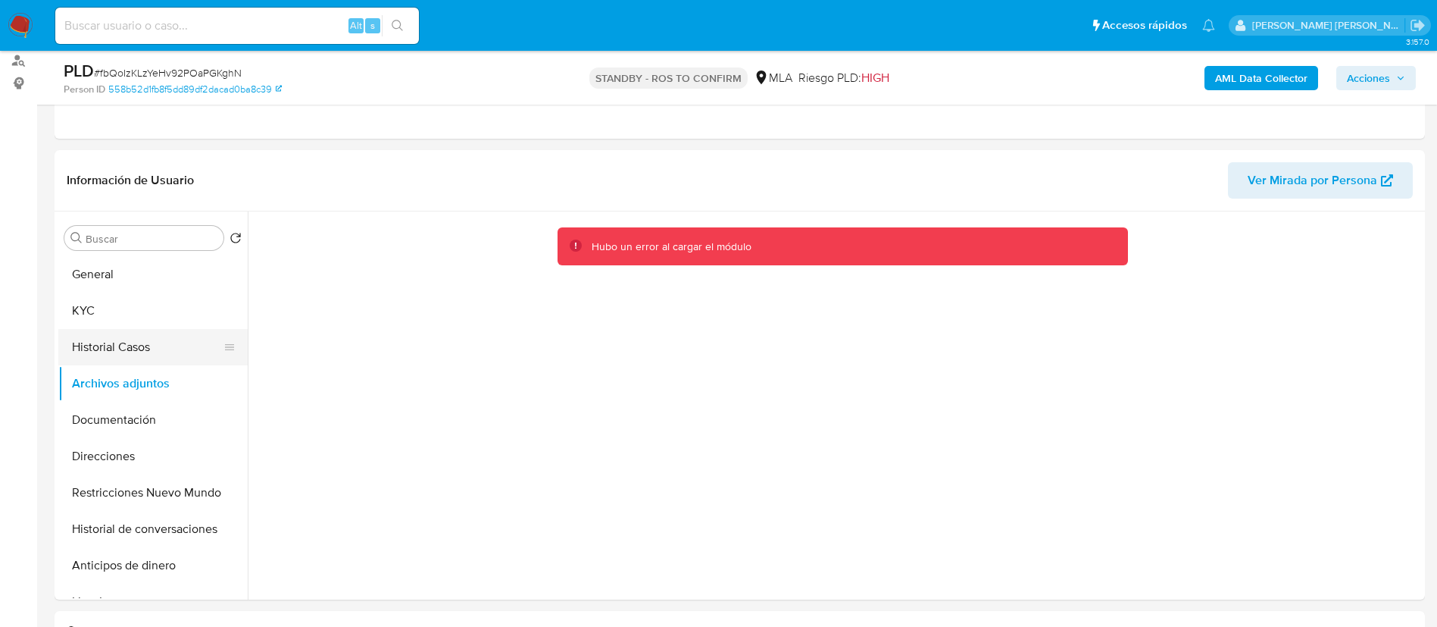
click at [138, 346] on button "Historial Casos" at bounding box center [146, 347] width 177 height 36
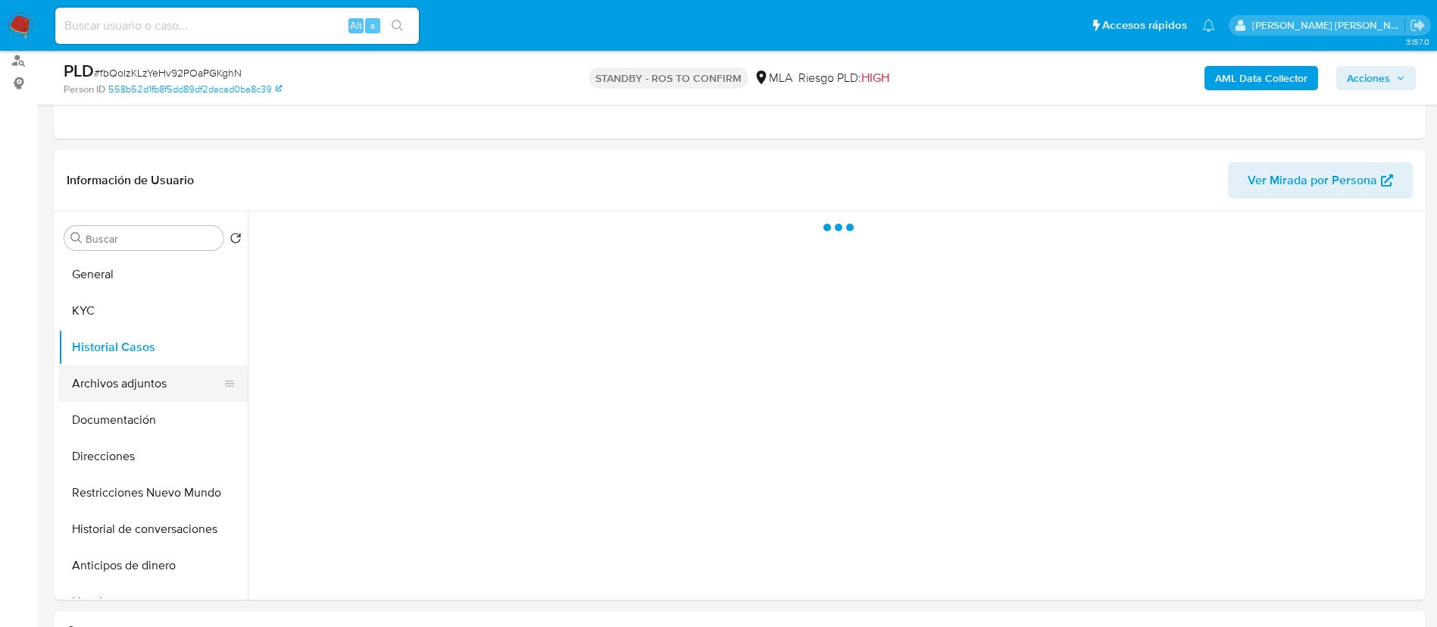
click at [135, 386] on button "Archivos adjuntos" at bounding box center [146, 383] width 177 height 36
click at [268, 412] on div at bounding box center [835, 405] width 1174 height 388
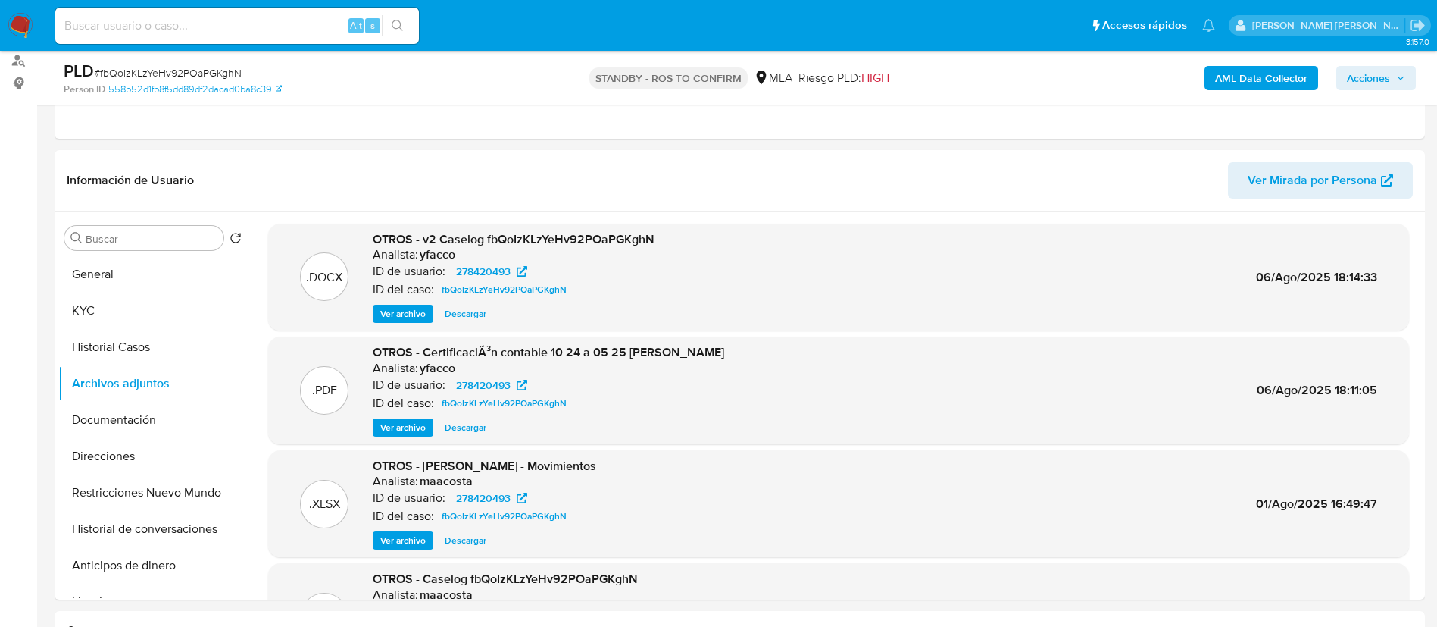
click at [398, 310] on span "Ver archivo" at bounding box center [402, 313] width 45 height 15
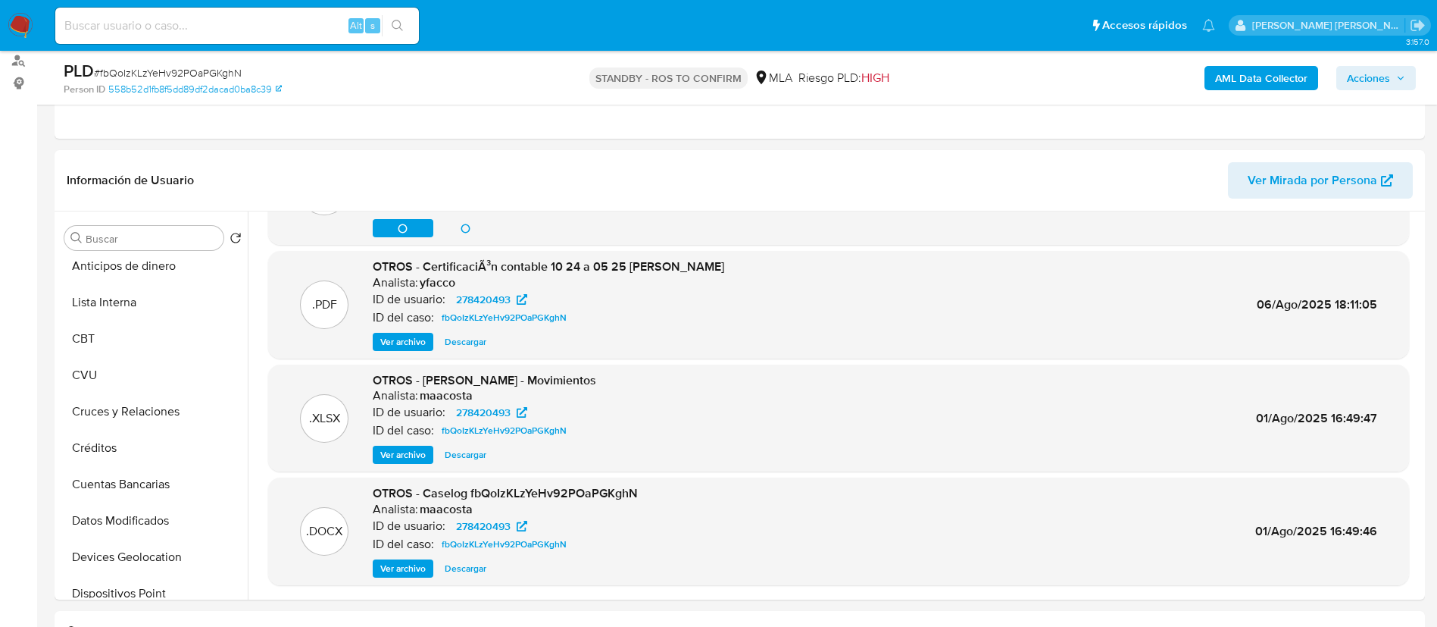
scroll to position [127, 0]
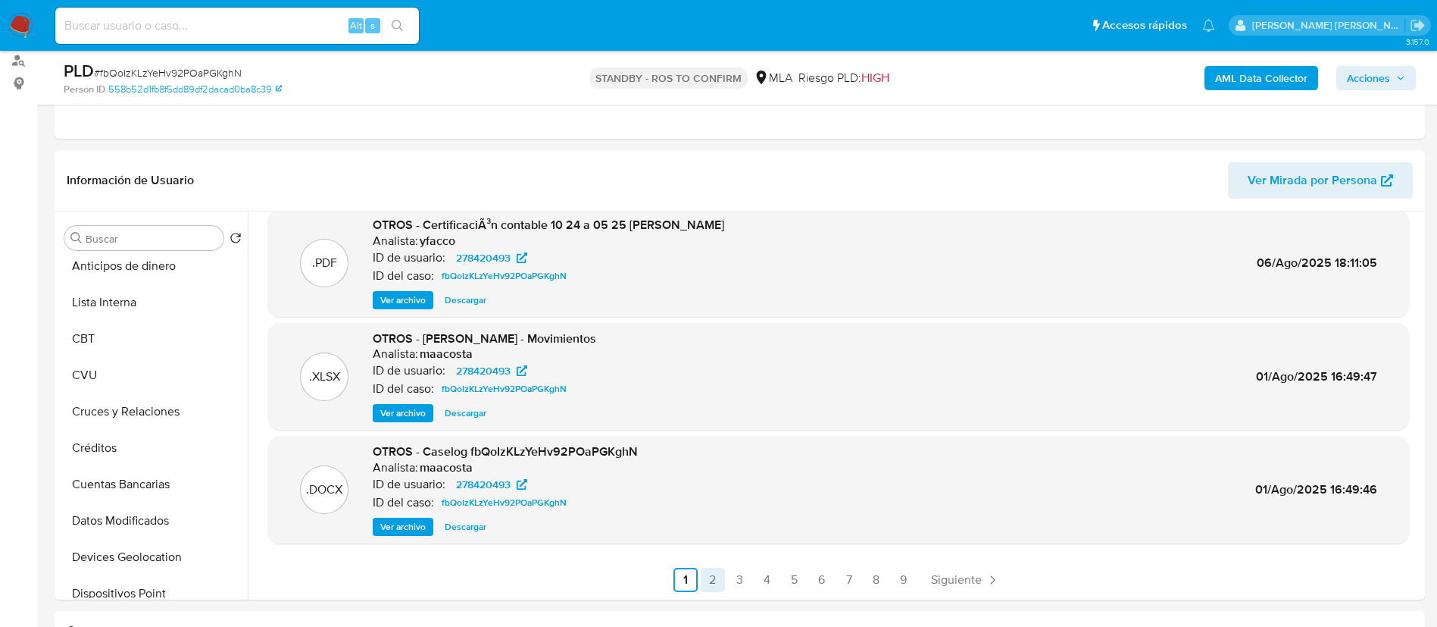
click at [707, 574] on link "2" at bounding box center [713, 580] width 24 height 24
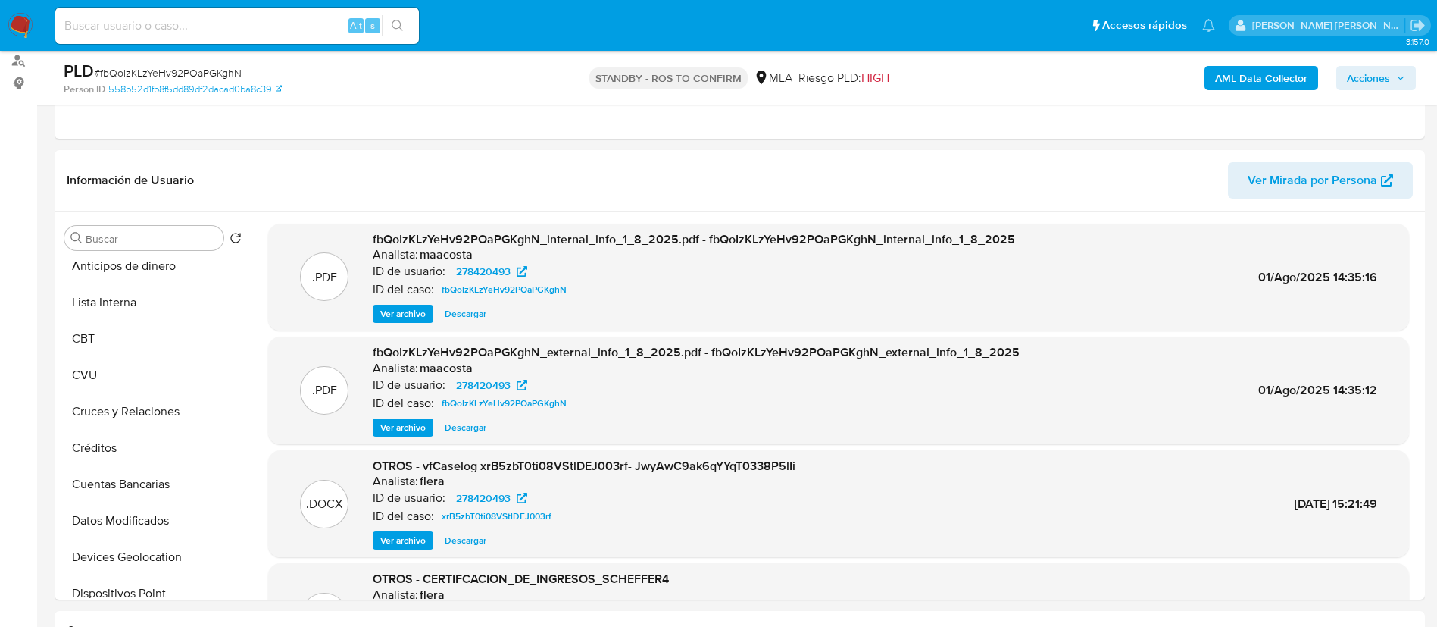
click at [497, 188] on header "Información de Usuario Ver Mirada por Persona" at bounding box center [740, 180] width 1346 height 36
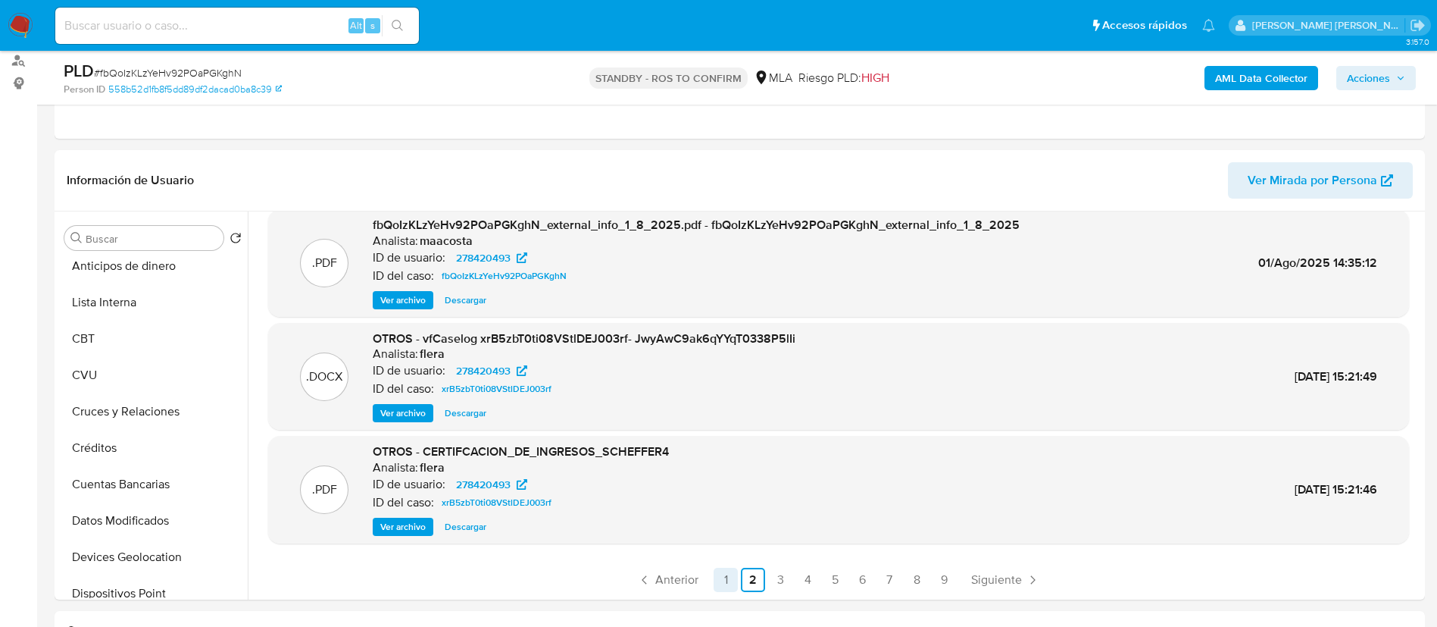
click at [724, 574] on link "1" at bounding box center [726, 580] width 24 height 24
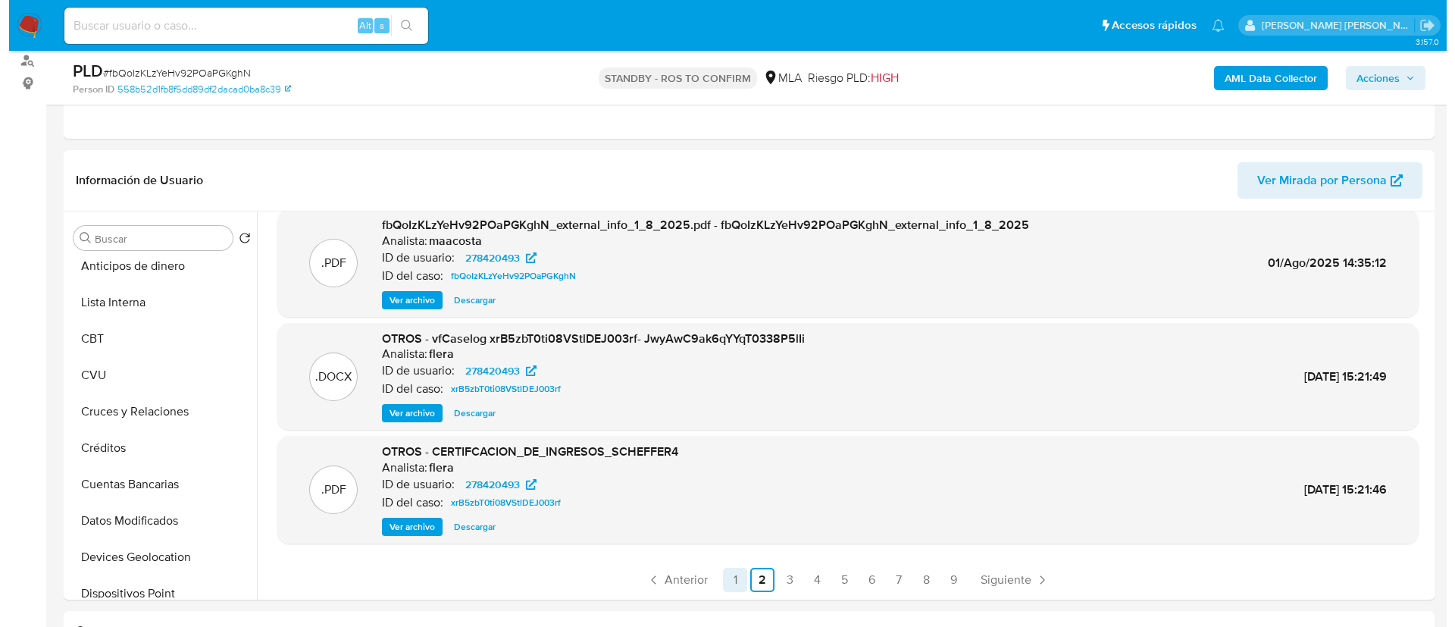
scroll to position [0, 0]
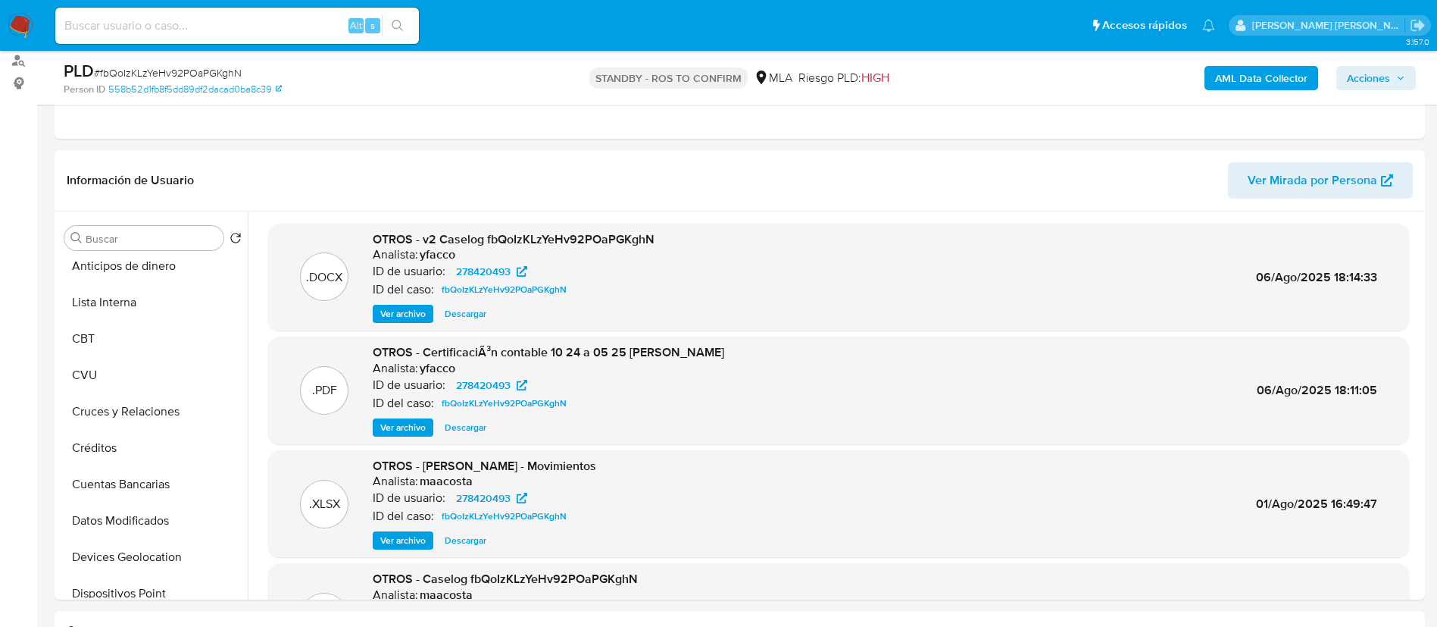
click at [393, 314] on span "Ver archivo" at bounding box center [402, 313] width 45 height 15
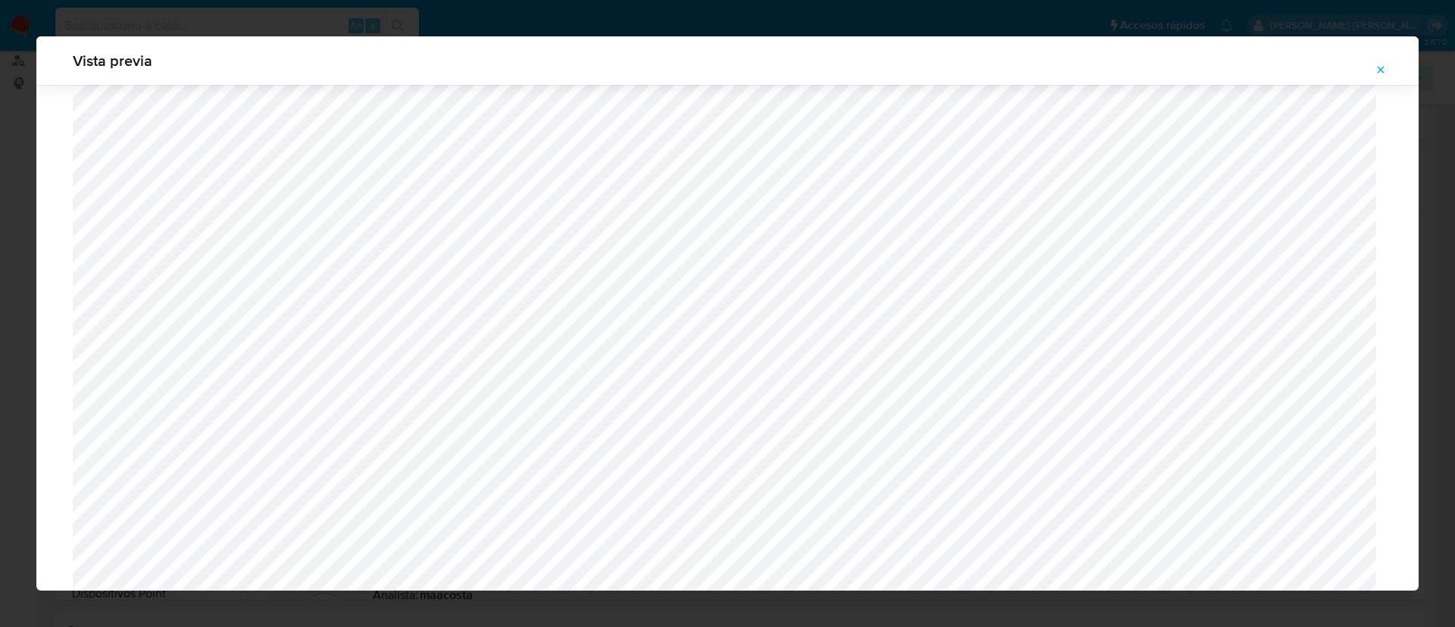
scroll to position [1247, 0]
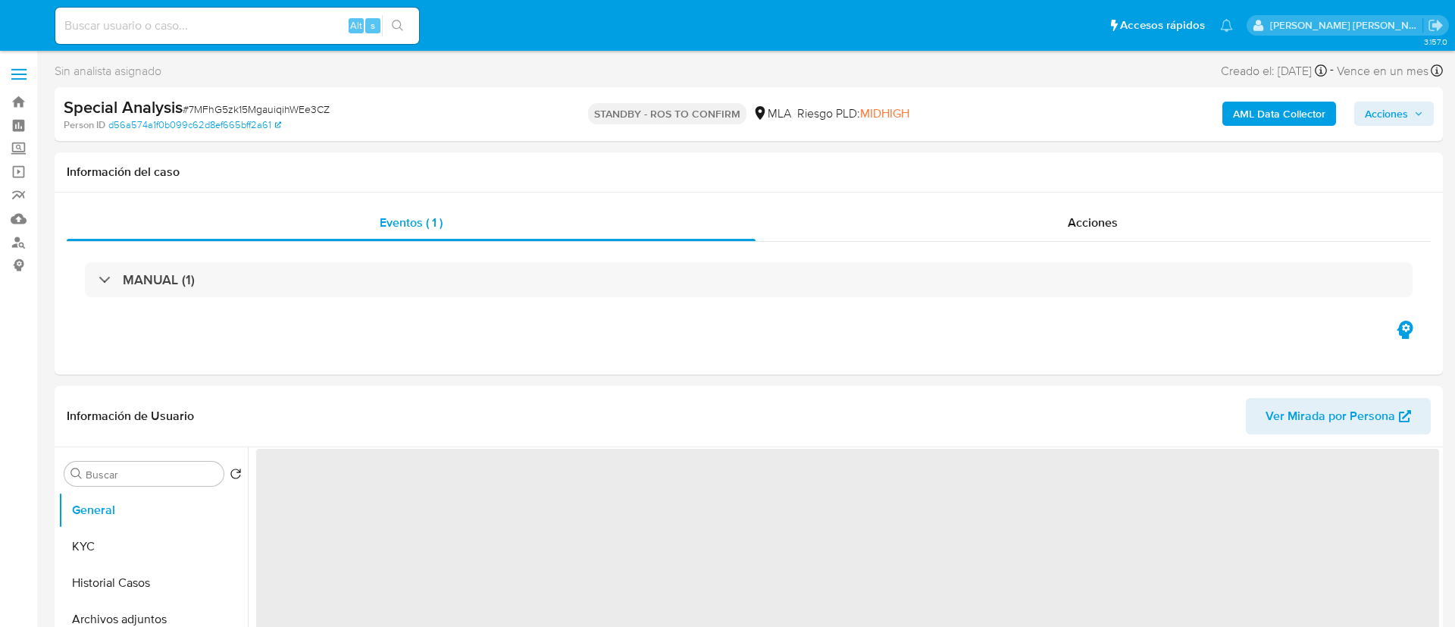
select select "10"
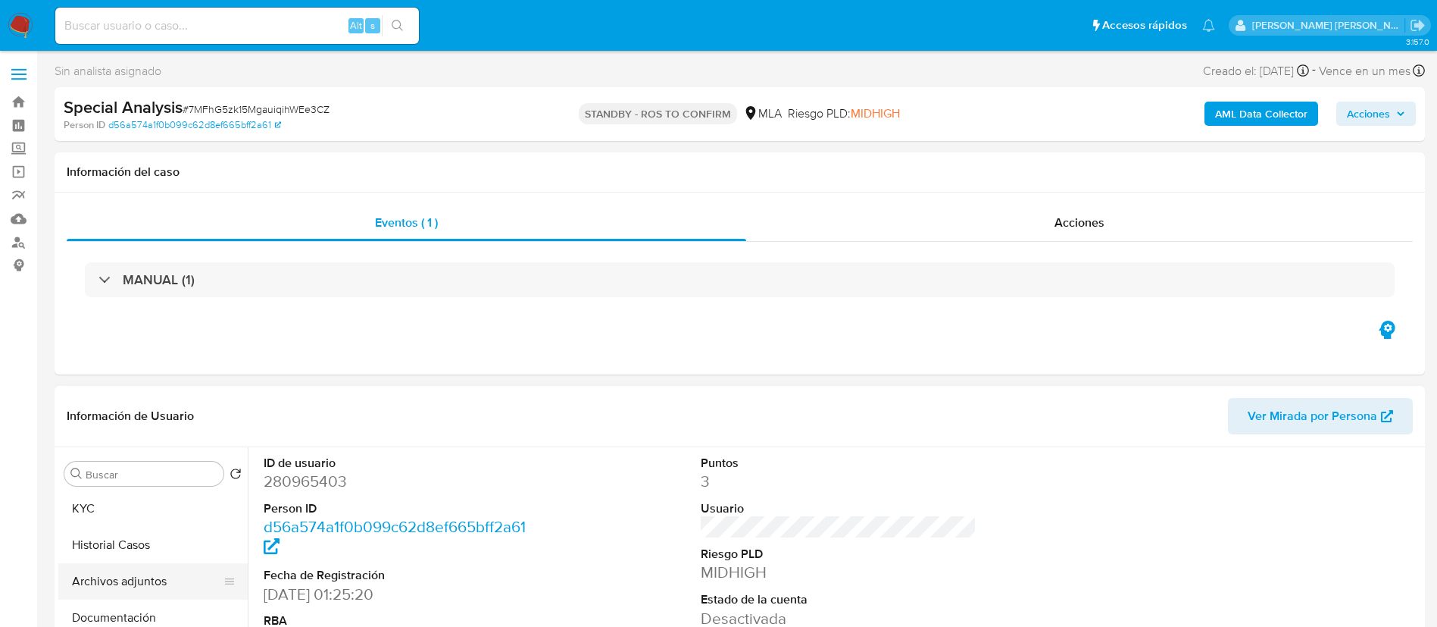
scroll to position [40, 0]
click at [141, 574] on button "Archivos adjuntos" at bounding box center [146, 579] width 177 height 36
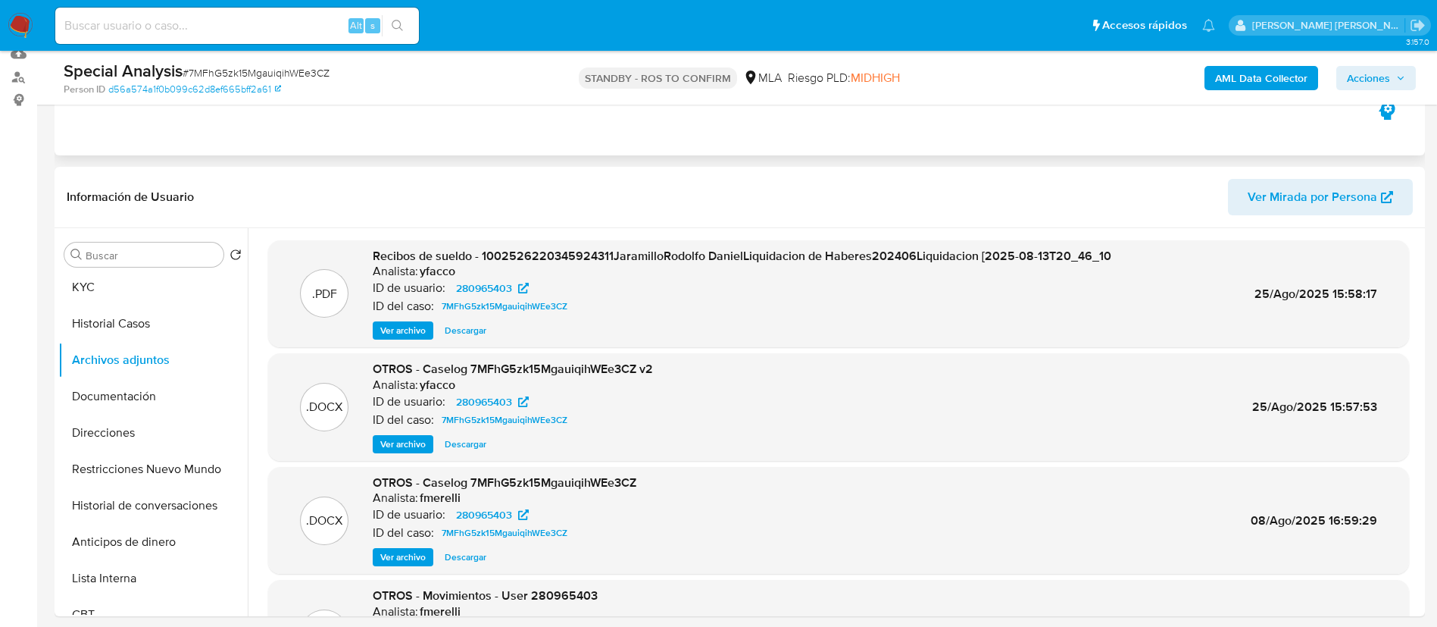
scroll to position [168, 0]
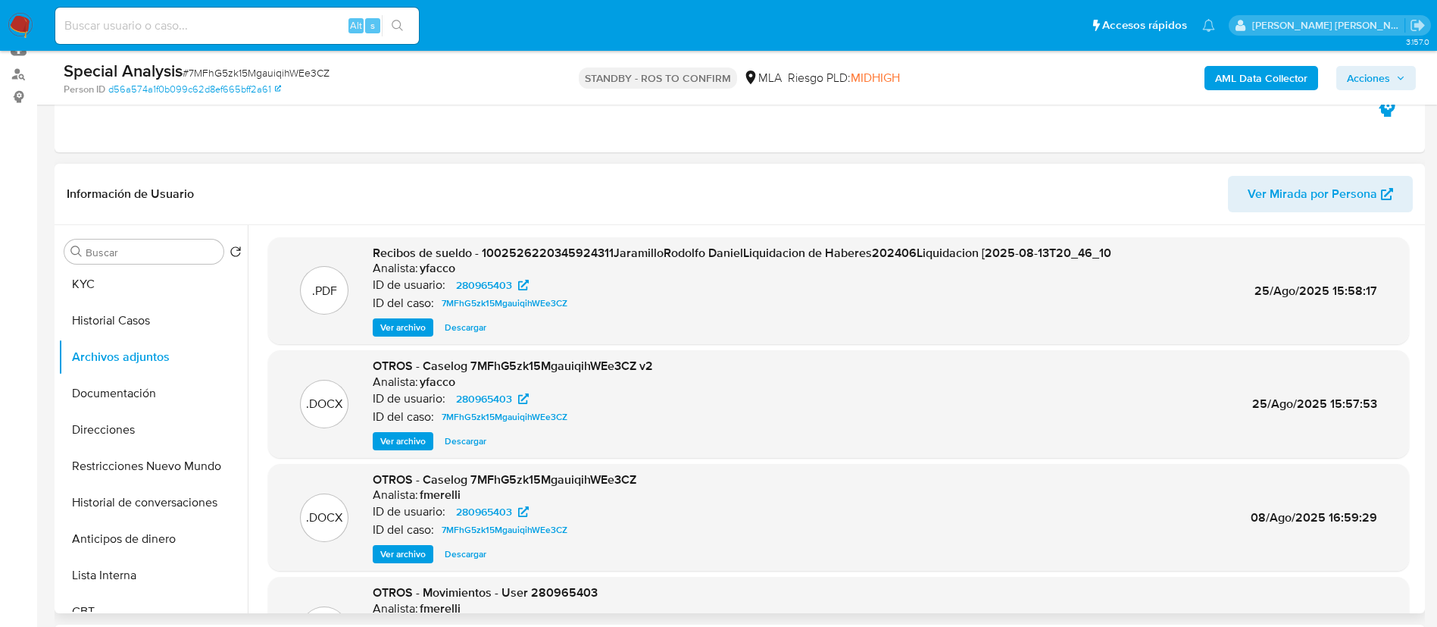
click at [401, 441] on span "Ver archivo" at bounding box center [402, 440] width 45 height 15
click at [402, 445] on div "Ver archivo Ver archivo Descargar" at bounding box center [513, 441] width 280 height 18
click at [399, 438] on span "Ver archivo" at bounding box center [402, 440] width 45 height 15
click at [290, 187] on header "Información de Usuario Ver Mirada por Persona" at bounding box center [740, 194] width 1346 height 36
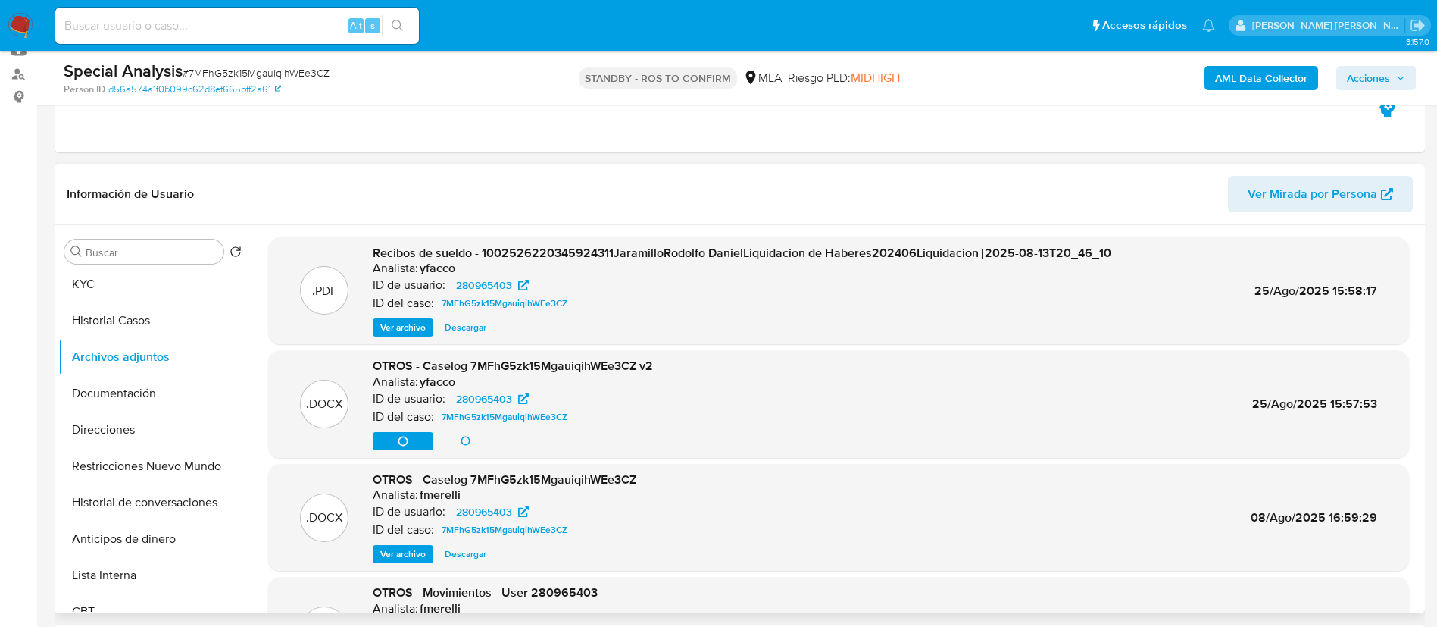
click at [491, 366] on span "OTROS - Caselog 7MFhG5zk15MgauiqihWEe3CZ v2" at bounding box center [513, 365] width 280 height 17
click at [139, 321] on button "Historial Casos" at bounding box center [146, 320] width 177 height 36
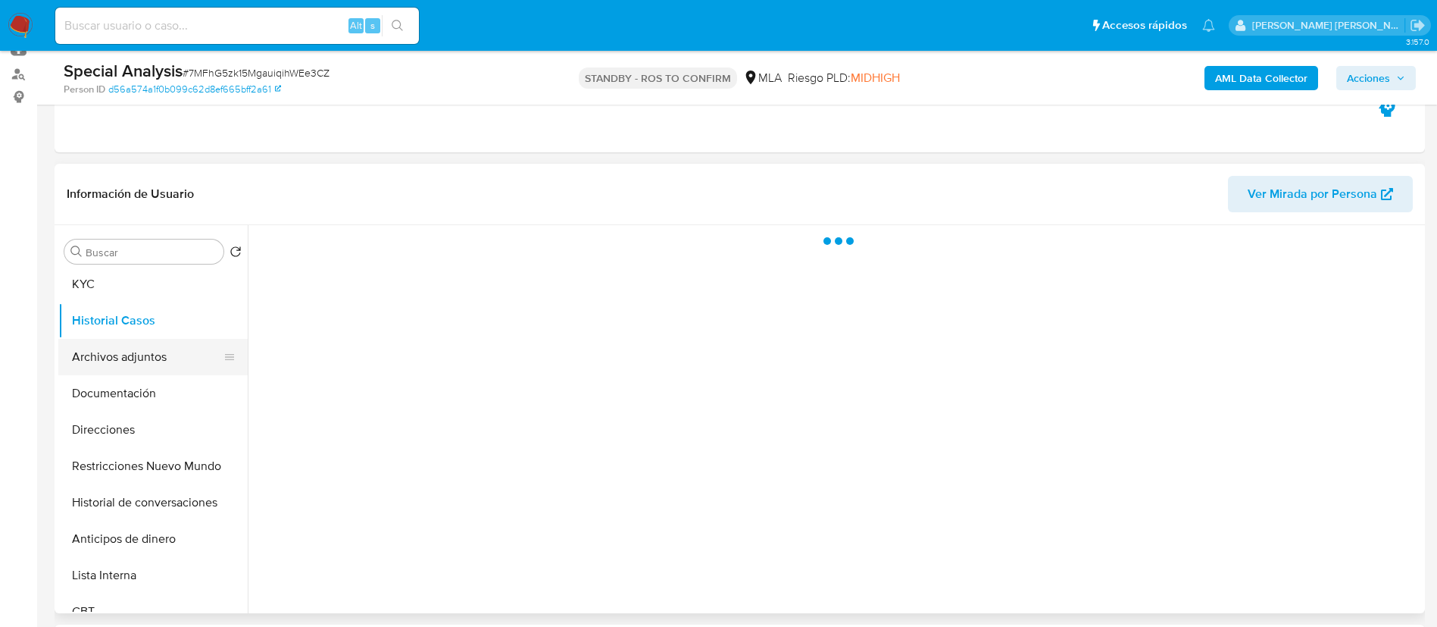
click at [136, 350] on button "Archivos adjuntos" at bounding box center [146, 357] width 177 height 36
click at [272, 399] on div at bounding box center [835, 419] width 1174 height 388
click at [124, 337] on button "Historial Casos" at bounding box center [152, 320] width 189 height 36
click at [130, 364] on button "Archivos adjuntos" at bounding box center [146, 357] width 177 height 36
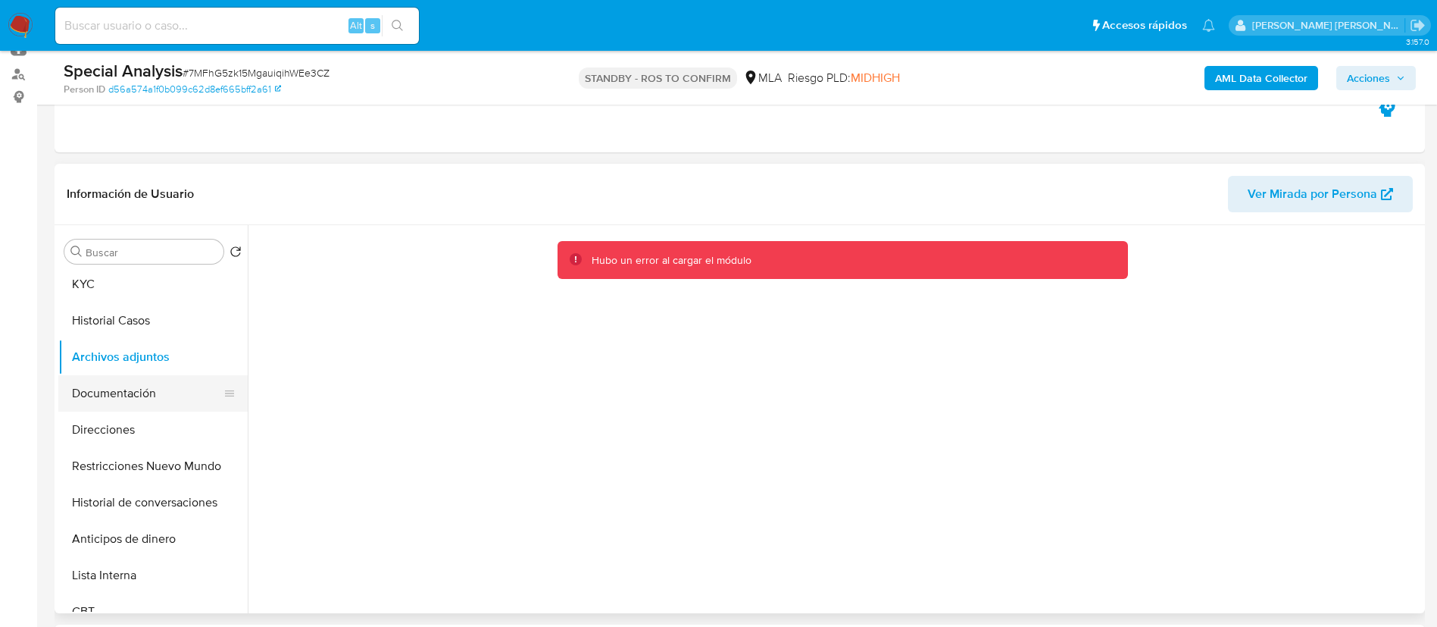
click at [91, 399] on button "Documentación" at bounding box center [146, 393] width 177 height 36
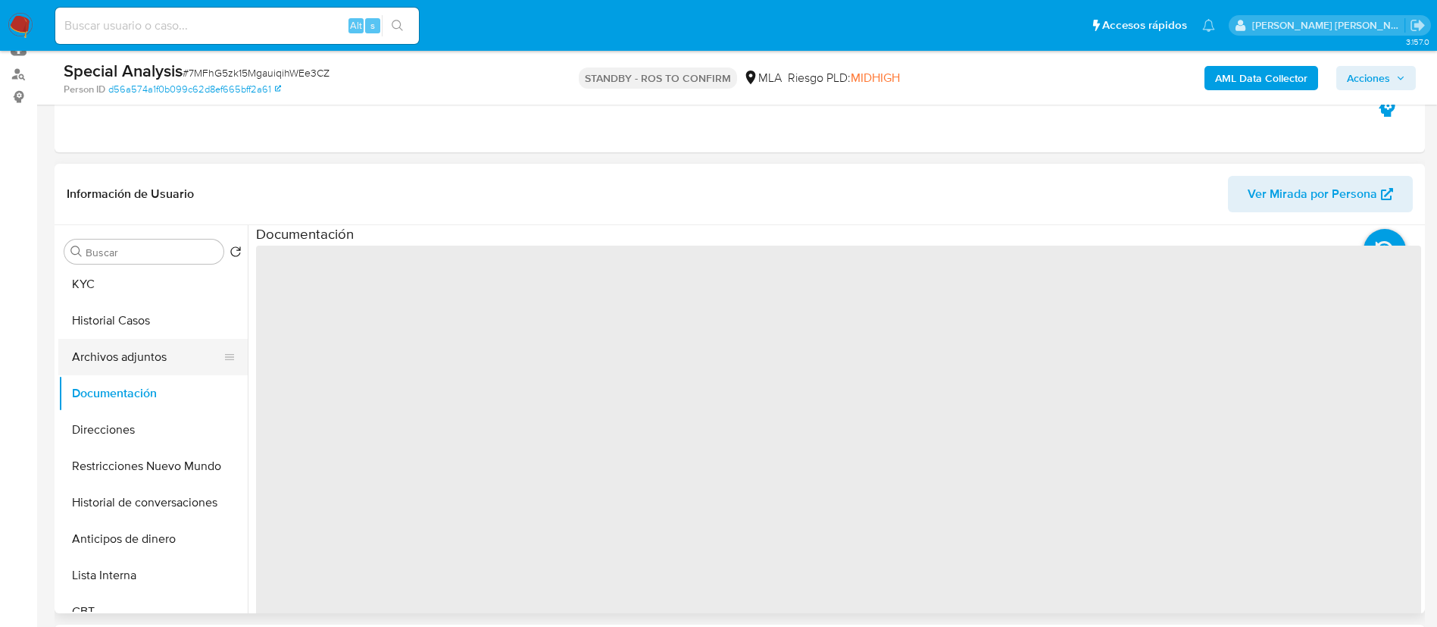
click at [118, 356] on button "Archivos adjuntos" at bounding box center [146, 357] width 177 height 36
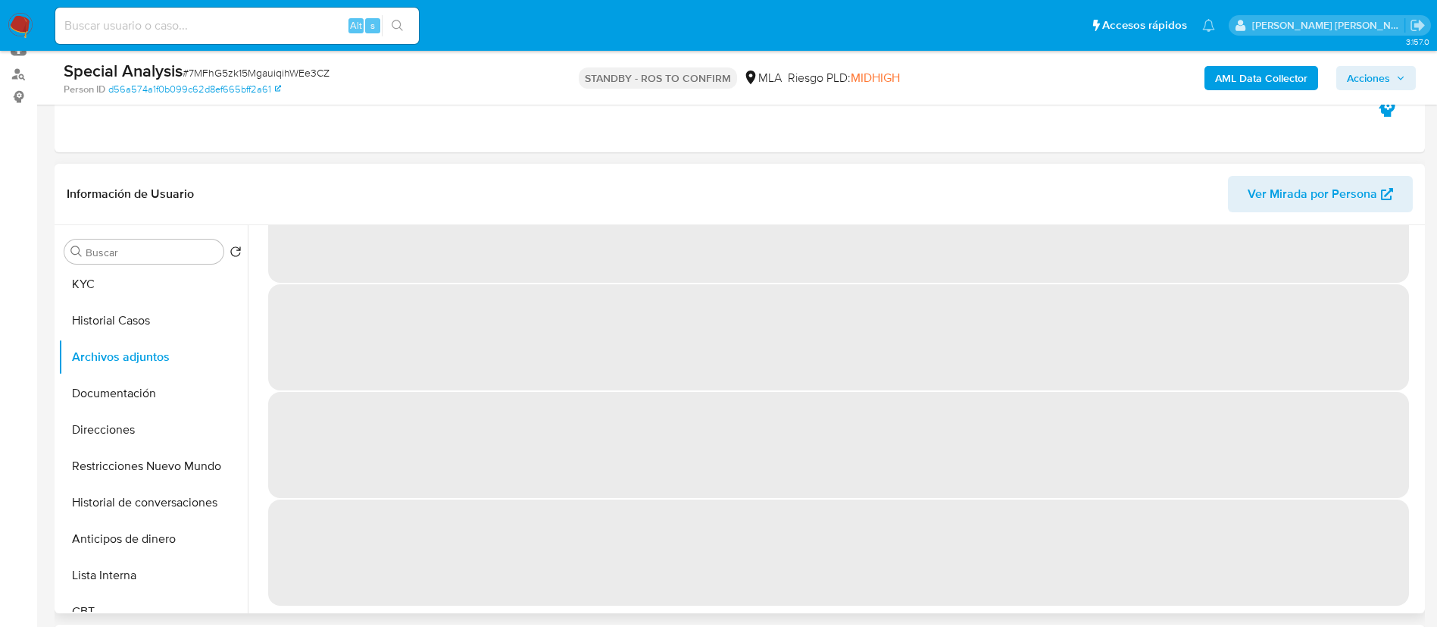
scroll to position [0, 0]
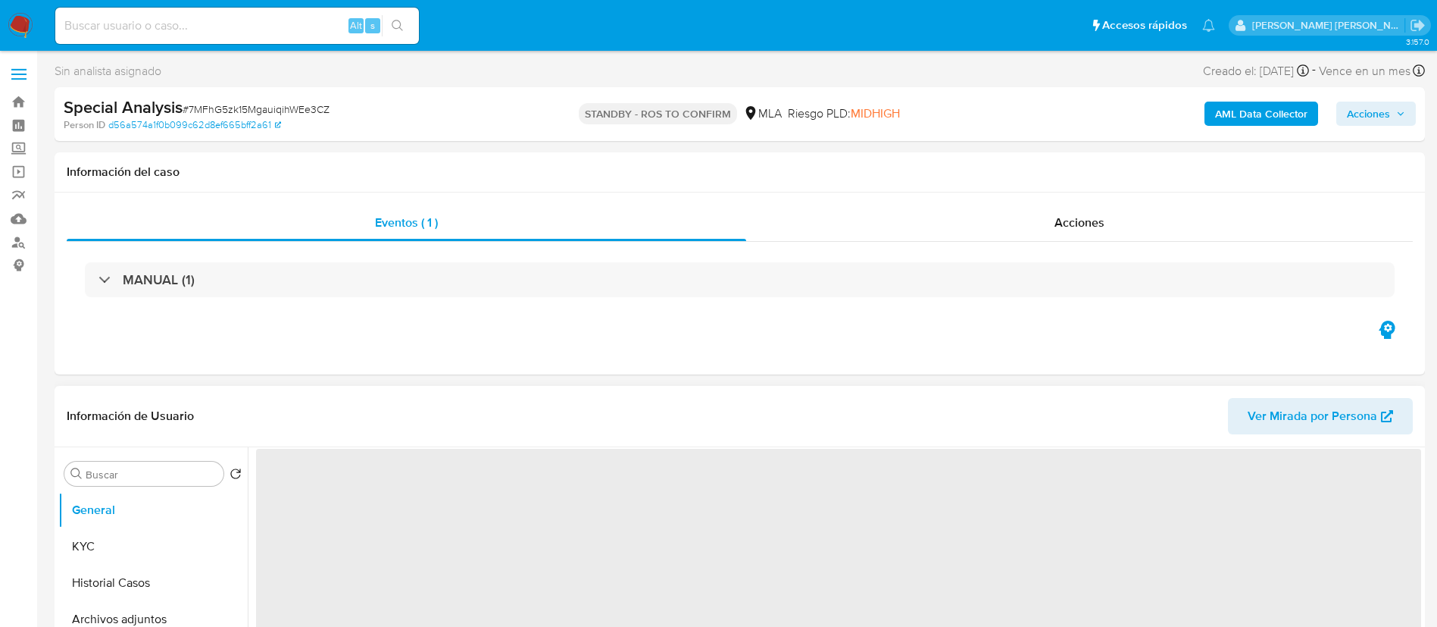
click at [480, 433] on header "Información de Usuario Ver Mirada por Persona" at bounding box center [740, 416] width 1346 height 36
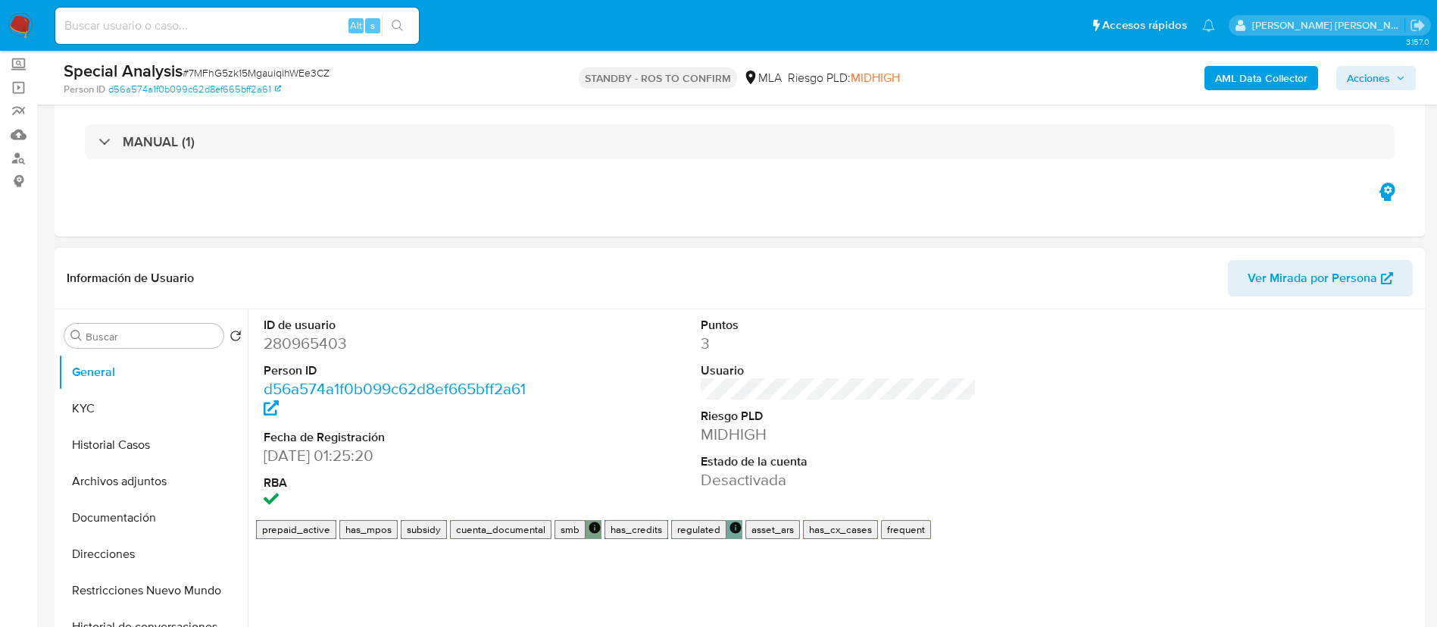
scroll to position [127, 0]
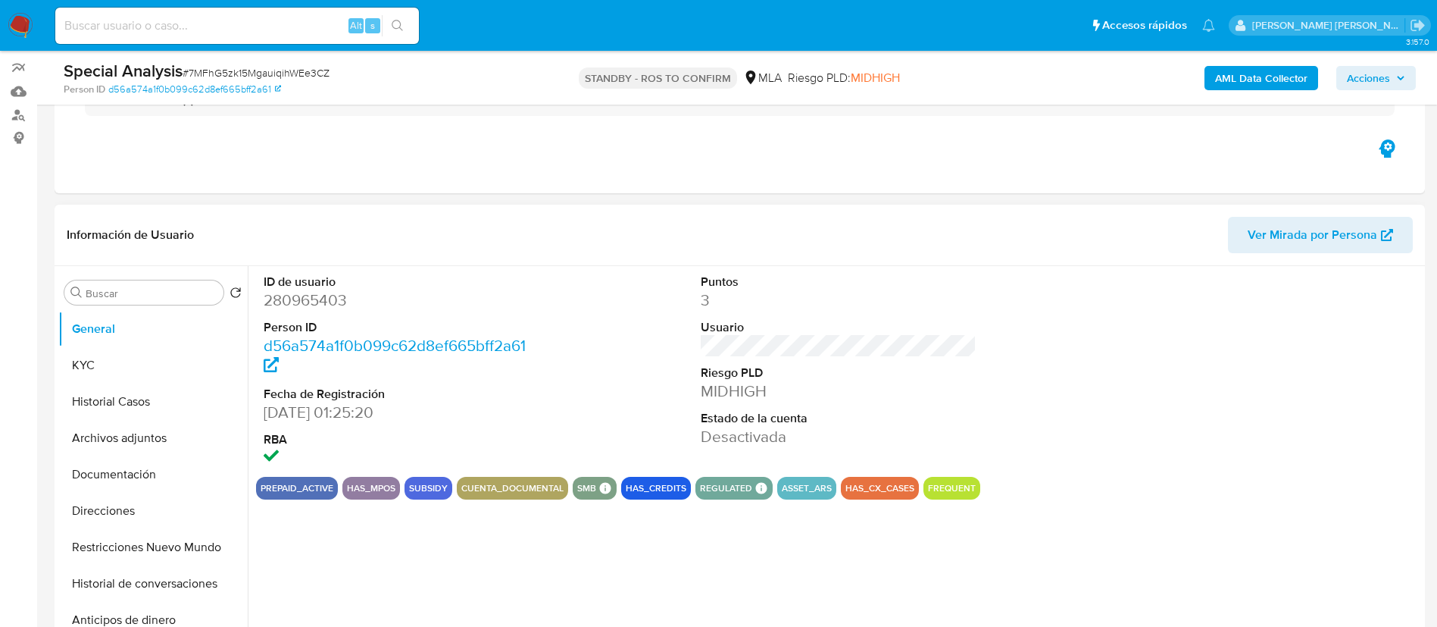
select select "10"
click at [131, 435] on button "Archivos adjuntos" at bounding box center [146, 438] width 177 height 36
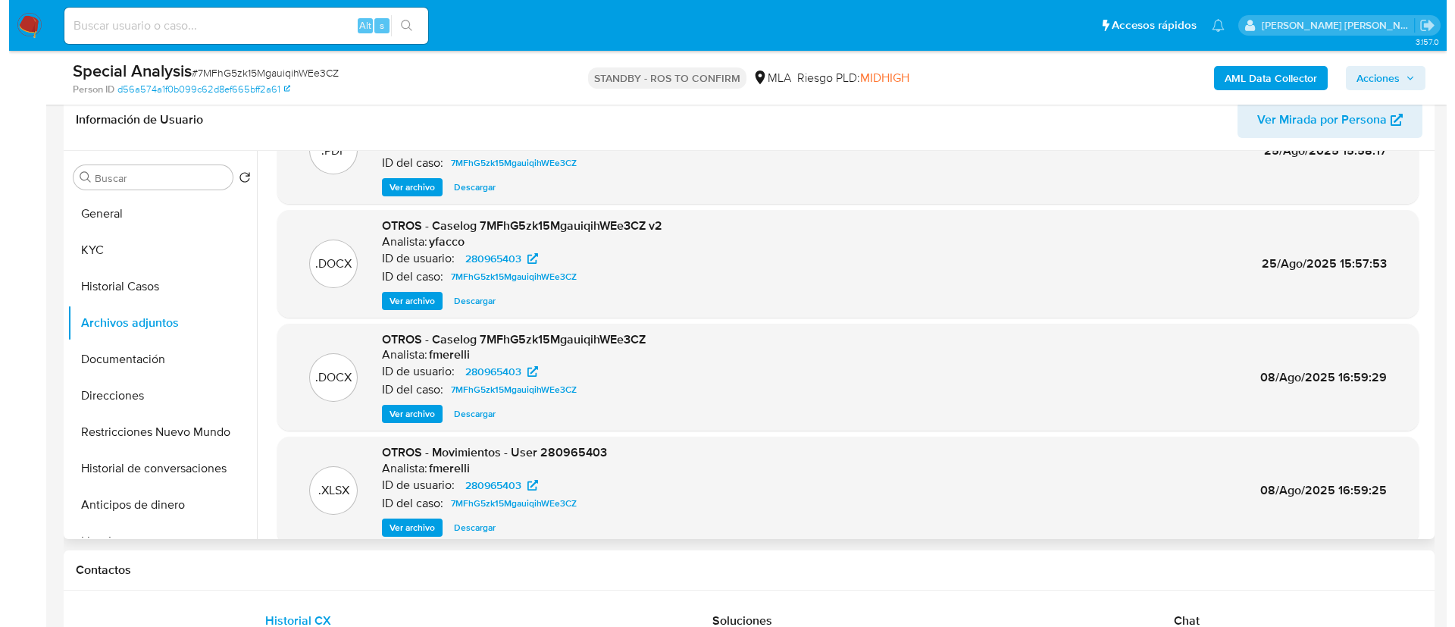
scroll to position [243, 0]
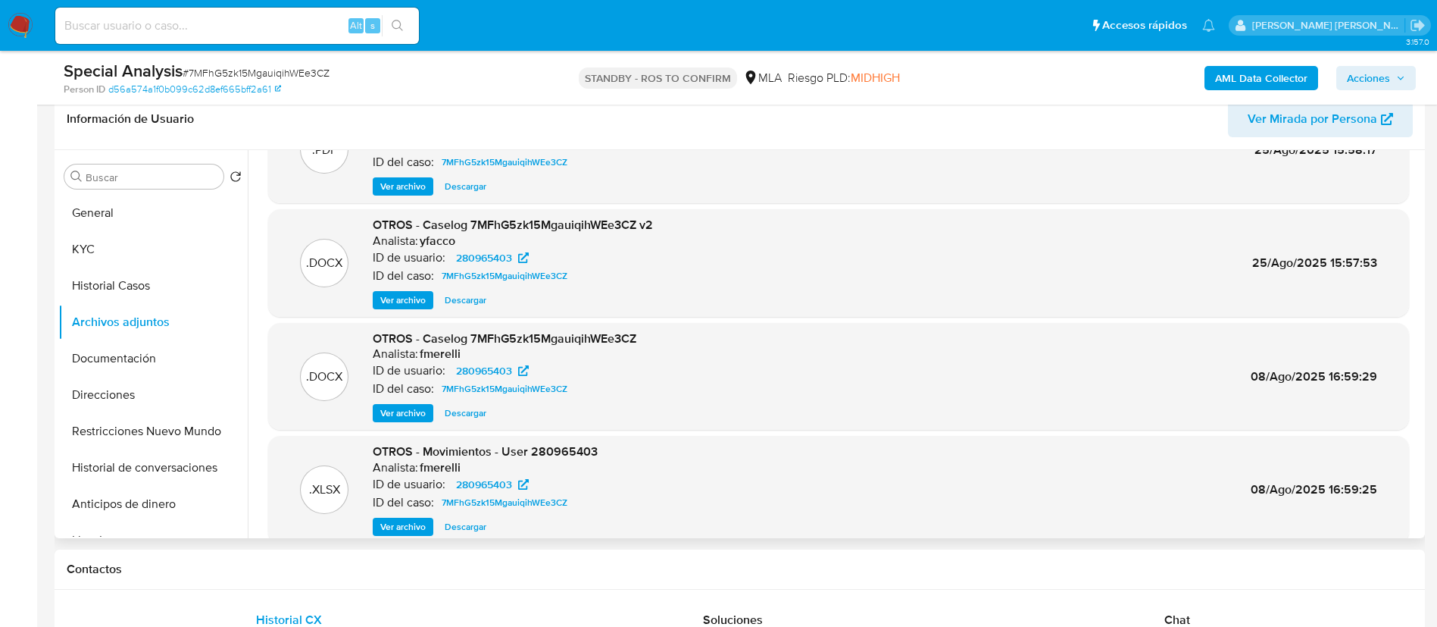
click at [402, 302] on span "Ver archivo" at bounding box center [402, 299] width 45 height 15
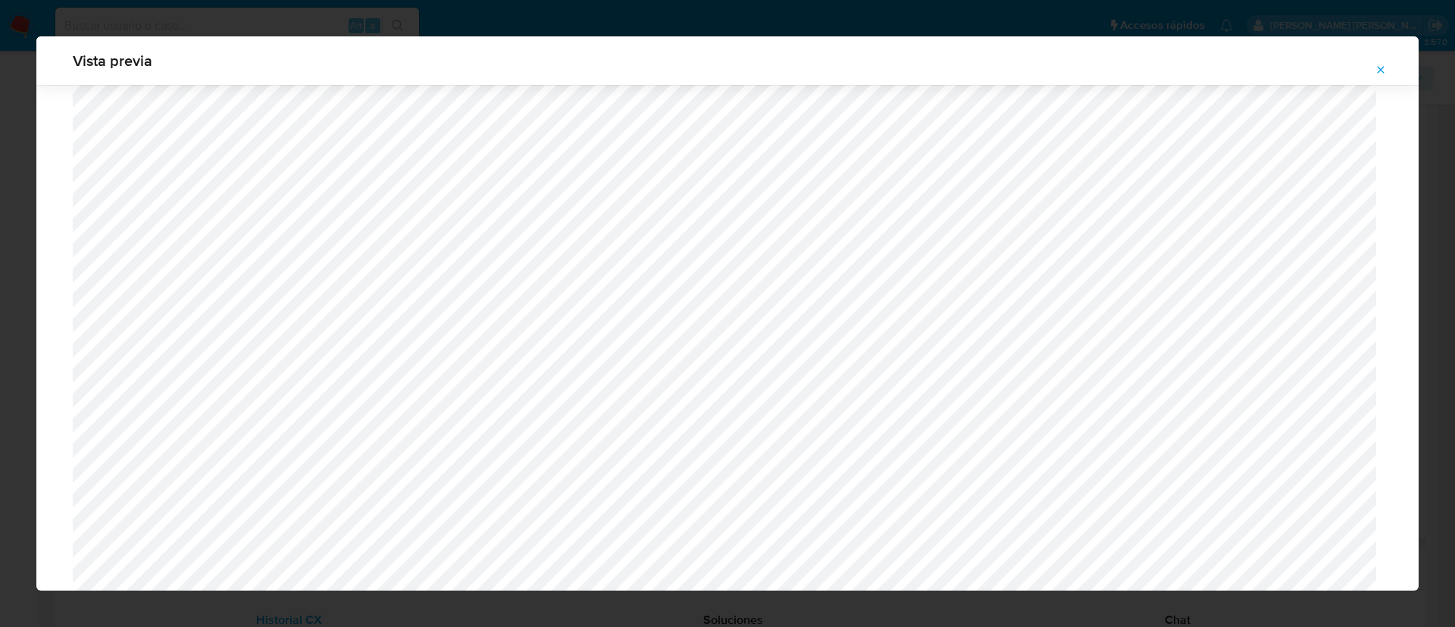
scroll to position [1240, 0]
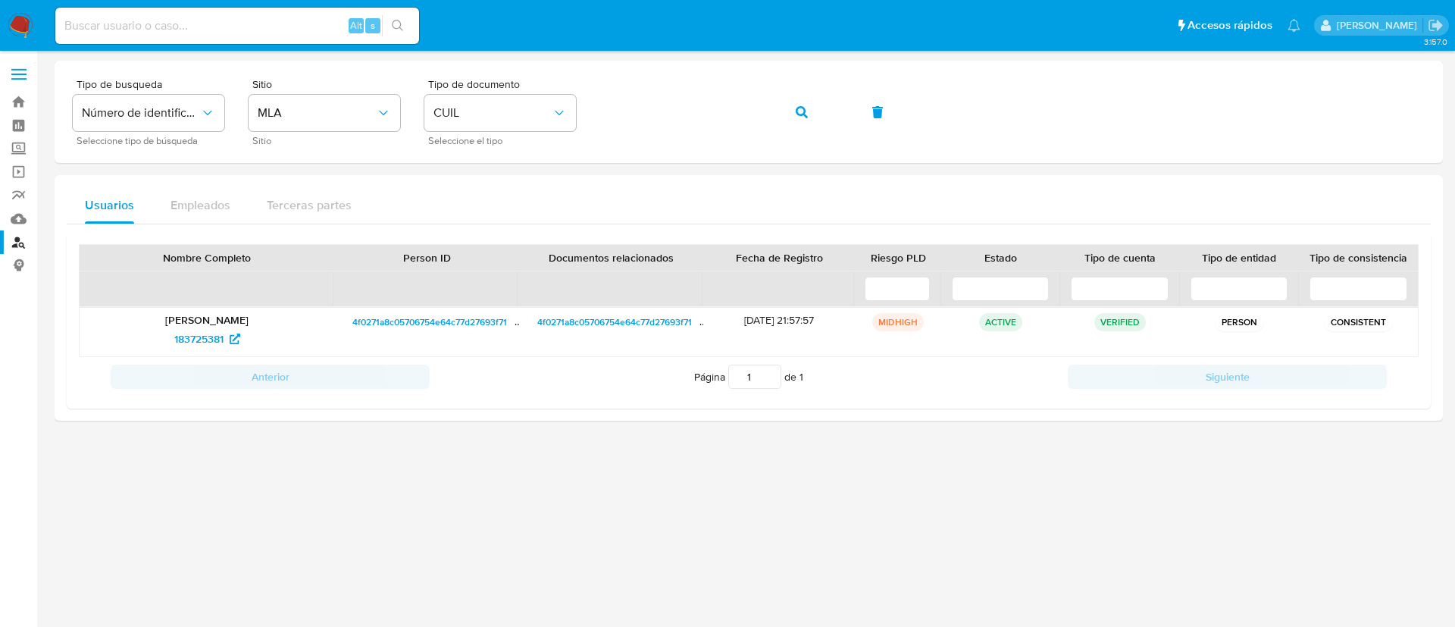
click at [646, 199] on div "Usuarios Empleados Terceras partes" at bounding box center [749, 205] width 1364 height 36
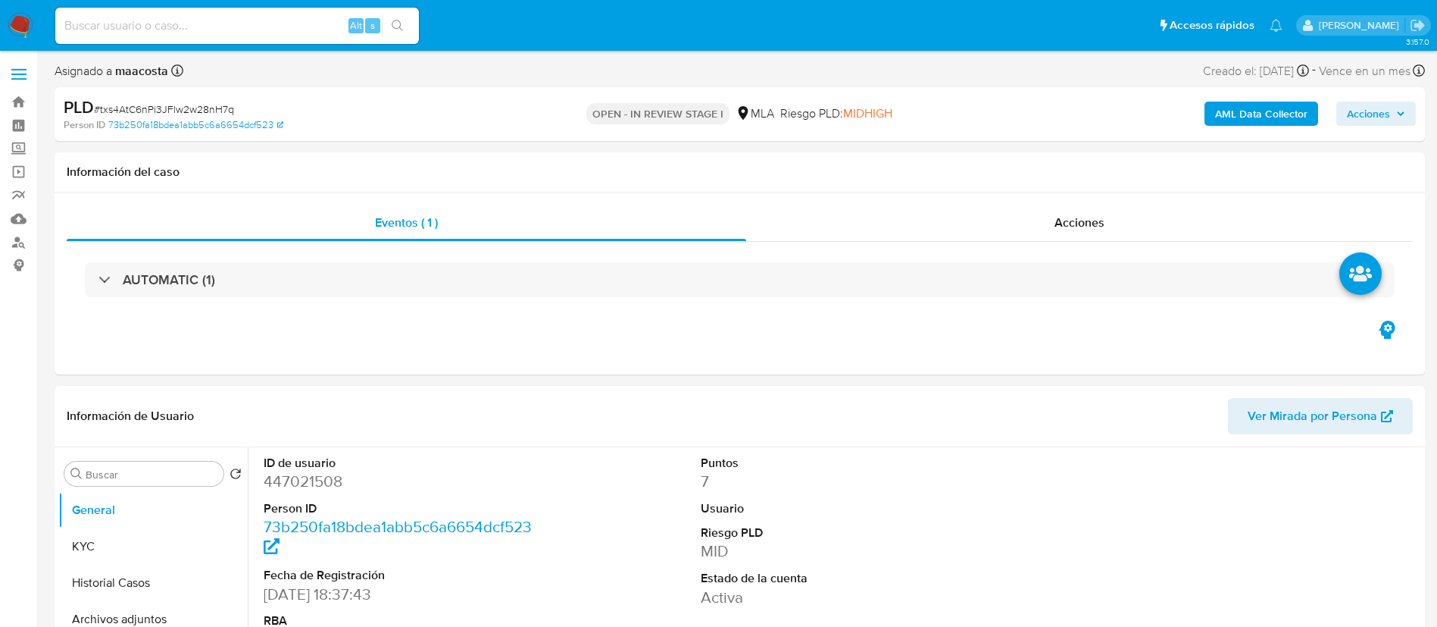
select select "10"
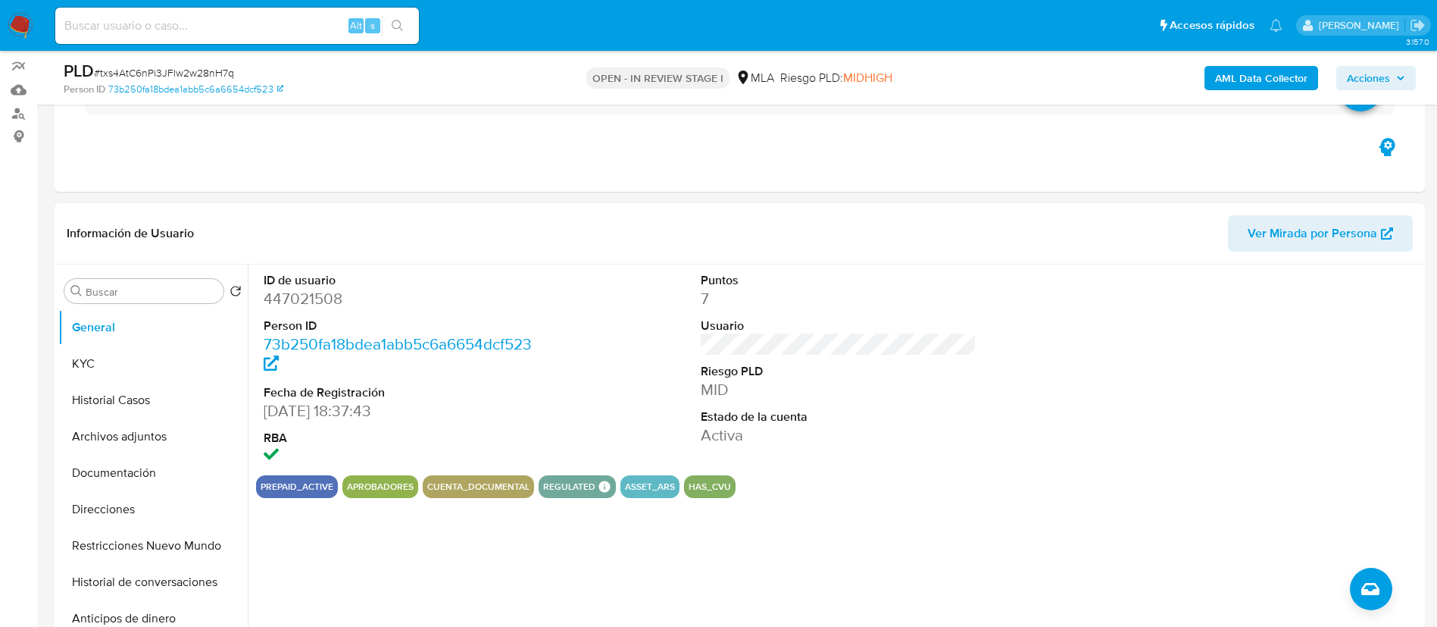
scroll to position [134, 0]
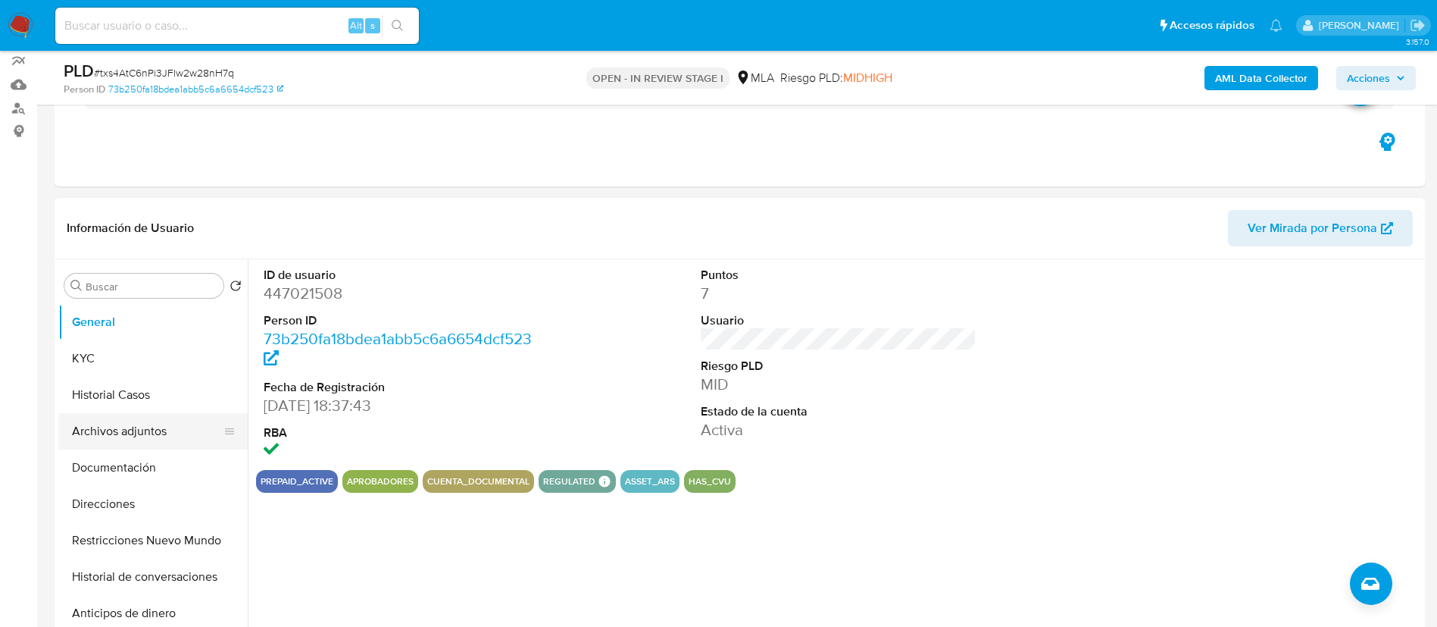
click at [97, 429] on button "Archivos adjuntos" at bounding box center [146, 431] width 177 height 36
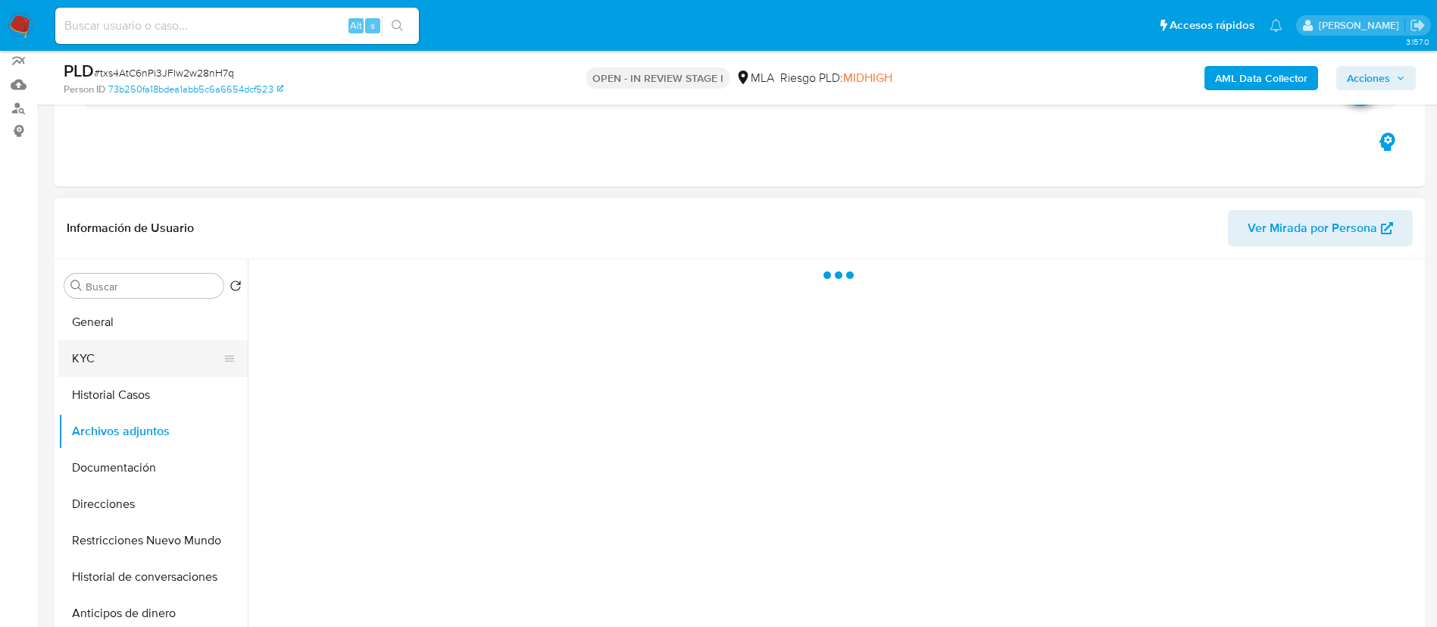
click at [130, 355] on button "KYC" at bounding box center [146, 358] width 177 height 36
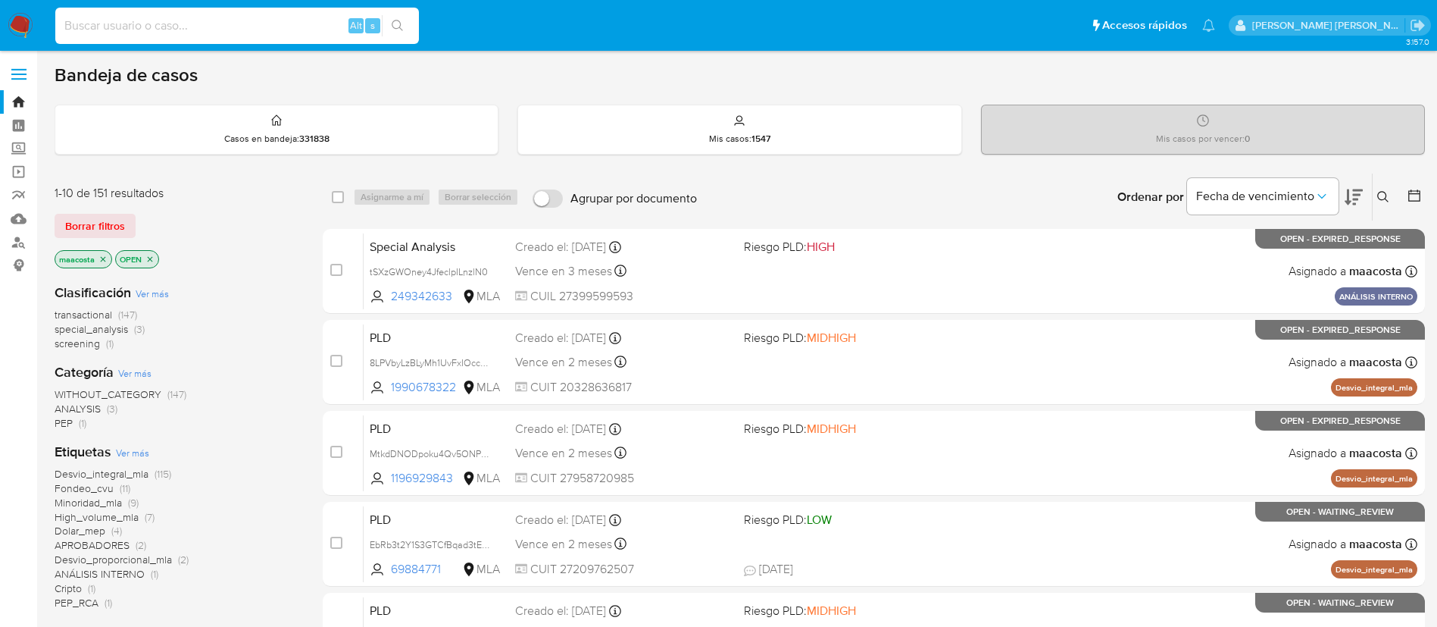
paste input "7NoiYd4IfhATIxKRRhPQbXye"
click at [312, 17] on input at bounding box center [237, 26] width 364 height 20
type input "7NoiYd4IfhATIxKRRhPQbXye"
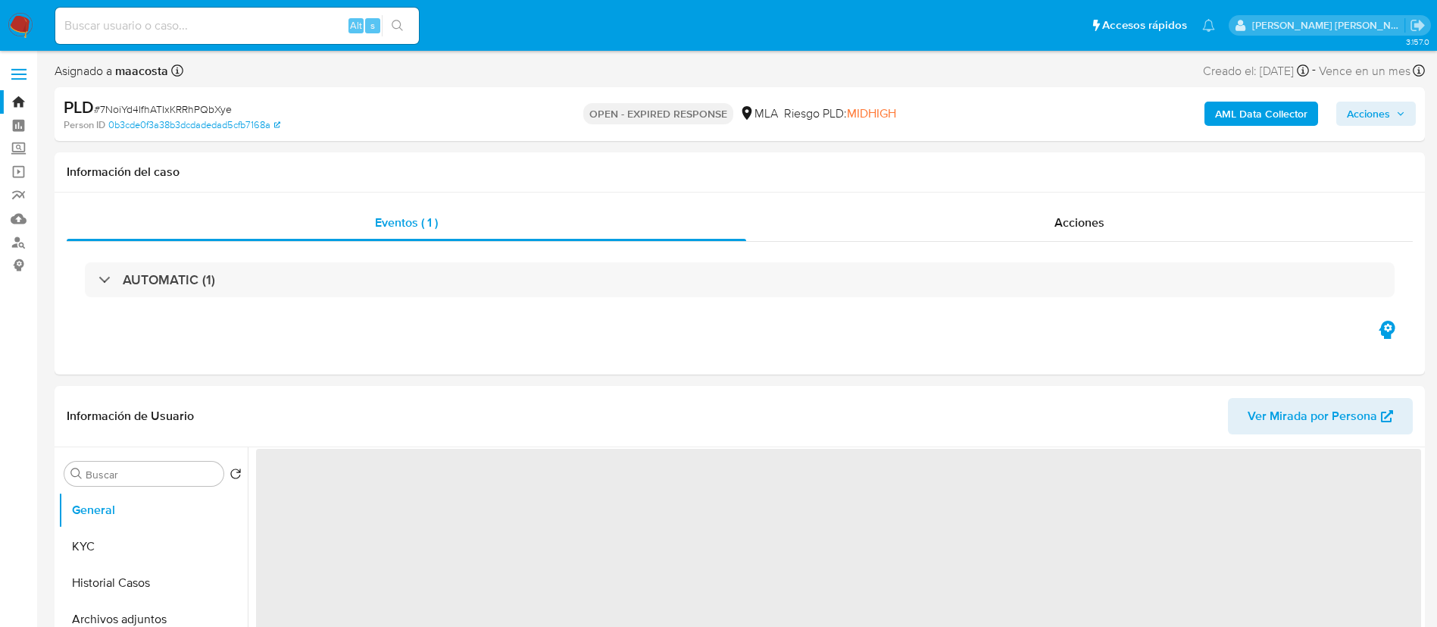
select select "10"
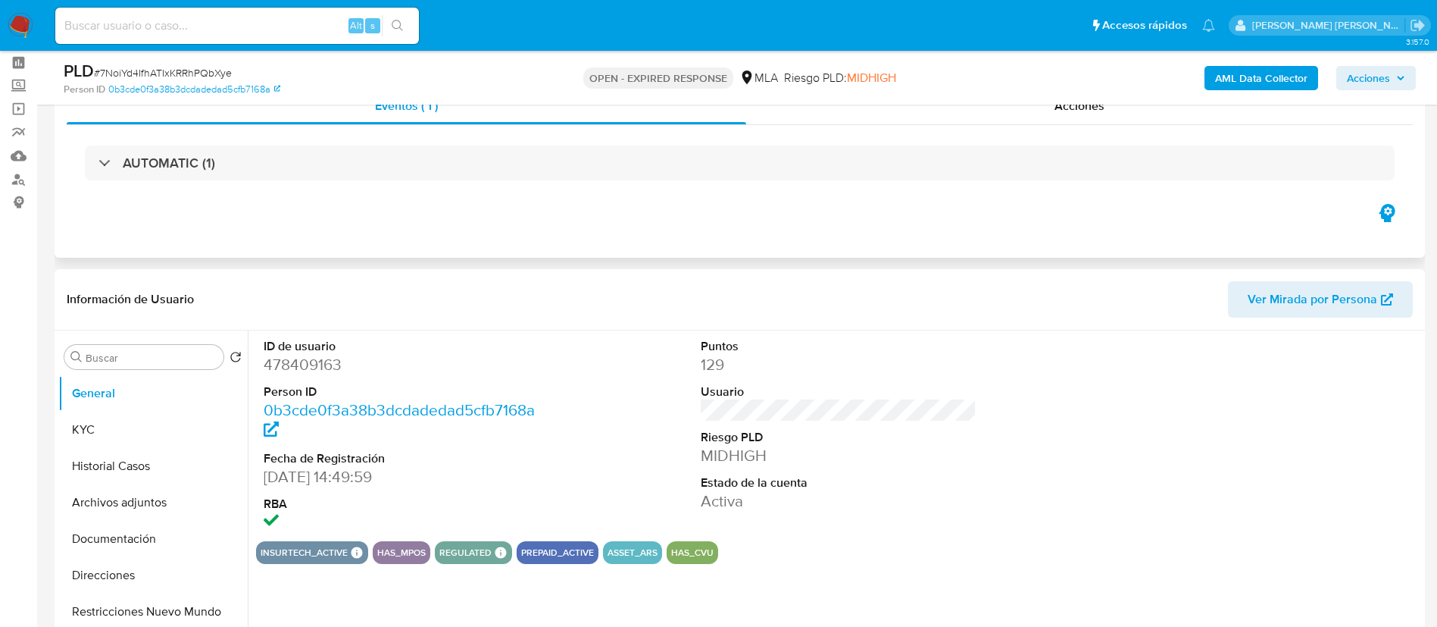
scroll to position [64, 0]
click at [86, 436] on button "KYC" at bounding box center [146, 429] width 177 height 36
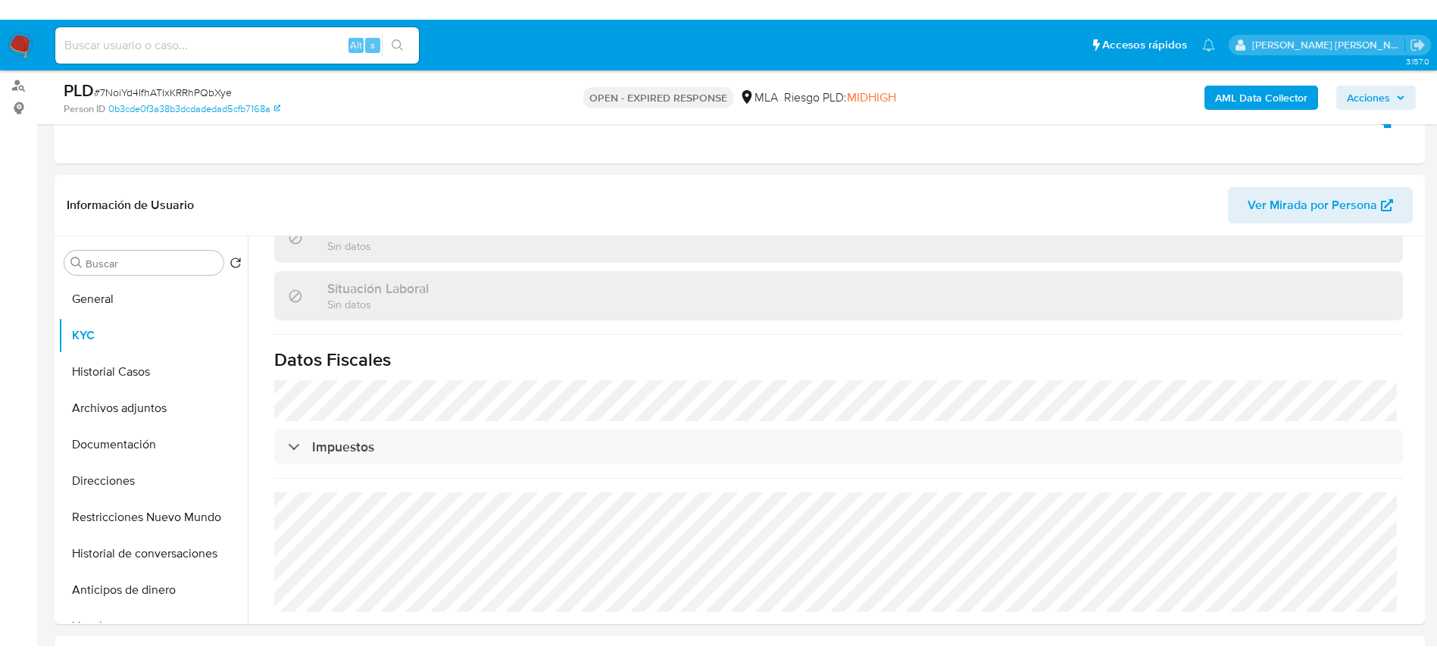
scroll to position [199, 0]
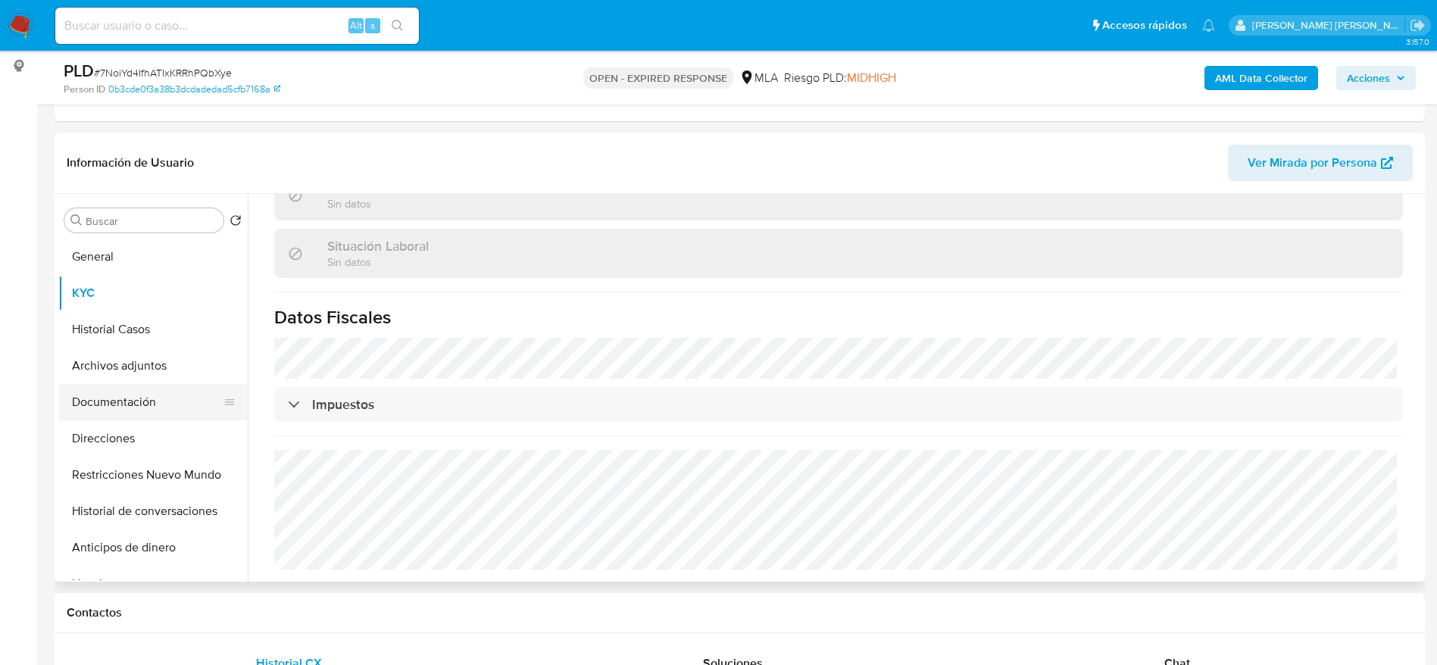
click at [147, 389] on button "Documentación" at bounding box center [146, 402] width 177 height 36
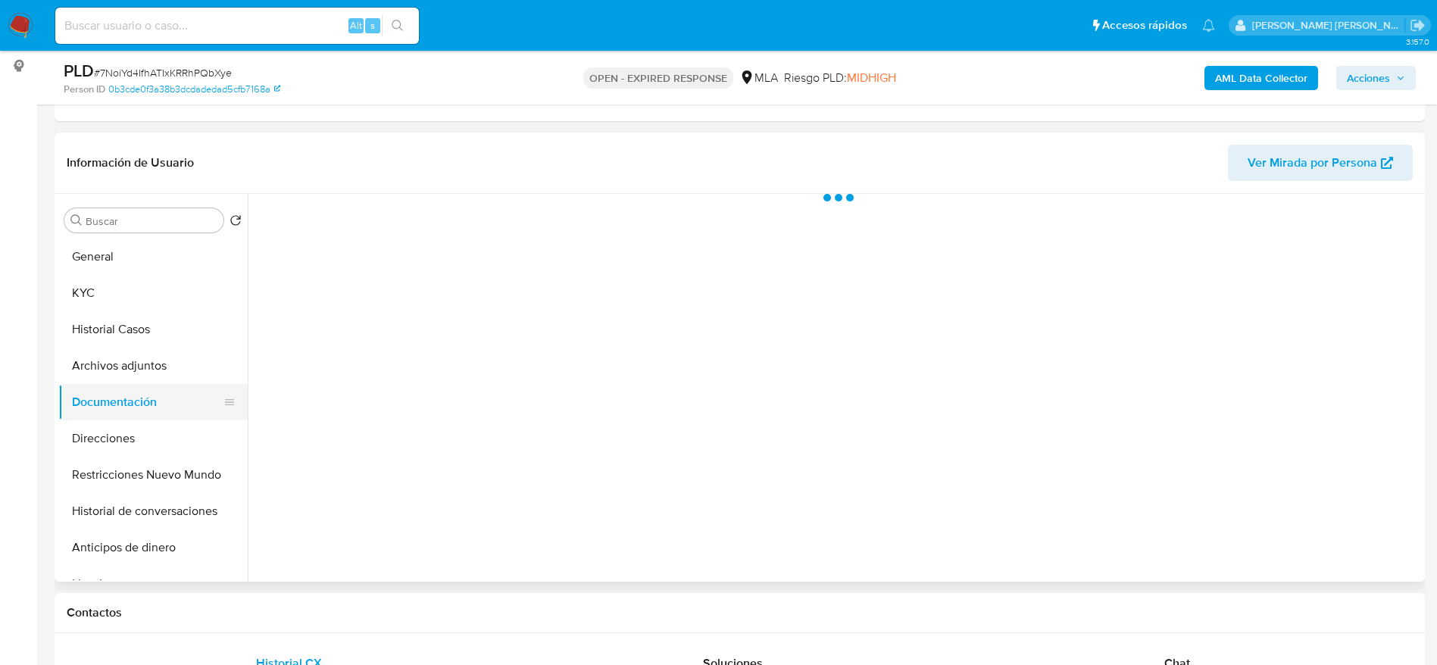
scroll to position [0, 0]
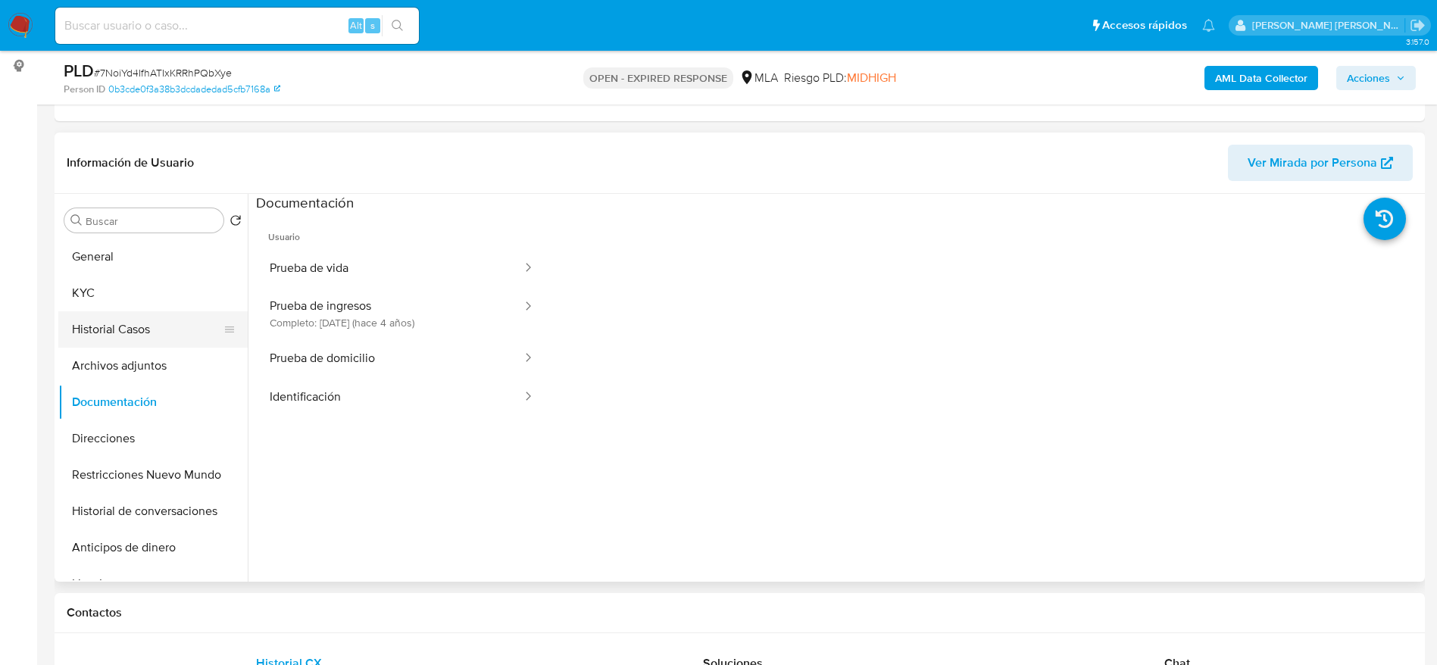
click at [136, 336] on button "Historial Casos" at bounding box center [146, 329] width 177 height 36
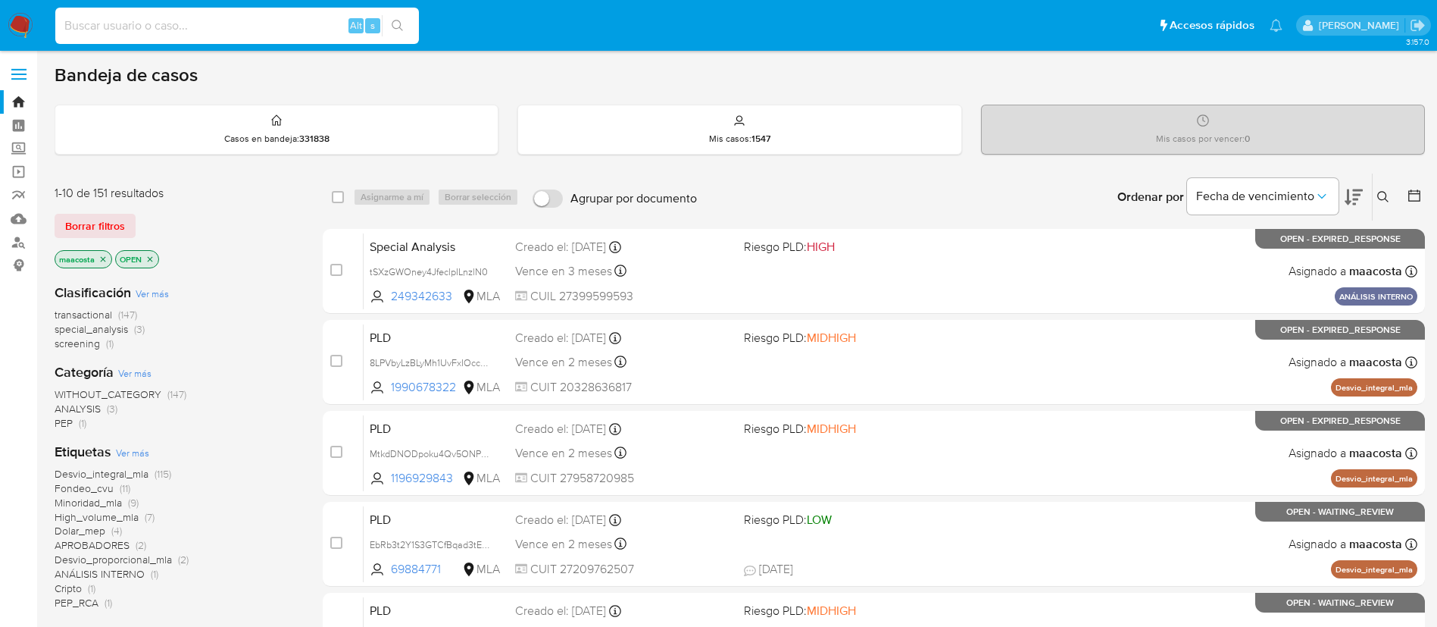
click at [312, 17] on input at bounding box center [237, 26] width 364 height 20
paste input "HdQN6eNrtsEehnDYFvOVtWOP"
type input "HdQN6eNrtsEehnDYFvOVtWOP"
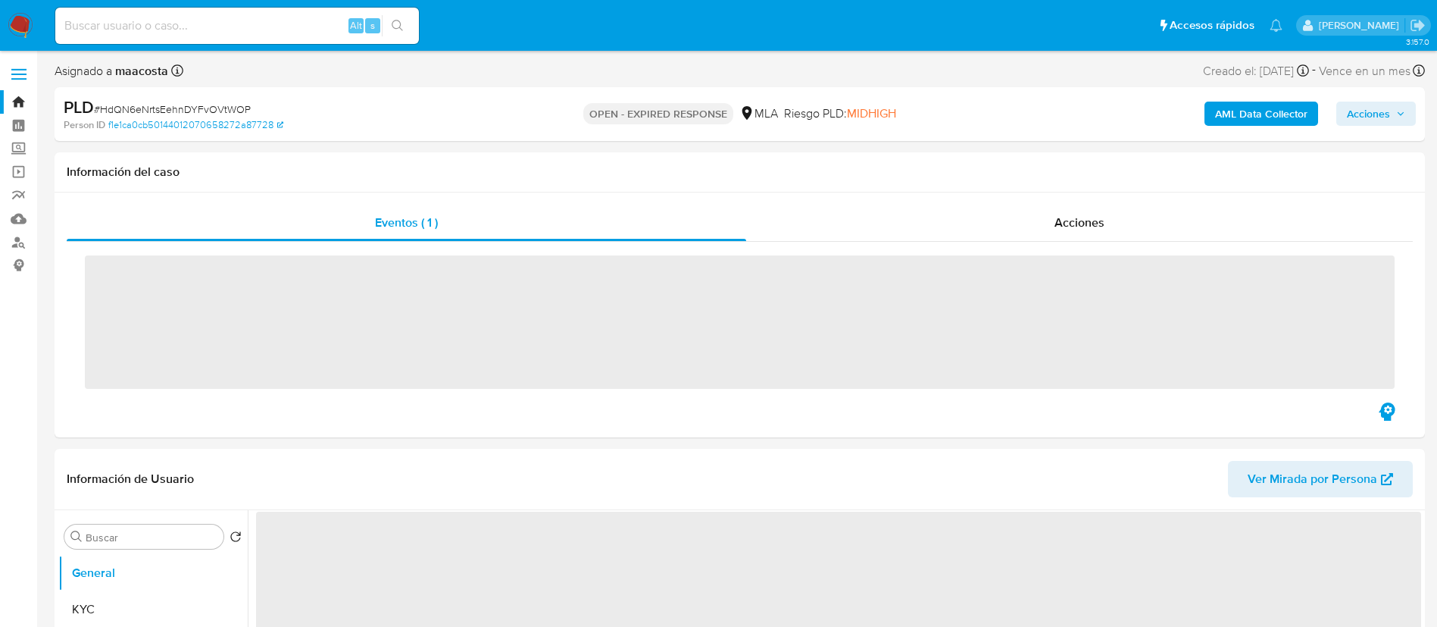
select select "10"
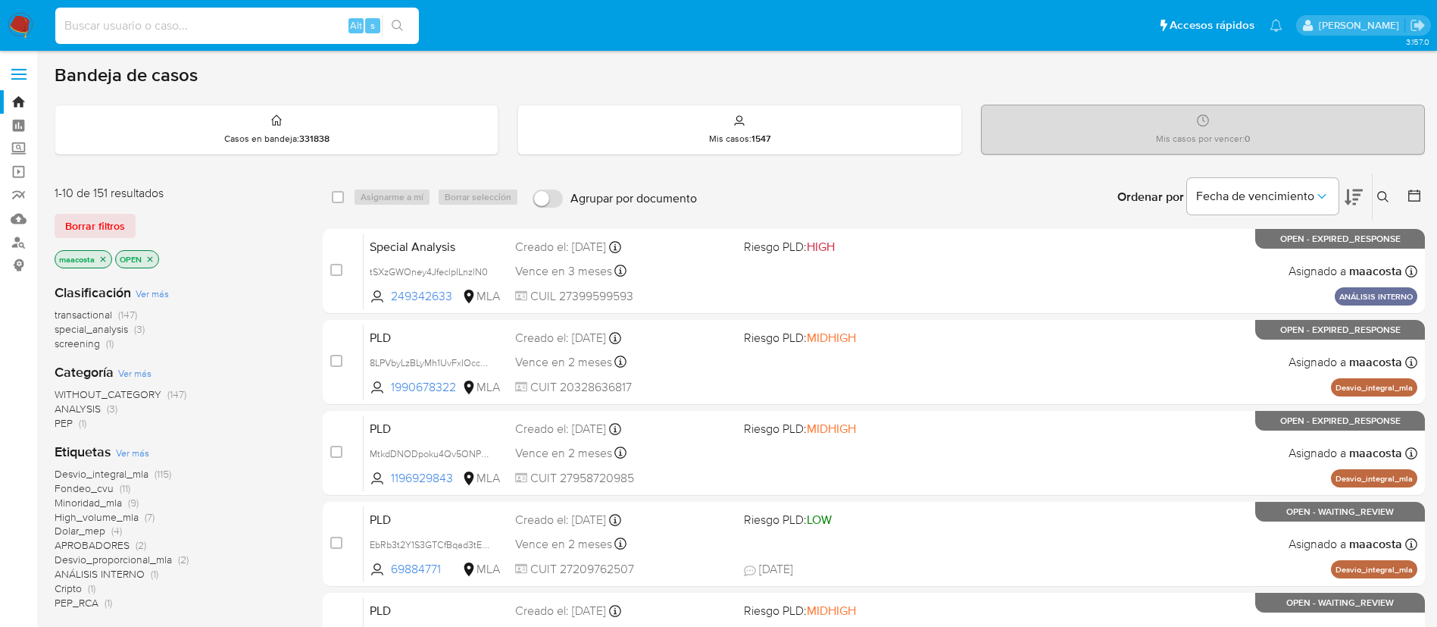
click at [312, 17] on input at bounding box center [237, 26] width 364 height 20
paste input "1O06nzFixBv5RIkVgPEKWIXa"
type input "1O06nzFixBv5RIkVgPEKWIXa"
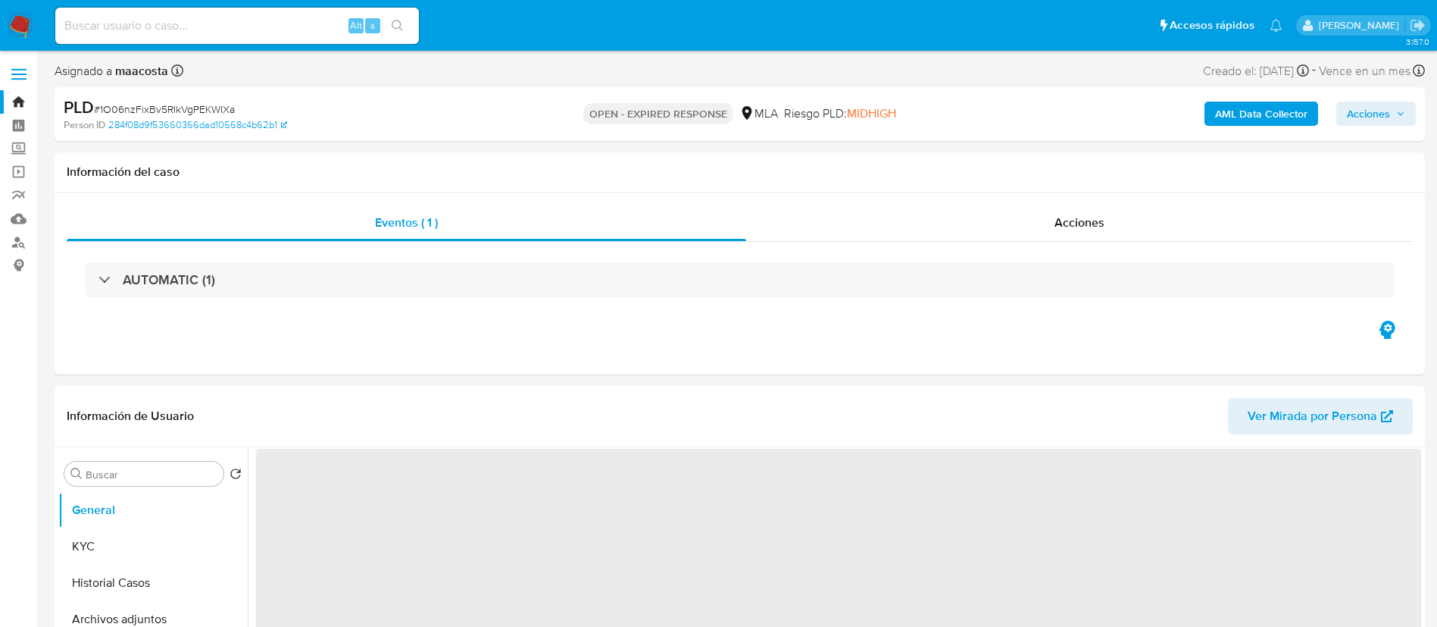
select select "10"
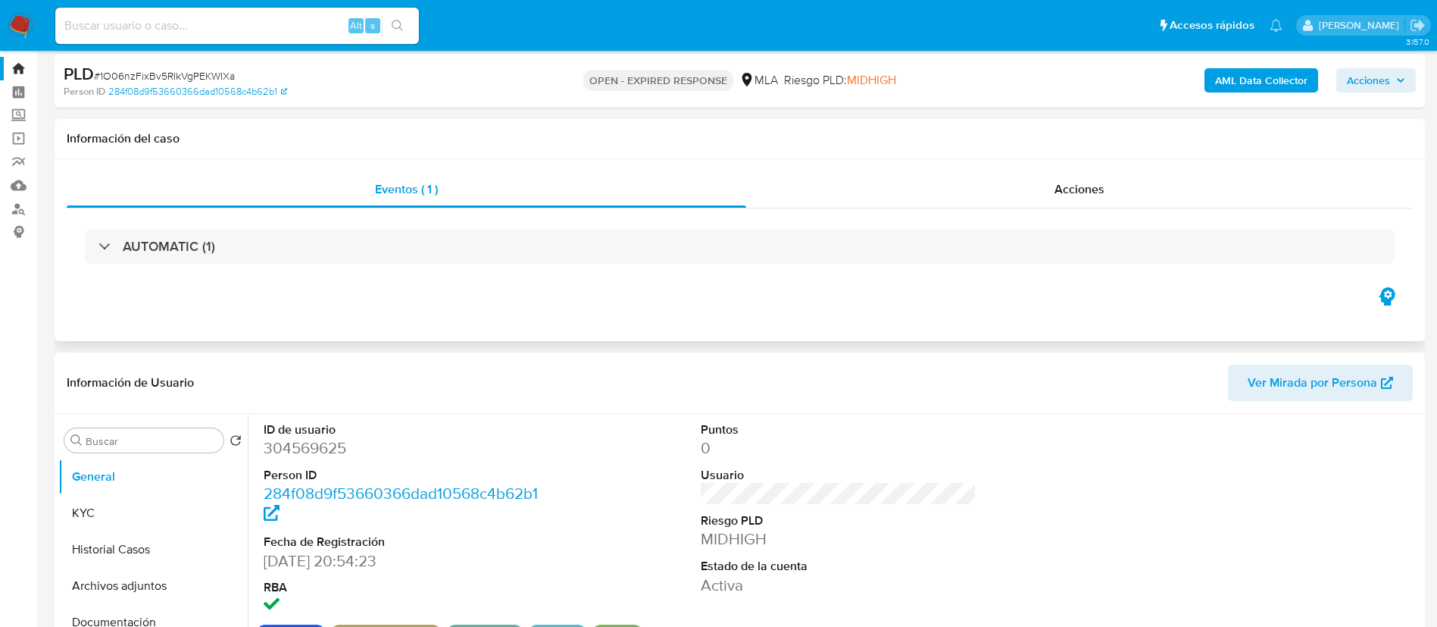
scroll to position [58, 0]
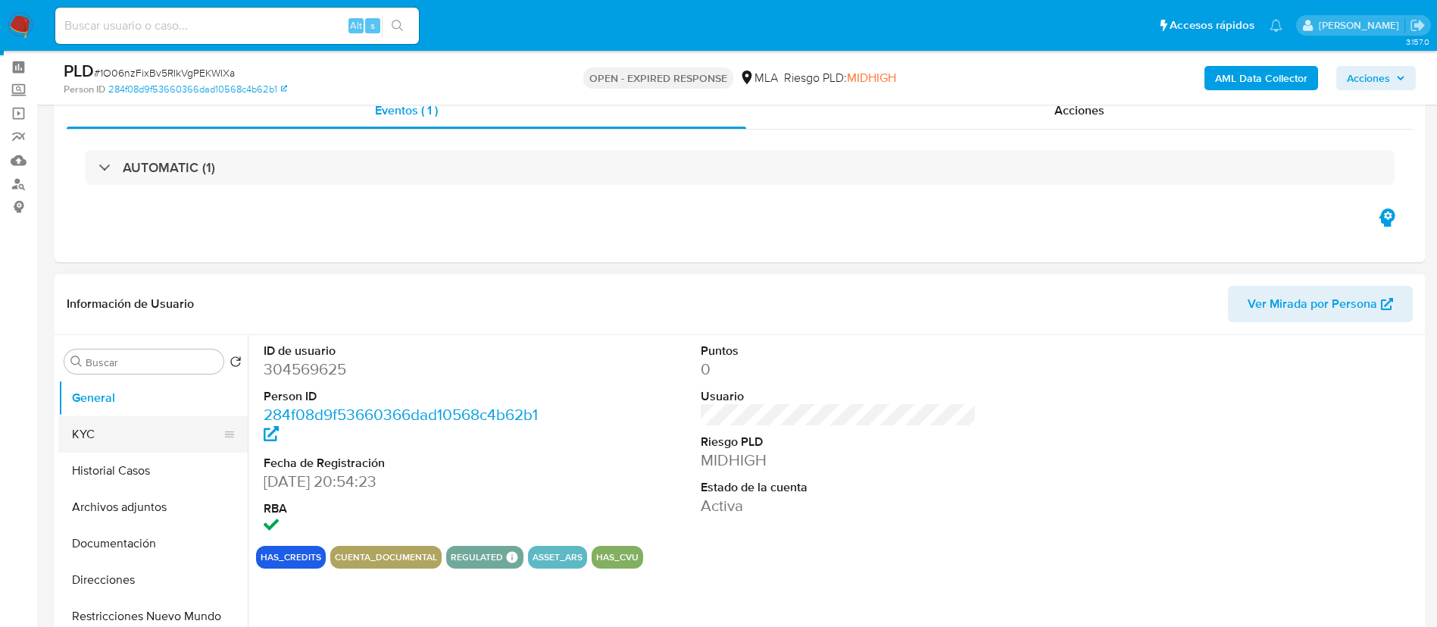
click at [114, 431] on button "KYC" at bounding box center [146, 434] width 177 height 36
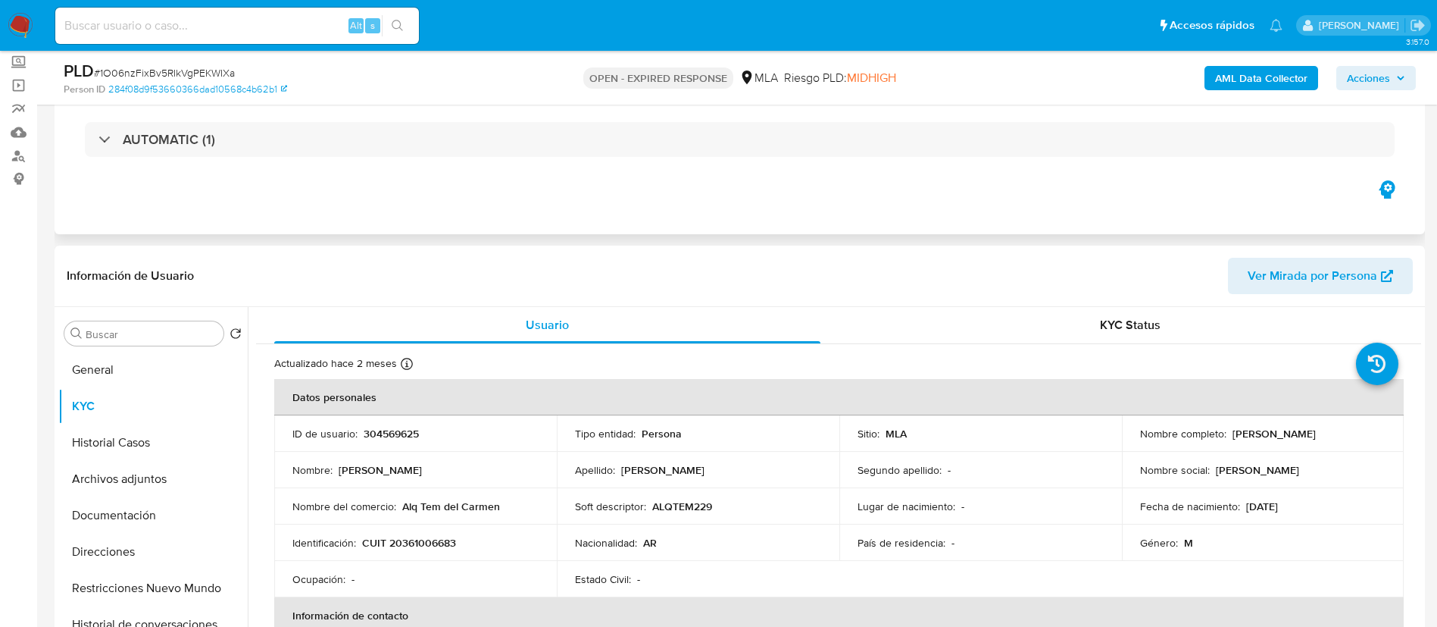
scroll to position [88, 0]
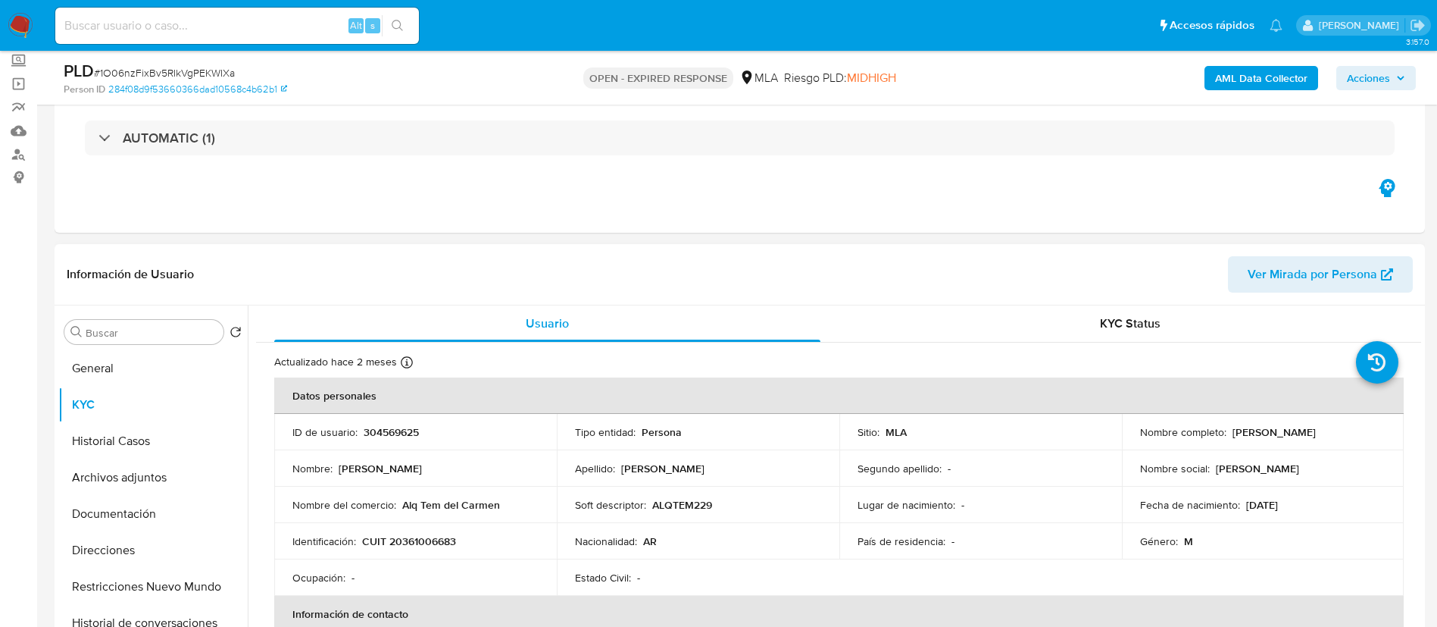
click at [402, 539] on p "CUIT 20361006683" at bounding box center [409, 541] width 94 height 14
copy p "20361006683"
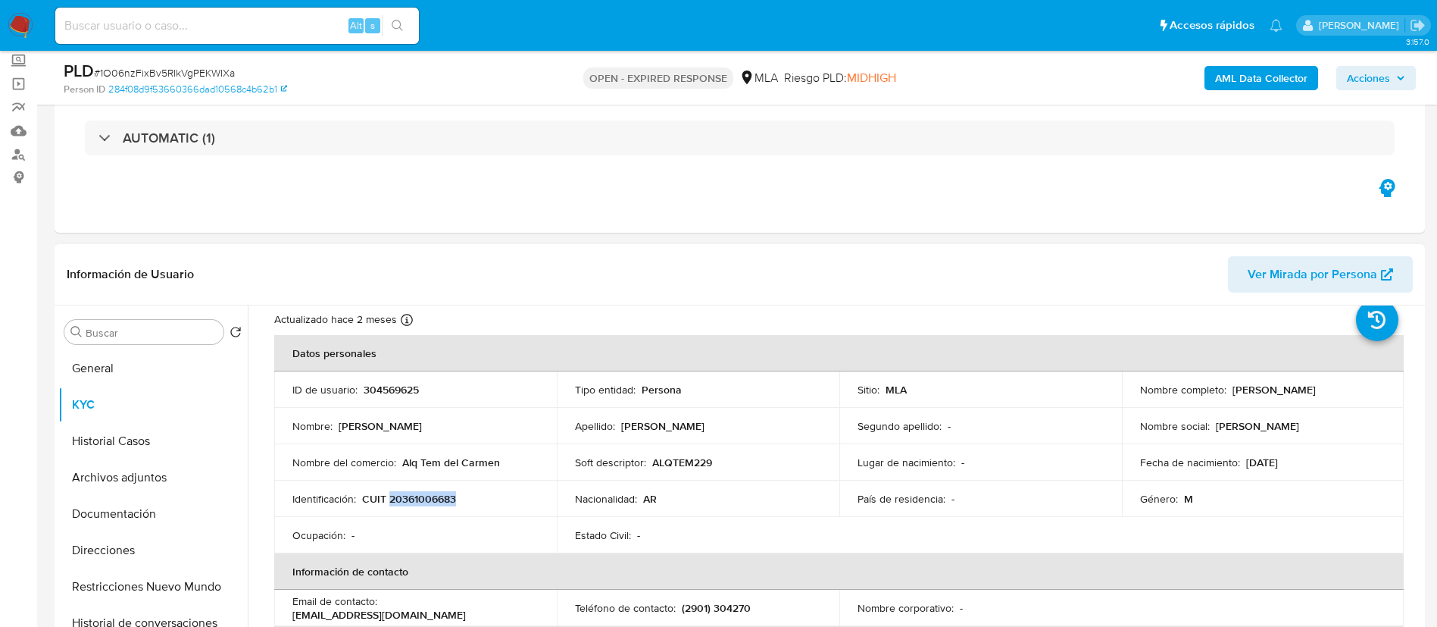
scroll to position [43, 0]
drag, startPoint x: 402, startPoint y: 458, endPoint x: 503, endPoint y: 465, distance: 101.0
click at [503, 465] on div "Nombre del comercio : Alq Tem del Carmen" at bounding box center [415, 462] width 246 height 14
copy p "Alq Tem del Carmen"
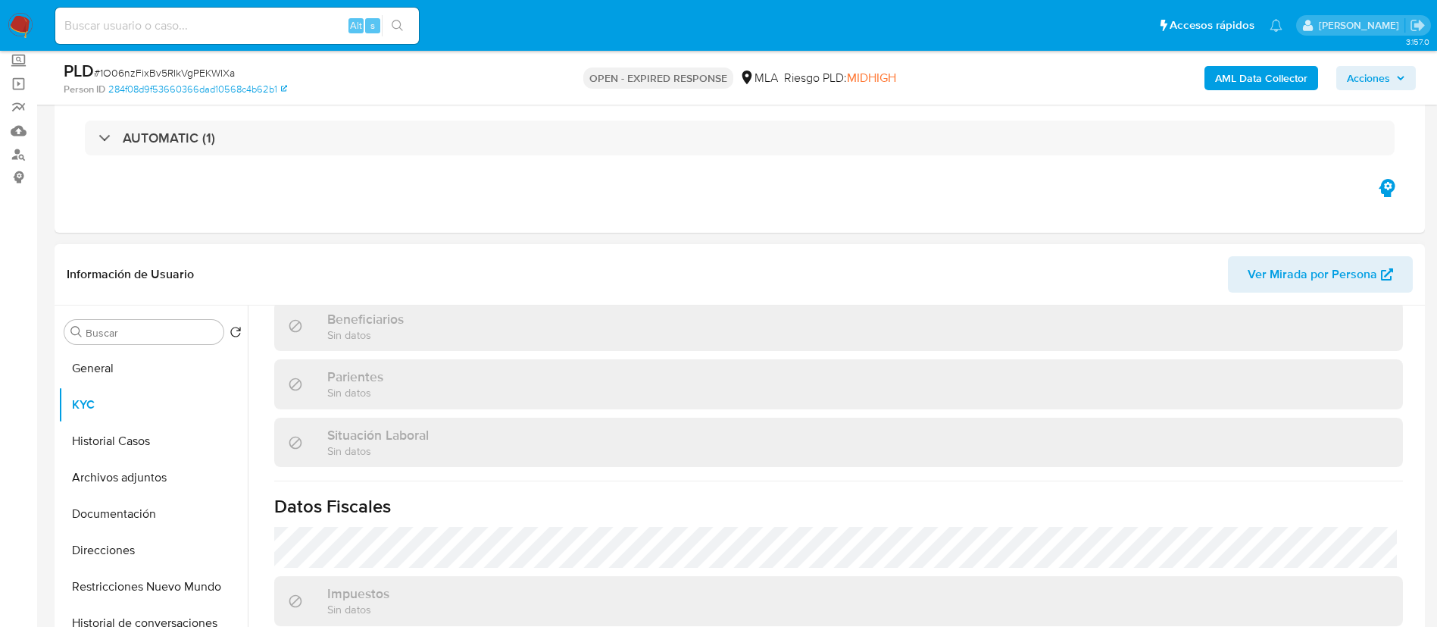
scroll to position [827, 0]
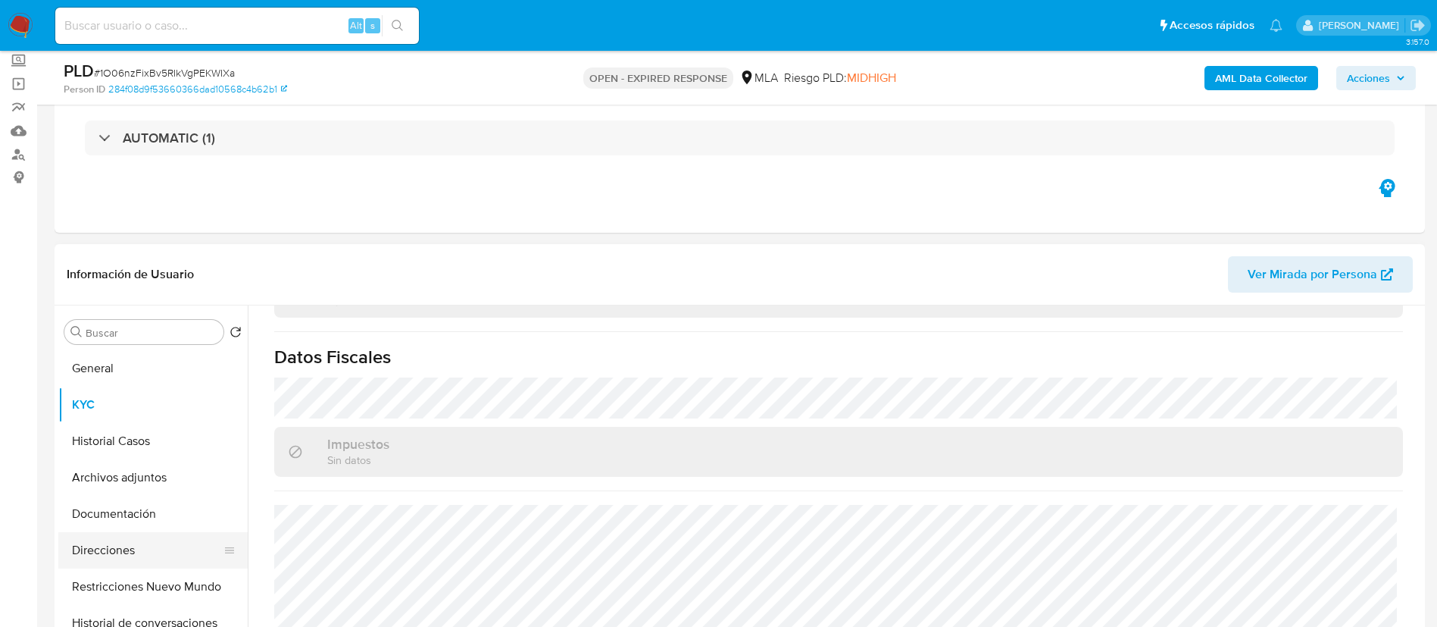
click at [117, 547] on button "Direcciones" at bounding box center [146, 550] width 177 height 36
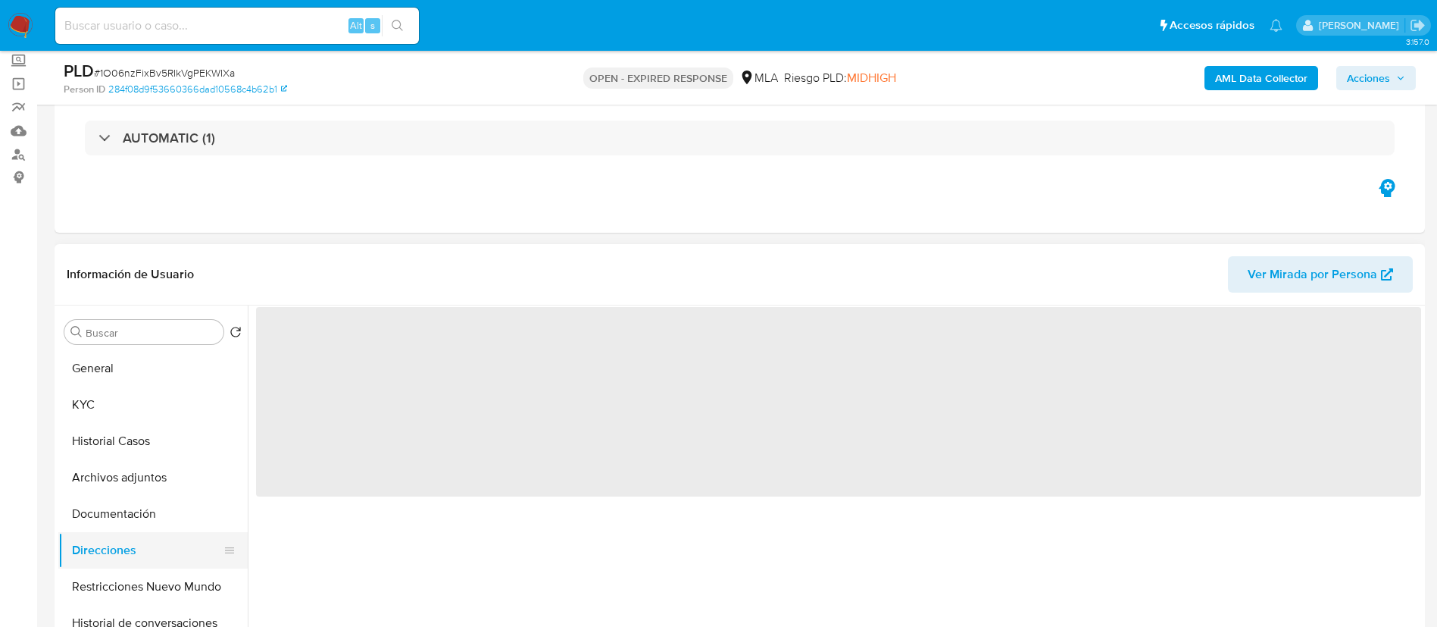
scroll to position [0, 0]
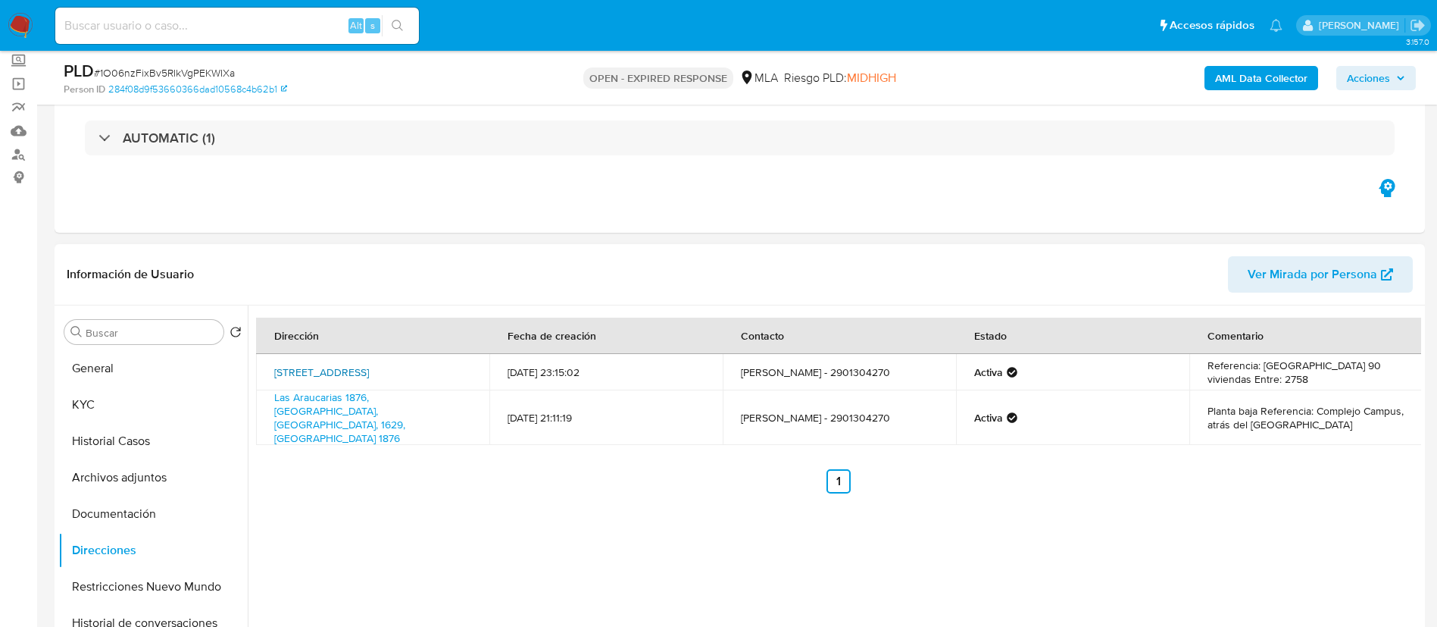
click at [369, 371] on link "Calle Publica 492, Concepción Del Uruguay, Entre Ríos, 3260, Argentina 492" at bounding box center [321, 371] width 95 height 15
click at [322, 422] on link "Las Araucarias 1876, Pilar, Buenos Aires, 1629, Argentina 1876" at bounding box center [339, 417] width 131 height 56
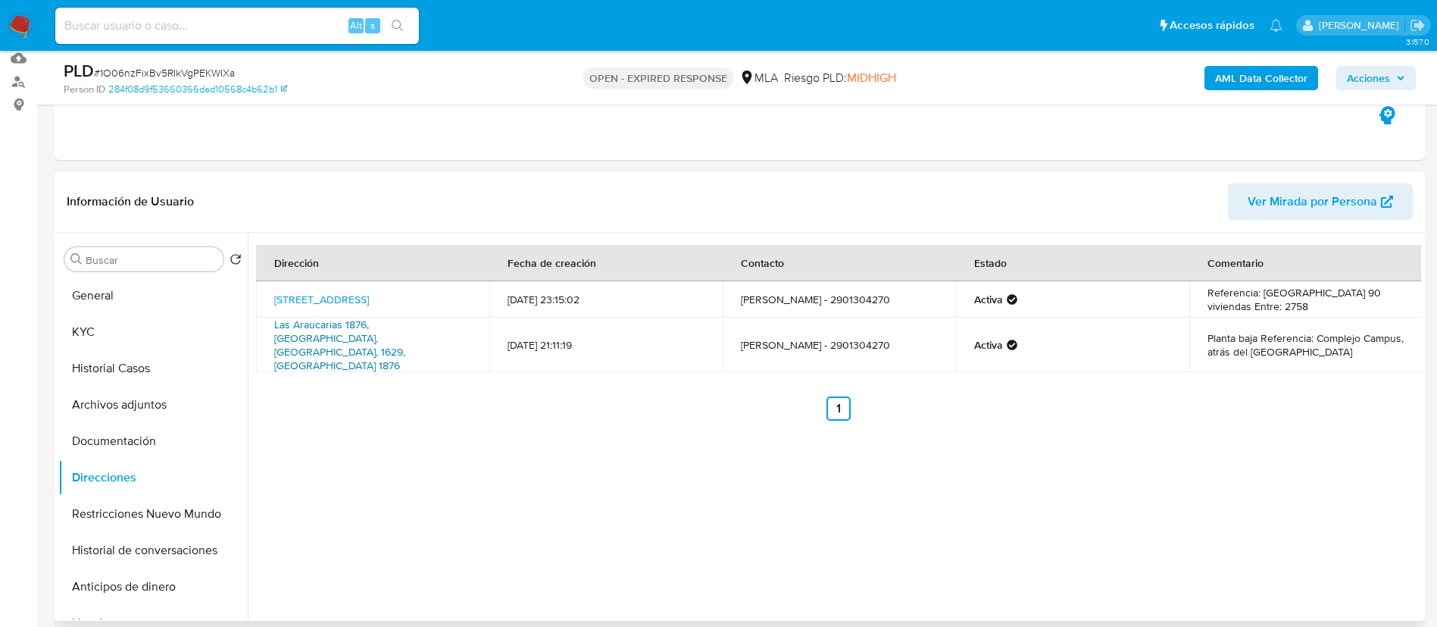
scroll to position [165, 0]
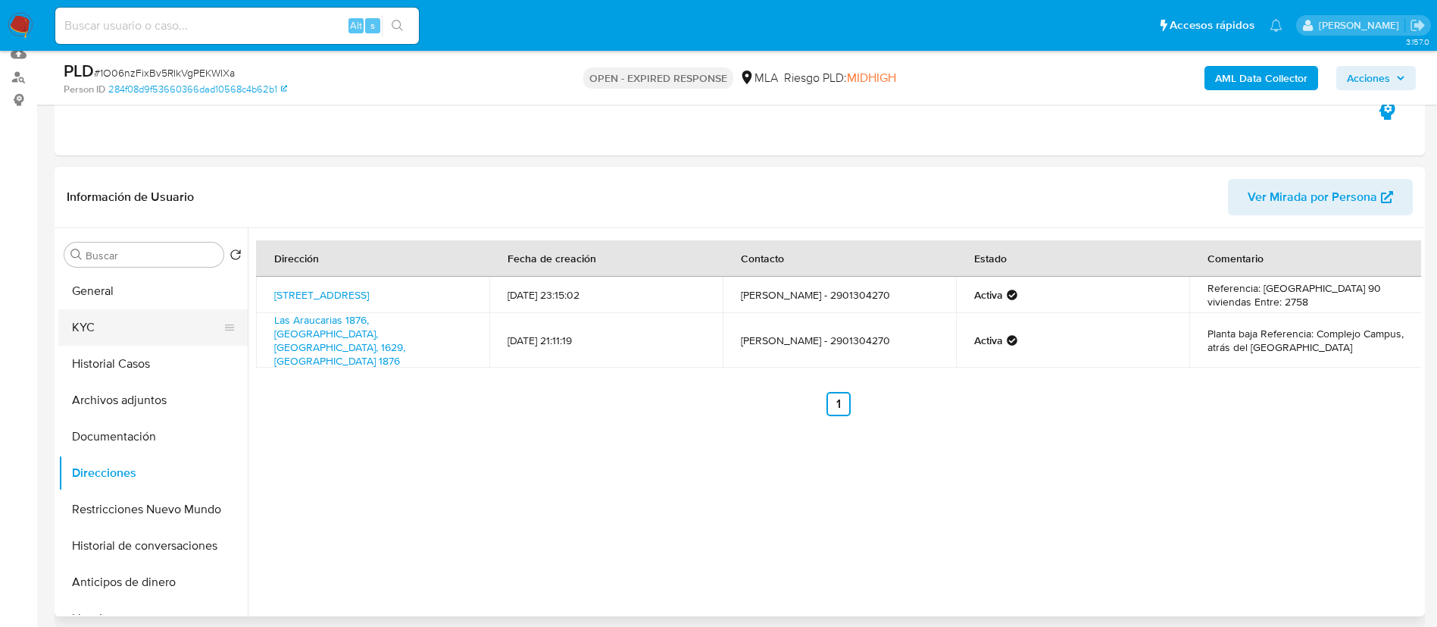
click at [115, 321] on button "KYC" at bounding box center [146, 327] width 177 height 36
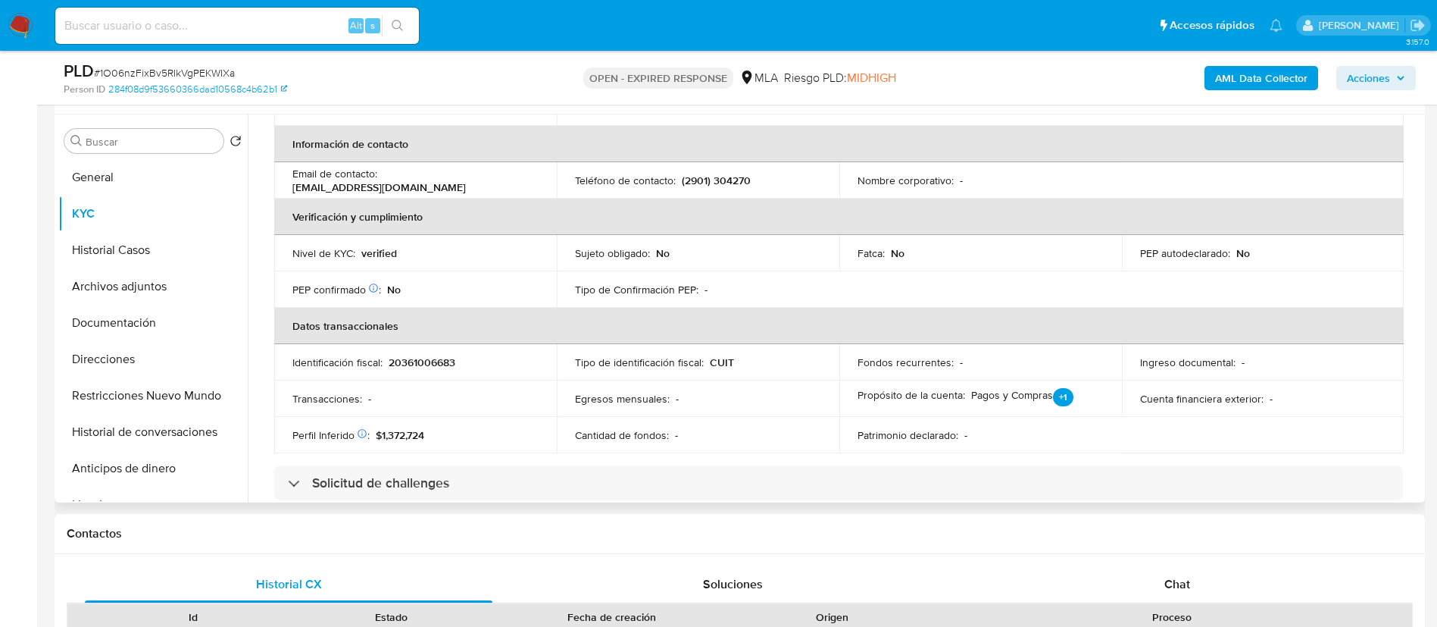
scroll to position [293, 0]
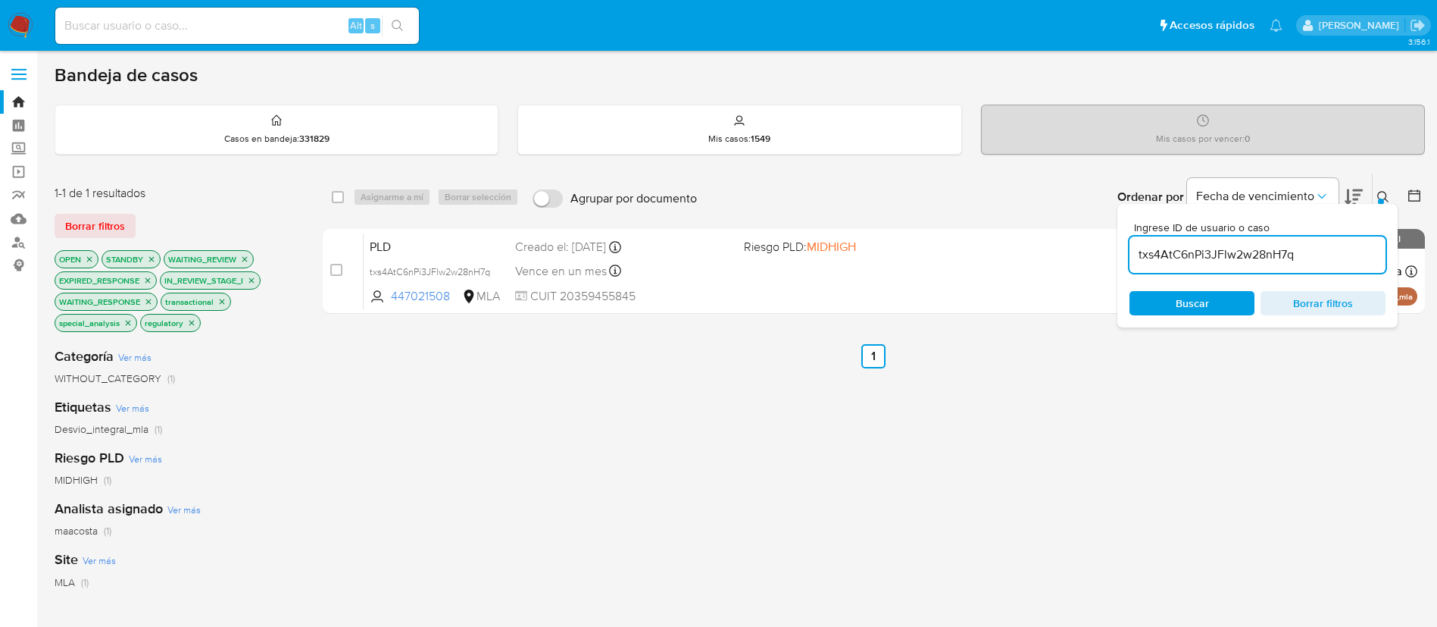
click at [1182, 250] on input "txs4AtC6nPi3JFlw2w28nH7q" at bounding box center [1258, 255] width 256 height 20
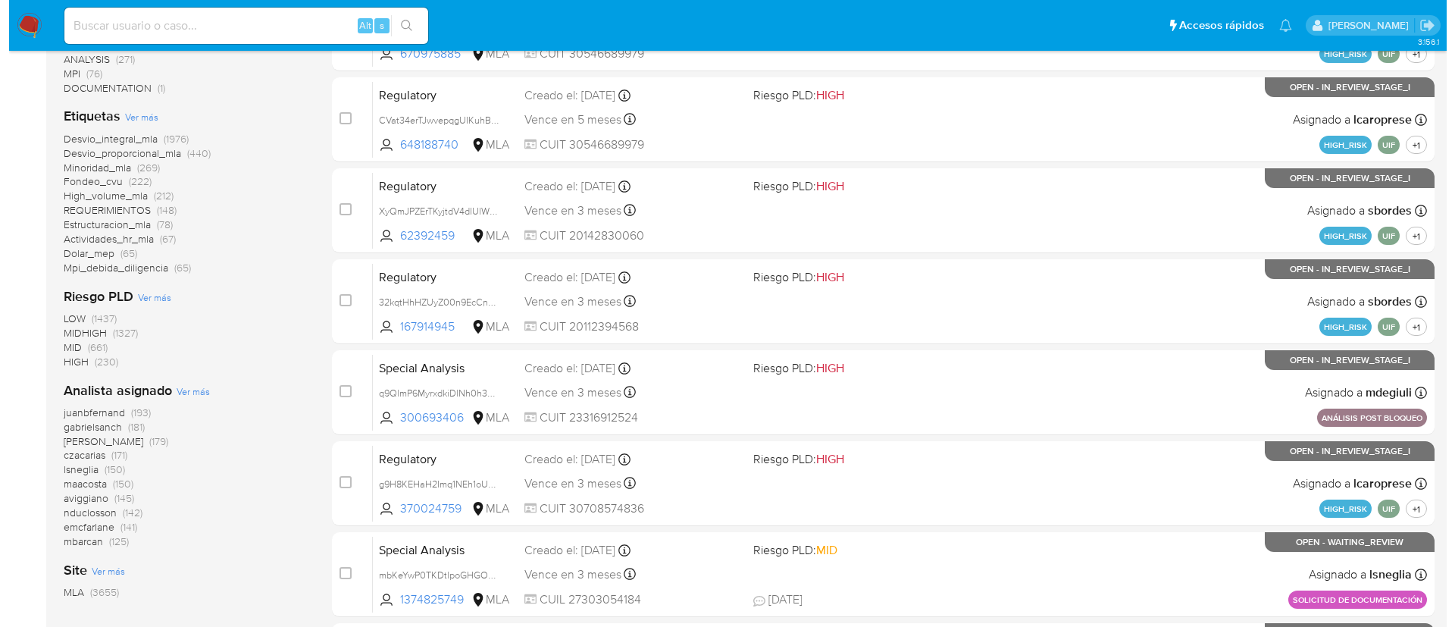
scroll to position [334, 0]
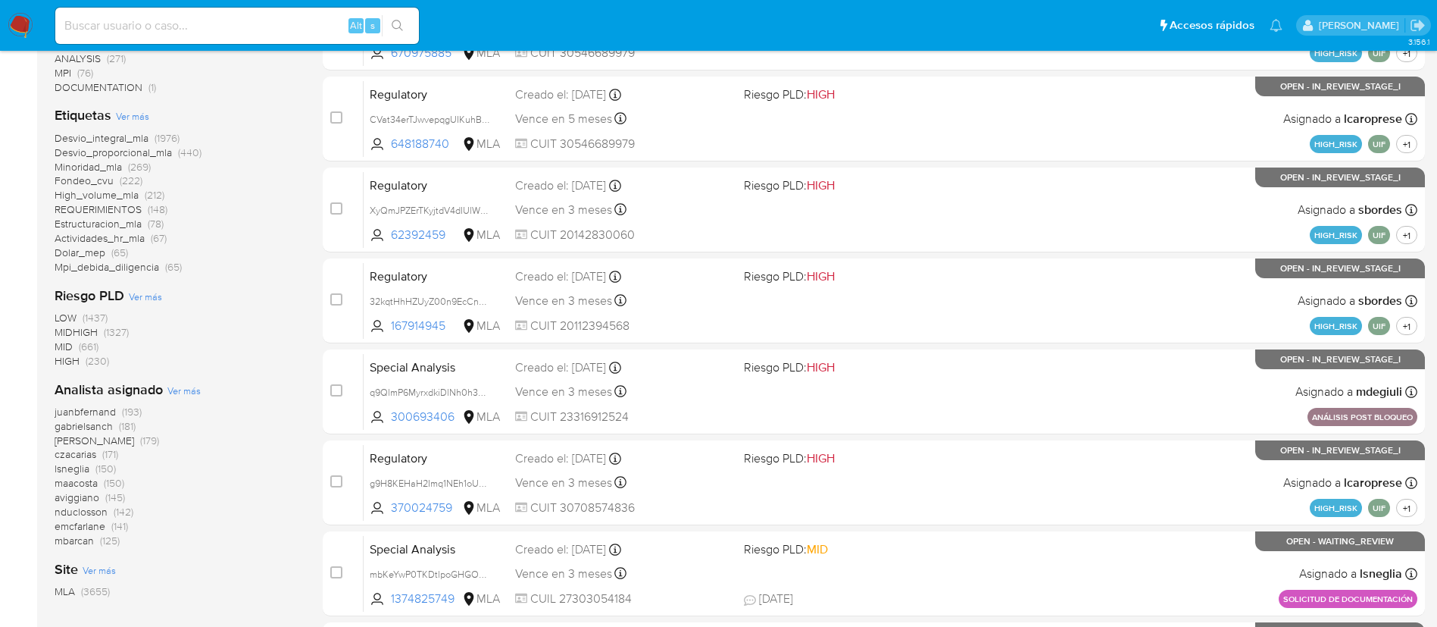
click at [193, 392] on span "Ver más" at bounding box center [183, 390] width 33 height 14
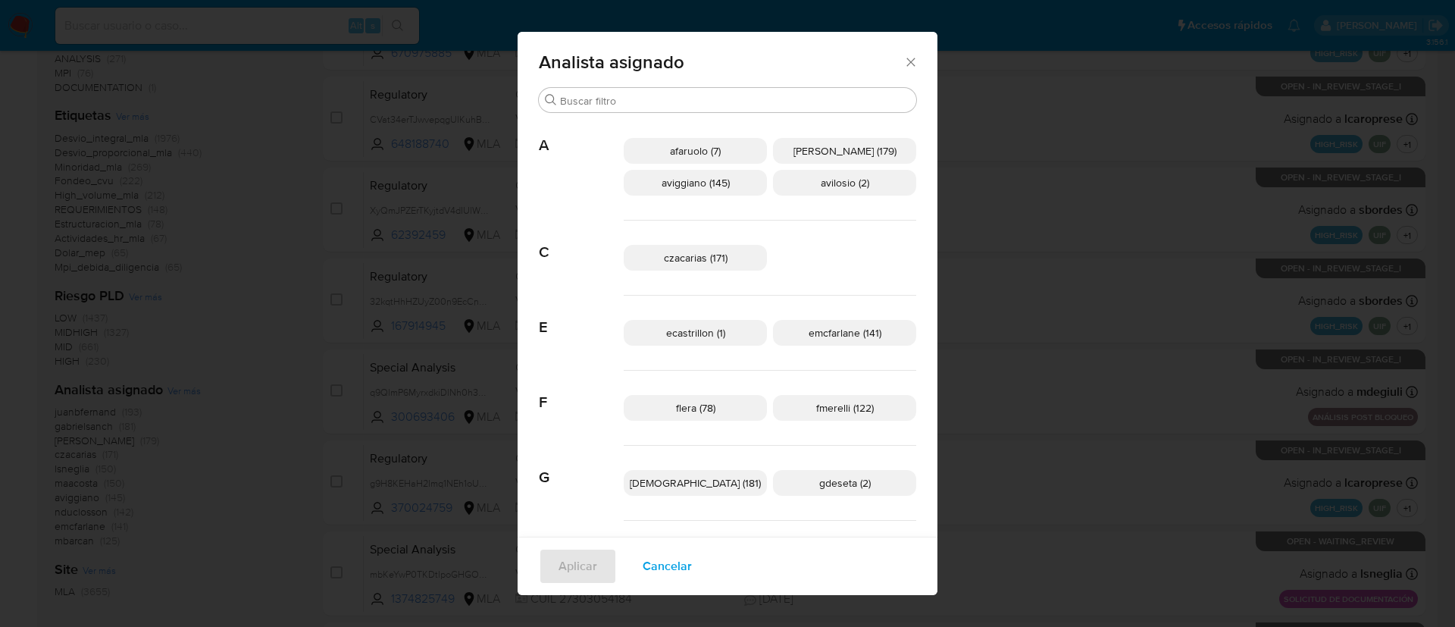
click at [627, 343] on div "E ecastrillon (1) emcfarlane (141)" at bounding box center [727, 333] width 377 height 75
